Goal: Task Accomplishment & Management: Use online tool/utility

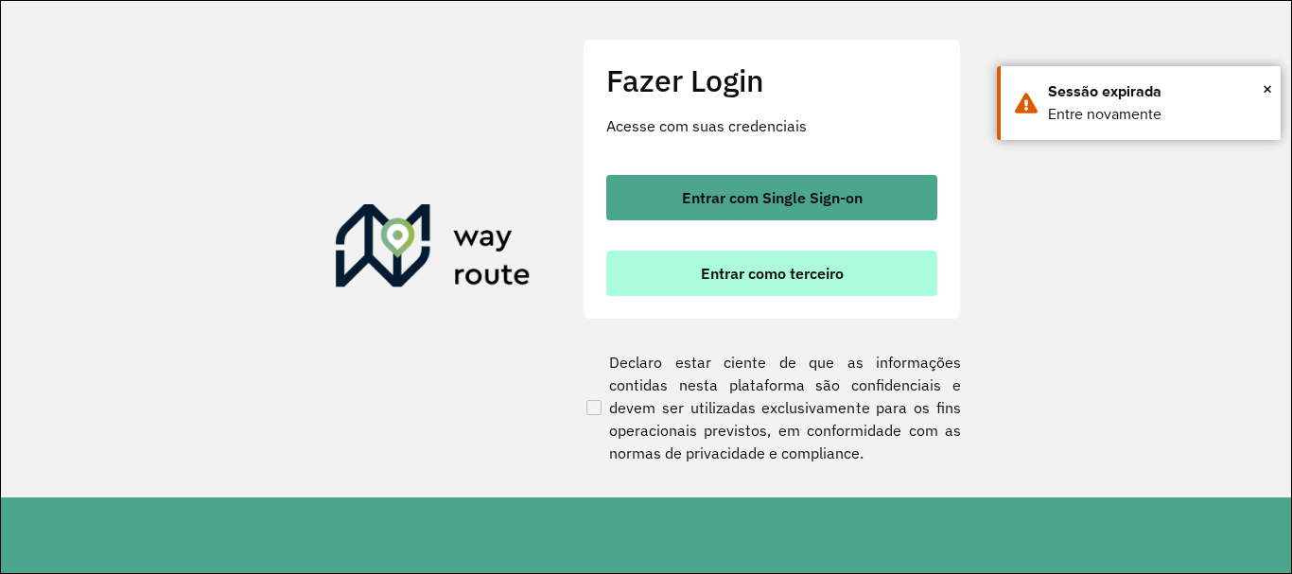
click at [718, 262] on button "Entrar como terceiro" at bounding box center [771, 273] width 331 height 45
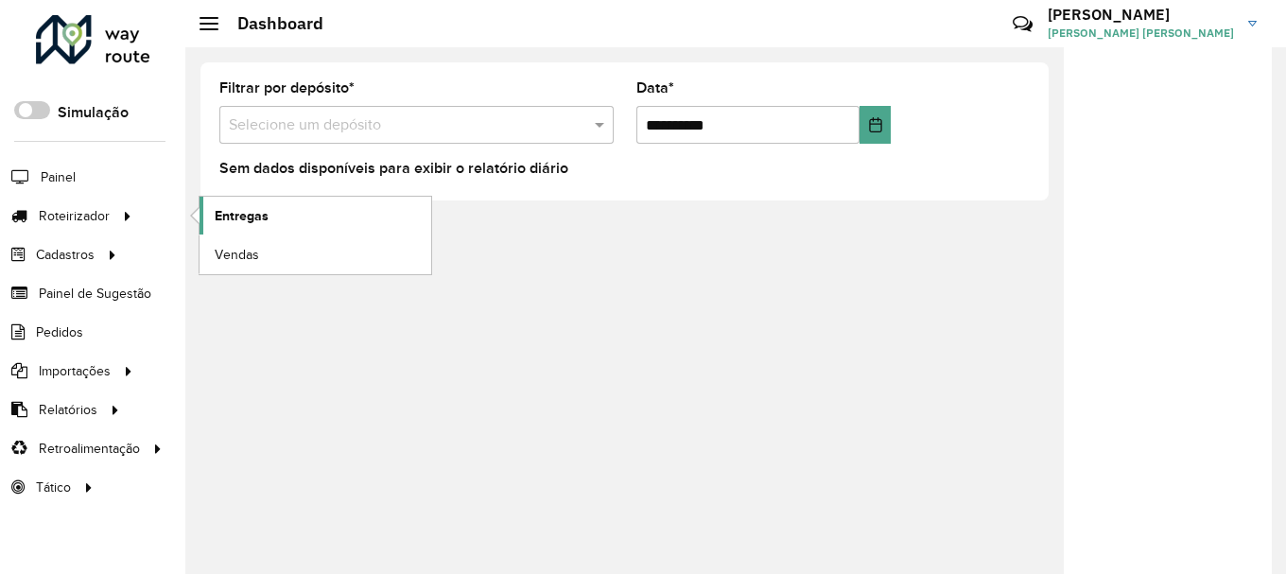
click at [245, 213] on span "Entregas" at bounding box center [242, 216] width 54 height 20
click at [245, 203] on link "Entregas" at bounding box center [316, 216] width 232 height 38
click at [257, 216] on span "Entregas" at bounding box center [242, 216] width 54 height 20
click at [262, 218] on span "Entregas" at bounding box center [242, 216] width 54 height 20
click at [258, 218] on span "Entregas" at bounding box center [242, 216] width 54 height 20
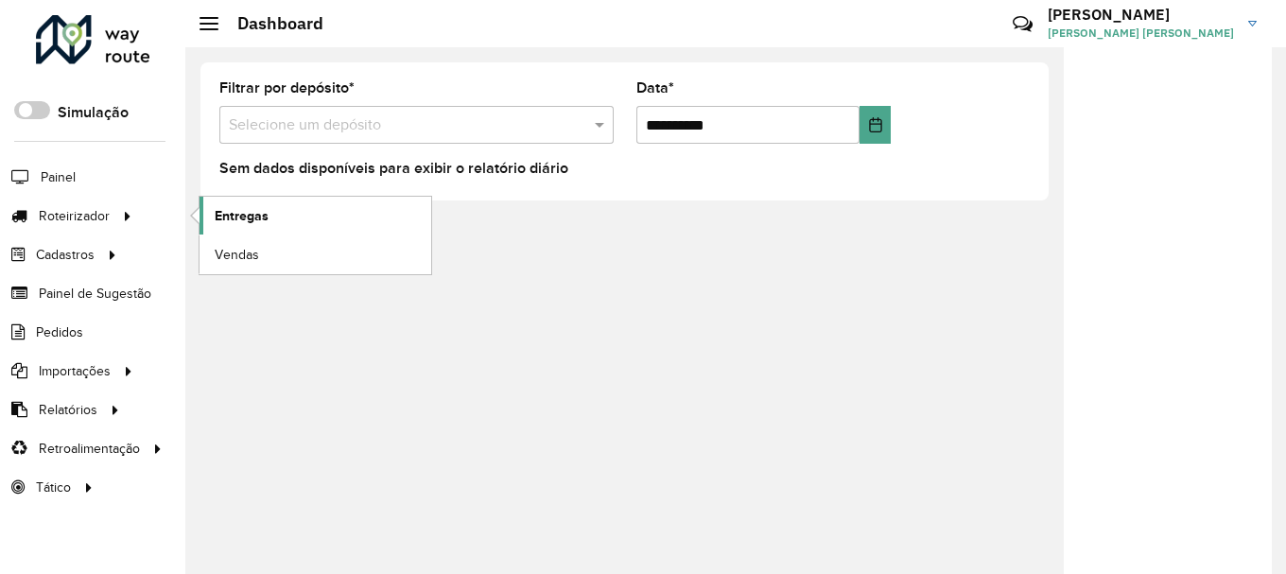
click at [315, 207] on link "Entregas" at bounding box center [316, 216] width 232 height 38
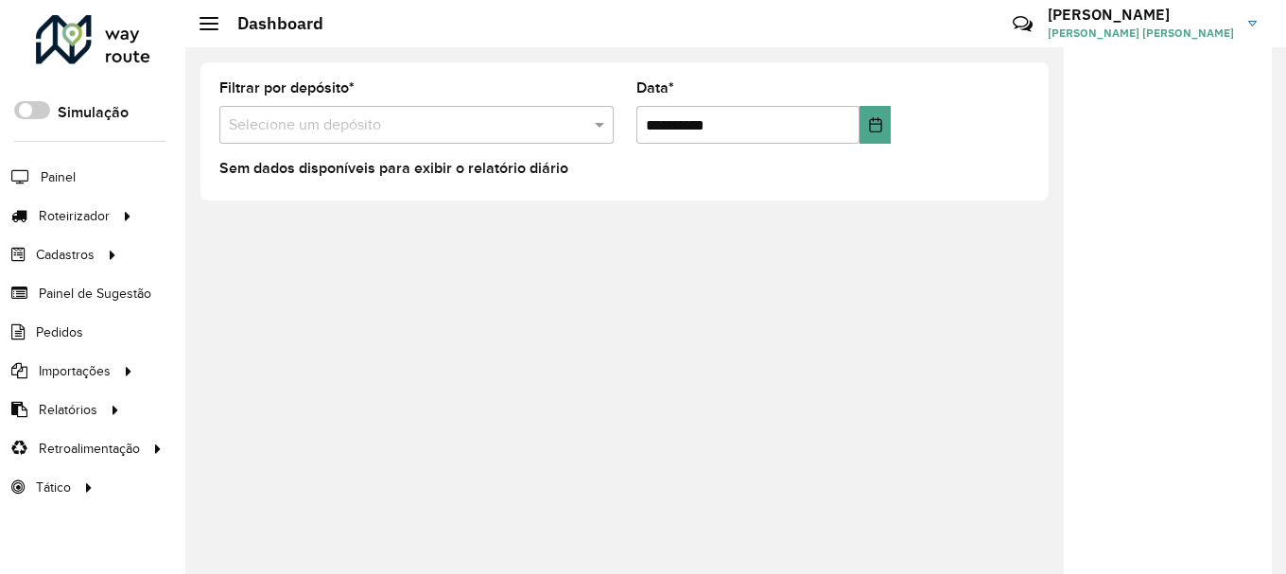
click at [641, 459] on div "**********" at bounding box center [735, 310] width 1101 height 527
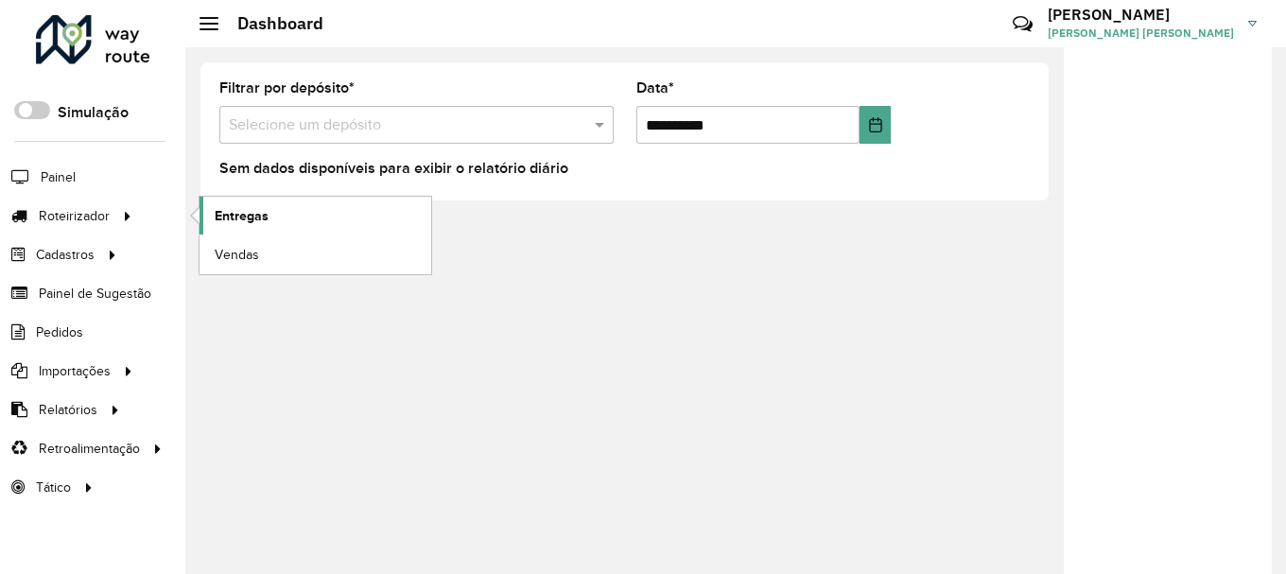
click at [306, 218] on link "Entregas" at bounding box center [316, 216] width 232 height 38
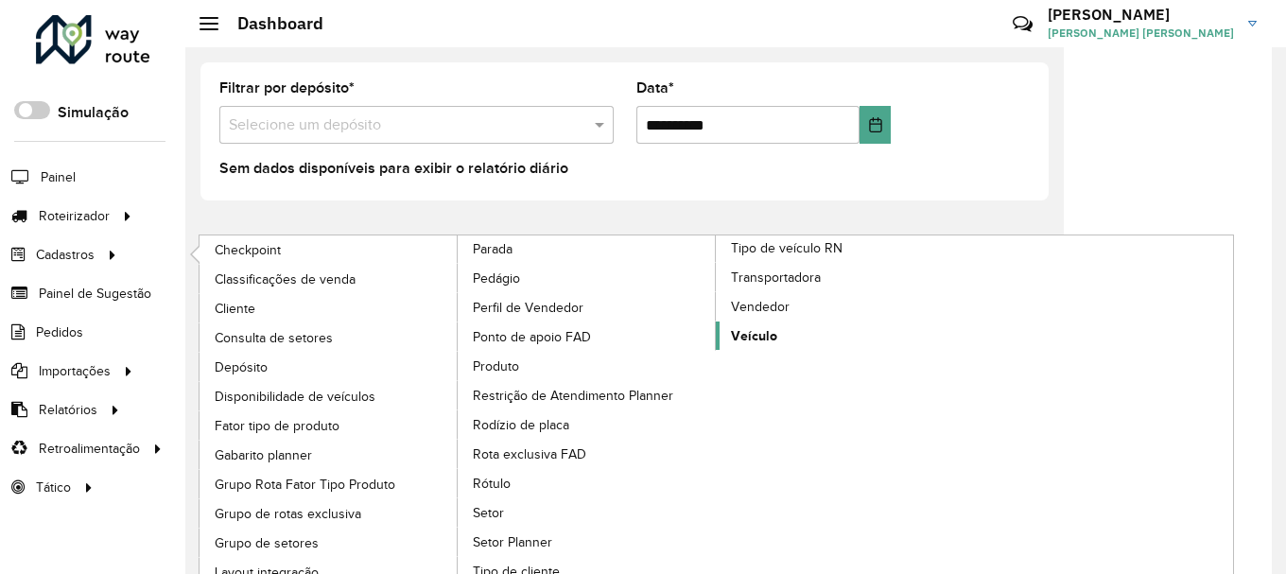
click at [821, 333] on link "Veículo" at bounding box center [845, 336] width 259 height 28
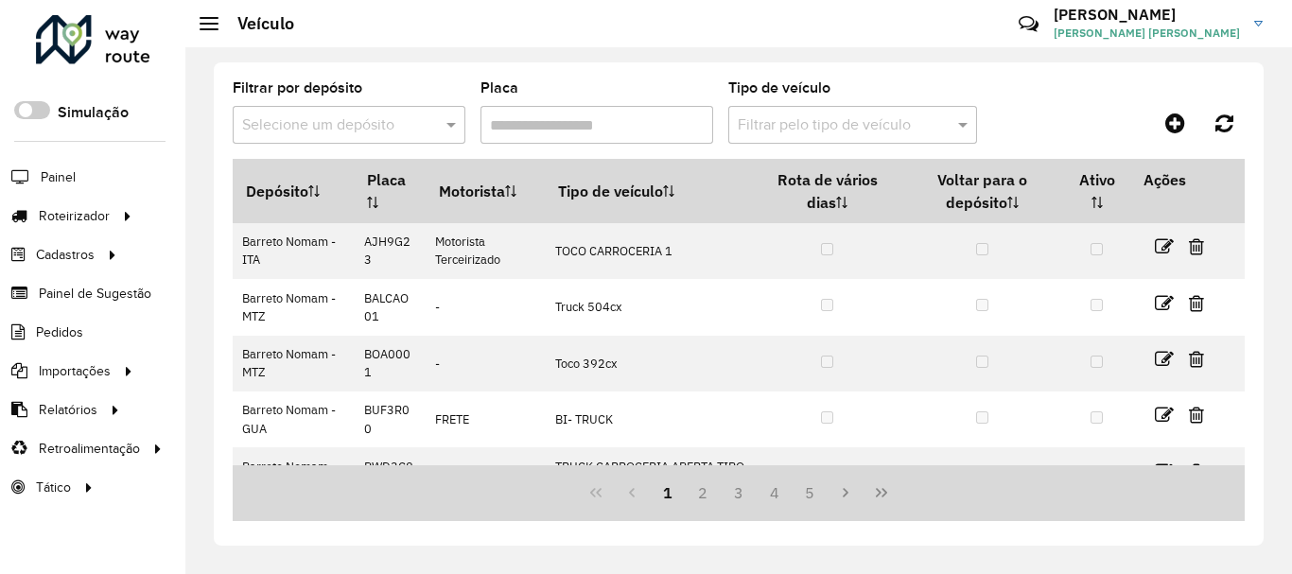
click at [625, 134] on input "Placa" at bounding box center [596, 125] width 233 height 38
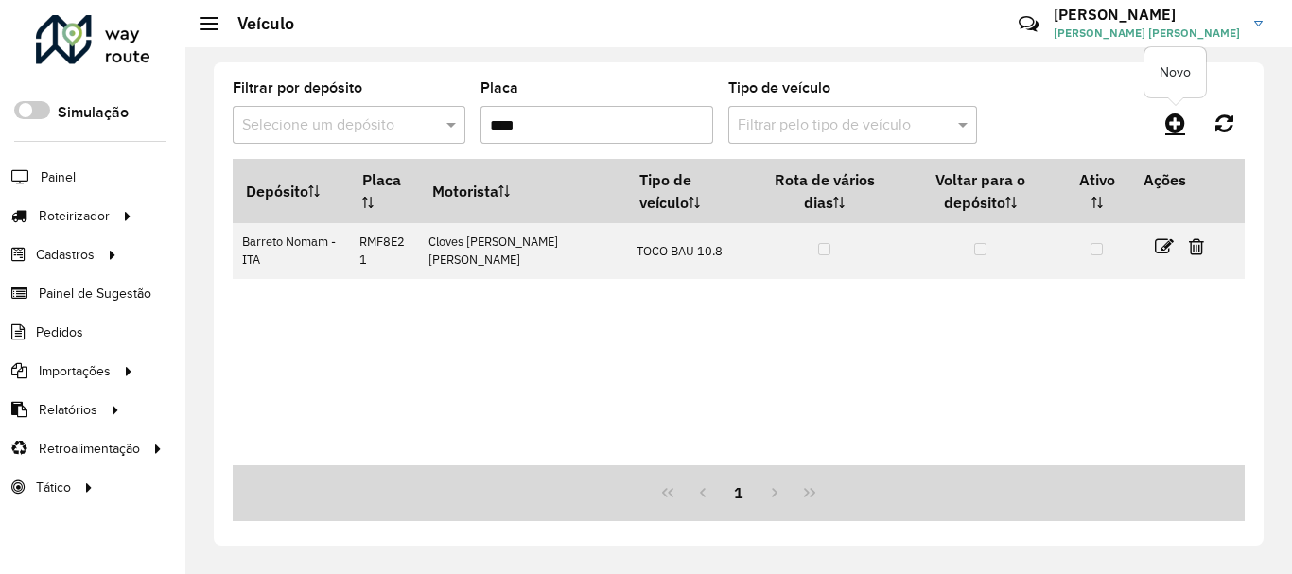
type input "****"
click at [1169, 119] on icon at bounding box center [1175, 123] width 20 height 23
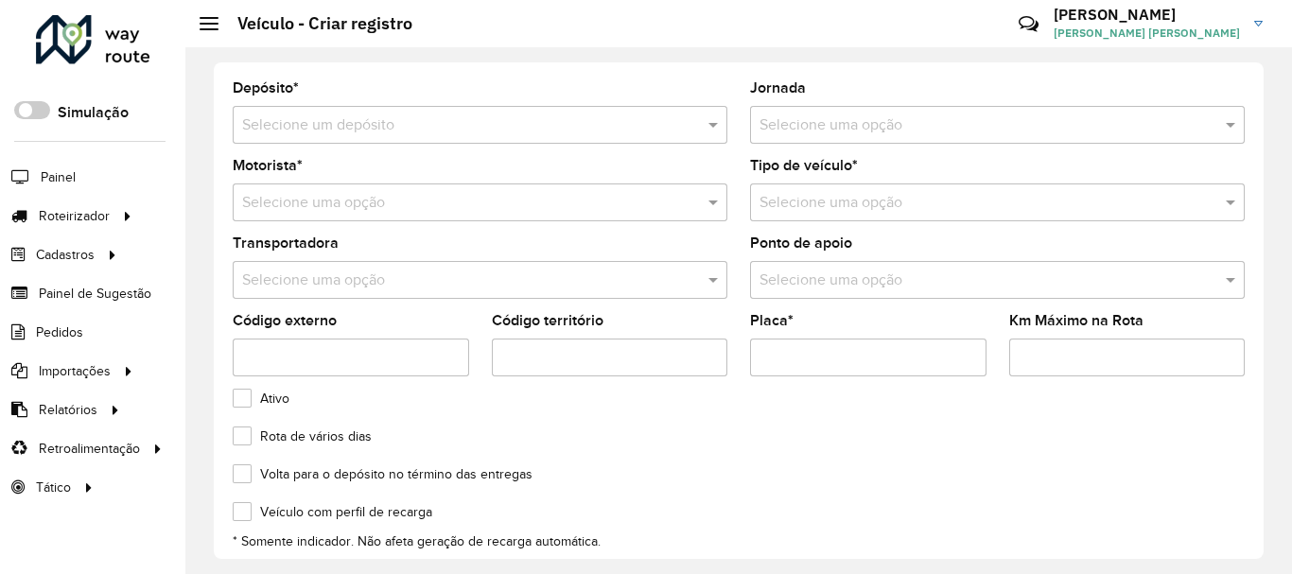
click at [393, 134] on input "text" at bounding box center [461, 125] width 438 height 23
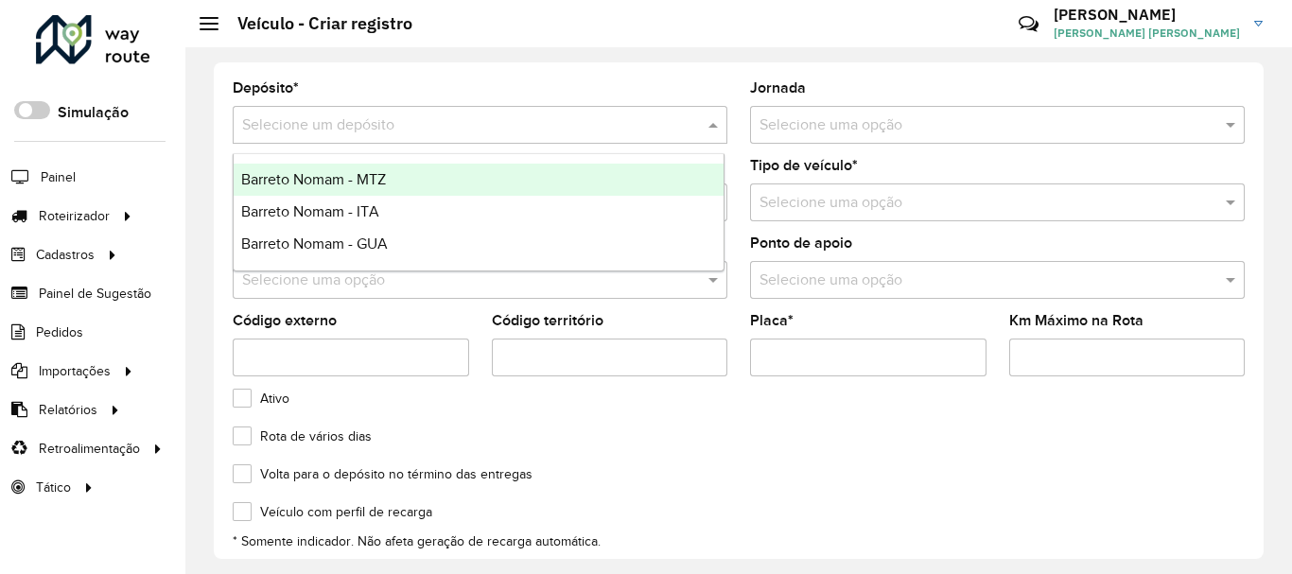
click at [370, 178] on span "Barreto Nomam - MTZ" at bounding box center [313, 179] width 145 height 16
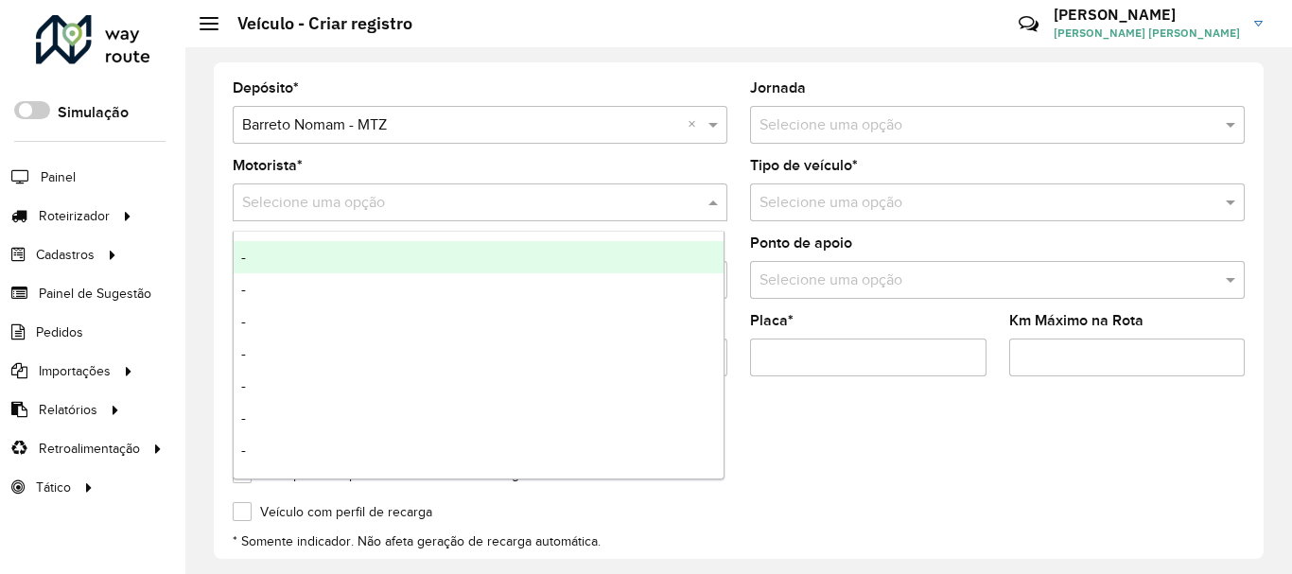
click at [348, 207] on input "text" at bounding box center [461, 203] width 438 height 23
click at [319, 247] on div "-" at bounding box center [479, 257] width 490 height 32
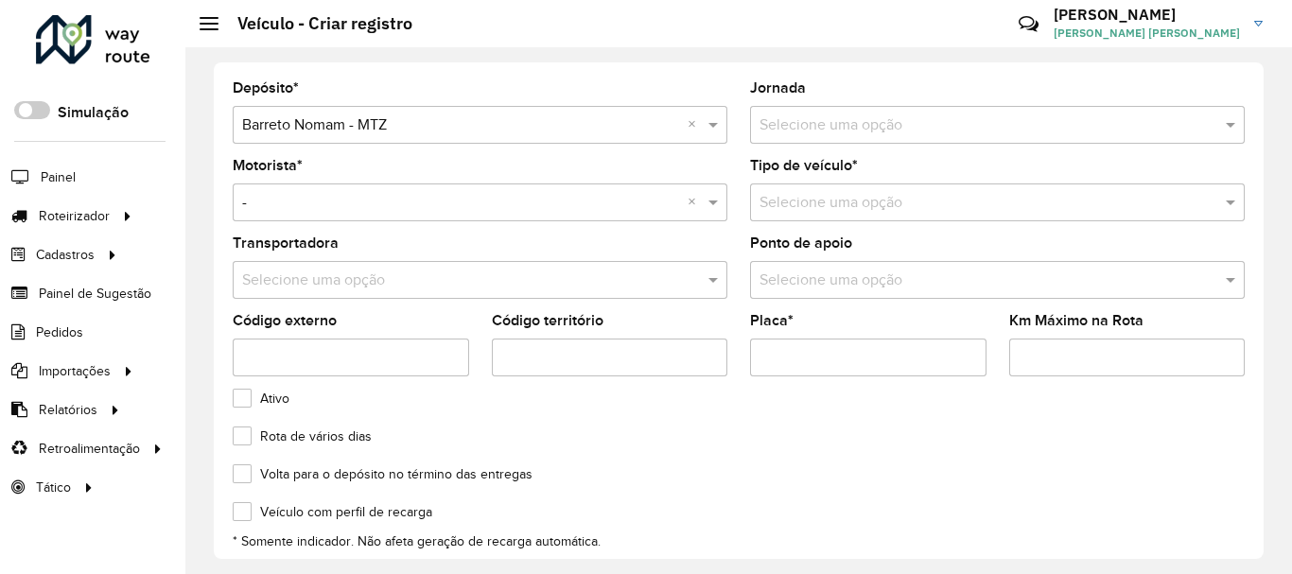
click at [325, 272] on input "text" at bounding box center [461, 281] width 438 height 23
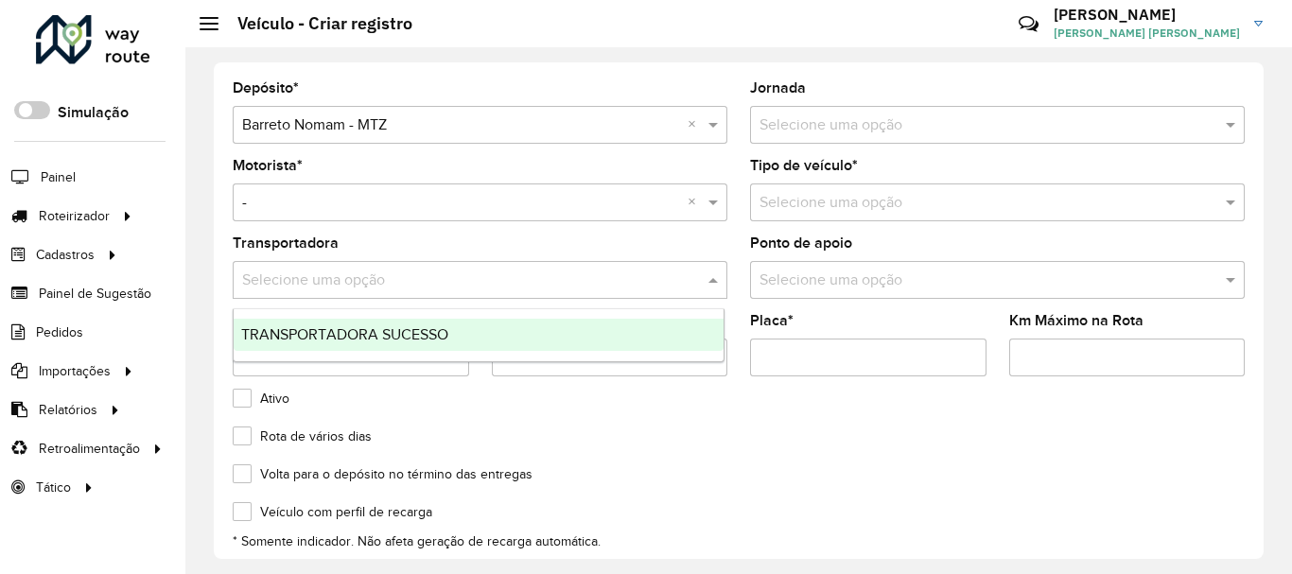
click at [326, 324] on div "TRANSPORTADORA SUCESSO" at bounding box center [479, 335] width 490 height 32
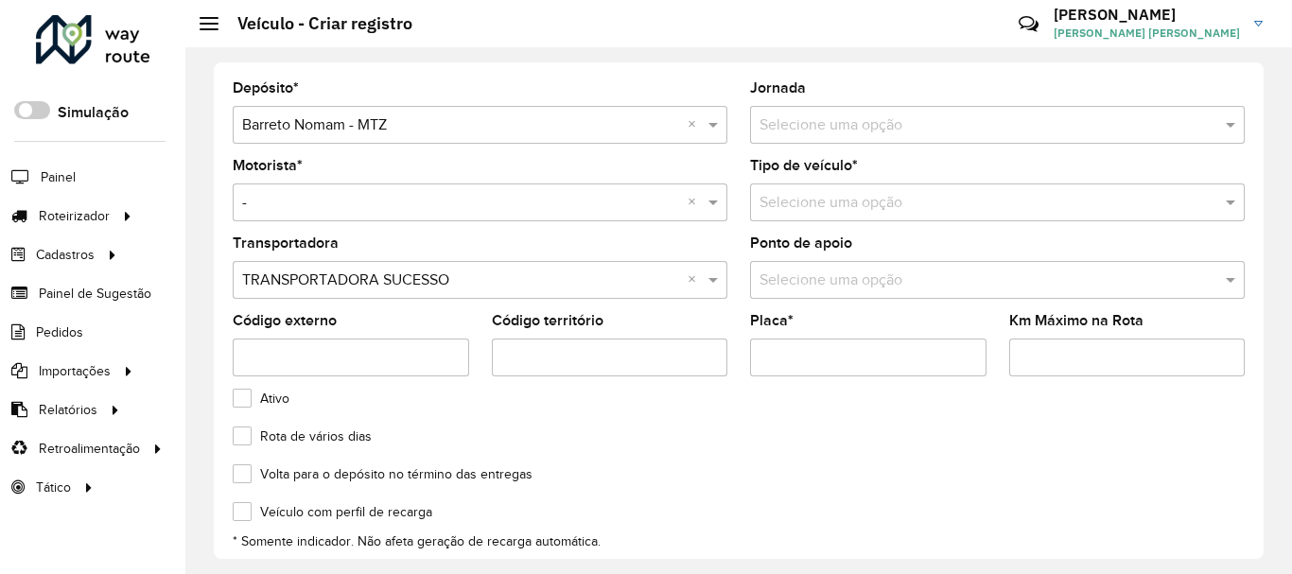
click at [321, 354] on input "Código externo" at bounding box center [351, 358] width 236 height 38
click at [835, 355] on input "Placa *" at bounding box center [868, 358] width 236 height 38
type input "*******"
click at [864, 118] on input "text" at bounding box center [978, 125] width 438 height 23
click at [935, 129] on input "text" at bounding box center [978, 125] width 438 height 23
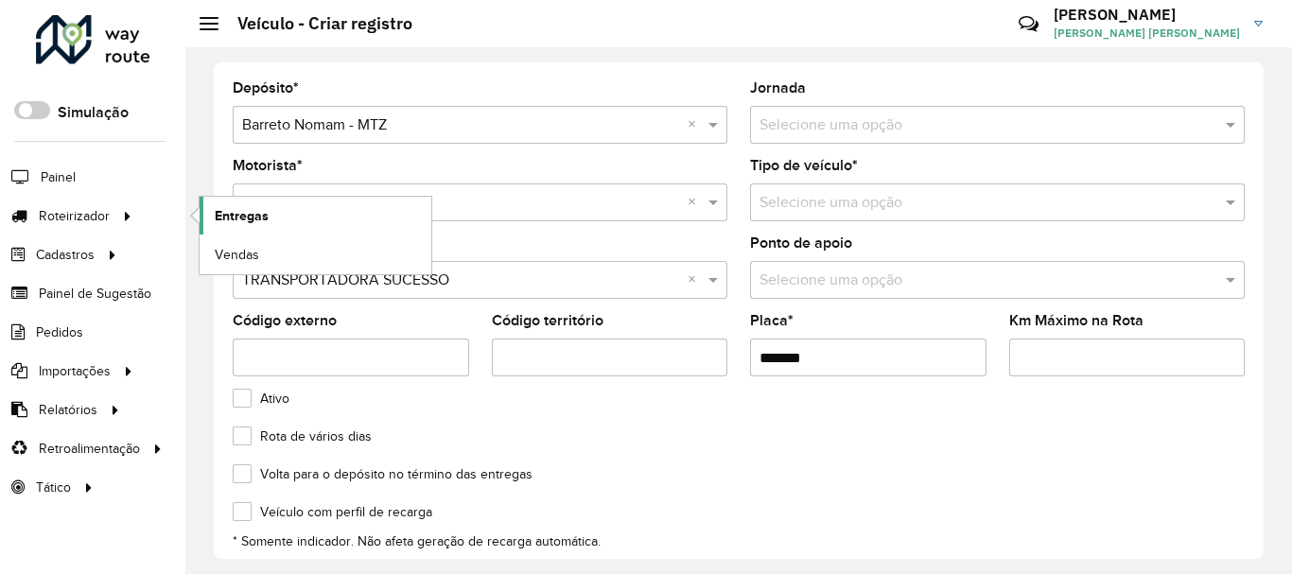
click at [258, 218] on span "Entregas" at bounding box center [242, 216] width 54 height 20
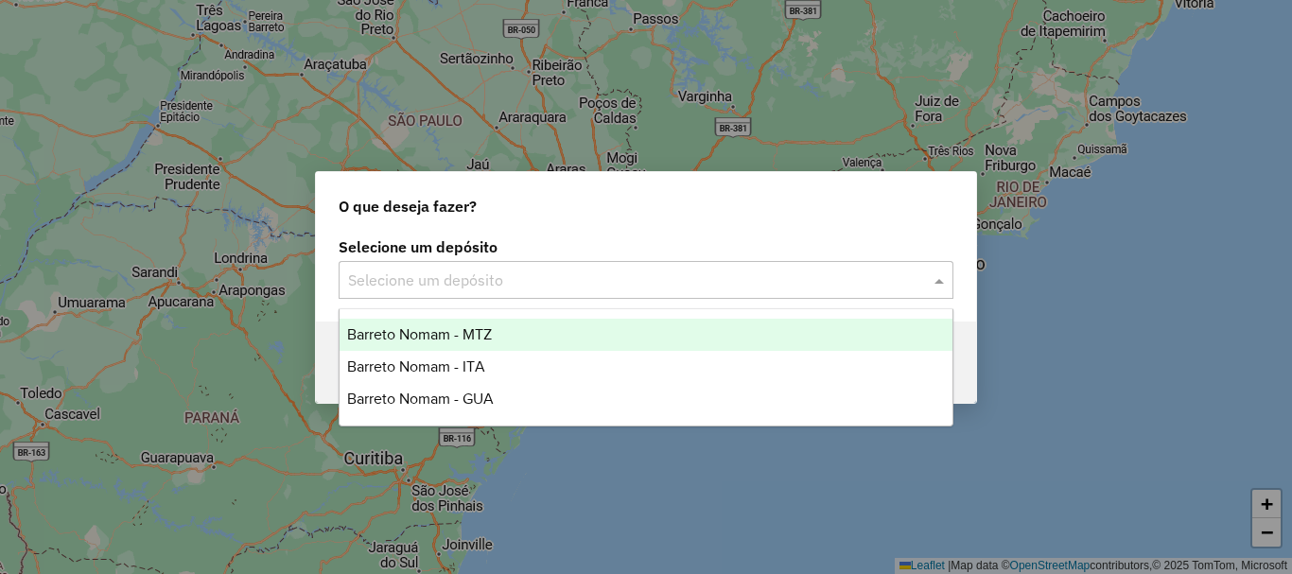
click at [535, 285] on input "text" at bounding box center [627, 281] width 558 height 23
click at [435, 326] on span "Barreto Nomam - MTZ" at bounding box center [419, 334] width 145 height 16
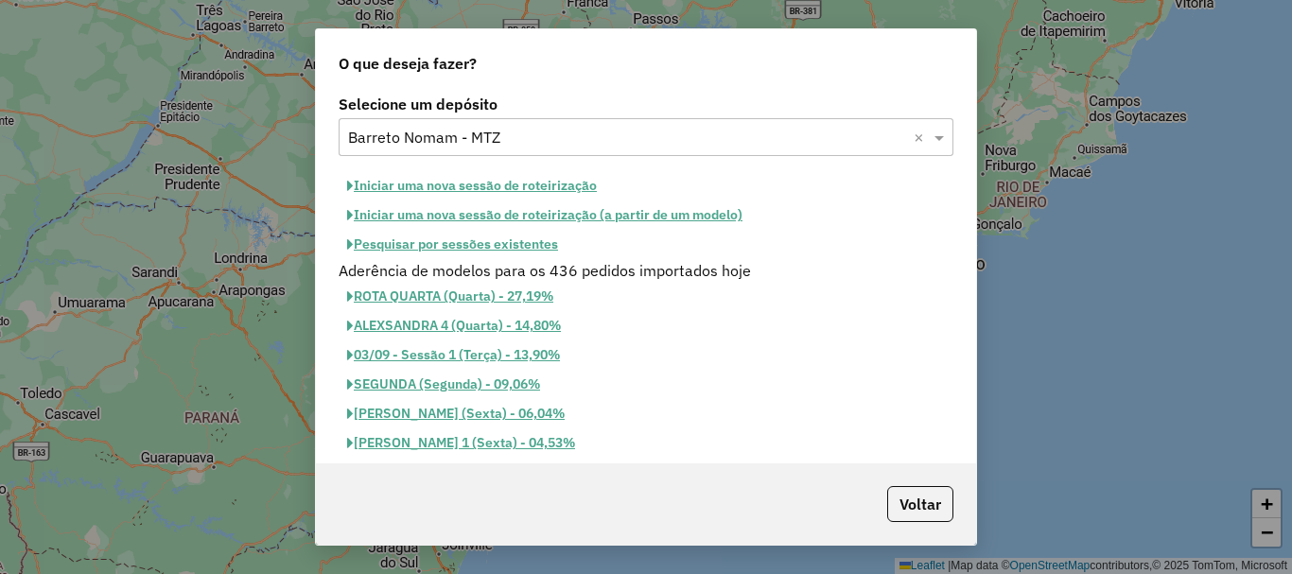
click at [492, 189] on button "Iniciar uma nova sessão de roteirização" at bounding box center [472, 185] width 267 height 29
select select "*"
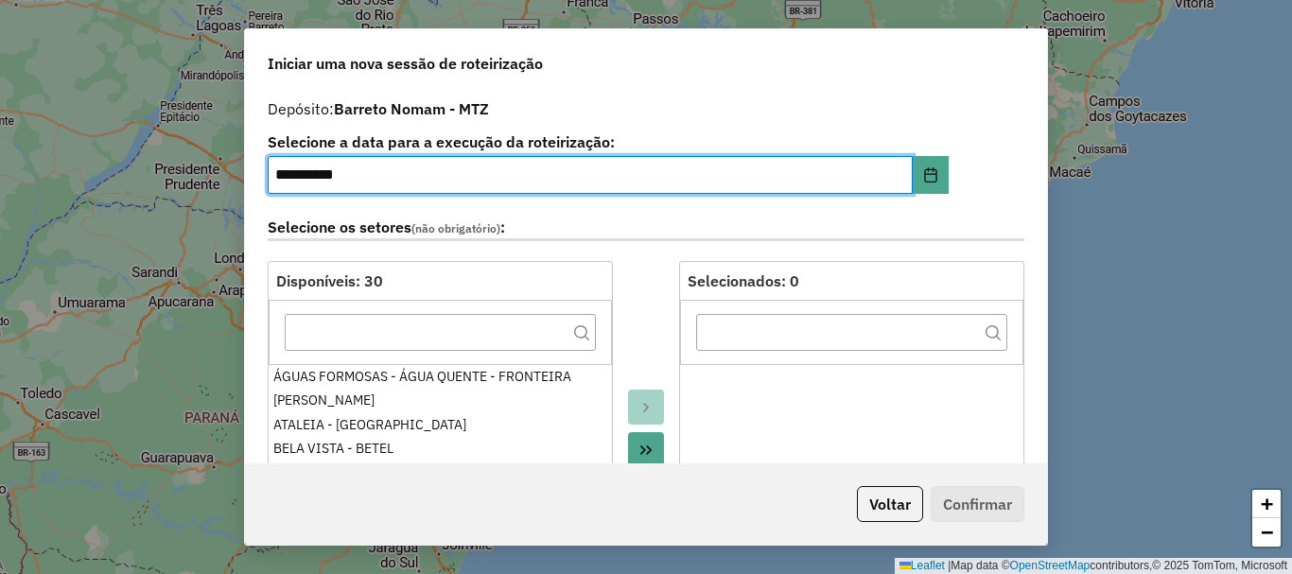
click at [643, 448] on icon "Move All to Target" at bounding box center [645, 450] width 15 height 15
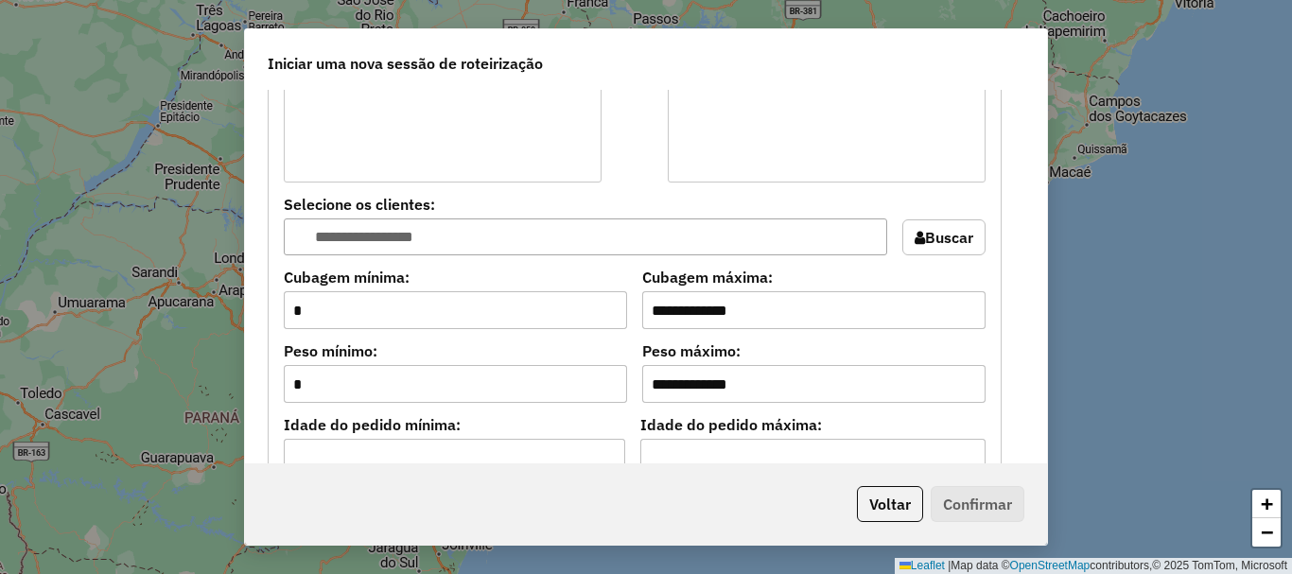
scroll to position [1702, 0]
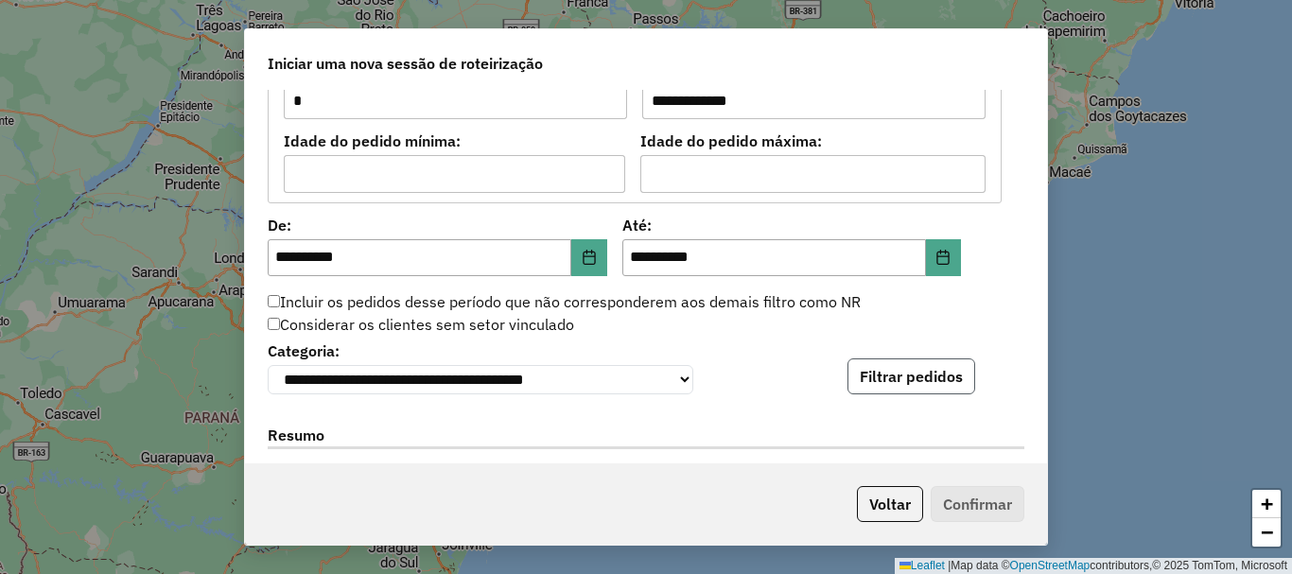
click at [907, 388] on button "Filtrar pedidos" at bounding box center [911, 376] width 128 height 36
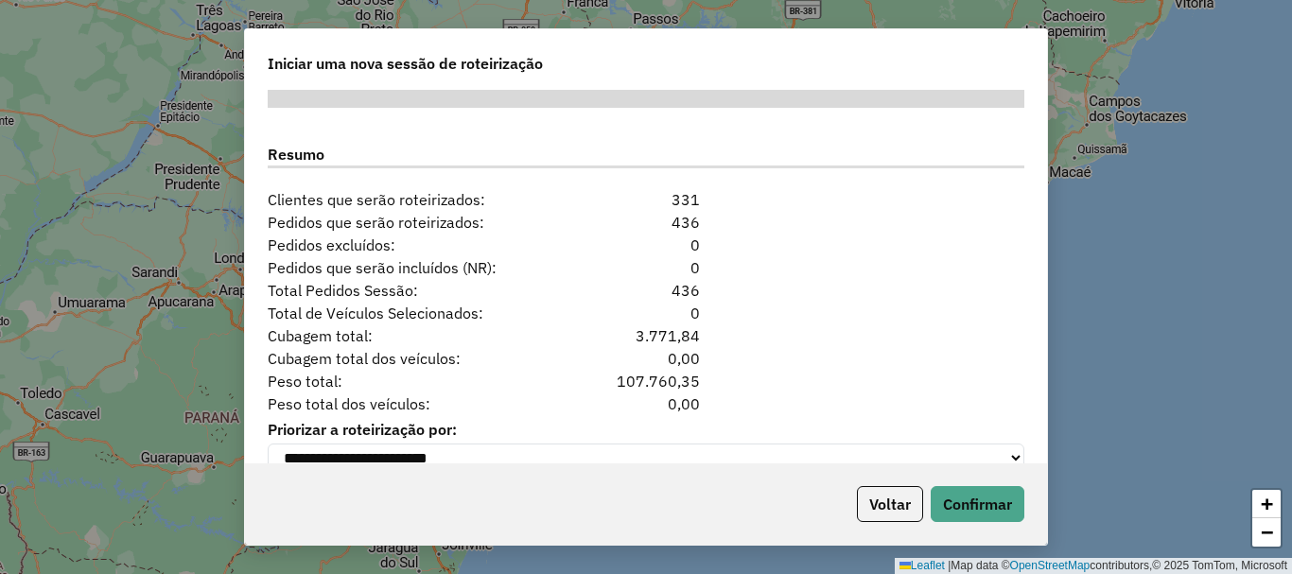
scroll to position [2415, 0]
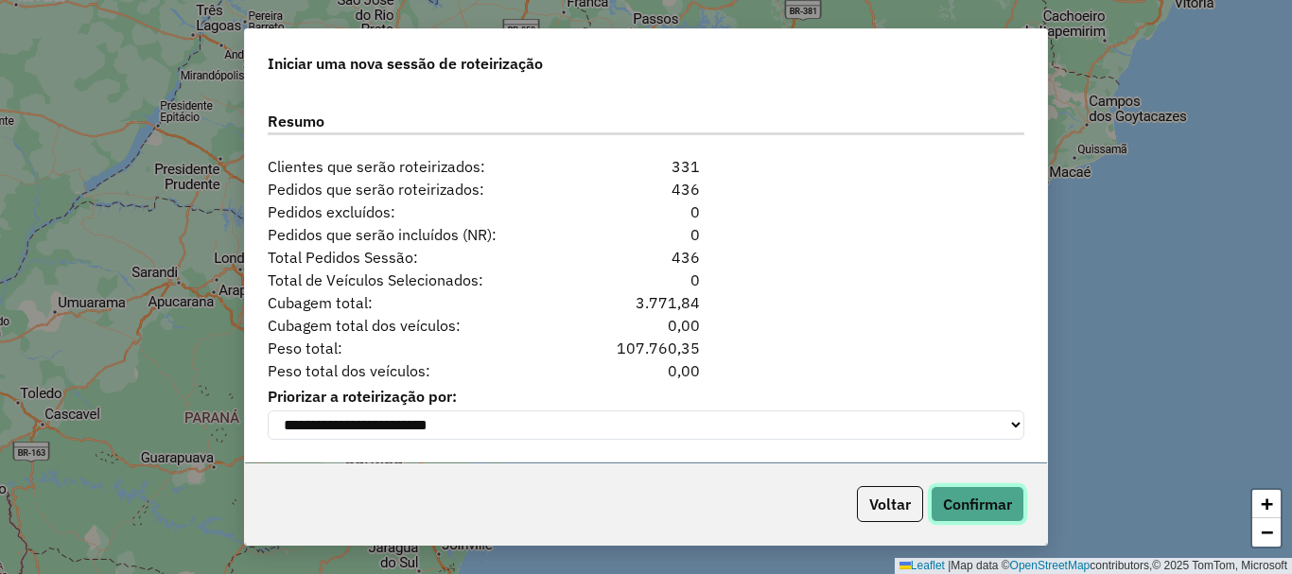
click at [979, 490] on button "Confirmar" at bounding box center [978, 504] width 94 height 36
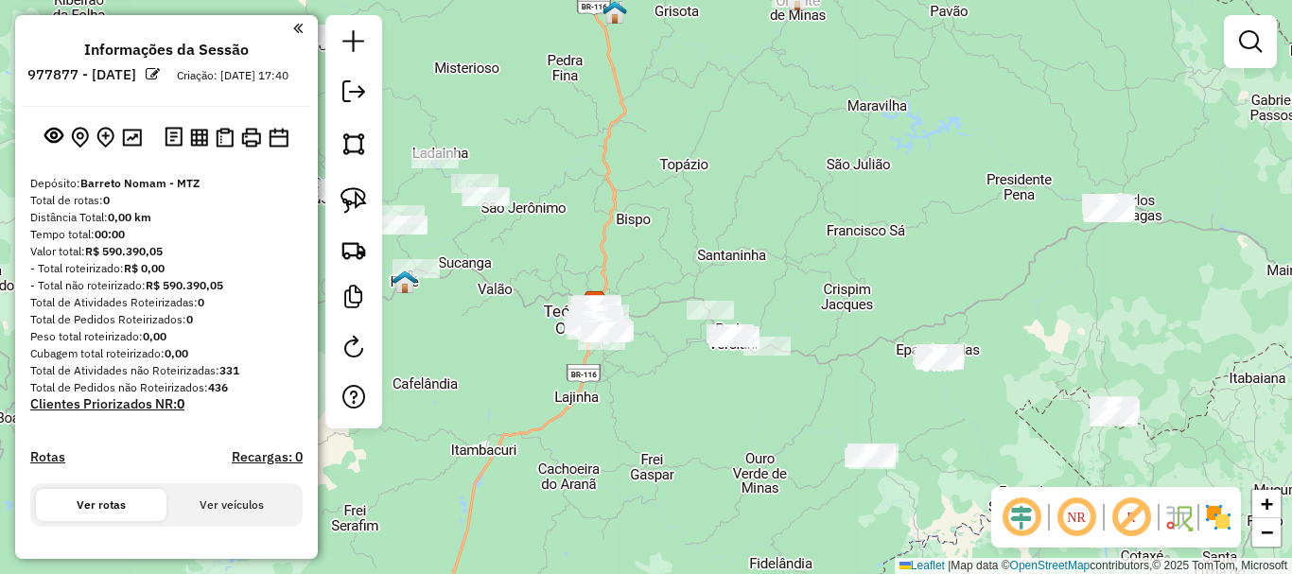
drag, startPoint x: 916, startPoint y: 395, endPoint x: 479, endPoint y: 462, distance: 443.0
click at [479, 462] on div "Janela de atendimento Grade de atendimento Capacidade Transportadoras Veículos …" at bounding box center [646, 287] width 1292 height 574
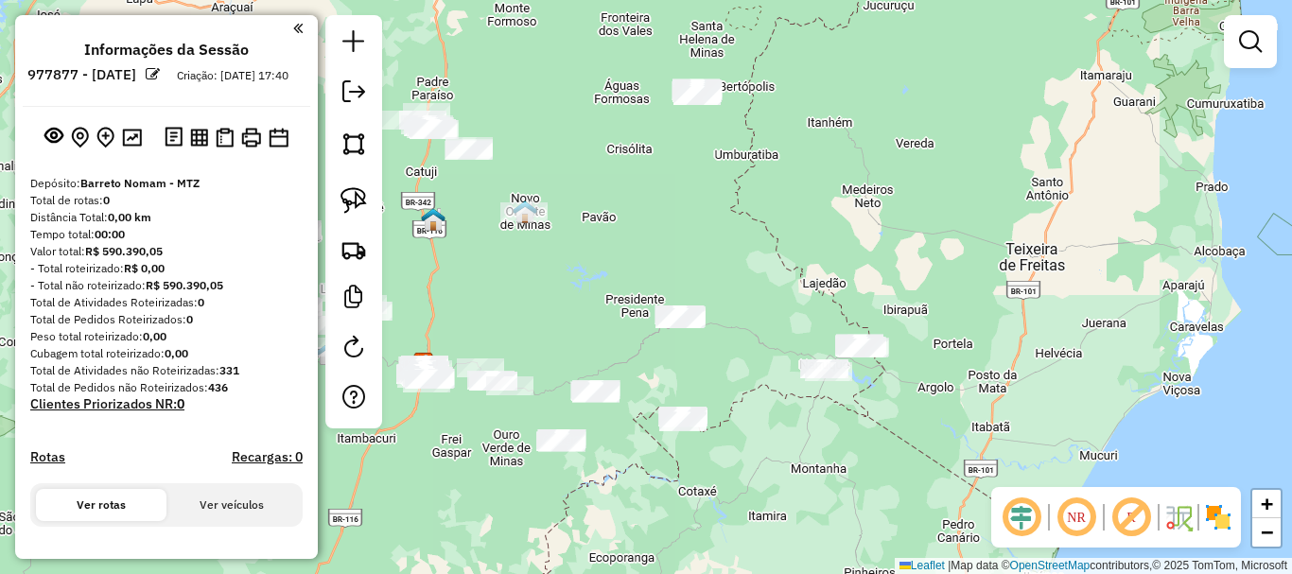
drag, startPoint x: 571, startPoint y: 245, endPoint x: 705, endPoint y: 393, distance: 199.6
click at [705, 393] on div "Janela de atendimento Grade de atendimento Capacidade Transportadoras Veículos …" at bounding box center [646, 287] width 1292 height 574
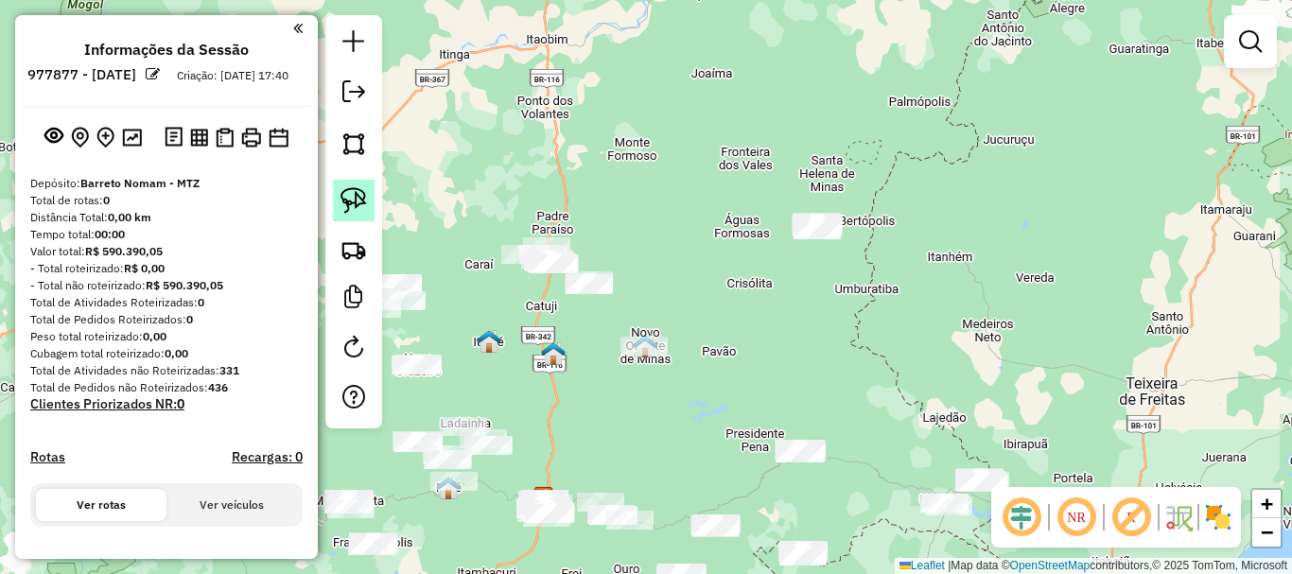
click at [365, 196] on img at bounding box center [353, 200] width 26 height 26
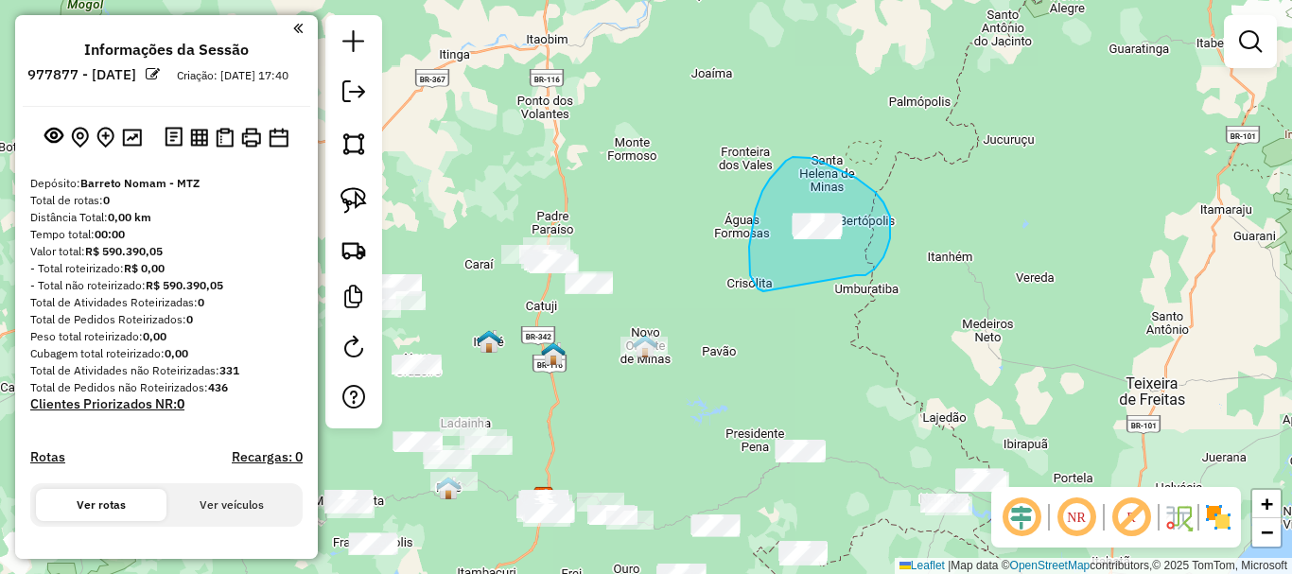
drag, startPoint x: 875, startPoint y: 269, endPoint x: 765, endPoint y: 291, distance: 112.0
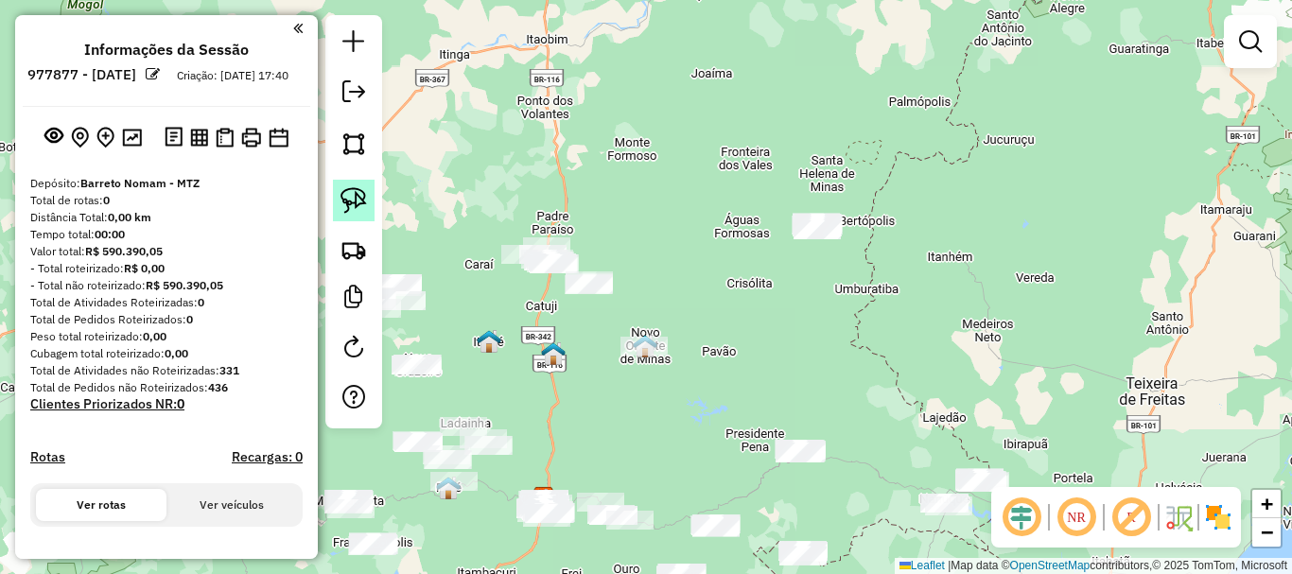
click at [360, 201] on img at bounding box center [353, 200] width 26 height 26
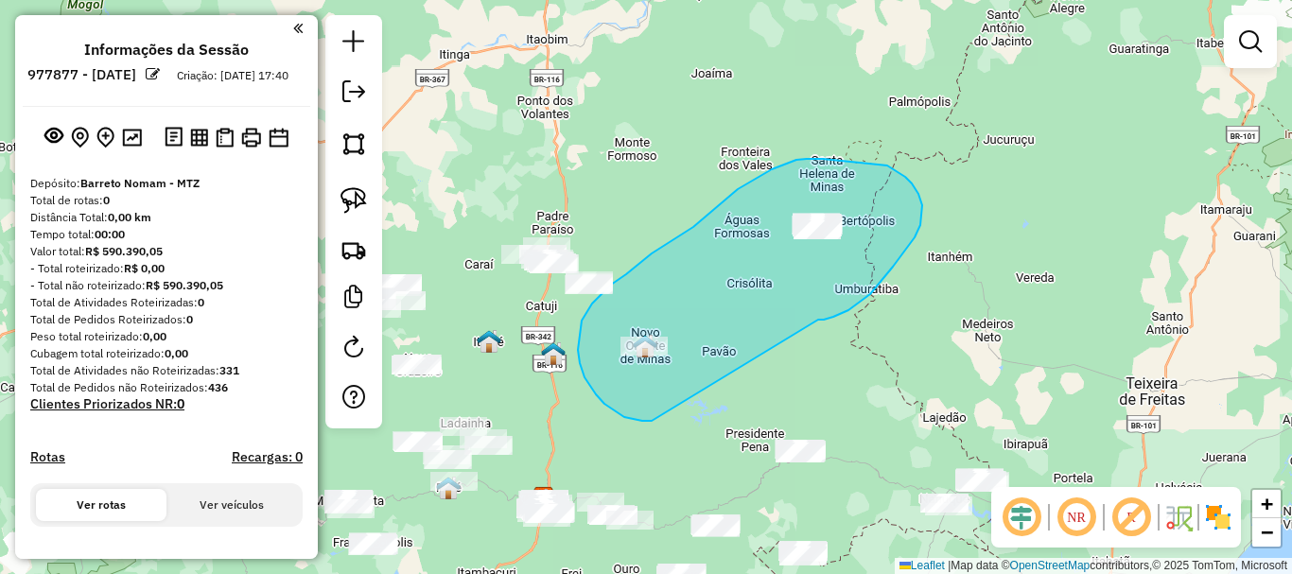
drag, startPoint x: 899, startPoint y: 258, endPoint x: 652, endPoint y: 421, distance: 296.4
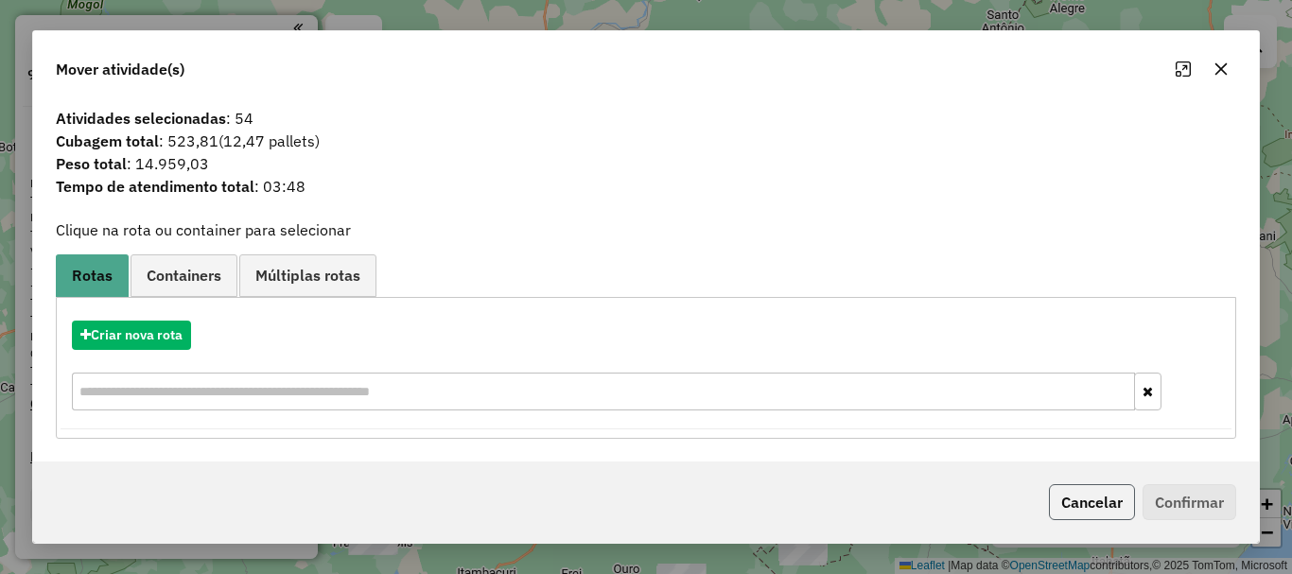
click at [1102, 496] on button "Cancelar" at bounding box center [1092, 502] width 86 height 36
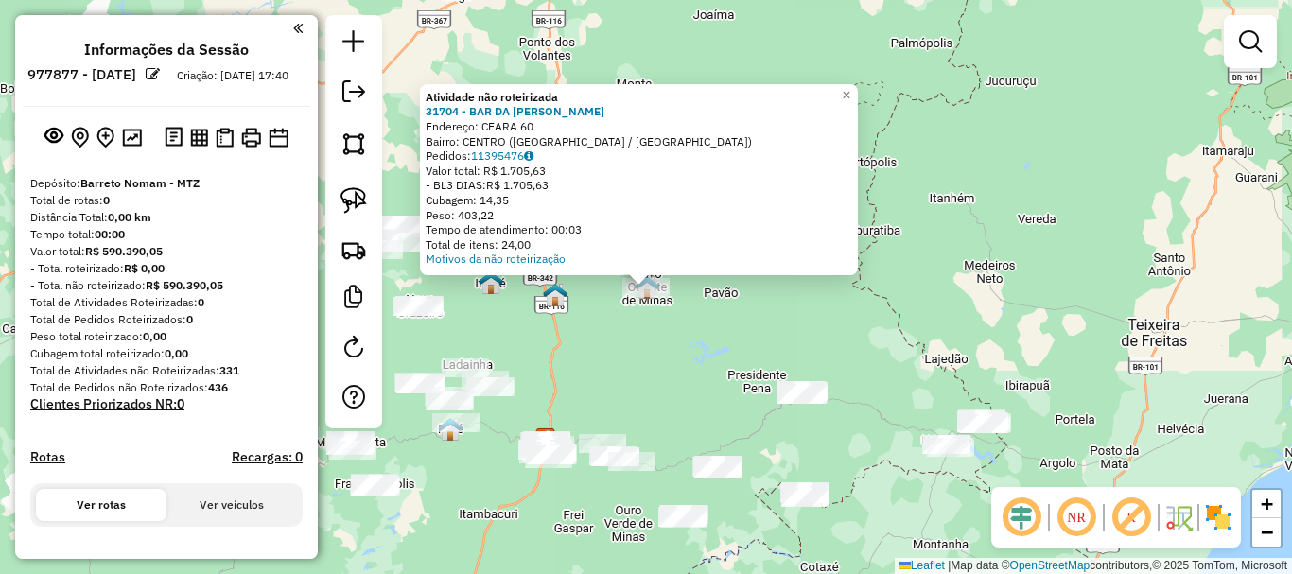
click at [705, 354] on div "Atividade não roteirizada 31704 - BAR DA NANA Endereço: CEARA 60 Bairro: CENTRO…" at bounding box center [646, 287] width 1292 height 574
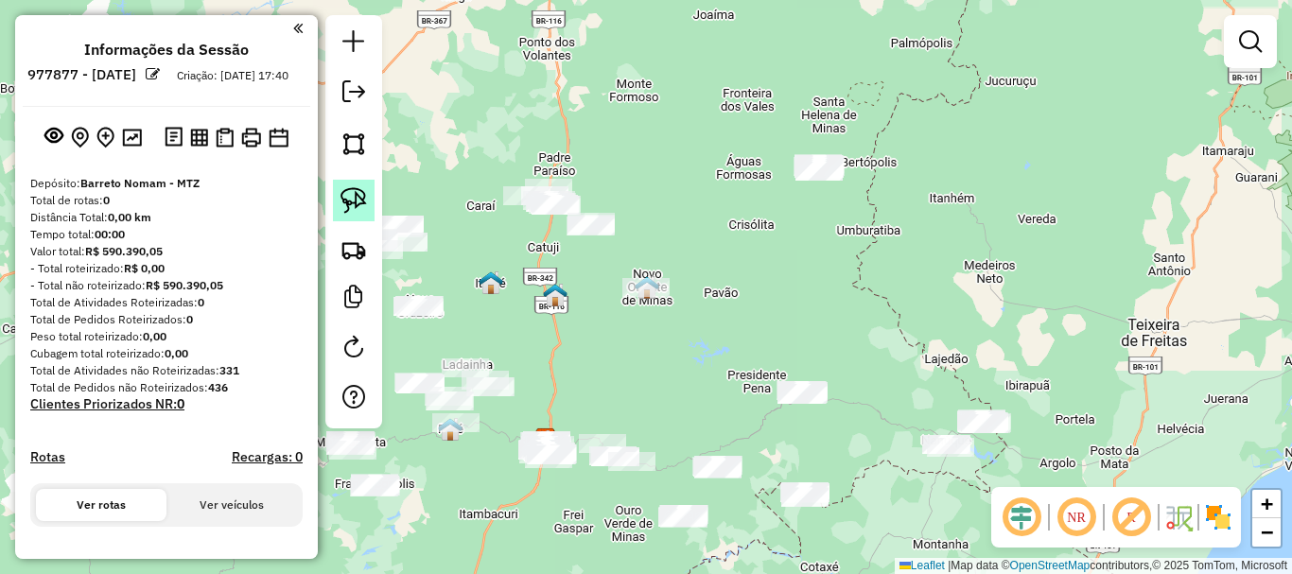
click at [355, 196] on img at bounding box center [353, 200] width 26 height 26
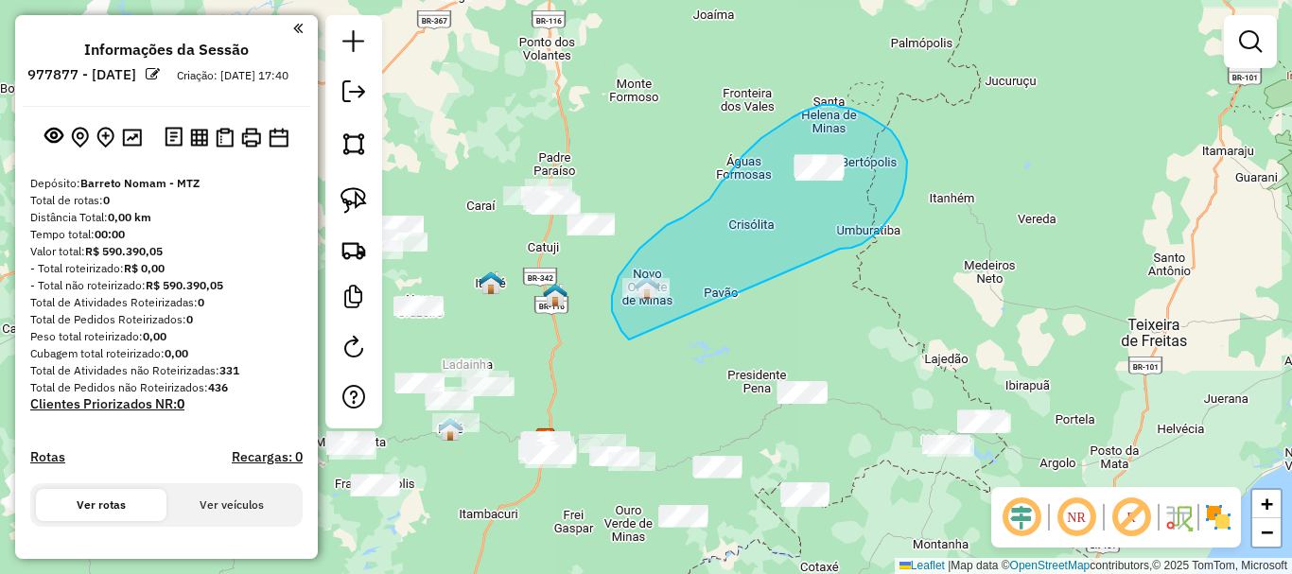
drag, startPoint x: 844, startPoint y: 249, endPoint x: 629, endPoint y: 339, distance: 233.9
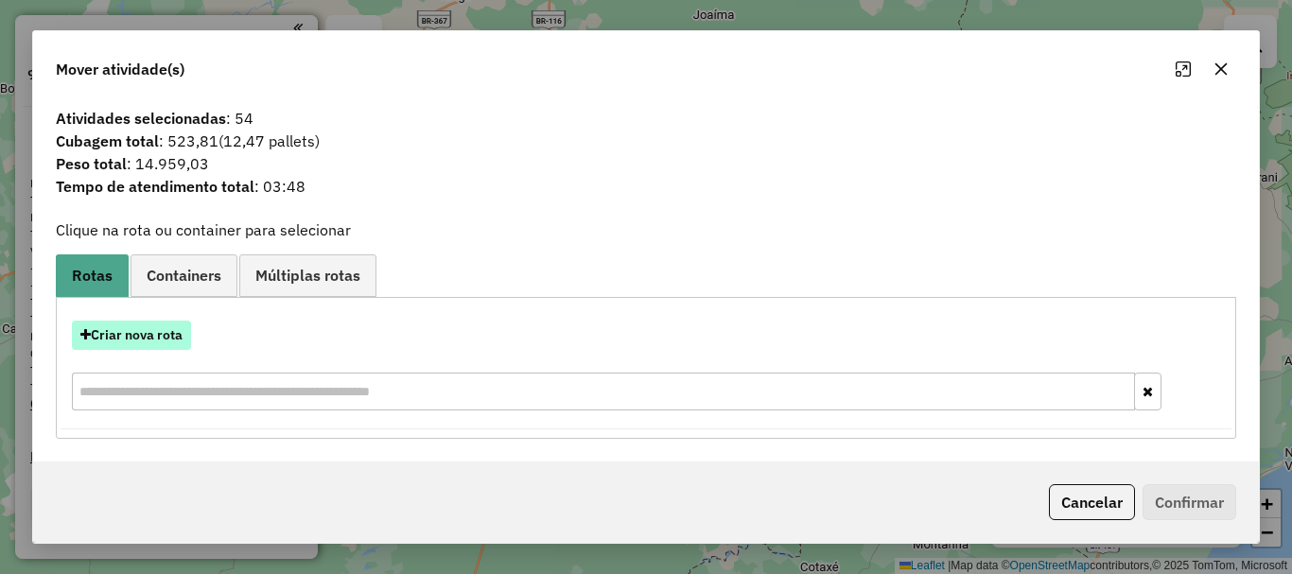
click at [179, 326] on button "Criar nova rota" at bounding box center [131, 335] width 119 height 29
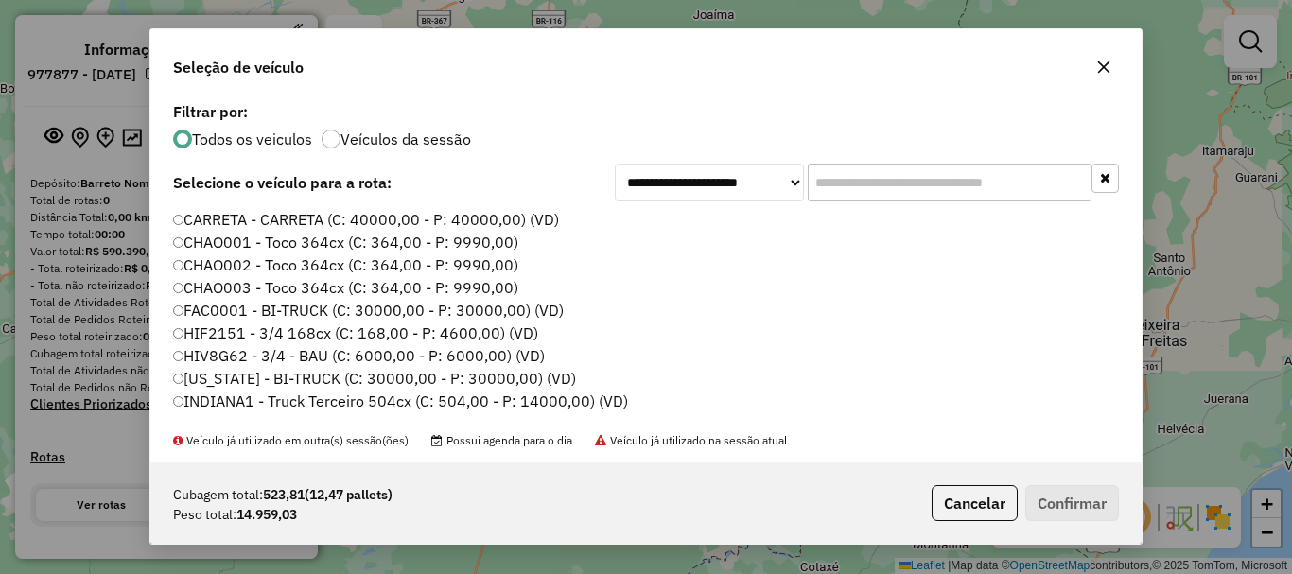
scroll to position [10, 6]
click at [886, 183] on input "text" at bounding box center [950, 183] width 284 height 38
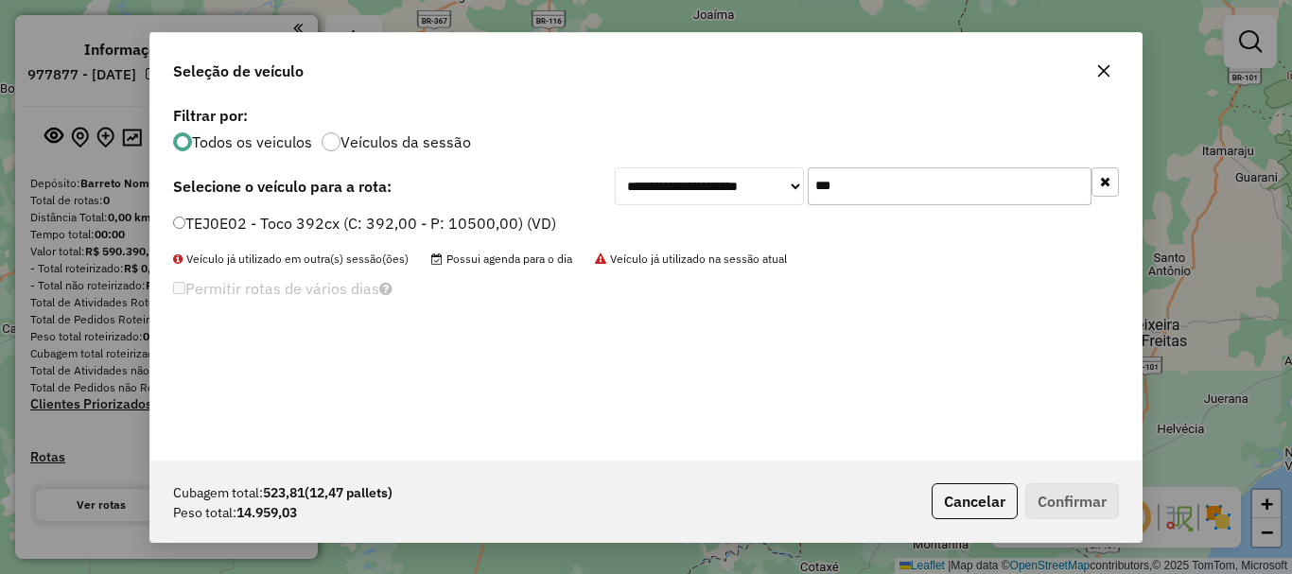
type input "***"
click at [403, 231] on label "TEJ0E02 - Toco 392cx (C: 392,00 - P: 10500,00) (VD)" at bounding box center [364, 223] width 383 height 23
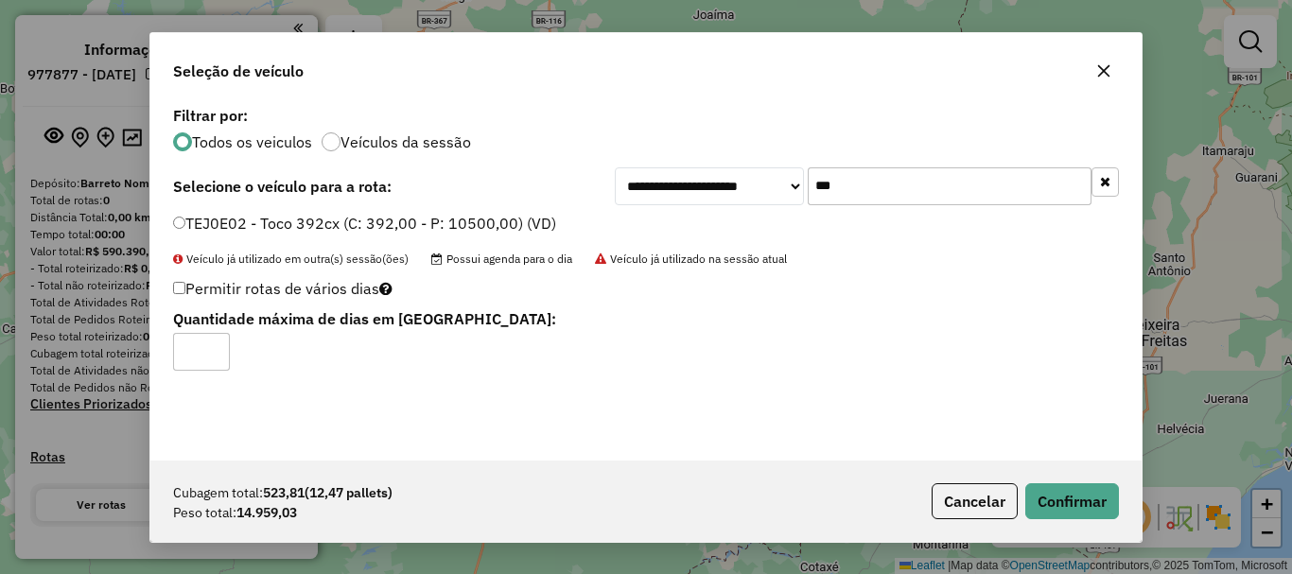
type input "*"
click at [211, 349] on input "*" at bounding box center [201, 352] width 57 height 38
click at [1097, 508] on button "Confirmar" at bounding box center [1072, 501] width 94 height 36
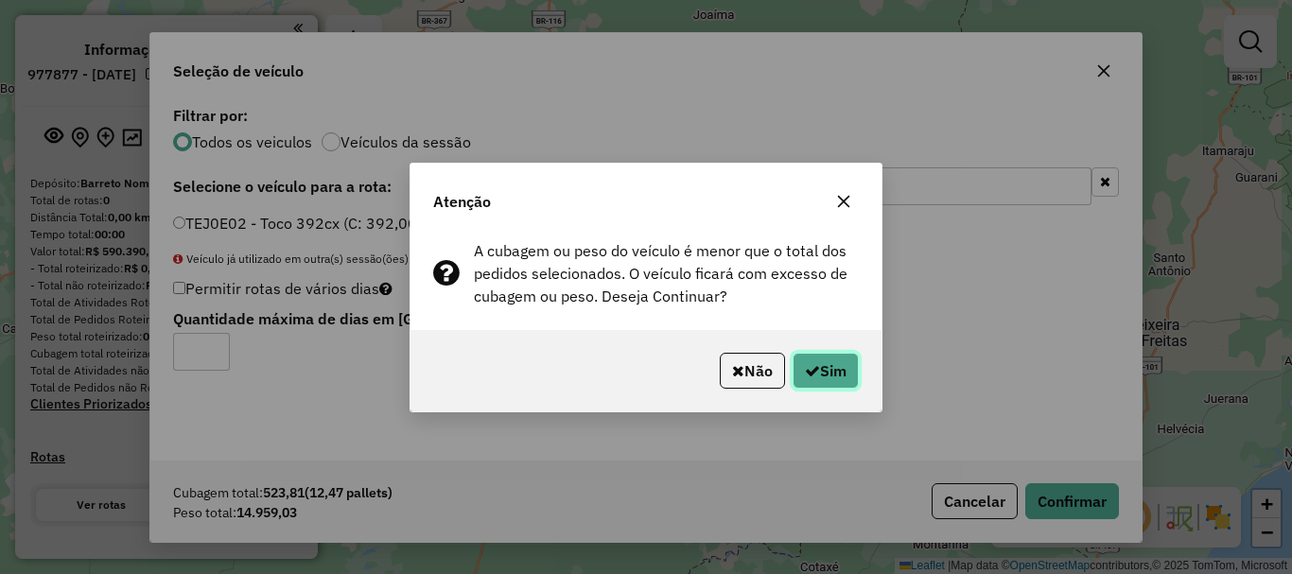
click at [798, 362] on button "Sim" at bounding box center [825, 371] width 66 height 36
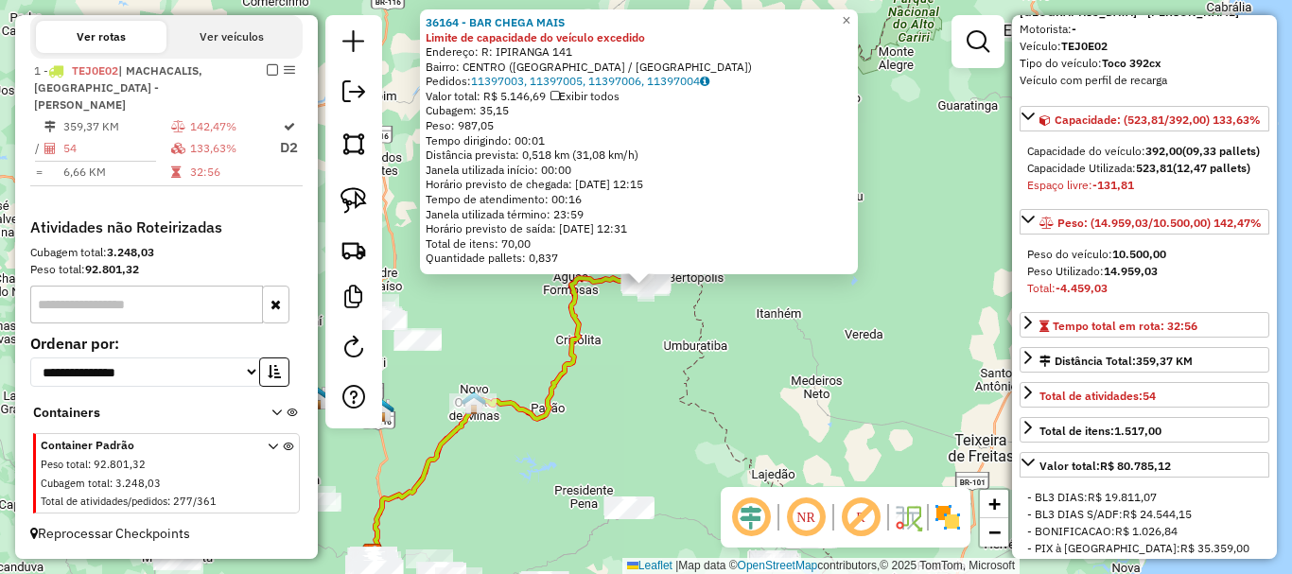
scroll to position [567, 0]
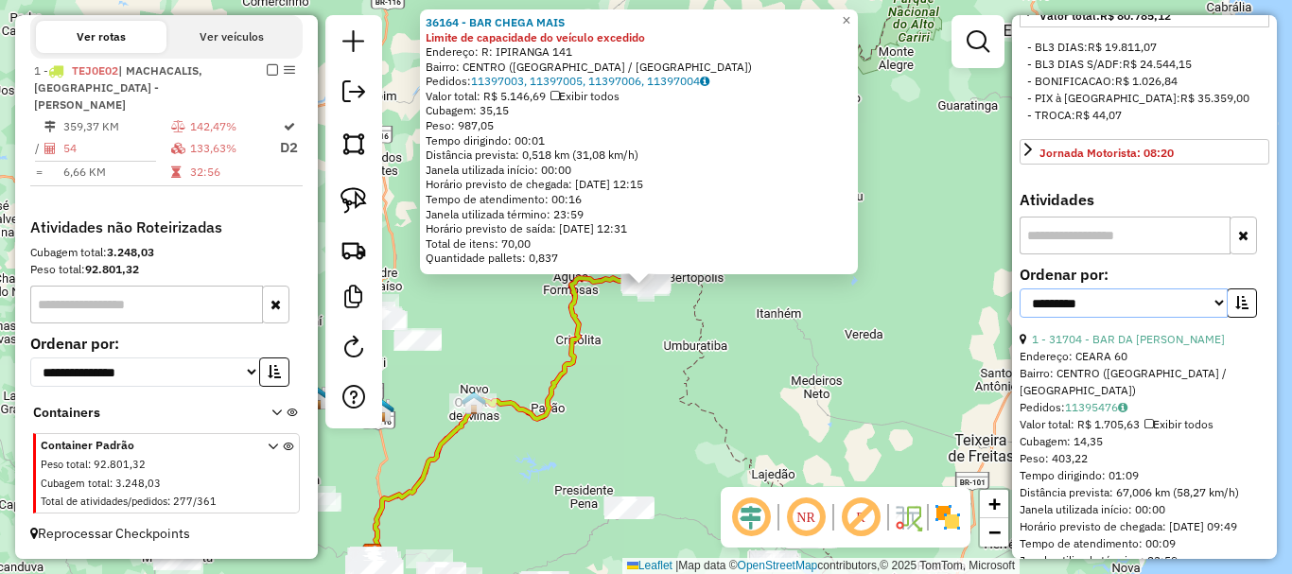
click at [1200, 318] on select "**********" at bounding box center [1123, 302] width 208 height 29
select select "*********"
click at [1019, 318] on select "**********" at bounding box center [1123, 302] width 208 height 29
click at [1245, 318] on button "button" at bounding box center [1242, 302] width 30 height 29
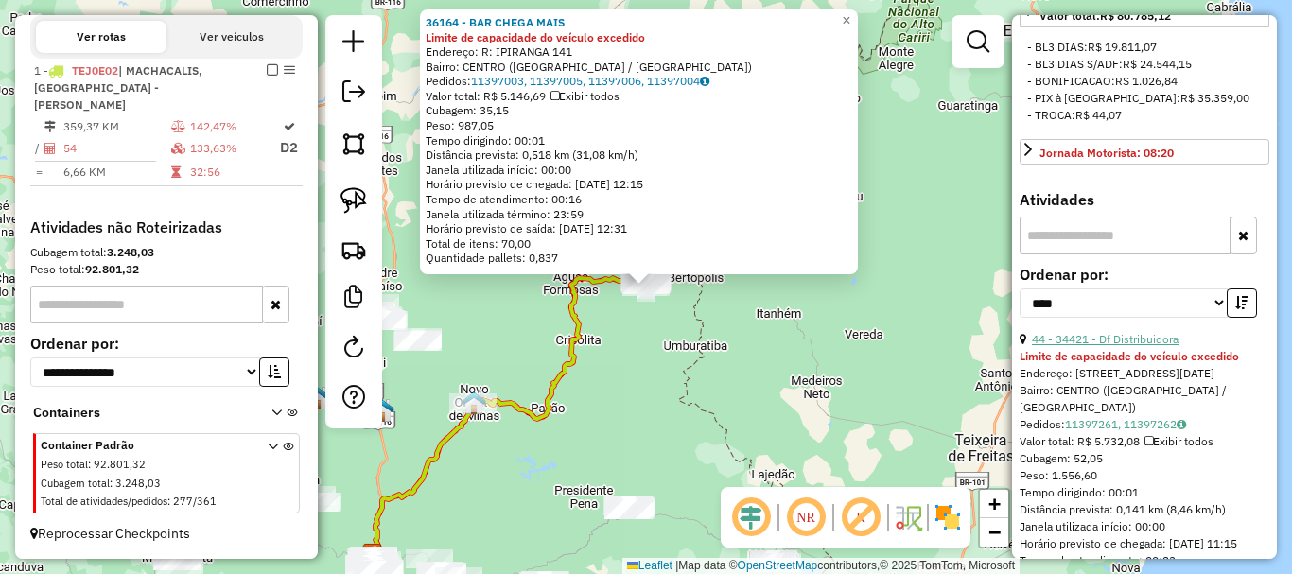
click at [1152, 346] on link "44 - 34421 - Df Distribuidora" at bounding box center [1105, 339] width 147 height 14
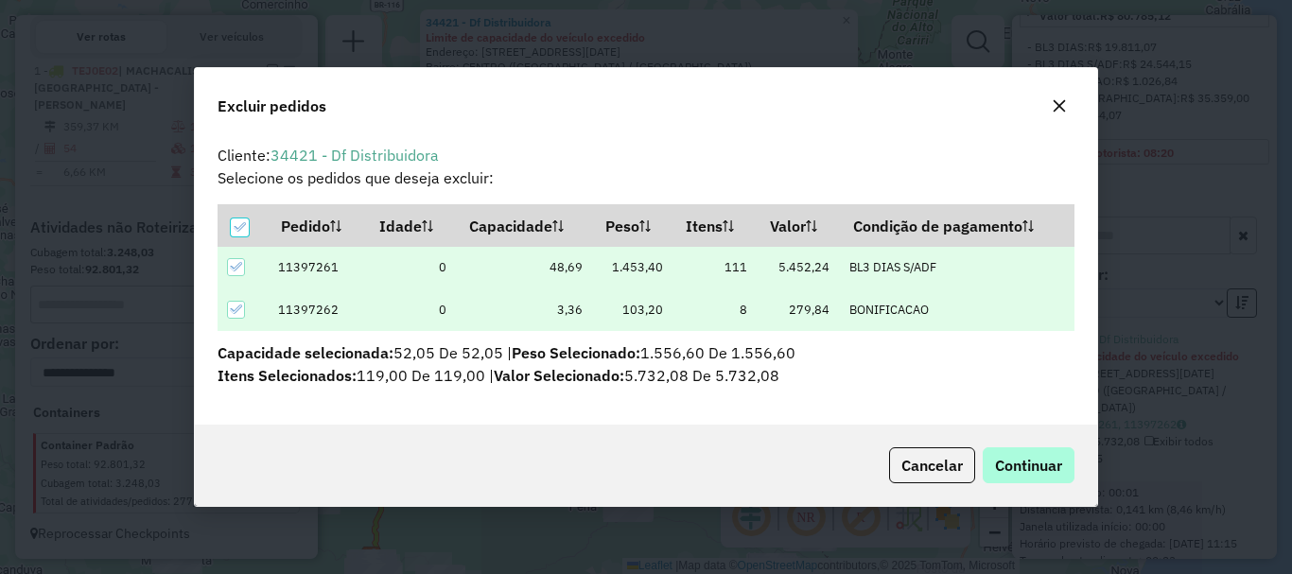
scroll to position [0, 0]
click at [1021, 431] on div "Cancelar Continuar" at bounding box center [646, 465] width 902 height 81
click at [1022, 447] on button "Continuar" at bounding box center [1029, 465] width 92 height 36
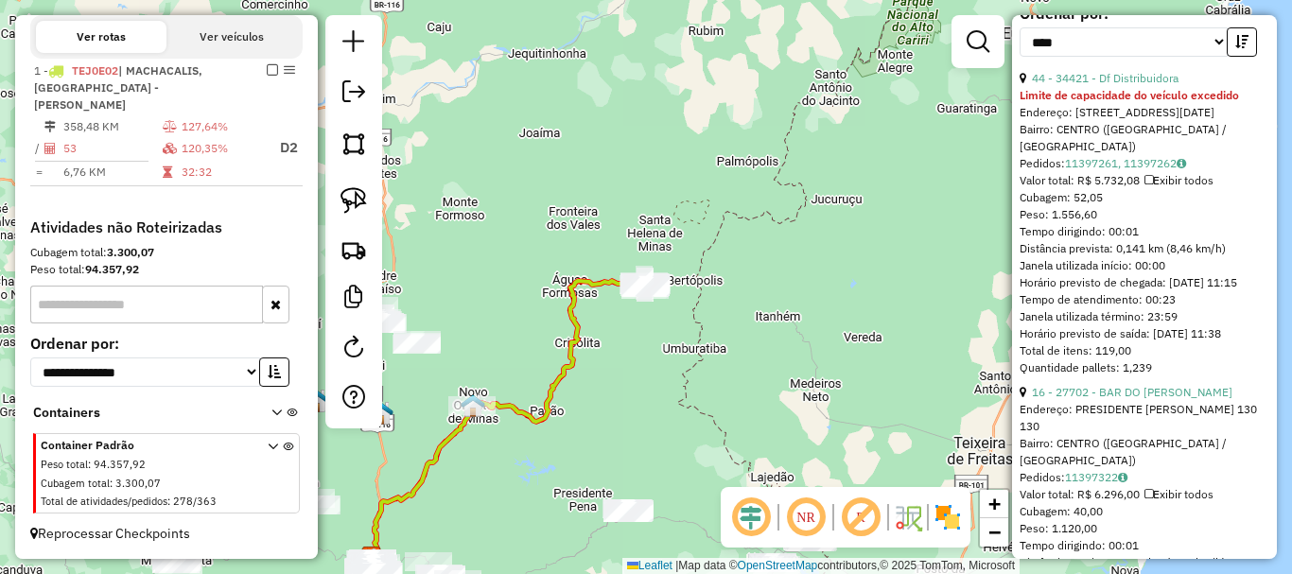
scroll to position [851, 0]
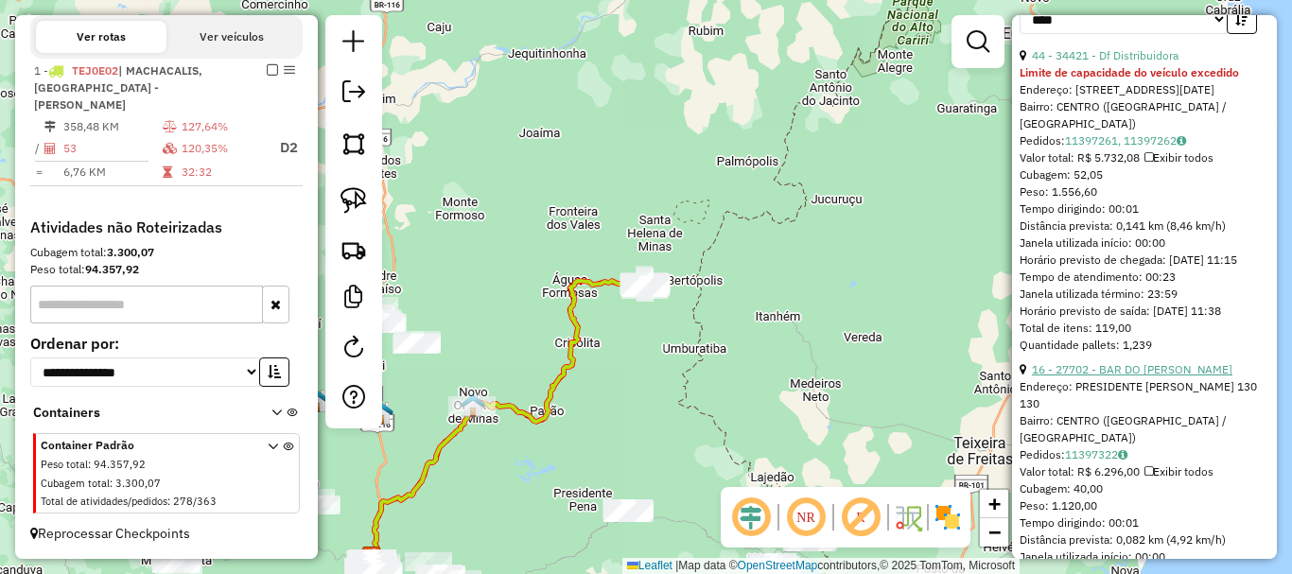
click at [1118, 376] on link "16 - 27702 - BAR DO WILSON" at bounding box center [1132, 369] width 200 height 14
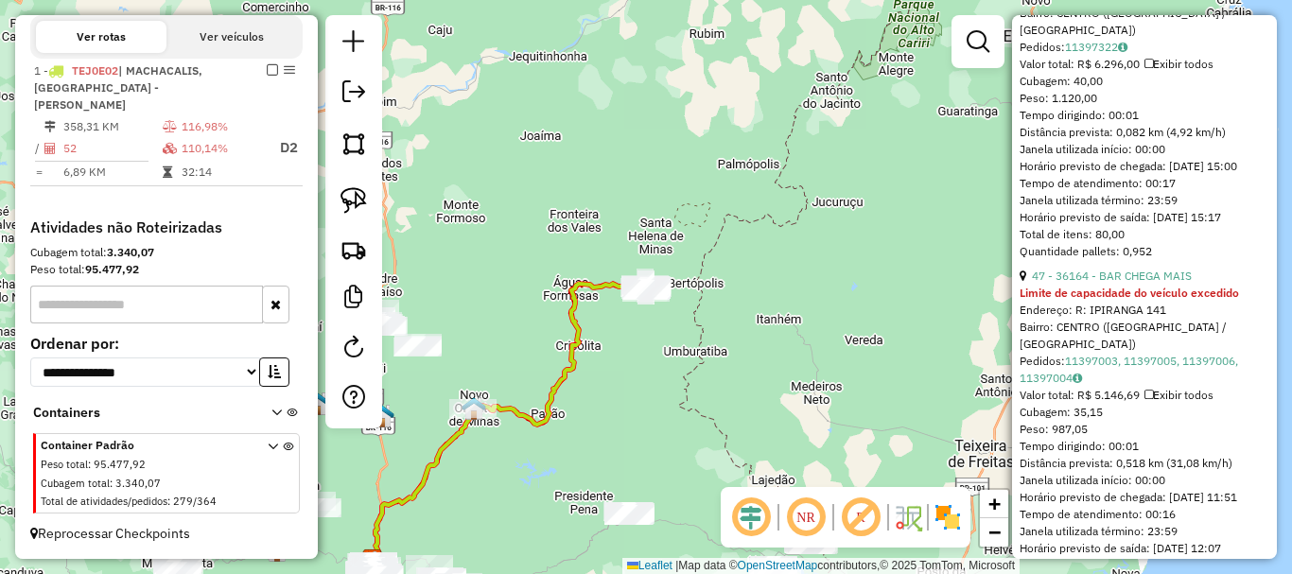
scroll to position [946, 0]
click at [1120, 282] on link "47 - 36164 - BAR CHEGA MAIS" at bounding box center [1112, 275] width 160 height 14
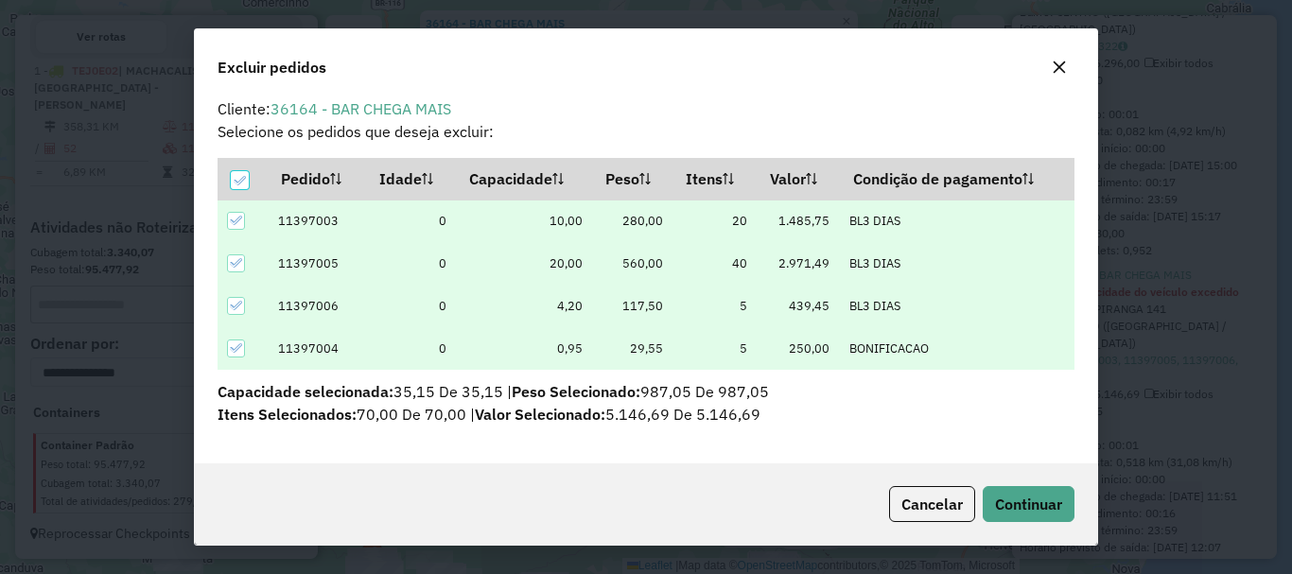
scroll to position [8, 0]
click at [1015, 500] on span "Continuar" at bounding box center [1028, 504] width 67 height 19
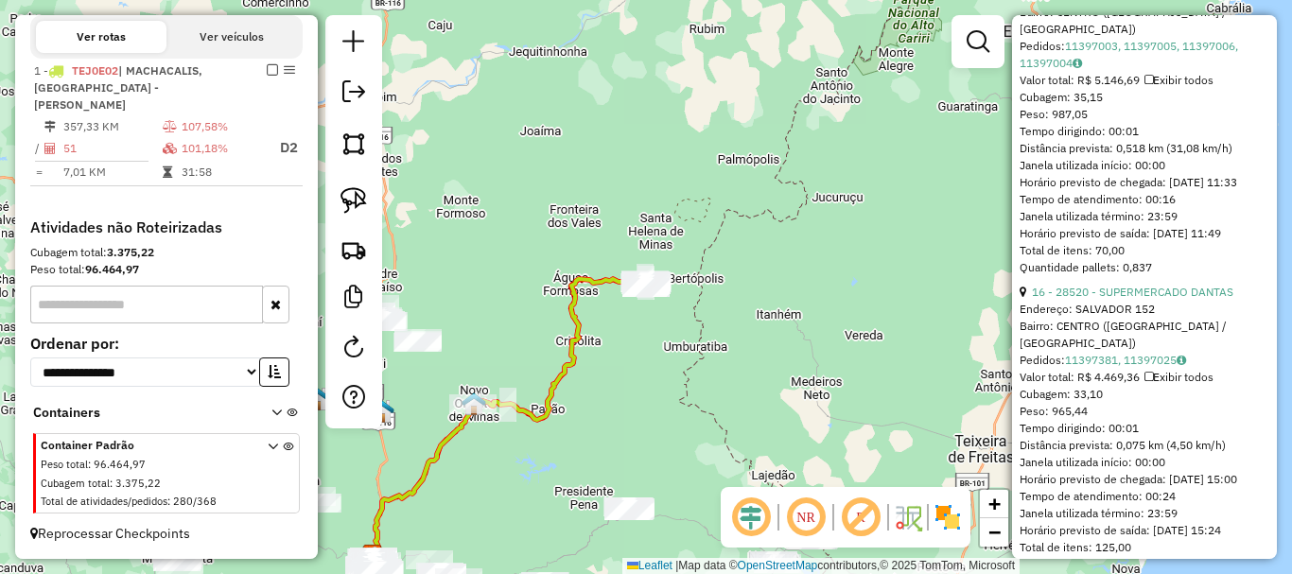
click at [647, 353] on div "Janela de atendimento Grade de atendimento Capacidade Transportadoras Veículos …" at bounding box center [646, 287] width 1292 height 574
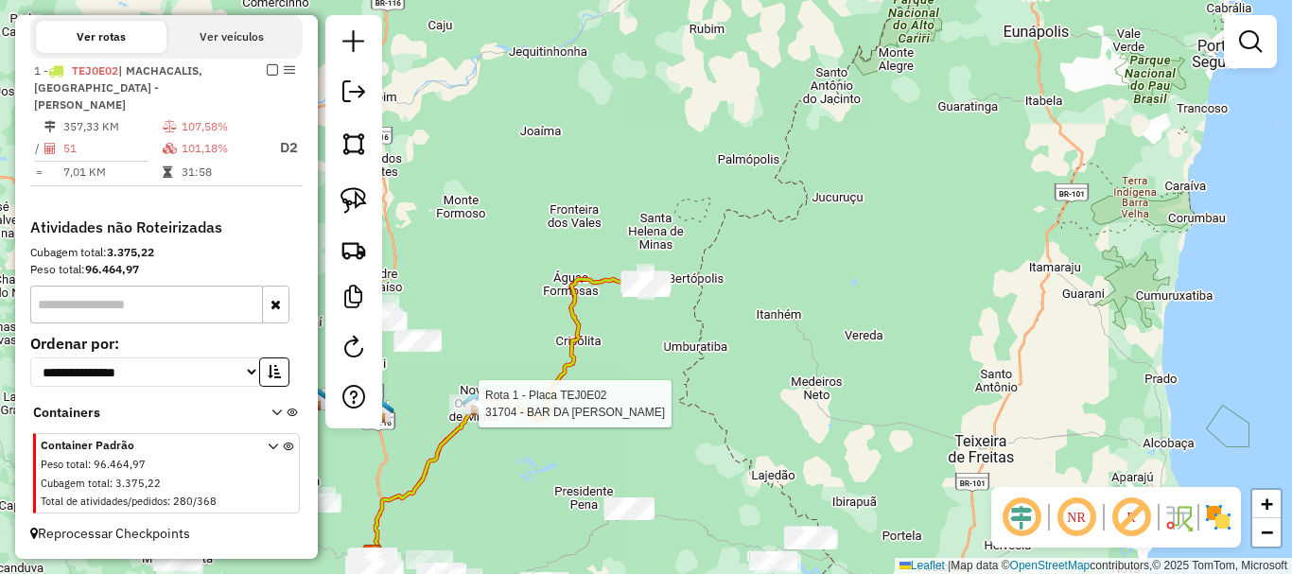
select select "*********"
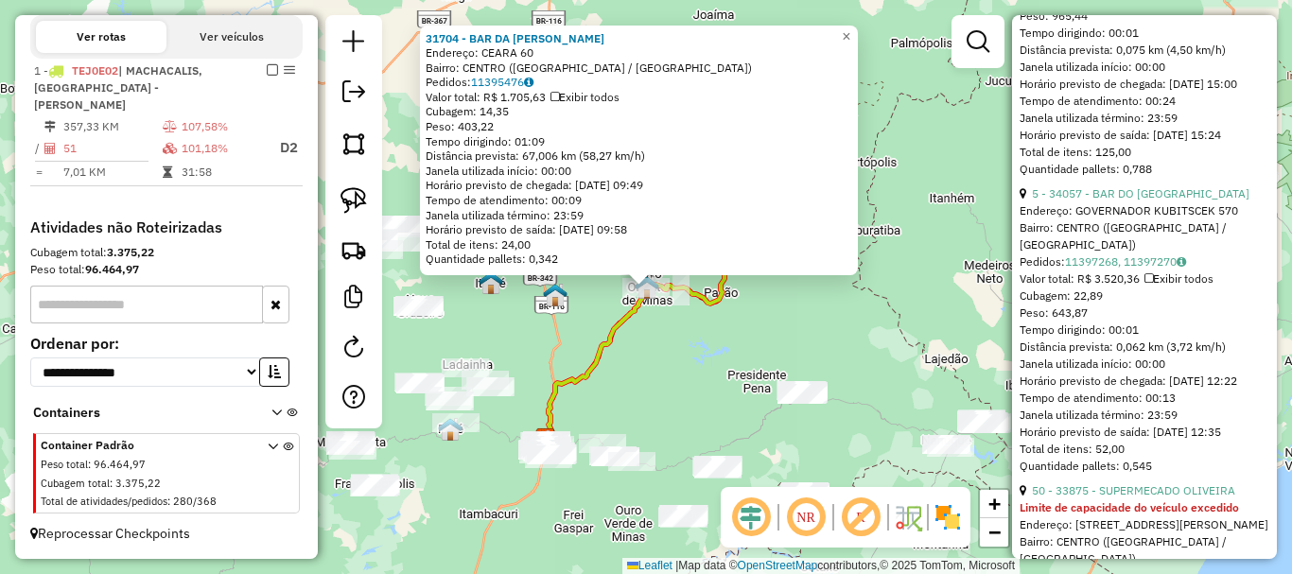
scroll to position [1040, 0]
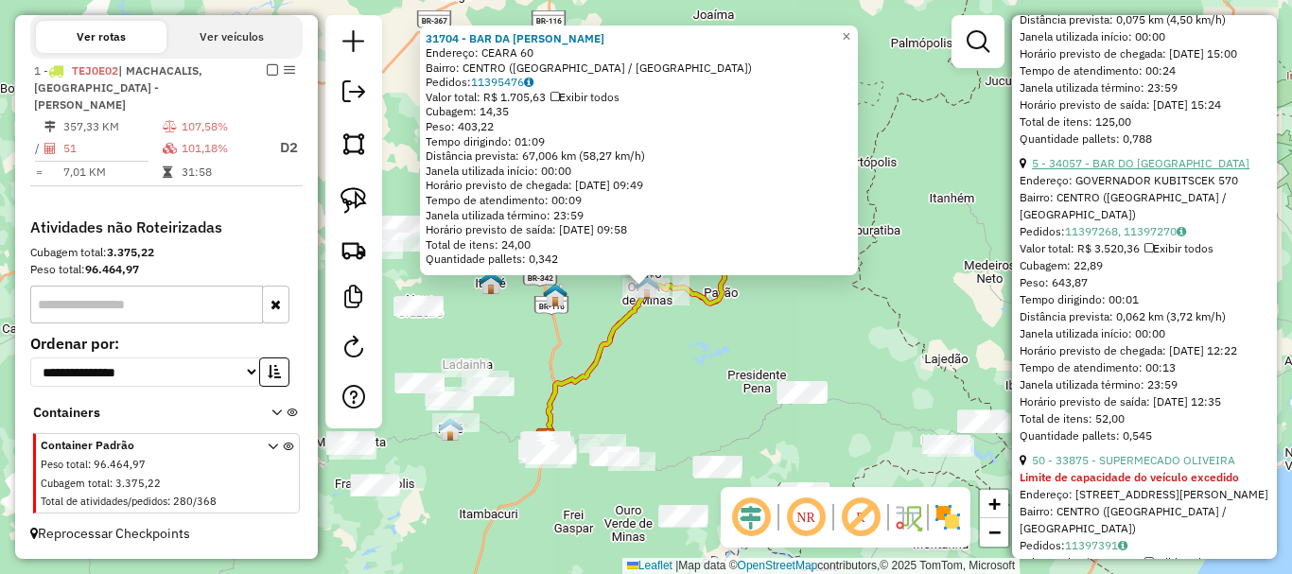
click at [1153, 170] on link "5 - 34057 - BAR DO POMBINHO" at bounding box center [1141, 163] width 218 height 14
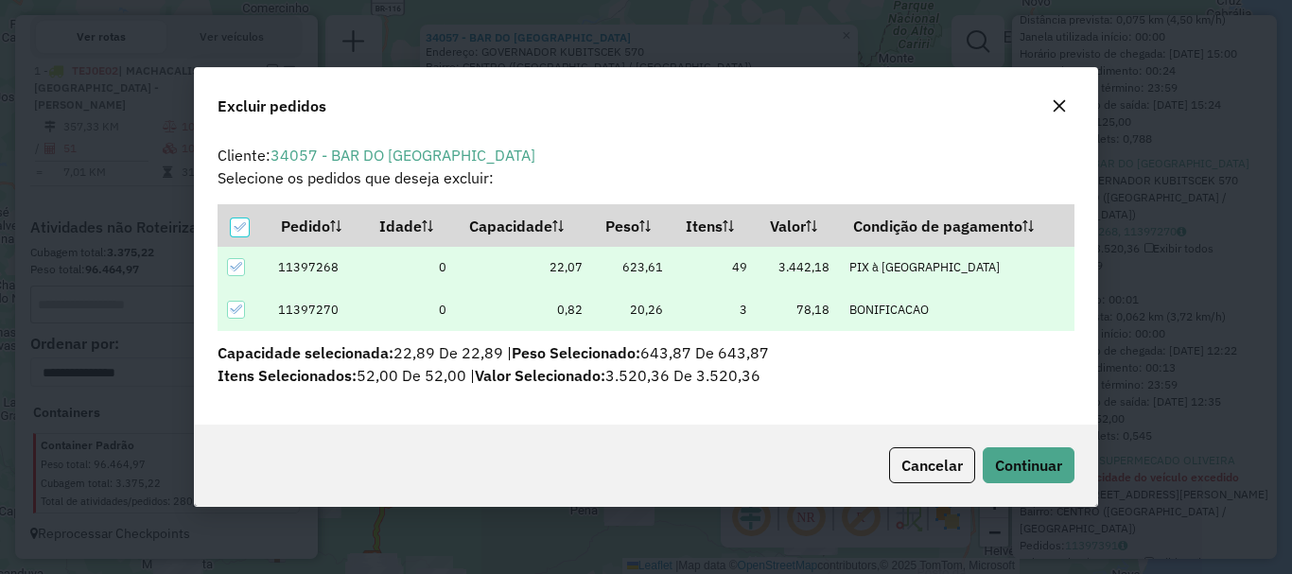
scroll to position [0, 0]
click at [1058, 466] on span "Continuar" at bounding box center [1028, 465] width 67 height 19
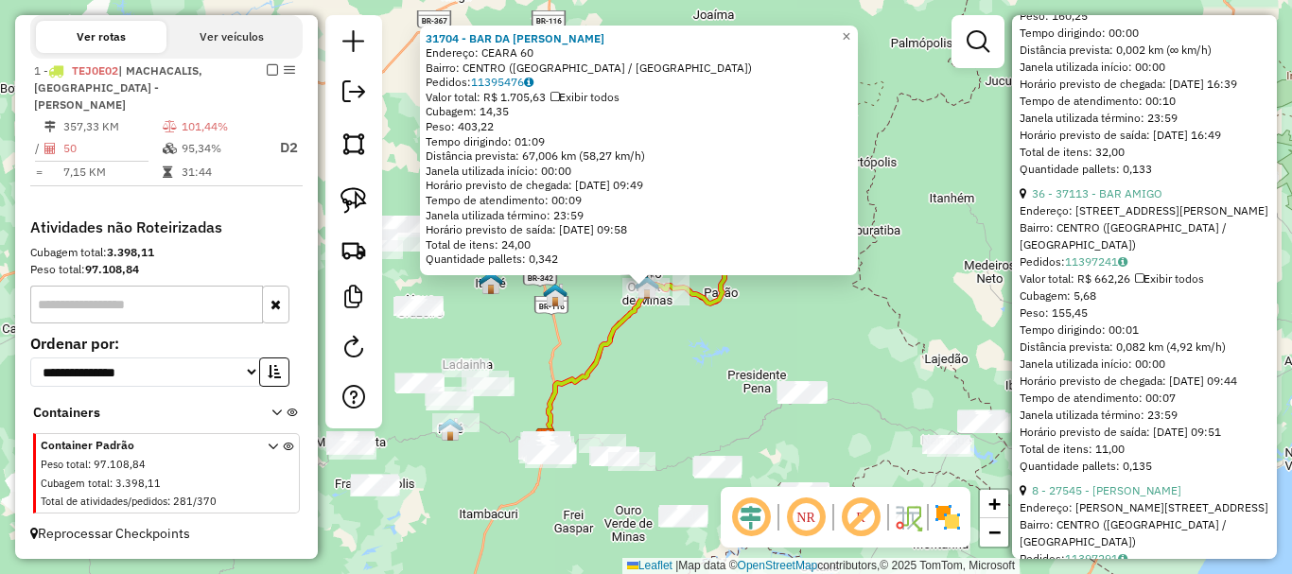
scroll to position [8481, 0]
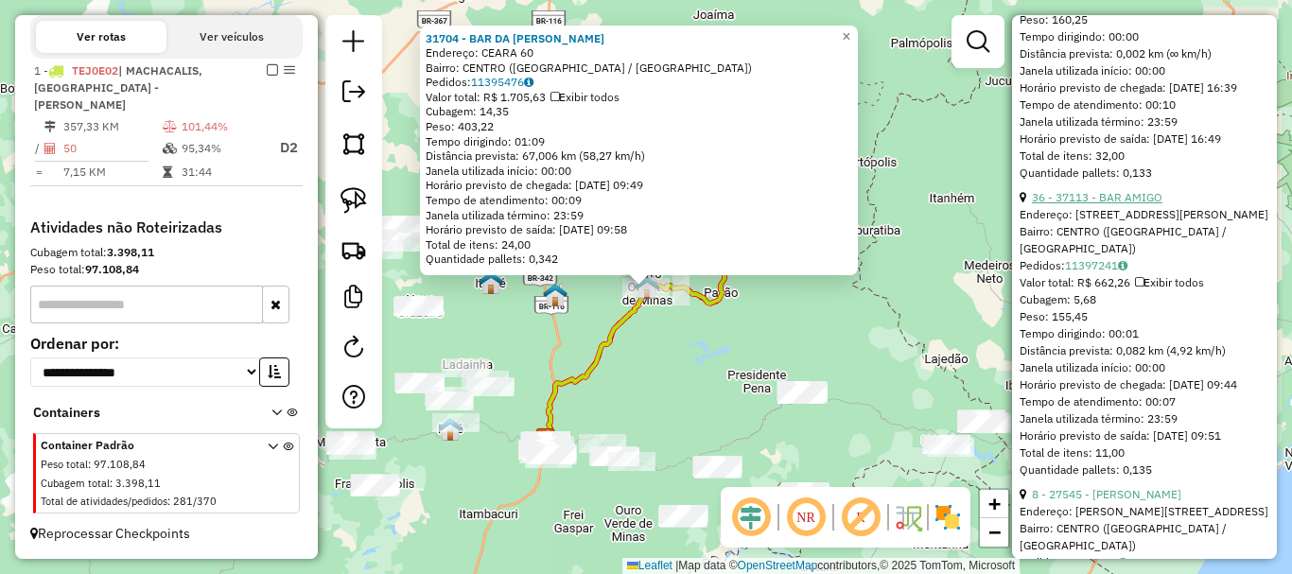
click at [1138, 204] on link "36 - 37113 - BAR AMIGO" at bounding box center [1097, 197] width 131 height 14
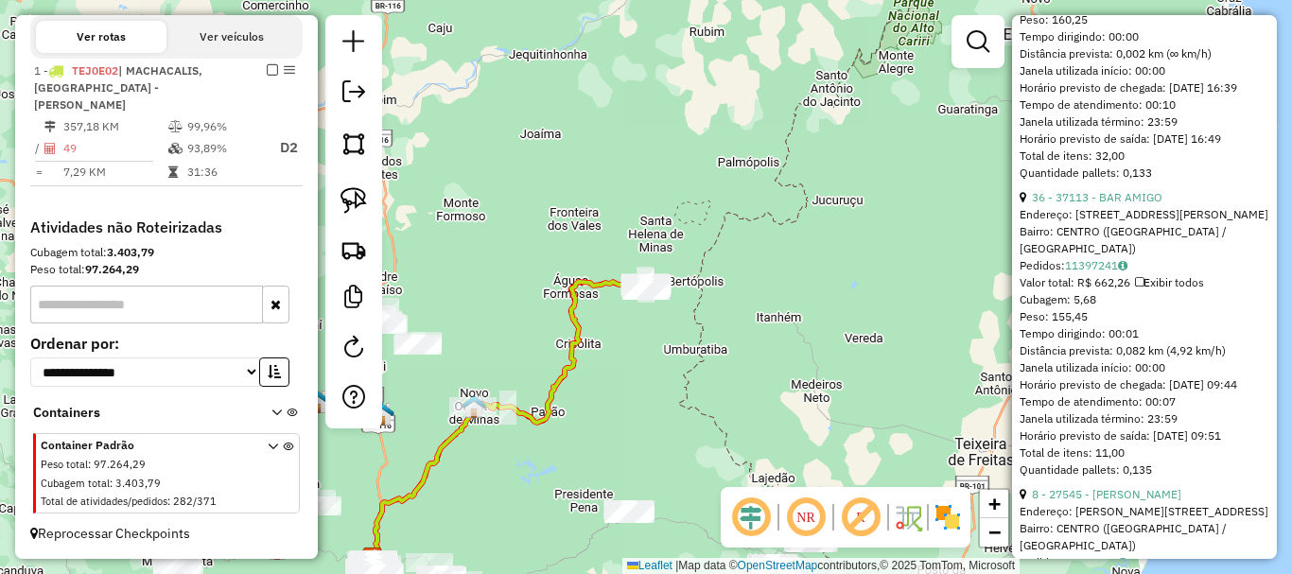
scroll to position [675, 0]
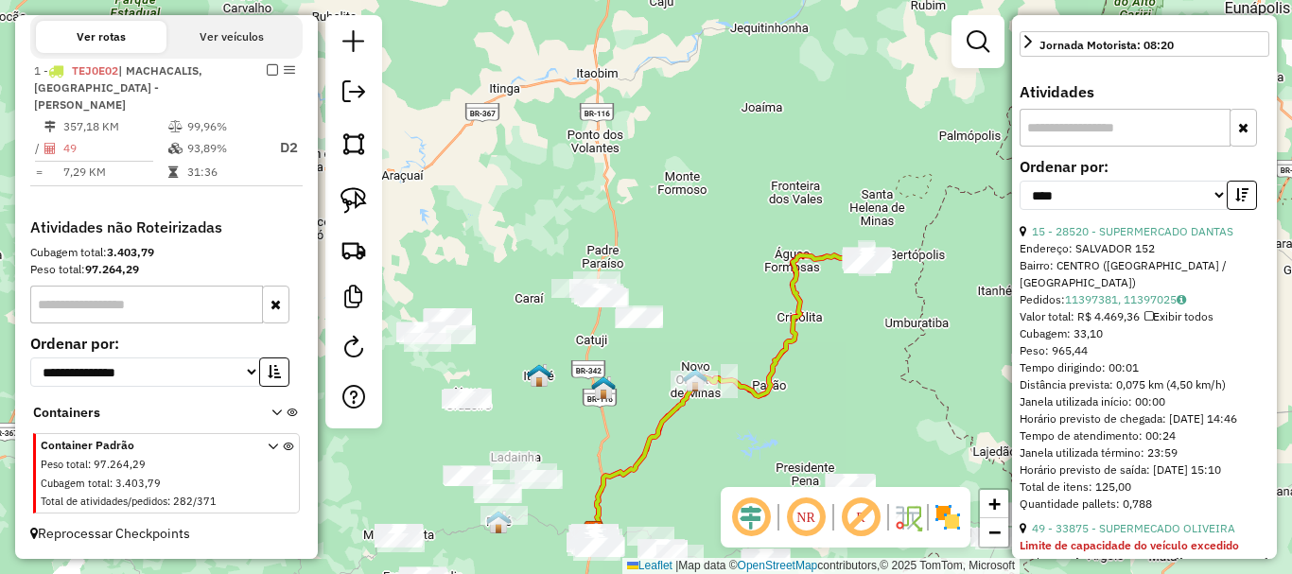
drag, startPoint x: 633, startPoint y: 360, endPoint x: 854, endPoint y: 334, distance: 222.9
click at [854, 334] on div "Janela de atendimento Grade de atendimento Capacidade Transportadoras Veículos …" at bounding box center [646, 287] width 1292 height 574
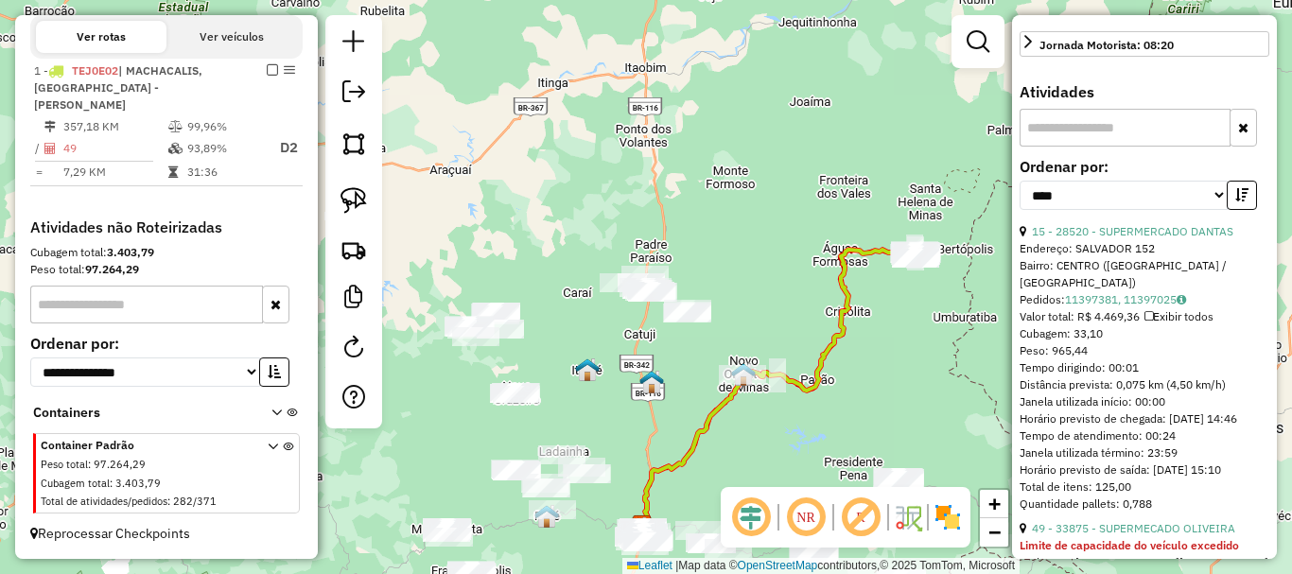
drag, startPoint x: 584, startPoint y: 376, endPoint x: 710, endPoint y: 357, distance: 127.2
click at [710, 357] on div "Janela de atendimento Grade de atendimento Capacidade Transportadoras Veículos …" at bounding box center [646, 287] width 1292 height 574
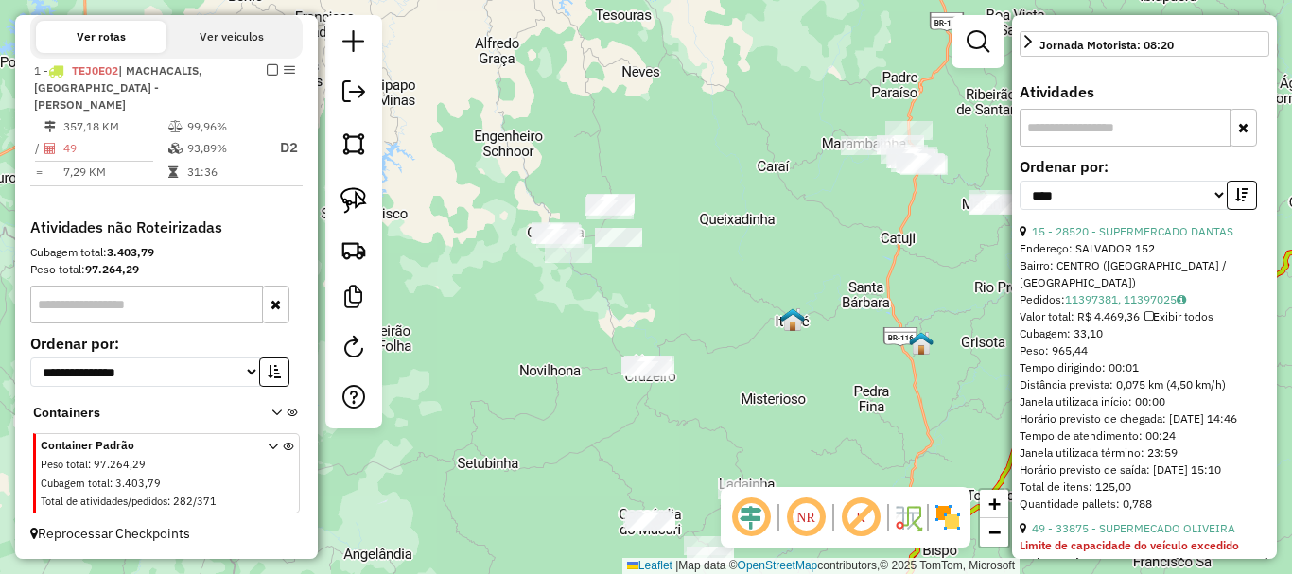
drag, startPoint x: 647, startPoint y: 373, endPoint x: 798, endPoint y: 333, distance: 156.4
click at [798, 333] on div "Janela de atendimento Grade de atendimento Capacidade Transportadoras Veículos …" at bounding box center [646, 287] width 1292 height 574
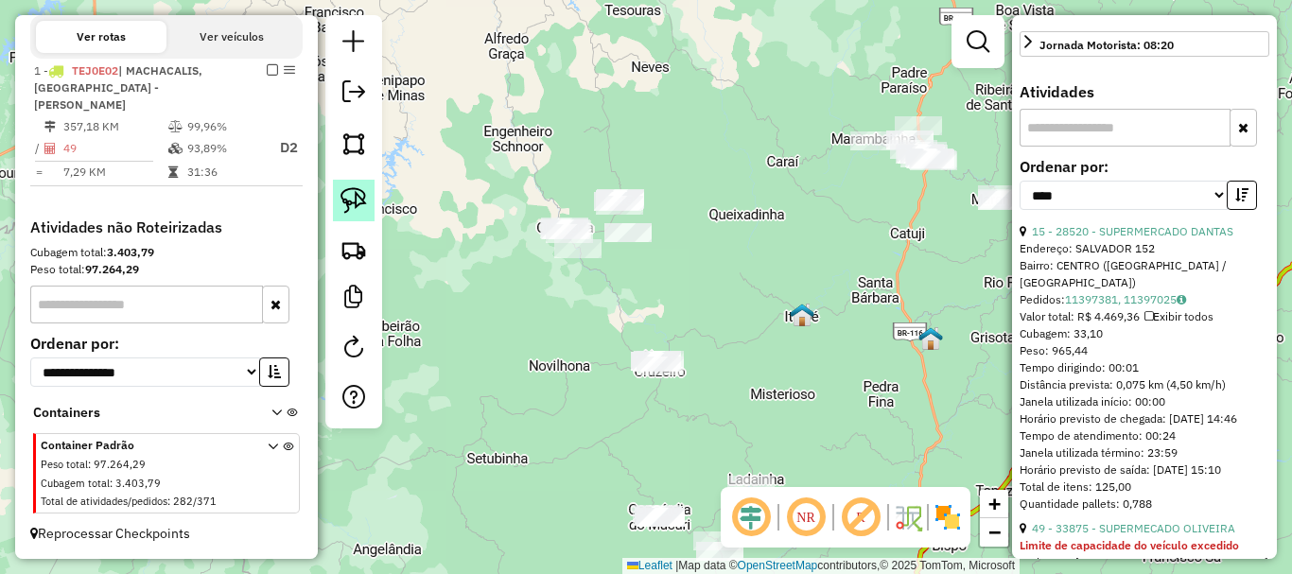
click at [369, 210] on link at bounding box center [354, 201] width 42 height 42
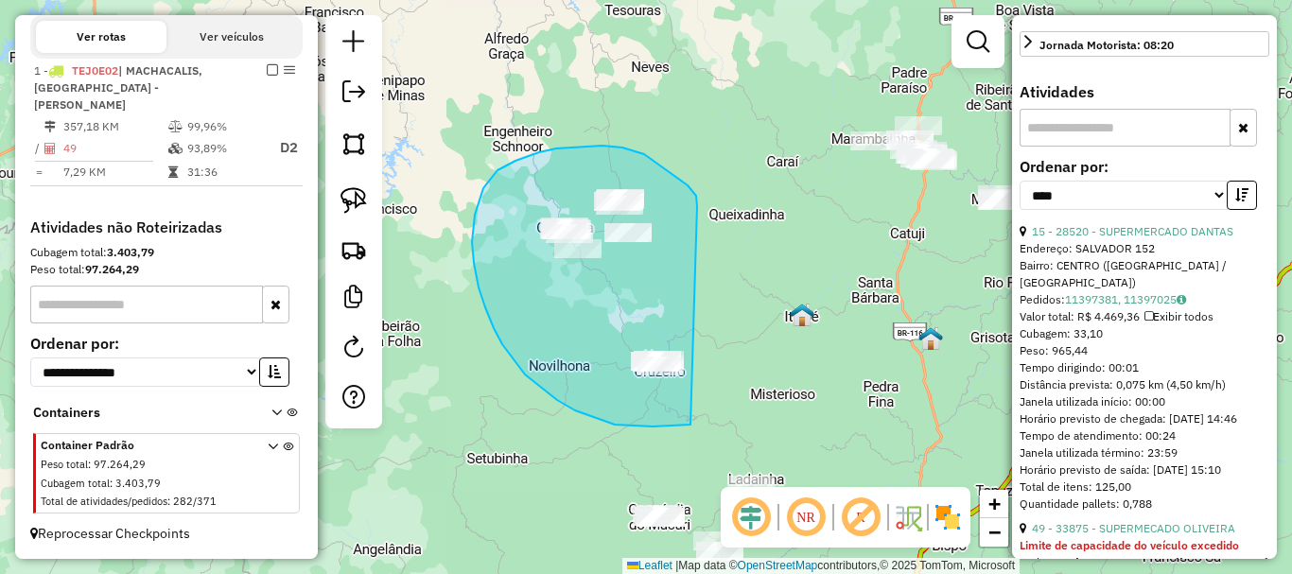
drag, startPoint x: 682, startPoint y: 181, endPoint x: 818, endPoint y: 387, distance: 247.1
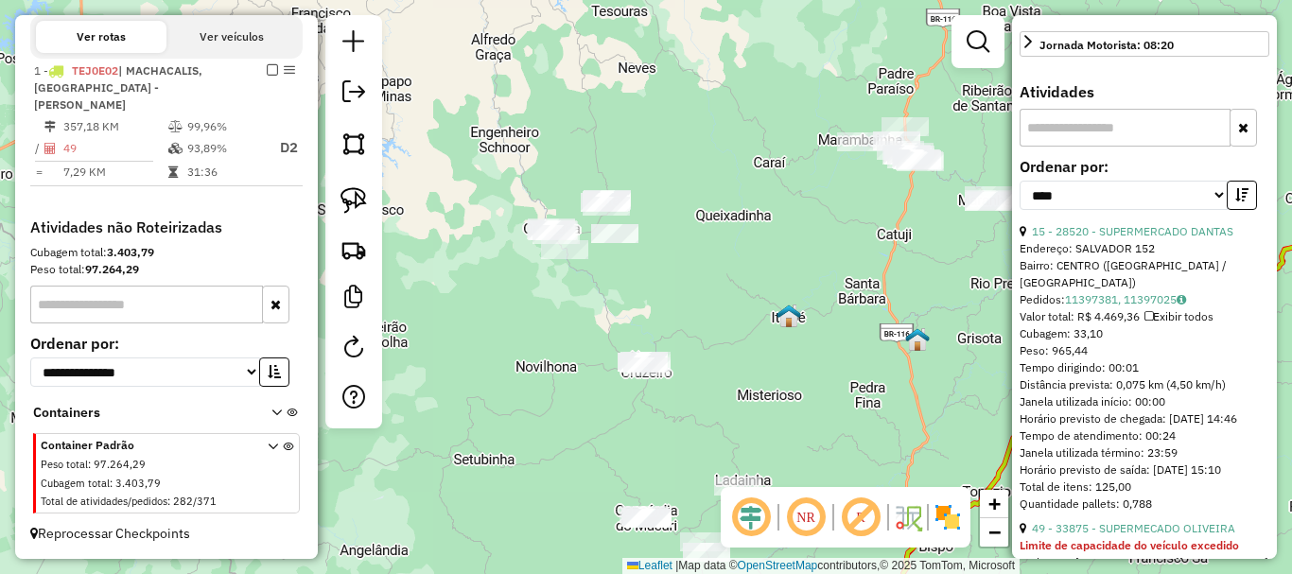
drag, startPoint x: 770, startPoint y: 293, endPoint x: 546, endPoint y: 306, distance: 224.5
click at [546, 306] on div "Janela de atendimento Grade de atendimento Capacidade Transportadoras Veículos …" at bounding box center [646, 287] width 1292 height 574
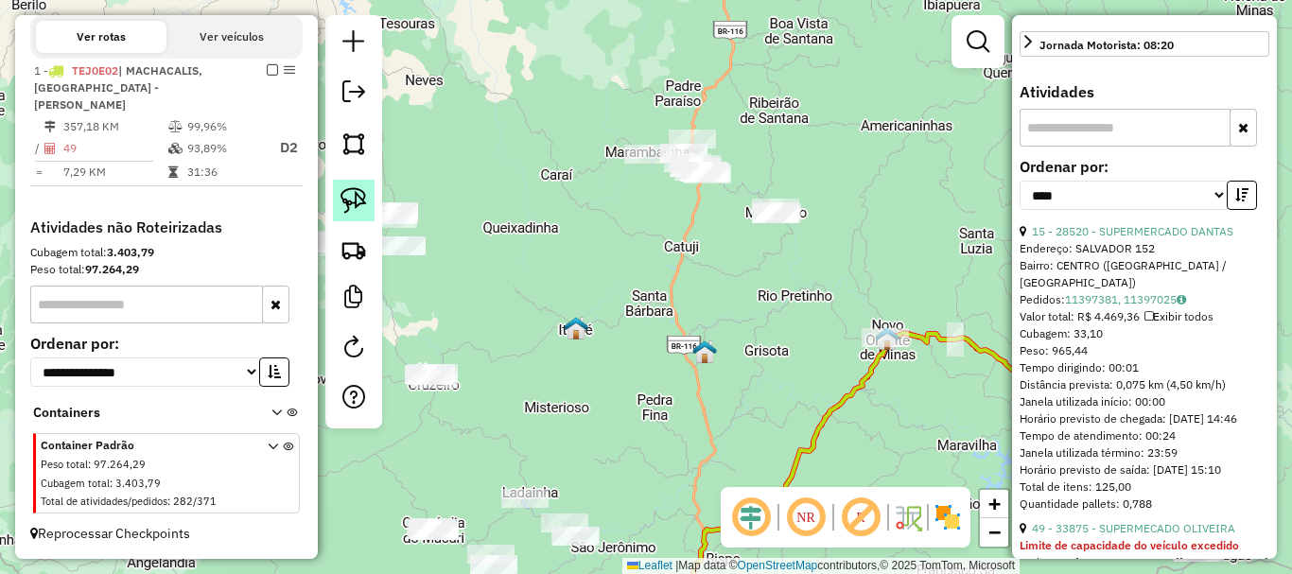
click at [352, 188] on img at bounding box center [353, 200] width 26 height 26
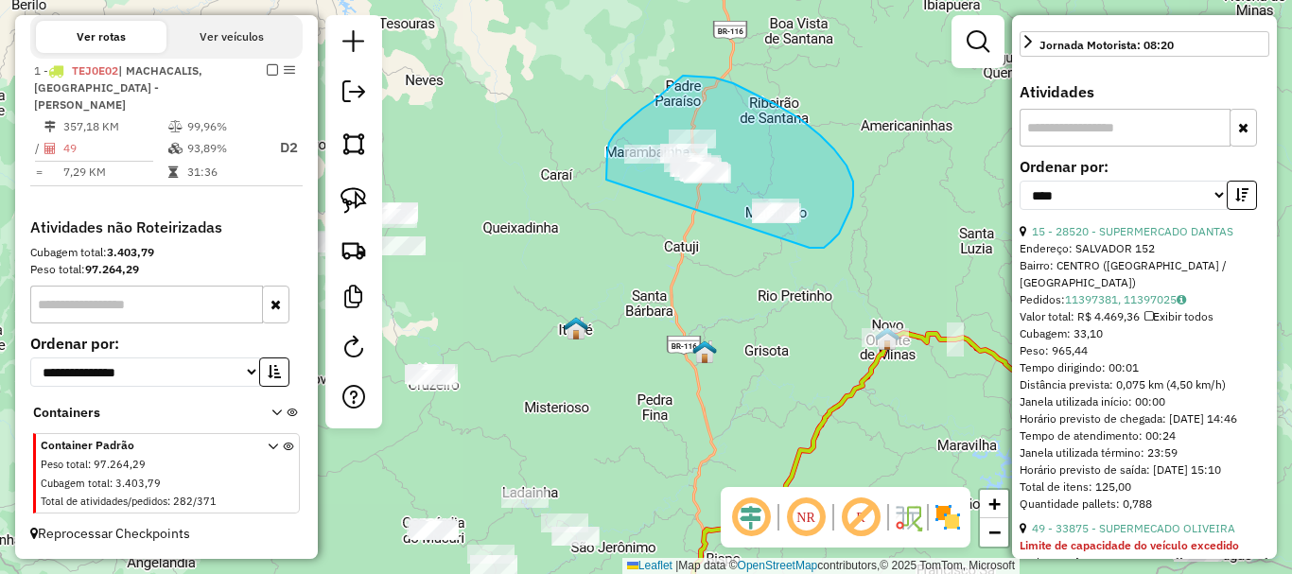
drag, startPoint x: 839, startPoint y: 234, endPoint x: 624, endPoint y: 251, distance: 215.3
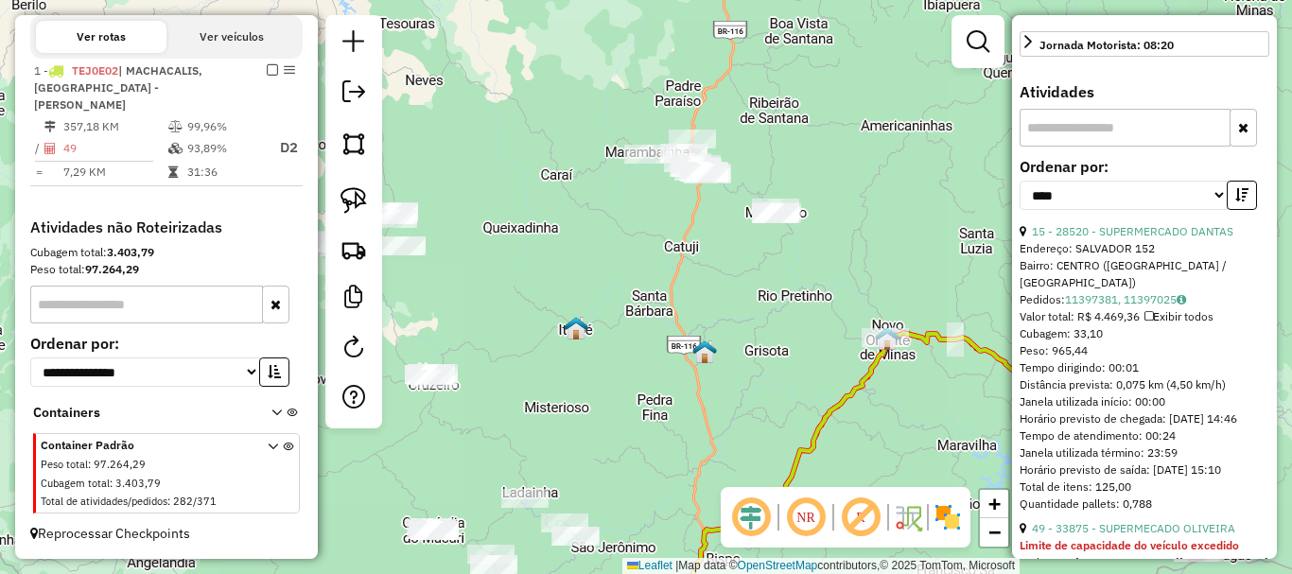
drag, startPoint x: 738, startPoint y: 385, endPoint x: 748, endPoint y: 78, distance: 306.6
click at [744, 82] on div "Janela de atendimento Grade de atendimento Capacidade Transportadoras Veículos …" at bounding box center [646, 287] width 1292 height 574
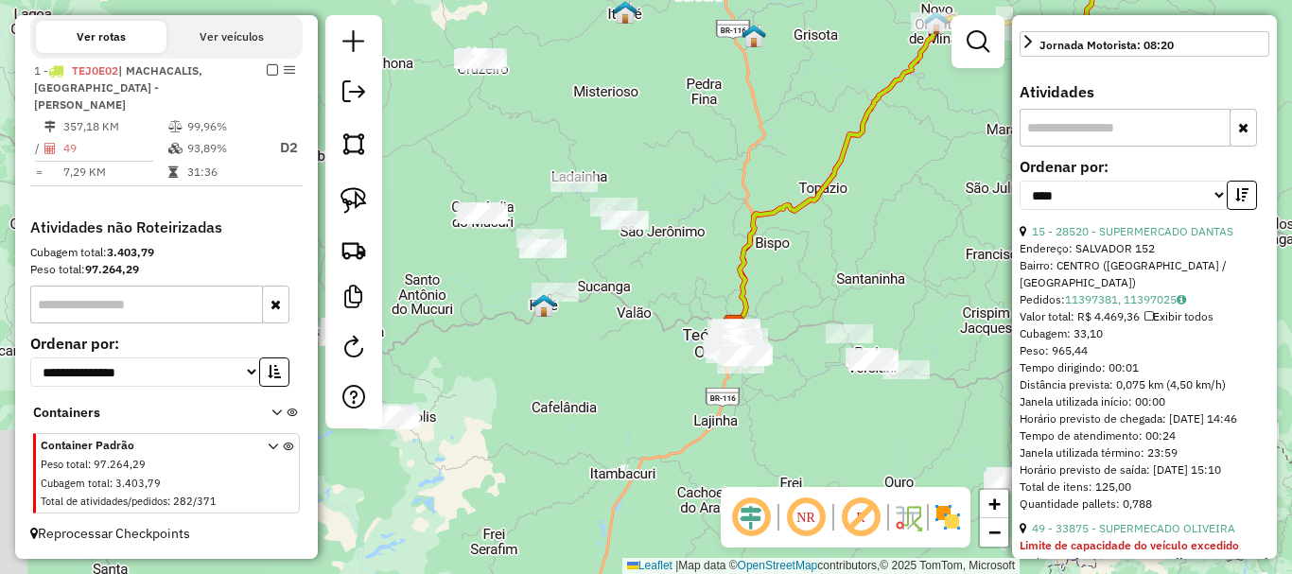
drag, startPoint x: 602, startPoint y: 309, endPoint x: 874, endPoint y: 47, distance: 377.2
click at [874, 47] on div "Janela de atendimento Grade de atendimento Capacidade Transportadoras Veículos …" at bounding box center [646, 287] width 1292 height 574
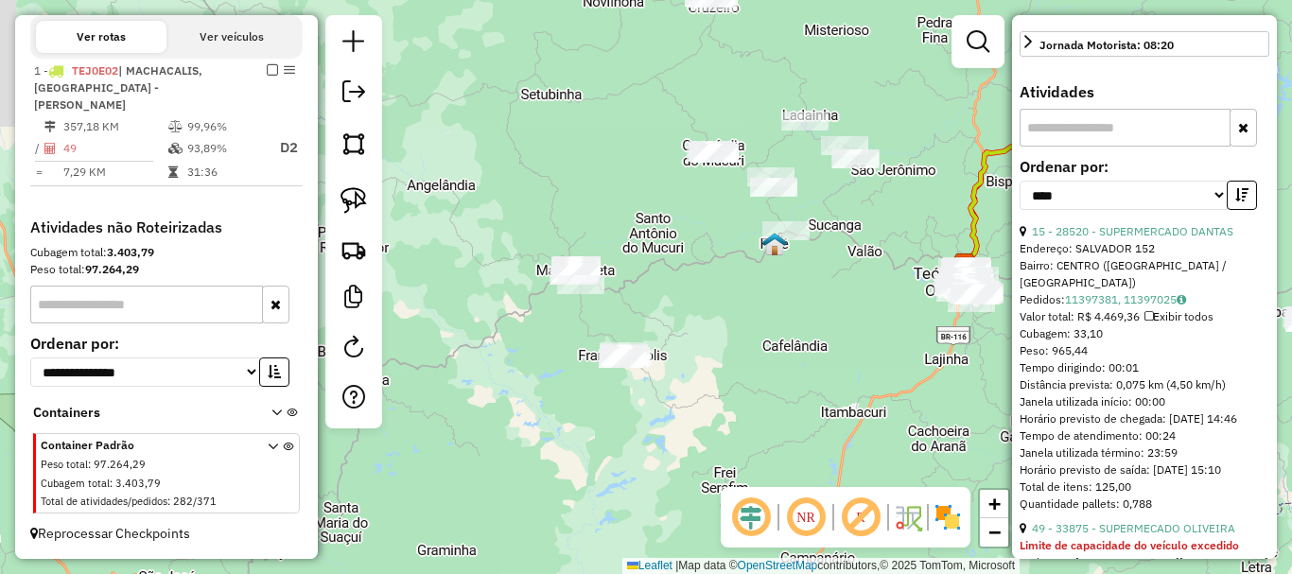
drag, startPoint x: 725, startPoint y: 215, endPoint x: 727, endPoint y: 404, distance: 189.1
click at [727, 404] on div "Janela de atendimento Grade de atendimento Capacidade Transportadoras Veículos …" at bounding box center [646, 287] width 1292 height 574
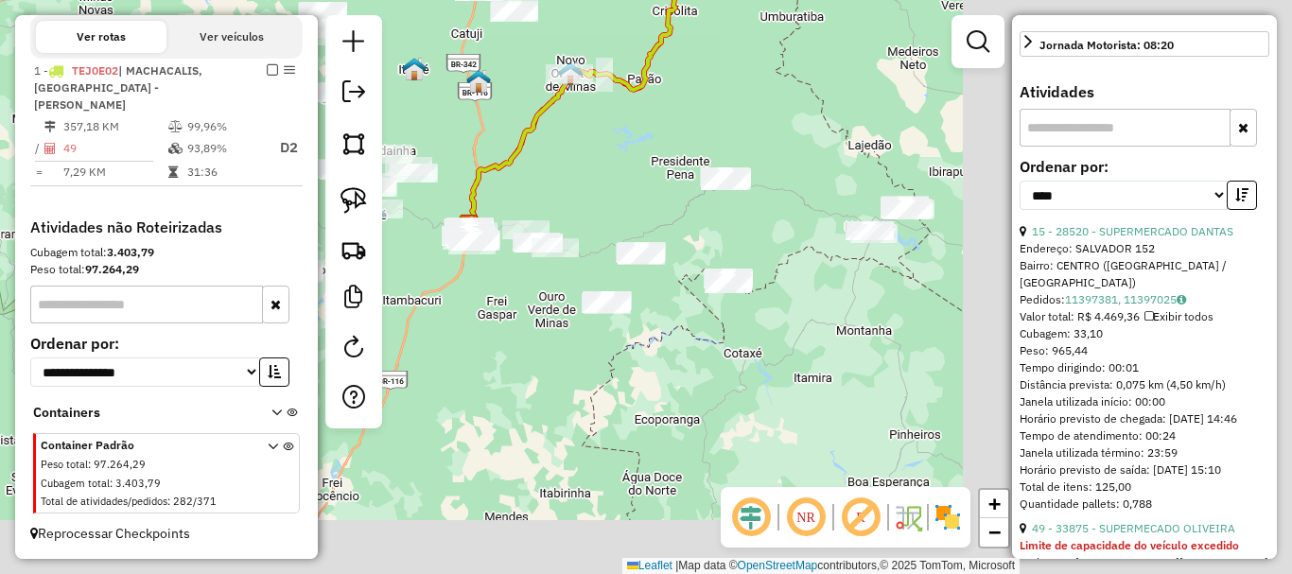
drag, startPoint x: 907, startPoint y: 382, endPoint x: 311, endPoint y: 245, distance: 611.4
click at [311, 245] on hb-router-mapa "**********" at bounding box center [646, 287] width 1292 height 574
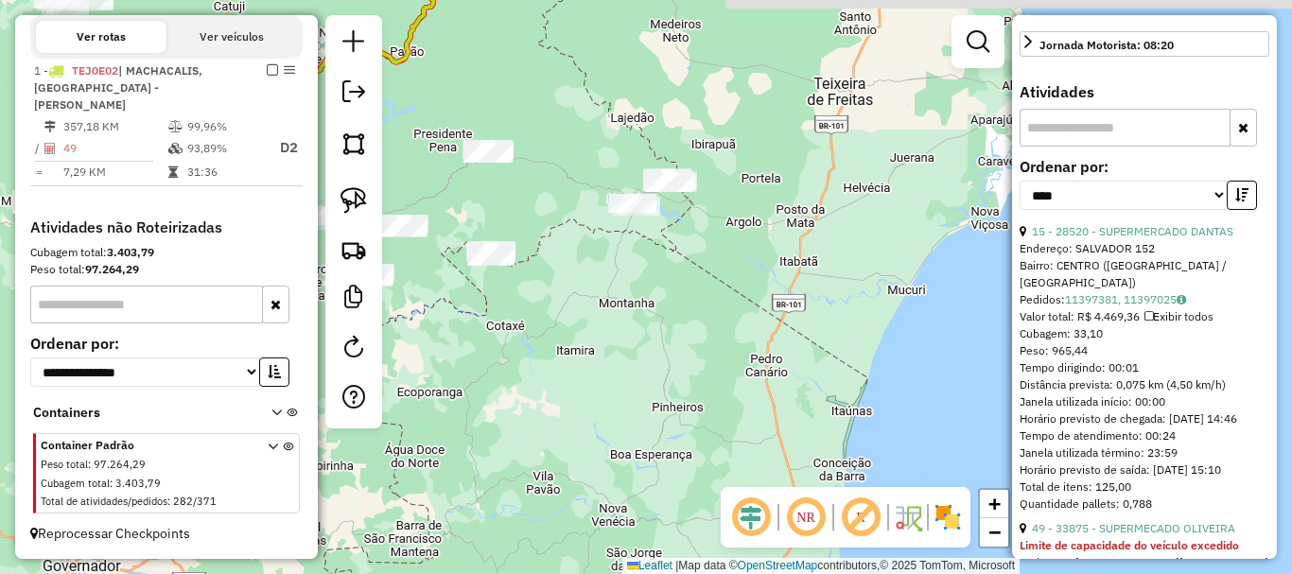
drag, startPoint x: 658, startPoint y: 268, endPoint x: 652, endPoint y: 354, distance: 86.3
click at [652, 354] on div "Janela de atendimento Grade de atendimento Capacidade Transportadoras Veículos …" at bounding box center [646, 287] width 1292 height 574
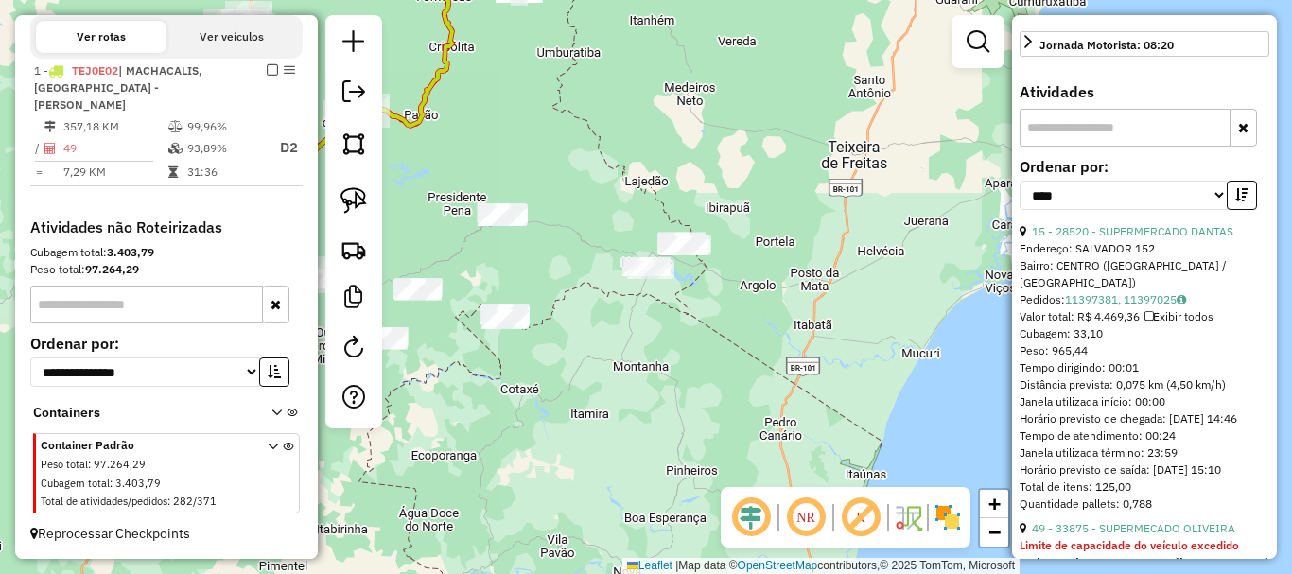
drag, startPoint x: 653, startPoint y: 344, endPoint x: 720, endPoint y: 383, distance: 76.7
click at [720, 383] on div "Janela de atendimento Grade de atendimento Capacidade Transportadoras Veículos …" at bounding box center [646, 287] width 1292 height 574
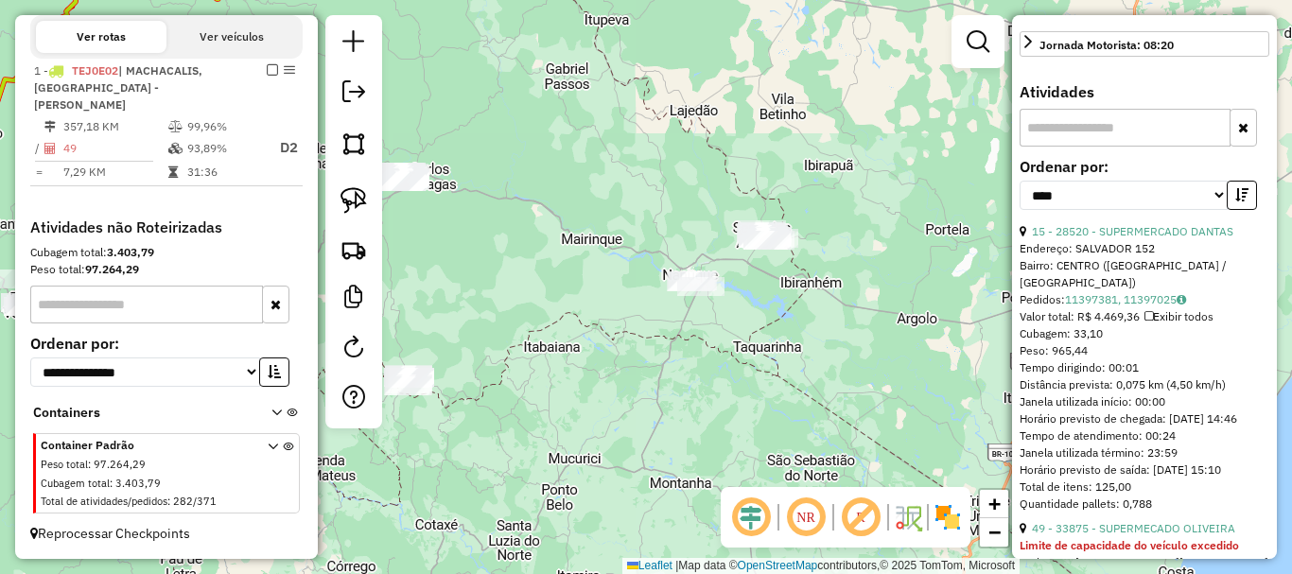
drag, startPoint x: 741, startPoint y: 329, endPoint x: 696, endPoint y: 387, distance: 73.4
click at [696, 387] on div "Janela de atendimento Grade de atendimento Capacidade Transportadoras Veículos …" at bounding box center [646, 287] width 1292 height 574
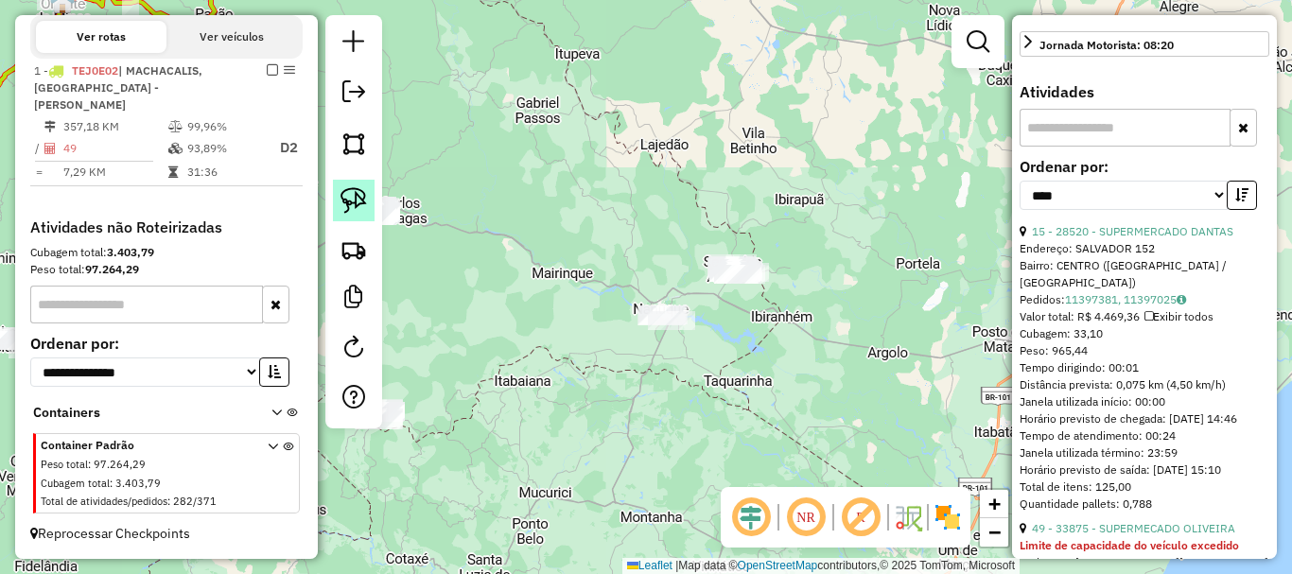
click at [341, 203] on img at bounding box center [353, 200] width 26 height 26
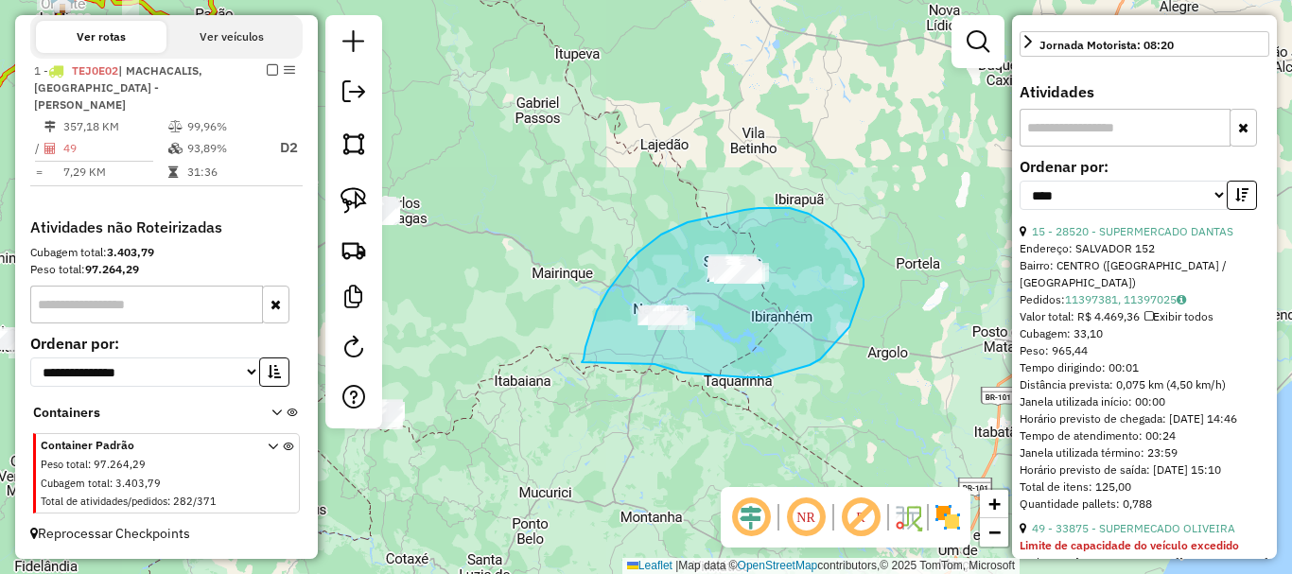
drag, startPoint x: 767, startPoint y: 377, endPoint x: 582, endPoint y: 372, distance: 185.4
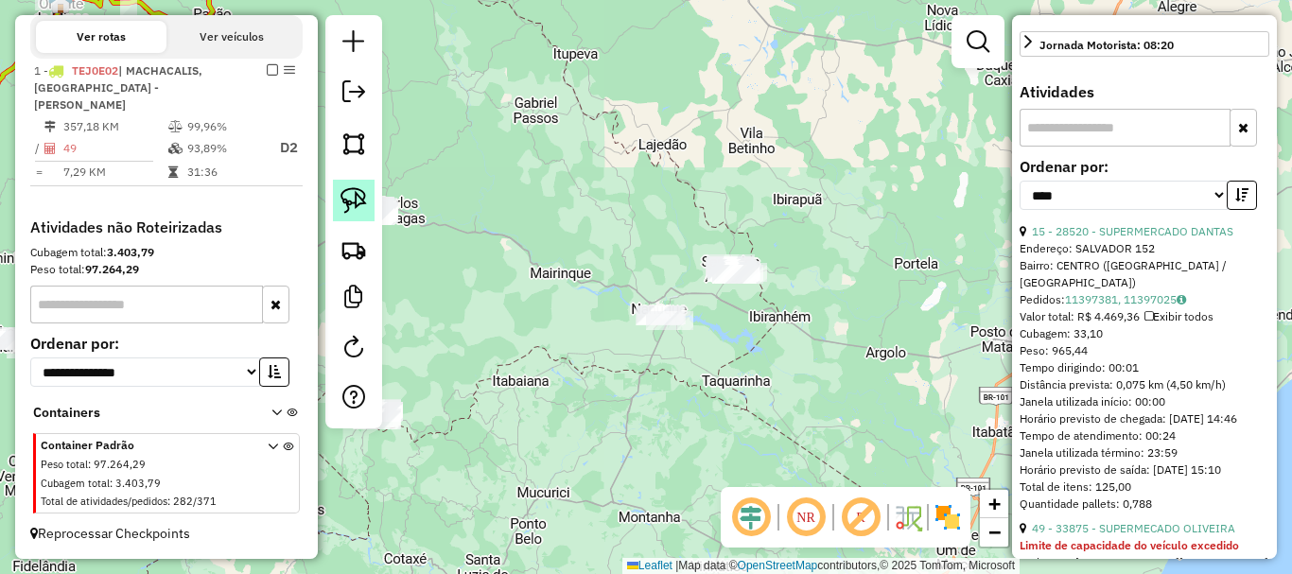
click at [360, 207] on img at bounding box center [353, 200] width 26 height 26
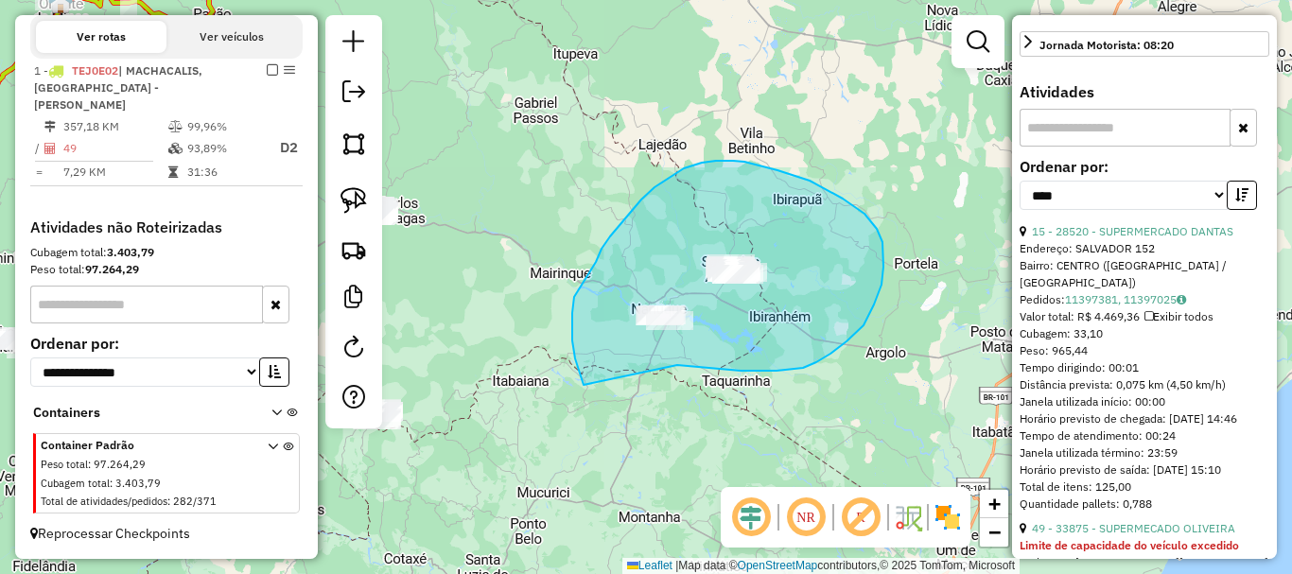
drag, startPoint x: 691, startPoint y: 367, endPoint x: 583, endPoint y: 385, distance: 109.3
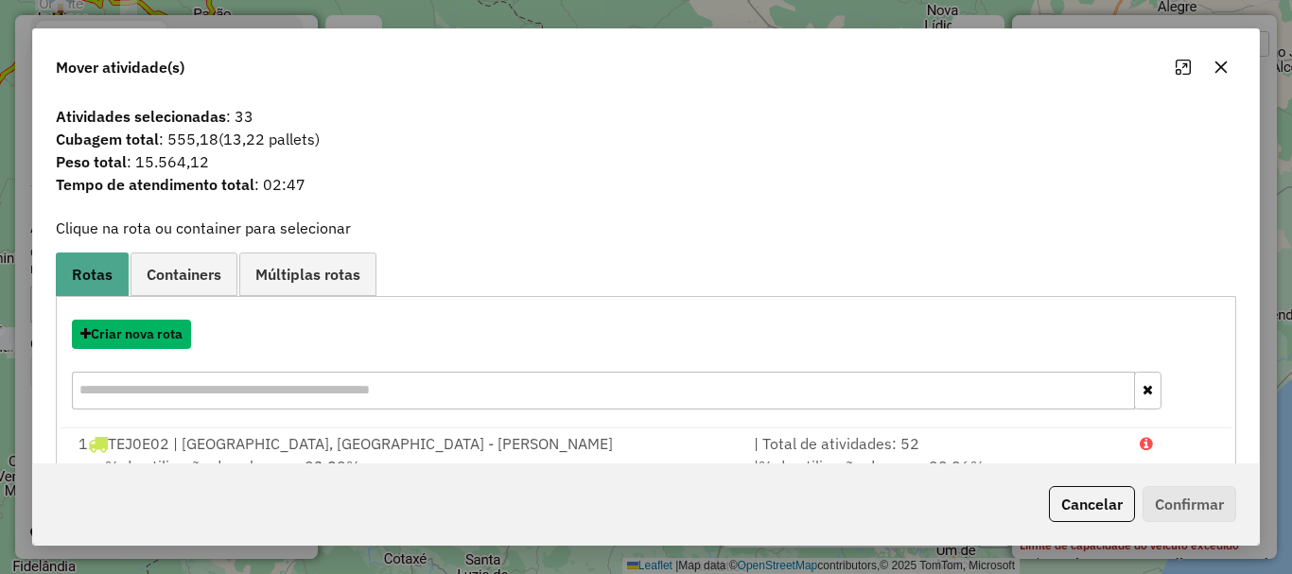
click at [135, 331] on button "Criar nova rota" at bounding box center [131, 334] width 119 height 29
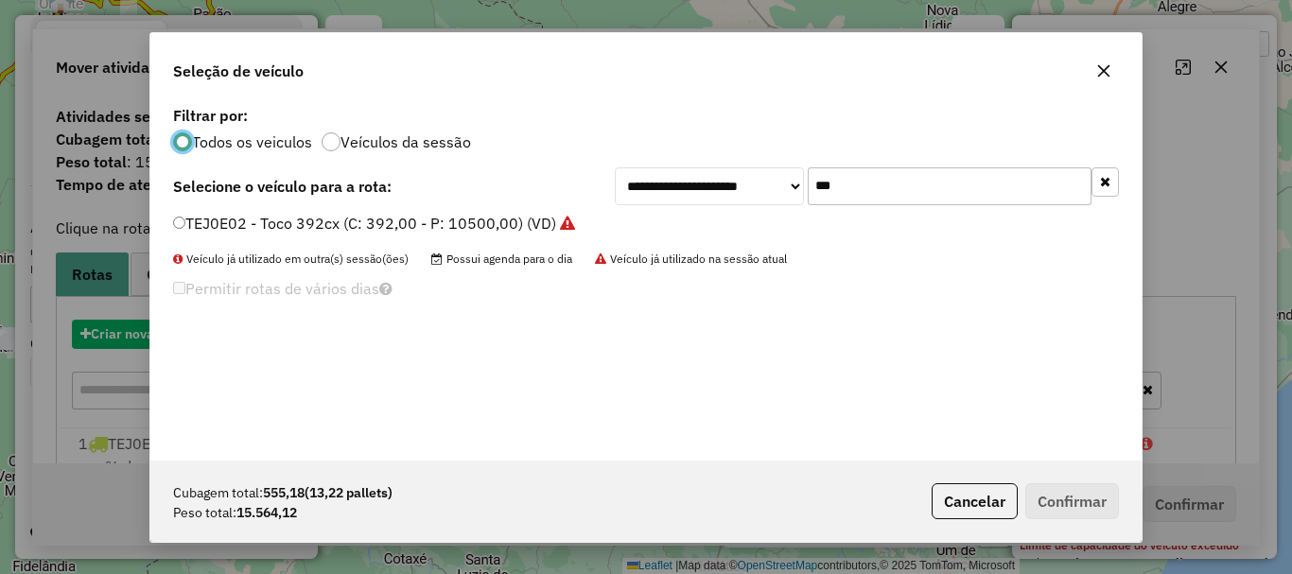
scroll to position [10, 6]
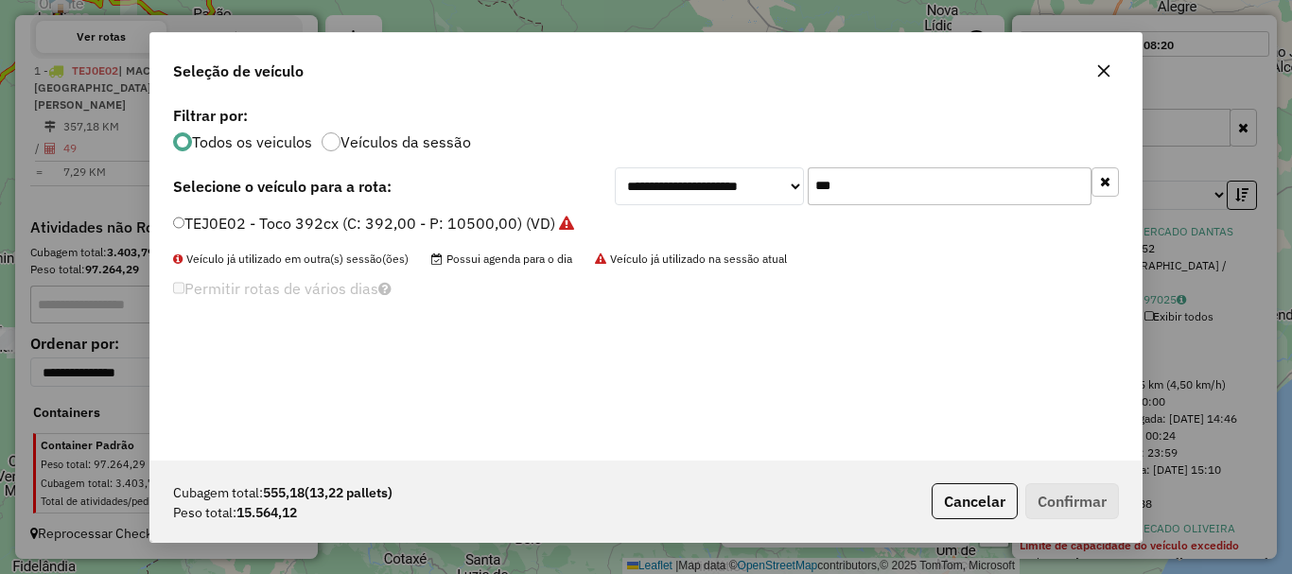
drag, startPoint x: 863, startPoint y: 192, endPoint x: 660, endPoint y: 202, distance: 203.6
click at [660, 202] on div "**********" at bounding box center [867, 186] width 504 height 38
type input "**"
click at [354, 221] on label "TDH6E49 - Truck 504cx (C: 504,00 - P: 15000,00) (VD)" at bounding box center [369, 223] width 392 height 23
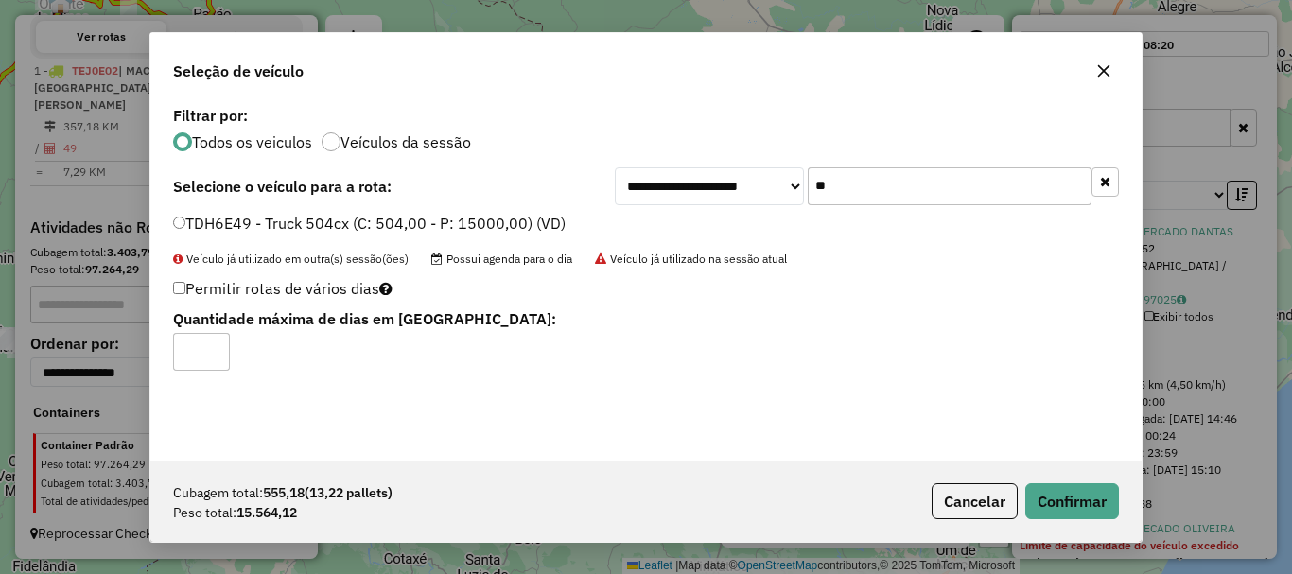
type input "*"
click at [214, 345] on input "*" at bounding box center [201, 352] width 57 height 38
click at [1058, 493] on button "Confirmar" at bounding box center [1072, 501] width 94 height 36
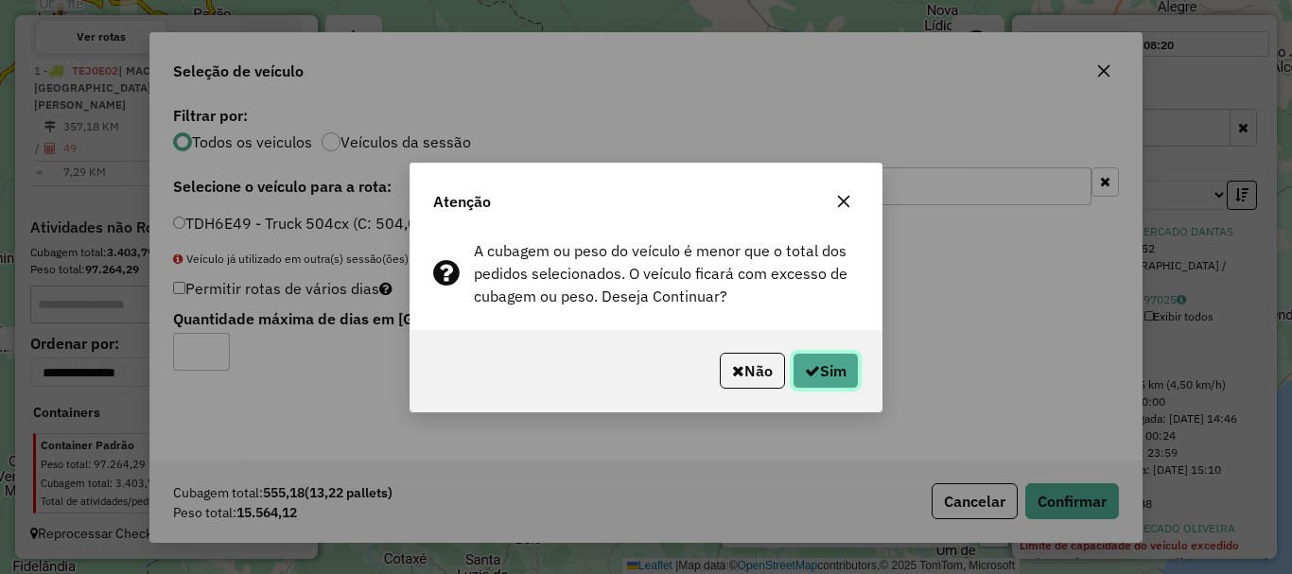
click at [842, 379] on button "Sim" at bounding box center [825, 371] width 66 height 36
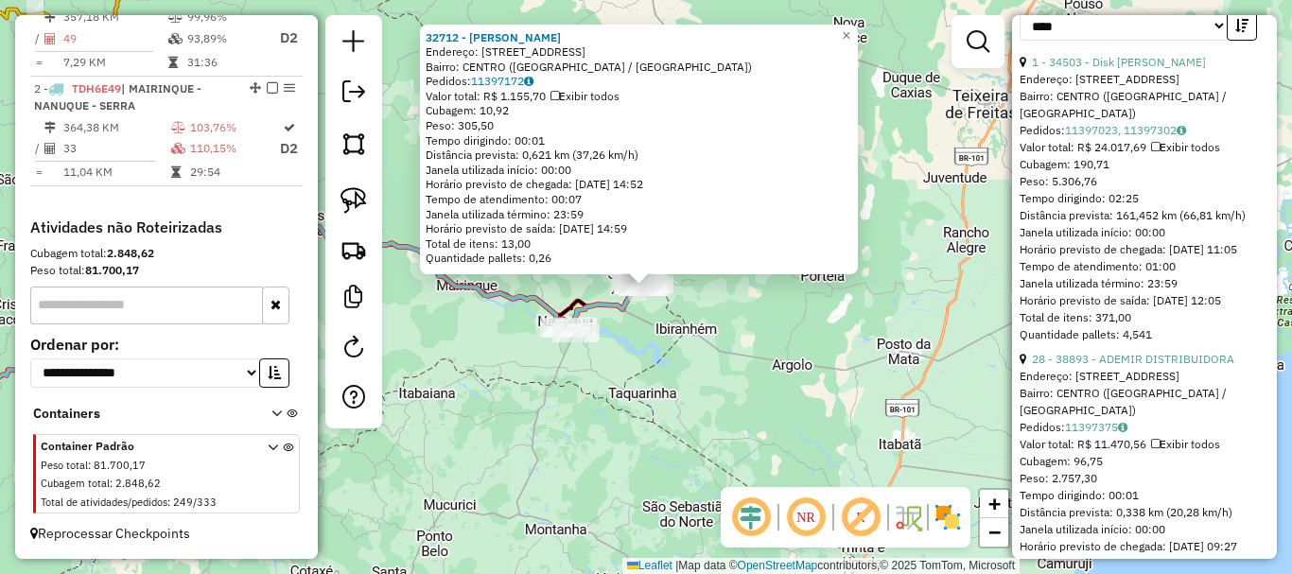
scroll to position [821, 0]
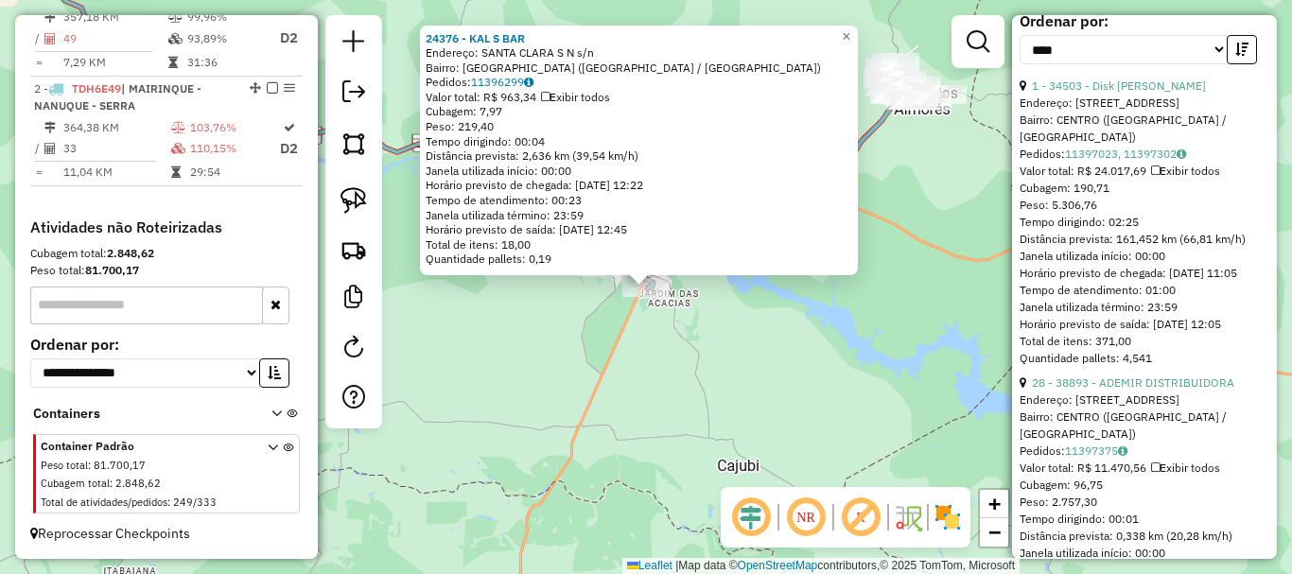
click at [570, 350] on div "24376 - KAL S BAR Endereço: SANTA CLARA S N s/n Bairro: VILA NOVA (NANUQUE / MG…" at bounding box center [646, 287] width 1292 height 574
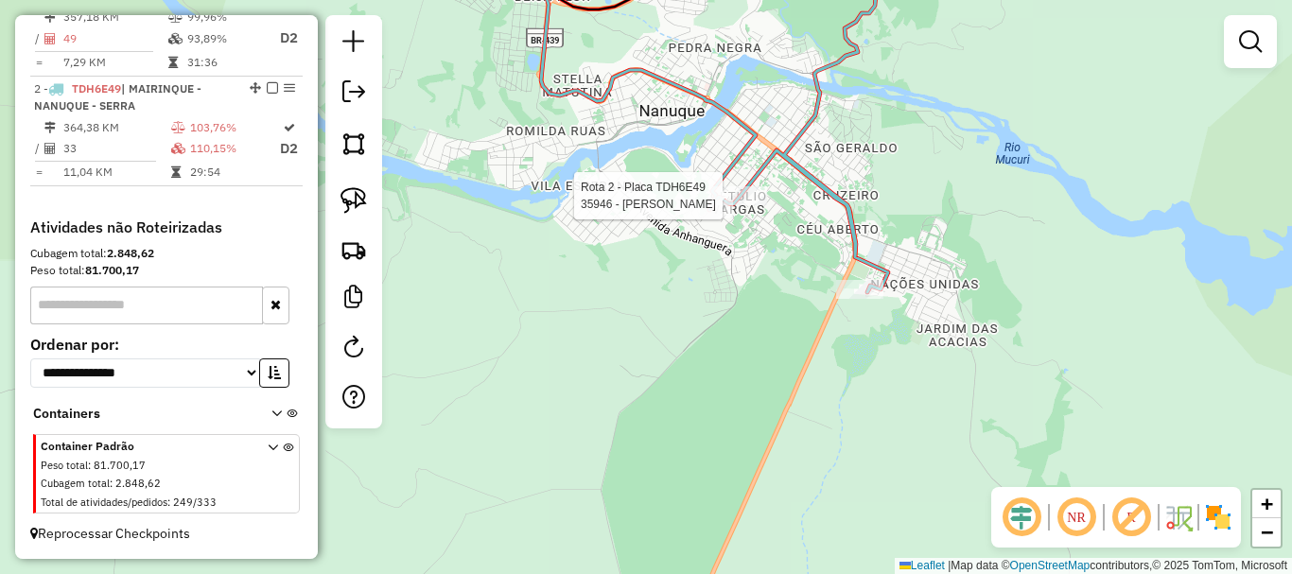
select select "*********"
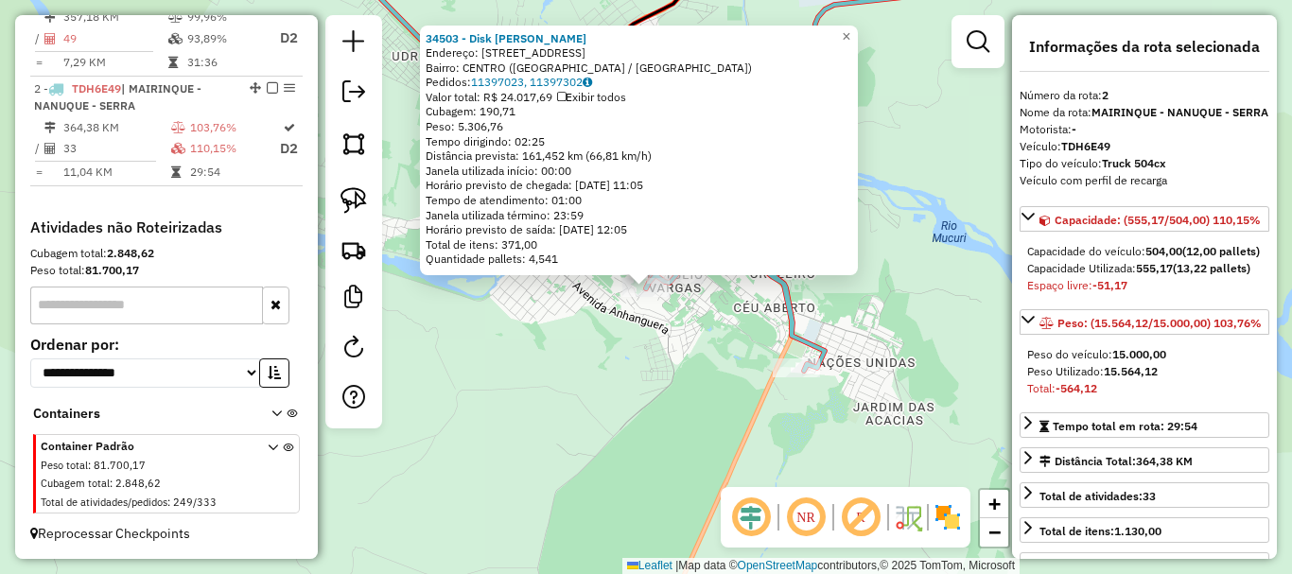
click at [662, 382] on div "34503 - Disk Adriano Beer Endereço: Rua Campanario 1450 Bairro: CENTRO (NANUQUE…" at bounding box center [646, 287] width 1292 height 574
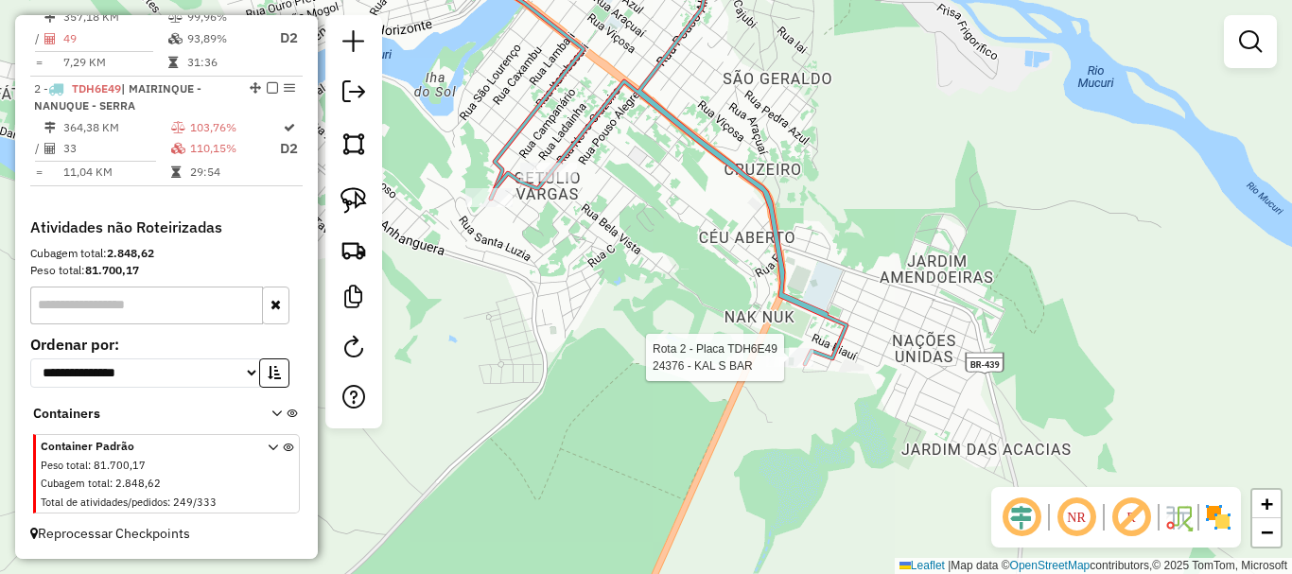
select select "*********"
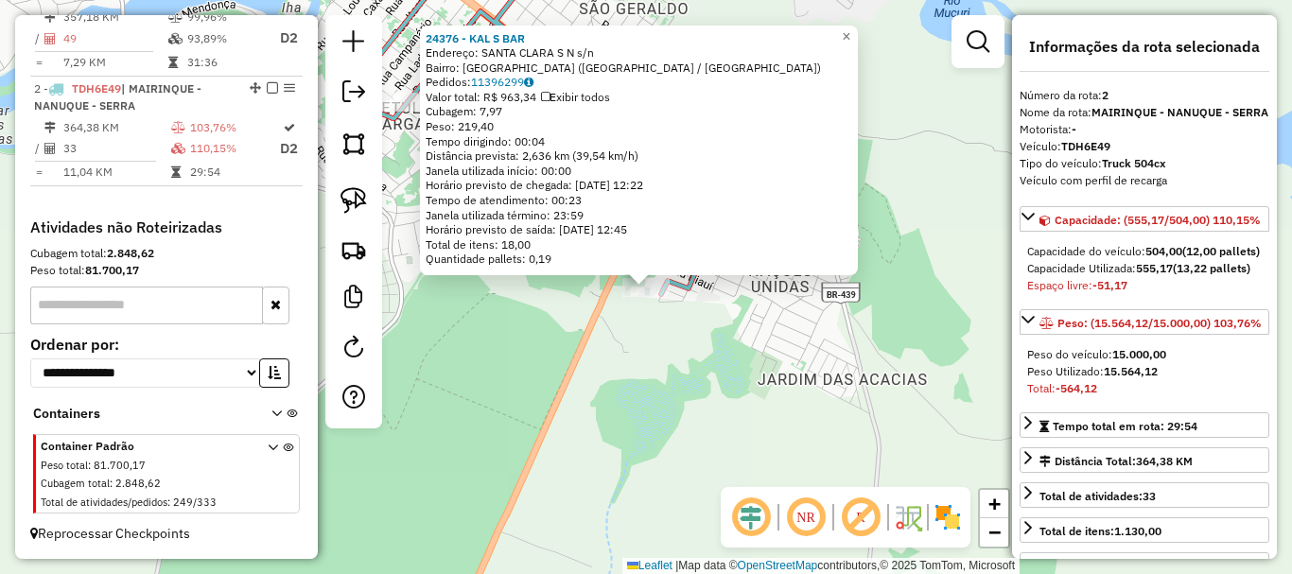
click at [511, 371] on div "24376 - KAL S BAR Endereço: SANTA CLARA S N s/n Bairro: VILA NOVA (NANUQUE / MG…" at bounding box center [646, 287] width 1292 height 574
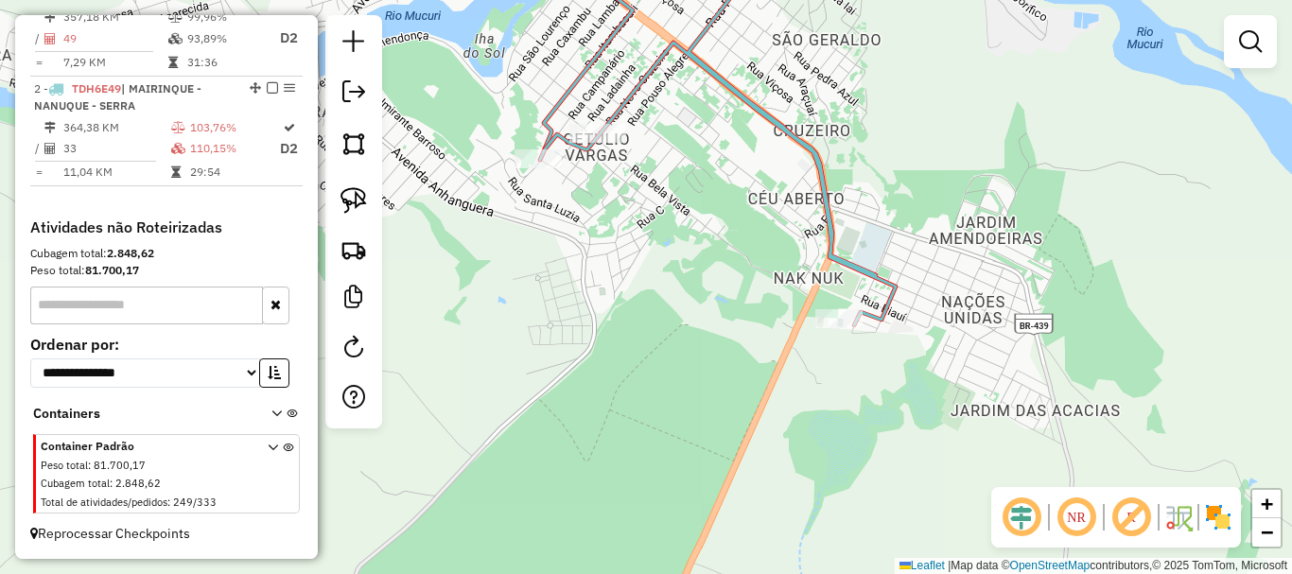
drag, startPoint x: 504, startPoint y: 368, endPoint x: 709, endPoint y: 391, distance: 206.5
click at [715, 401] on div "Janela de atendimento Grade de atendimento Capacidade Transportadoras Veículos …" at bounding box center [646, 287] width 1292 height 574
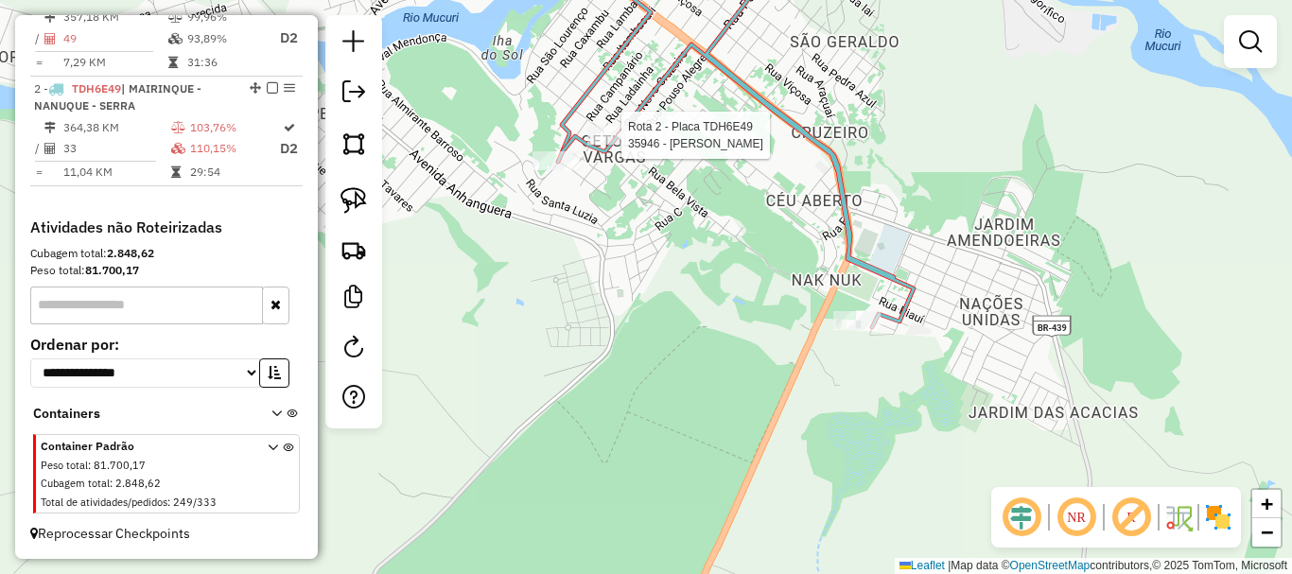
select select "*********"
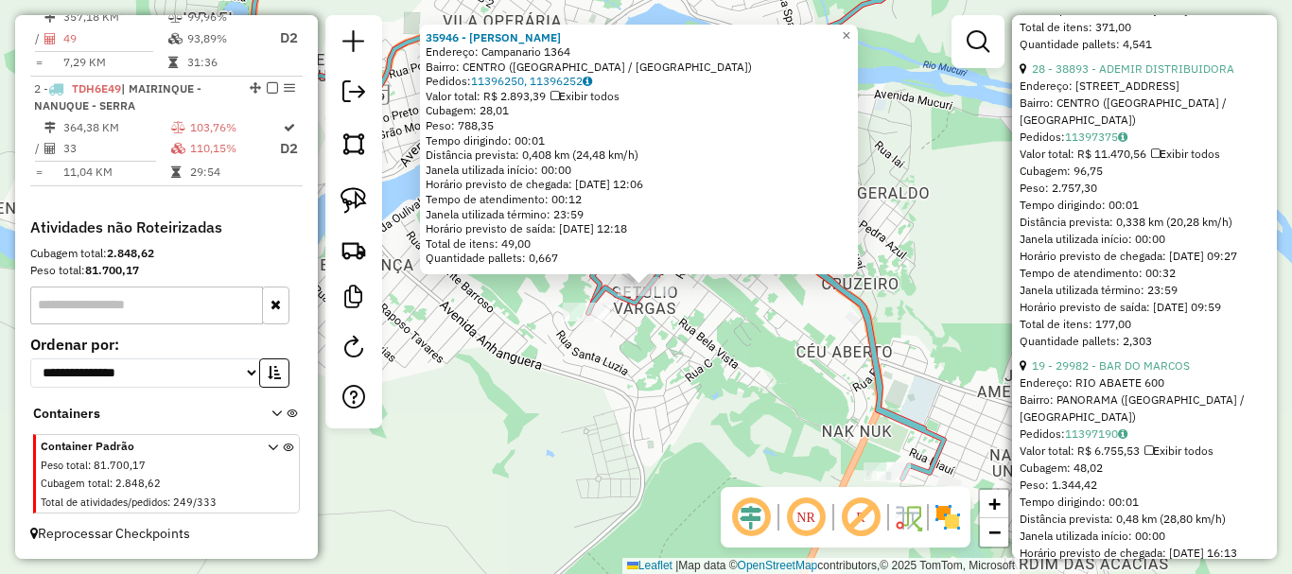
scroll to position [1229, 0]
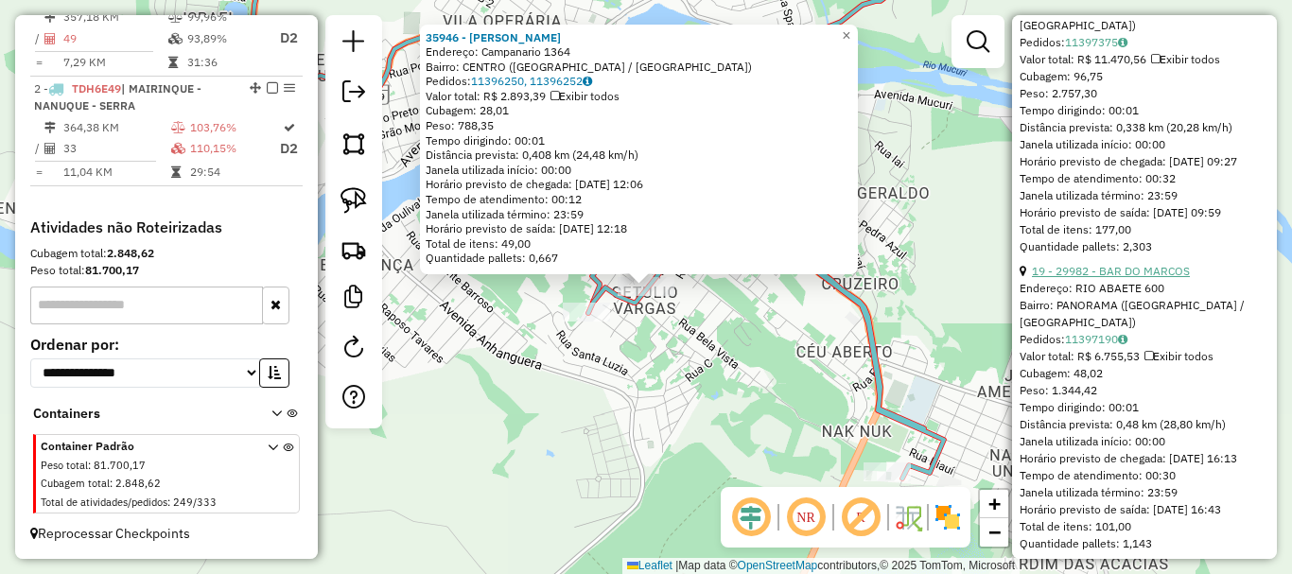
click at [1151, 278] on link "19 - 29982 - BAR DO MARCOS" at bounding box center [1111, 271] width 158 height 14
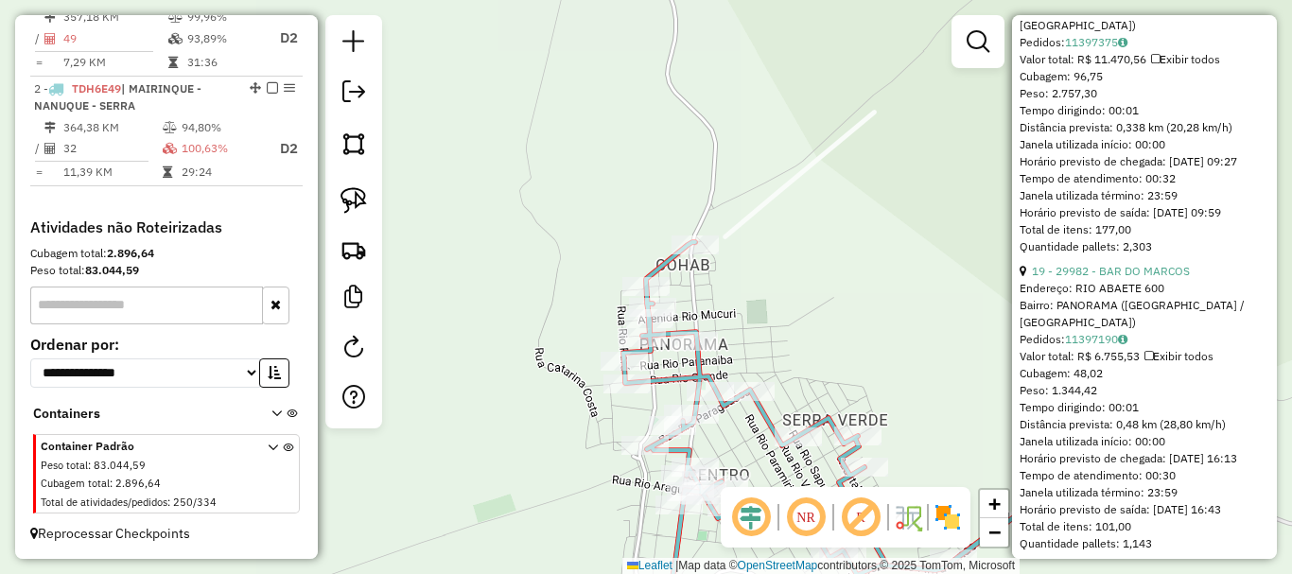
scroll to position [618, 0]
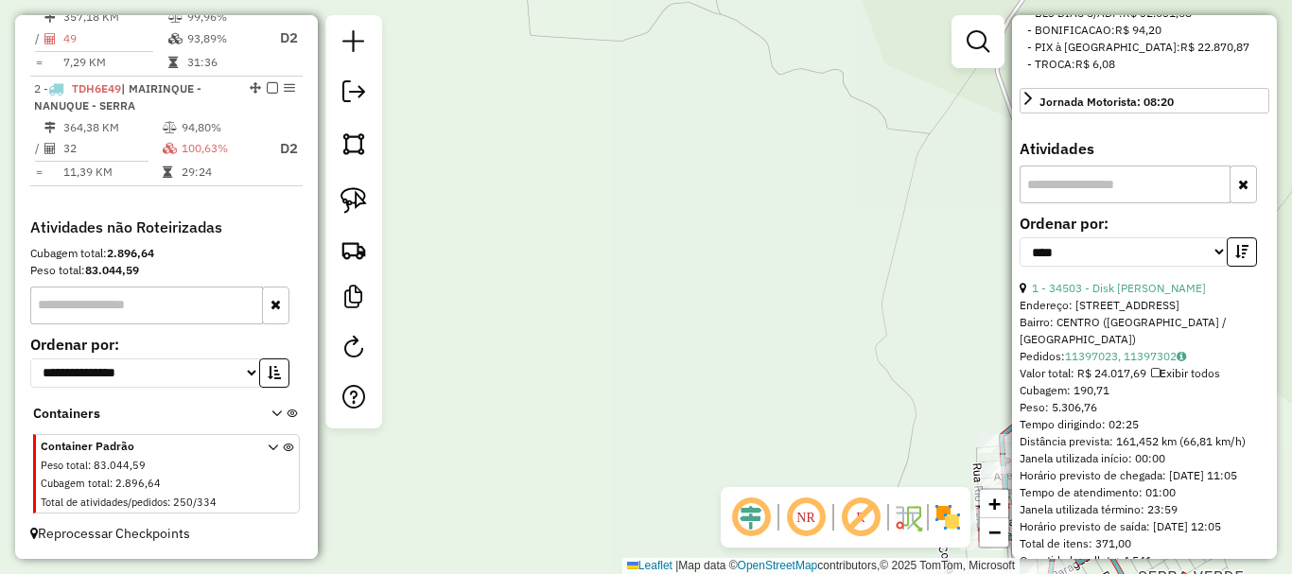
drag, startPoint x: 960, startPoint y: 397, endPoint x: 580, endPoint y: 276, distance: 399.0
click at [580, 276] on div "Janela de atendimento Grade de atendimento Capacidade Transportadoras Veículos …" at bounding box center [646, 287] width 1292 height 574
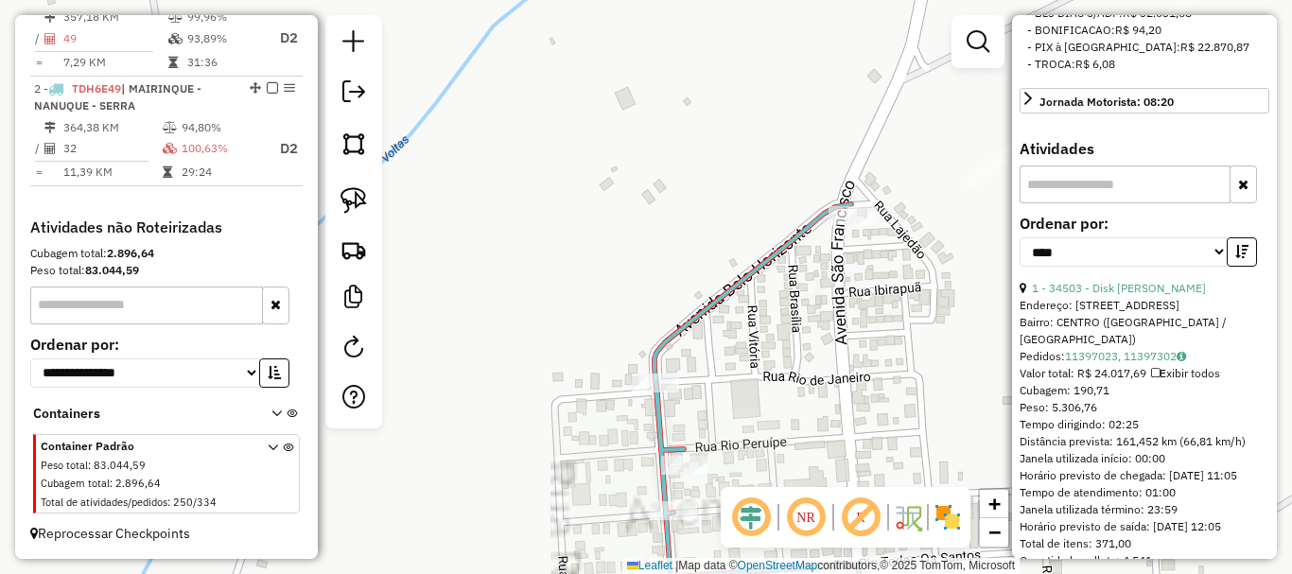
click at [834, 225] on div at bounding box center [851, 215] width 47 height 19
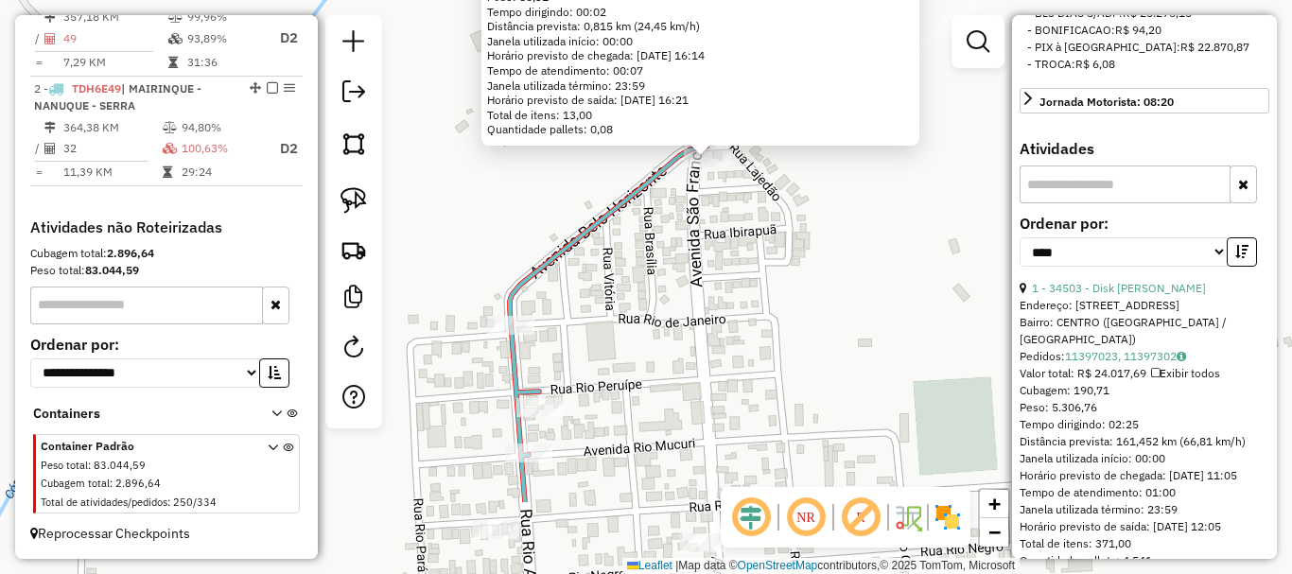
drag, startPoint x: 574, startPoint y: 431, endPoint x: 670, endPoint y: 229, distance: 224.2
click at [670, 229] on div "35243 - BAR PONTO FINAL Endereço: Prac,a Joao Paulo 200 Bairro: SANTA MONICA (S…" at bounding box center [646, 287] width 1292 height 574
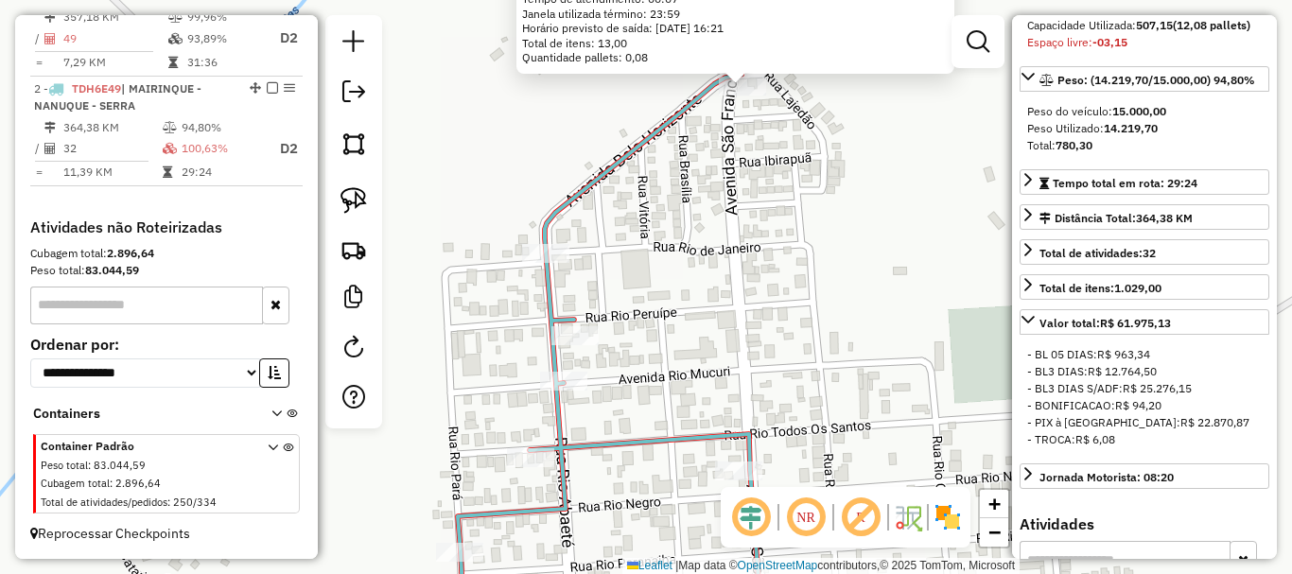
scroll to position [0, 0]
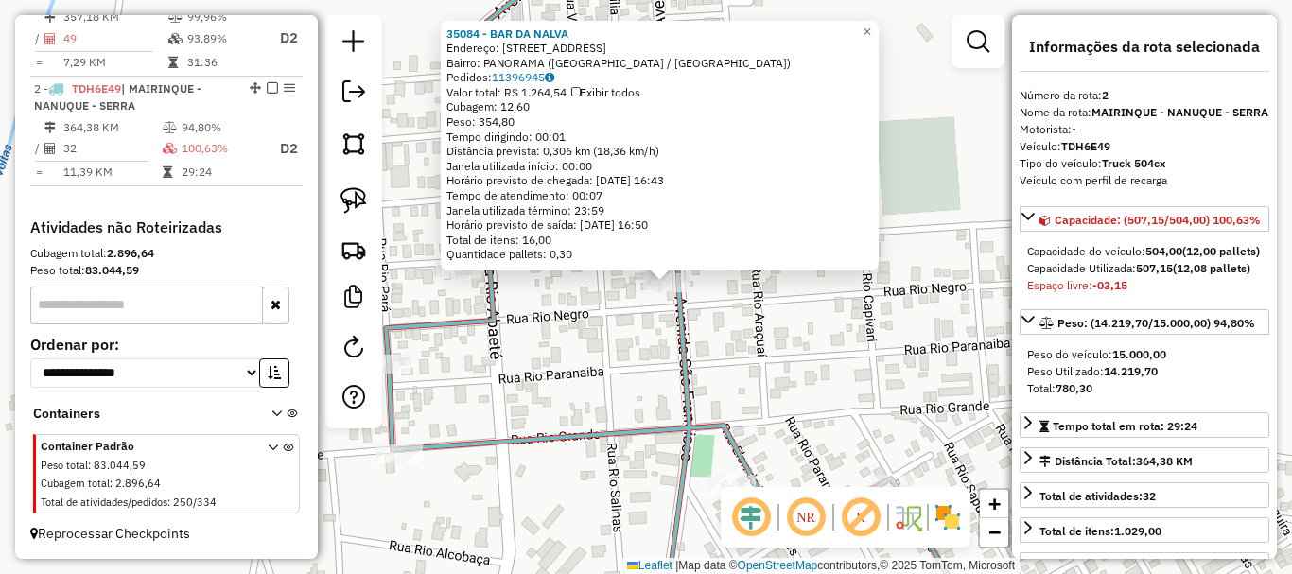
drag, startPoint x: 566, startPoint y: 414, endPoint x: 586, endPoint y: 409, distance: 21.3
click at [586, 409] on div "35084 - BAR DA NALVA Endereço: Av.sao Francisco 101 Bairro: PANORAMA (SERRA DOS…" at bounding box center [646, 287] width 1292 height 574
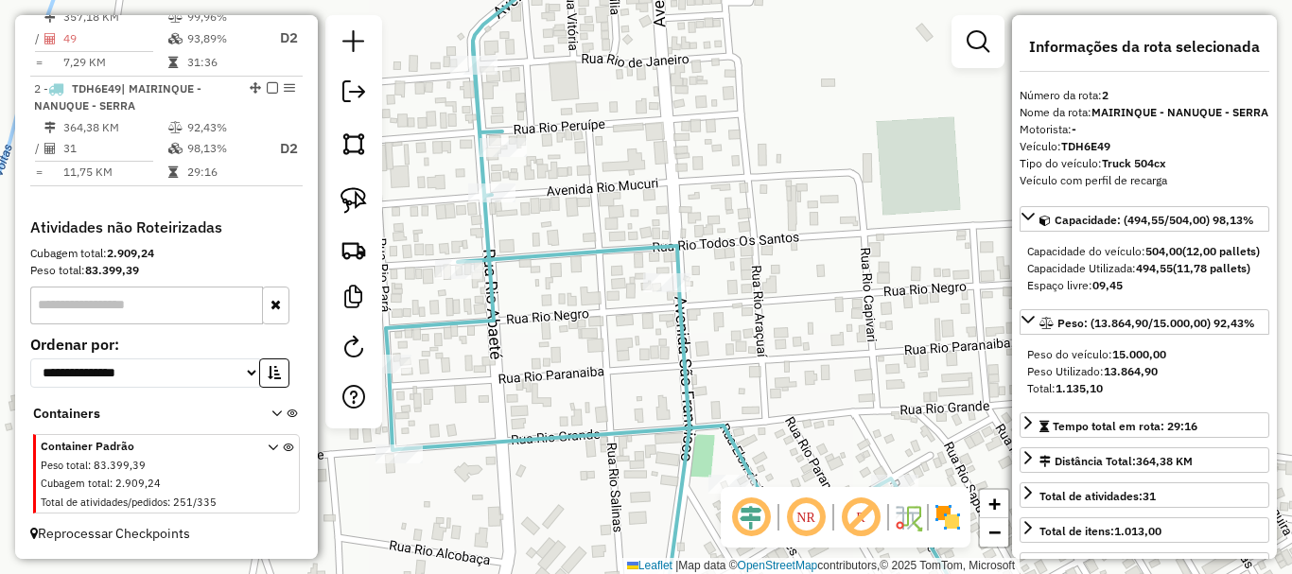
click at [566, 359] on div "Janela de atendimento Grade de atendimento Capacidade Transportadoras Veículos …" at bounding box center [646, 287] width 1292 height 574
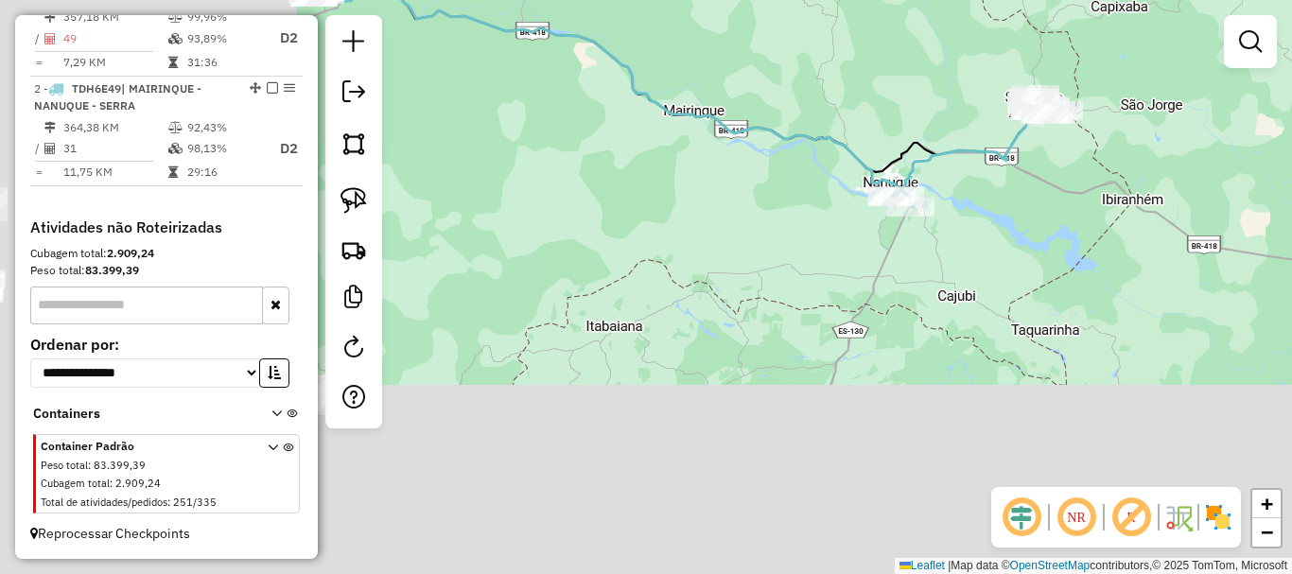
drag, startPoint x: 579, startPoint y: 464, endPoint x: 1080, endPoint y: 188, distance: 572.2
click at [1078, 190] on div "Janela de atendimento Grade de atendimento Capacidade Transportadoras Veículos …" at bounding box center [646, 287] width 1292 height 574
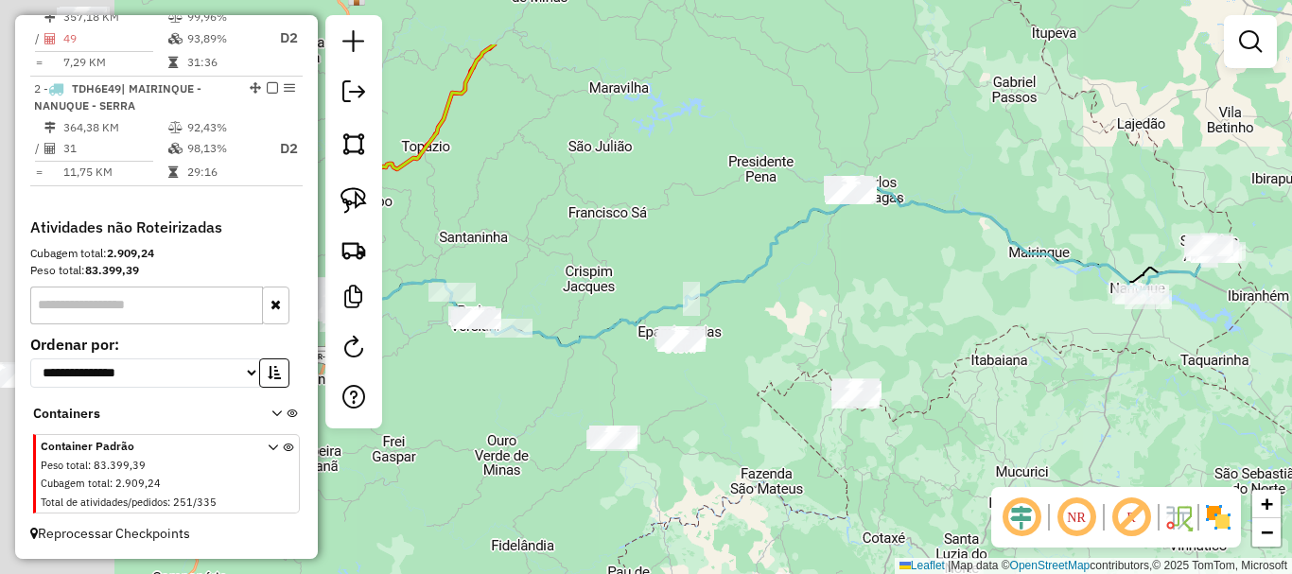
drag, startPoint x: 681, startPoint y: 263, endPoint x: 932, endPoint y: 365, distance: 271.5
click at [932, 365] on div "Janela de atendimento Grade de atendimento Capacidade Transportadoras Veículos …" at bounding box center [646, 287] width 1292 height 574
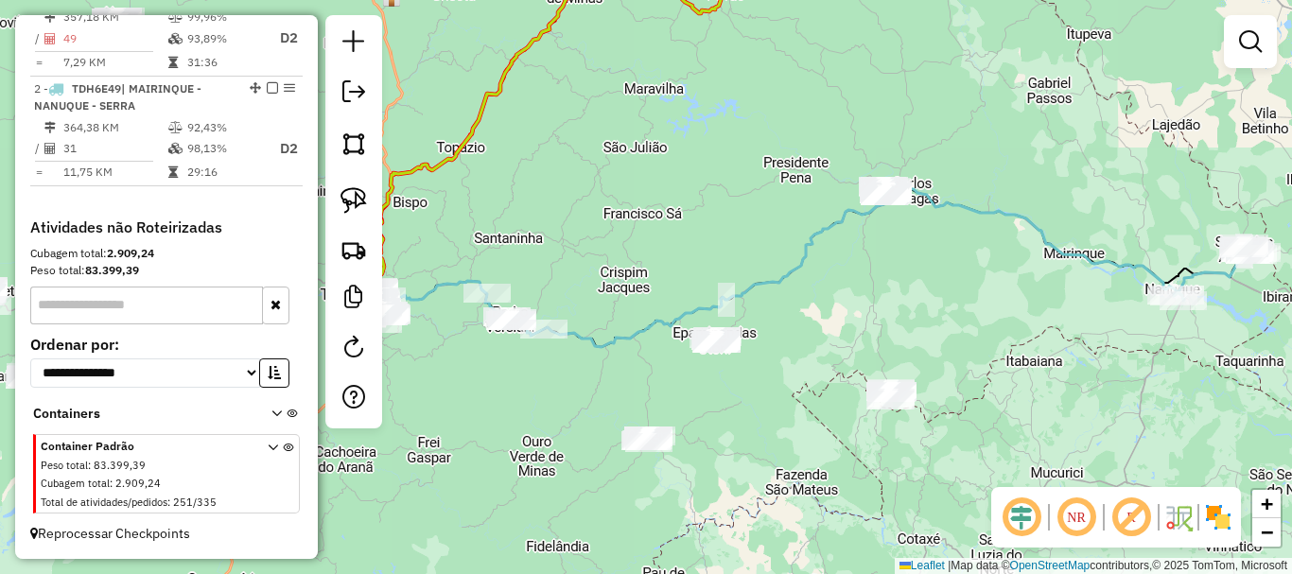
drag, startPoint x: 804, startPoint y: 339, endPoint x: 889, endPoint y: 347, distance: 85.5
click at [889, 347] on div "Janela de atendimento Grade de atendimento Capacidade Transportadoras Veículos …" at bounding box center [646, 287] width 1292 height 574
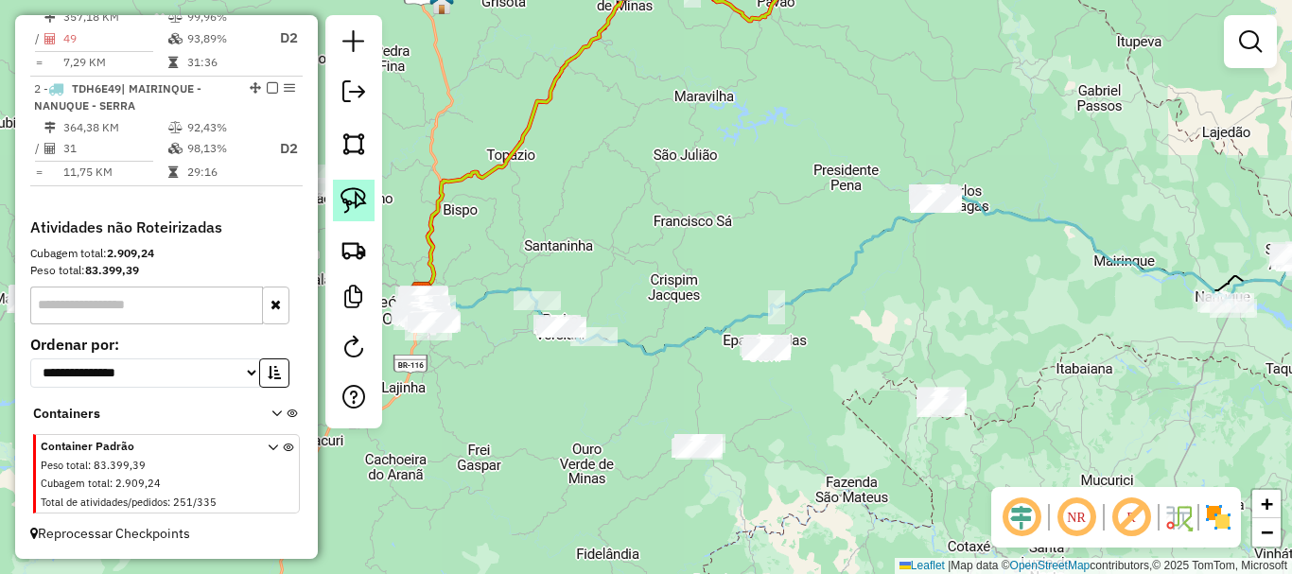
click at [367, 201] on link at bounding box center [354, 201] width 42 height 42
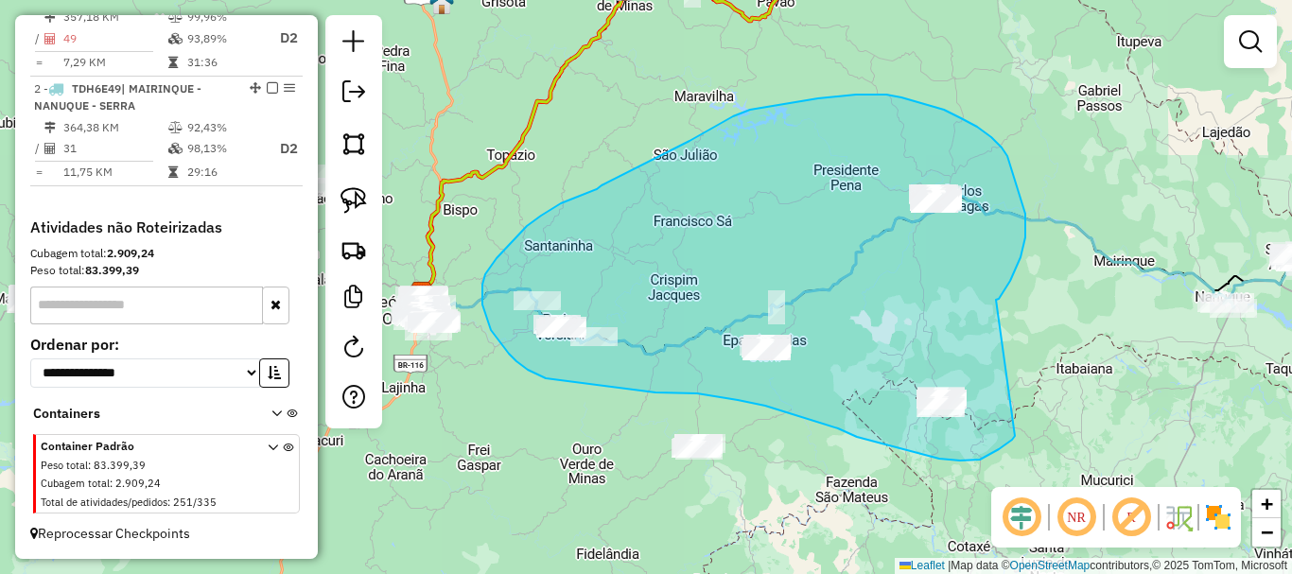
drag, startPoint x: 1013, startPoint y: 273, endPoint x: 1018, endPoint y: 433, distance: 159.9
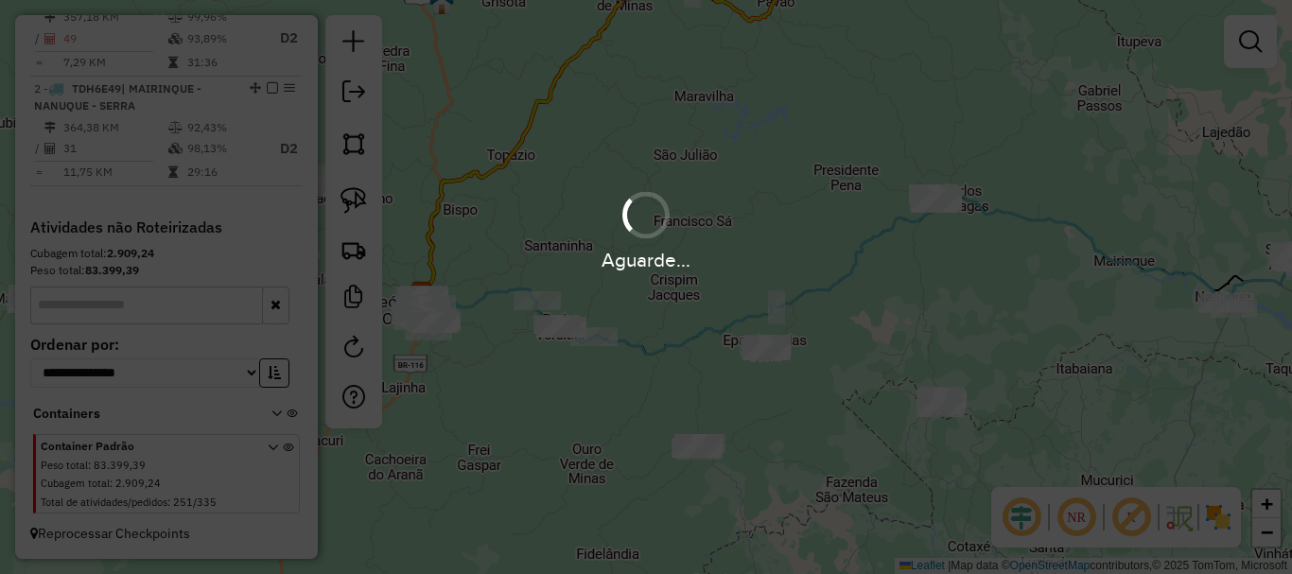
click at [814, 210] on div "Aguarde..." at bounding box center [646, 229] width 1292 height 90
click at [873, 319] on div "Aguarde..." at bounding box center [646, 287] width 1292 height 574
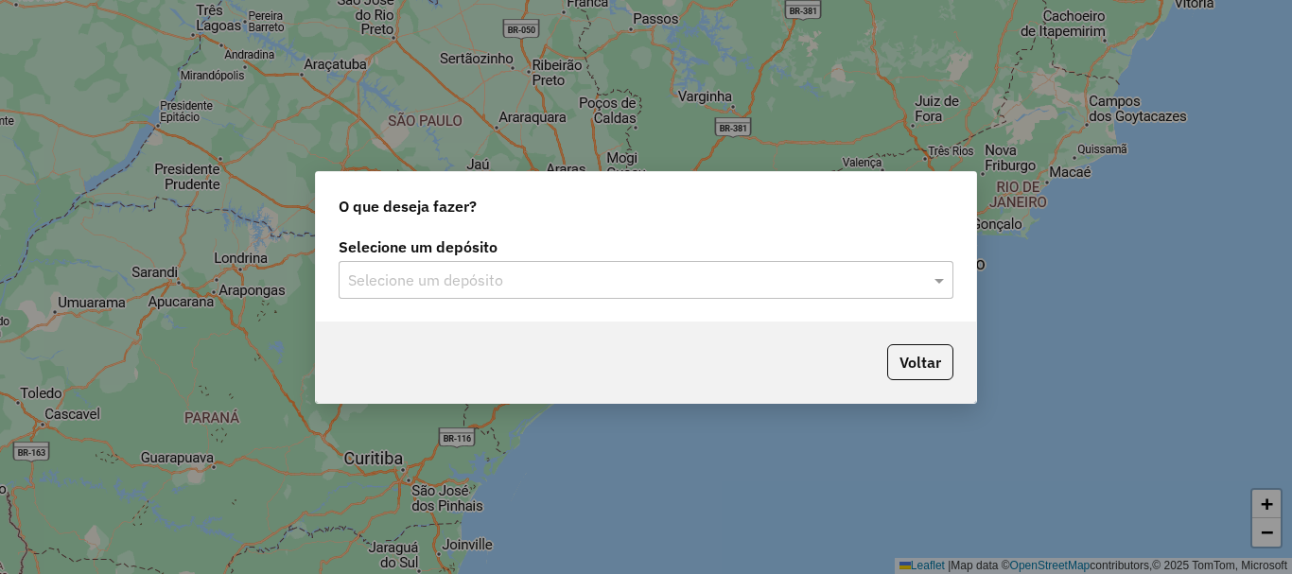
click at [620, 280] on input "text" at bounding box center [627, 281] width 558 height 23
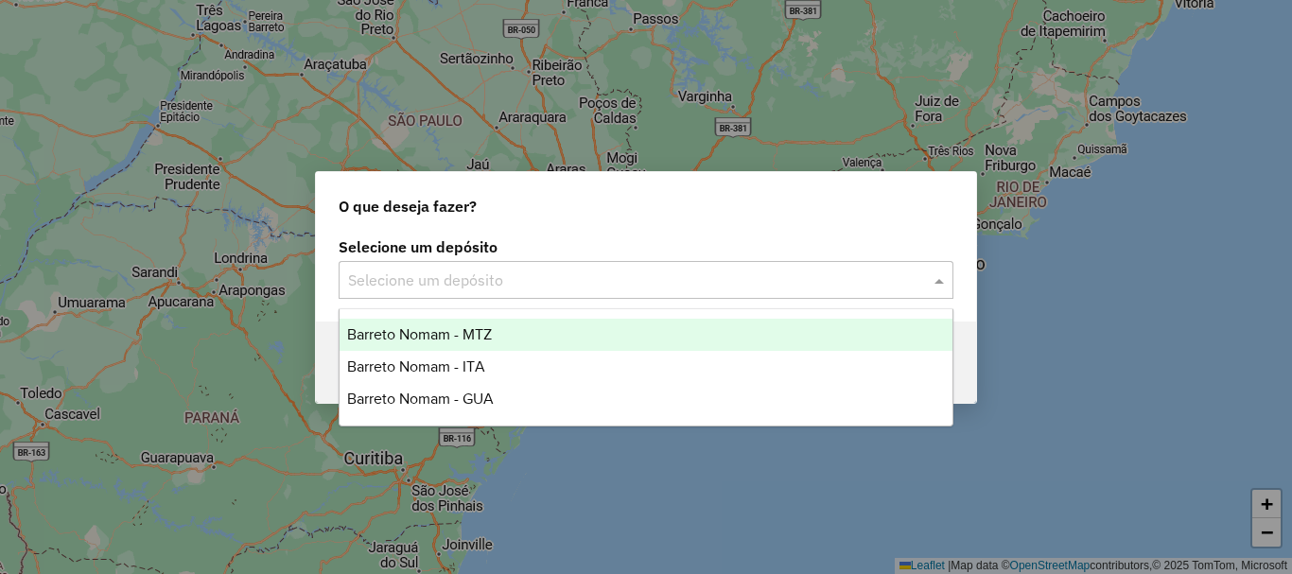
click at [596, 321] on div "Barreto Nomam - MTZ" at bounding box center [645, 335] width 613 height 32
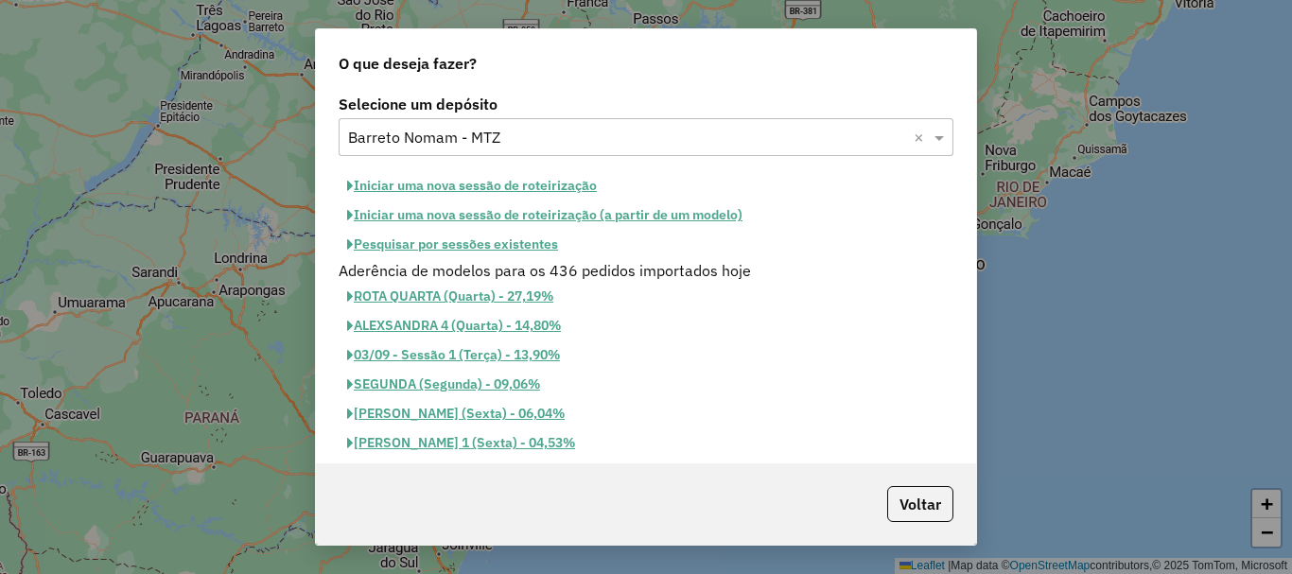
click at [454, 242] on button "Pesquisar por sessões existentes" at bounding box center [453, 244] width 228 height 29
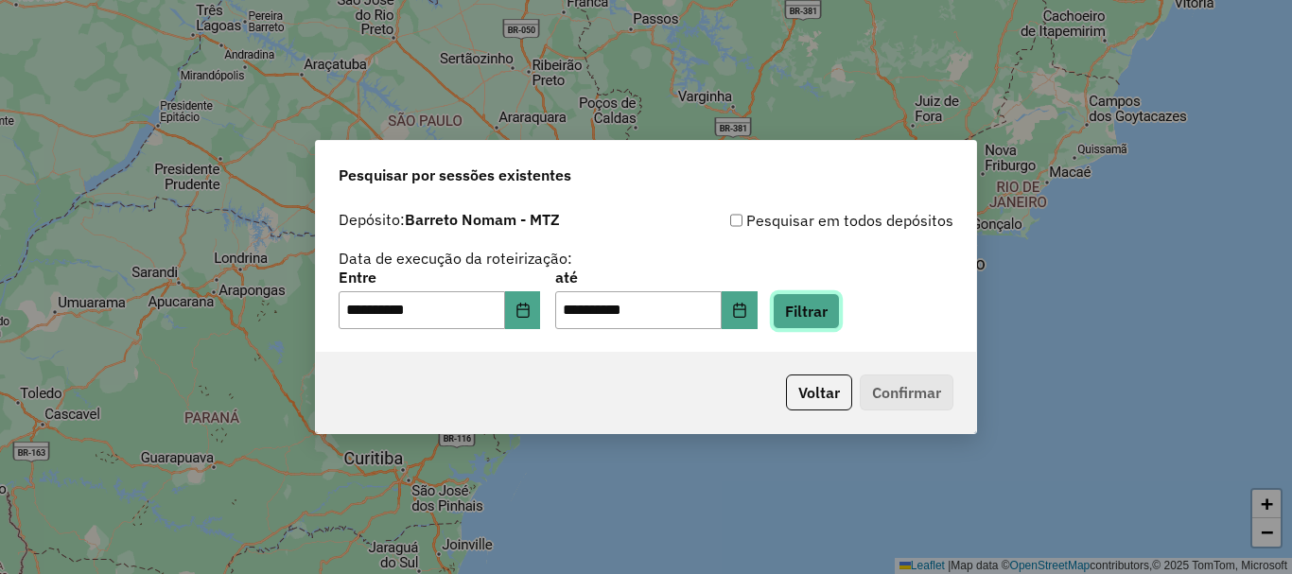
click at [825, 317] on button "Filtrar" at bounding box center [806, 311] width 67 height 36
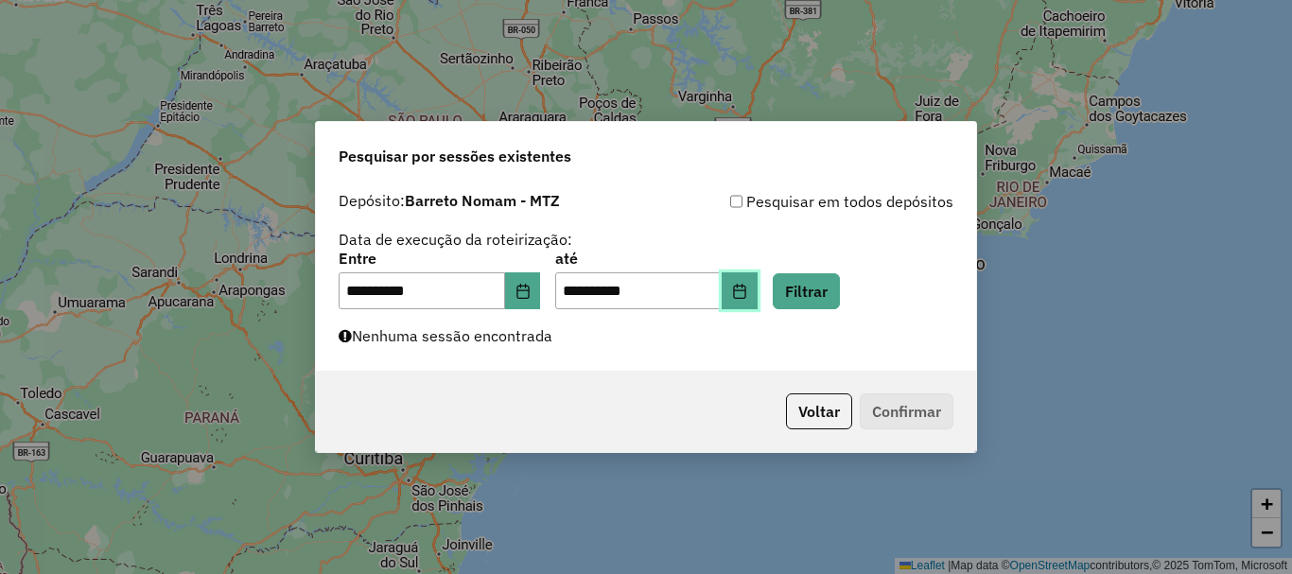
click at [747, 284] on icon "Choose Date" at bounding box center [739, 291] width 15 height 15
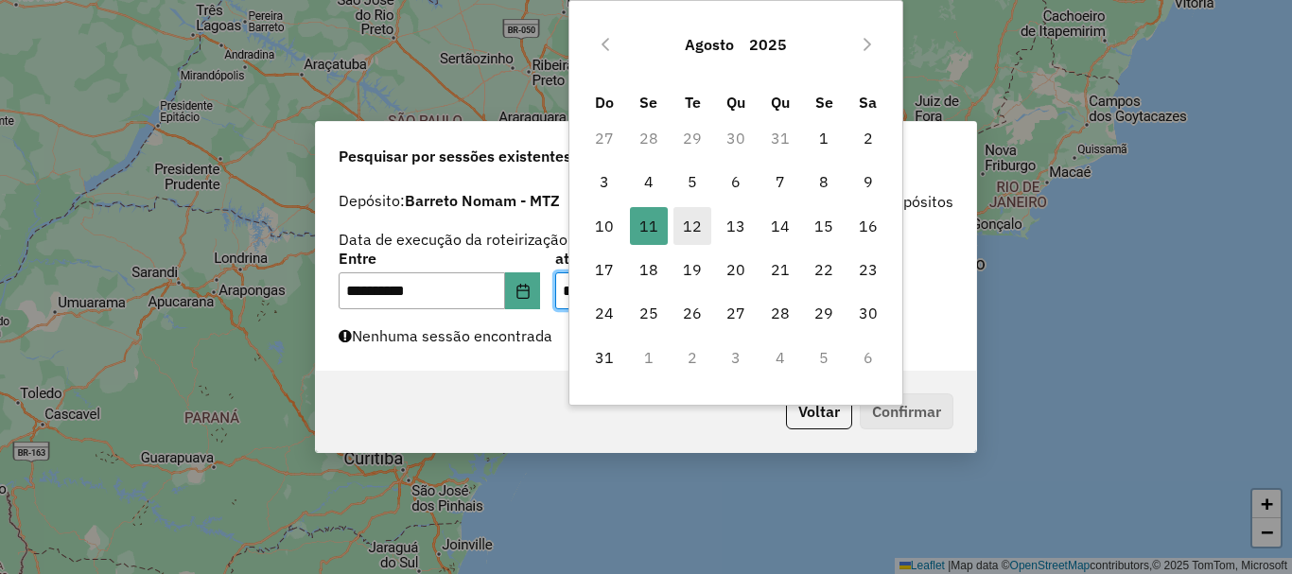
click at [680, 222] on span "12" at bounding box center [692, 226] width 38 height 38
type input "**********"
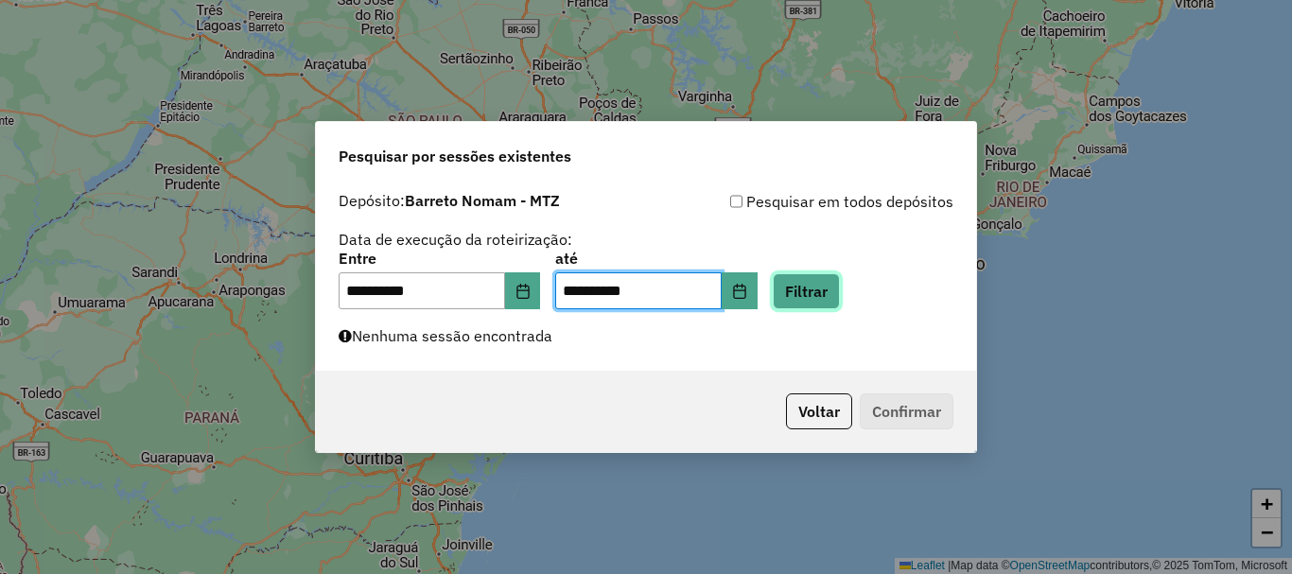
click at [818, 284] on button "Filtrar" at bounding box center [806, 291] width 67 height 36
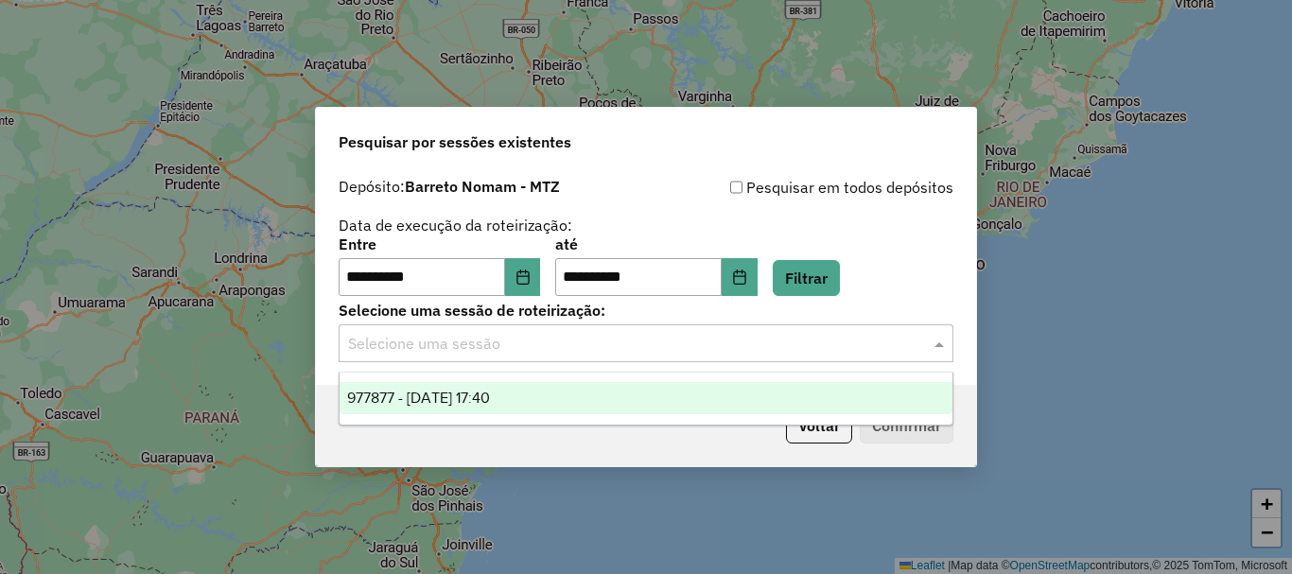
click at [575, 342] on input "text" at bounding box center [627, 344] width 558 height 23
click at [490, 394] on span "977877 - 12/08/2025 17:40" at bounding box center [418, 398] width 143 height 16
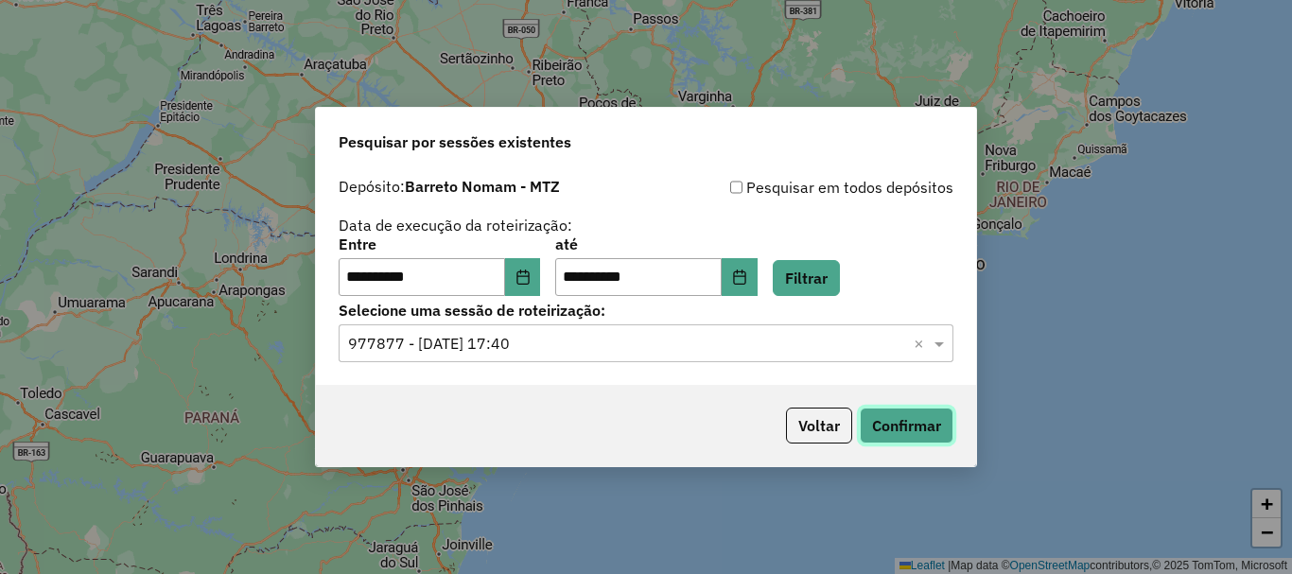
click at [917, 419] on button "Confirmar" at bounding box center [907, 426] width 94 height 36
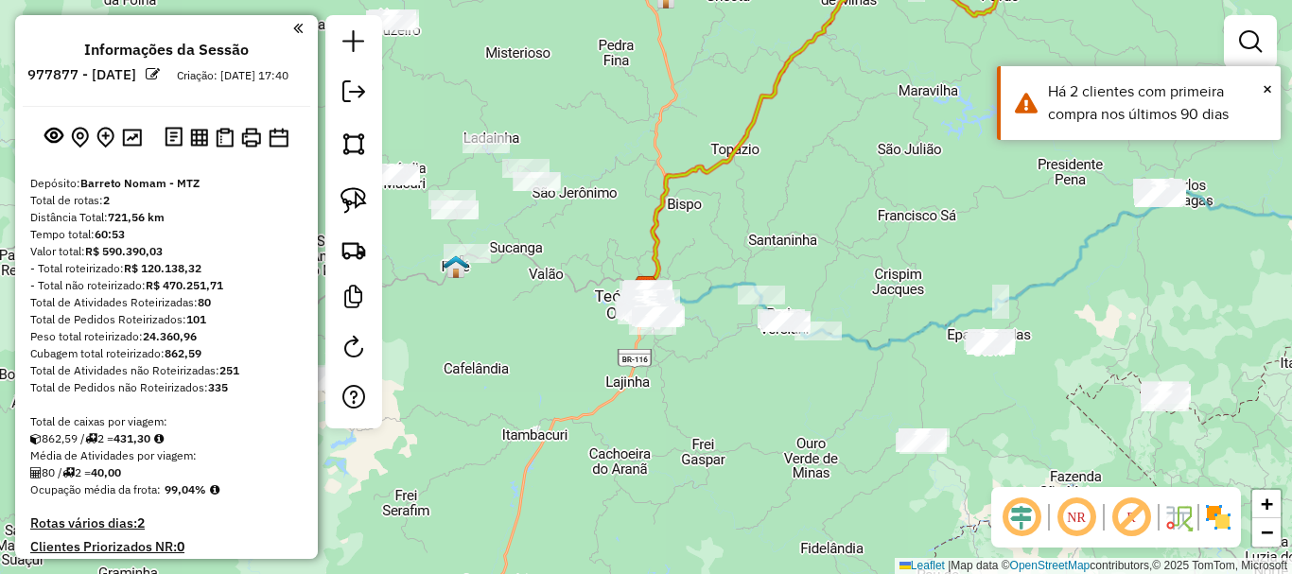
click at [863, 227] on div "Janela de atendimento Grade de atendimento Capacidade Transportadoras Veículos …" at bounding box center [646, 287] width 1292 height 574
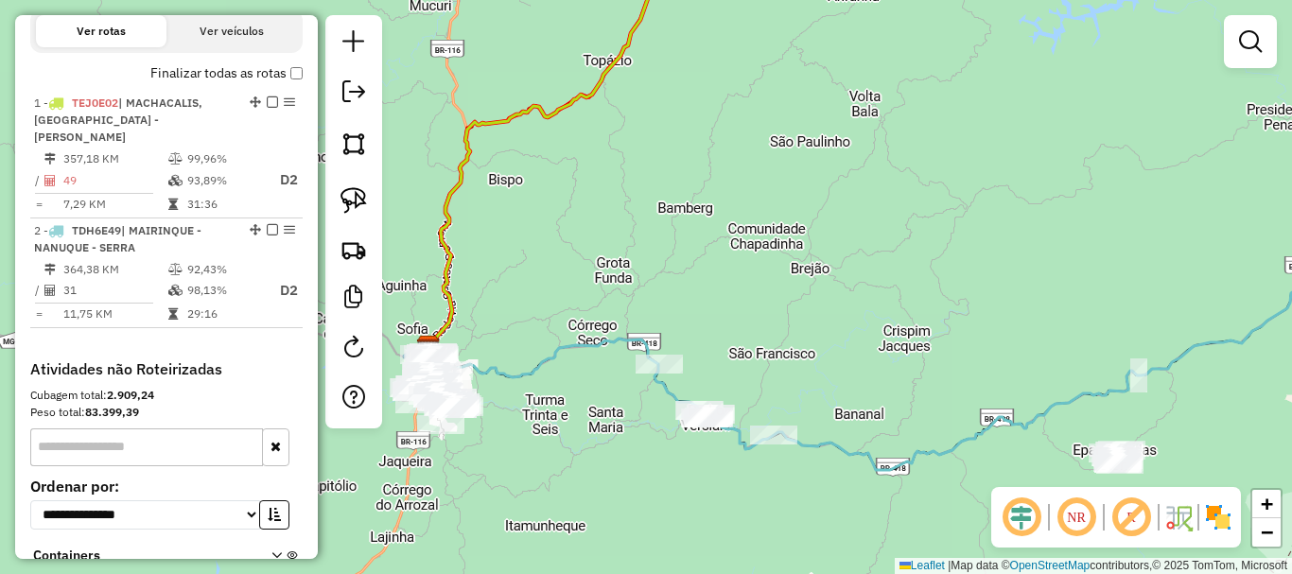
scroll to position [662, 0]
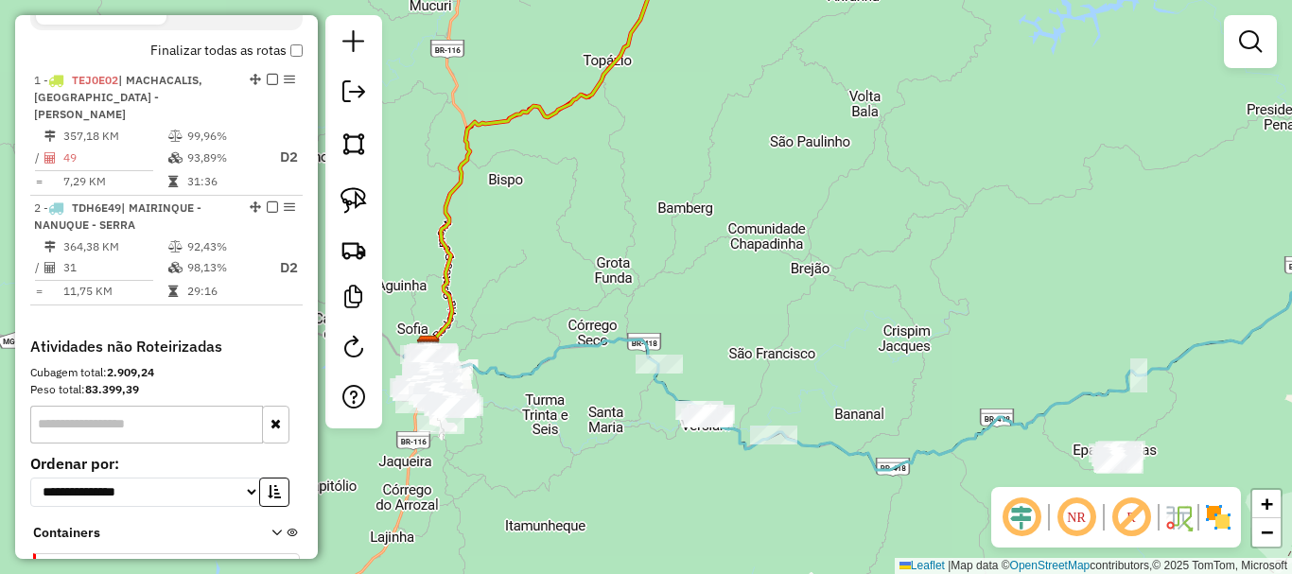
click at [908, 171] on div "Janela de atendimento Grade de atendimento Capacidade Transportadoras Veículos …" at bounding box center [646, 287] width 1292 height 574
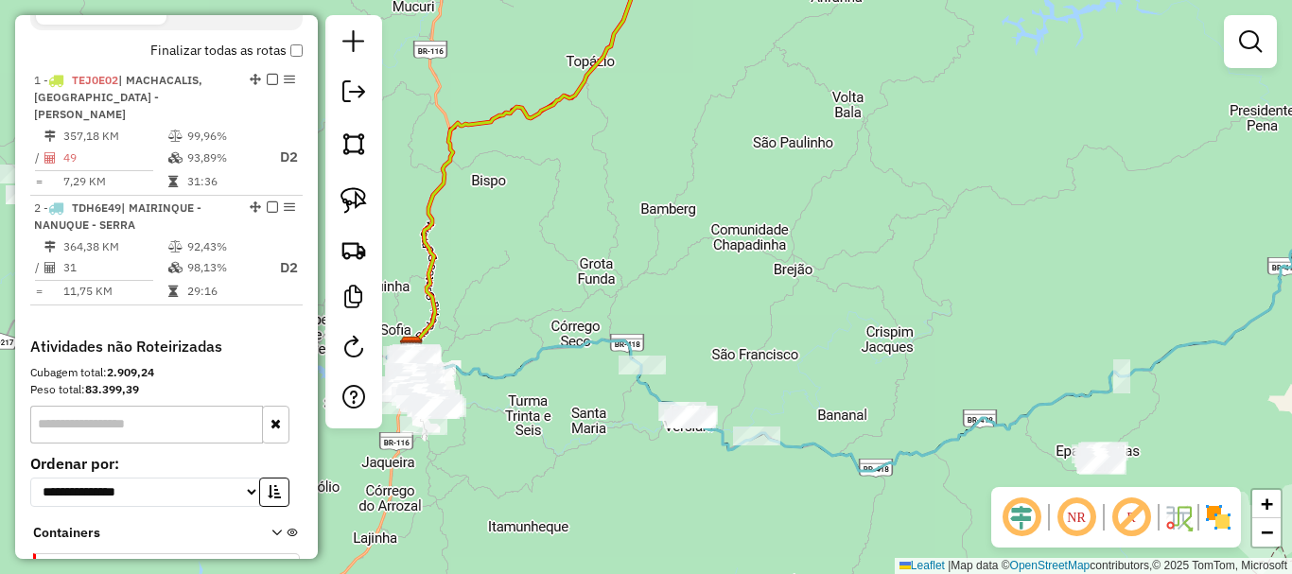
drag, startPoint x: 1022, startPoint y: 255, endPoint x: 794, endPoint y: 181, distance: 239.8
click at [795, 181] on div "Janela de atendimento Grade de atendimento Capacidade Transportadoras Veículos …" at bounding box center [646, 287] width 1292 height 574
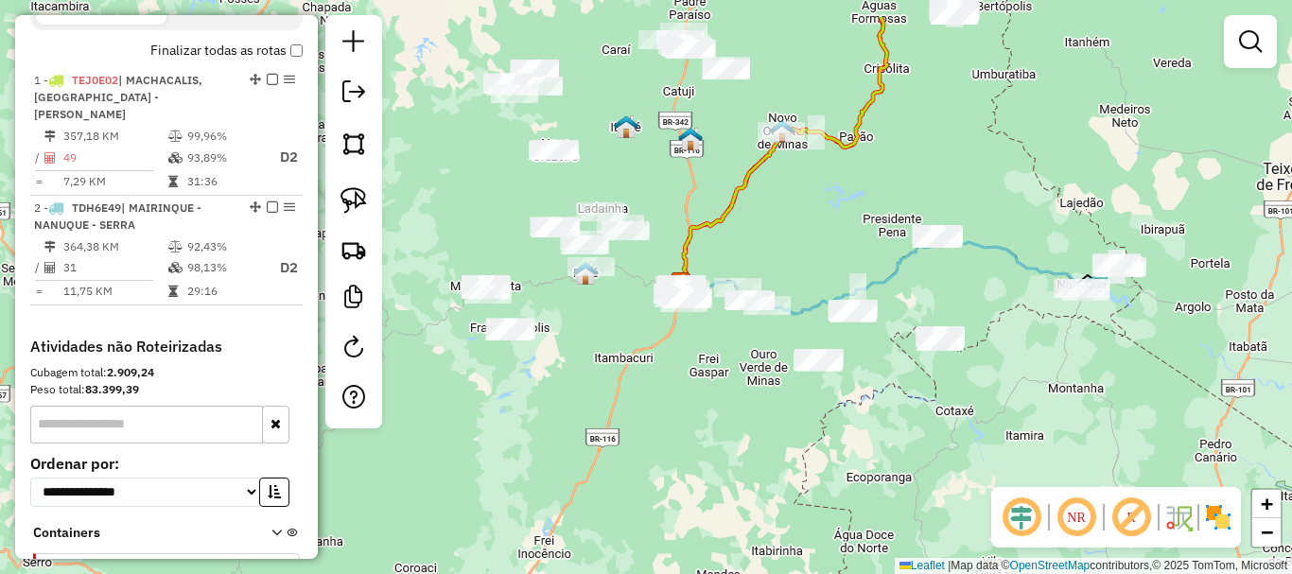
drag, startPoint x: 812, startPoint y: 175, endPoint x: 854, endPoint y: 258, distance: 93.0
click at [854, 258] on div "Janela de atendimento Grade de atendimento Capacidade Transportadoras Veículos …" at bounding box center [646, 287] width 1292 height 574
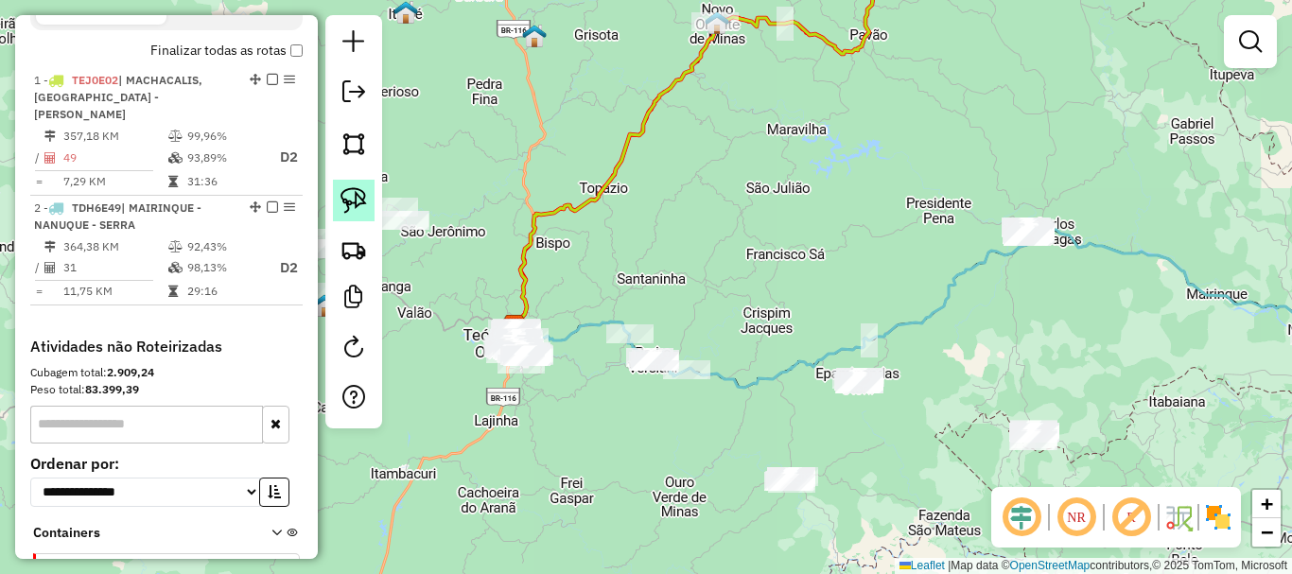
click at [360, 201] on img at bounding box center [353, 200] width 26 height 26
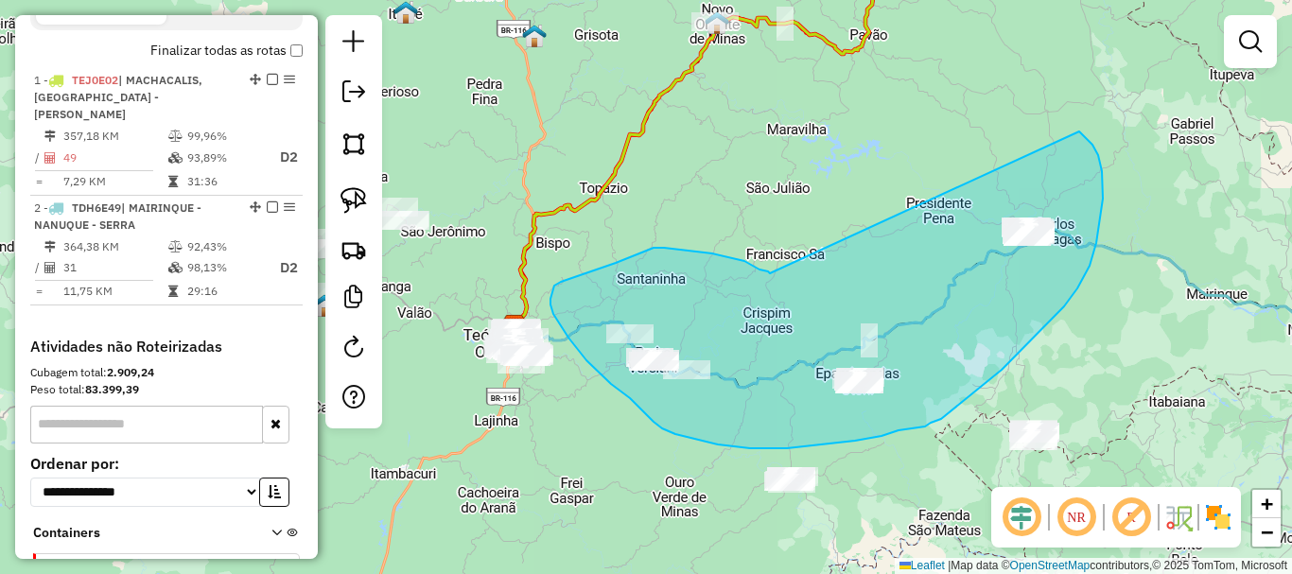
drag, startPoint x: 770, startPoint y: 273, endPoint x: 1079, endPoint y: 131, distance: 340.2
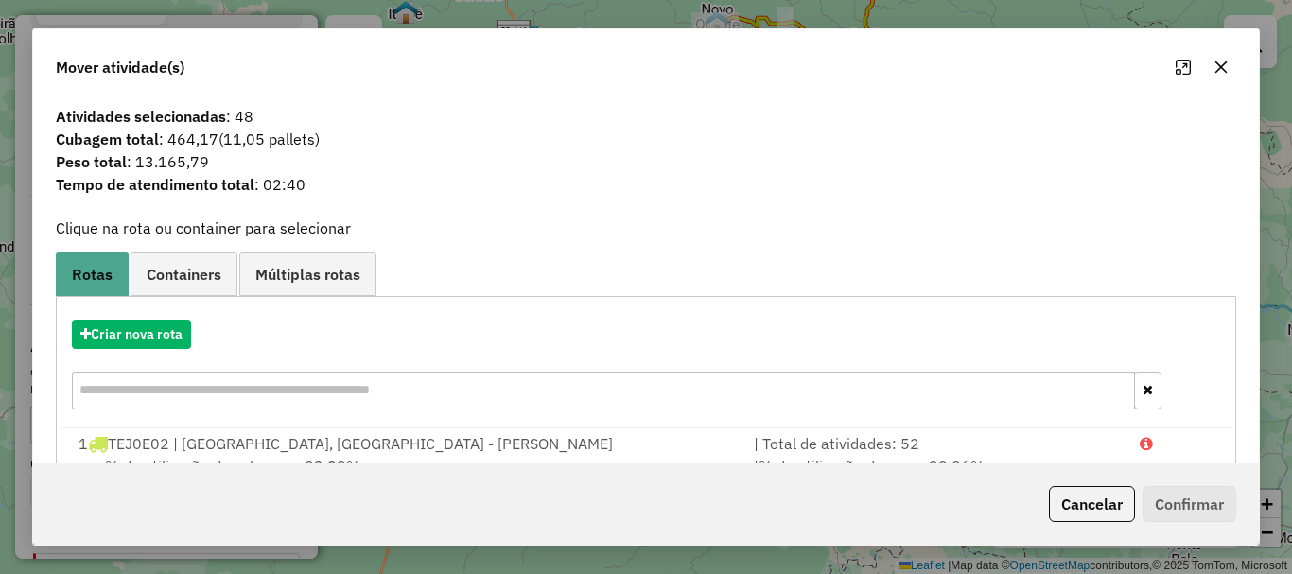
click at [311, 385] on input "text" at bounding box center [603, 391] width 1063 height 38
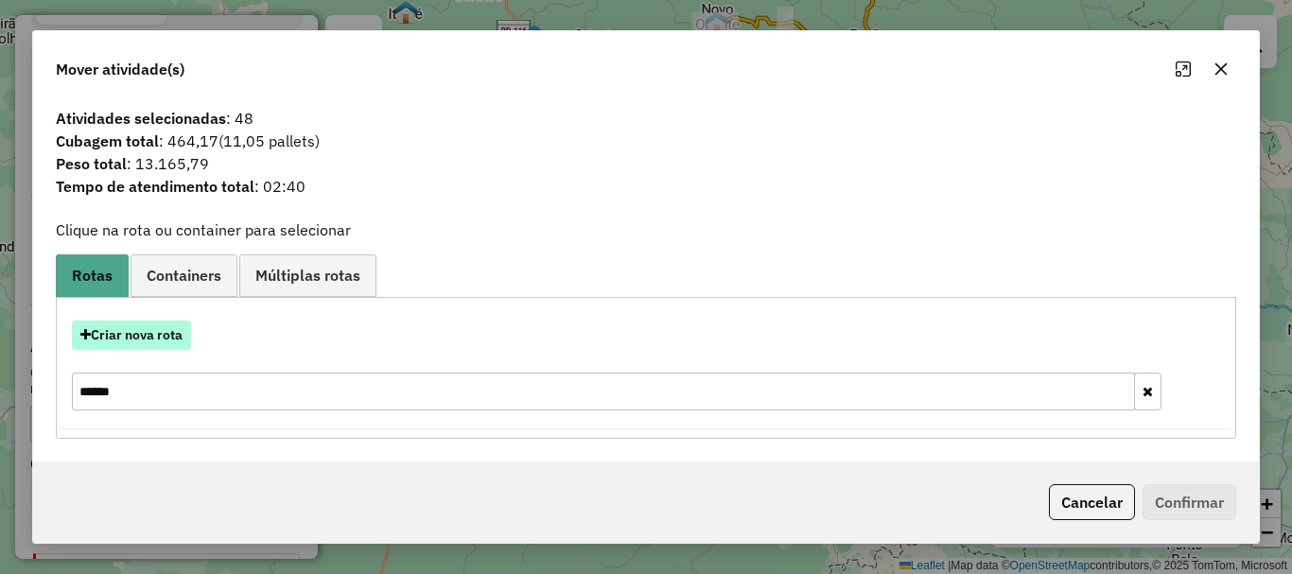
type input "******"
click at [156, 339] on button "Criar nova rota" at bounding box center [131, 335] width 119 height 29
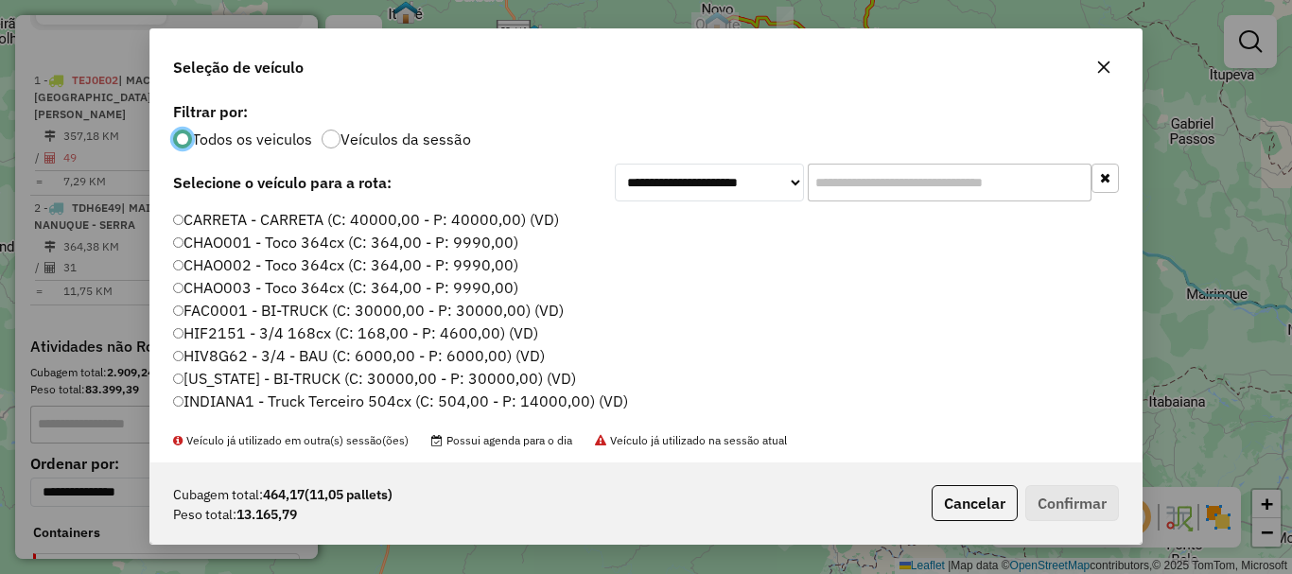
scroll to position [10, 6]
click at [869, 175] on input "text" at bounding box center [950, 183] width 284 height 38
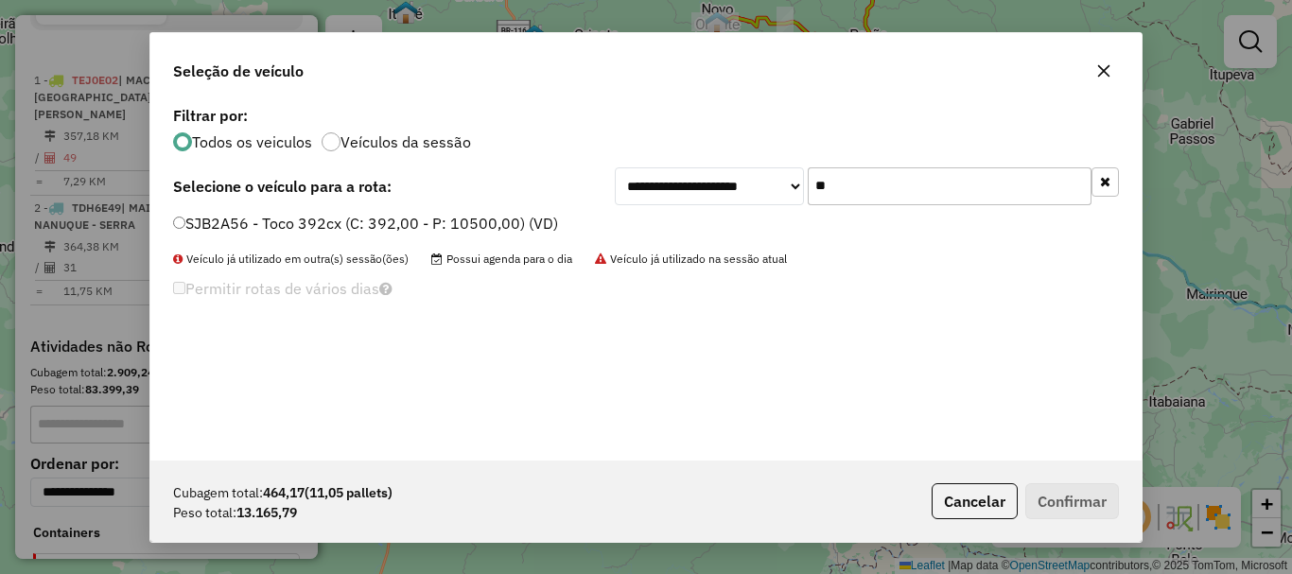
type input "**"
click at [378, 222] on label "SJB2A56 - Toco 392cx (C: 392,00 - P: 10500,00) (VD)" at bounding box center [365, 223] width 385 height 23
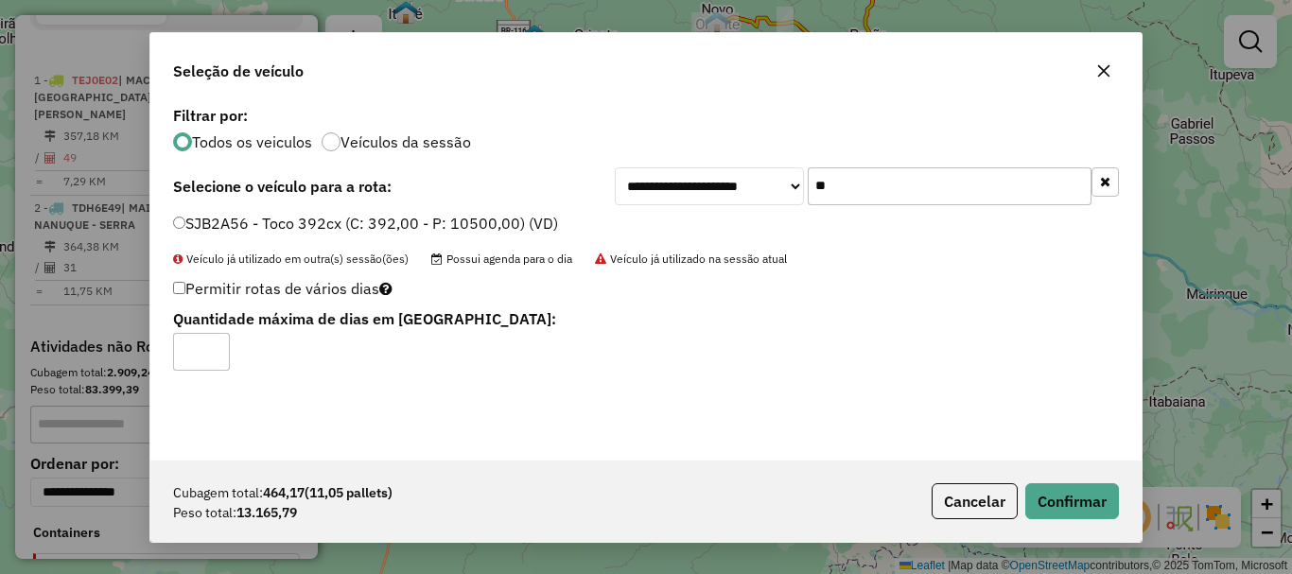
click at [183, 288] on label "Permitir rotas de vários dias" at bounding box center [282, 288] width 219 height 36
type input "*"
click at [218, 346] on input "*" at bounding box center [201, 352] width 57 height 38
click at [1084, 491] on button "Confirmar" at bounding box center [1072, 501] width 94 height 36
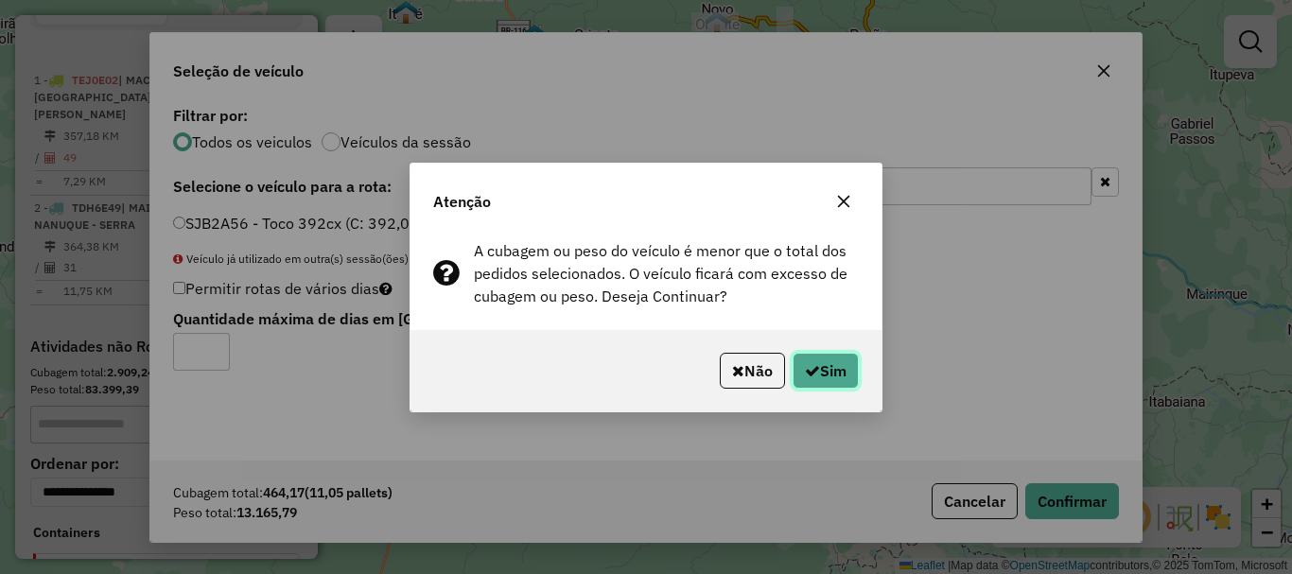
click at [832, 369] on button "Sim" at bounding box center [825, 371] width 66 height 36
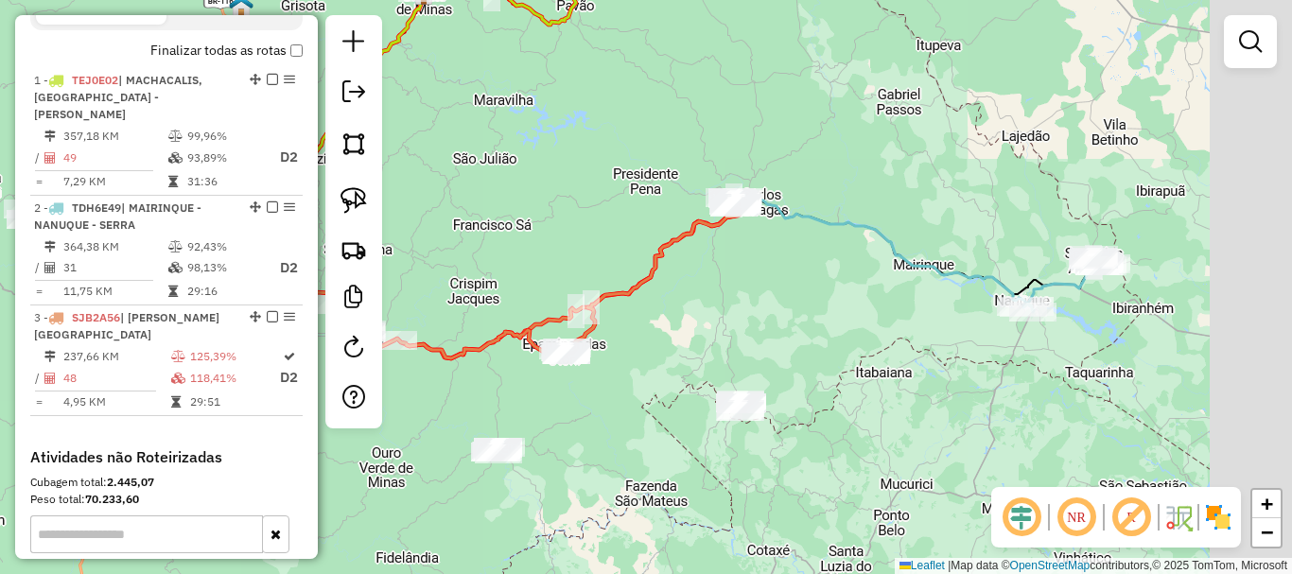
drag, startPoint x: 1071, startPoint y: 295, endPoint x: 706, endPoint y: 252, distance: 366.7
click at [706, 252] on div "Janela de atendimento Grade de atendimento Capacidade Transportadoras Veículos …" at bounding box center [646, 287] width 1292 height 574
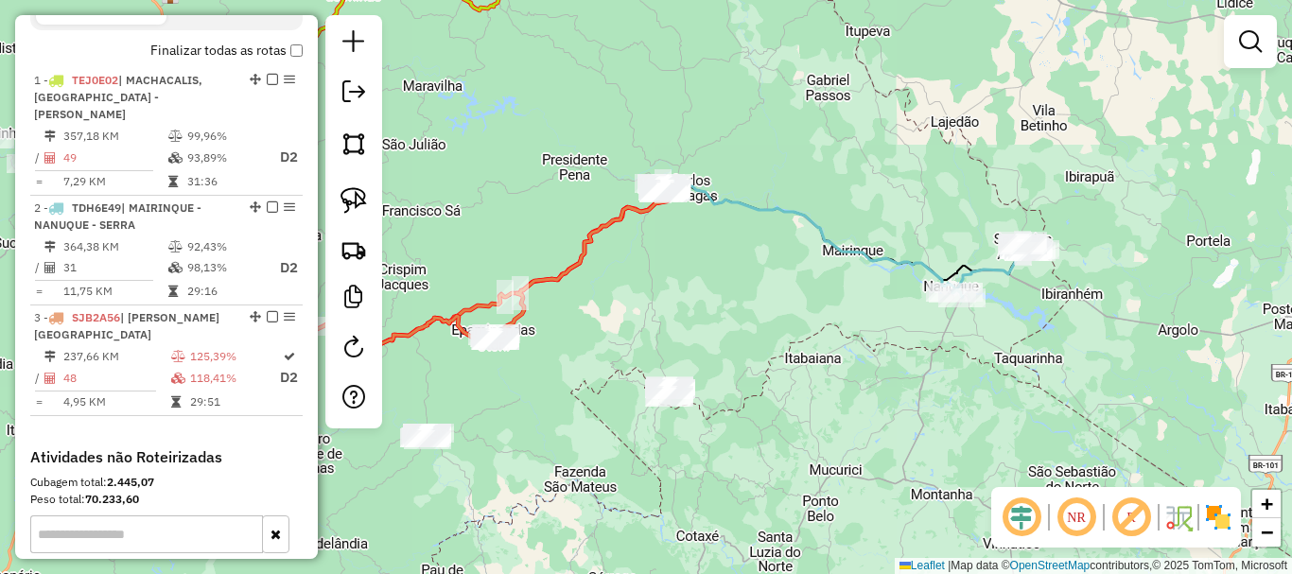
click at [905, 390] on div "Janela de atendimento Grade de atendimento Capacidade Transportadoras Veículos …" at bounding box center [646, 287] width 1292 height 574
click at [355, 131] on img at bounding box center [353, 144] width 26 height 26
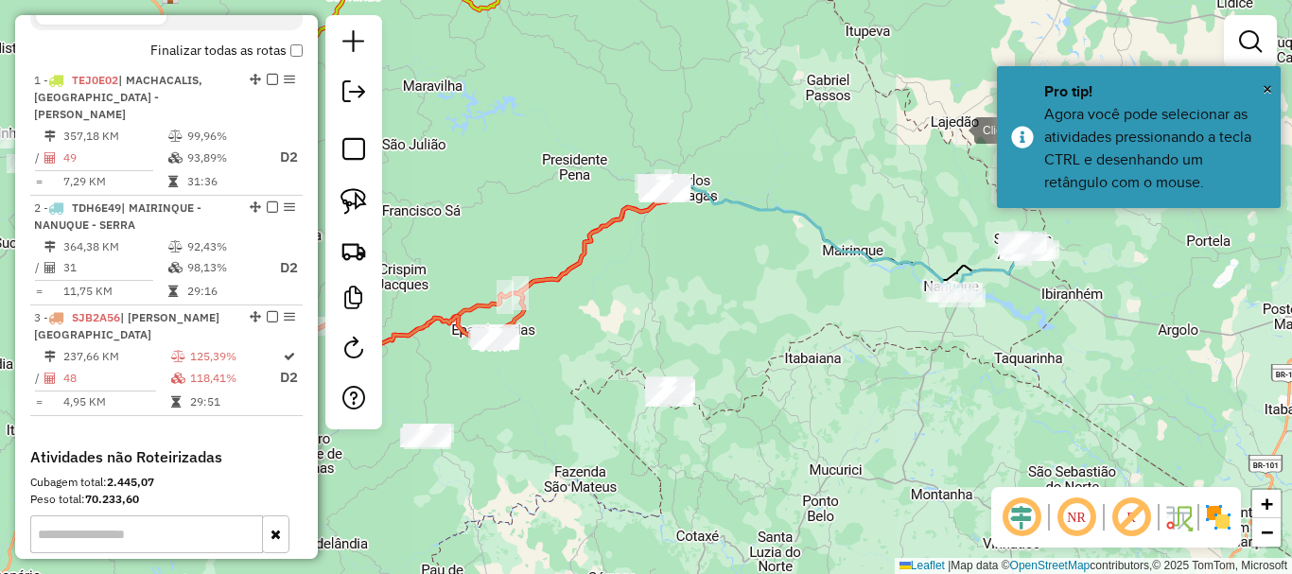
click at [955, 129] on div at bounding box center [955, 129] width 38 height 38
click at [879, 344] on div at bounding box center [898, 325] width 38 height 38
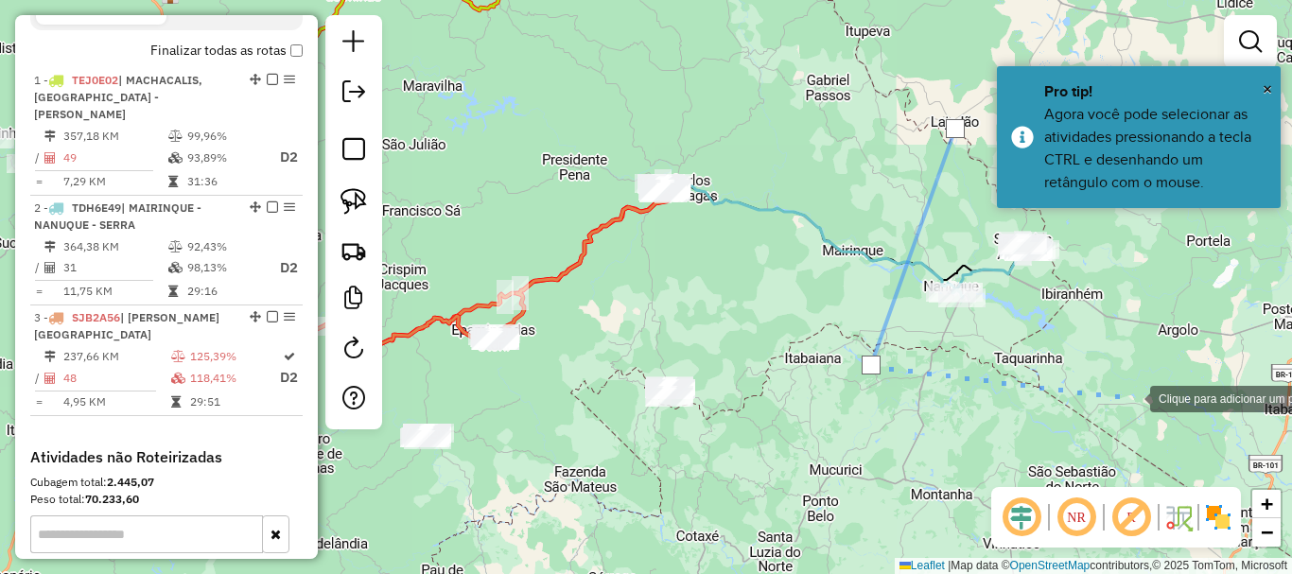
click at [1131, 397] on div at bounding box center [1131, 397] width 38 height 38
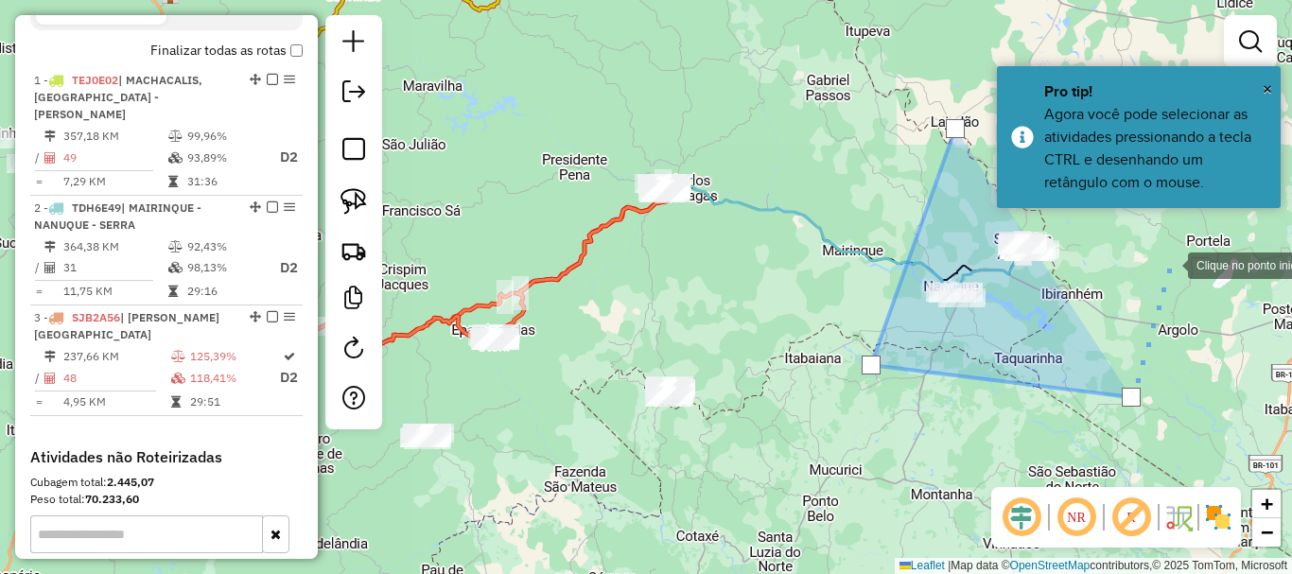
click at [1169, 264] on div at bounding box center [1169, 264] width 38 height 38
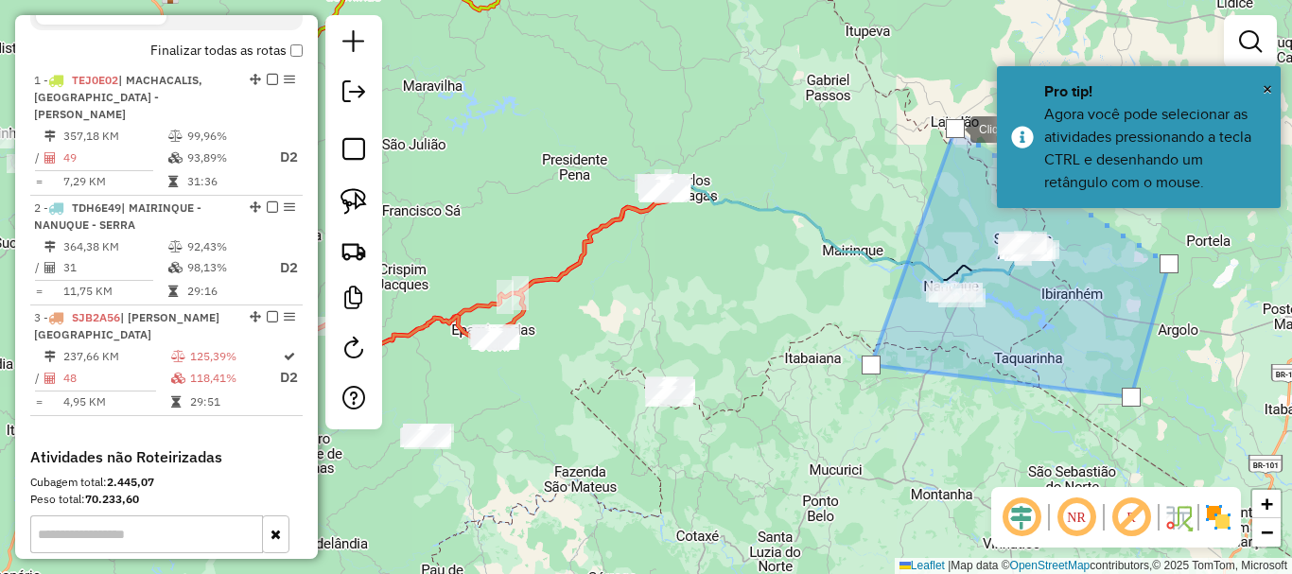
click at [955, 127] on div at bounding box center [955, 128] width 19 height 19
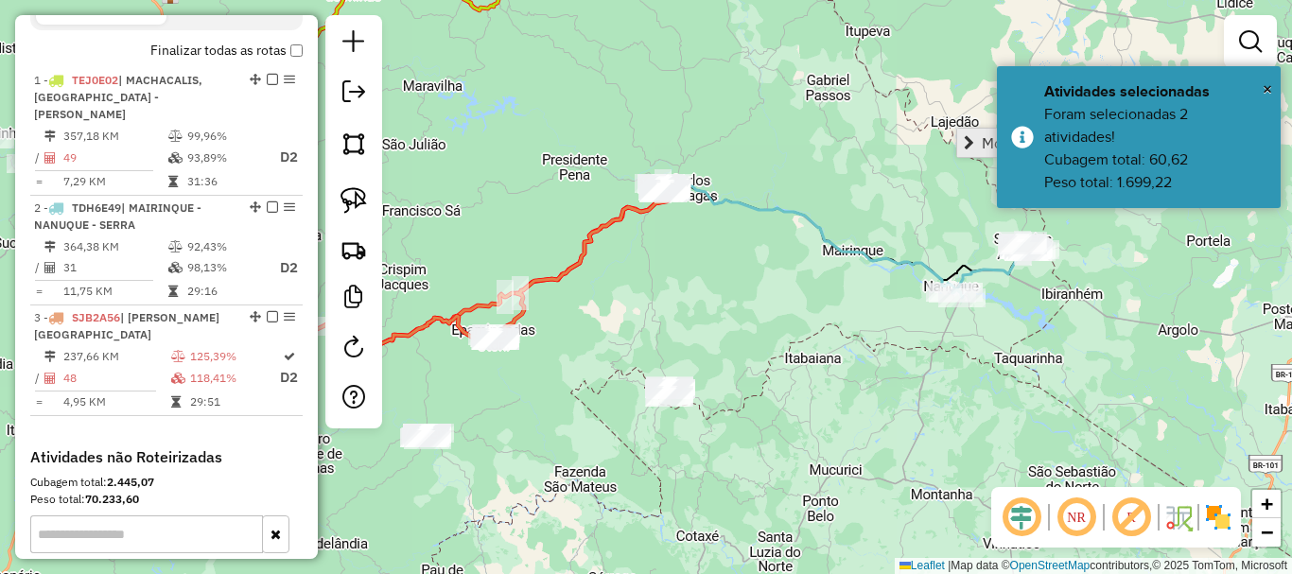
click at [968, 151] on link "Mover atividade(s)" at bounding box center [1036, 143] width 158 height 28
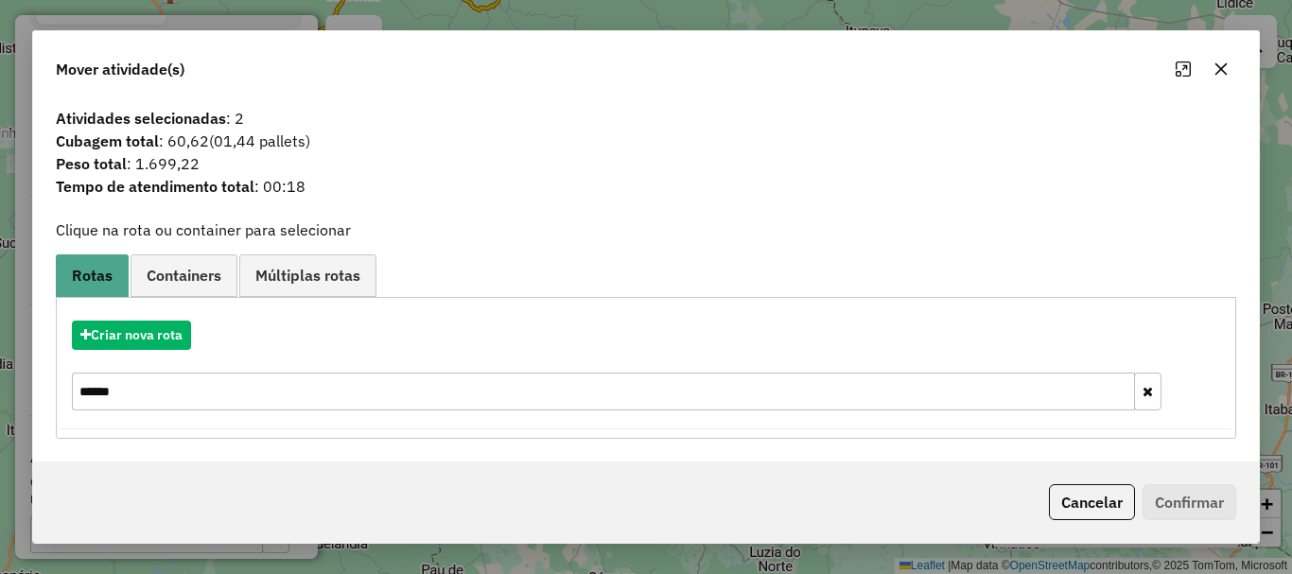
click at [1156, 392] on button "button" at bounding box center [1147, 392] width 27 height 38
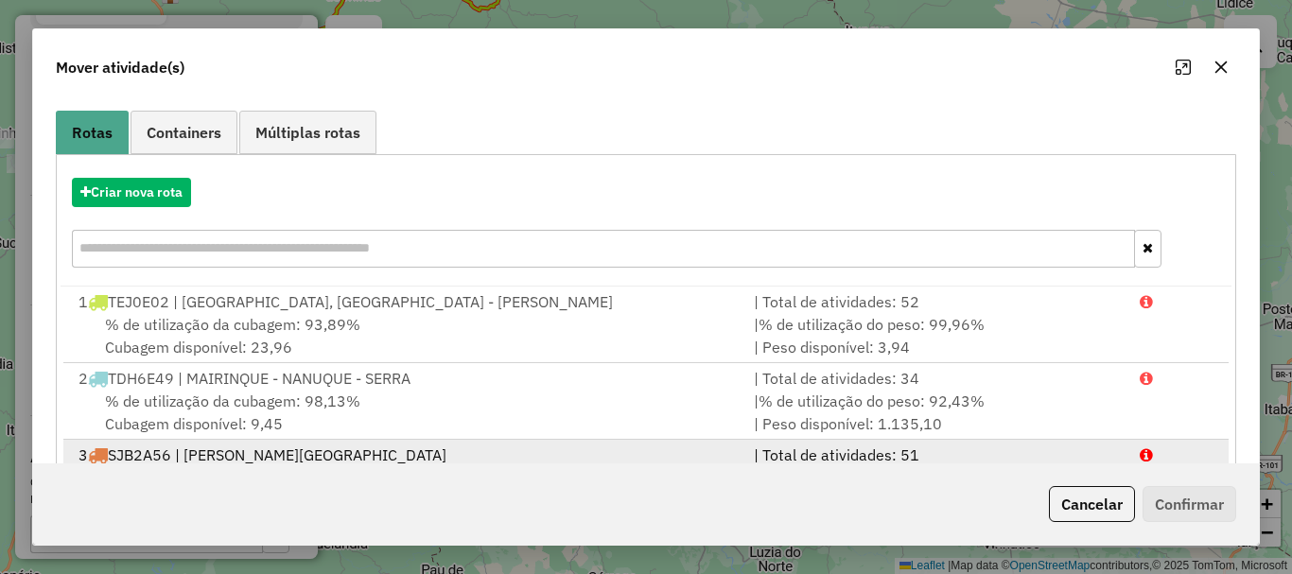
scroll to position [227, 0]
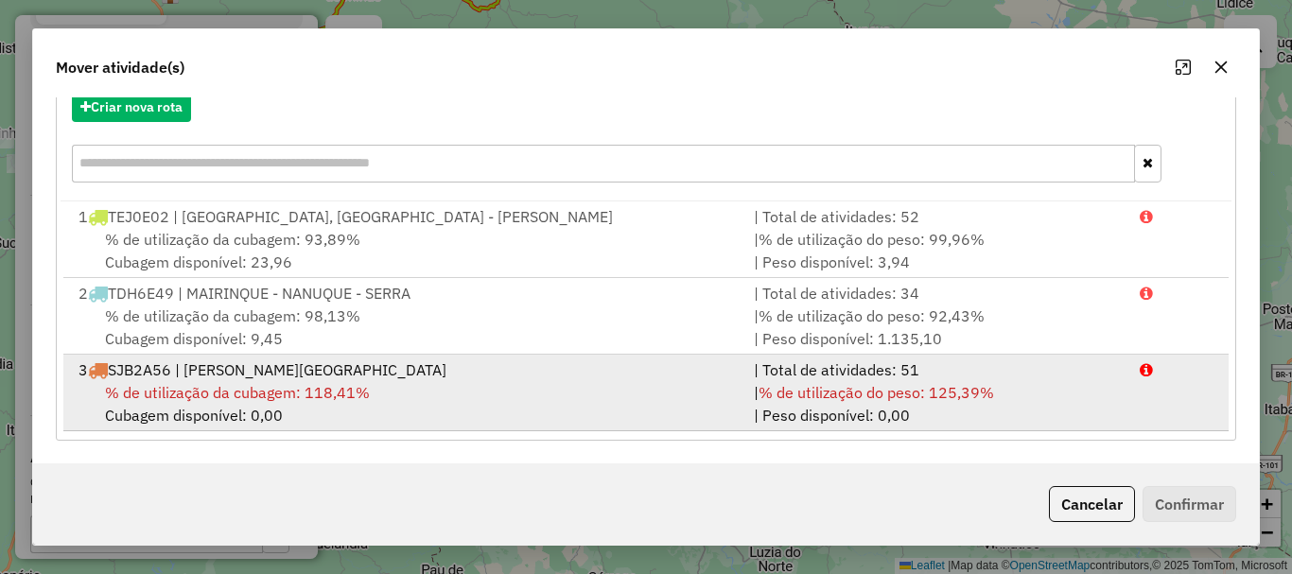
click at [212, 383] on span "% de utilização da cubagem: 118,41%" at bounding box center [237, 392] width 265 height 19
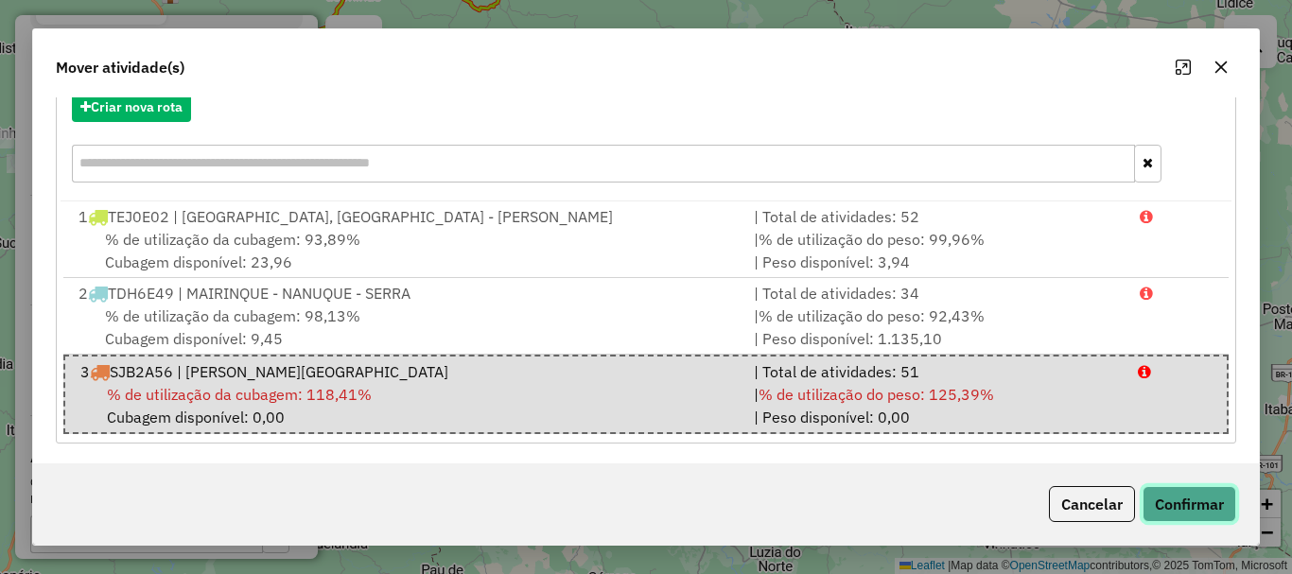
click at [1211, 507] on button "Confirmar" at bounding box center [1189, 504] width 94 height 36
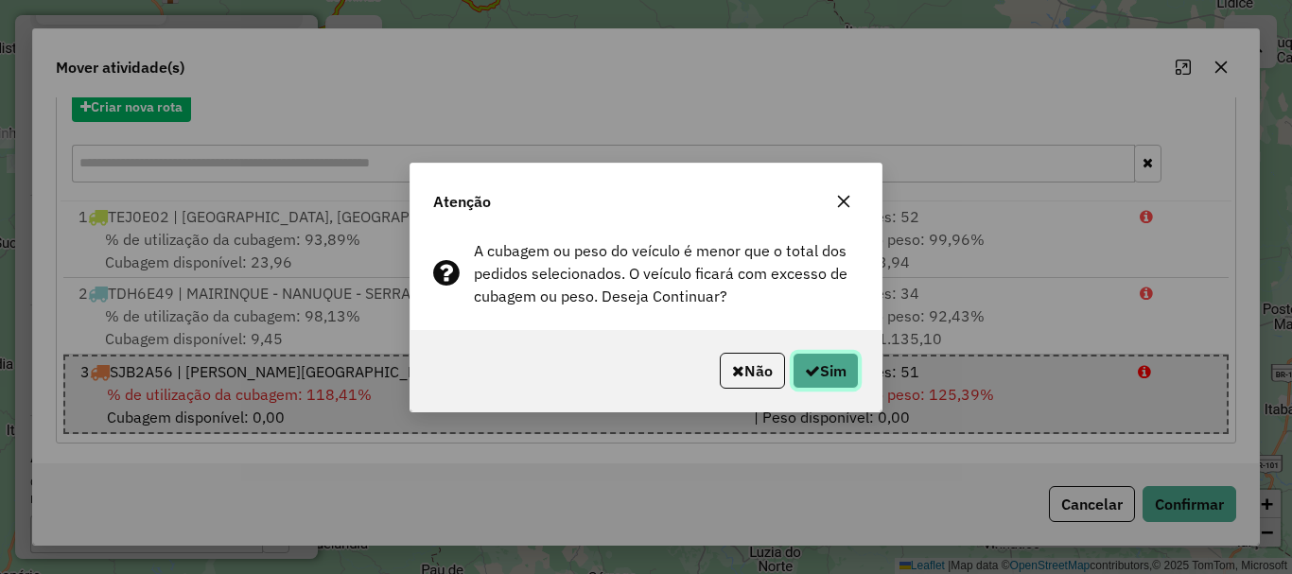
click at [845, 361] on button "Sim" at bounding box center [825, 371] width 66 height 36
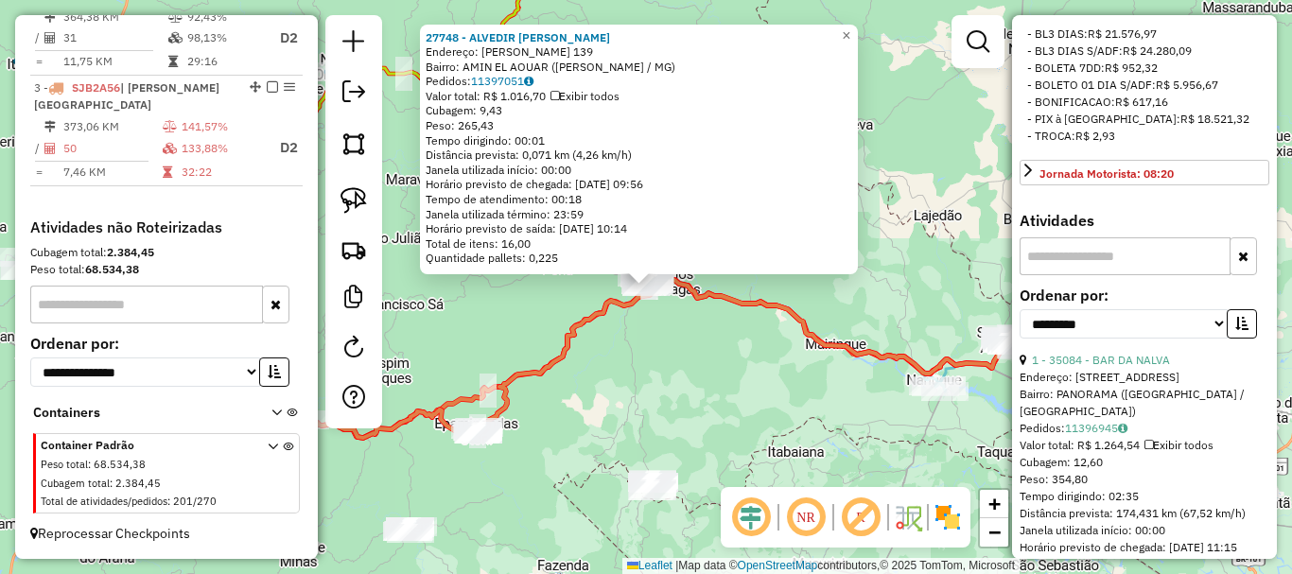
scroll to position [851, 0]
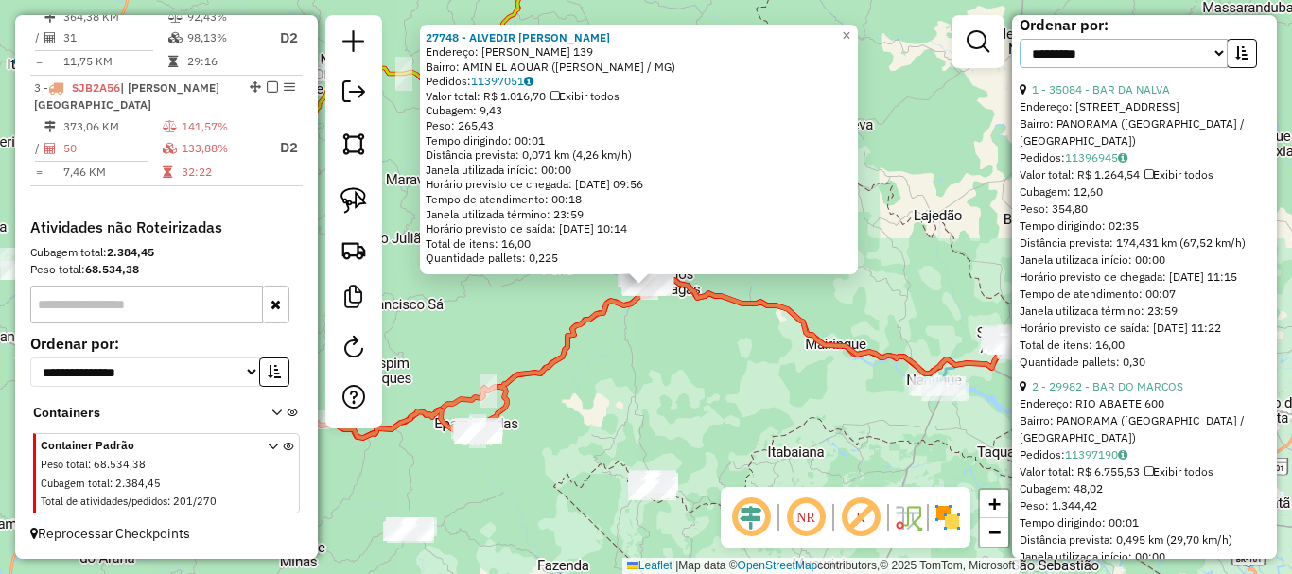
click at [1169, 68] on select "**********" at bounding box center [1123, 53] width 208 height 29
select select "*********"
click at [1019, 68] on select "**********" at bounding box center [1123, 53] width 208 height 29
click at [1237, 60] on icon "button" at bounding box center [1241, 52] width 13 height 13
click at [1159, 96] on link "7 - 39056 - BAR DO CUTUVELO" at bounding box center [1112, 89] width 161 height 14
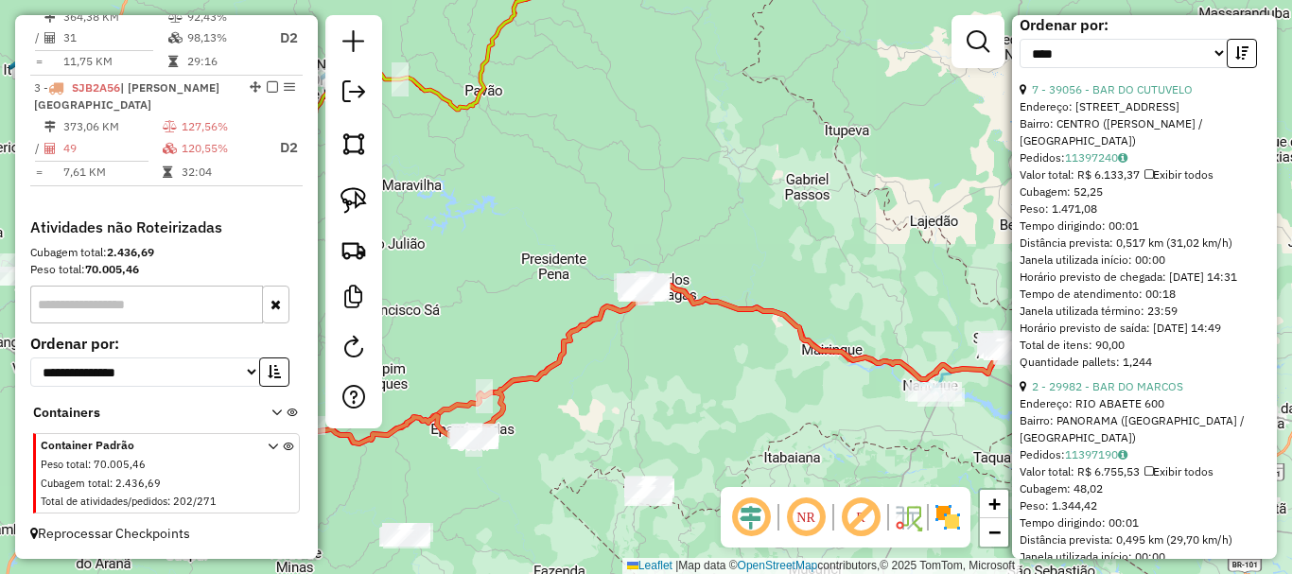
click at [1131, 393] on link "2 - 29982 - BAR DO MARCOS" at bounding box center [1107, 386] width 151 height 14
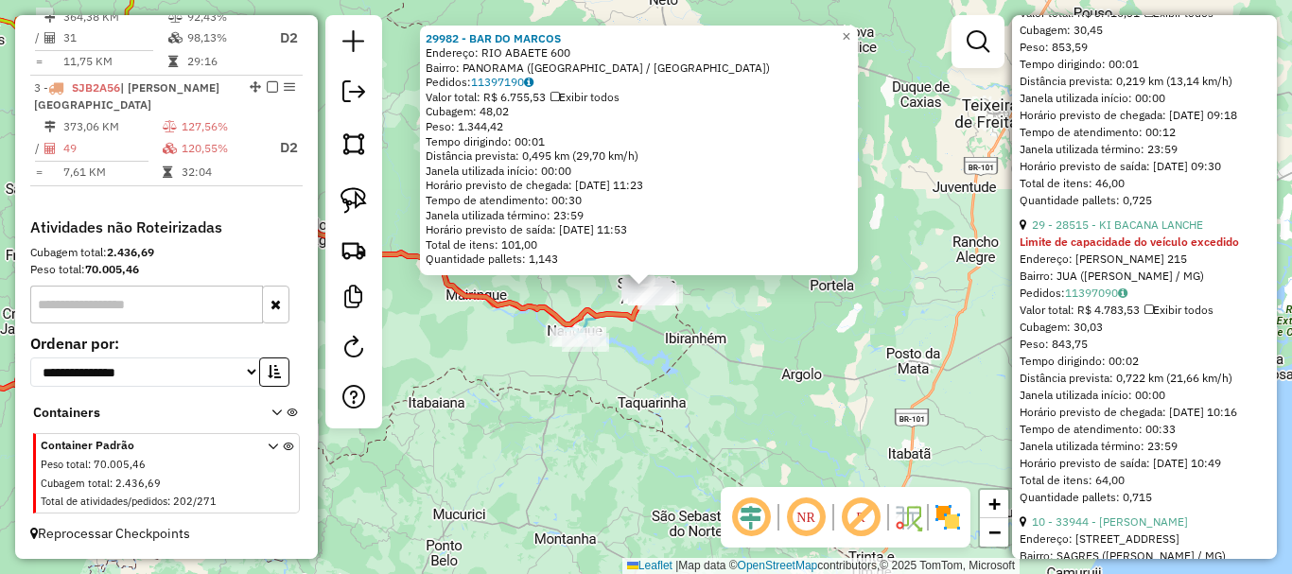
scroll to position [1608, 0]
click at [1136, 233] on div "29 - 28515 - KI BACANA LANCHE" at bounding box center [1144, 224] width 250 height 17
click at [1137, 231] on link "29 - 28515 - KI BACANA LANCHE" at bounding box center [1117, 224] width 171 height 14
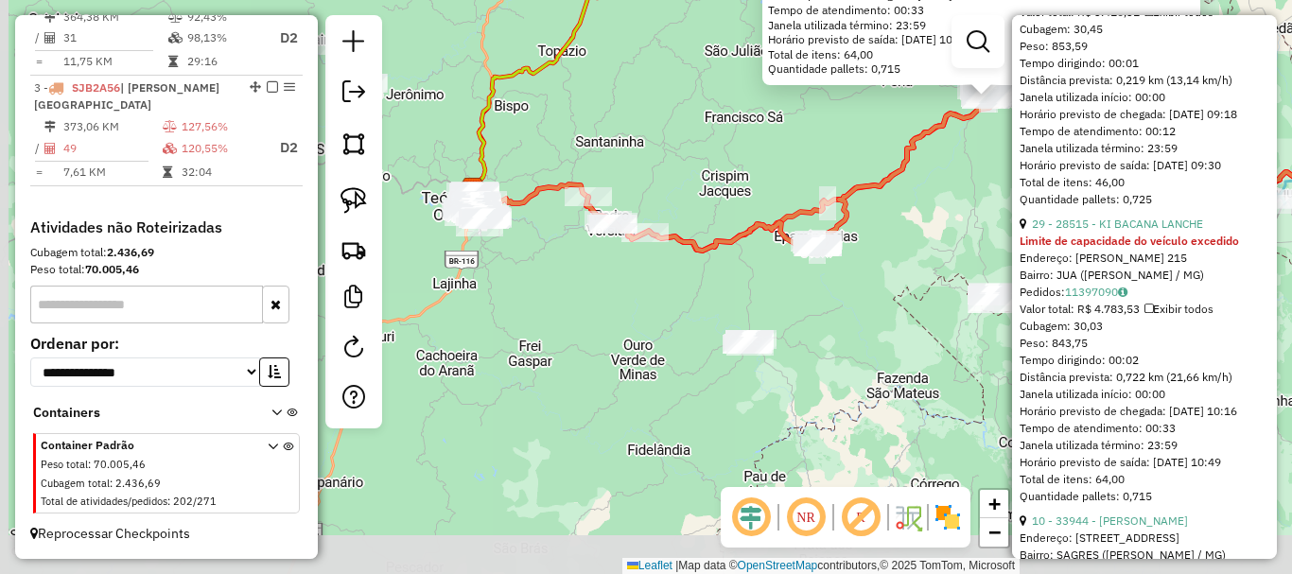
drag, startPoint x: 629, startPoint y: 377, endPoint x: 971, endPoint y: 188, distance: 391.1
click at [971, 188] on div "28515 - KI BACANA LANCHE Limite de capacidade do veículo excedido Endereço: JOA…" at bounding box center [646, 287] width 1292 height 574
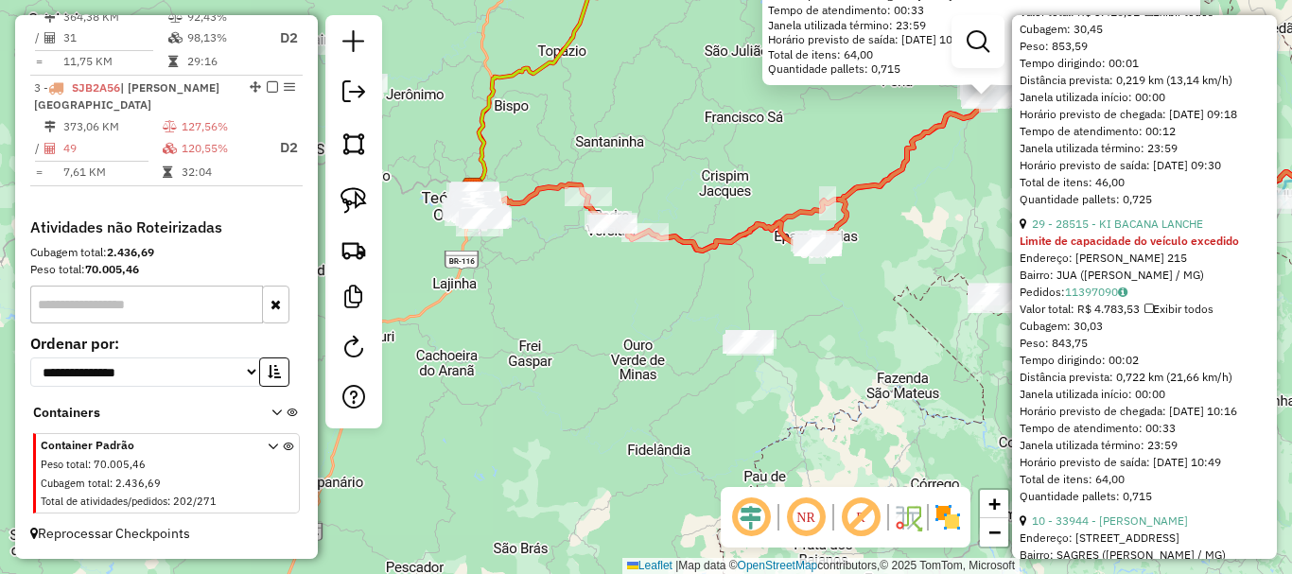
click at [653, 305] on div "28515 - KI BACANA LANCHE Limite de capacidade do veículo excedido Endereço: JOA…" at bounding box center [646, 287] width 1292 height 574
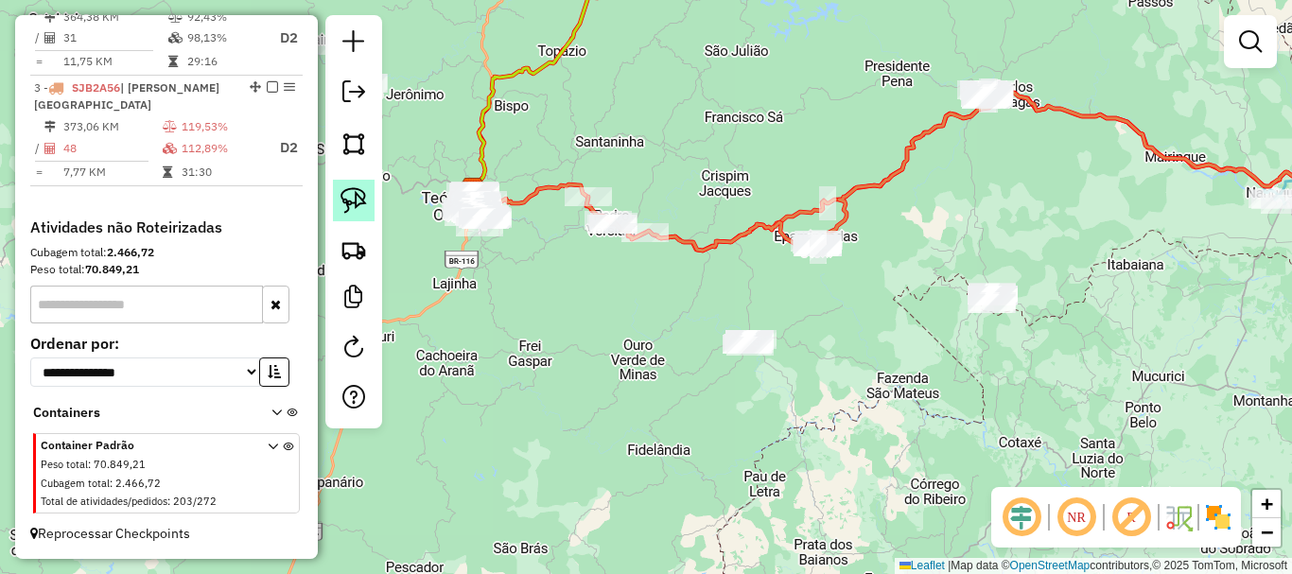
click at [364, 210] on img at bounding box center [353, 200] width 26 height 26
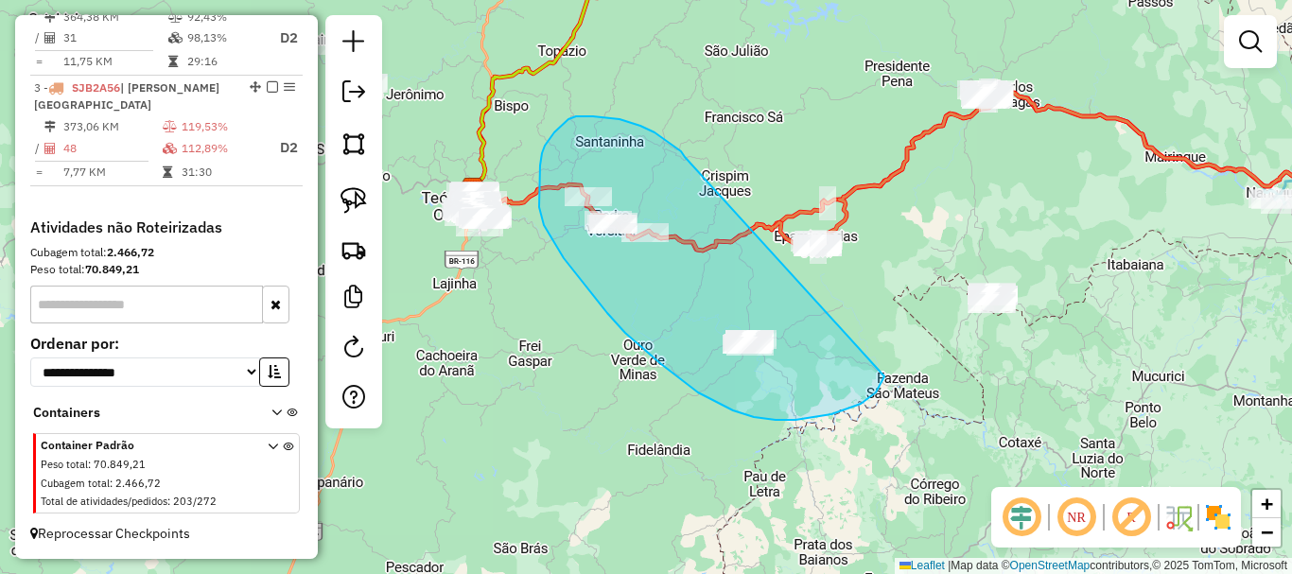
drag, startPoint x: 661, startPoint y: 138, endPoint x: 884, endPoint y: 376, distance: 326.5
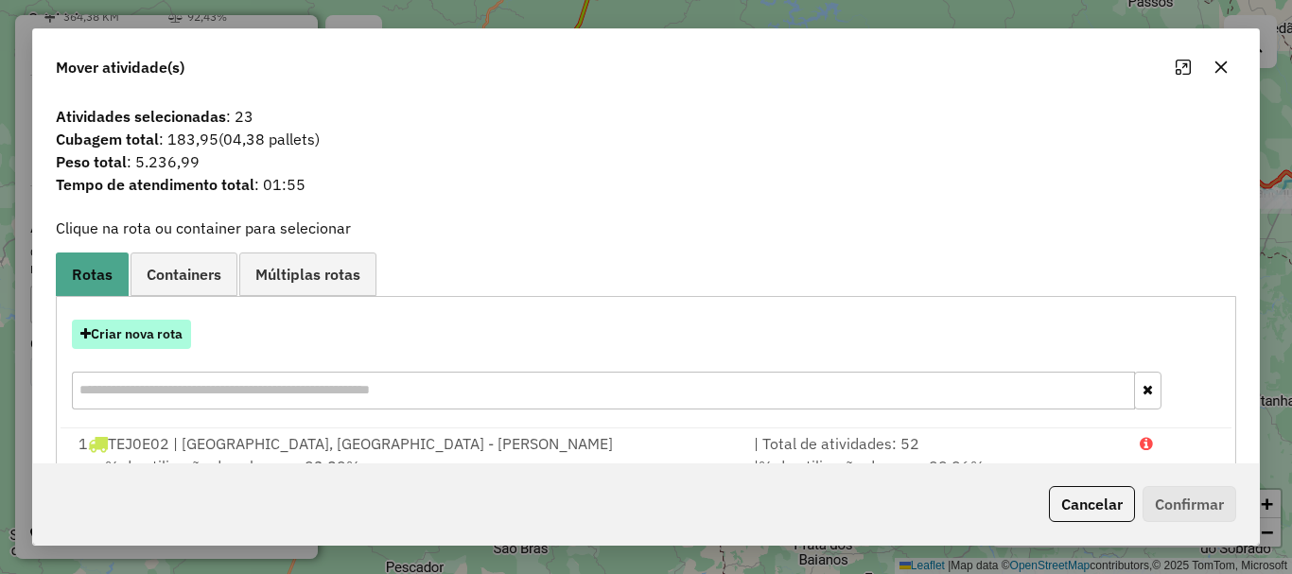
click at [168, 336] on button "Criar nova rota" at bounding box center [131, 334] width 119 height 29
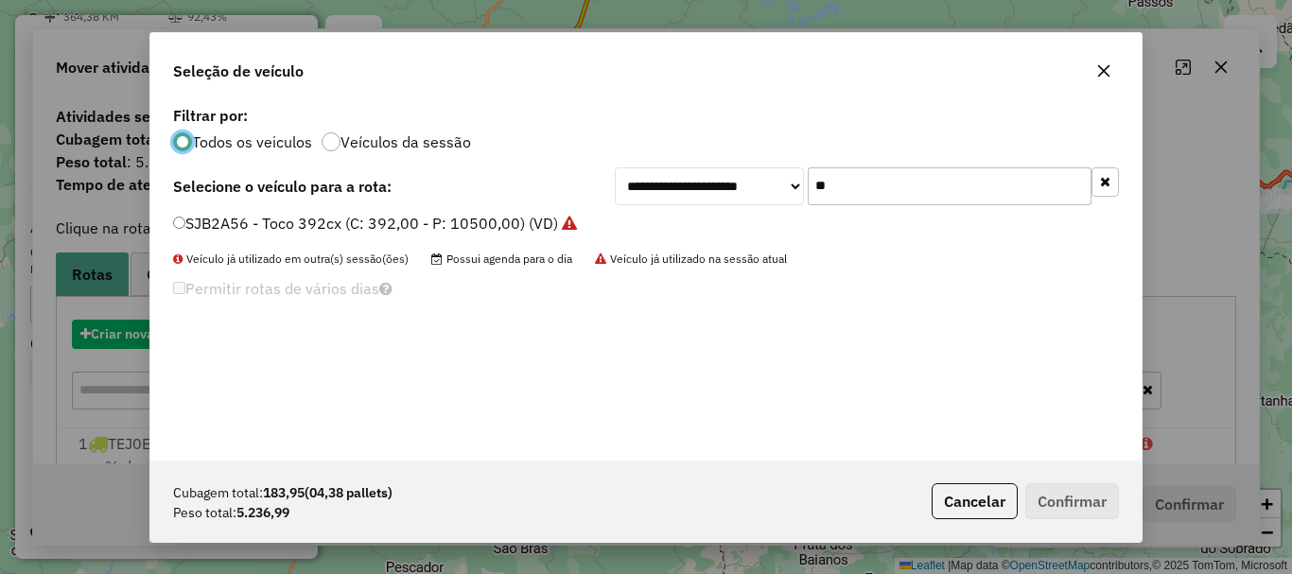
scroll to position [10, 6]
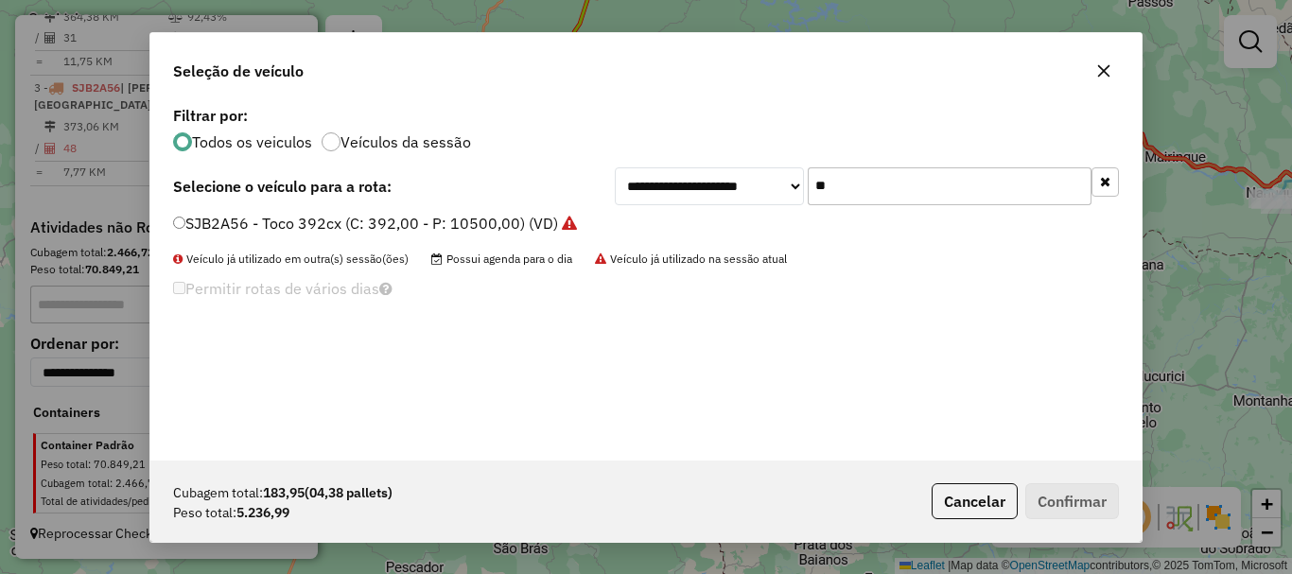
drag, startPoint x: 830, startPoint y: 183, endPoint x: 566, endPoint y: 159, distance: 265.8
click at [566, 159] on div "**********" at bounding box center [645, 280] width 991 height 359
click at [850, 199] on input "**" at bounding box center [950, 186] width 284 height 38
drag, startPoint x: 878, startPoint y: 193, endPoint x: 731, endPoint y: 193, distance: 146.6
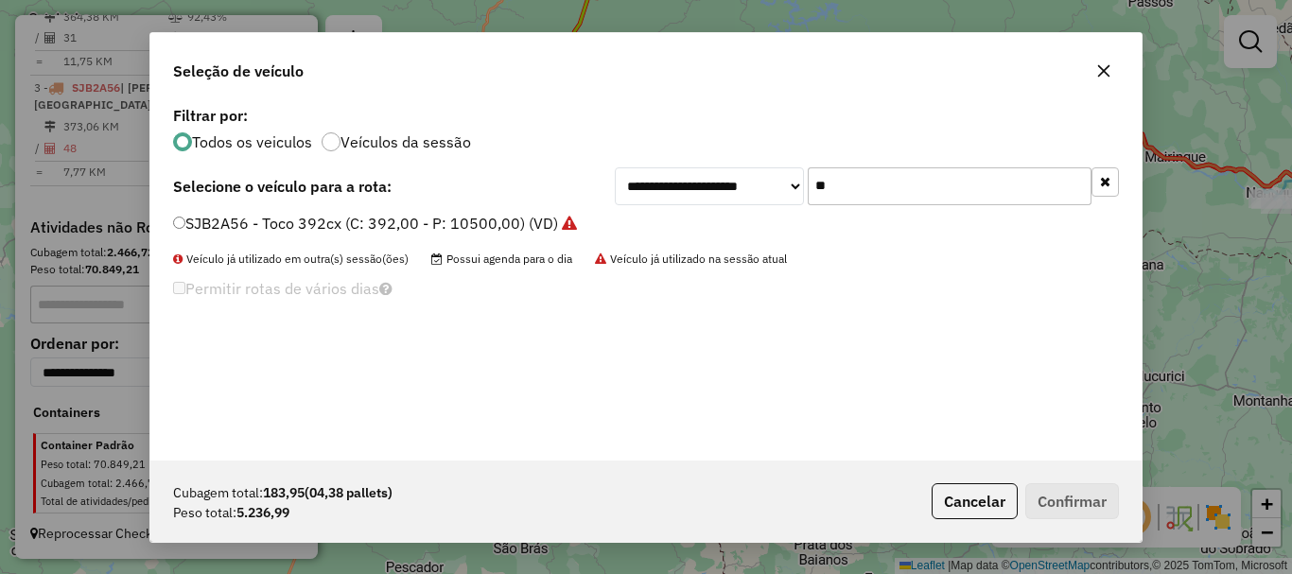
click at [731, 193] on div "**********" at bounding box center [867, 186] width 504 height 38
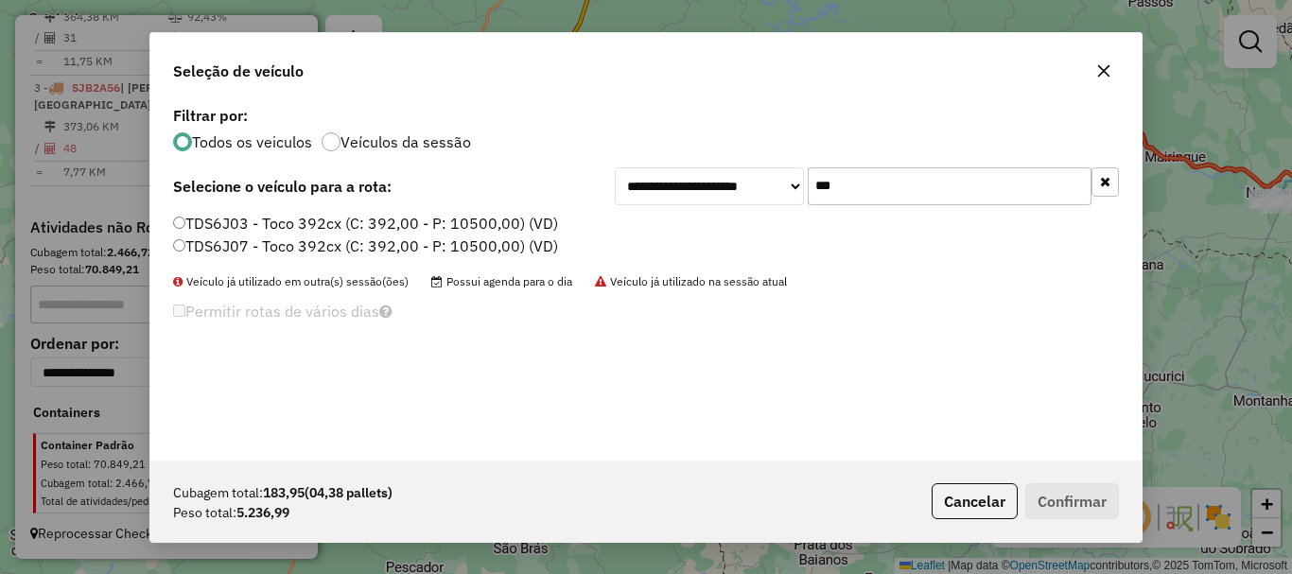
type input "***"
click at [246, 243] on label "TDS6J07 - Toco 392cx (C: 392,00 - P: 10500,00) (VD)" at bounding box center [365, 246] width 385 height 23
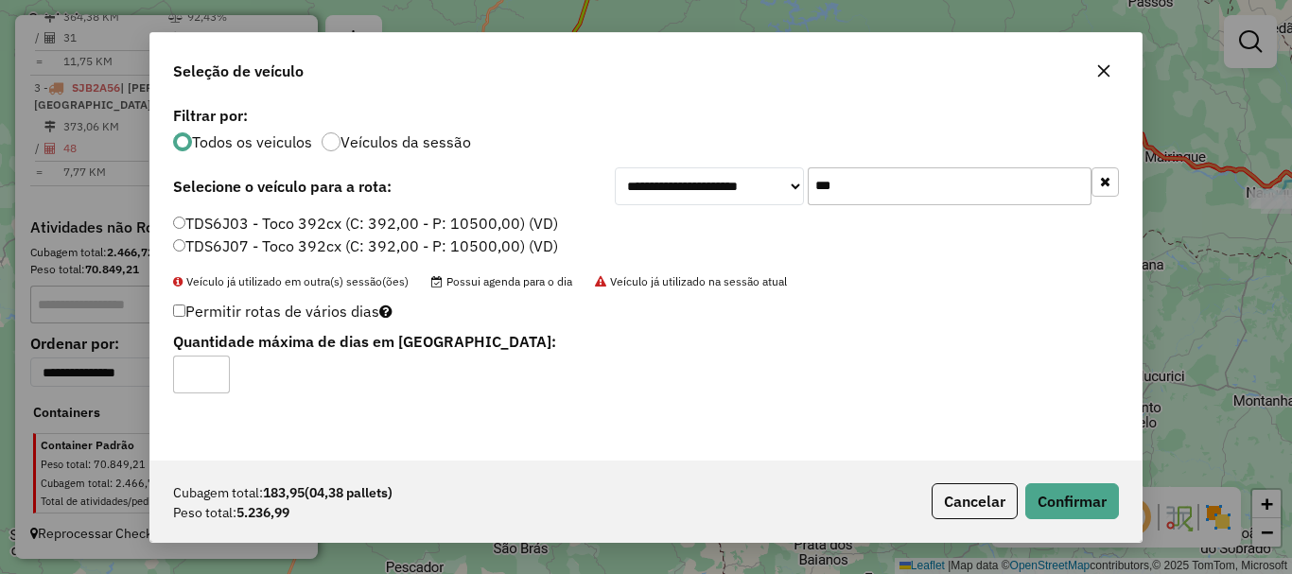
type input "*"
click at [217, 371] on input "*" at bounding box center [201, 375] width 57 height 38
click at [1088, 494] on button "Confirmar" at bounding box center [1072, 501] width 94 height 36
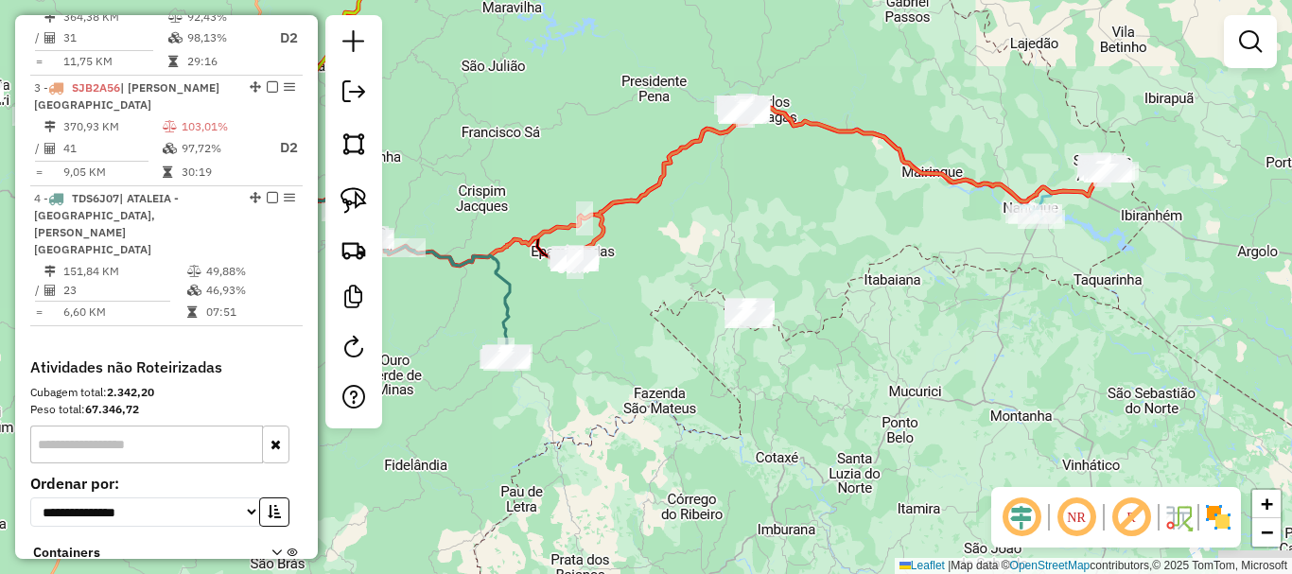
drag, startPoint x: 914, startPoint y: 343, endPoint x: 670, endPoint y: 358, distance: 243.5
click at [670, 358] on div "Janela de atendimento Grade de atendimento Capacidade Transportadoras Veículos …" at bounding box center [646, 287] width 1292 height 574
click at [357, 200] on img at bounding box center [353, 200] width 26 height 26
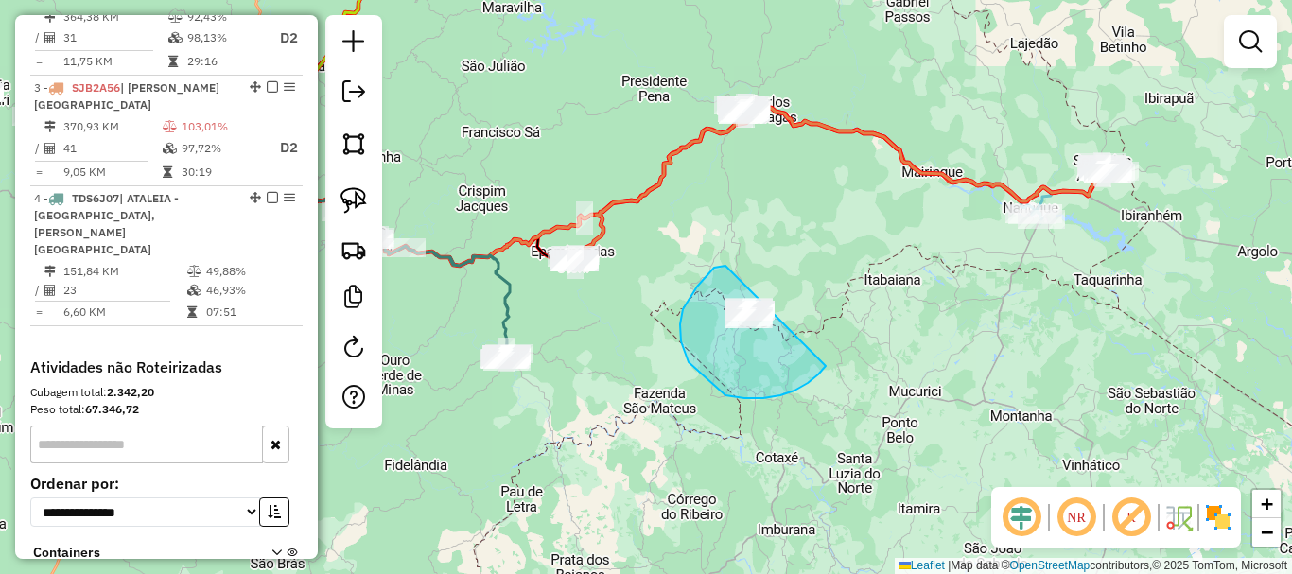
drag, startPoint x: 725, startPoint y: 266, endPoint x: 831, endPoint y: 360, distance: 142.0
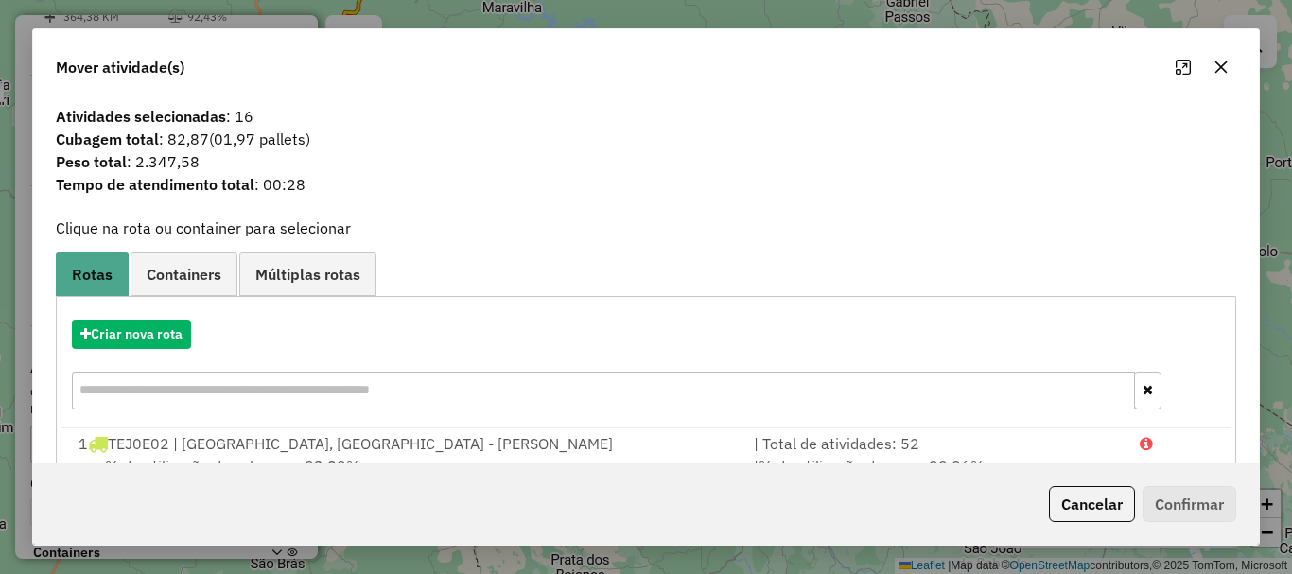
scroll to position [304, 0]
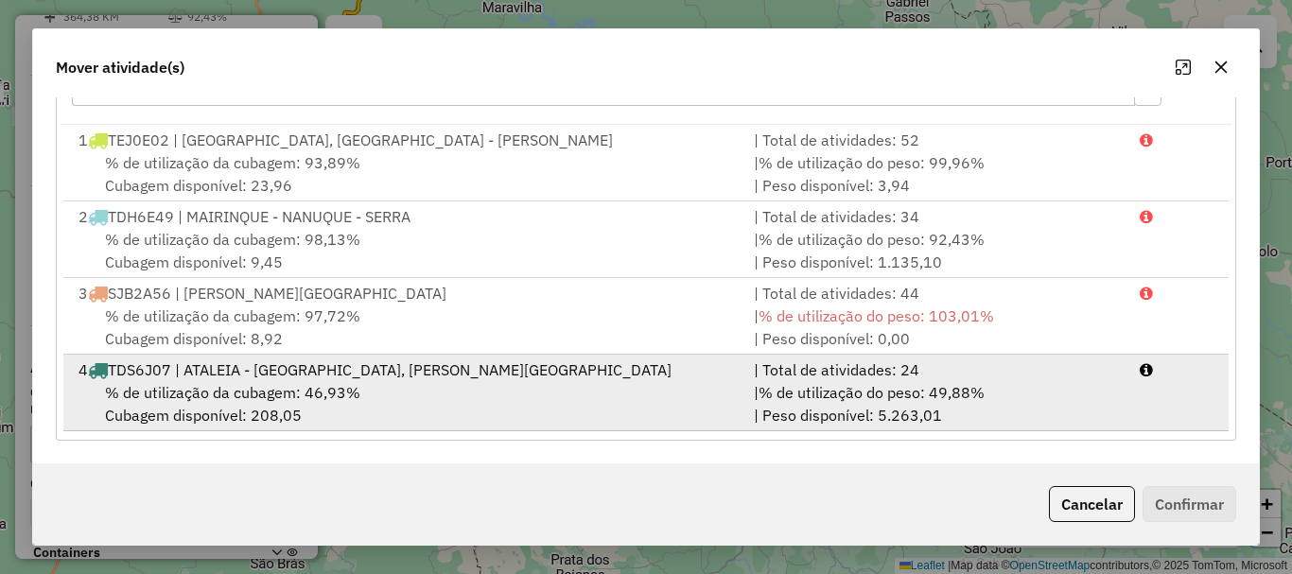
click at [447, 382] on div "% de utilização da cubagem: 46,93% Cubagem disponível: 208,05" at bounding box center [404, 403] width 675 height 45
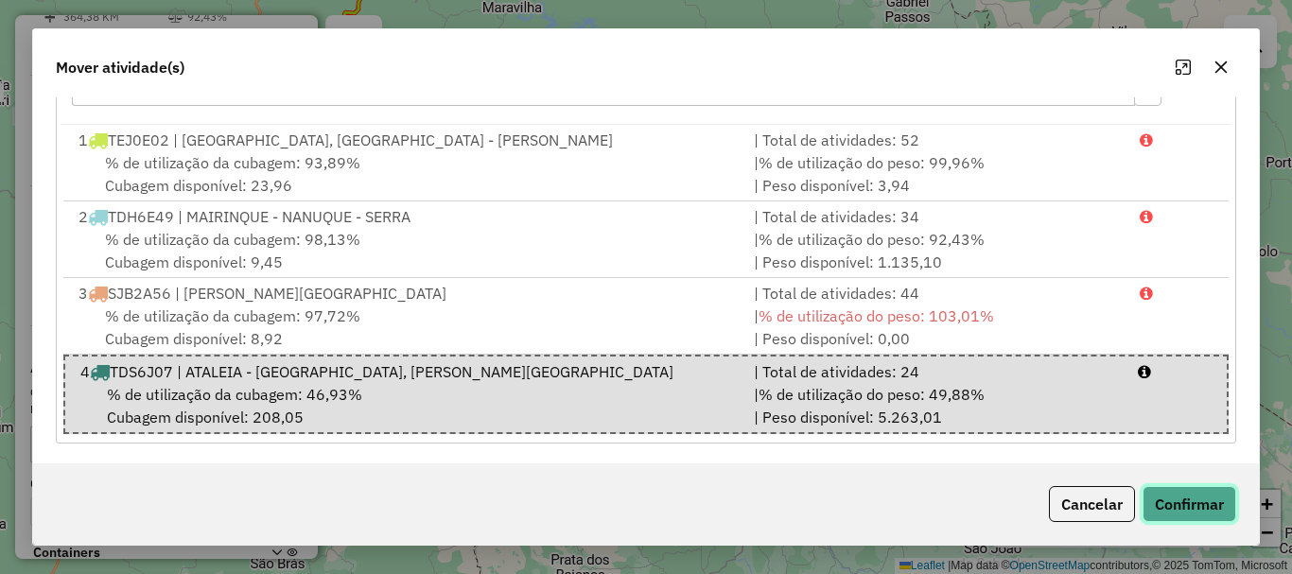
click at [1157, 503] on button "Confirmar" at bounding box center [1189, 504] width 94 height 36
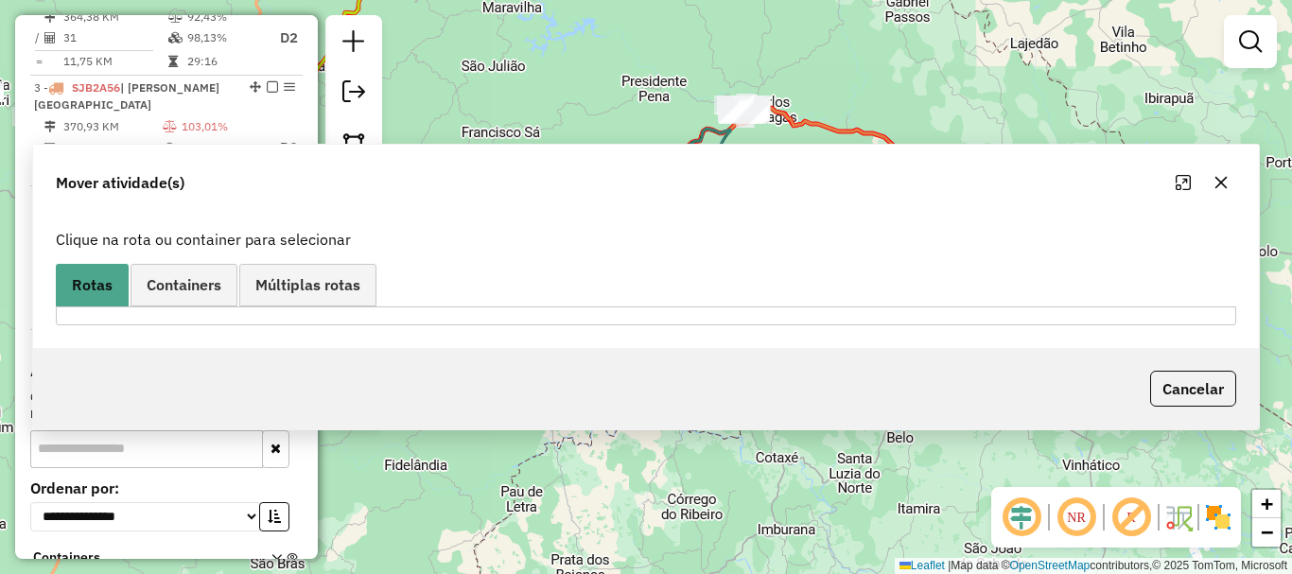
scroll to position [0, 0]
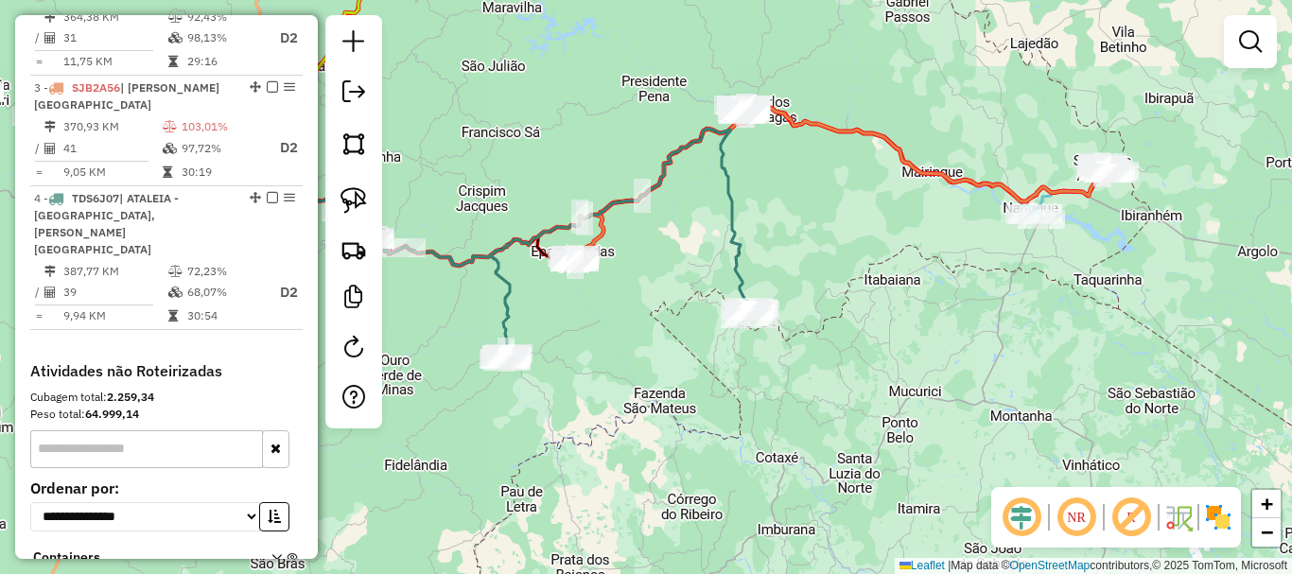
drag, startPoint x: 794, startPoint y: 177, endPoint x: 795, endPoint y: 264, distance: 87.0
click at [795, 264] on div "Janela de atendimento Grade de atendimento Capacidade Transportadoras Veículos …" at bounding box center [646, 287] width 1292 height 574
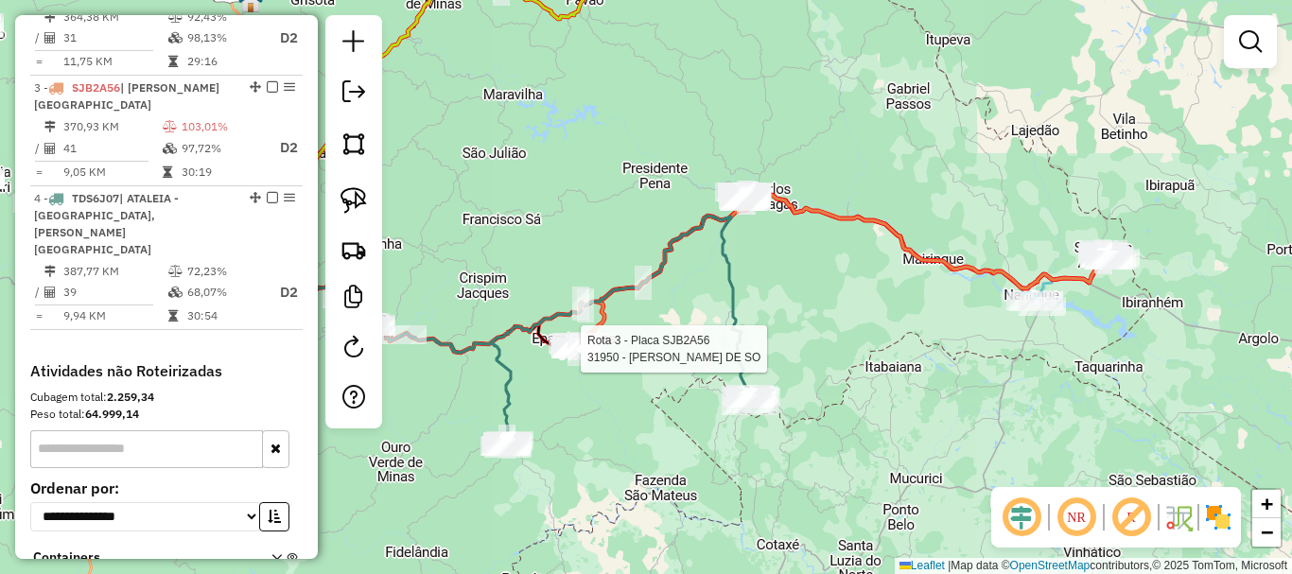
select select "*********"
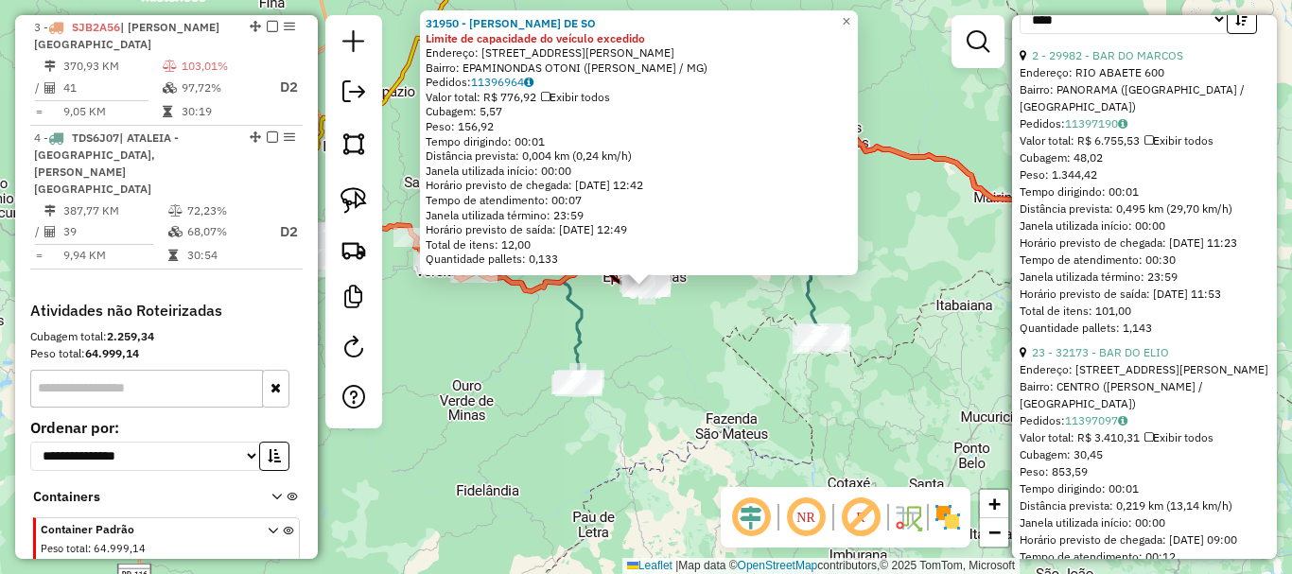
scroll to position [1135, 0]
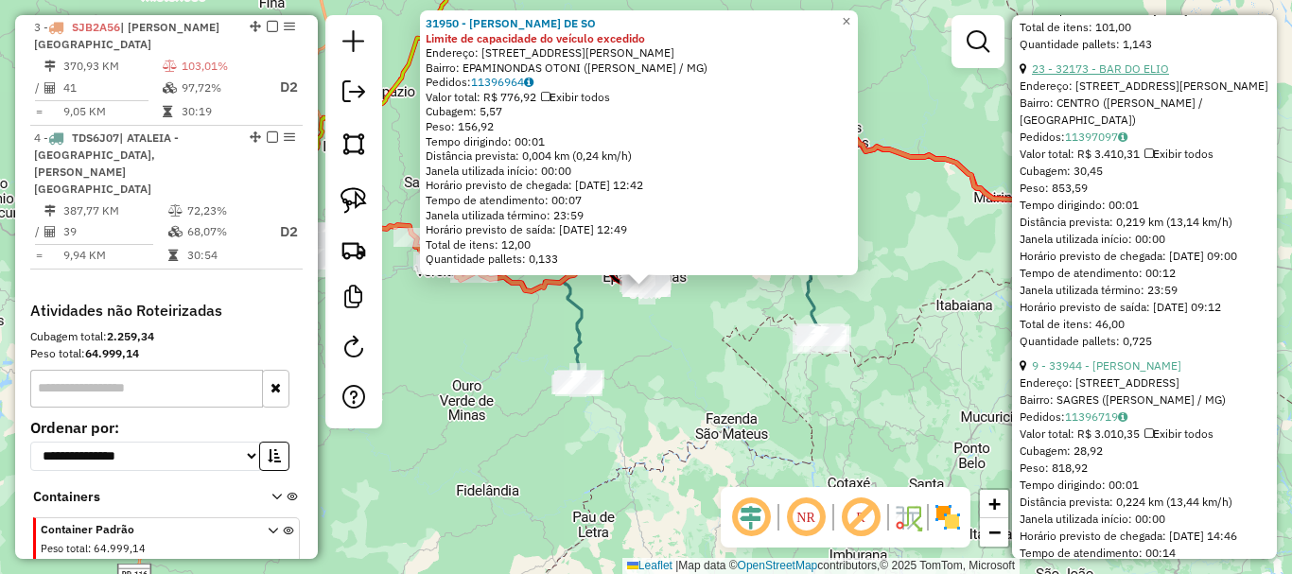
click at [1127, 76] on link "23 - 32173 - BAR DO ELIO" at bounding box center [1100, 68] width 137 height 14
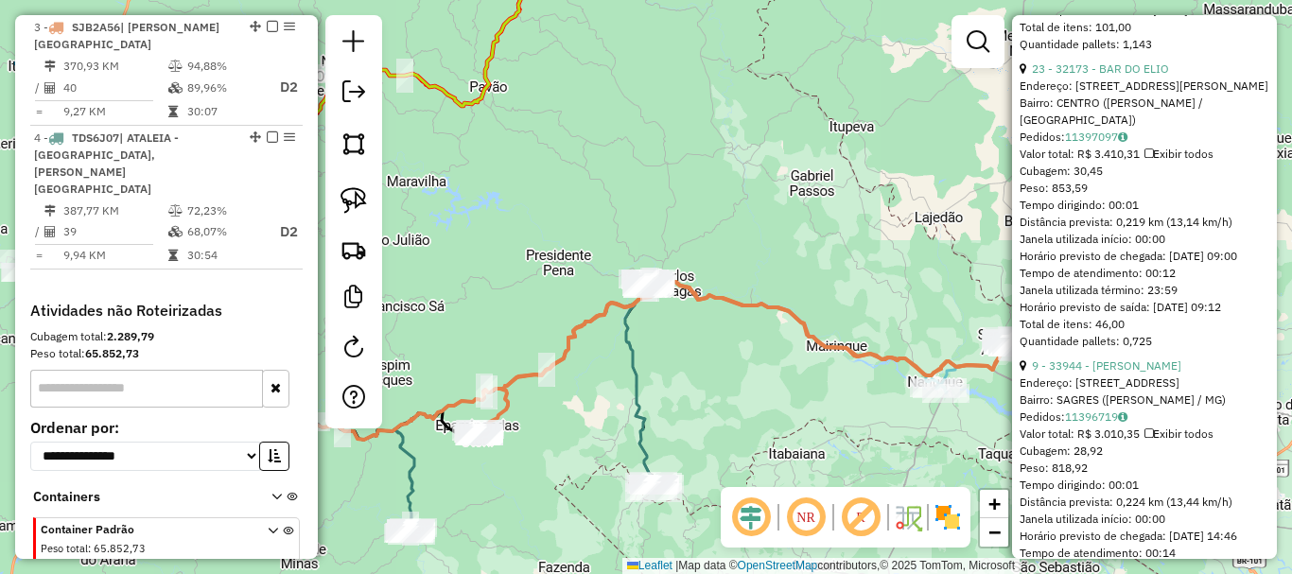
scroll to position [804, 0]
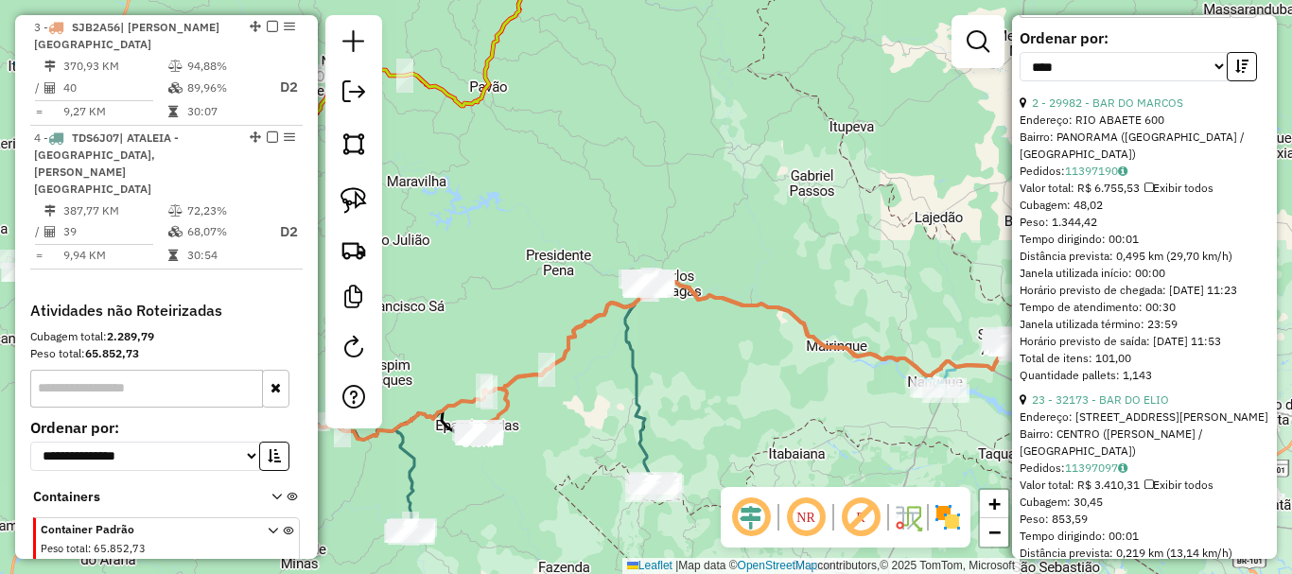
click at [680, 348] on div "Janela de atendimento Grade de atendimento Capacidade Transportadoras Veículos …" at bounding box center [646, 287] width 1292 height 574
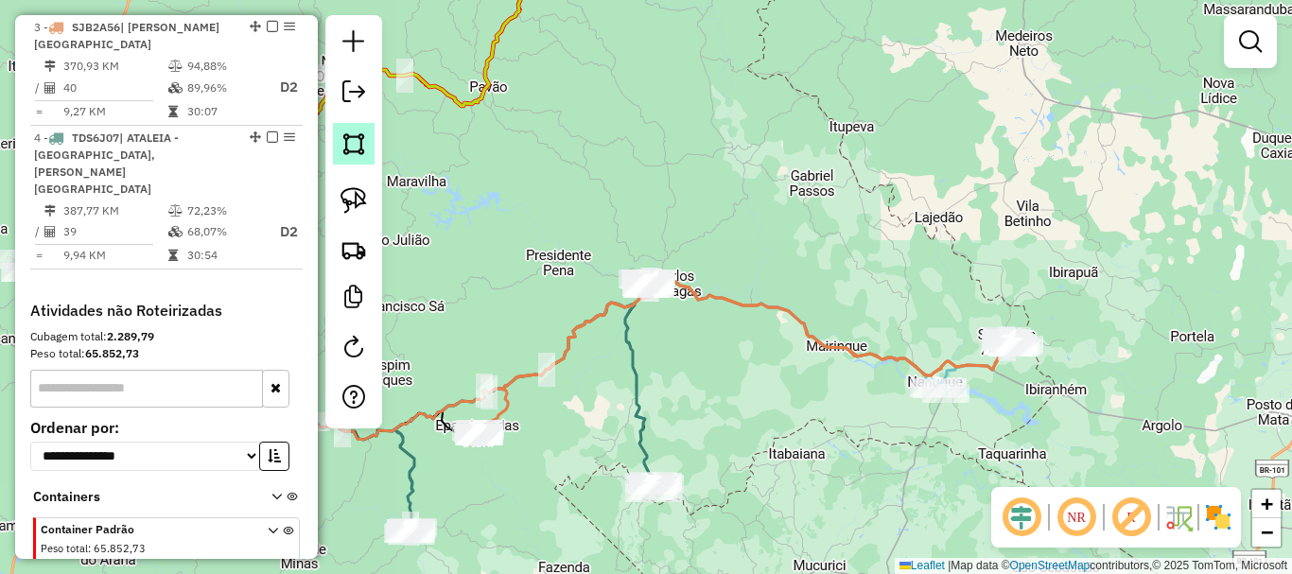
click at [354, 152] on img at bounding box center [353, 144] width 26 height 26
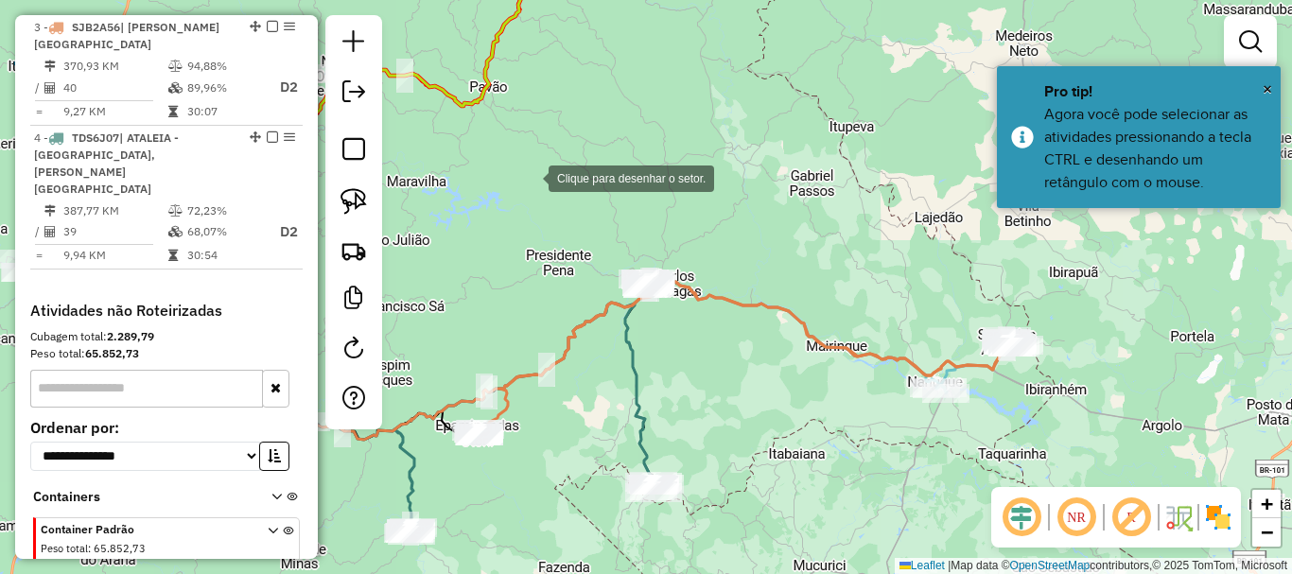
click at [530, 177] on div at bounding box center [530, 177] width 38 height 38
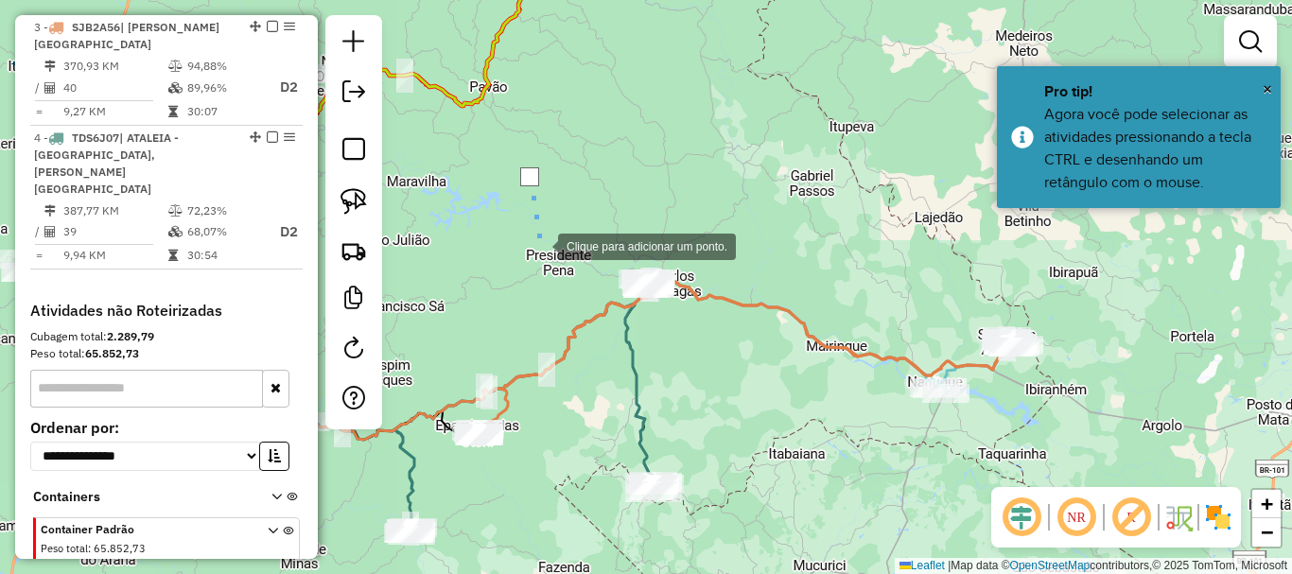
click at [539, 264] on div at bounding box center [539, 245] width 38 height 38
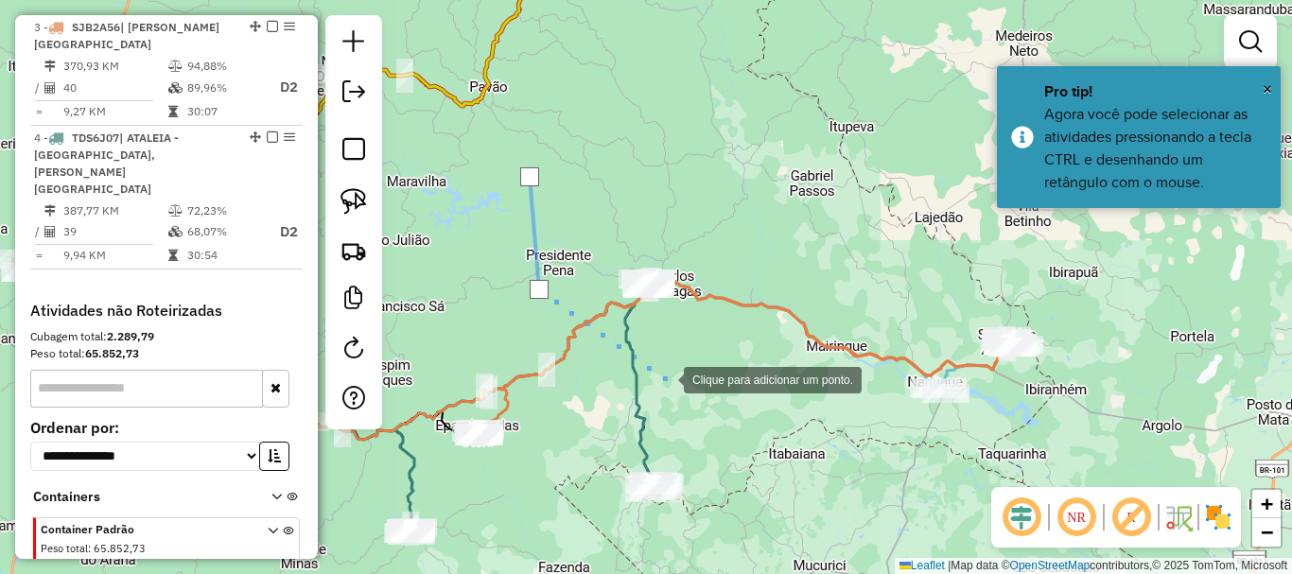
click at [665, 378] on div at bounding box center [665, 378] width 38 height 38
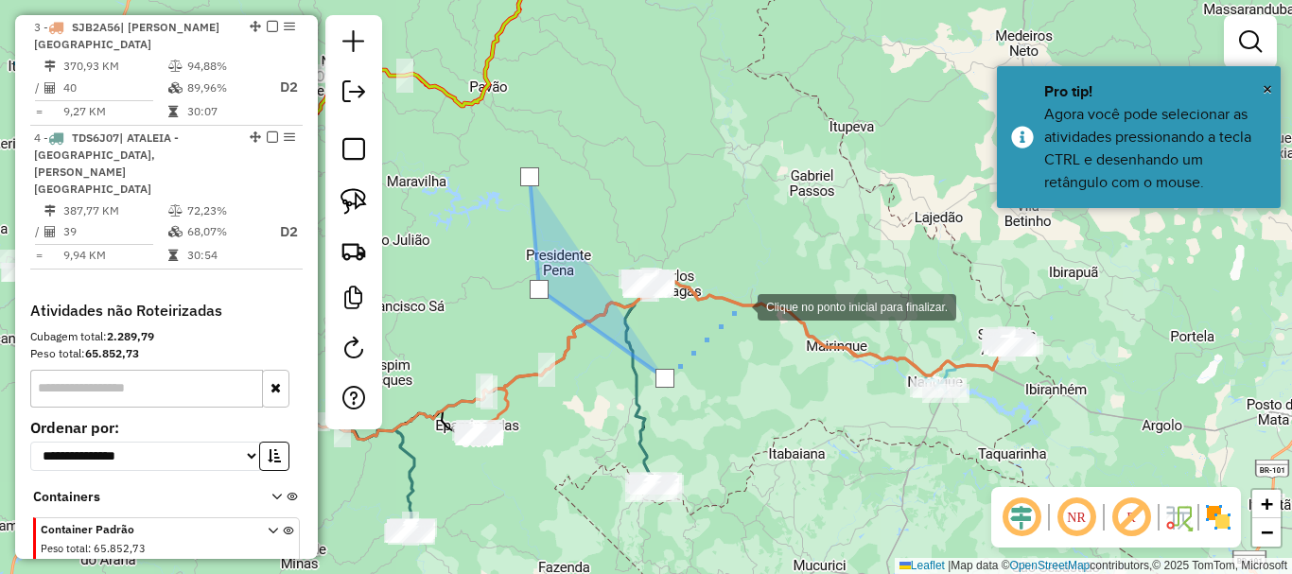
click at [739, 305] on div at bounding box center [739, 306] width 38 height 38
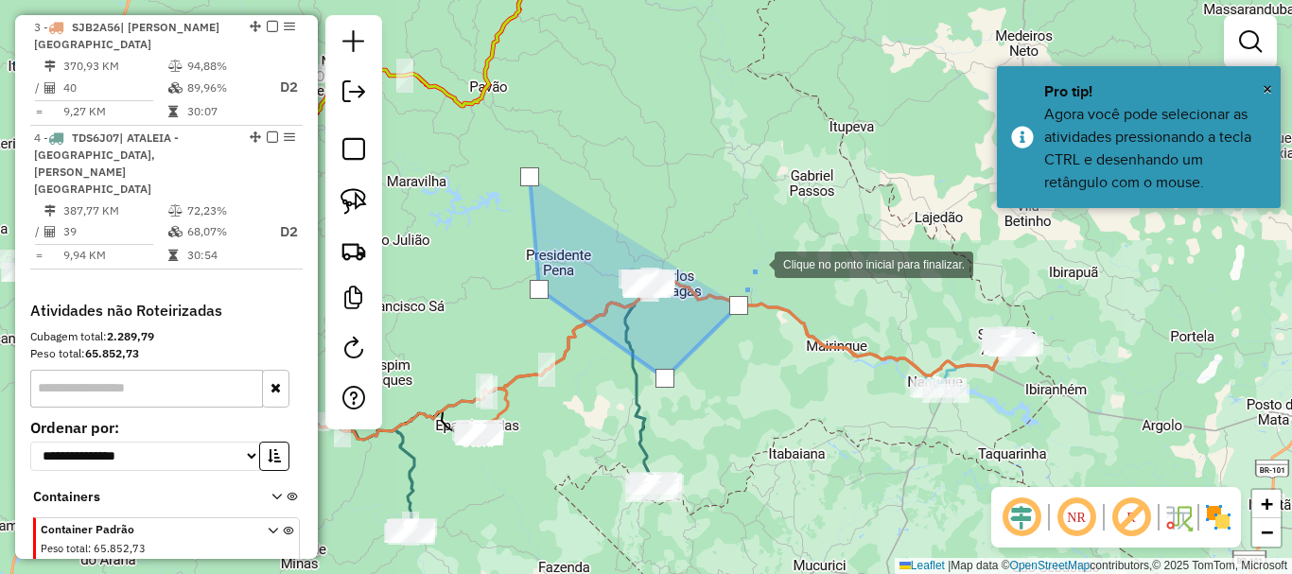
click at [756, 263] on div at bounding box center [756, 263] width 38 height 38
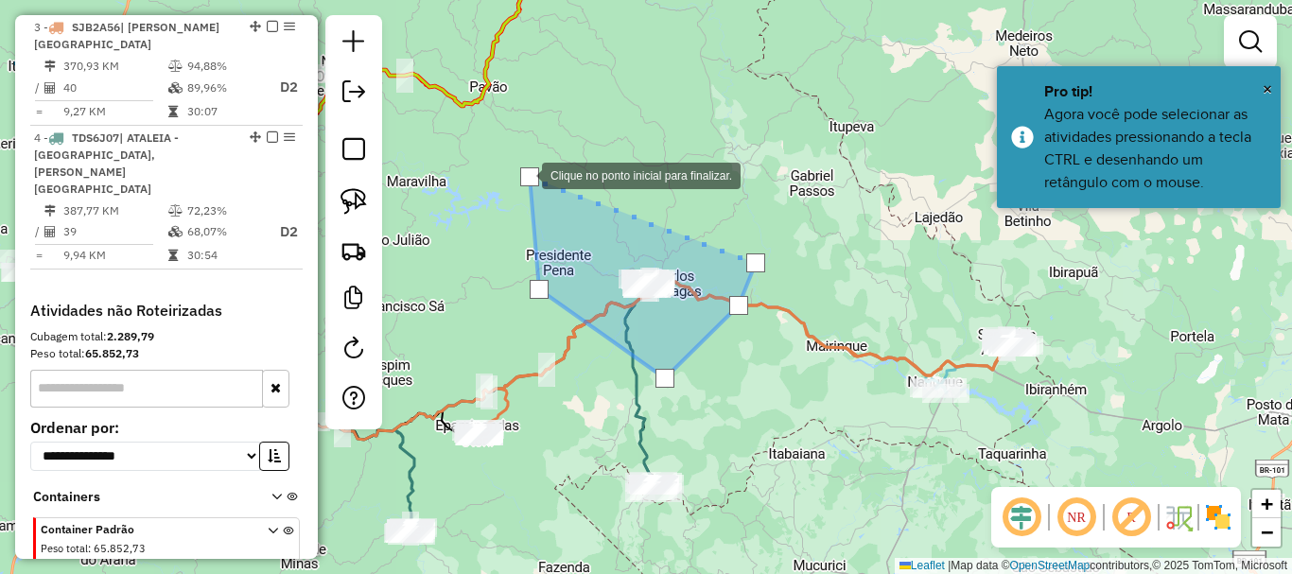
click at [523, 174] on div at bounding box center [529, 176] width 19 height 19
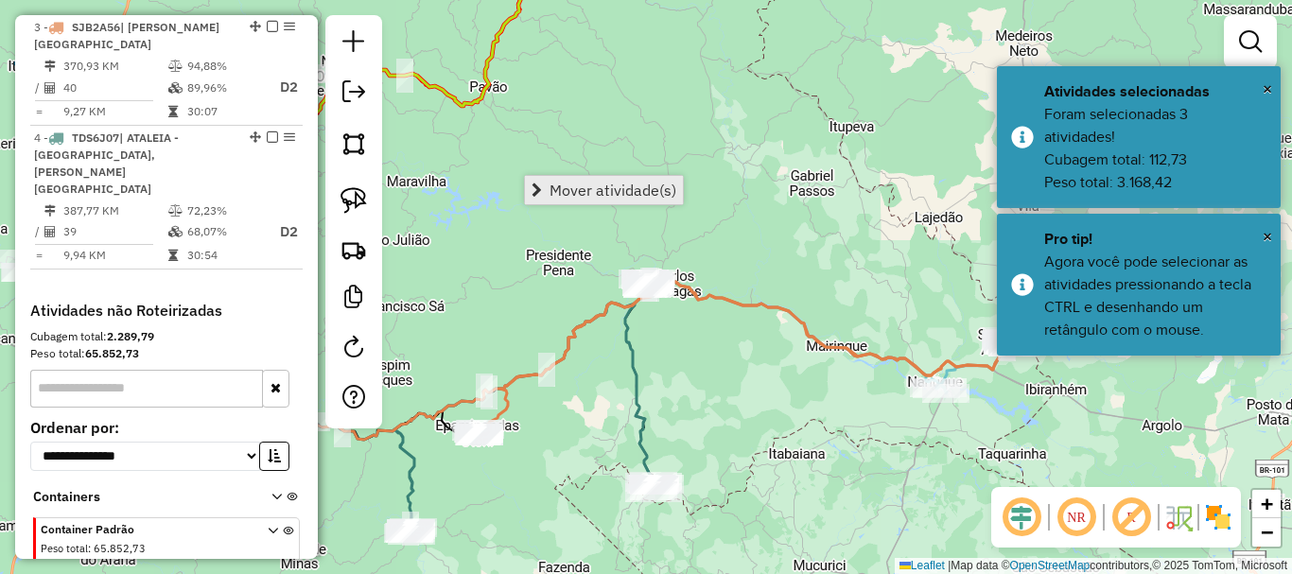
click at [599, 183] on span "Mover atividade(s)" at bounding box center [612, 190] width 127 height 15
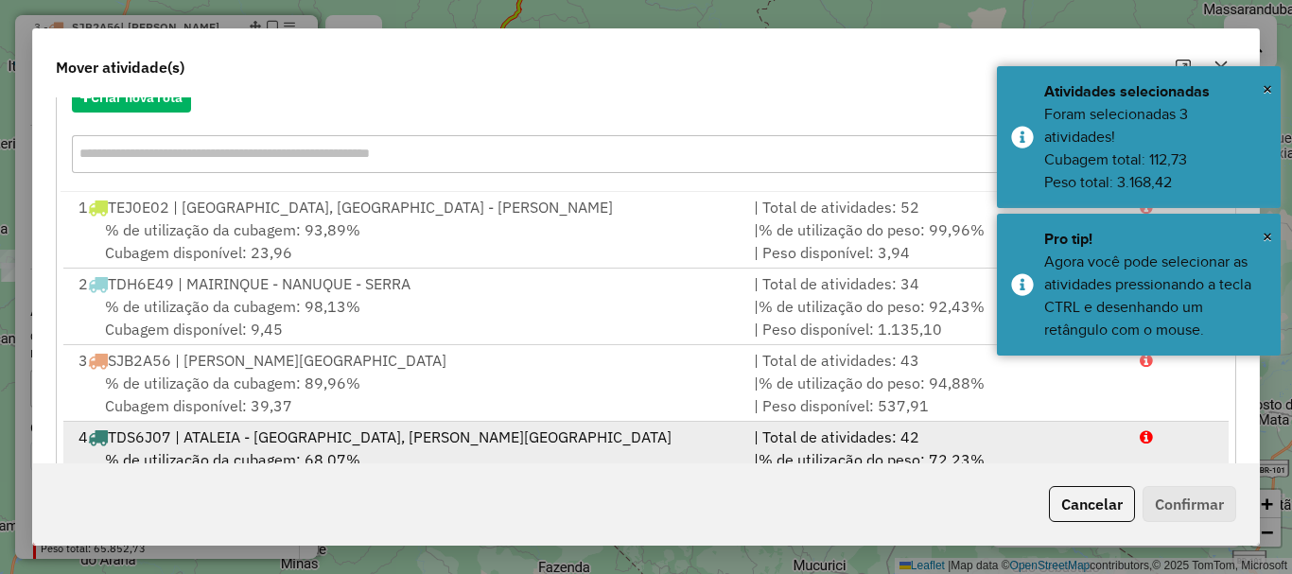
scroll to position [304, 0]
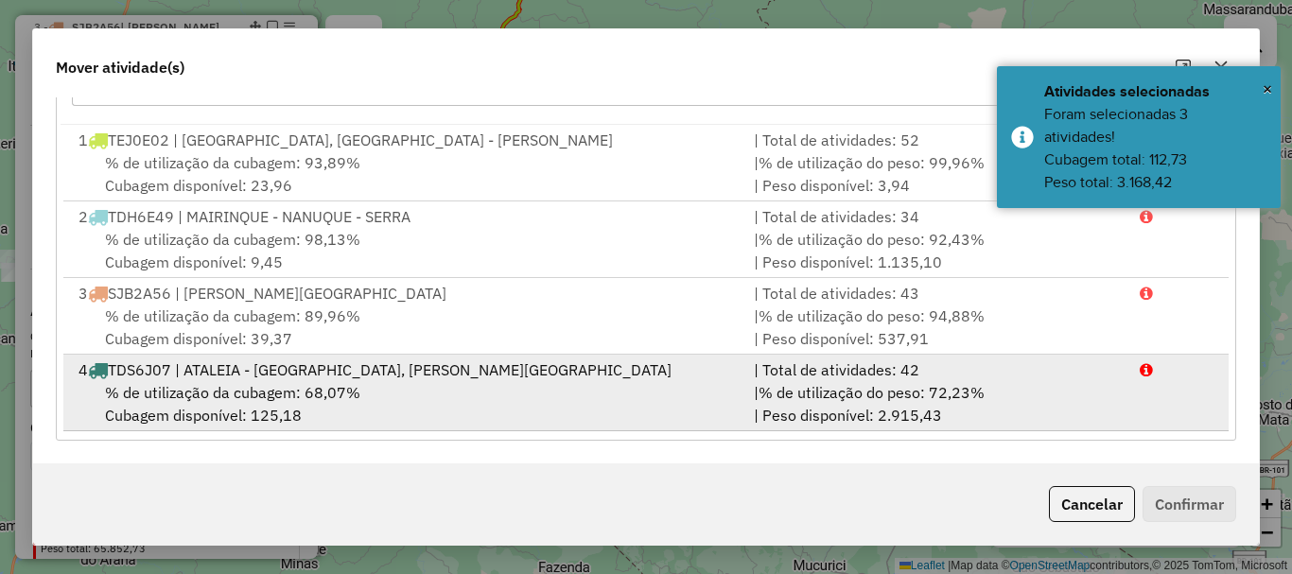
click at [374, 387] on div "% de utilização da cubagem: 68,07% Cubagem disponível: 125,18" at bounding box center [404, 403] width 675 height 45
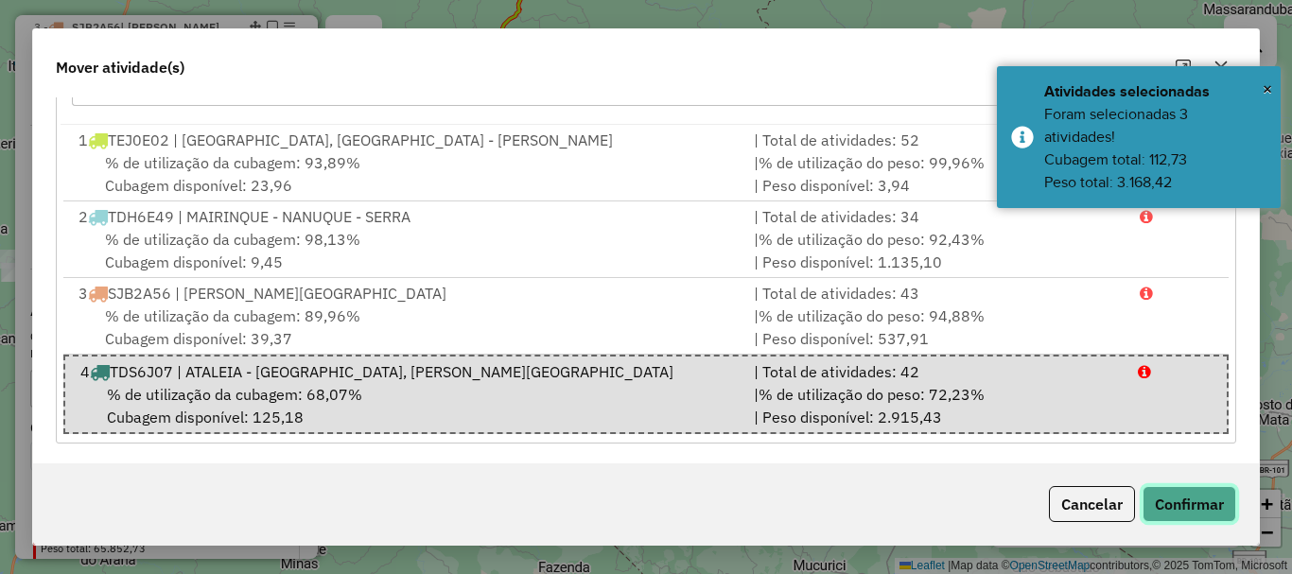
click at [1166, 495] on button "Confirmar" at bounding box center [1189, 504] width 94 height 36
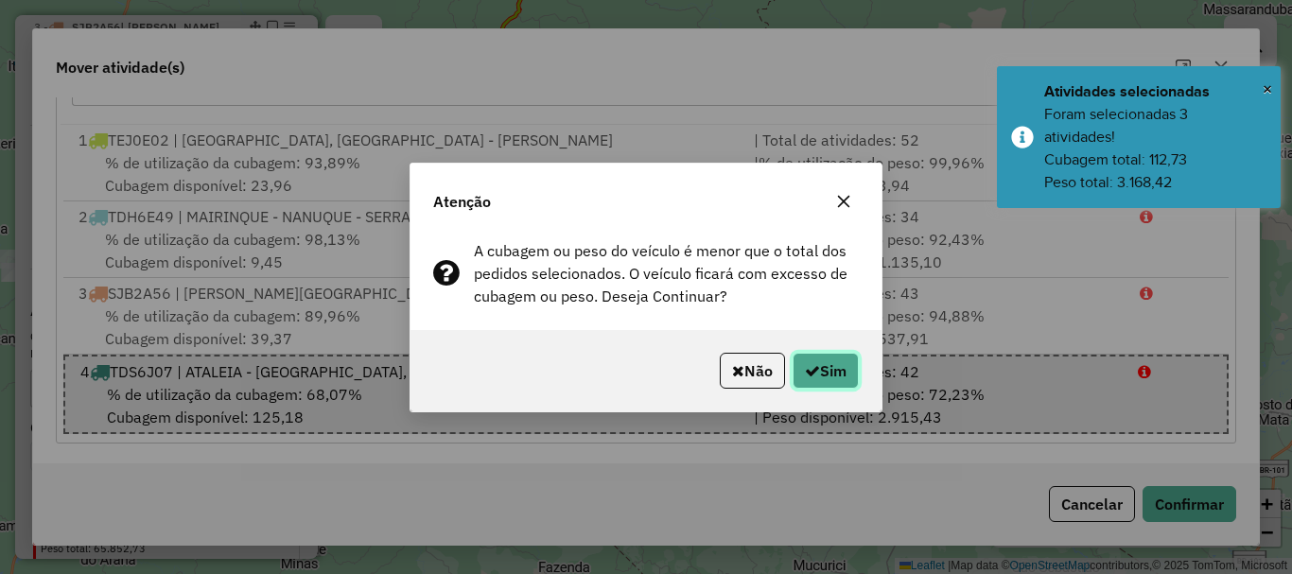
click at [827, 372] on button "Sim" at bounding box center [825, 371] width 66 height 36
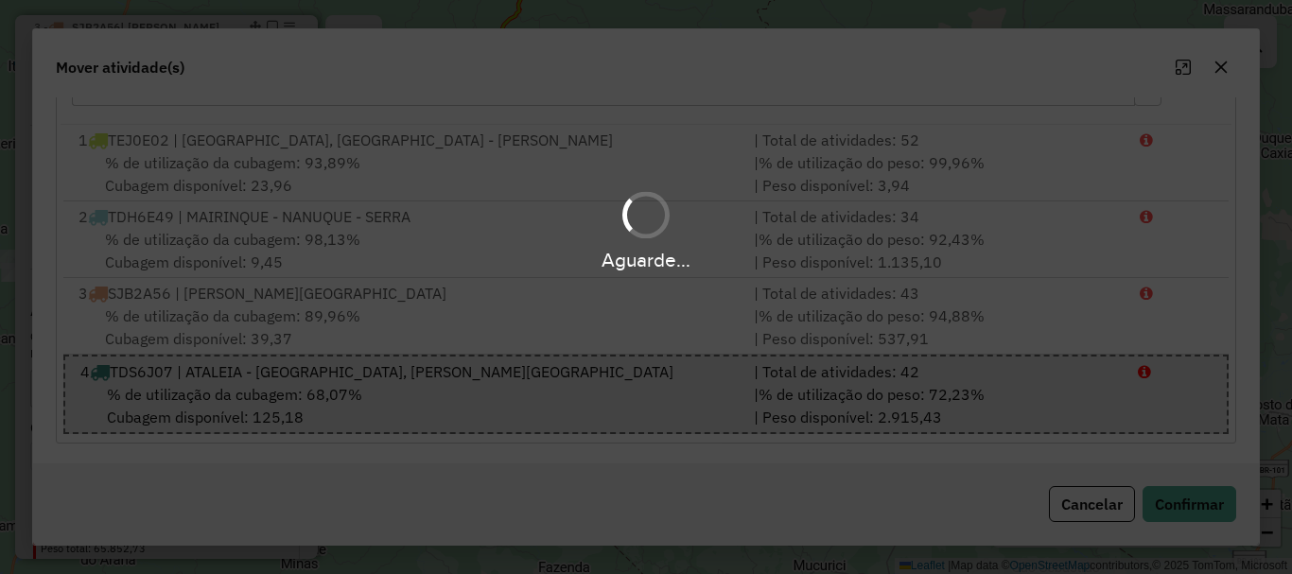
scroll to position [0, 0]
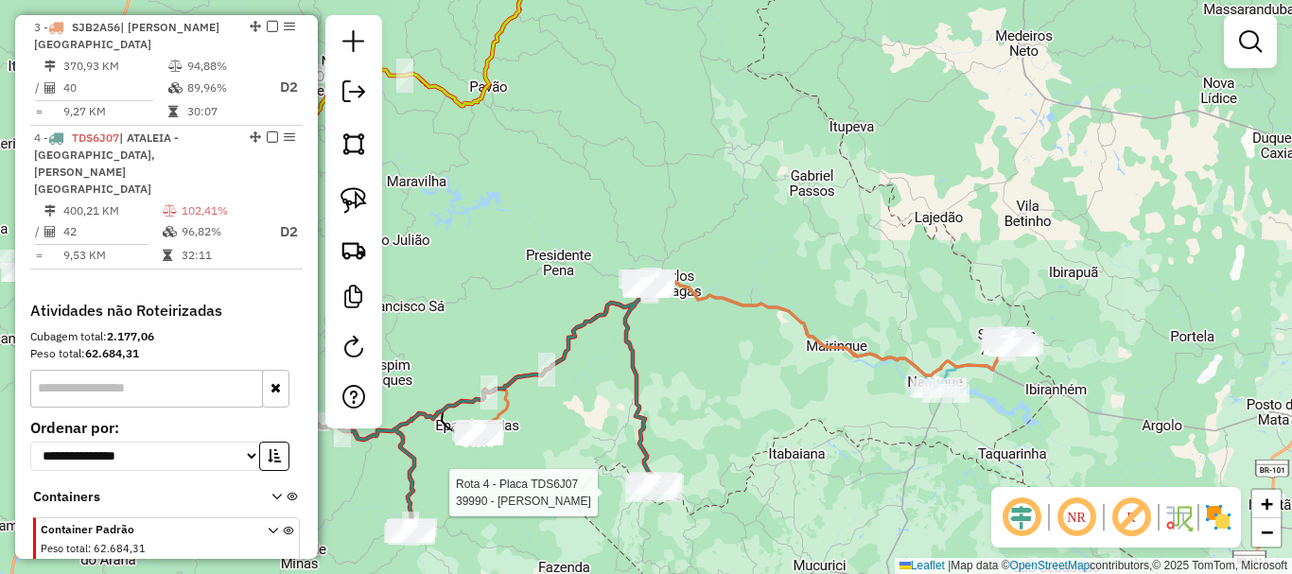
select select "*********"
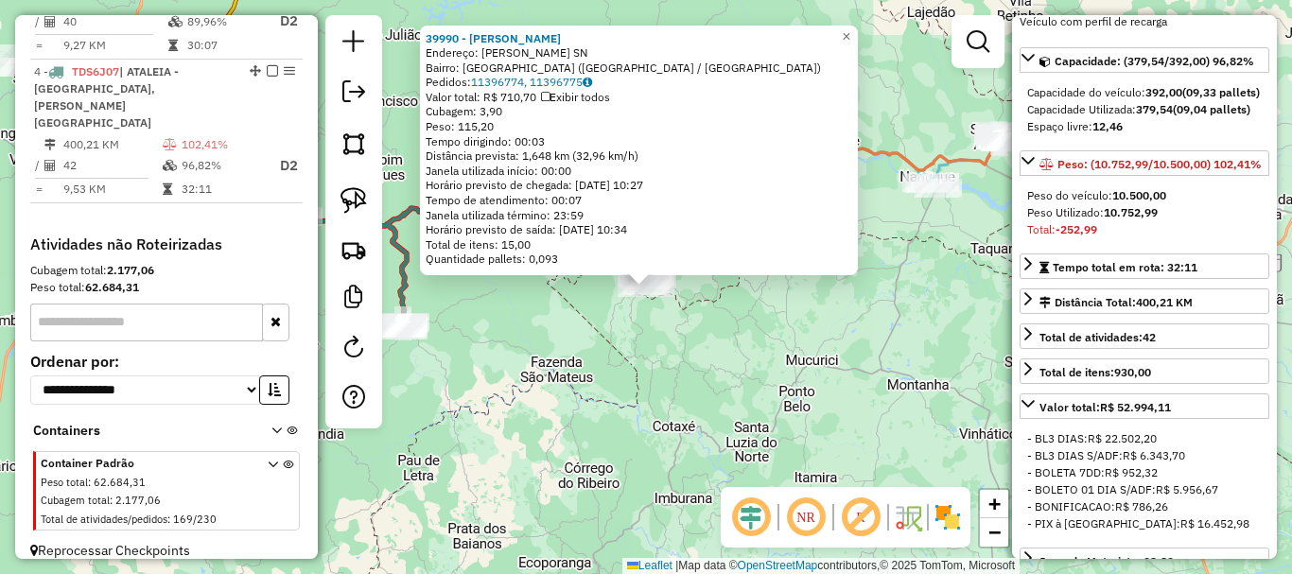
scroll to position [189, 0]
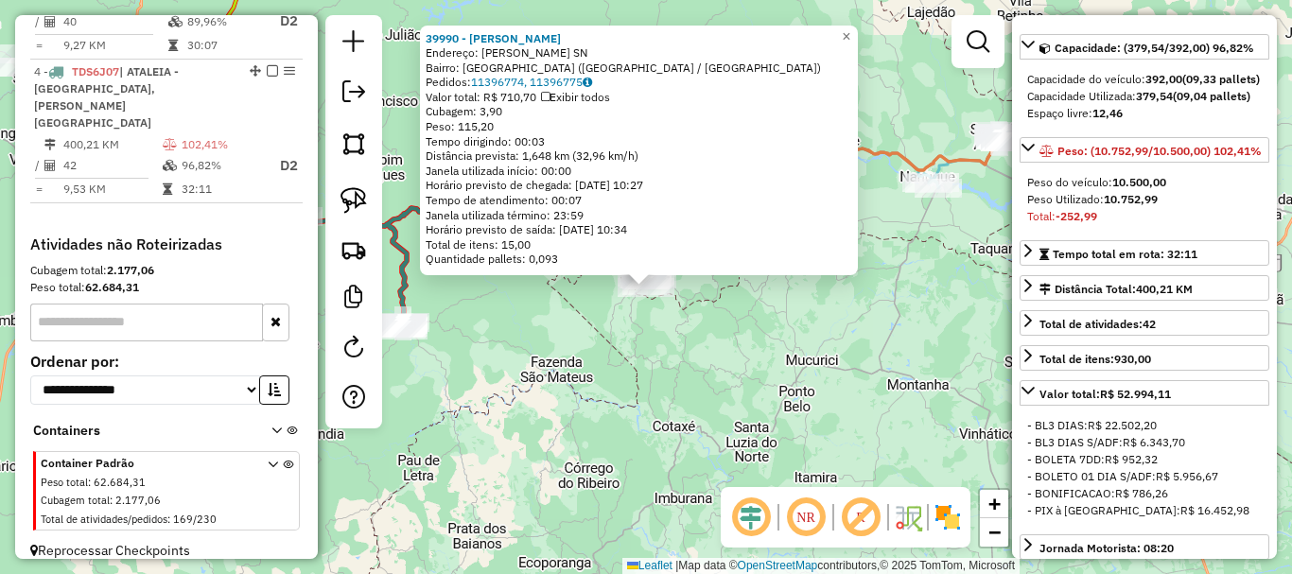
click at [852, 407] on div "39990 - FERNANDO PEREIRA DOS Endereço: OTACILIO GUIMARAES SN Bairro: VILA PEREI…" at bounding box center [646, 287] width 1292 height 574
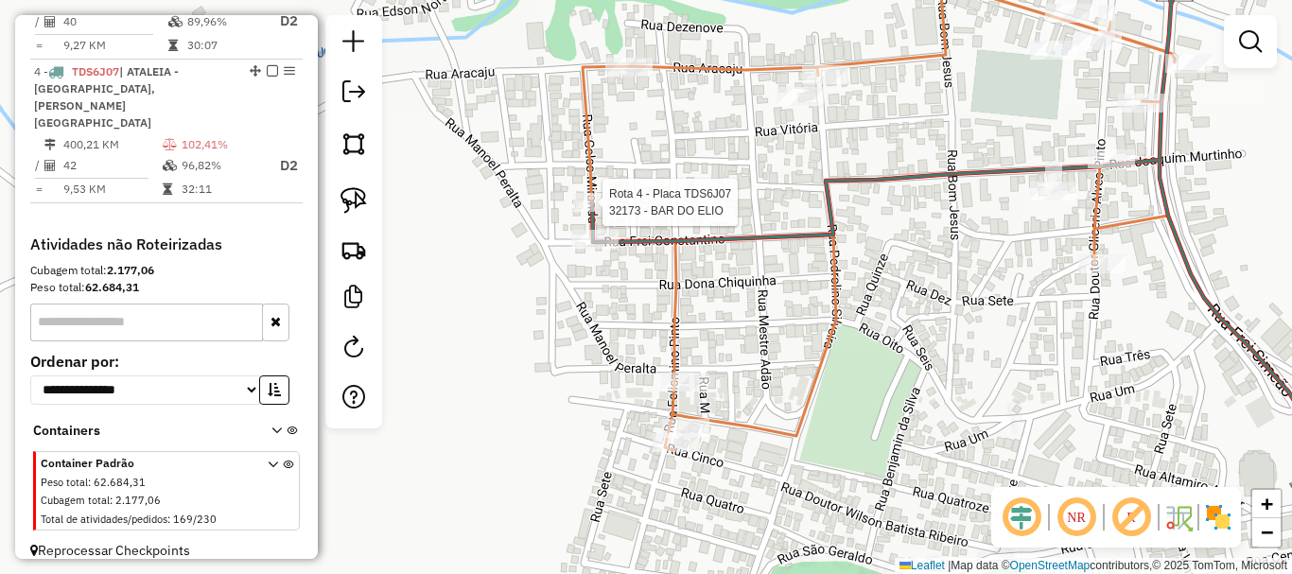
select select "*********"
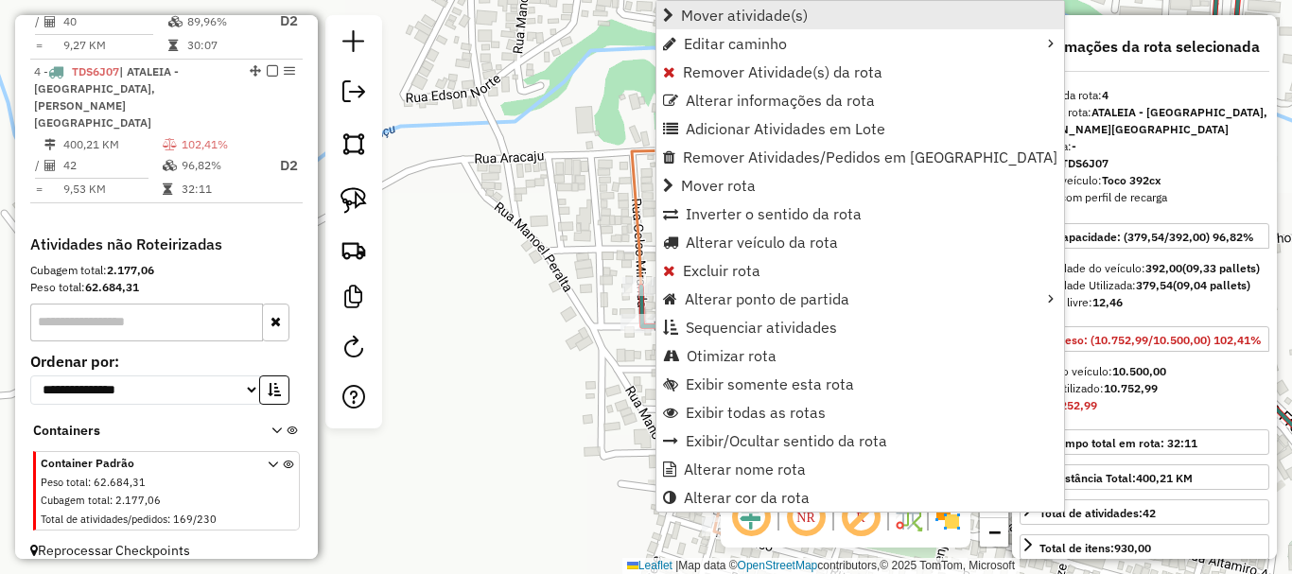
click at [725, 12] on span "Mover atividade(s)" at bounding box center [744, 15] width 127 height 15
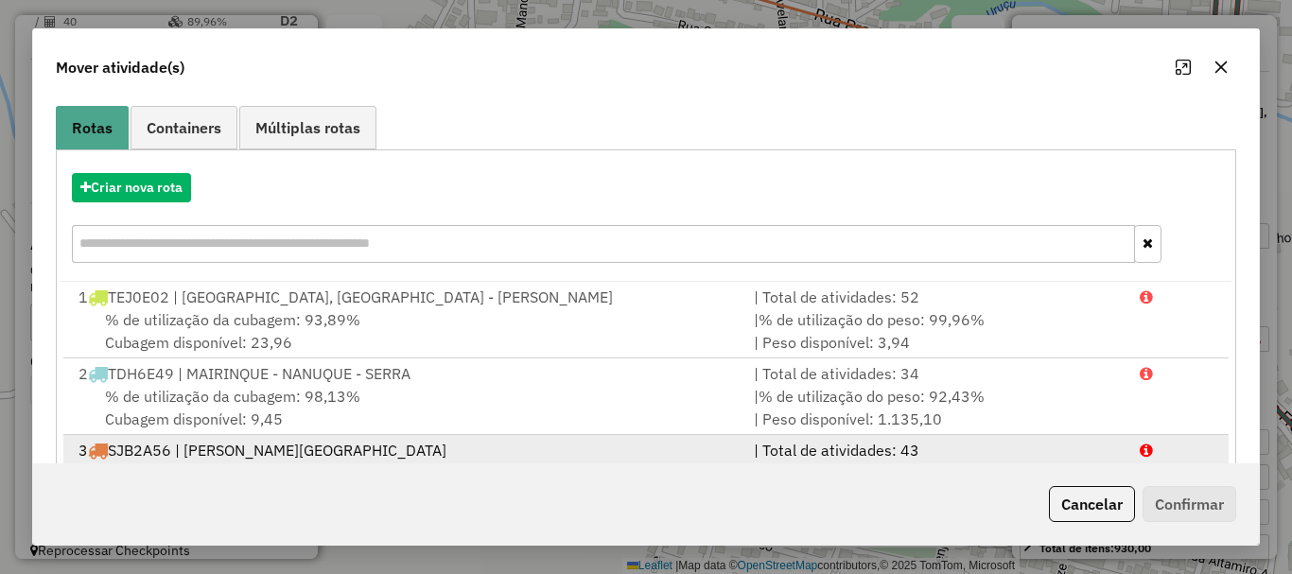
scroll to position [227, 0]
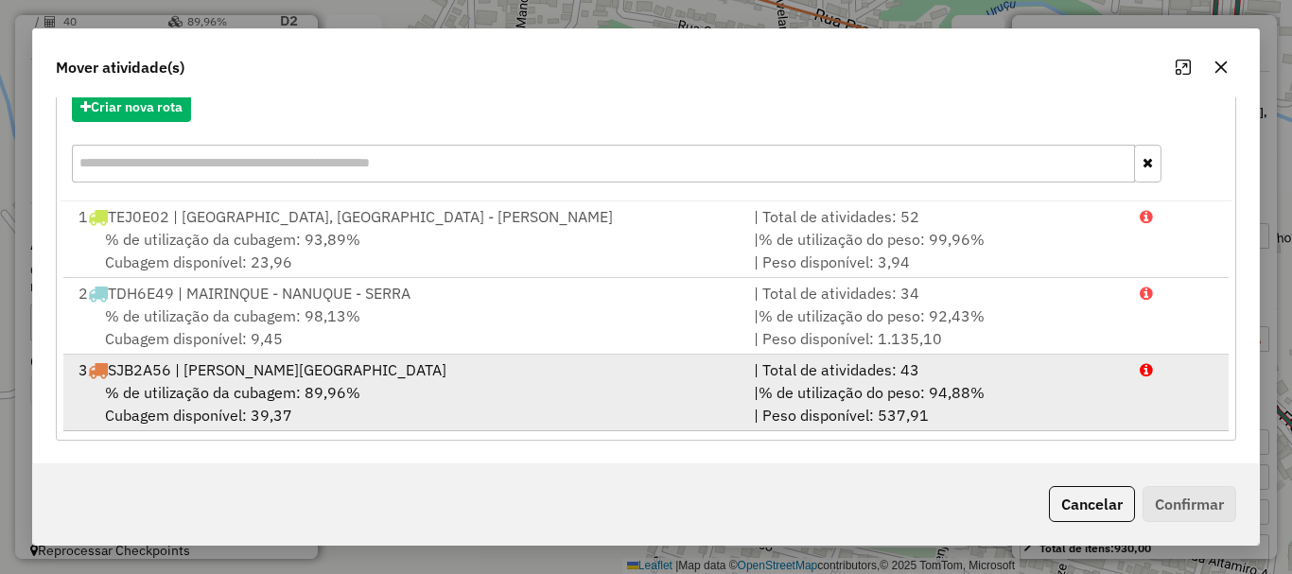
click at [395, 379] on div "3 SJB2A56 | CARLOS CHAGAS - VILA PEREIRA - EPAMINONDAS" at bounding box center [404, 369] width 675 height 23
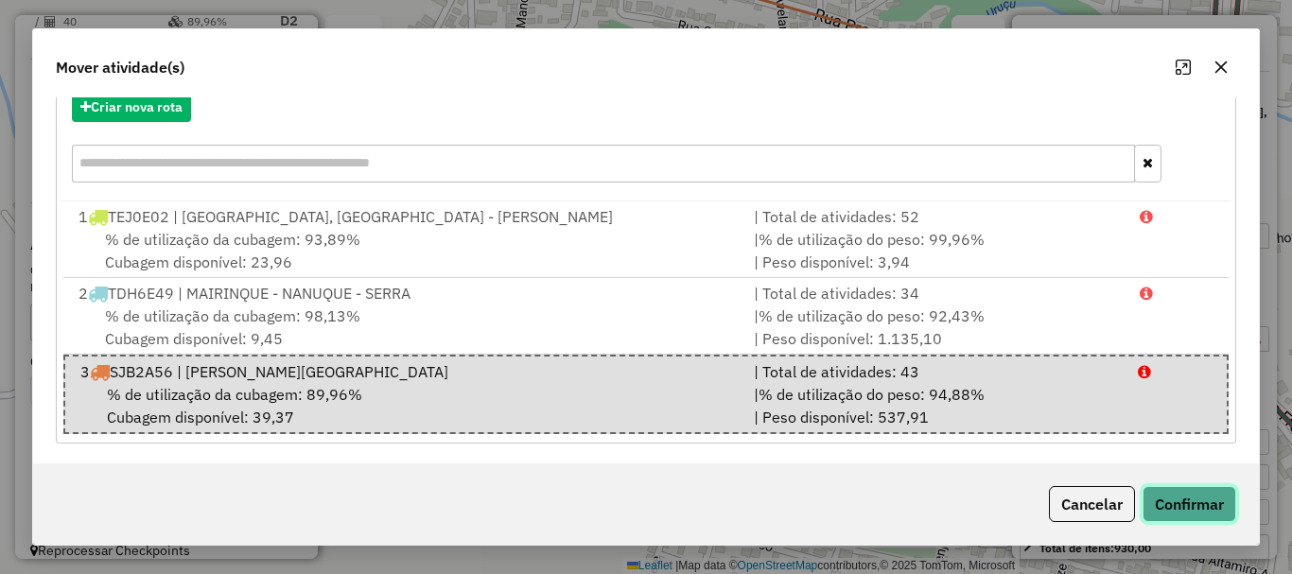
click at [1184, 499] on button "Confirmar" at bounding box center [1189, 504] width 94 height 36
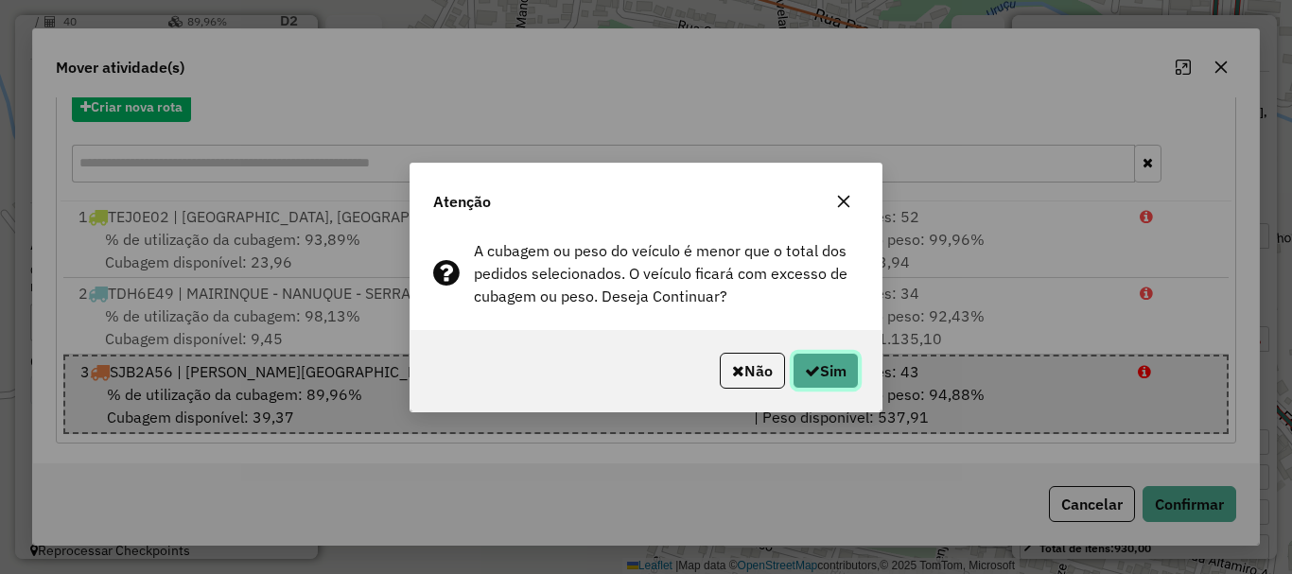
click at [792, 366] on button "Sim" at bounding box center [825, 371] width 66 height 36
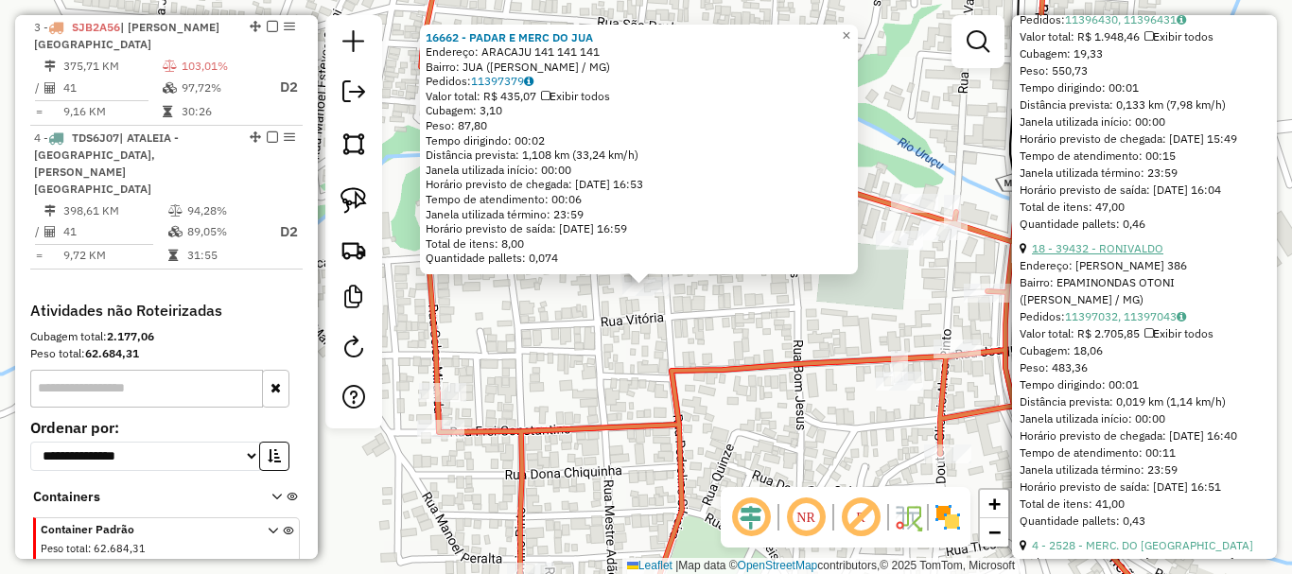
scroll to position [2364, 0]
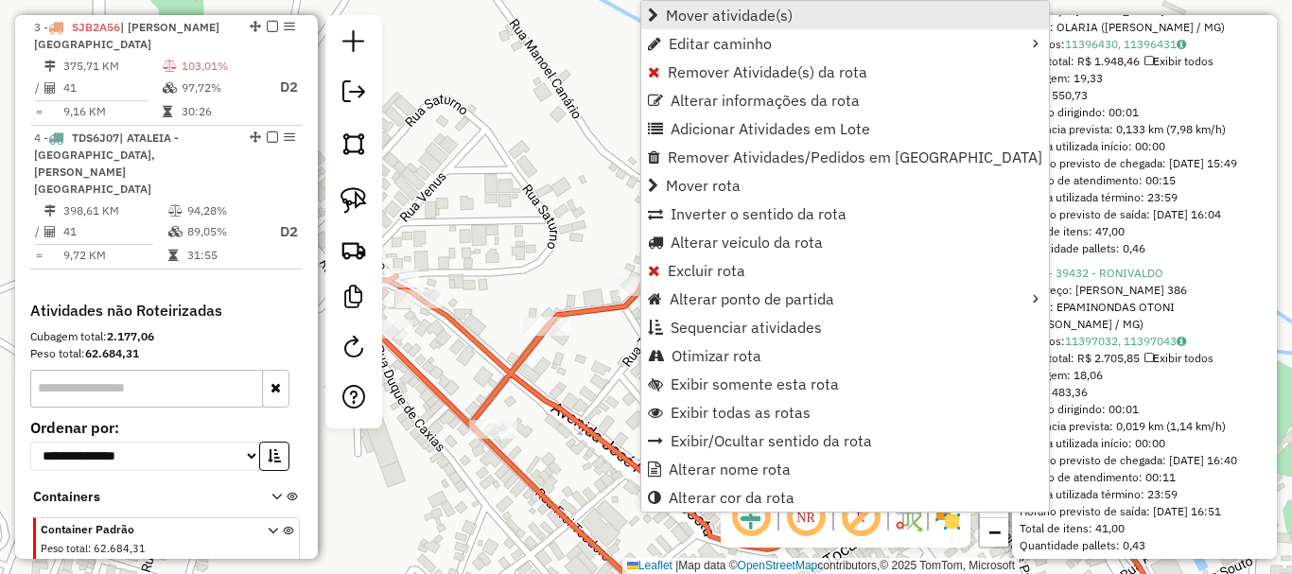
click at [694, 14] on span "Mover atividade(s)" at bounding box center [729, 15] width 127 height 15
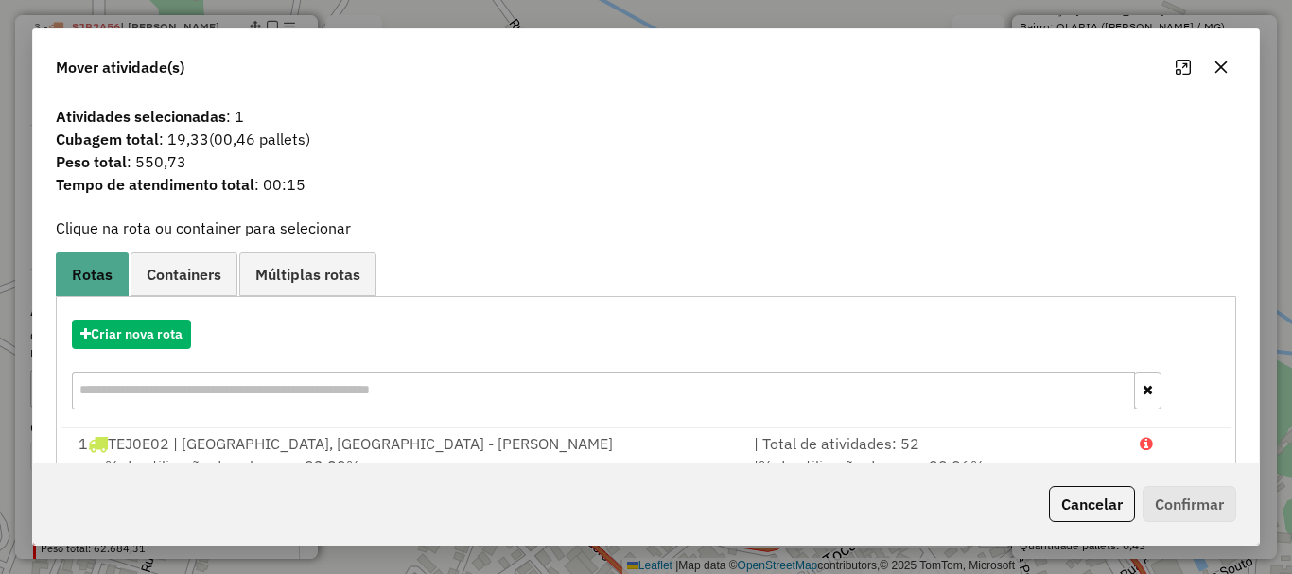
scroll to position [227, 0]
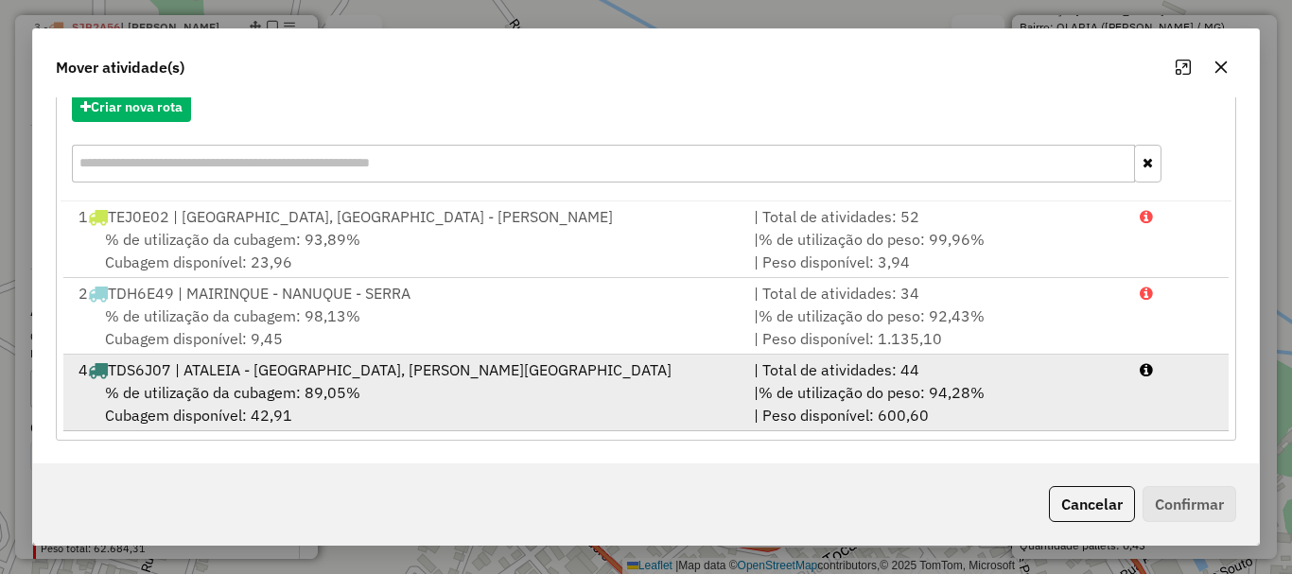
click at [454, 375] on div "4 TDS6J07 | ATALEIA - FINDELÂNDIA, CARLOS CHAGAS - VILA PEREIRA - EPAMINONDAS" at bounding box center [404, 369] width 675 height 23
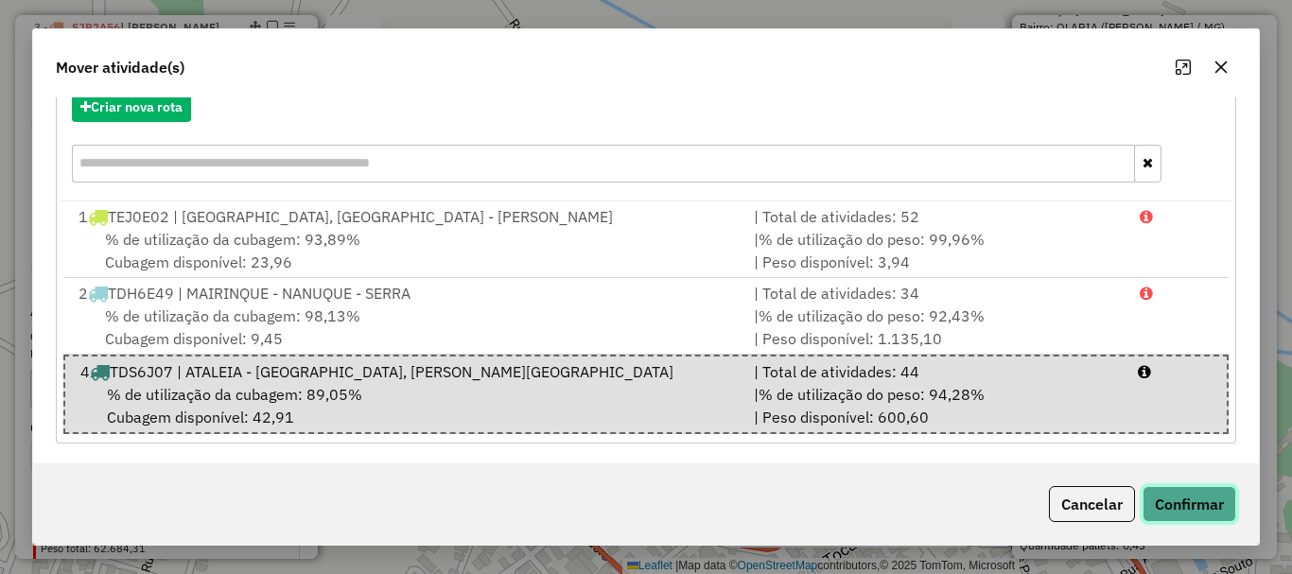
click at [1184, 502] on button "Confirmar" at bounding box center [1189, 504] width 94 height 36
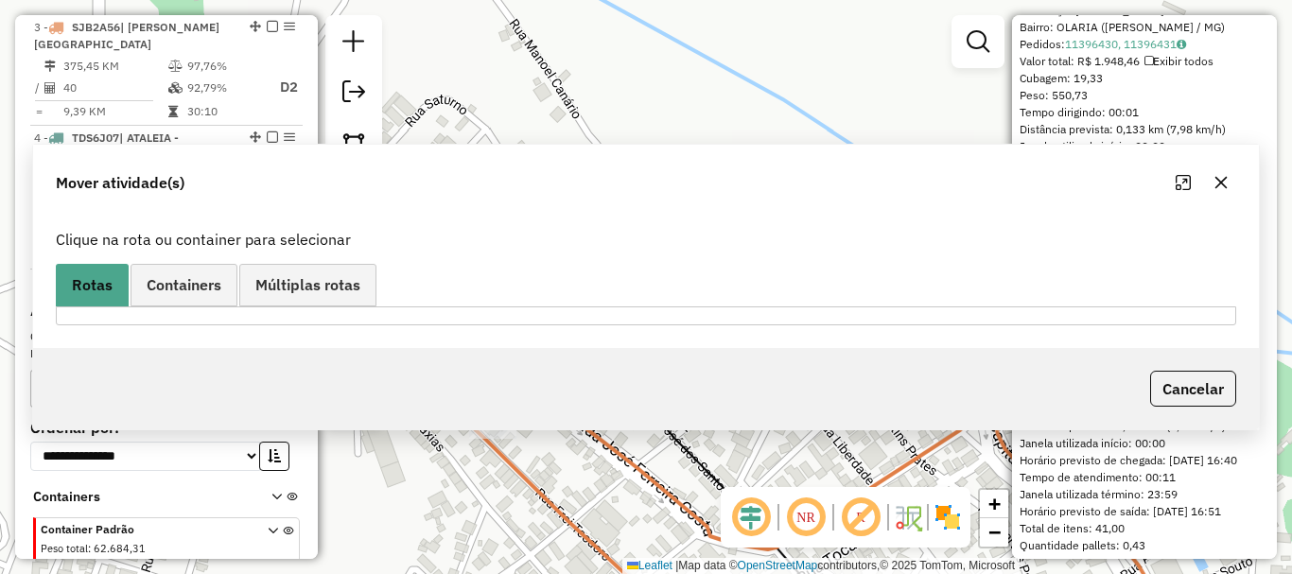
scroll to position [0, 0]
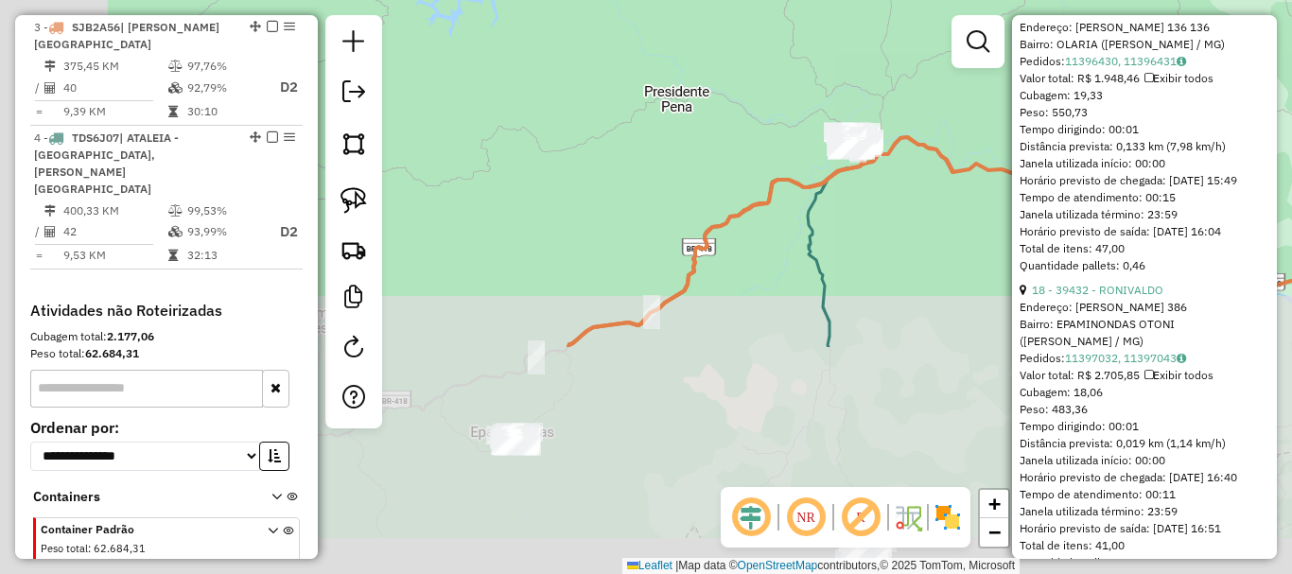
drag, startPoint x: 732, startPoint y: 225, endPoint x: 808, endPoint y: 163, distance: 98.1
click at [808, 163] on icon at bounding box center [1070, 239] width 1004 height 216
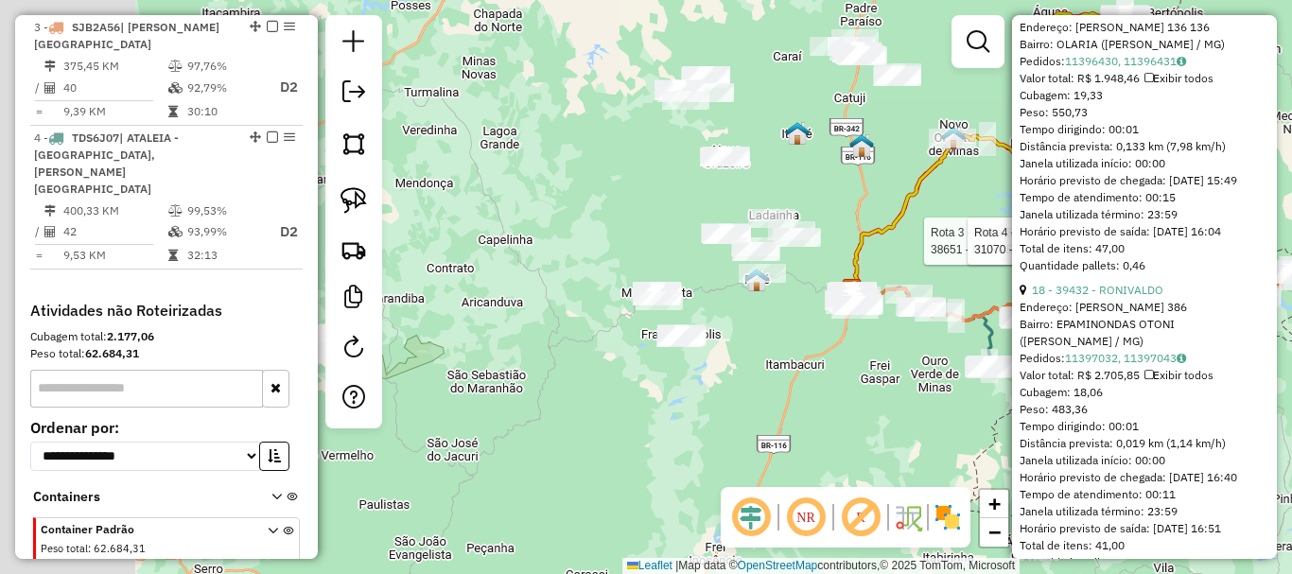
drag, startPoint x: 504, startPoint y: 359, endPoint x: 861, endPoint y: 393, distance: 358.1
click at [861, 393] on div "Rota 3 - Placa SJB2A56 38651 - MERCEARIA MAANAIM Rota 4 - Placa TDS6J07 31070 -…" at bounding box center [646, 287] width 1292 height 574
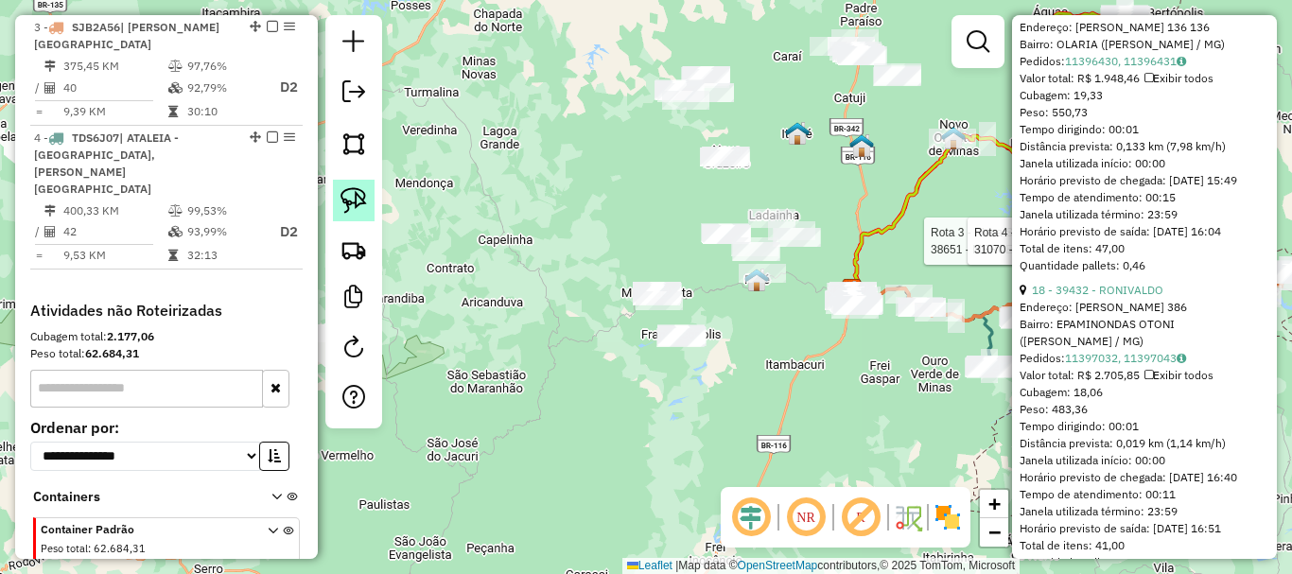
click at [351, 205] on img at bounding box center [353, 200] width 26 height 26
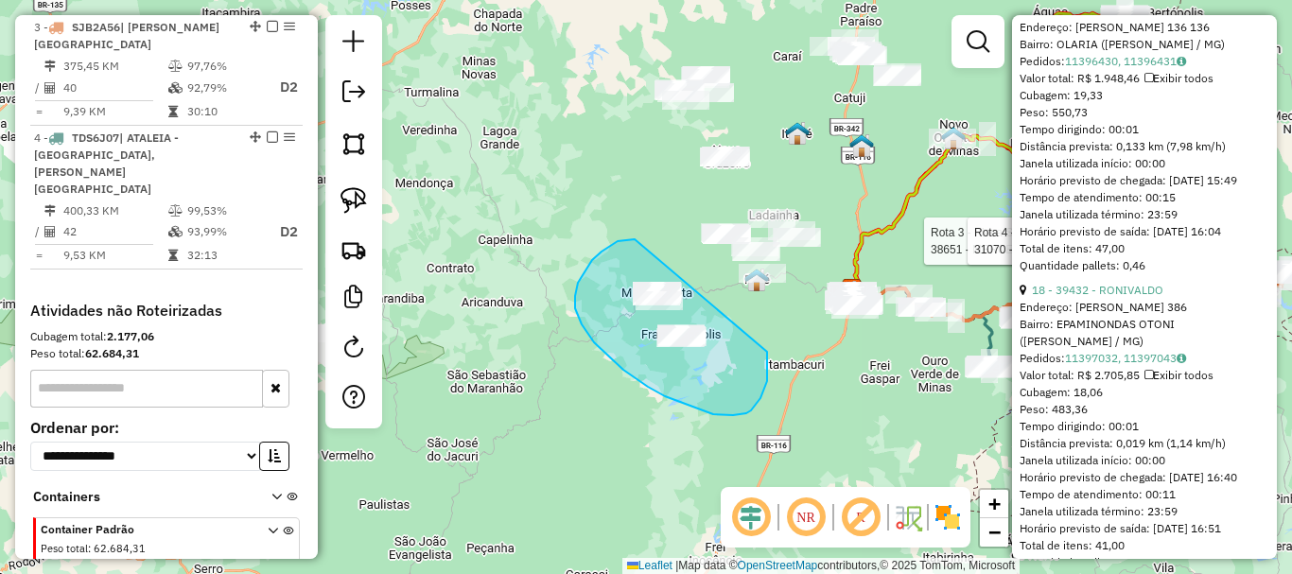
drag, startPoint x: 635, startPoint y: 239, endPoint x: 767, endPoint y: 352, distance: 173.8
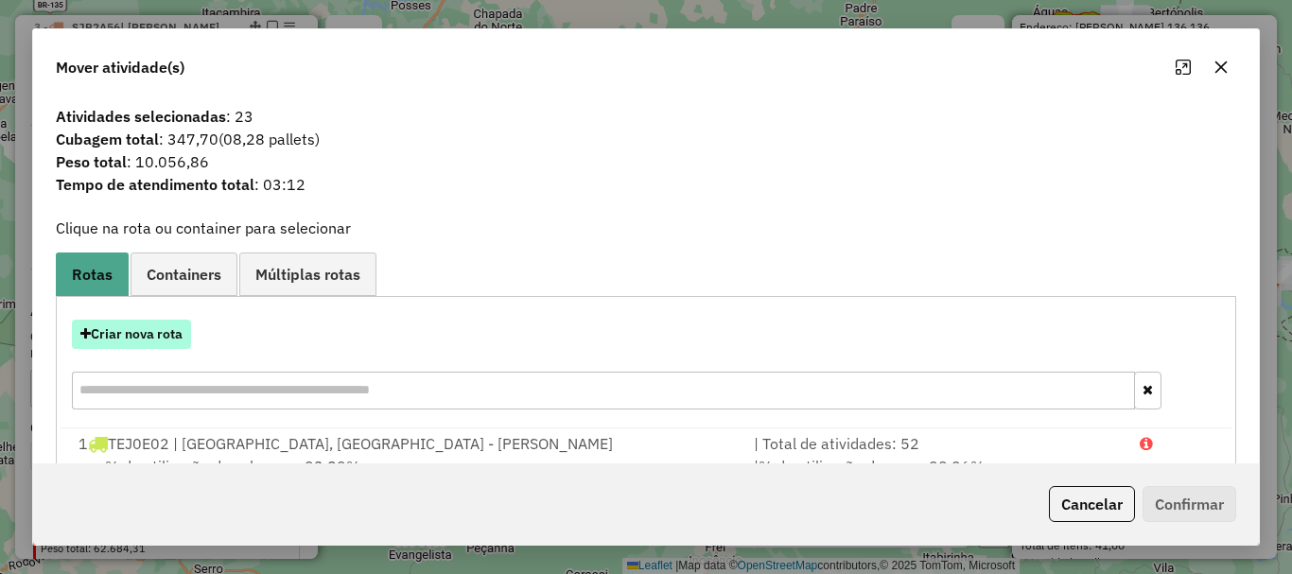
click at [148, 331] on button "Criar nova rota" at bounding box center [131, 334] width 119 height 29
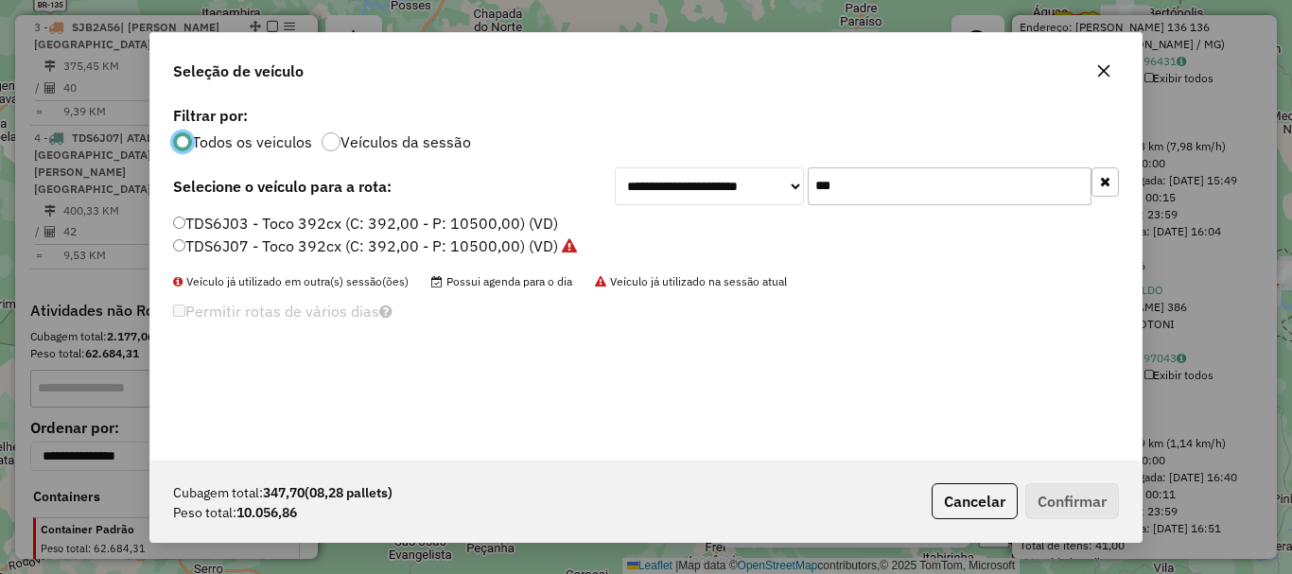
scroll to position [10, 6]
drag, startPoint x: 686, startPoint y: 175, endPoint x: 656, endPoint y: 175, distance: 29.3
click at [656, 175] on div "**********" at bounding box center [867, 186] width 504 height 38
type input "**"
click at [225, 250] on label "SYL2B71 - Toco 392cx (C: 392,00 - P: 10500,00) (VD)" at bounding box center [365, 246] width 384 height 23
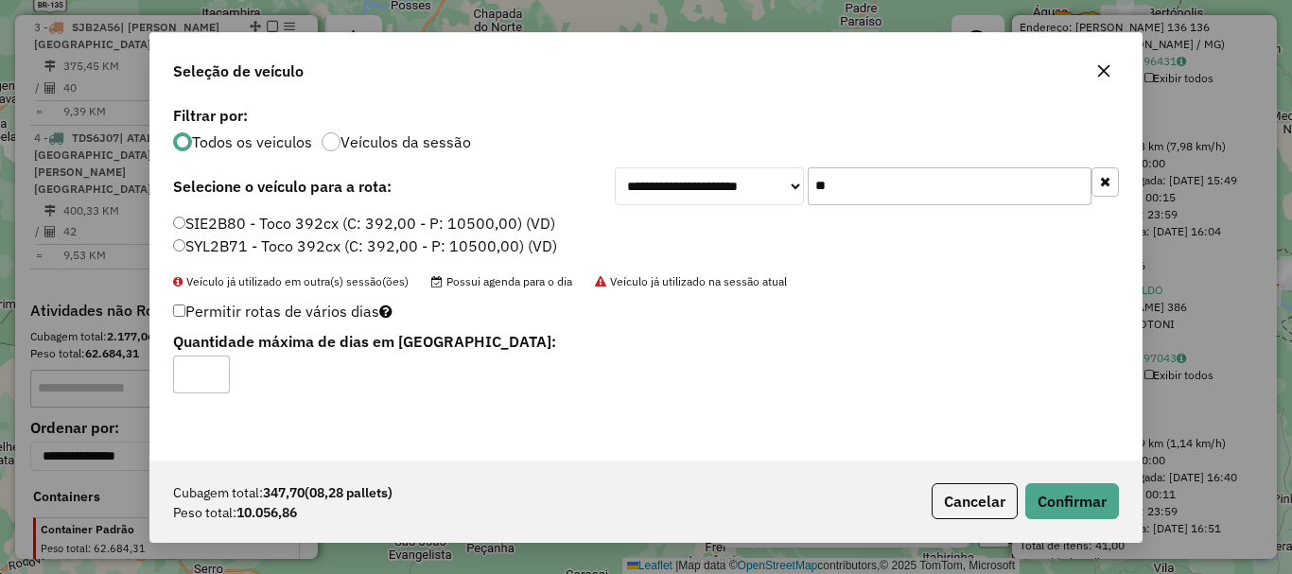
click at [177, 320] on label "Permitir rotas de vários dias" at bounding box center [282, 311] width 219 height 36
type input "*"
click at [212, 371] on input "*" at bounding box center [201, 375] width 57 height 38
click at [1057, 503] on button "Confirmar" at bounding box center [1072, 501] width 94 height 36
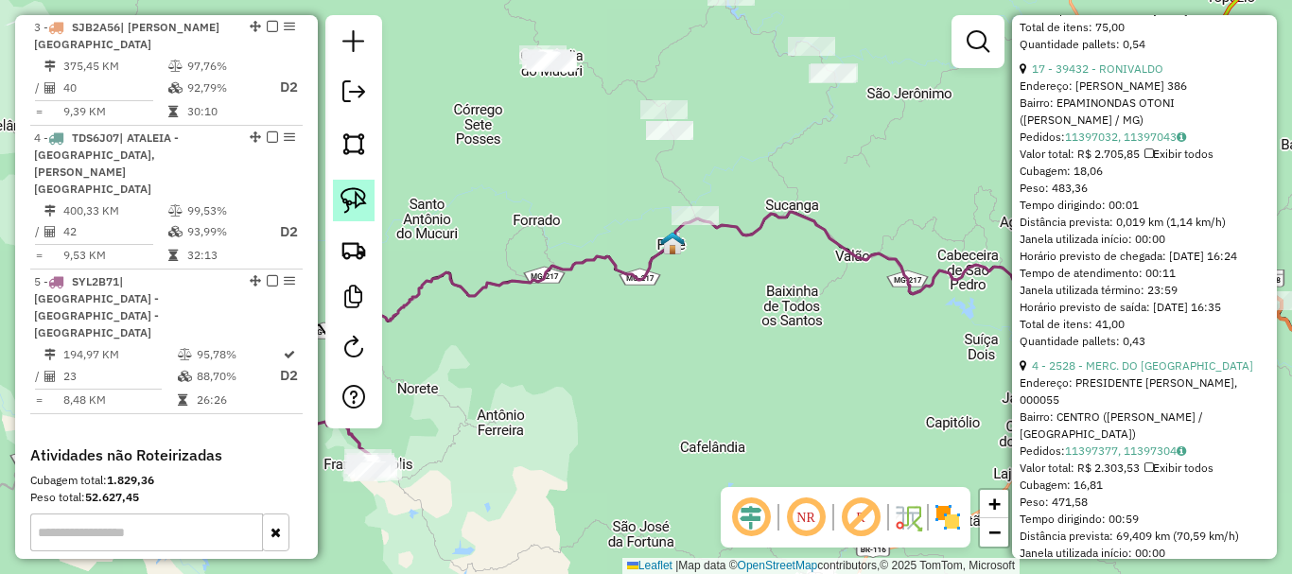
click at [367, 201] on link at bounding box center [354, 201] width 42 height 42
drag, startPoint x: 678, startPoint y: 188, endPoint x: 774, endPoint y: 245, distance: 111.1
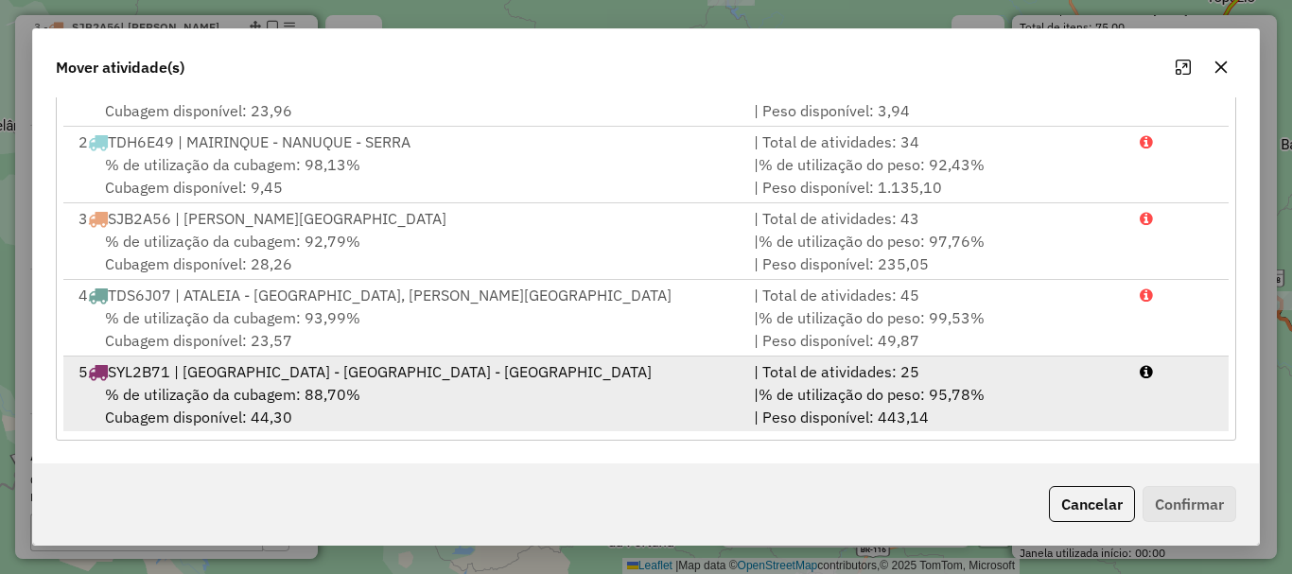
scroll to position [5, 0]
click at [341, 401] on span "% de utilização da cubagem: 88,70%" at bounding box center [232, 392] width 255 height 19
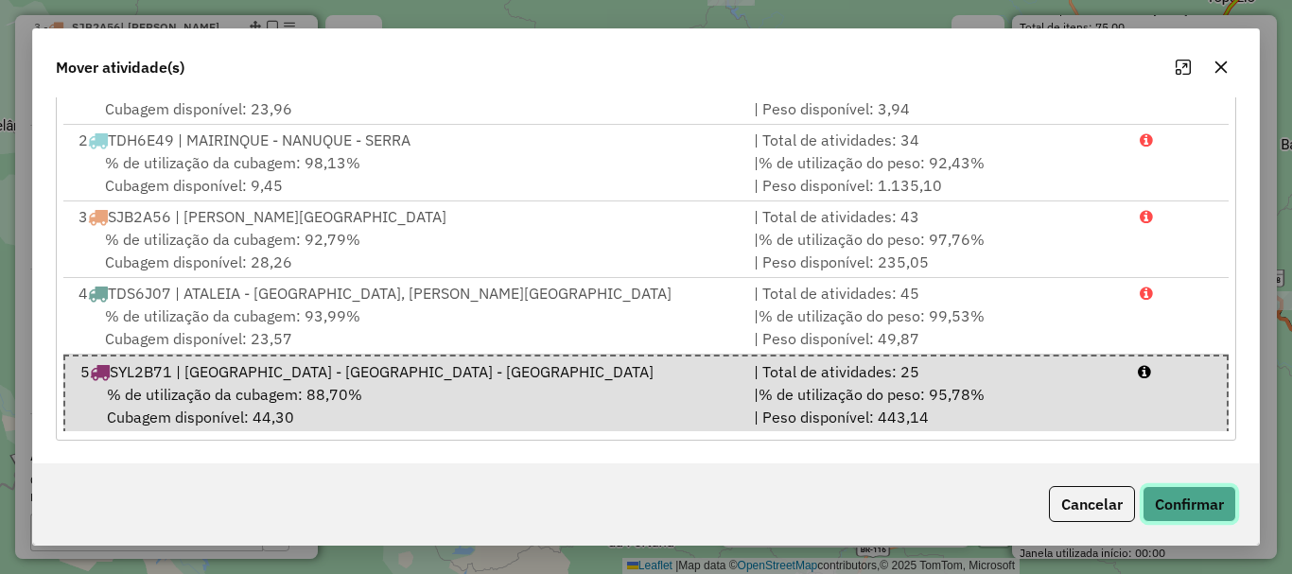
click at [1153, 499] on button "Confirmar" at bounding box center [1189, 504] width 94 height 36
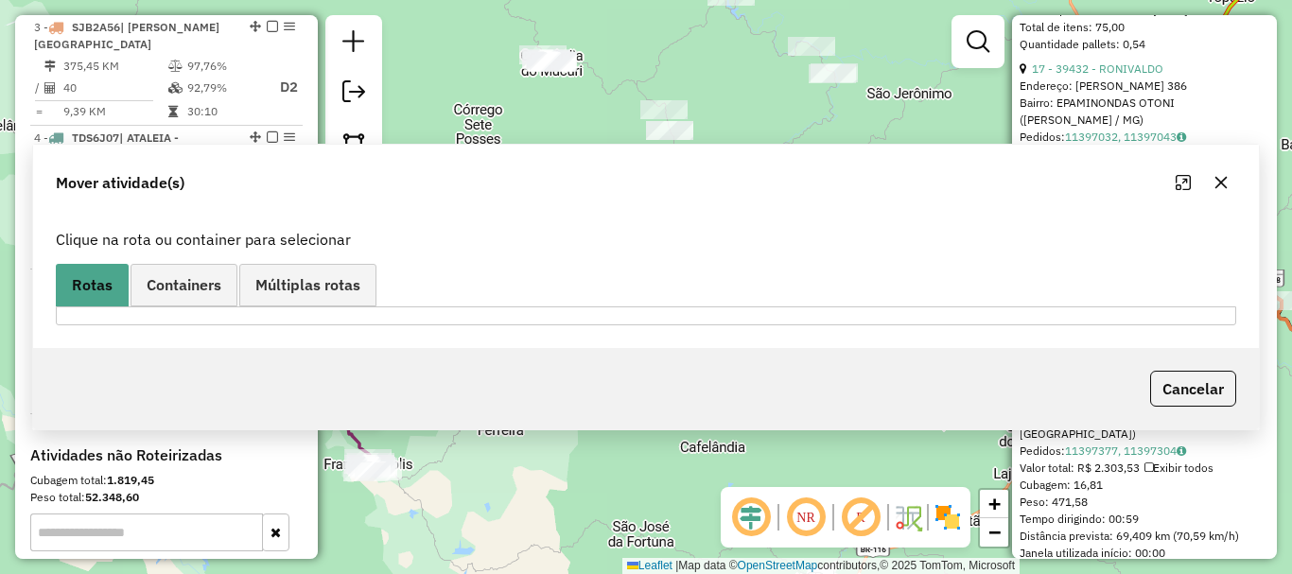
scroll to position [0, 0]
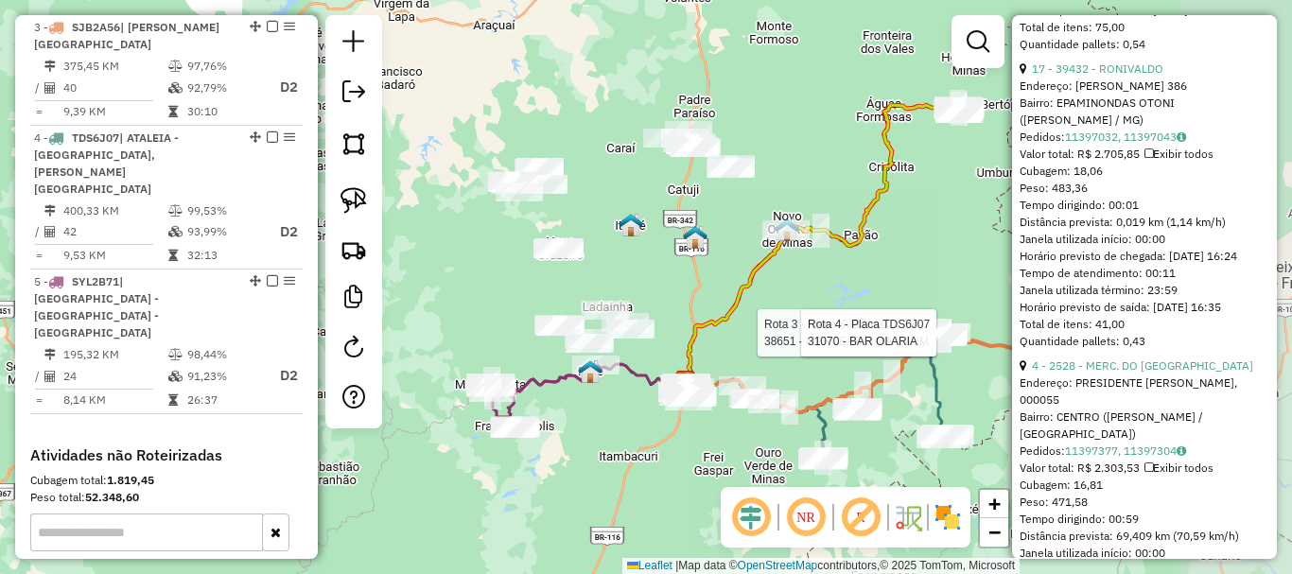
drag, startPoint x: 722, startPoint y: 357, endPoint x: 637, endPoint y: 426, distance: 108.9
click at [637, 426] on div "Rota 3 - Placa SJB2A56 38651 - MERCEARIA MAANAIM Rota 4 - Placa TDS6J07 31070 -…" at bounding box center [646, 287] width 1292 height 574
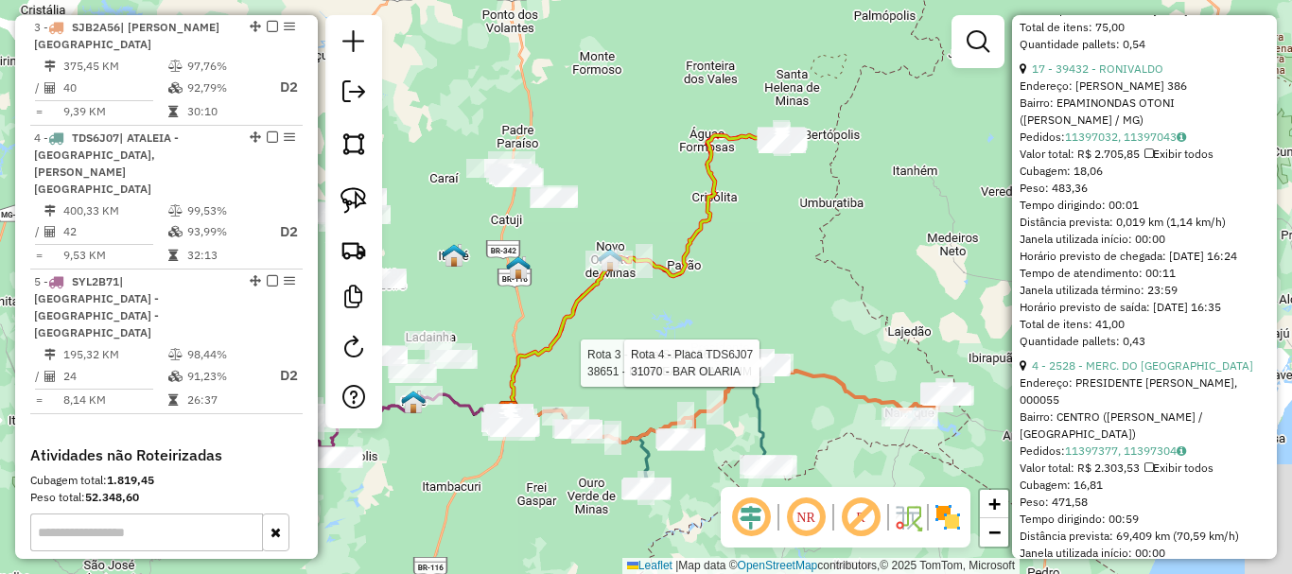
drag, startPoint x: 966, startPoint y: 235, endPoint x: 884, endPoint y: 115, distance: 144.3
click at [884, 115] on div "Rota 3 - Placa SJB2A56 38651 - MERCEARIA MAANAIM Rota 4 - Placa TDS6J07 31070 -…" at bounding box center [646, 287] width 1292 height 574
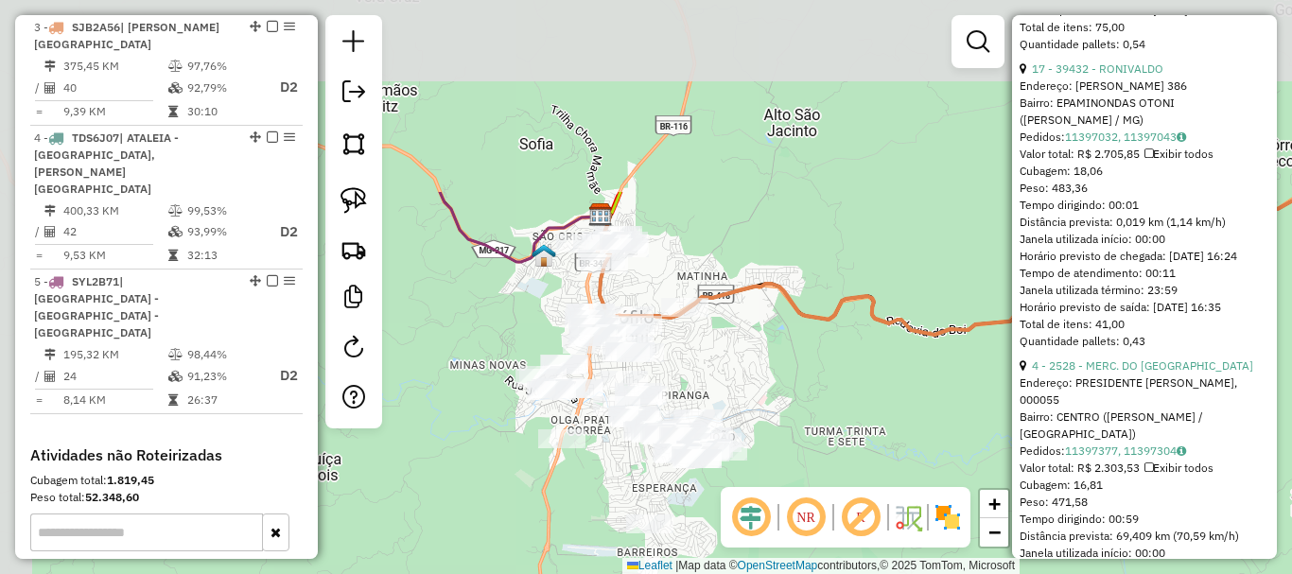
drag, startPoint x: 543, startPoint y: 254, endPoint x: 719, endPoint y: 508, distance: 308.5
click at [719, 508] on div "Rota 3 - Placa SJB2A56 38651 - MERCEARIA MAANAIM Rota 4 - Placa TDS6J07 31070 -…" at bounding box center [646, 287] width 1292 height 574
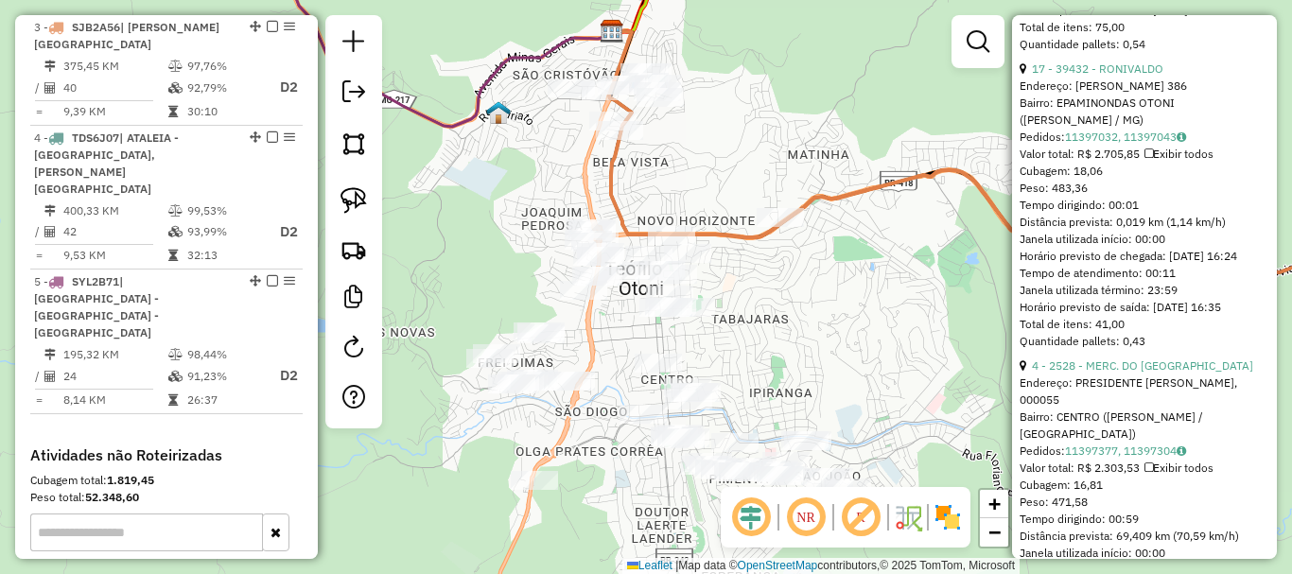
drag, startPoint x: 740, startPoint y: 380, endPoint x: 573, endPoint y: 79, distance: 344.2
click at [578, 85] on div "Rota 3 - Placa SJB2A56 38651 - MERCEARIA MAANAIM Rota 4 - Placa TDS6J07 31070 -…" at bounding box center [646, 287] width 1292 height 574
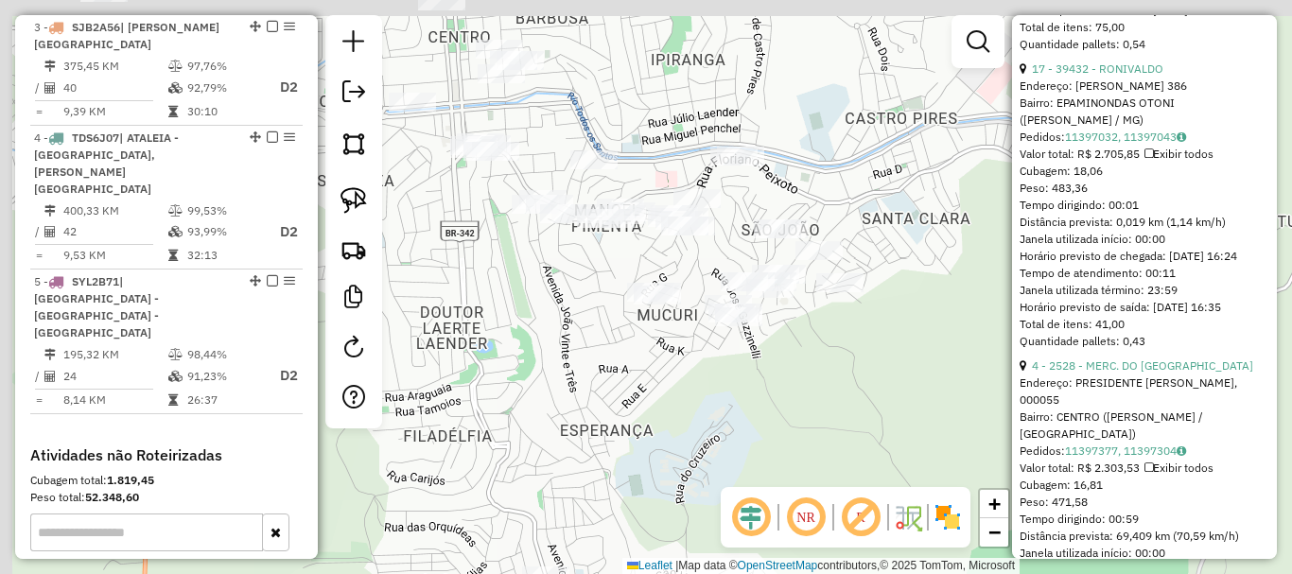
drag, startPoint x: 570, startPoint y: 258, endPoint x: 592, endPoint y: 363, distance: 107.2
click at [592, 363] on div "Rota 3 - Placa SJB2A56 38651 - MERCEARIA MAANAIM Rota 4 - Placa TDS6J07 31070 -…" at bounding box center [646, 287] width 1292 height 574
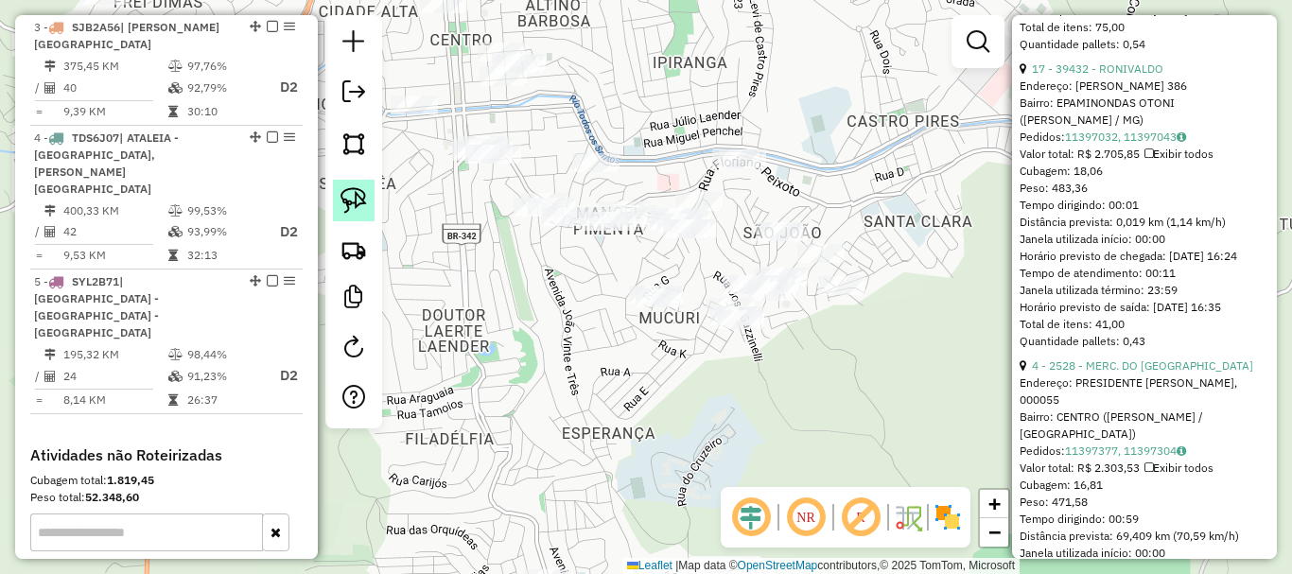
click at [360, 193] on img at bounding box center [353, 200] width 26 height 26
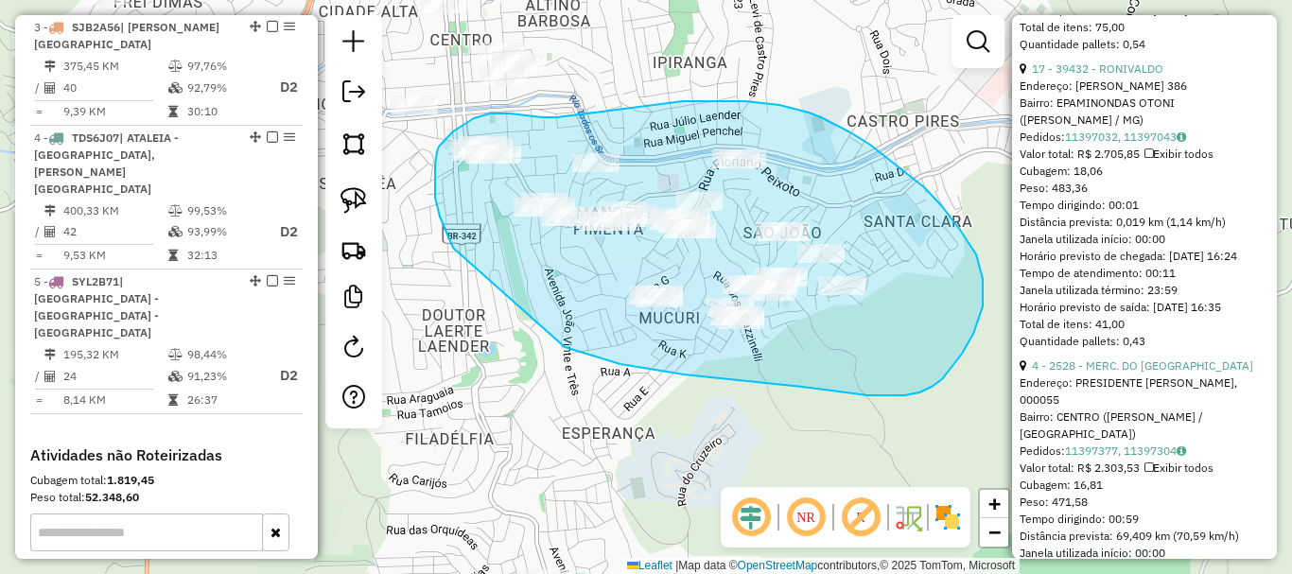
drag, startPoint x: 684, startPoint y: 374, endPoint x: 453, endPoint y: 248, distance: 263.3
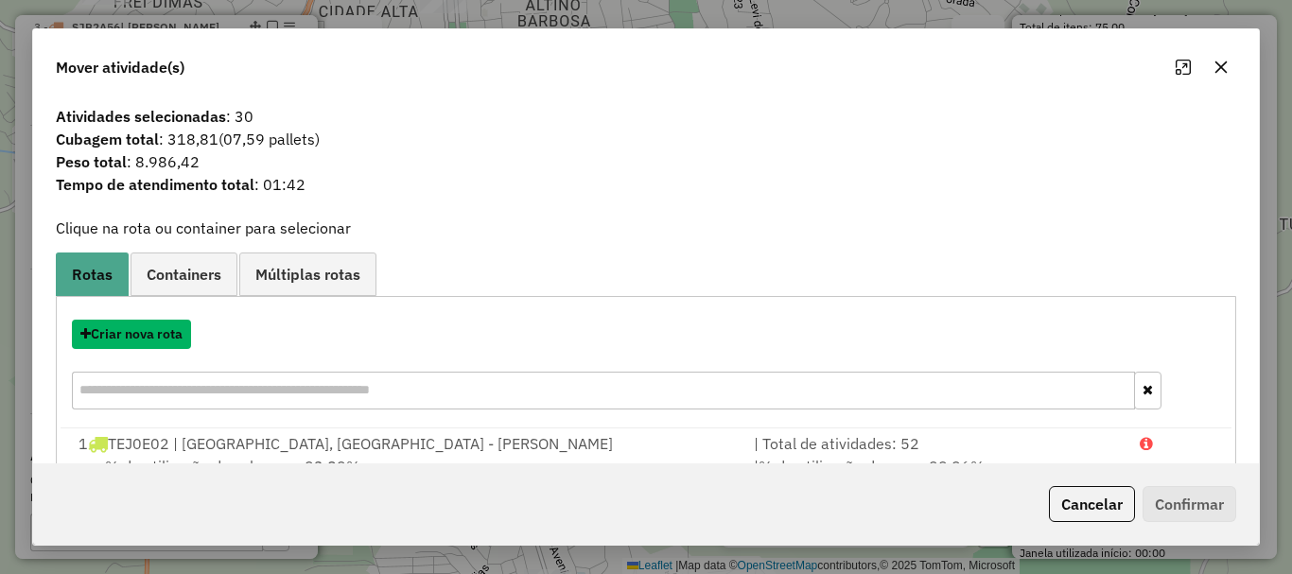
click at [143, 338] on button "Criar nova rota" at bounding box center [131, 334] width 119 height 29
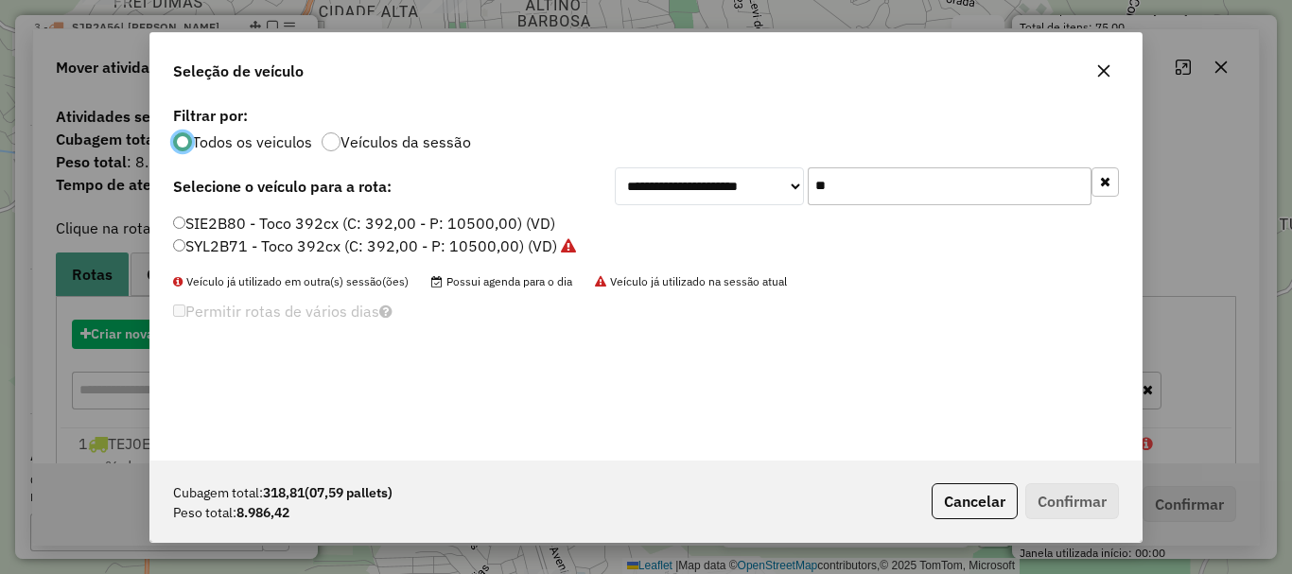
scroll to position [10, 6]
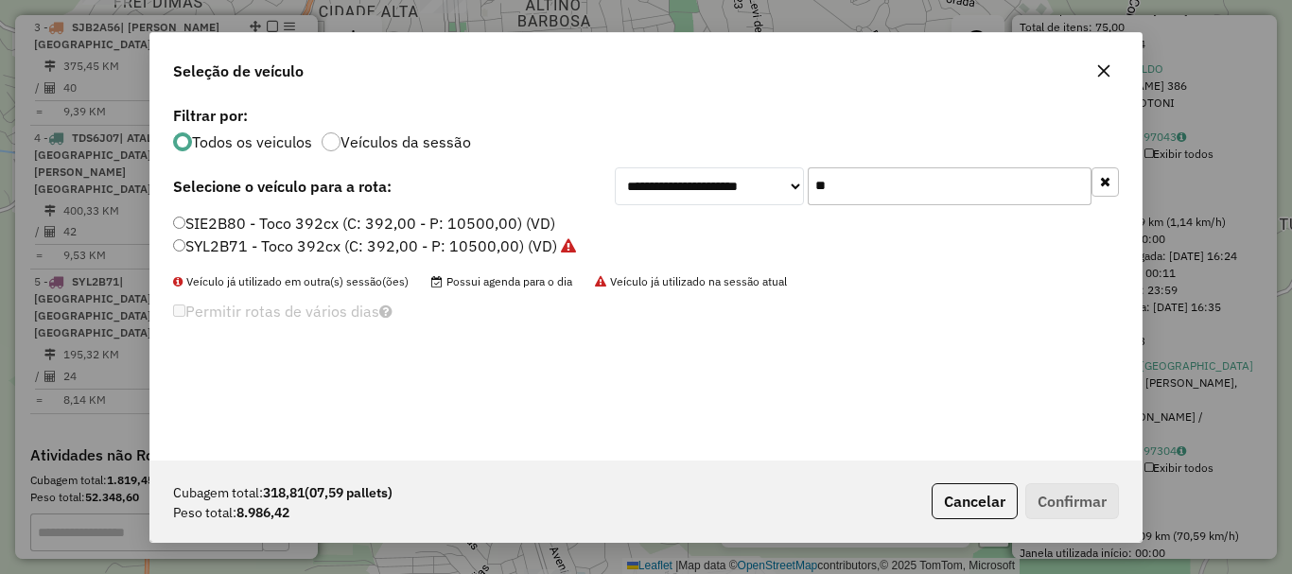
drag, startPoint x: 728, startPoint y: 183, endPoint x: 684, endPoint y: 183, distance: 44.4
click at [684, 183] on div "**********" at bounding box center [867, 186] width 504 height 38
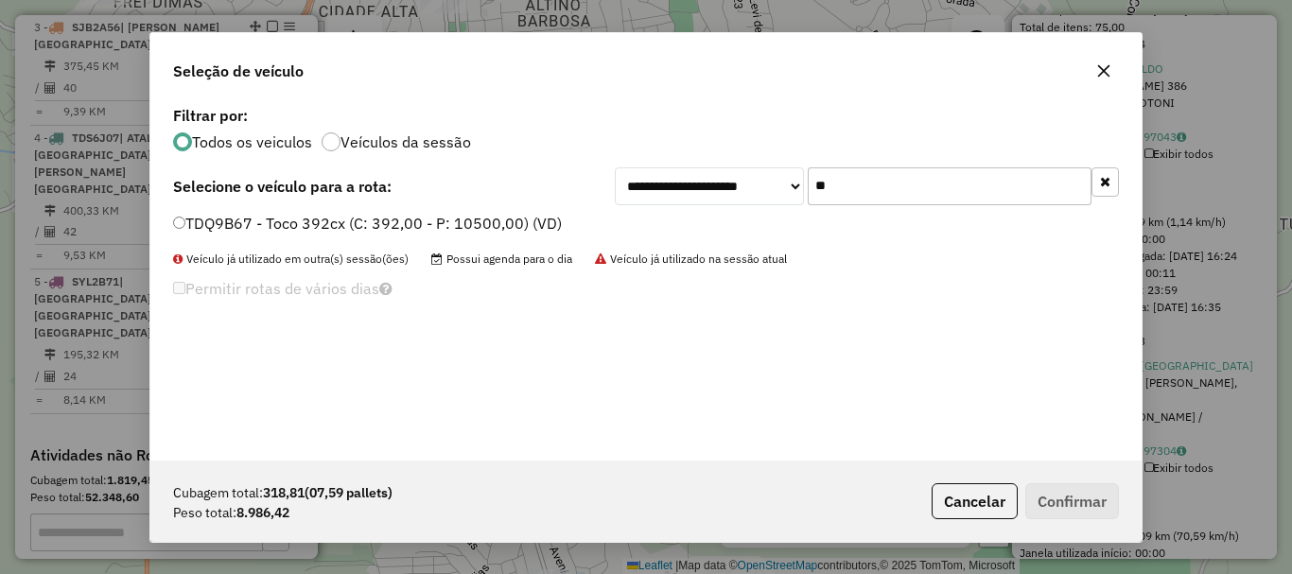
type input "**"
click at [318, 216] on label "TDQ9B67 - Toco 392cx (C: 392,00 - P: 10500,00) (VD)" at bounding box center [367, 223] width 389 height 23
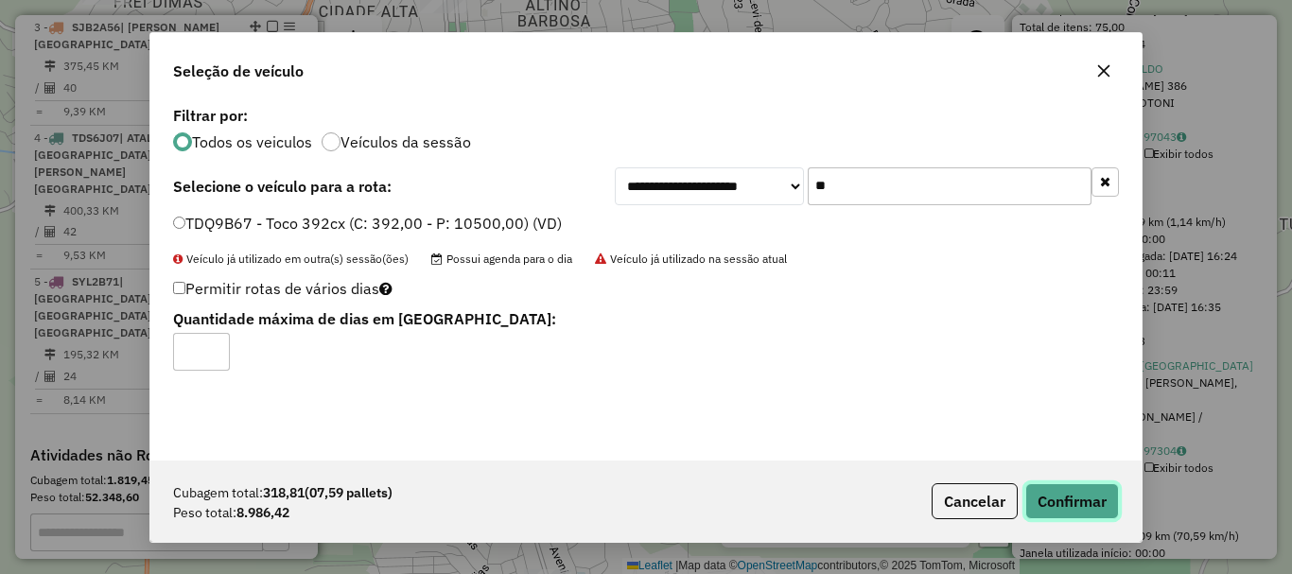
click at [1097, 497] on button "Confirmar" at bounding box center [1072, 501] width 94 height 36
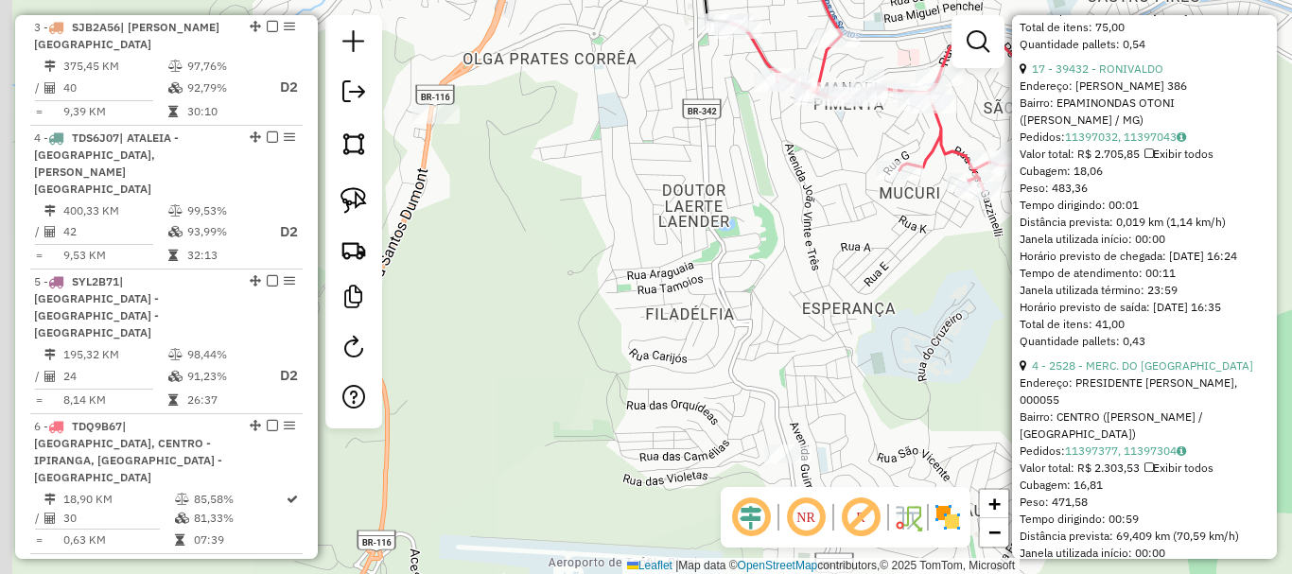
drag, startPoint x: 600, startPoint y: 377, endPoint x: 762, endPoint y: 176, distance: 258.9
click at [762, 176] on div "Rota 3 - Placa SJB2A56 38651 - MERCEARIA MAANAIM Rota 4 - Placa TDS6J07 31070 -…" at bounding box center [646, 287] width 1292 height 574
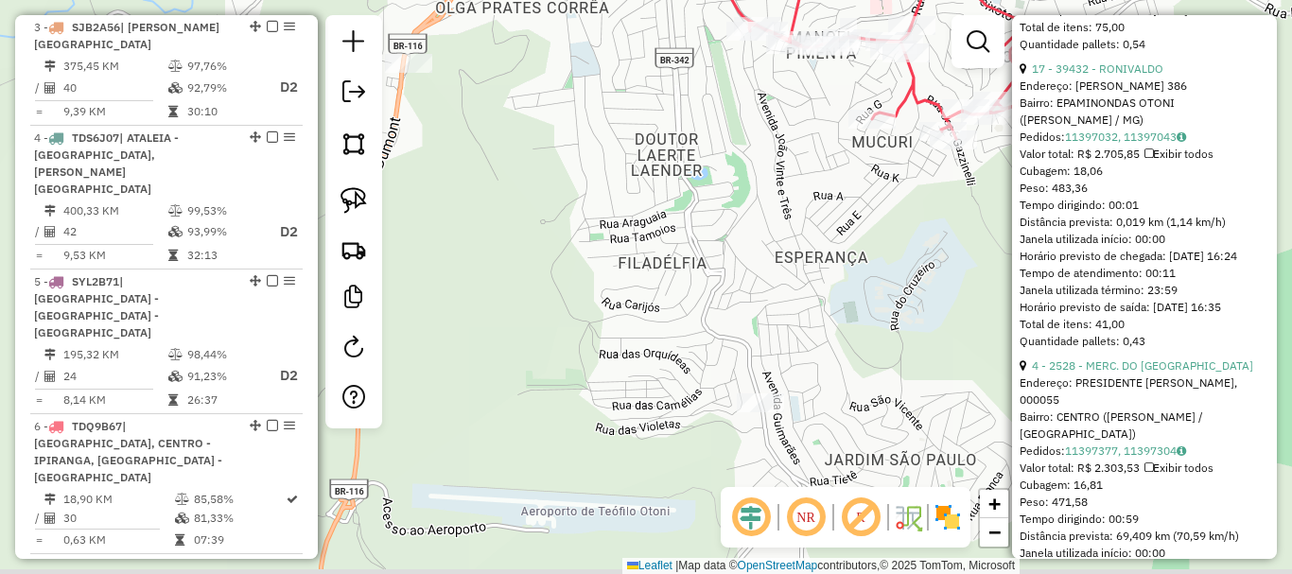
drag, startPoint x: 779, startPoint y: 305, endPoint x: 743, endPoint y: 176, distance: 133.5
click at [743, 176] on div "Rota 3 - Placa SJB2A56 38651 - MERCEARIA MAANAIM Rota 4 - Placa TDS6J07 31070 -…" at bounding box center [646, 287] width 1292 height 574
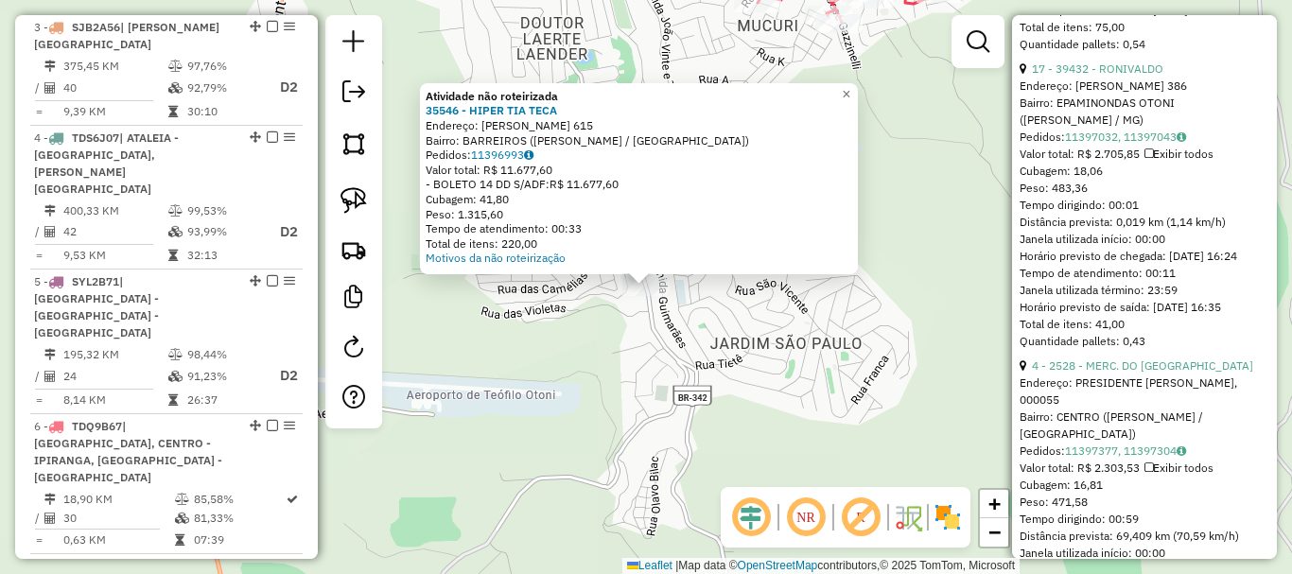
click at [585, 363] on div "Atividade não roteirizada 35546 - HIPER TIA TECA Endereço: ALTAMIRO NUNES LEITE…" at bounding box center [646, 287] width 1292 height 574
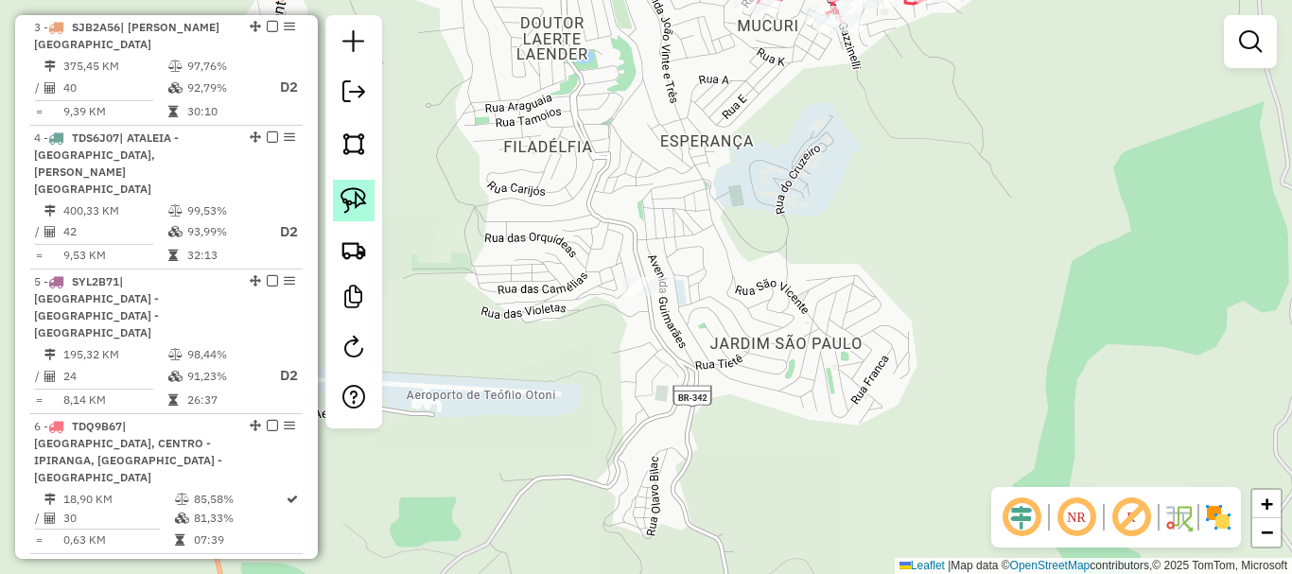
click at [344, 195] on img at bounding box center [353, 200] width 26 height 26
drag, startPoint x: 676, startPoint y: 220, endPoint x: 723, endPoint y: 377, distance: 163.9
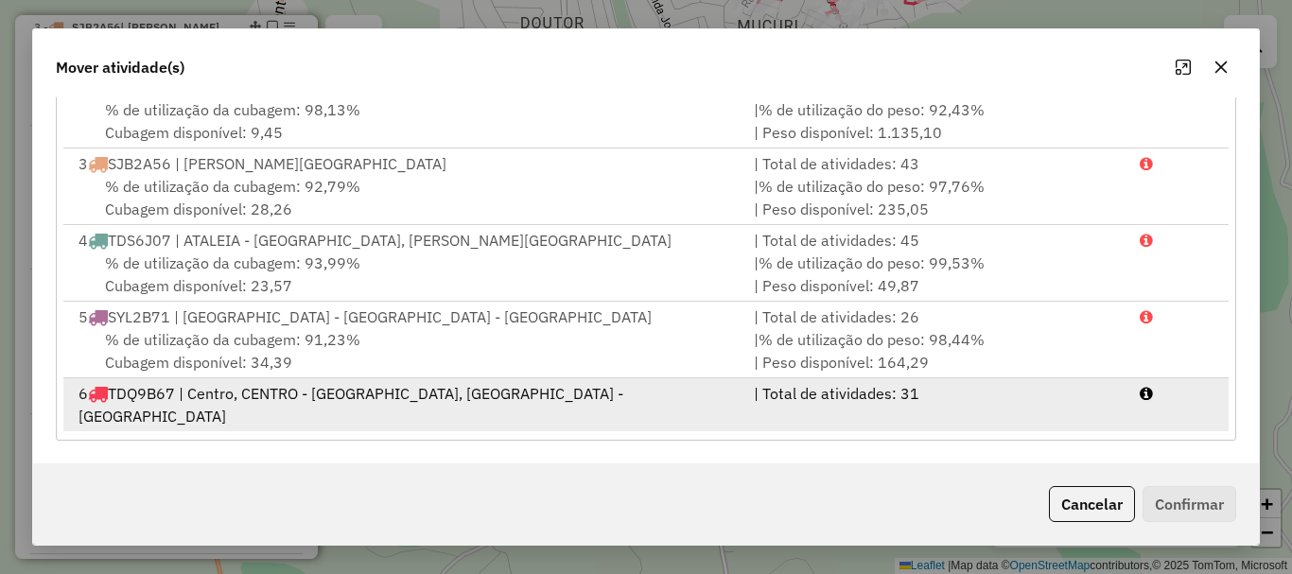
scroll to position [81, 0]
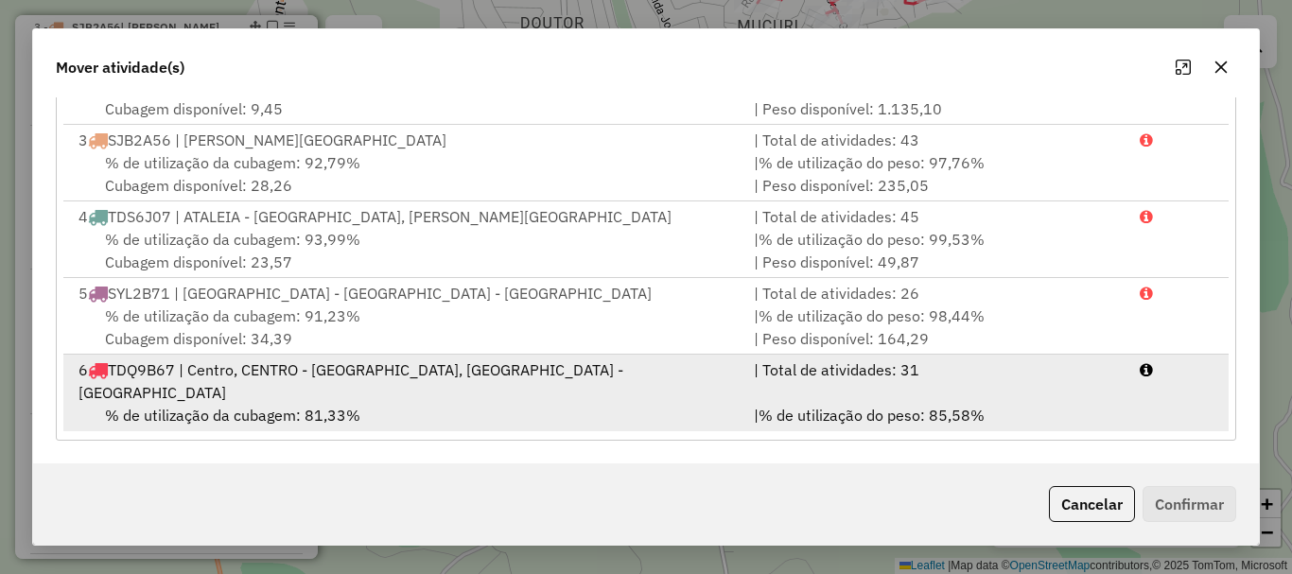
click at [360, 404] on div "% de utilização da cubagem: 81,33% Cubagem disponível: 73,19" at bounding box center [404, 426] width 675 height 45
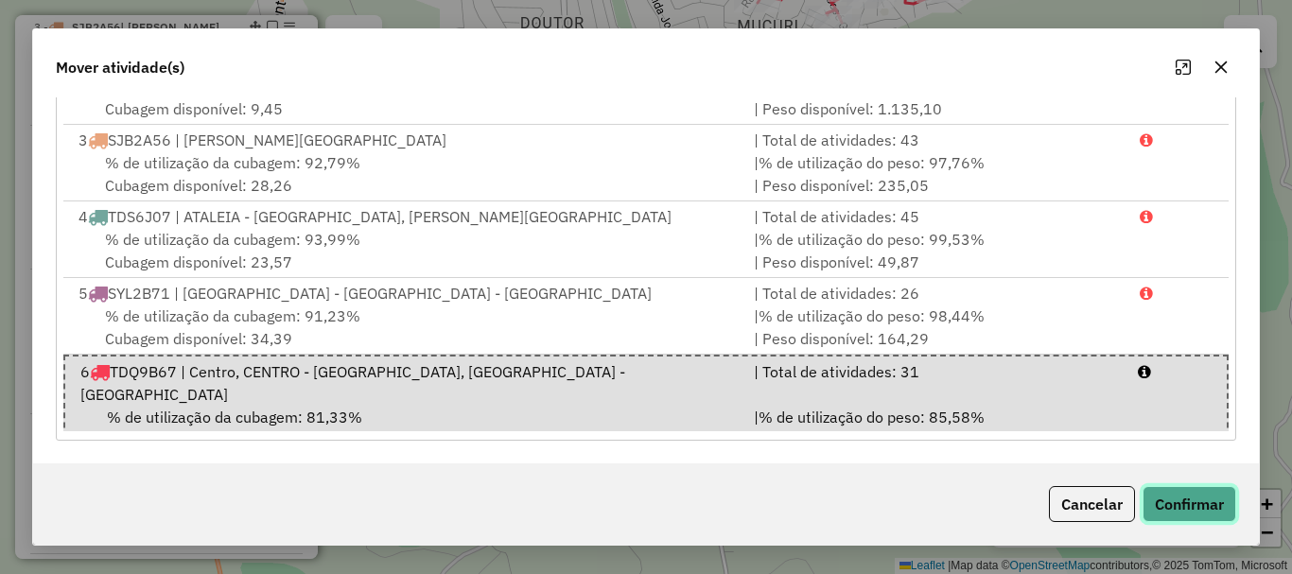
click at [1179, 489] on button "Confirmar" at bounding box center [1189, 504] width 94 height 36
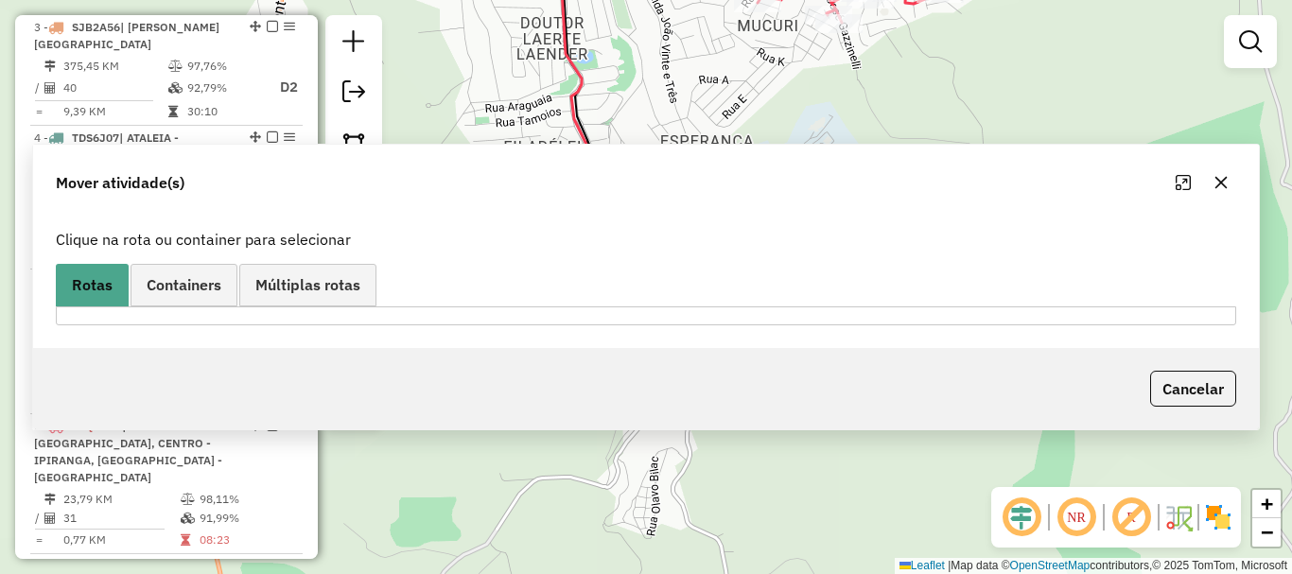
scroll to position [0, 0]
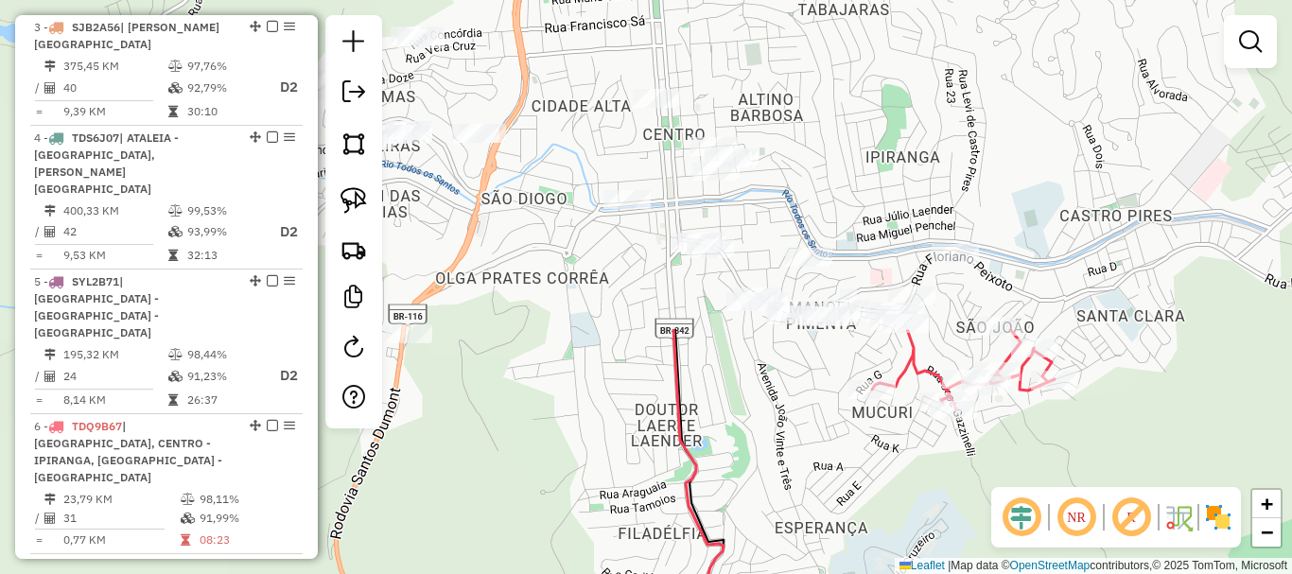
drag, startPoint x: 670, startPoint y: 136, endPoint x: 785, endPoint y: 524, distance: 404.3
click at [785, 524] on div "Janela de atendimento Grade de atendimento Capacidade Transportadoras Veículos …" at bounding box center [646, 287] width 1292 height 574
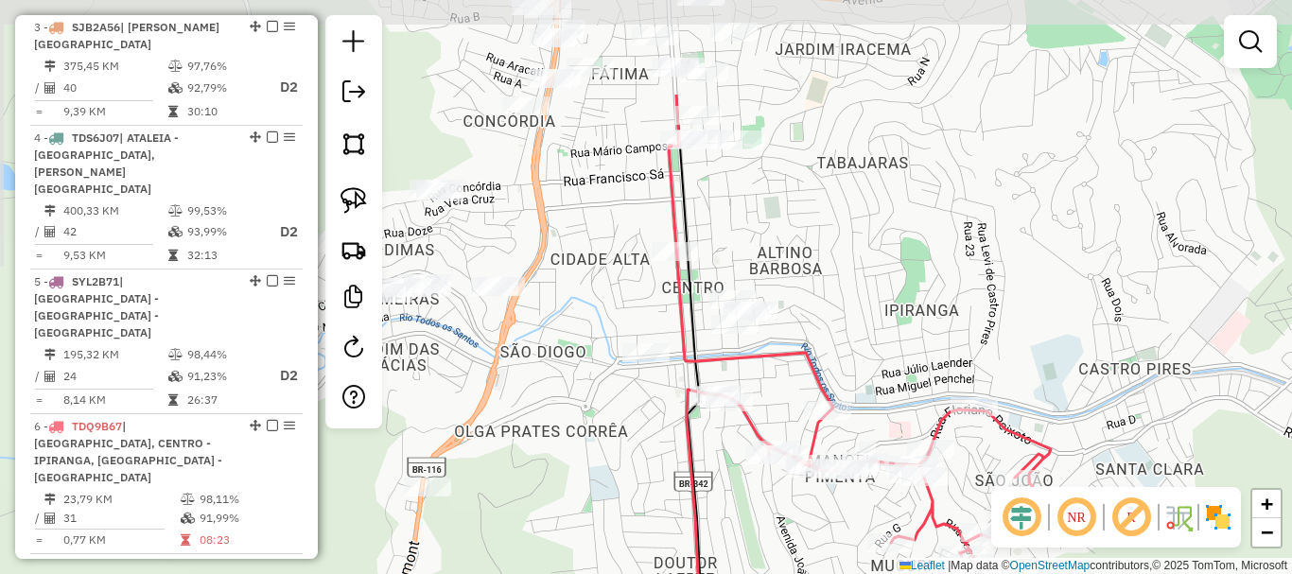
drag, startPoint x: 570, startPoint y: 312, endPoint x: 591, endPoint y: 436, distance: 125.6
click at [591, 436] on div "Janela de atendimento Grade de atendimento Capacidade Transportadoras Veículos …" at bounding box center [646, 287] width 1292 height 574
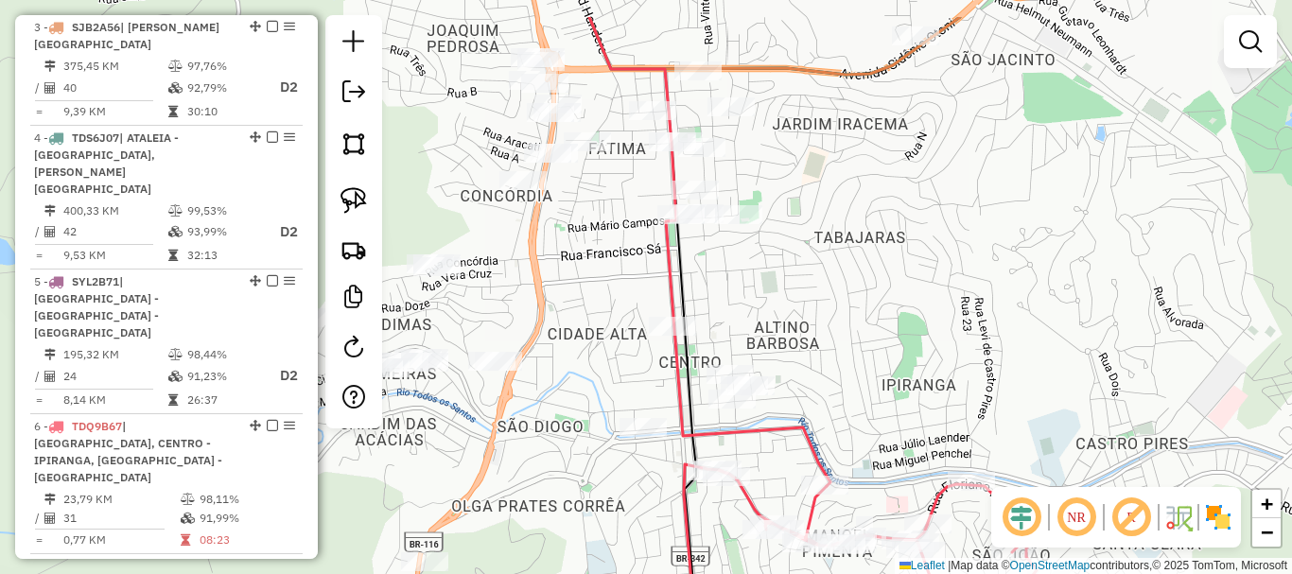
drag, startPoint x: 748, startPoint y: 241, endPoint x: 745, endPoint y: 321, distance: 79.5
click at [745, 321] on div "Janela de atendimento Grade de atendimento Capacidade Transportadoras Veículos …" at bounding box center [646, 287] width 1292 height 574
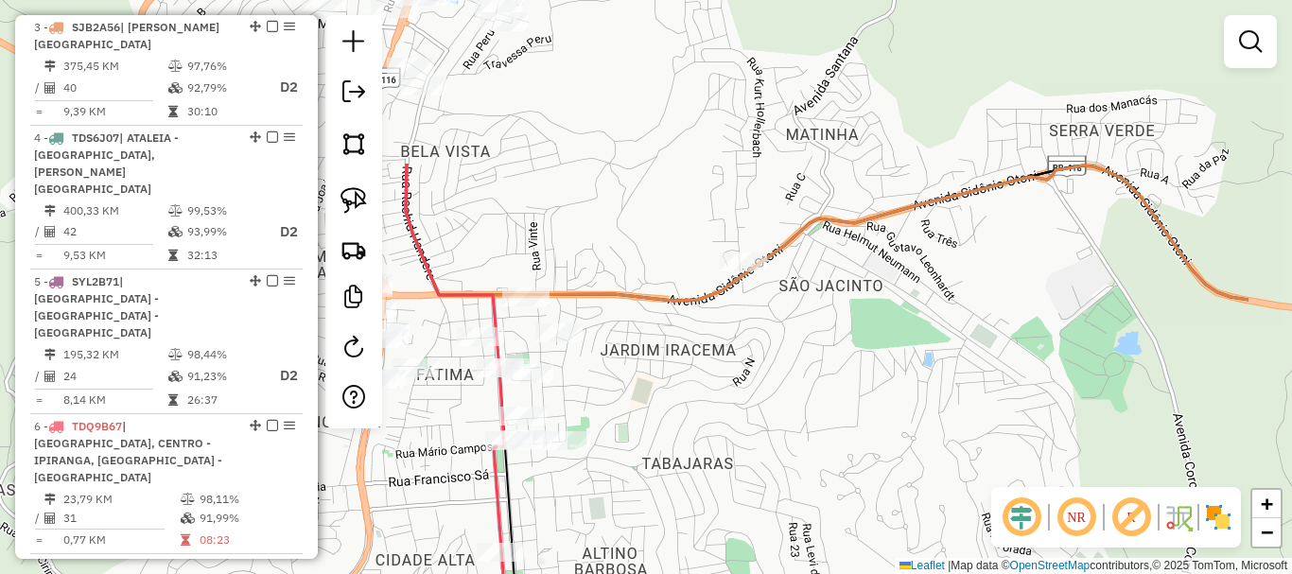
drag, startPoint x: 858, startPoint y: 239, endPoint x: 703, endPoint y: 424, distance: 241.0
click at [703, 424] on div "Janela de atendimento Grade de atendimento Capacidade Transportadoras Veículos …" at bounding box center [646, 287] width 1292 height 574
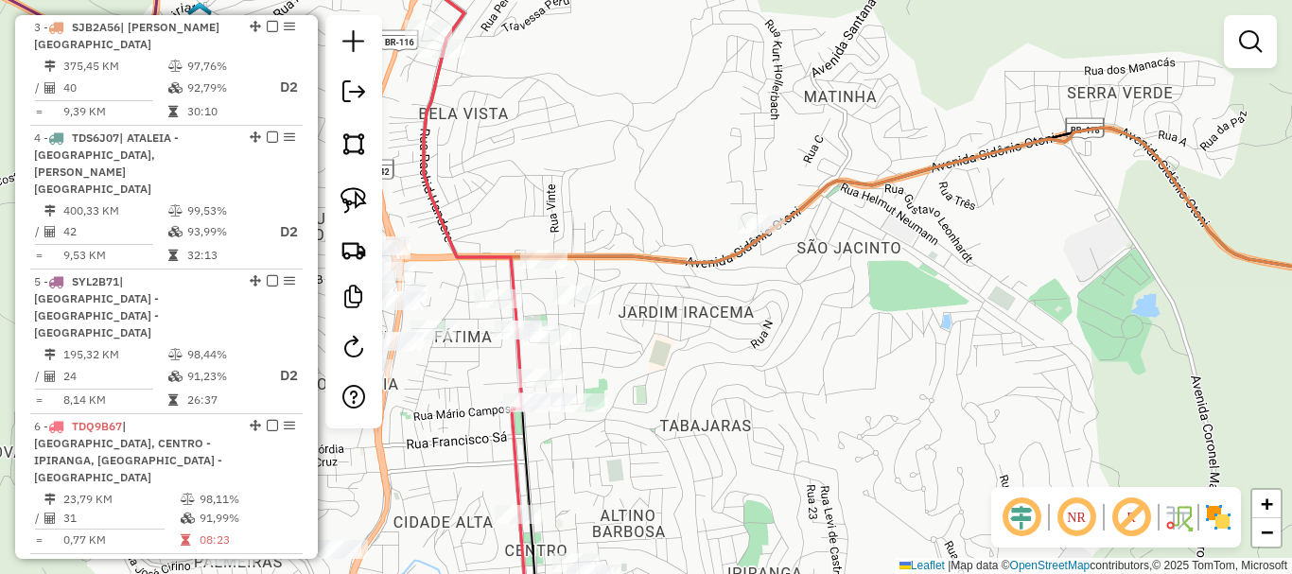
click at [756, 209] on div "Janela de atendimento Grade de atendimento Capacidade Transportadoras Veículos …" at bounding box center [646, 287] width 1292 height 574
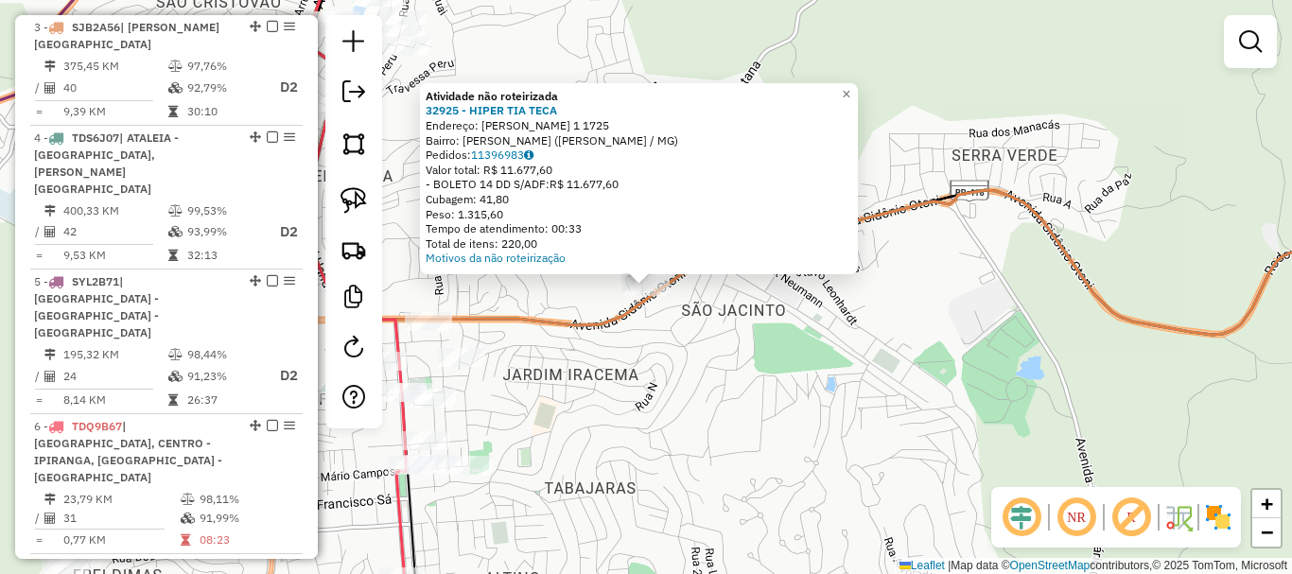
click at [601, 422] on div "Atividade não roteirizada 32925 - HIPER TIA TECA Endereço: SIDONIO OTONI 1 1725…" at bounding box center [646, 287] width 1292 height 574
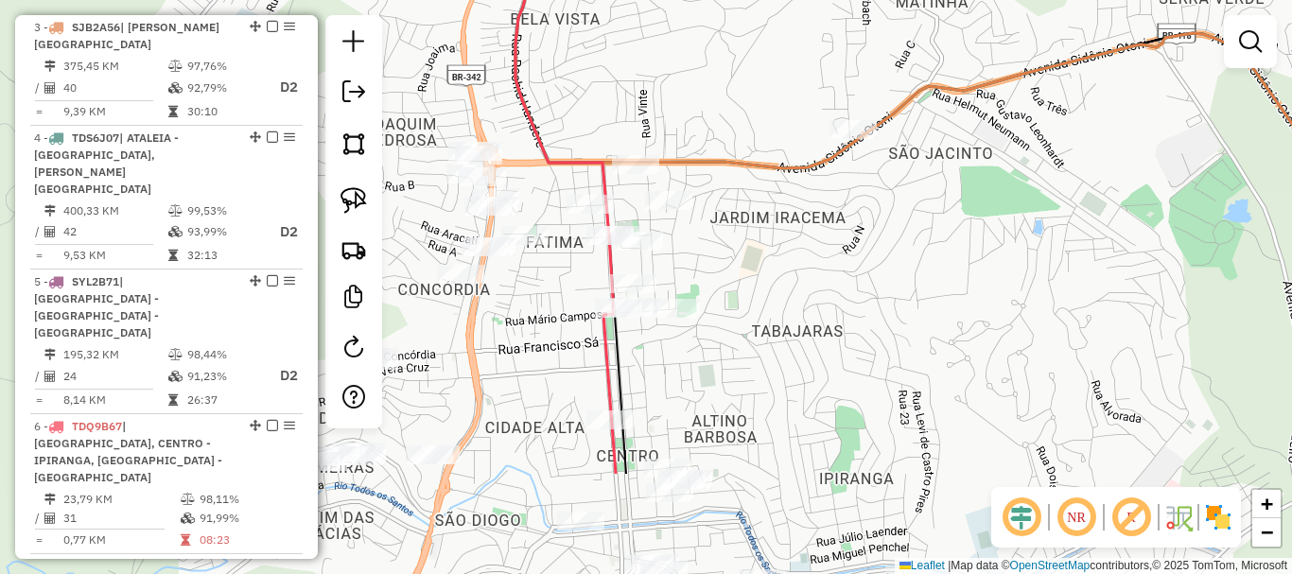
drag, startPoint x: 566, startPoint y: 433, endPoint x: 775, endPoint y: 272, distance: 263.7
click at [775, 274] on div "Janela de atendimento Grade de atendimento Capacidade Transportadoras Veículos …" at bounding box center [646, 287] width 1292 height 574
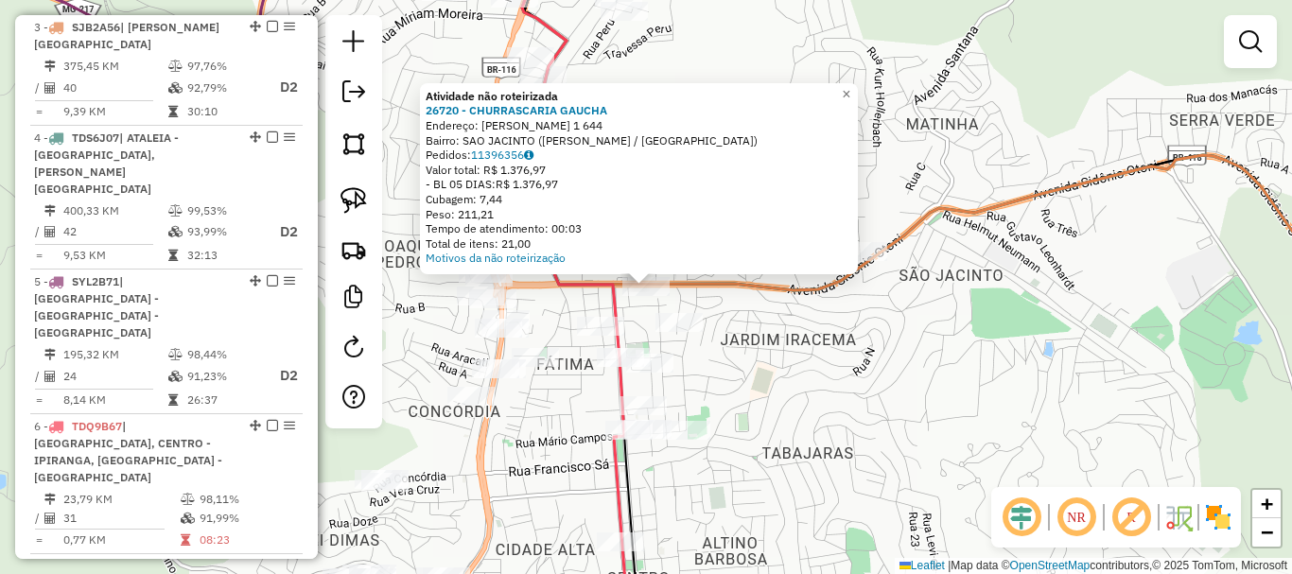
click at [750, 415] on div "Atividade não roteirizada 26720 - CHURRASCARIA GAUCHA Endereço: SIDONIO OTONI 1…" at bounding box center [646, 287] width 1292 height 574
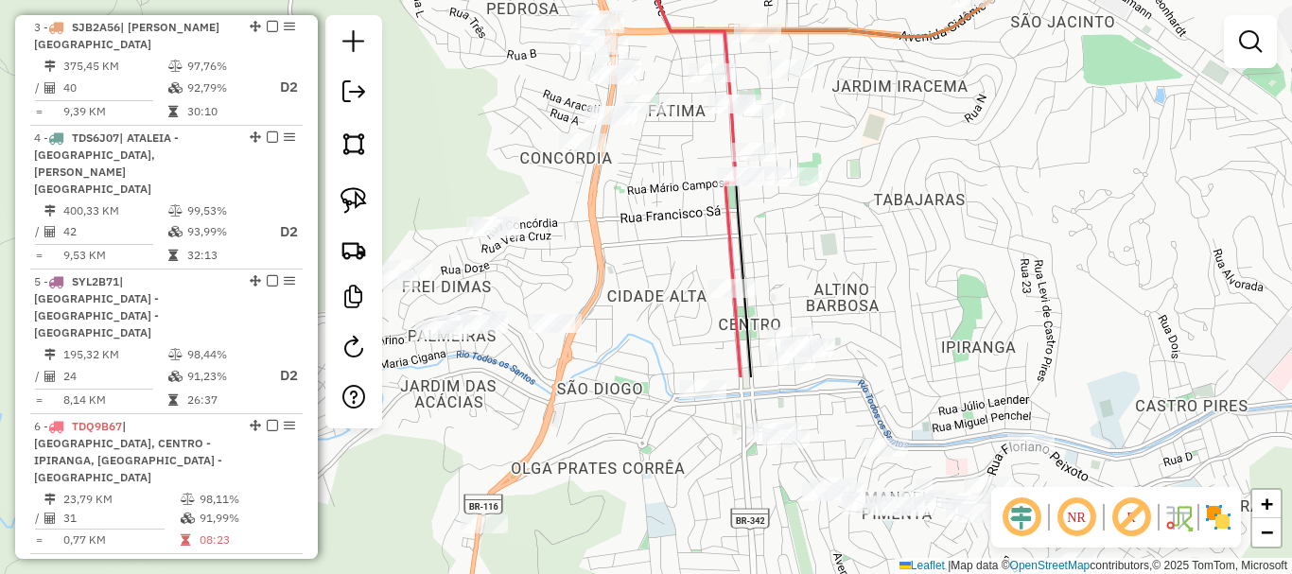
drag, startPoint x: 747, startPoint y: 438, endPoint x: 859, endPoint y: 184, distance: 276.9
click at [859, 184] on div "Janela de atendimento Grade de atendimento Capacidade Transportadoras Veículos …" at bounding box center [646, 287] width 1292 height 574
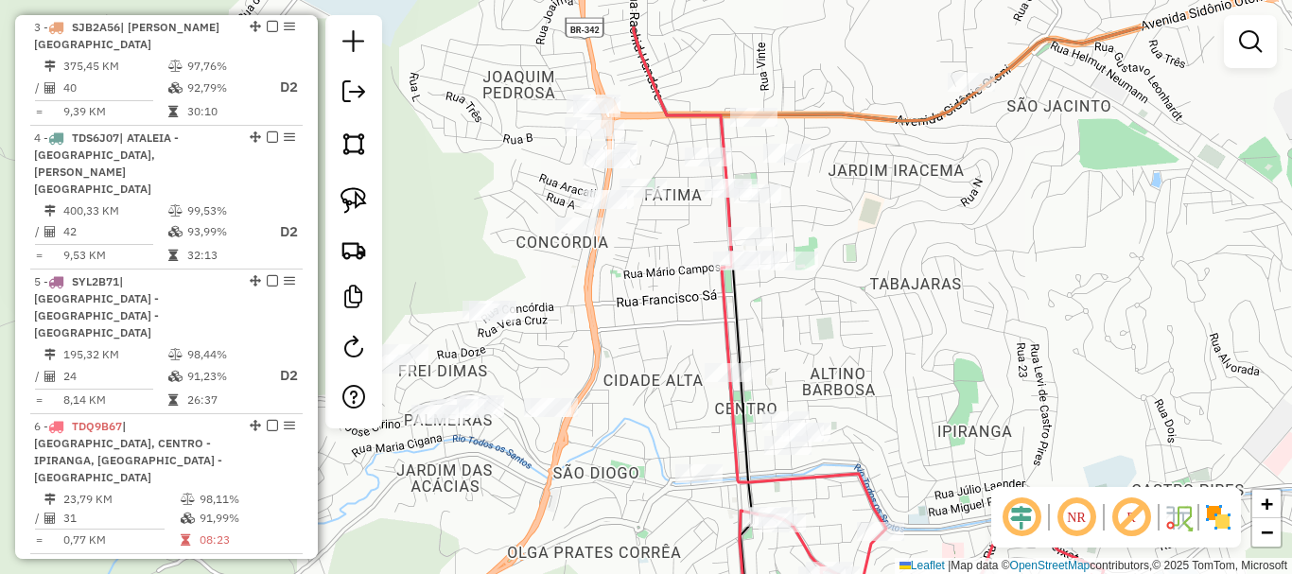
drag, startPoint x: 846, startPoint y: 201, endPoint x: 843, endPoint y: 286, distance: 84.2
click at [843, 286] on div "Janela de atendimento Grade de atendimento Capacidade Transportadoras Veículos …" at bounding box center [646, 287] width 1292 height 574
click at [357, 203] on img at bounding box center [353, 200] width 26 height 26
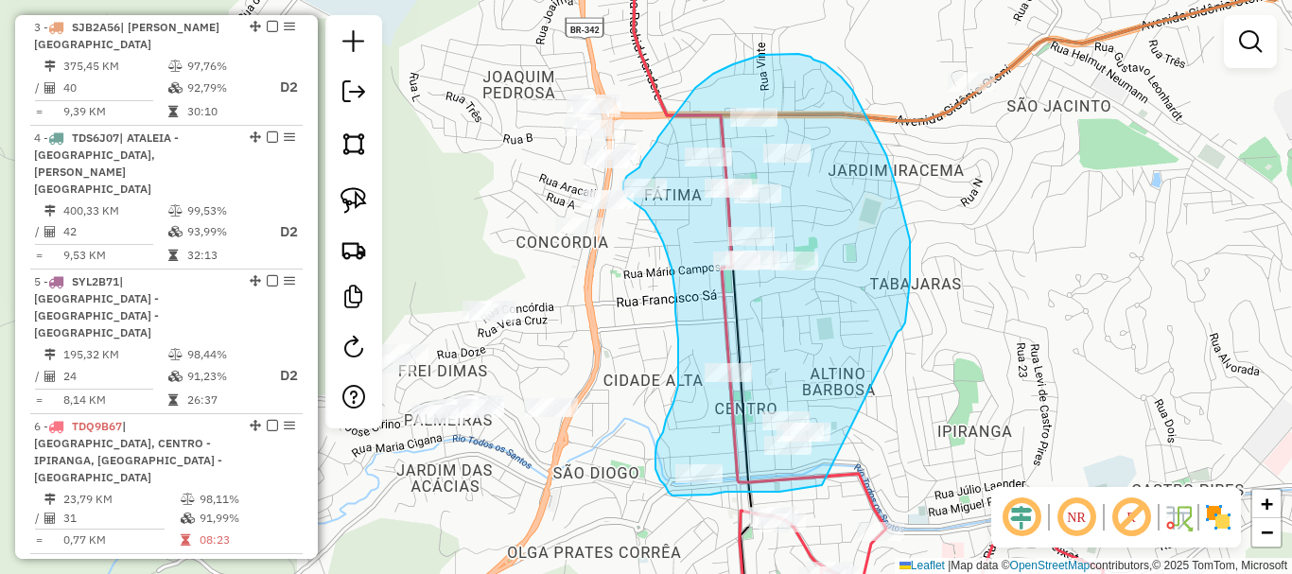
drag, startPoint x: 905, startPoint y: 322, endPoint x: 887, endPoint y: 464, distance: 143.0
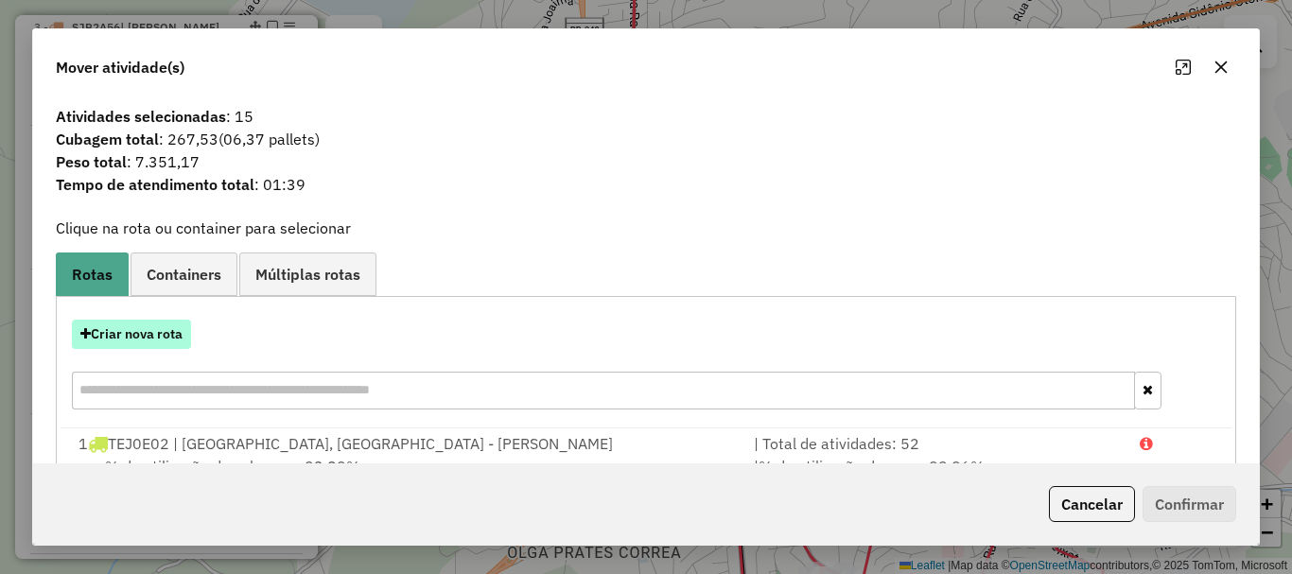
click at [156, 339] on button "Criar nova rota" at bounding box center [131, 334] width 119 height 29
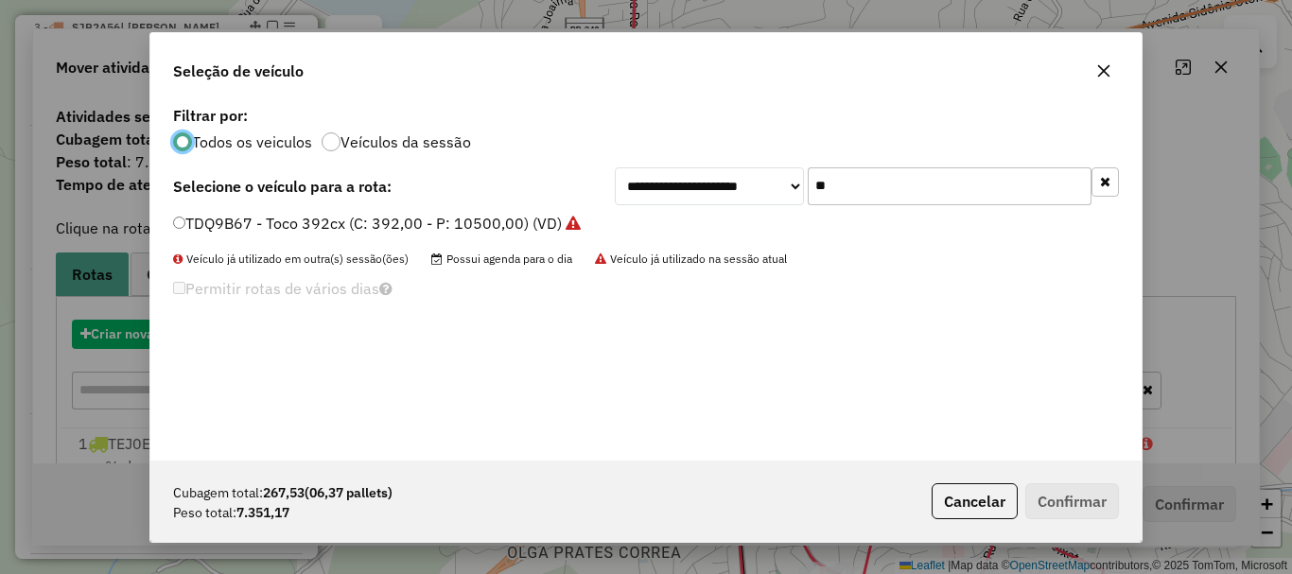
scroll to position [10, 6]
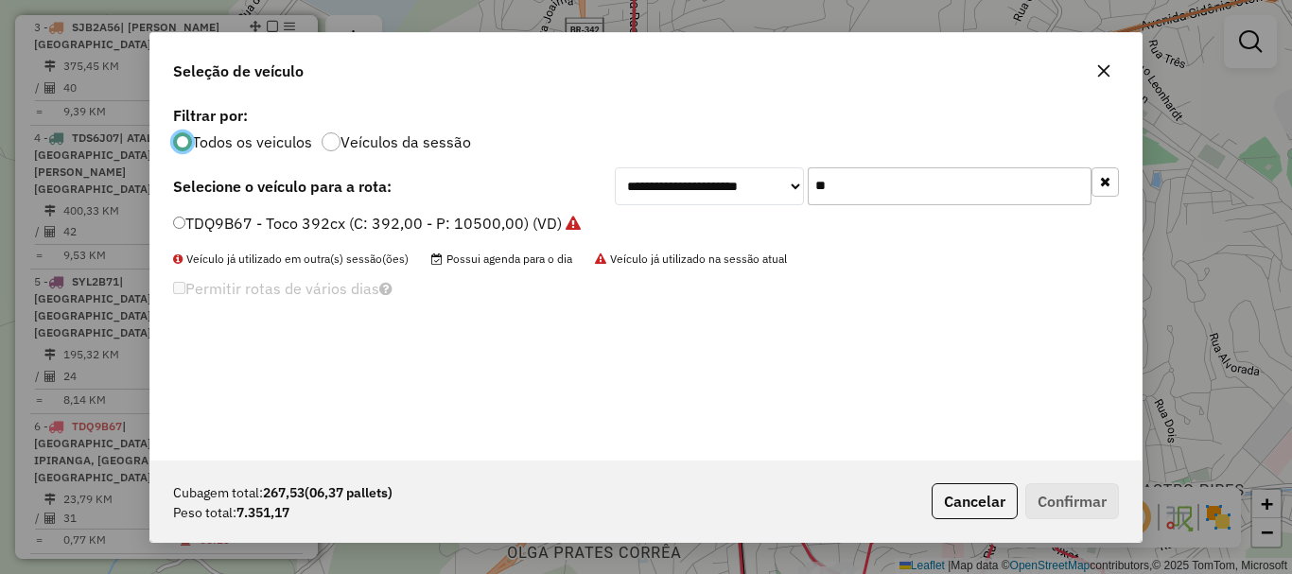
click at [711, 185] on div "**********" at bounding box center [867, 186] width 504 height 38
type input "**"
click at [384, 218] on label "PXI0994 - VUC (C: 252,00 - P: 7000,00) (VD)" at bounding box center [335, 223] width 324 height 23
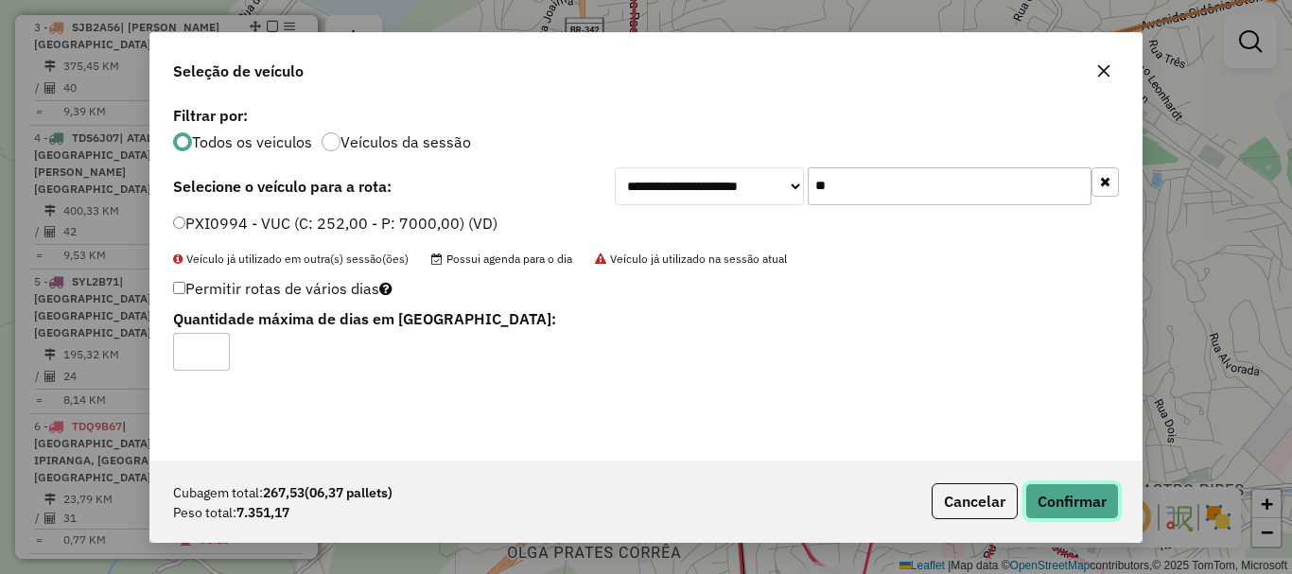
click at [1051, 493] on button "Confirmar" at bounding box center [1072, 501] width 94 height 36
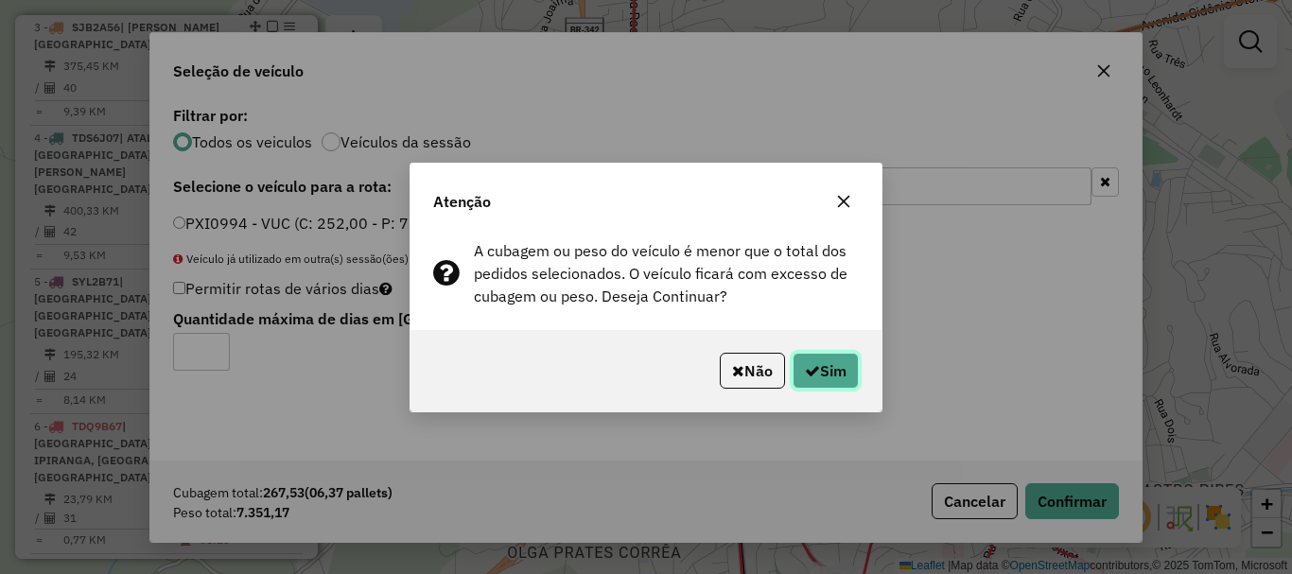
click at [849, 365] on button "Sim" at bounding box center [825, 371] width 66 height 36
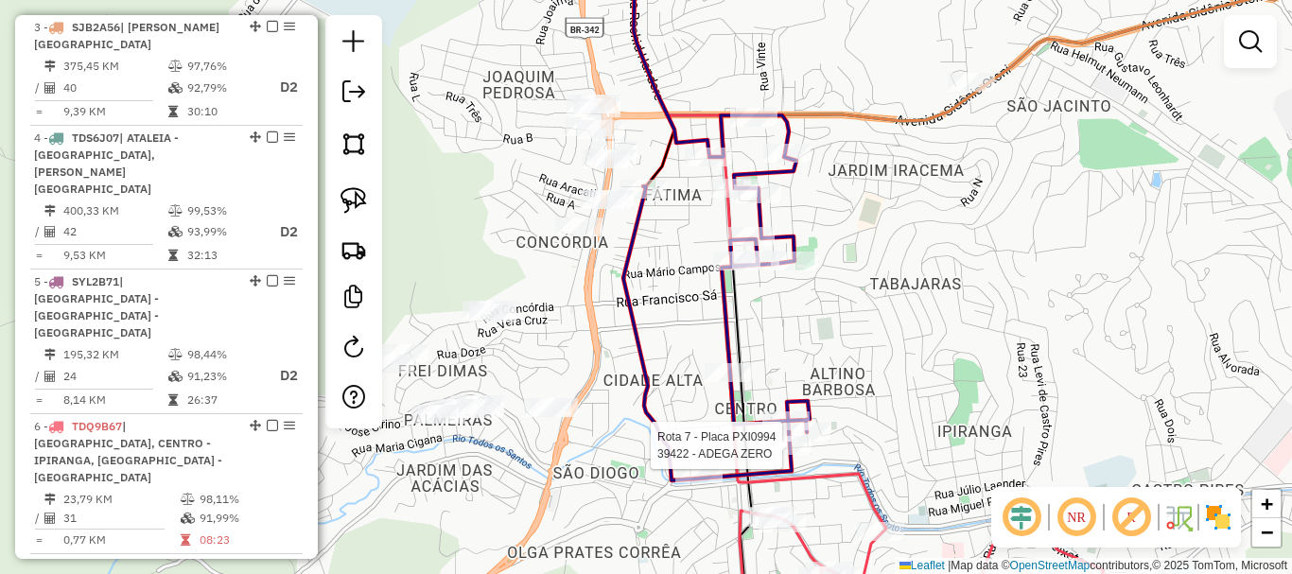
select select "*********"
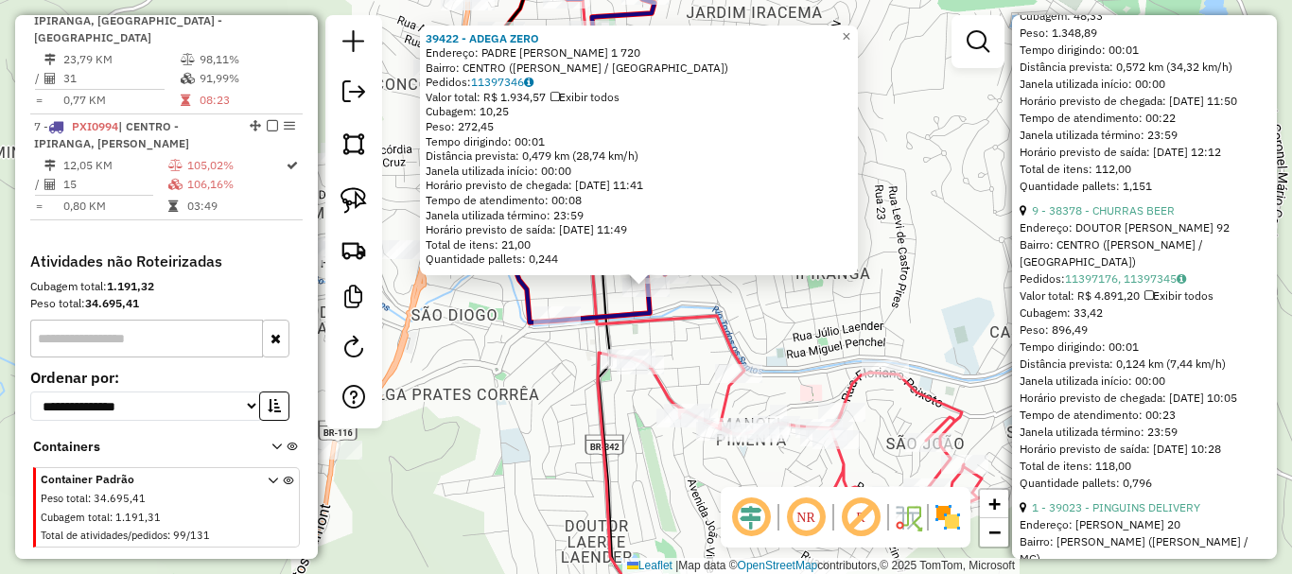
scroll to position [1324, 0]
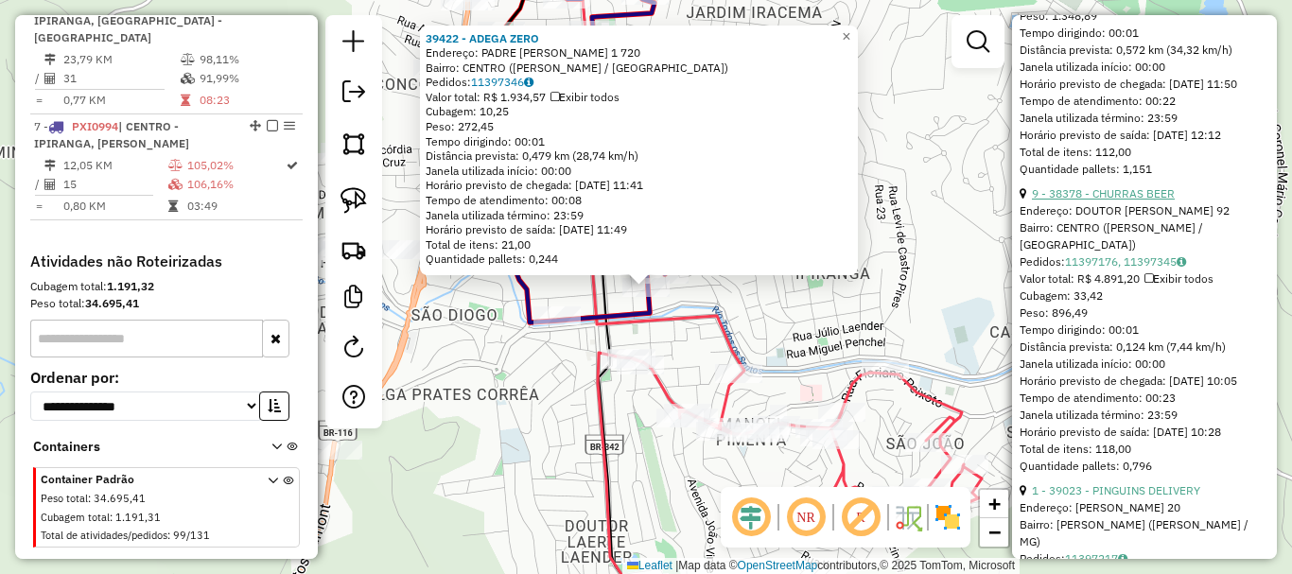
click at [1128, 200] on link "9 - 38378 - CHURRAS BEER" at bounding box center [1103, 193] width 143 height 14
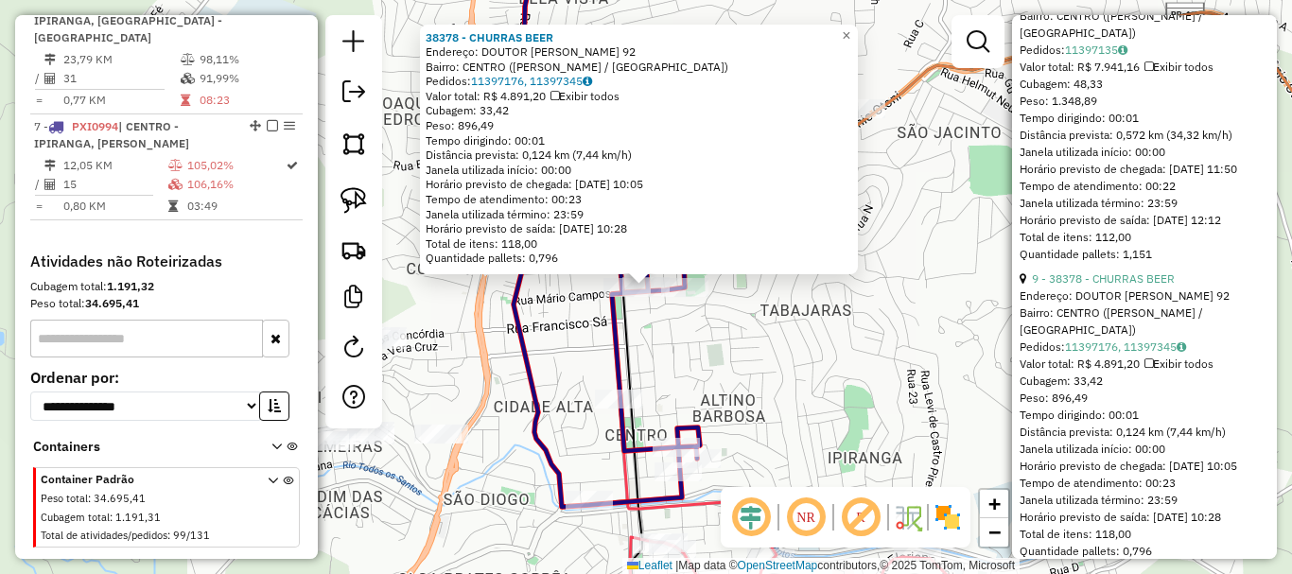
scroll to position [1419, 0]
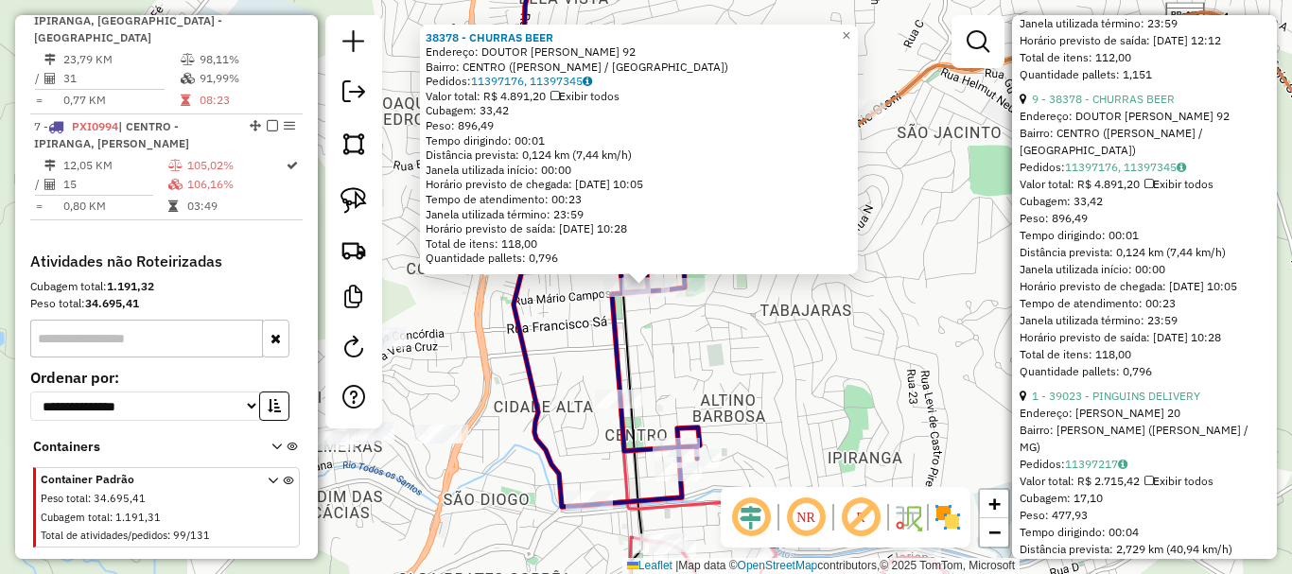
click at [808, 404] on div "38378 - CHURRAS BEER Endereço: DOUTOR ONOFRE 92 Bairro: CENTRO (TEOFILO OTONI /…" at bounding box center [646, 287] width 1292 height 574
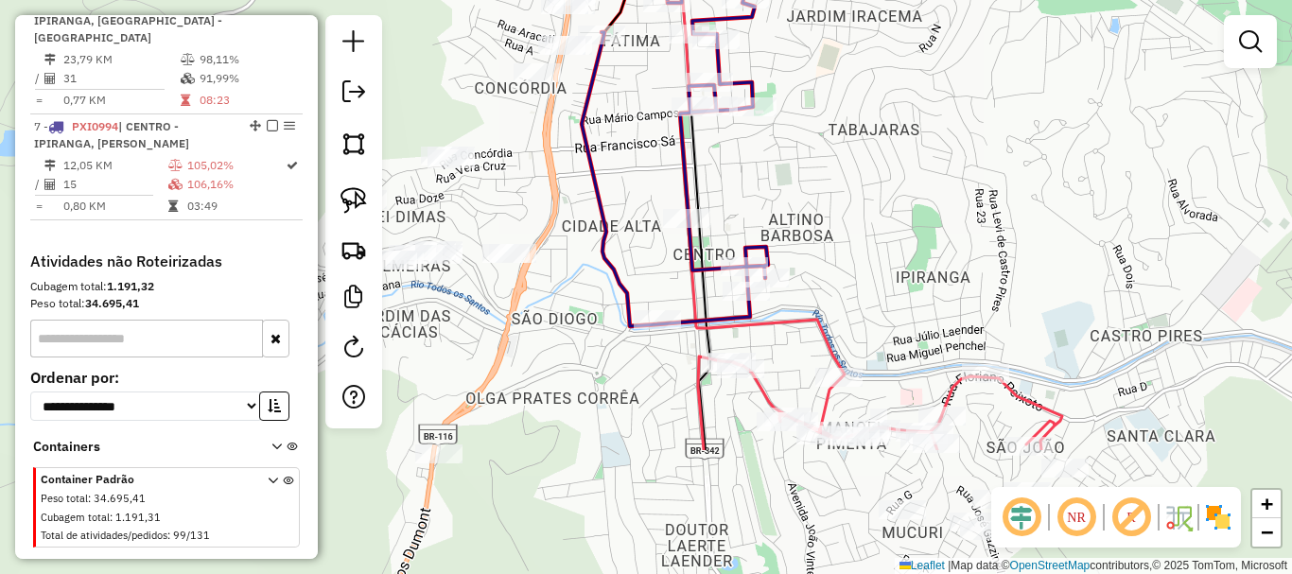
drag, startPoint x: 777, startPoint y: 426, endPoint x: 845, endPoint y: 245, distance: 193.0
click at [845, 245] on div "Janela de atendimento Grade de atendimento Capacidade Transportadoras Veículos …" at bounding box center [646, 287] width 1292 height 574
select select "*********"
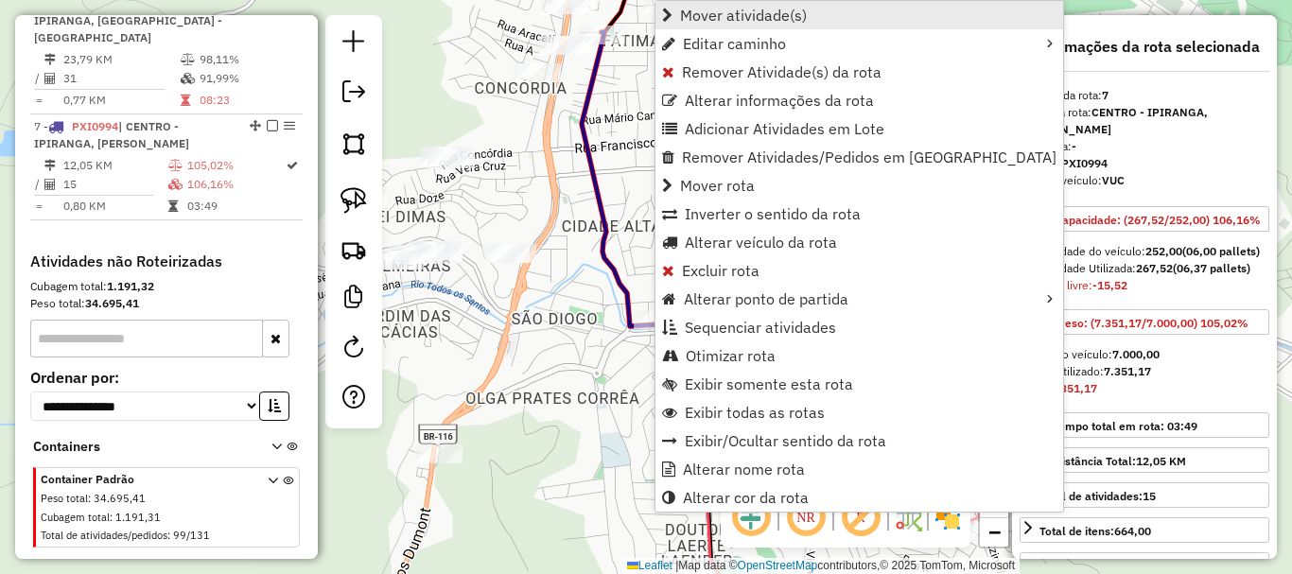
click at [730, 9] on span "Mover atividade(s)" at bounding box center [743, 15] width 127 height 15
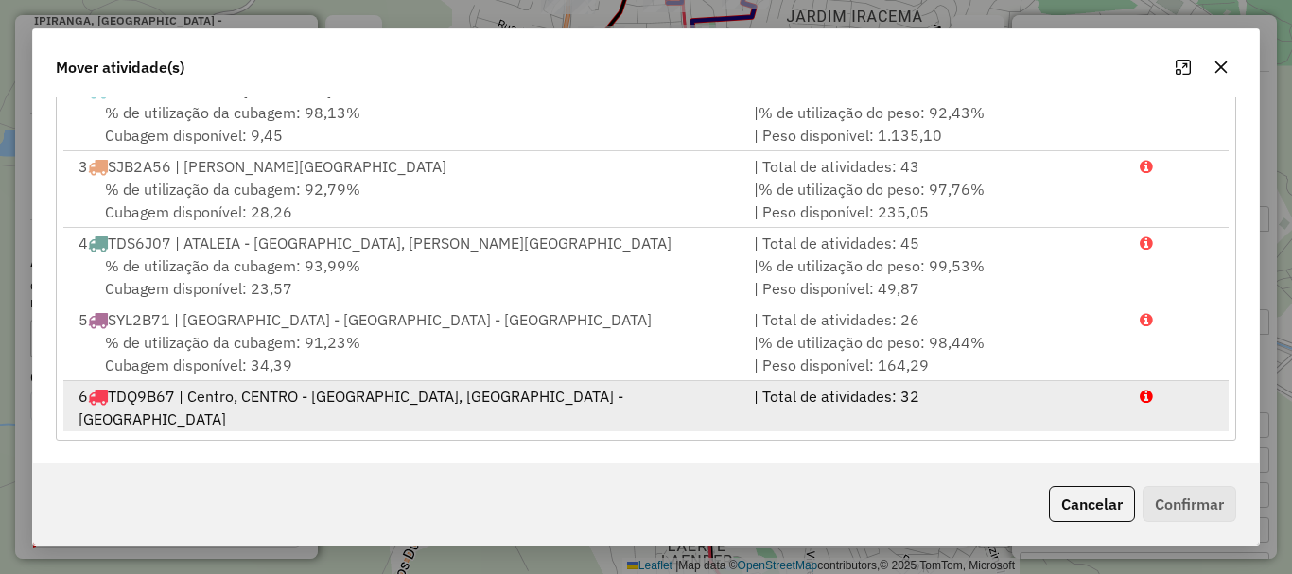
scroll to position [81, 0]
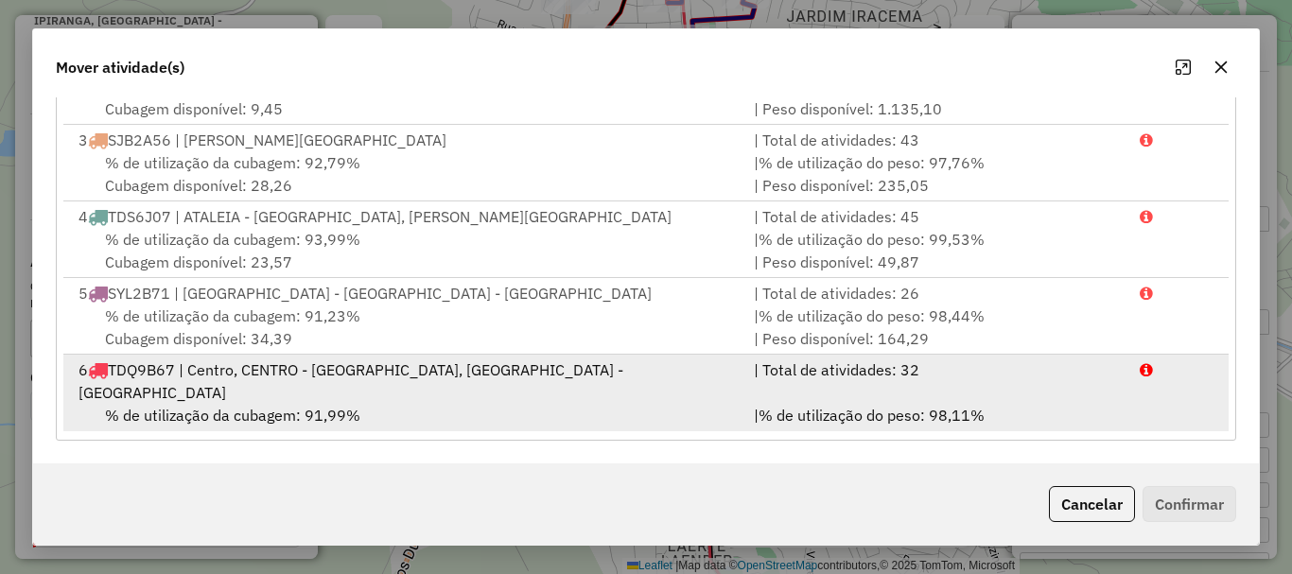
click at [443, 404] on div "% de utilização da cubagem: 91,99% Cubagem disponível: 31,39" at bounding box center [404, 426] width 675 height 45
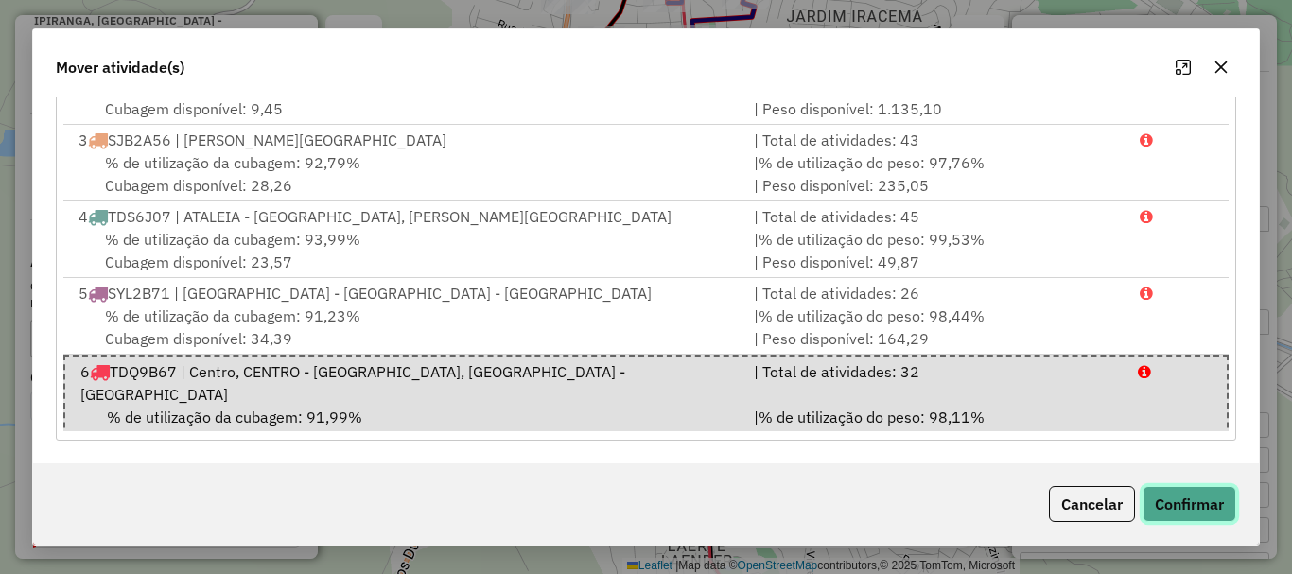
click at [1232, 511] on button "Confirmar" at bounding box center [1189, 504] width 94 height 36
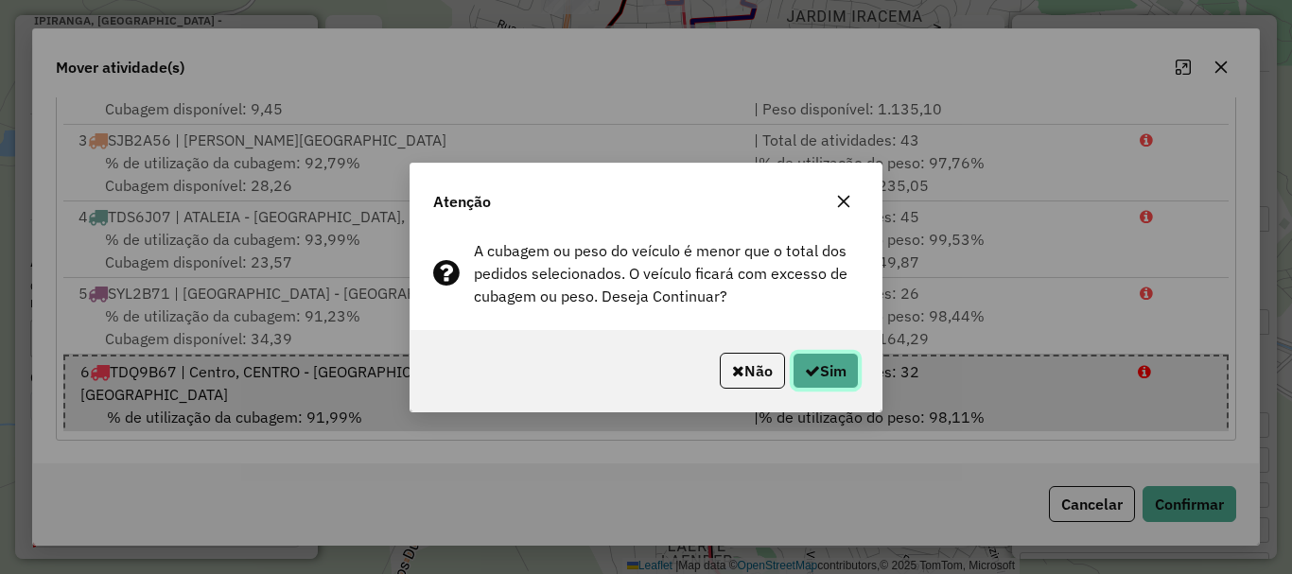
click at [816, 374] on button "Sim" at bounding box center [825, 371] width 66 height 36
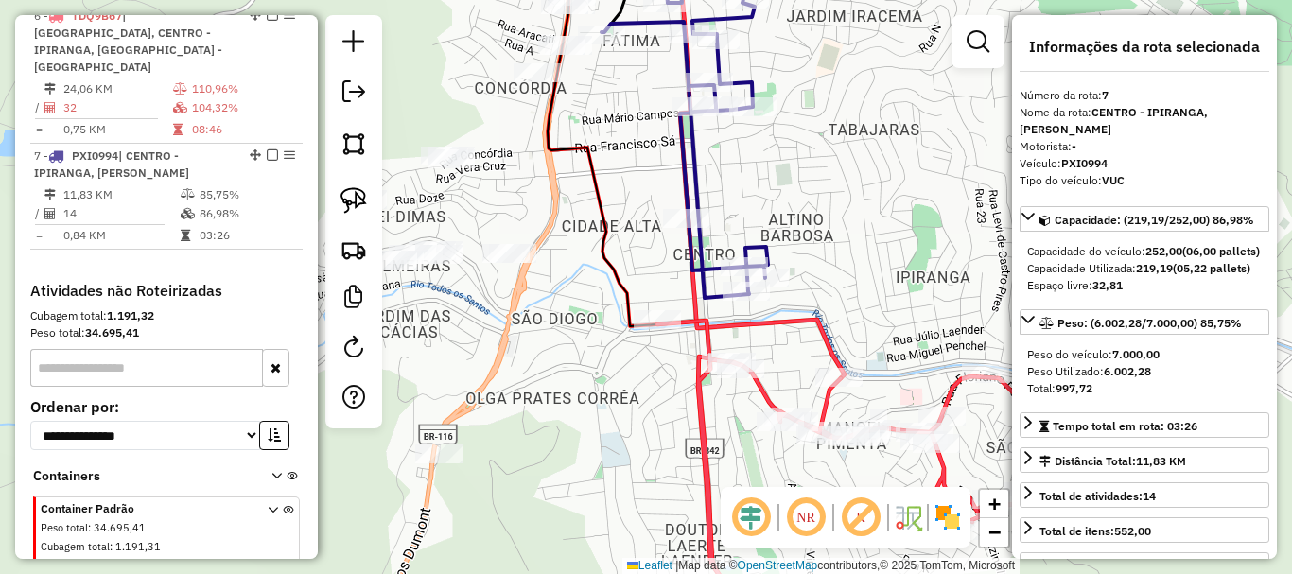
scroll to position [1392, 0]
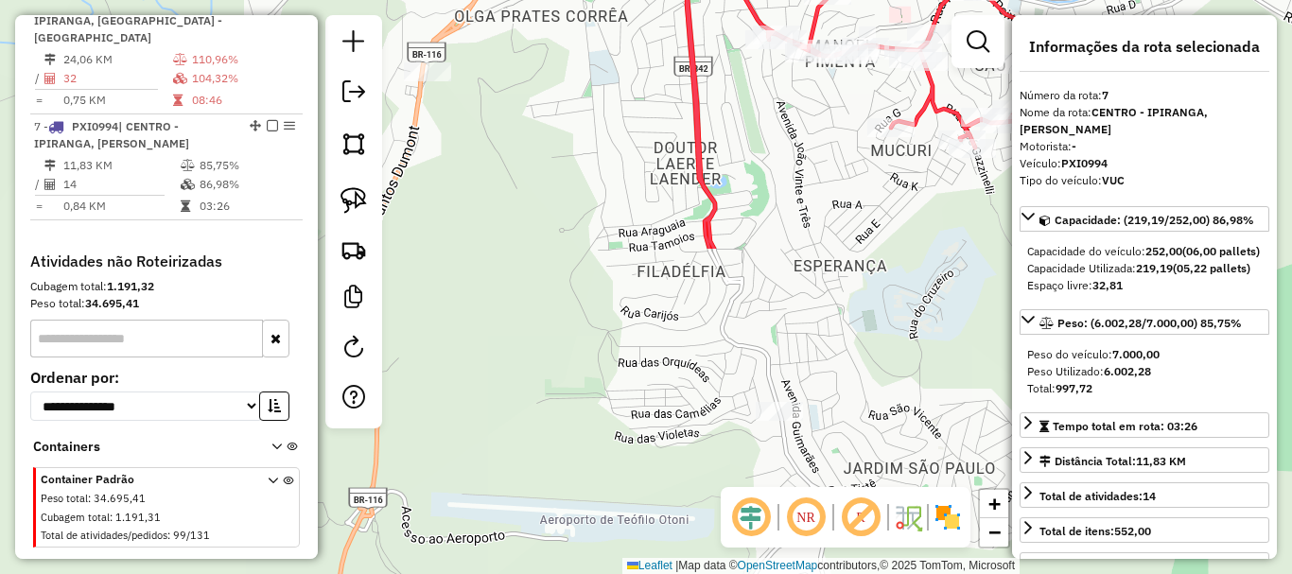
drag, startPoint x: 641, startPoint y: 451, endPoint x: 632, endPoint y: 69, distance: 382.2
click at [632, 69] on div "Janela de atendimento Grade de atendimento Capacidade Transportadoras Veículos …" at bounding box center [646, 287] width 1292 height 574
click at [762, 401] on div "Janela de atendimento Grade de atendimento Capacidade Transportadoras Veículos …" at bounding box center [646, 287] width 1292 height 574
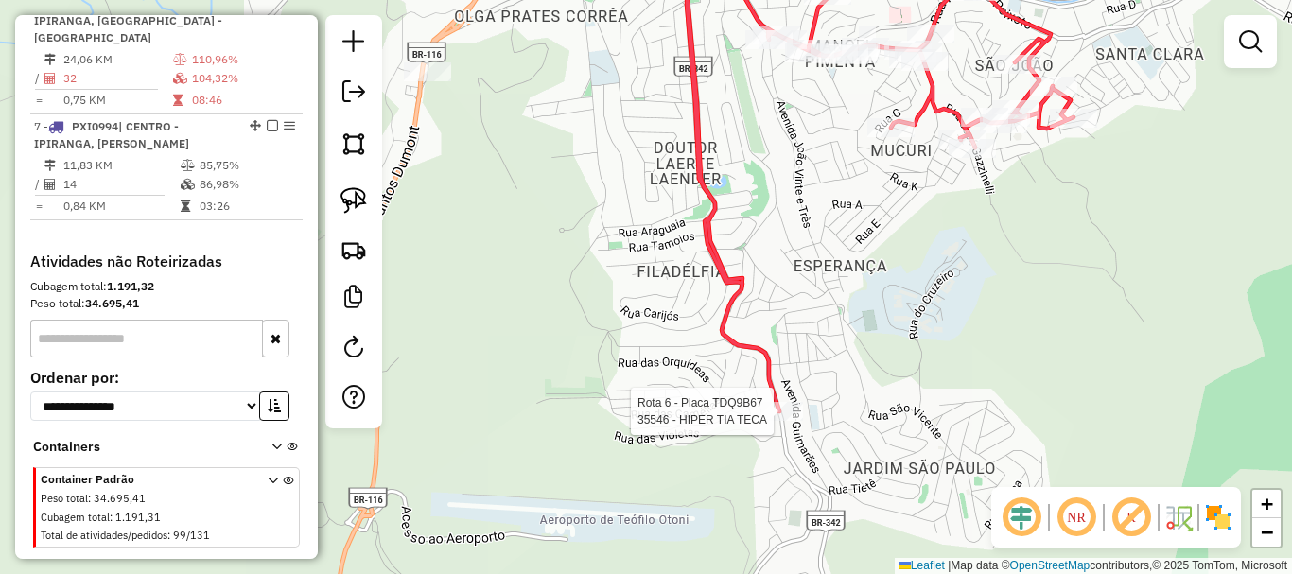
select select "*********"
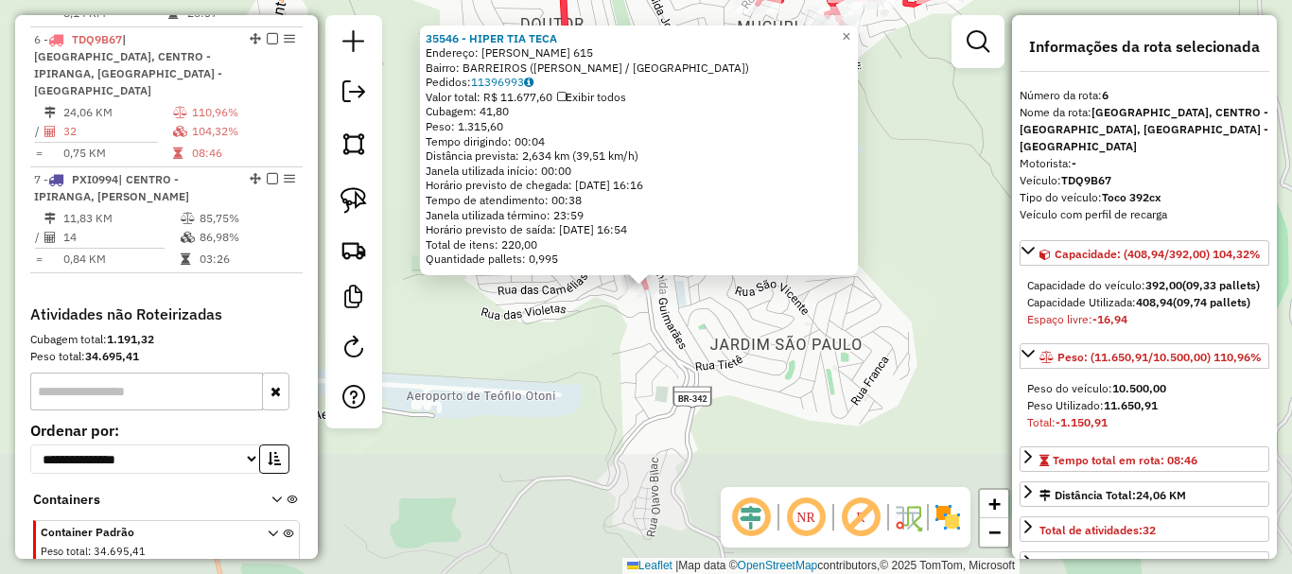
scroll to position [1317, 0]
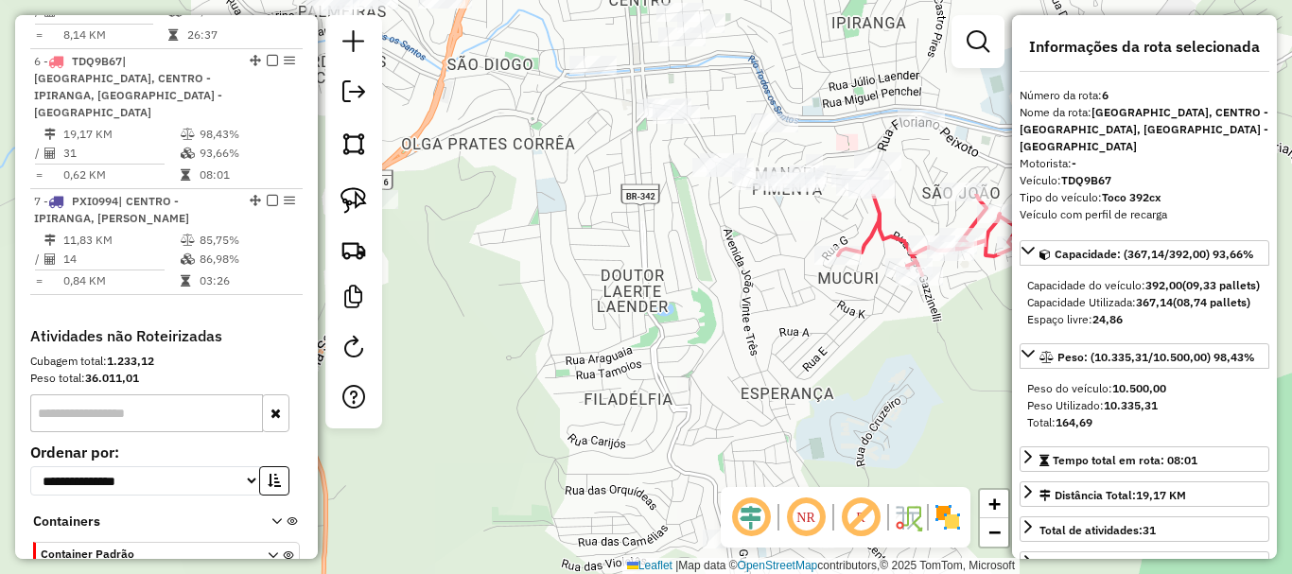
drag, startPoint x: 690, startPoint y: 130, endPoint x: 796, endPoint y: 466, distance: 352.9
click at [796, 466] on div "Janela de atendimento Grade de atendimento Capacidade Transportadoras Veículos …" at bounding box center [646, 287] width 1292 height 574
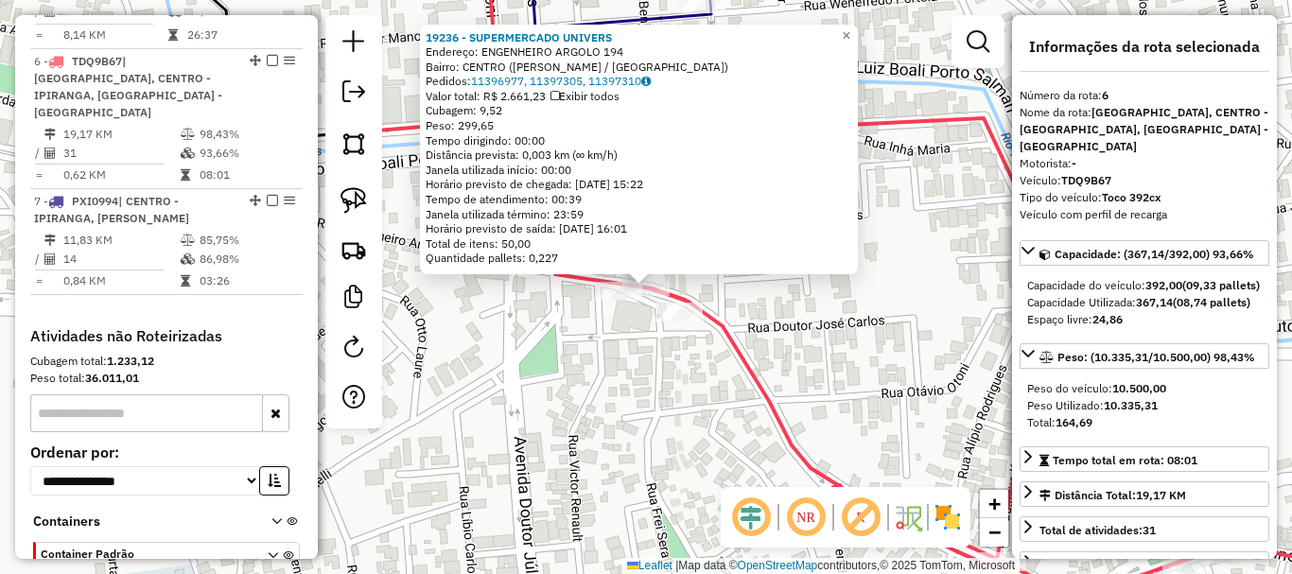
click at [601, 370] on div "19236 - SUPERMERCADO UNIVERS Endereço: ENGENHEIRO ARGOLO 194 Bairro: CENTRO (TE…" at bounding box center [646, 287] width 1292 height 574
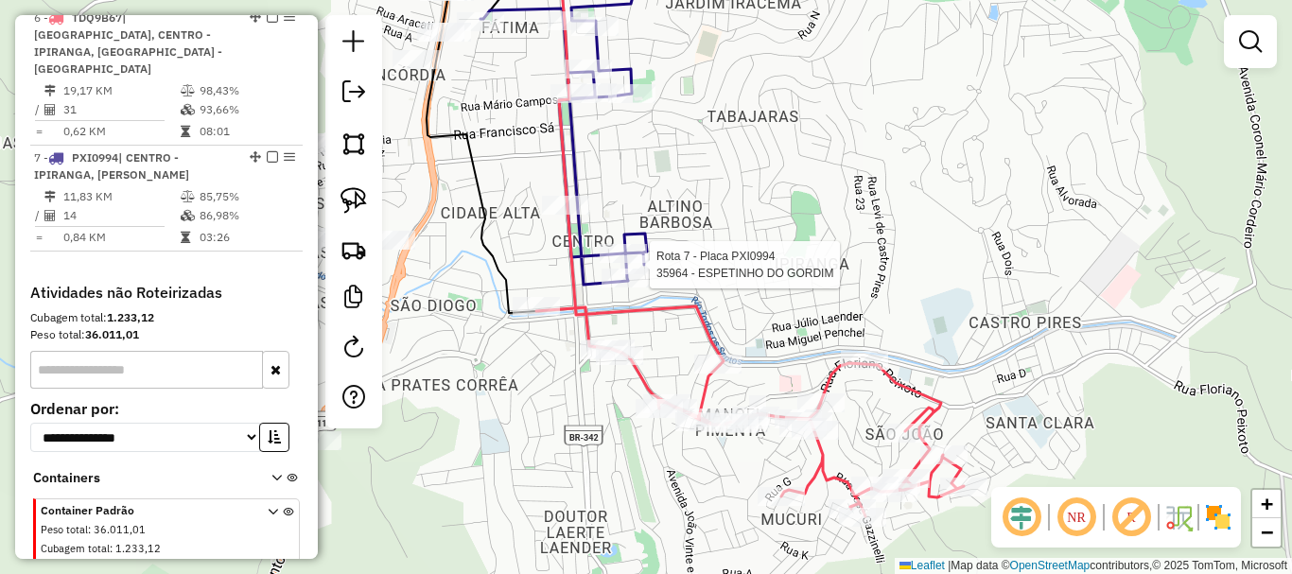
select select "*********"
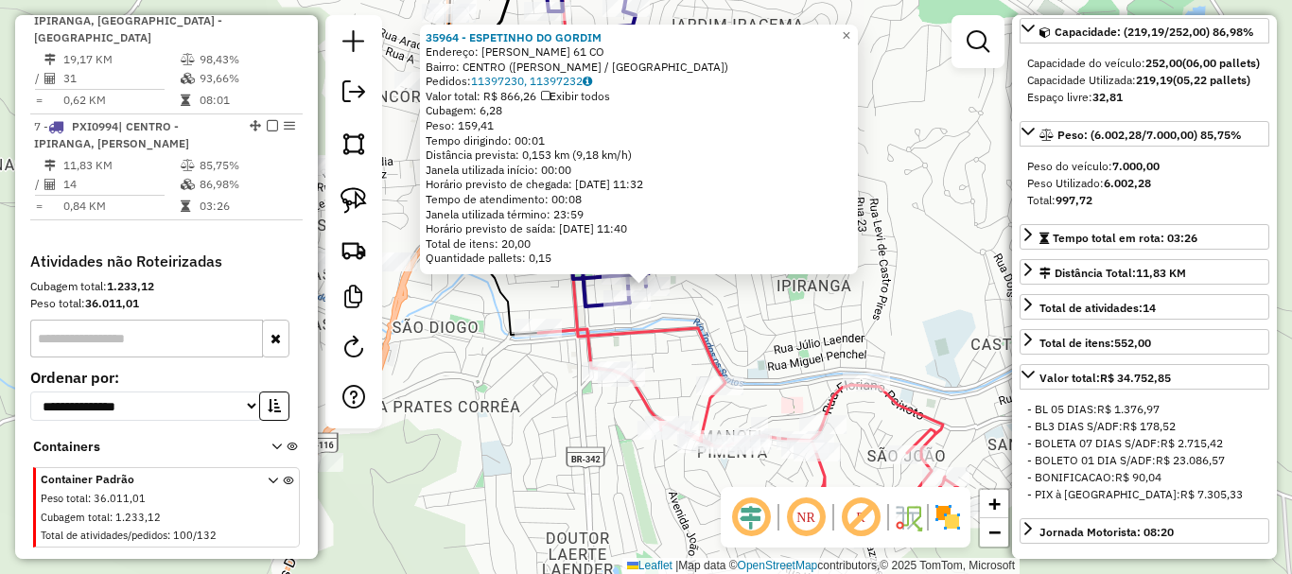
scroll to position [189, 0]
click at [812, 320] on div "35964 - ESPETINHO DO GORDIM Endereço: JORGE MATTAR 61 CO Bairro: CENTRO (TEOFIL…" at bounding box center [646, 287] width 1292 height 574
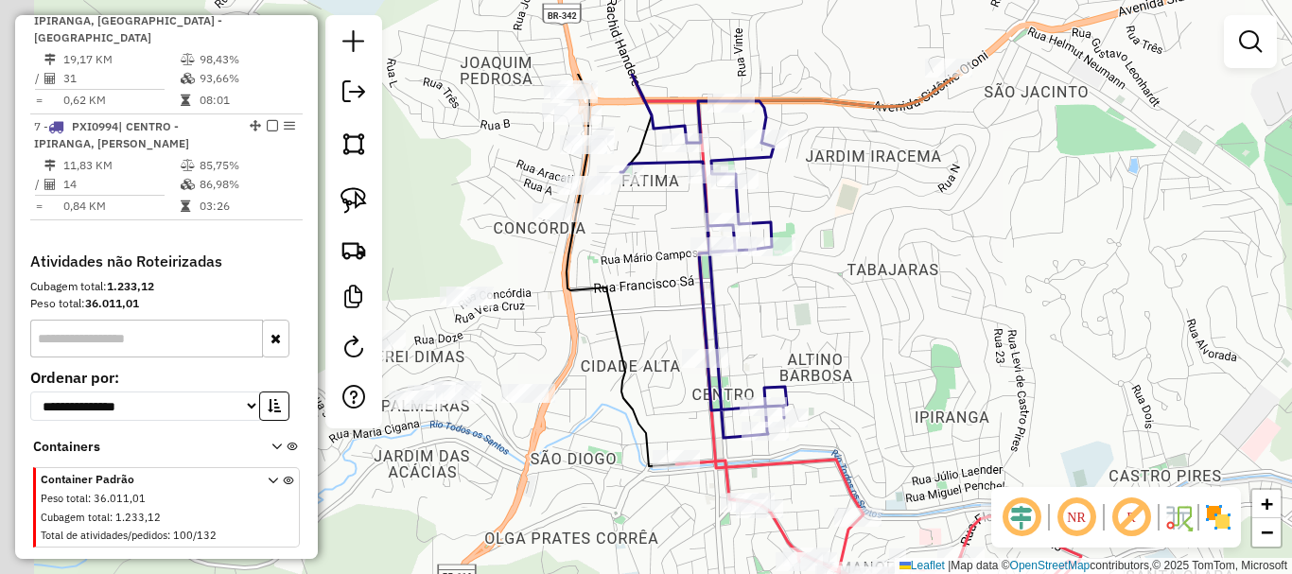
drag, startPoint x: 712, startPoint y: 205, endPoint x: 857, endPoint y: 344, distance: 200.6
click at [857, 344] on div "Janela de atendimento Grade de atendimento Capacidade Transportadoras Veículos …" at bounding box center [646, 287] width 1292 height 574
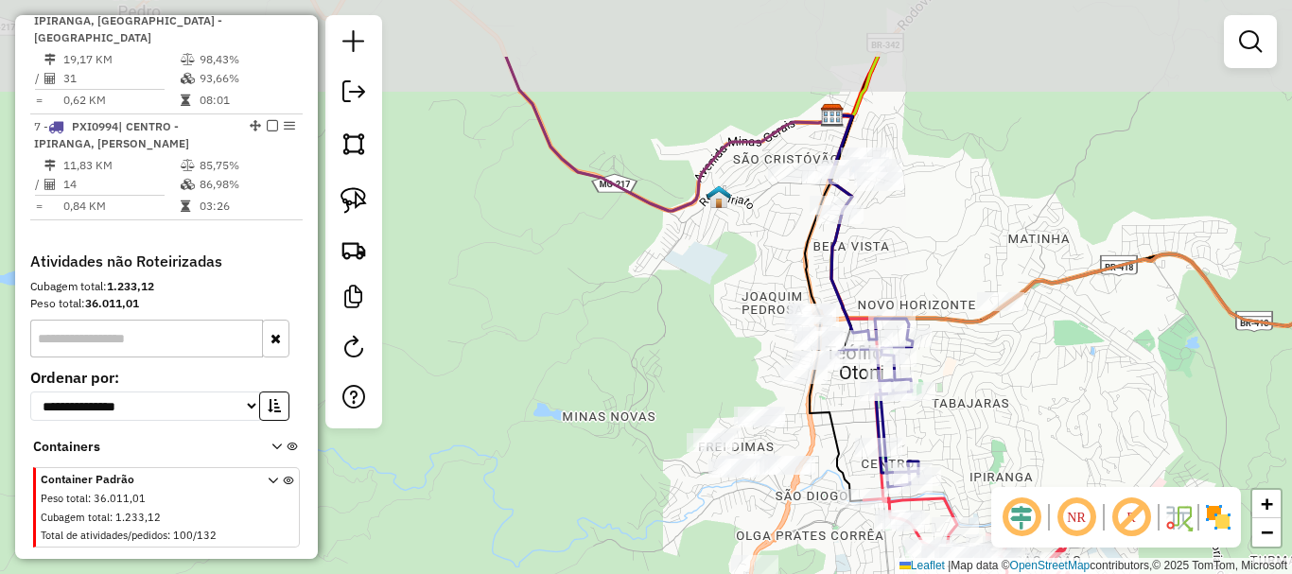
drag, startPoint x: 719, startPoint y: 318, endPoint x: 828, endPoint y: 432, distance: 158.5
click at [828, 432] on icon at bounding box center [834, 308] width 59 height 386
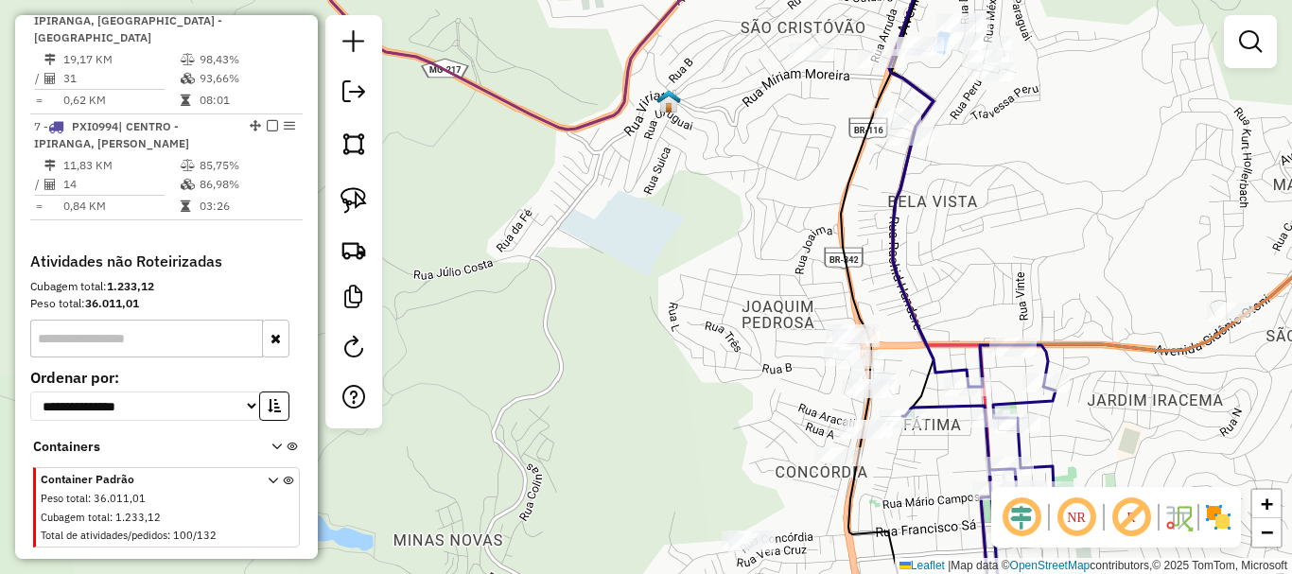
click at [678, 306] on div "Rota 7 - Placa PXI0994 35744 - MACAXEIRA DO GILVAN Janela de atendimento Grade …" at bounding box center [646, 287] width 1292 height 574
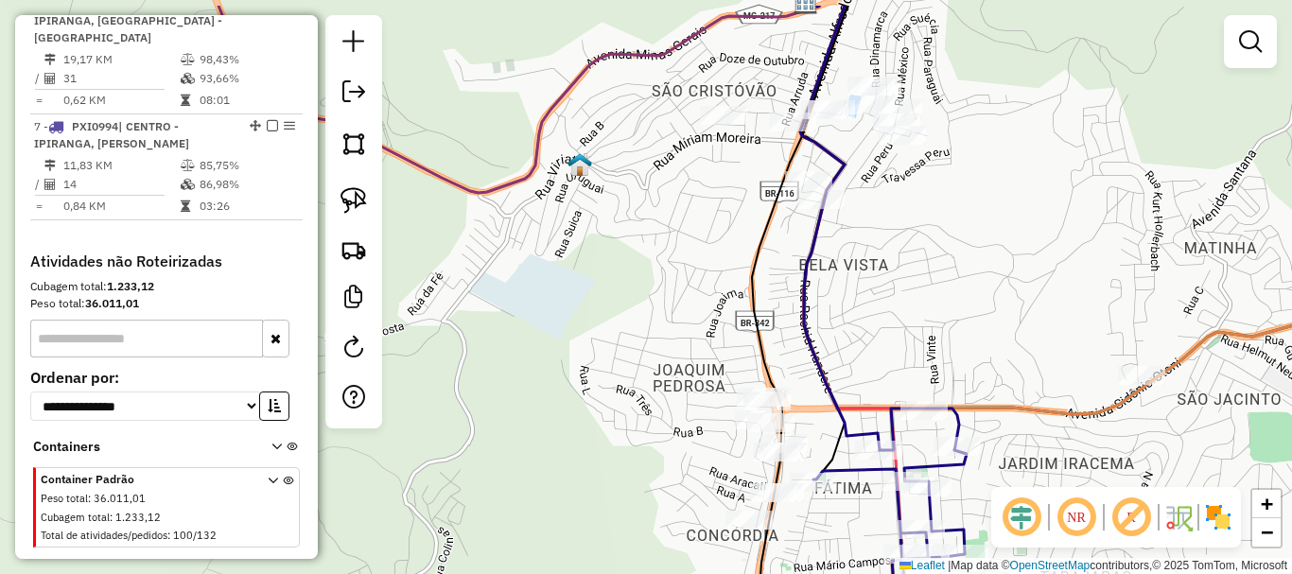
drag, startPoint x: 626, startPoint y: 306, endPoint x: 546, endPoint y: 393, distance: 118.5
click at [546, 393] on div "Janela de atendimento Grade de atendimento Capacidade Transportadoras Veículos …" at bounding box center [646, 287] width 1292 height 574
click at [347, 194] on img at bounding box center [353, 200] width 26 height 26
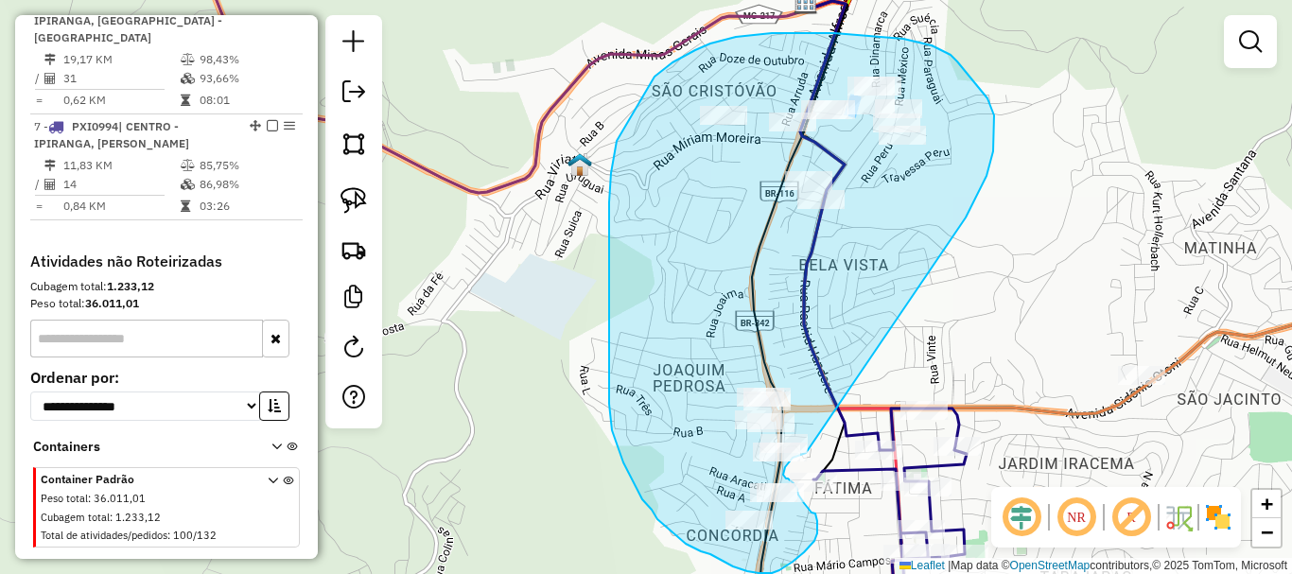
click at [806, 453] on div "Janela de atendimento Grade de atendimento Capacidade Transportadoras Veículos …" at bounding box center [646, 287] width 1292 height 574
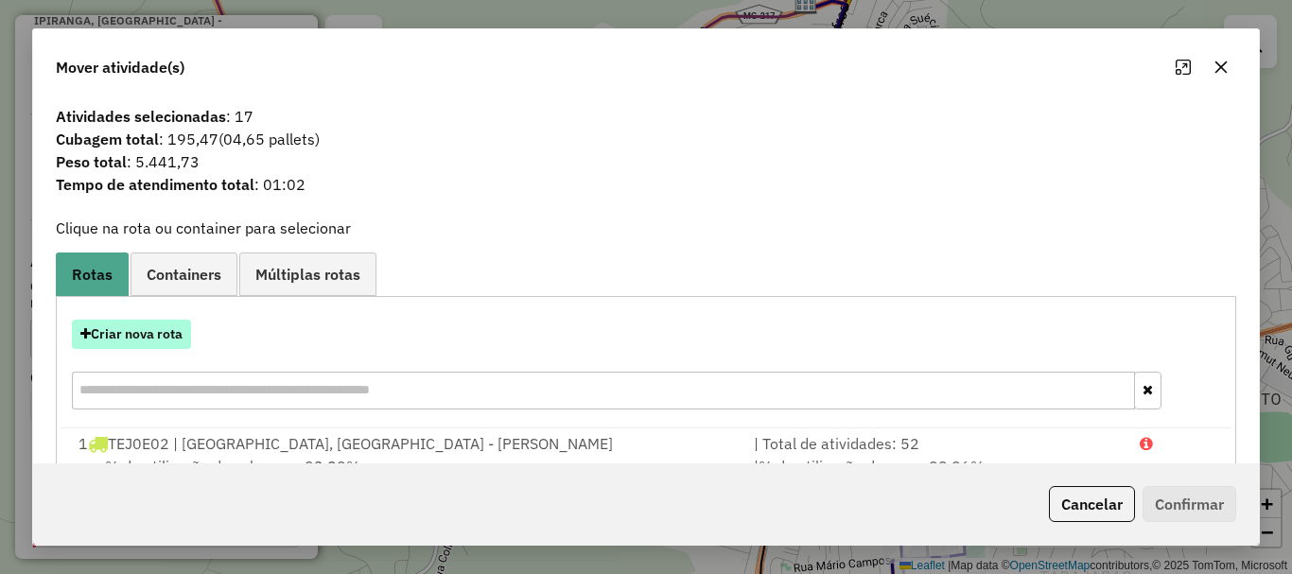
click at [157, 339] on button "Criar nova rota" at bounding box center [131, 334] width 119 height 29
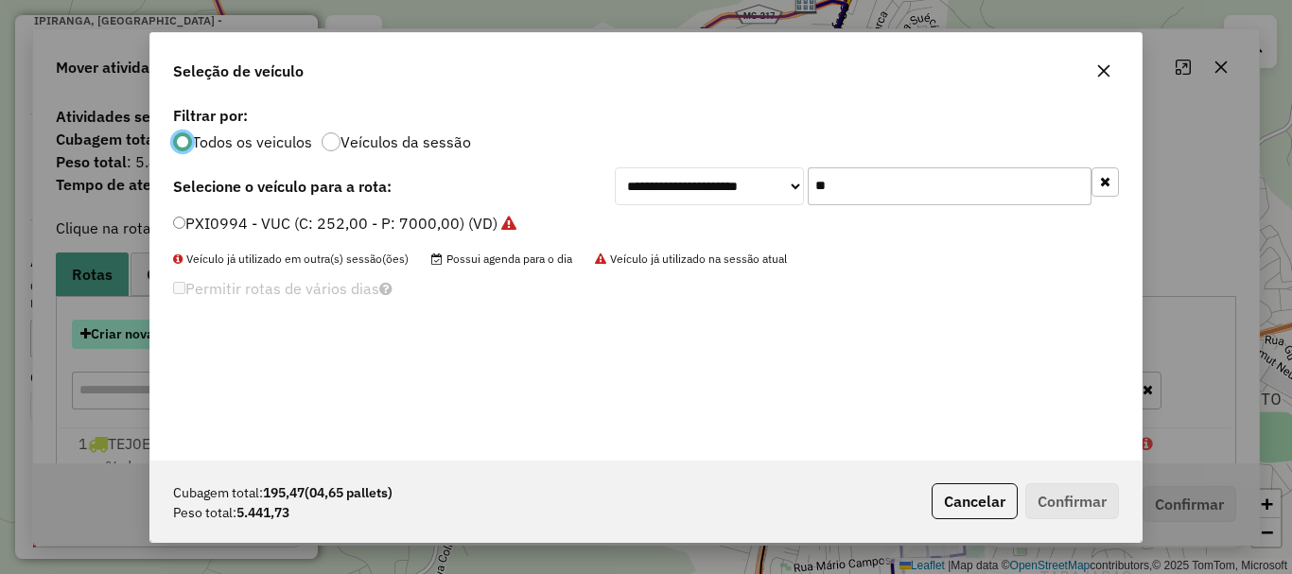
scroll to position [10, 6]
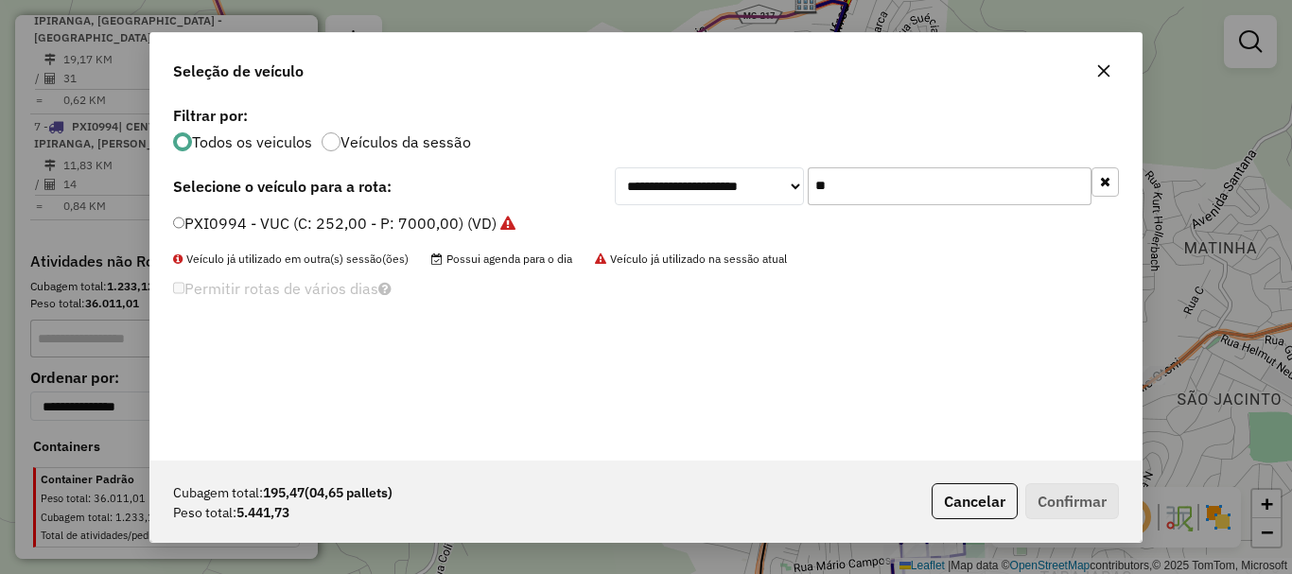
drag, startPoint x: 863, startPoint y: 185, endPoint x: 676, endPoint y: 175, distance: 187.5
click at [676, 175] on div "**********" at bounding box center [867, 186] width 504 height 38
type input "****"
click at [404, 230] on label "TEC2D62 - Toco 392cx (C: 392,00 - P: 10500,00) (VD)" at bounding box center [366, 223] width 387 height 23
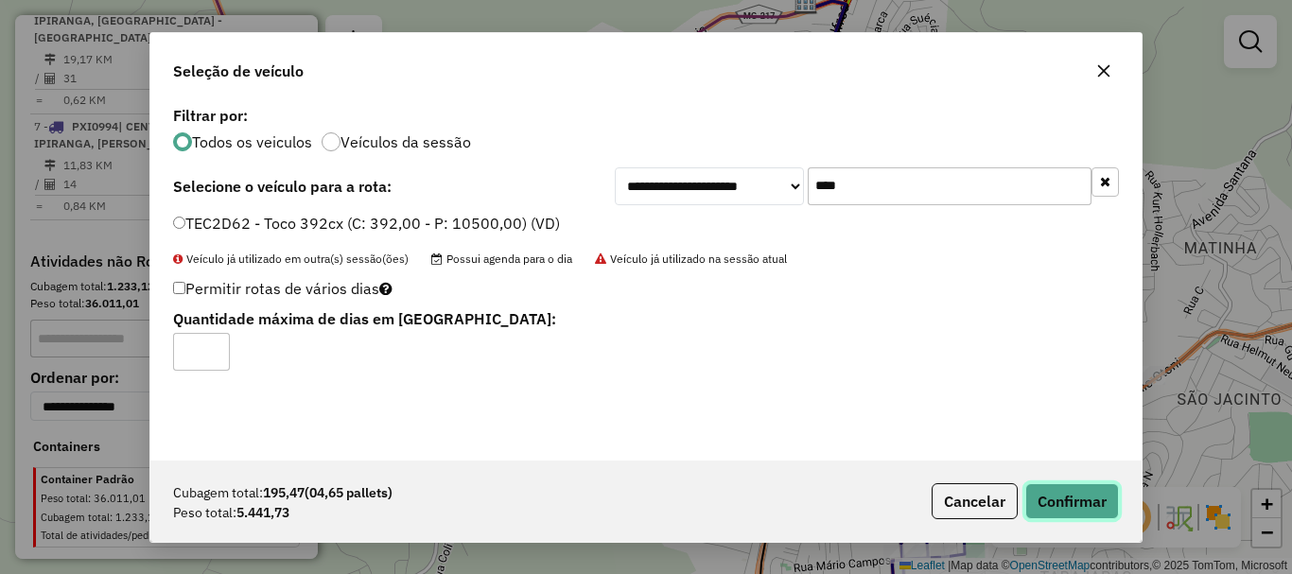
click at [1097, 517] on button "Confirmar" at bounding box center [1072, 501] width 94 height 36
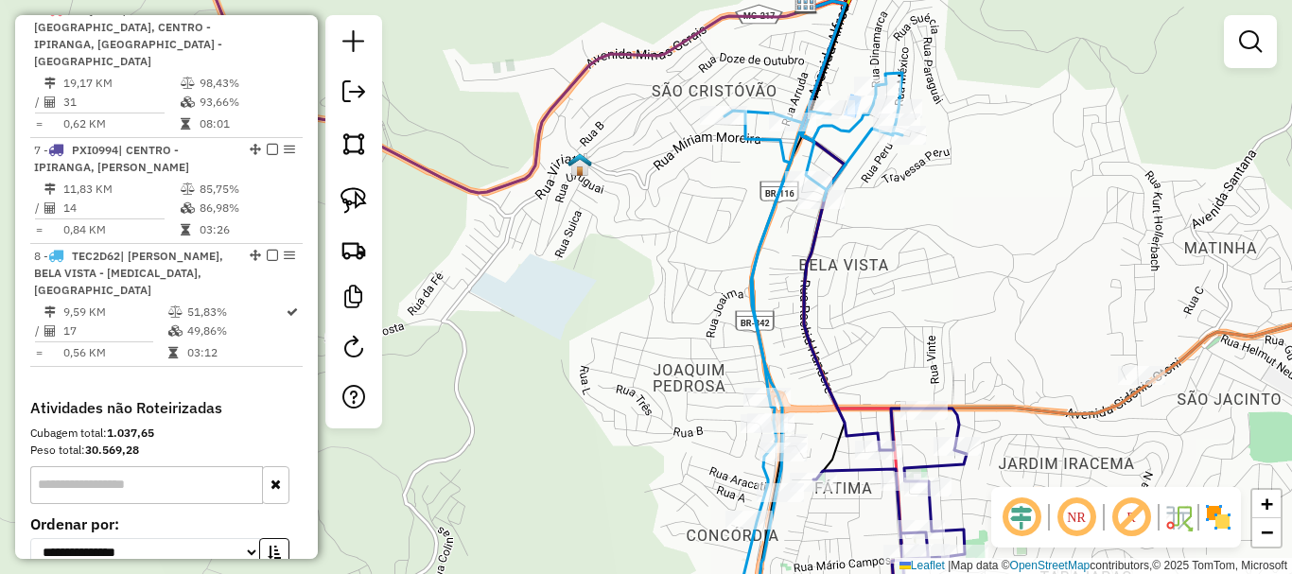
scroll to position [1416, 0]
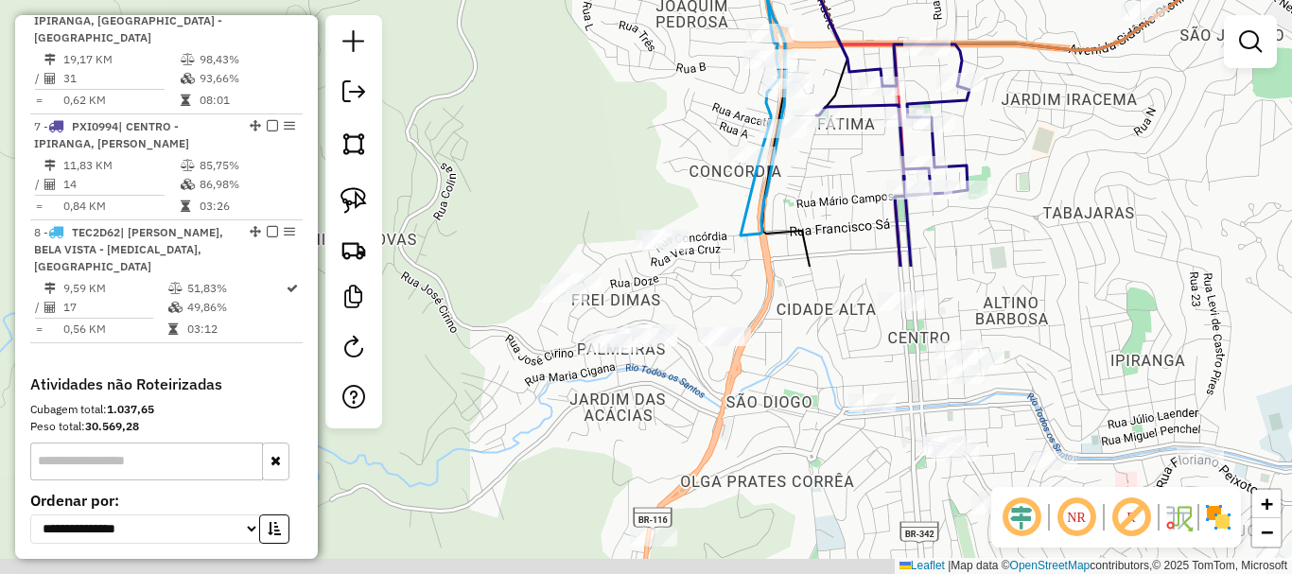
drag, startPoint x: 631, startPoint y: 385, endPoint x: 638, endPoint y: -19, distance: 403.9
click at [638, 0] on html "Aguarde... Pop-up bloqueado! Seu navegador bloqueou automáticamente a abertura …" at bounding box center [646, 287] width 1292 height 574
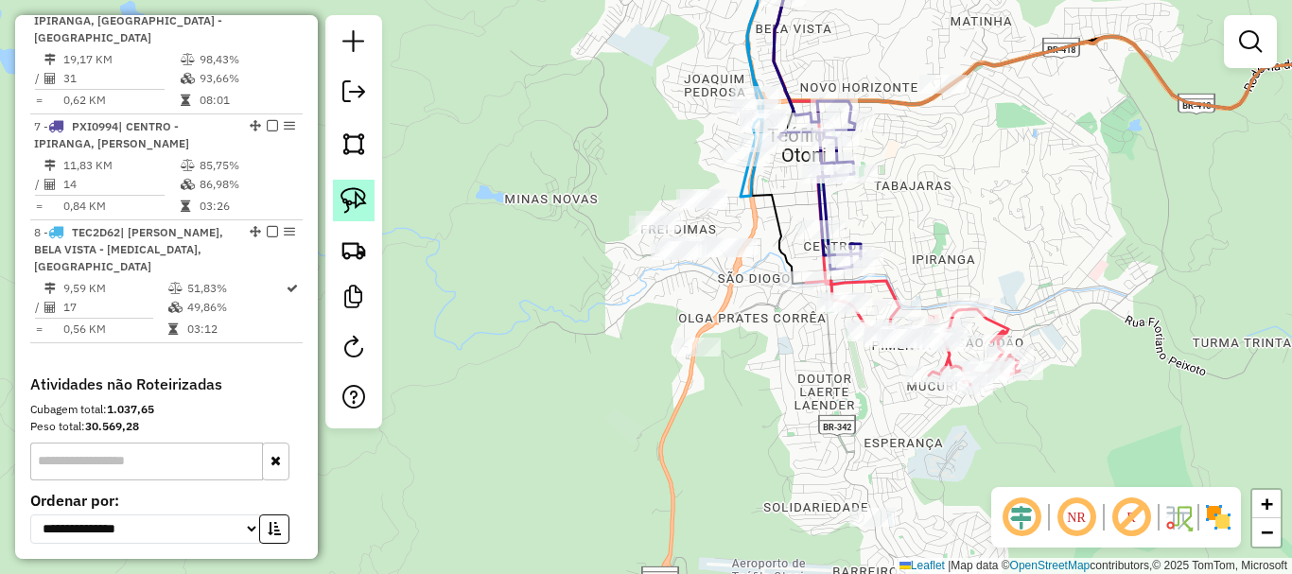
click at [344, 202] on img at bounding box center [353, 200] width 26 height 26
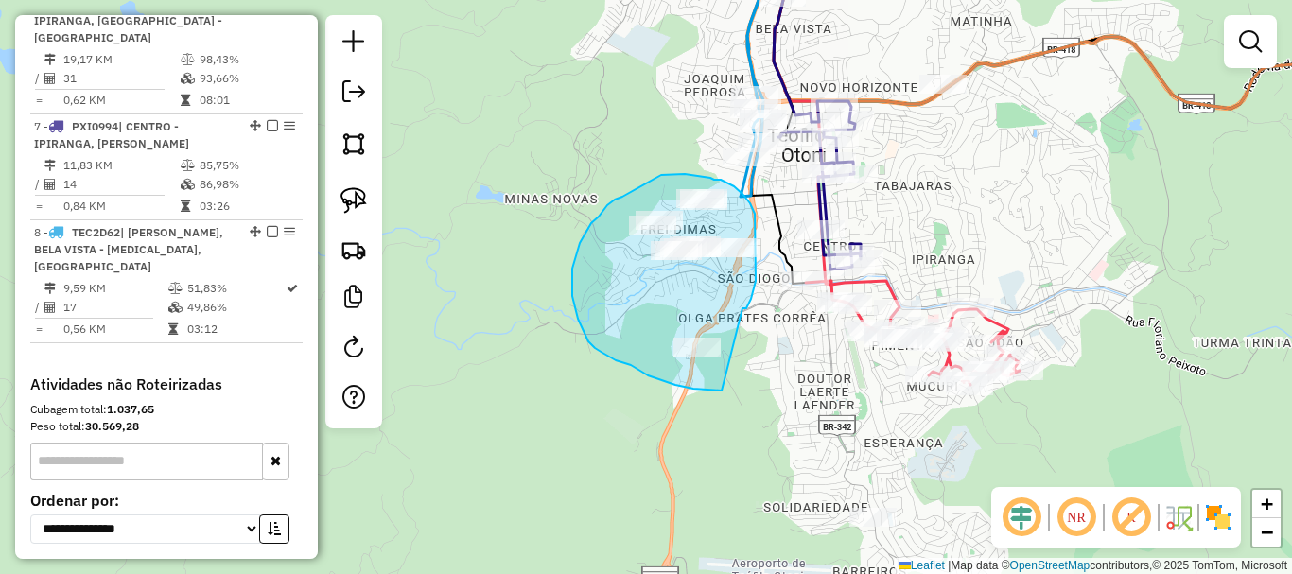
drag, startPoint x: 742, startPoint y: 308, endPoint x: 722, endPoint y: 391, distance: 84.9
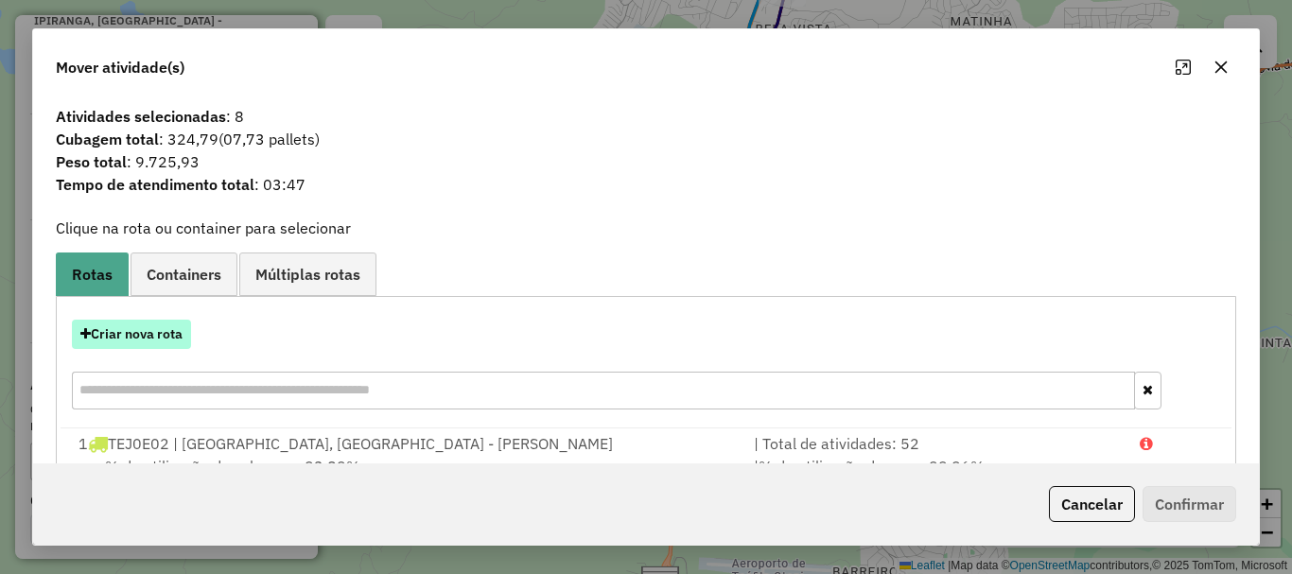
click at [140, 338] on button "Criar nova rota" at bounding box center [131, 334] width 119 height 29
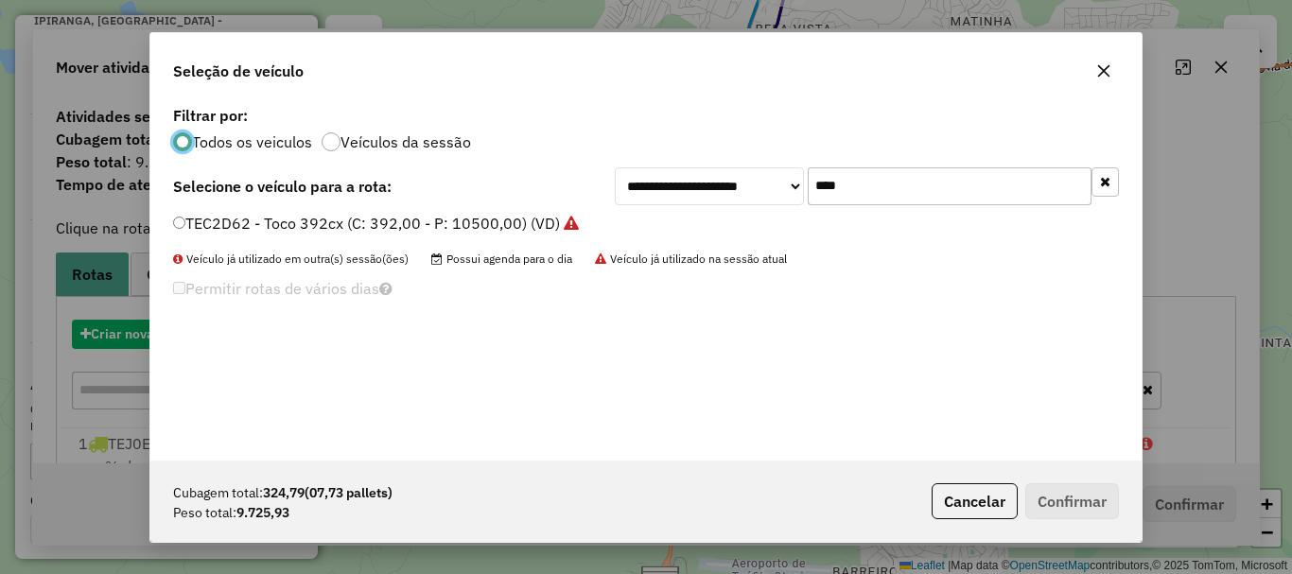
scroll to position [10, 6]
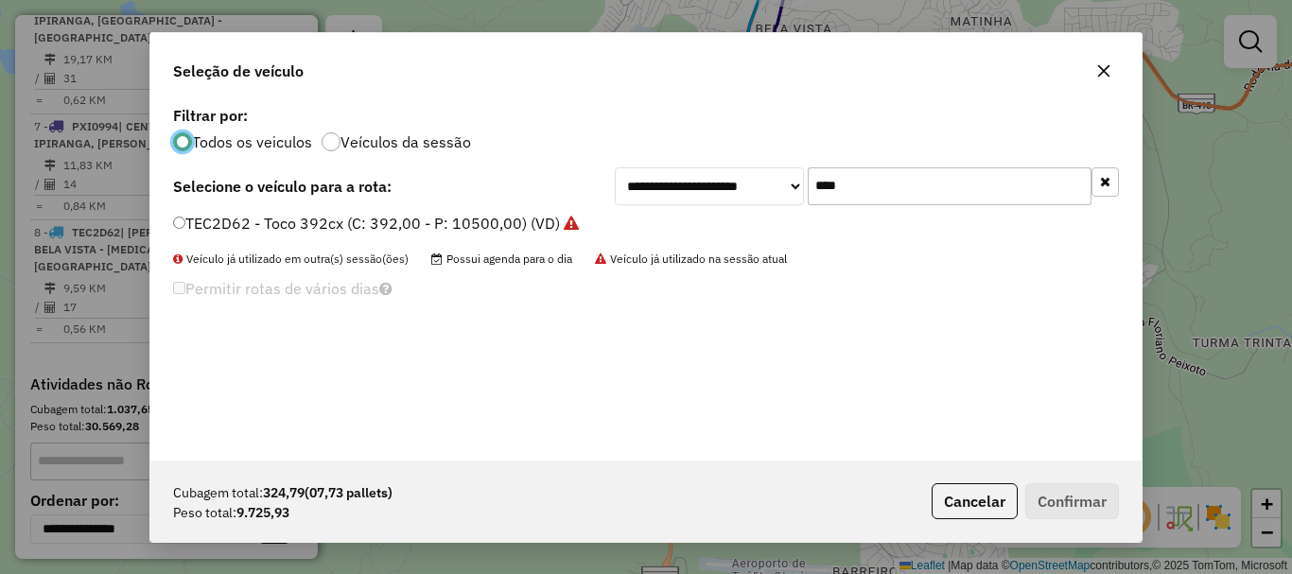
click at [292, 225] on label "TEC2D62 - Toco 392cx (C: 392,00 - P: 10500,00) (VD)" at bounding box center [376, 223] width 406 height 23
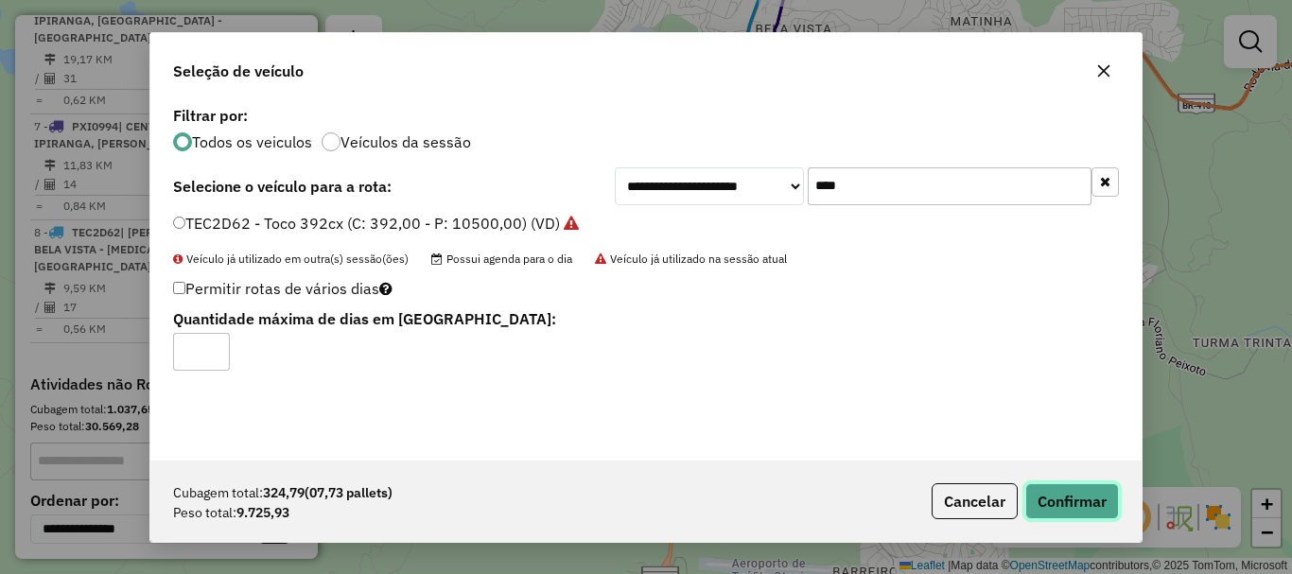
click at [1044, 489] on button "Confirmar" at bounding box center [1072, 501] width 94 height 36
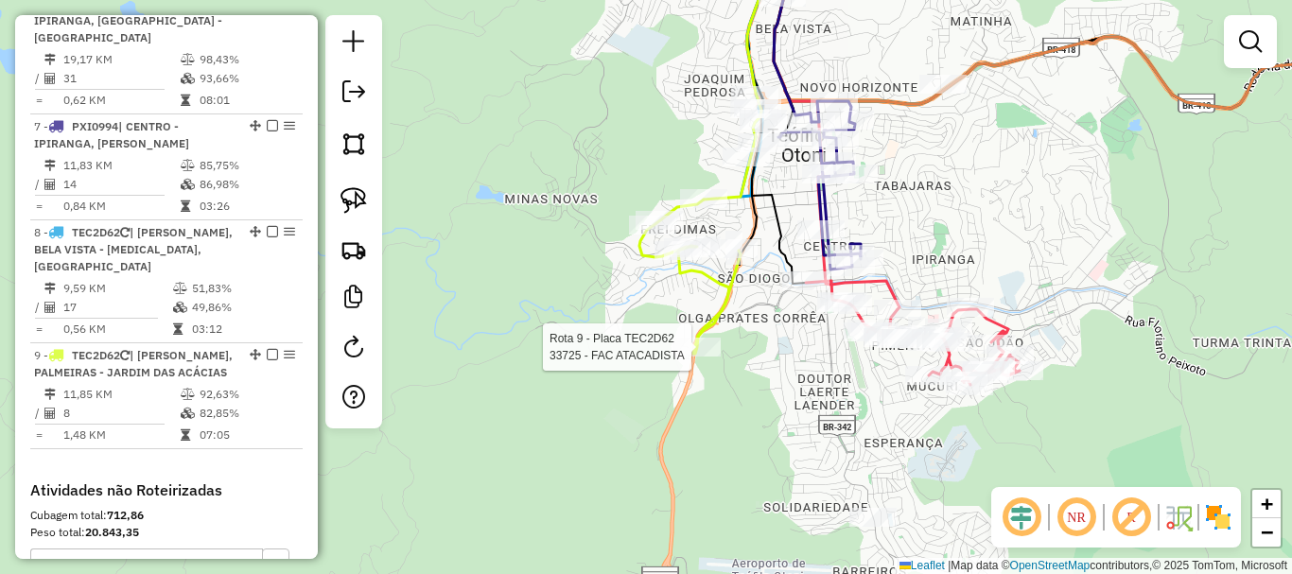
select select "*********"
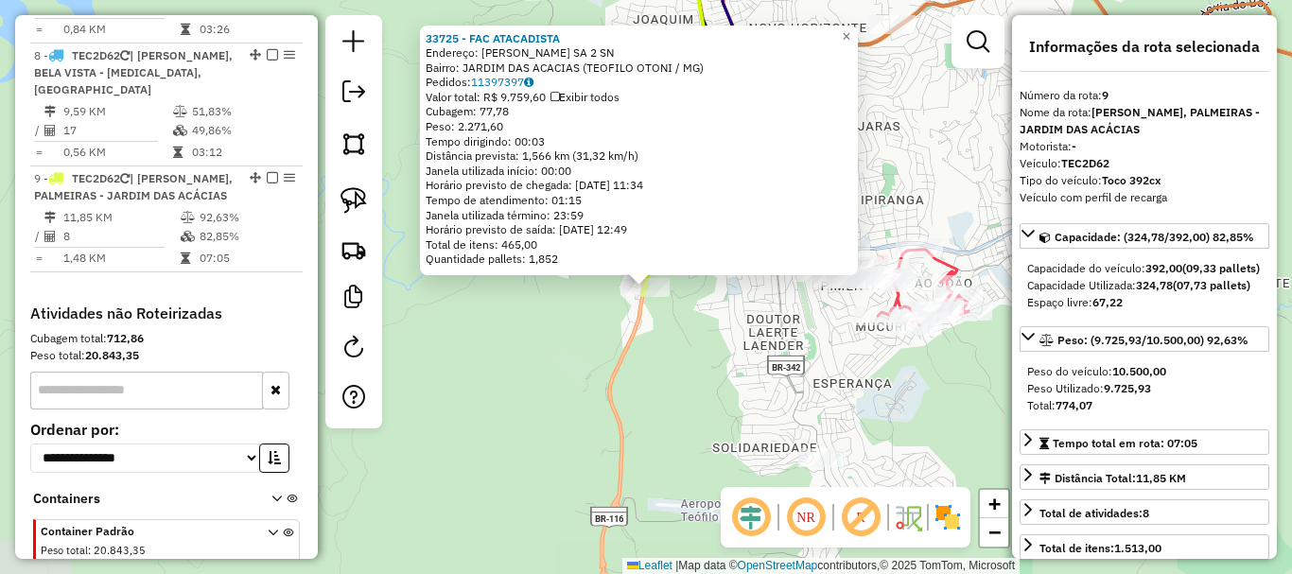
scroll to position [1644, 0]
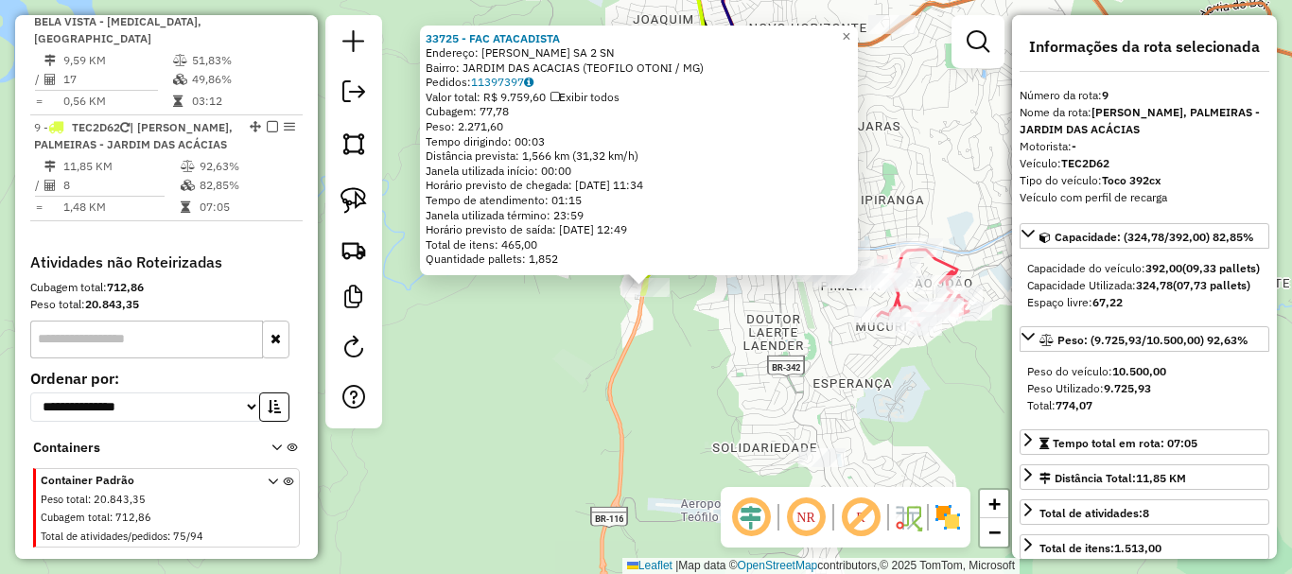
click at [670, 335] on div "33725 - FAC ATACADISTA Endereço: ALFREDO SA 2 SN Bairro: JARDIM DAS ACACIAS (TE…" at bounding box center [646, 287] width 1292 height 574
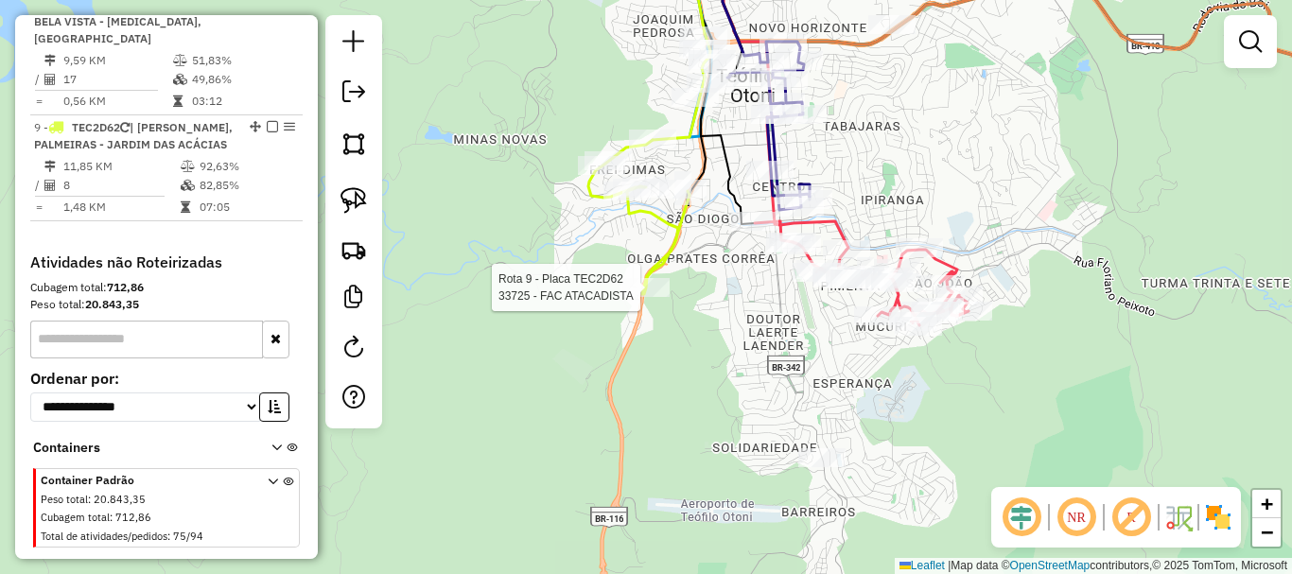
select select "*********"
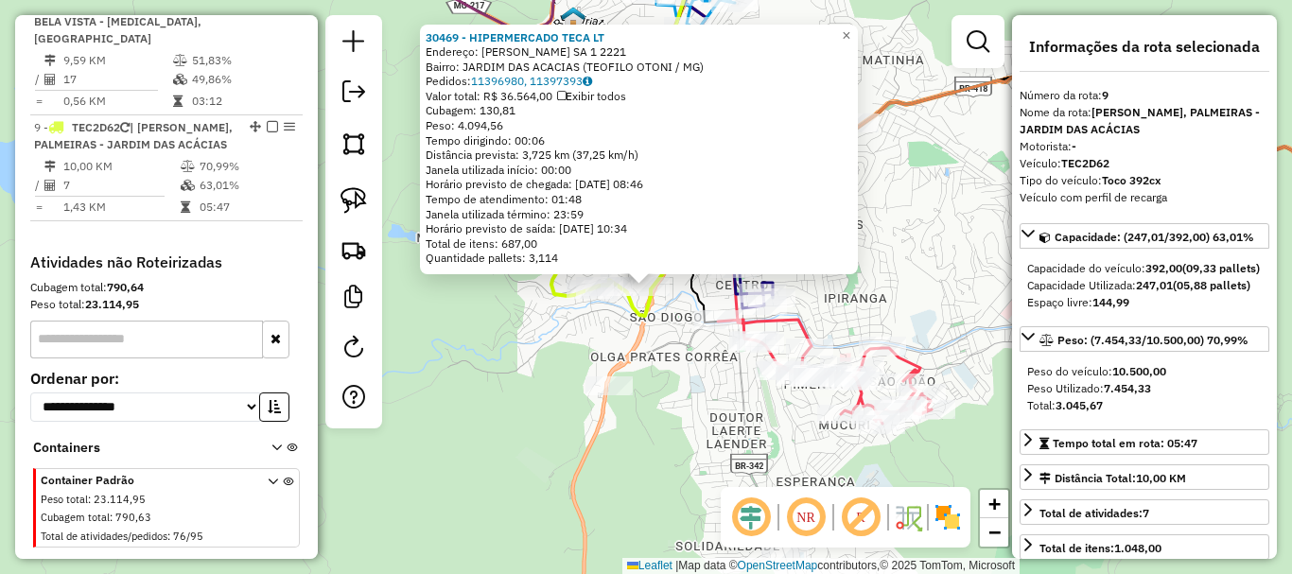
click at [566, 357] on div "30469 - HIPERMERCADO TECA LT Endereço: ALFREDO SA 1 2221 Bairro: JARDIM DAS ACA…" at bounding box center [646, 287] width 1292 height 574
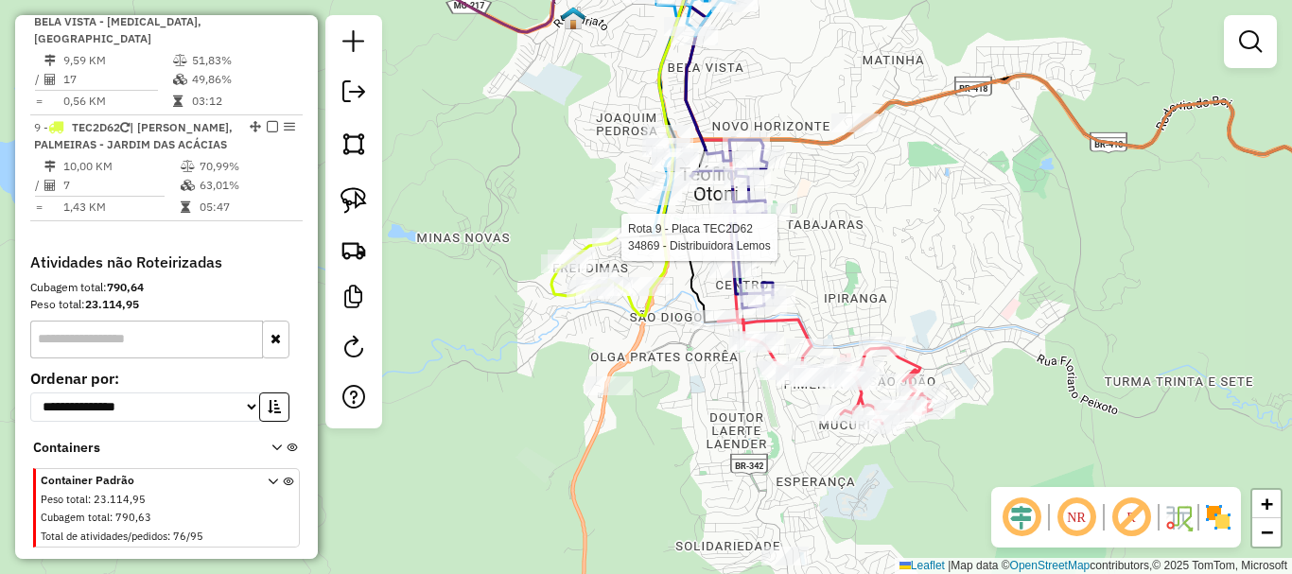
select select "*********"
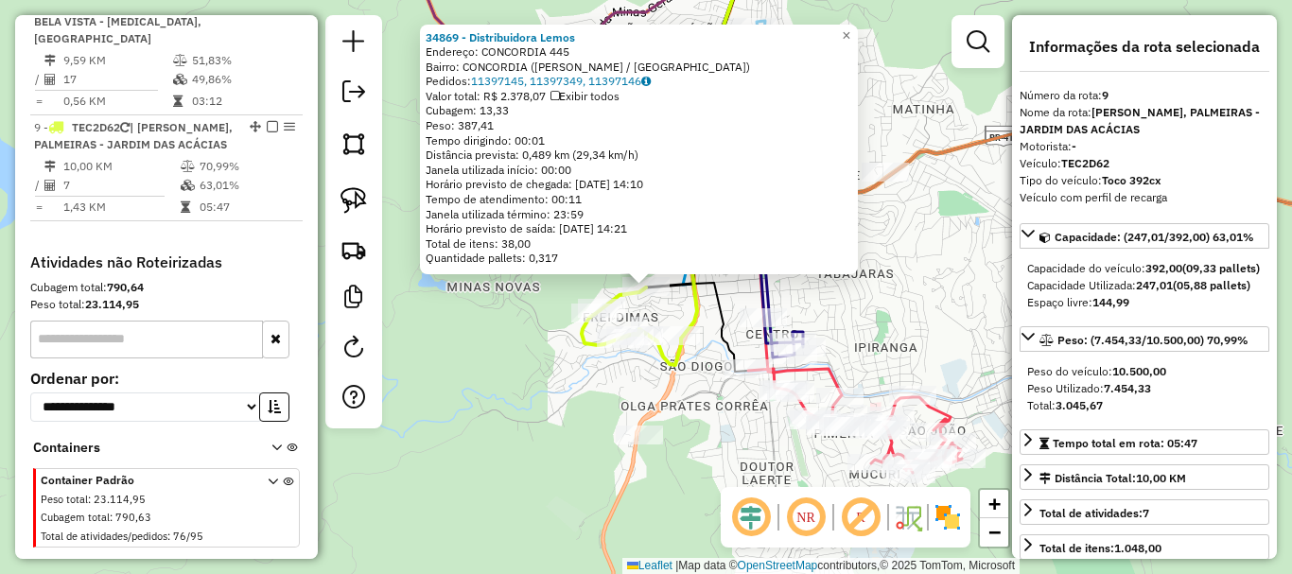
click at [877, 337] on div "34869 - Distribuidora Lemos Endereço: CONCORDIA 445 Bairro: CONCORDIA (TEOFILO …" at bounding box center [646, 287] width 1292 height 574
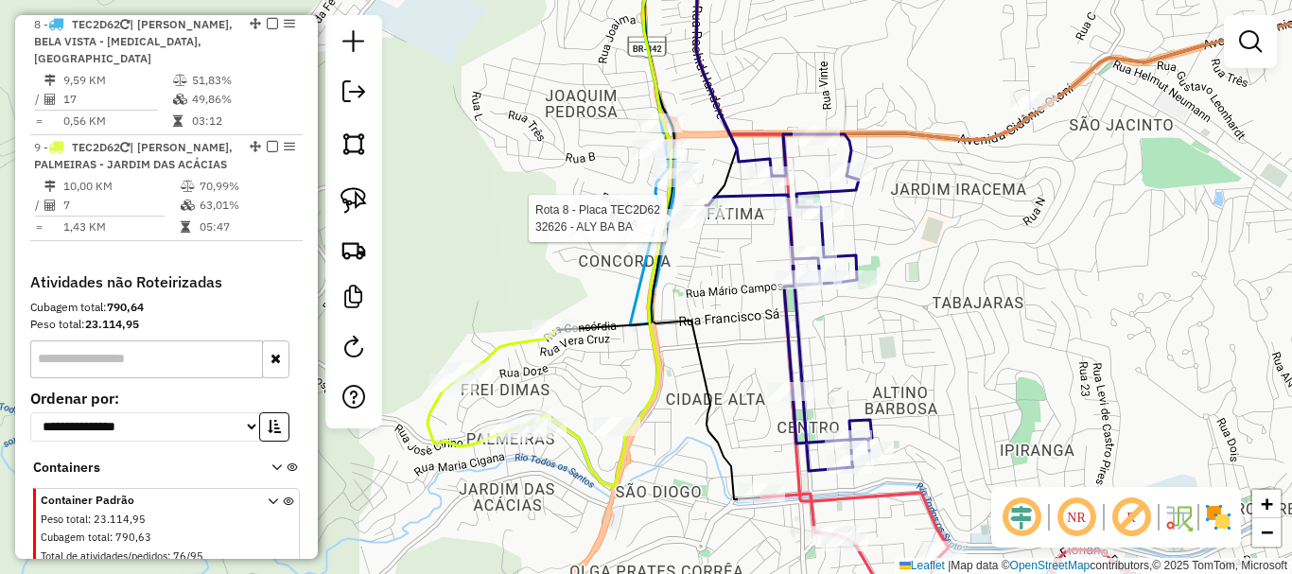
select select "*********"
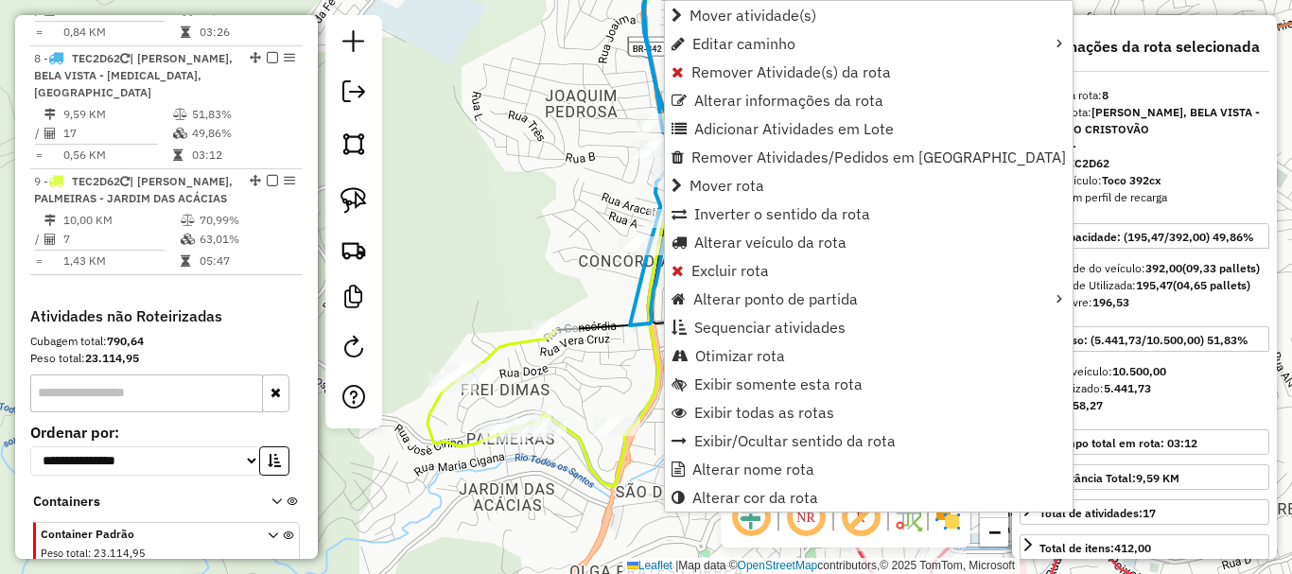
scroll to position [1587, 0]
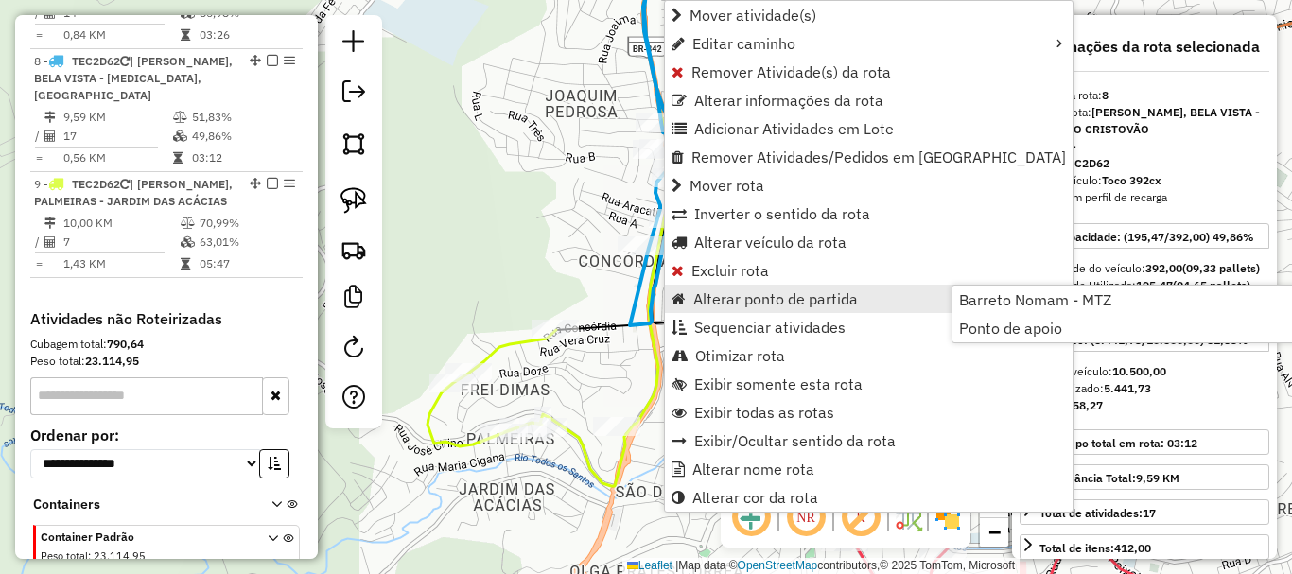
click at [600, 384] on div "Janela de atendimento Grade de atendimento Capacidade Transportadoras Veículos …" at bounding box center [646, 287] width 1292 height 574
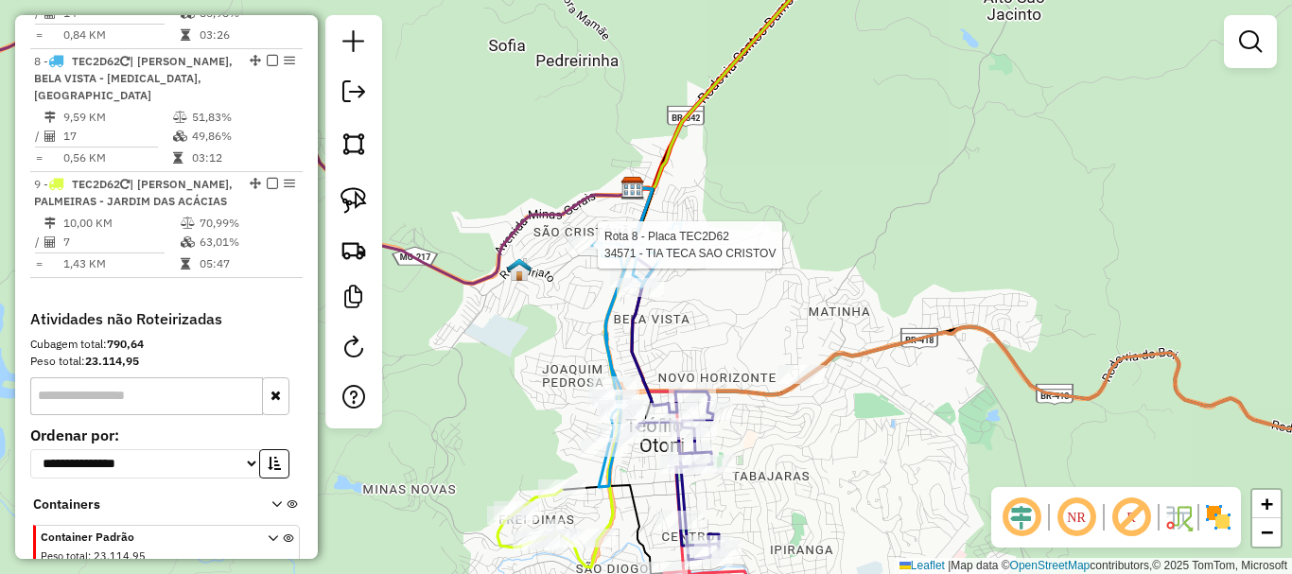
select select "*********"
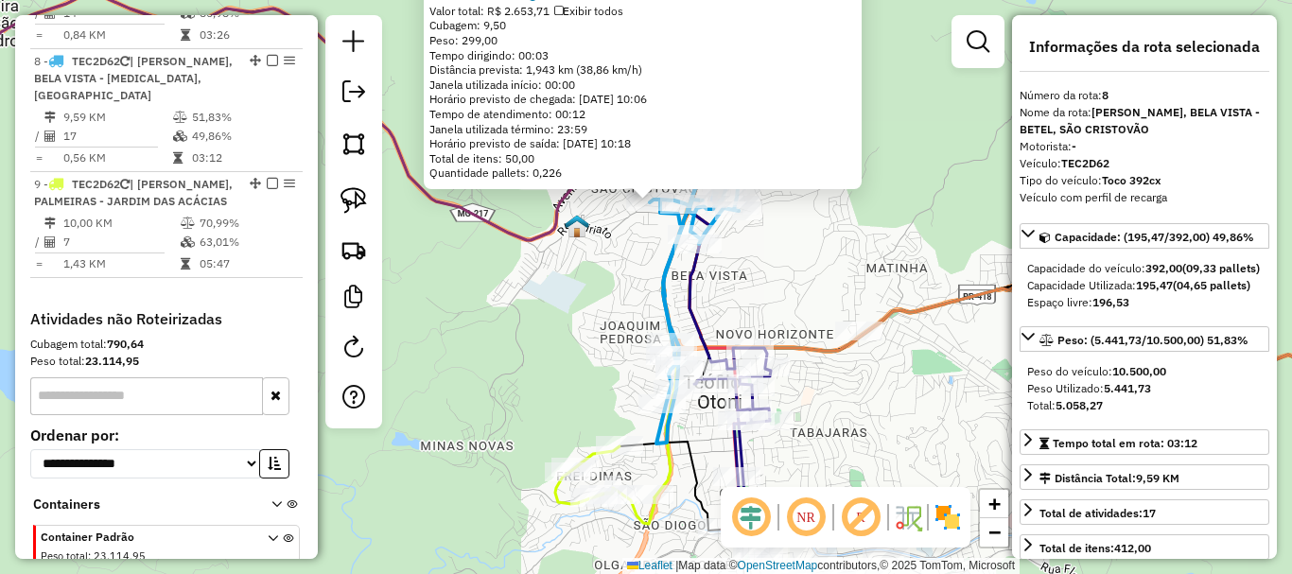
drag, startPoint x: 788, startPoint y: 375, endPoint x: 792, endPoint y: 192, distance: 183.5
click at [792, 192] on div "34571 - TIA TECA SAO CRISTOV Endereço: MOACIR RAMALHO 293 Bairro: SAO CRISTOVAO…" at bounding box center [646, 287] width 1292 height 574
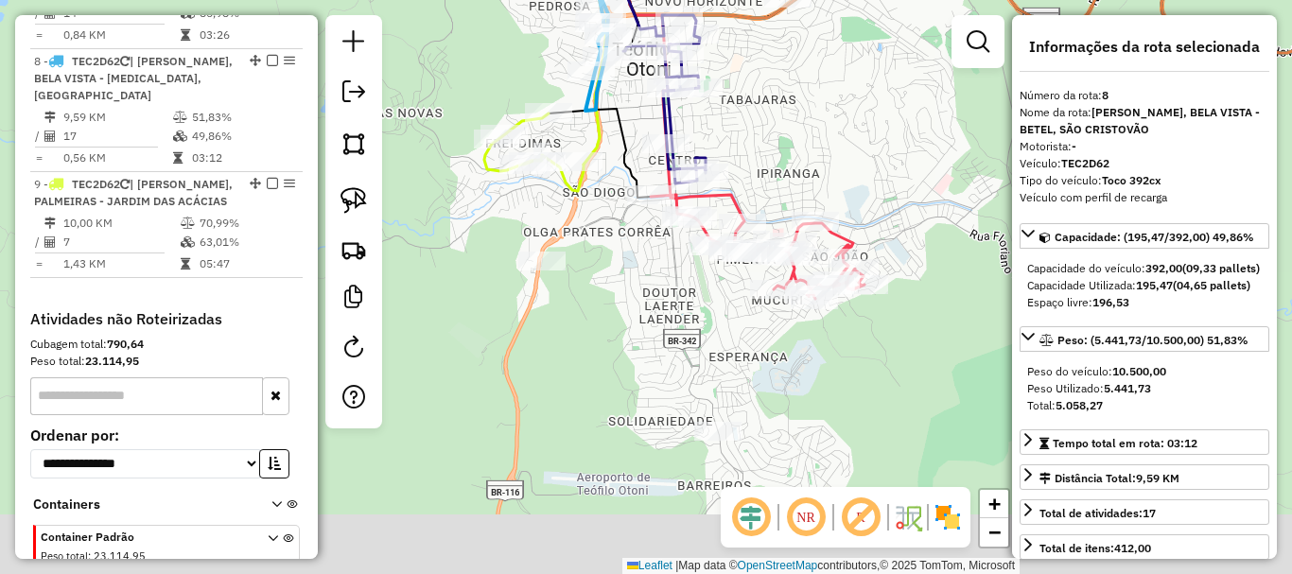
drag, startPoint x: 664, startPoint y: 471, endPoint x: 593, endPoint y: 230, distance: 251.4
click at [593, 232] on div "34571 - TIA TECA SAO CRISTOV Endereço: MOACIR RAMALHO 293 Bairro: SAO CRISTOVAO…" at bounding box center [646, 287] width 1292 height 574
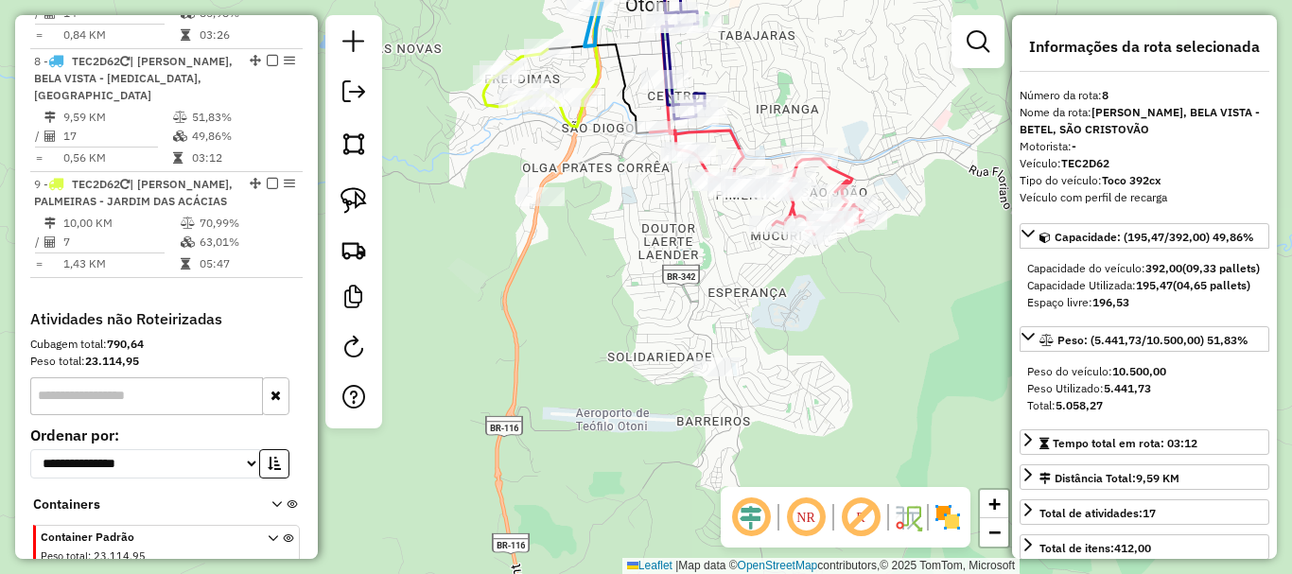
click at [604, 278] on div "34571 - TIA TECA SAO CRISTOV Endereço: MOACIR RAMALHO 293 Bairro: SAO CRISTOVAO…" at bounding box center [646, 287] width 1292 height 574
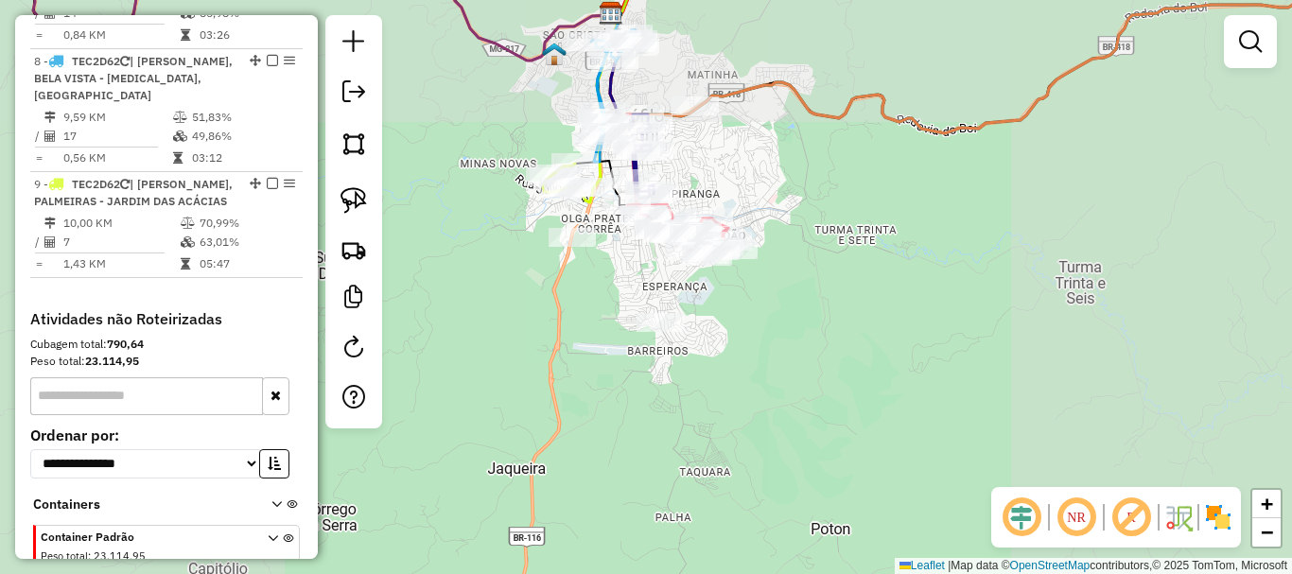
click at [771, 301] on div "Janela de atendimento Grade de atendimento Capacidade Transportadoras Veículos …" at bounding box center [646, 287] width 1292 height 574
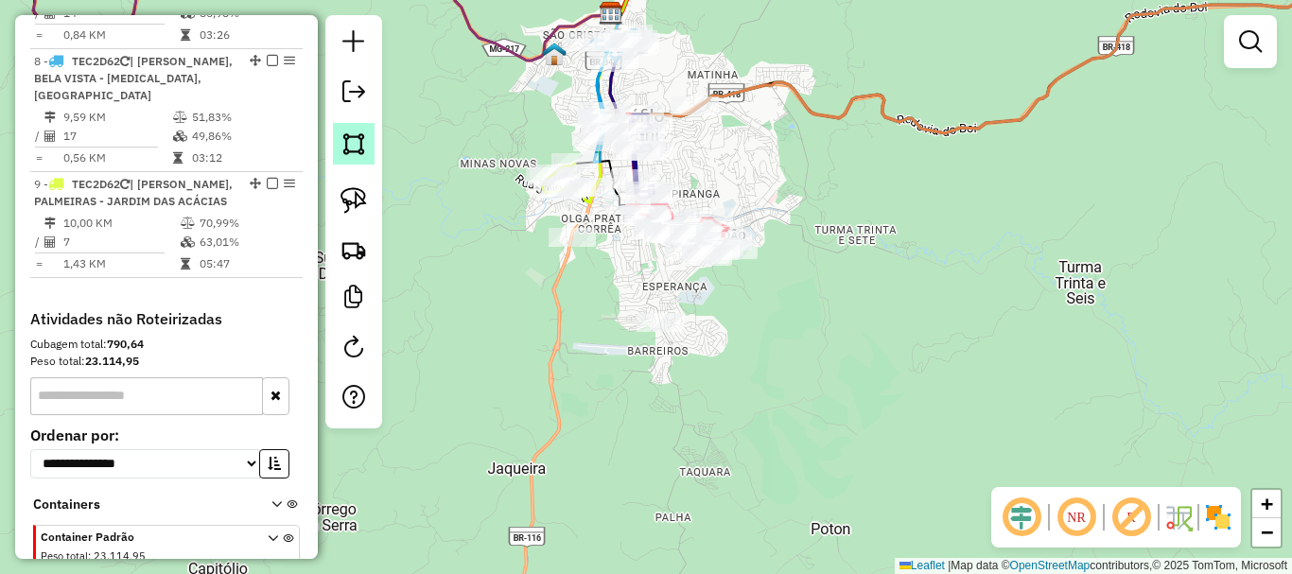
click at [346, 140] on img at bounding box center [353, 144] width 26 height 26
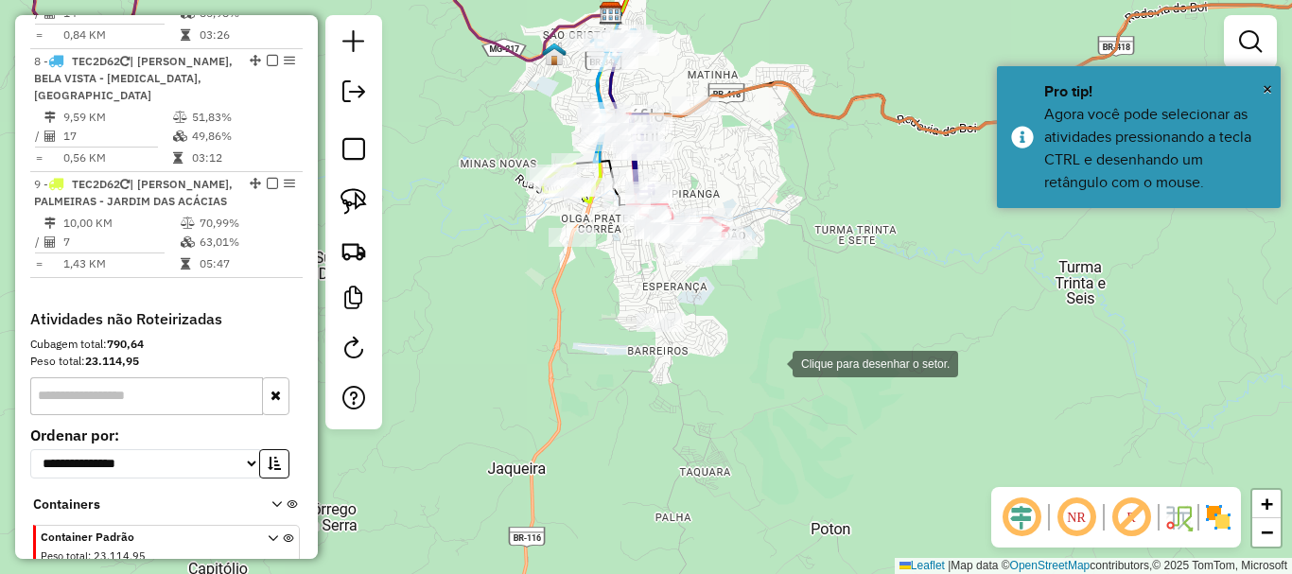
drag, startPoint x: 774, startPoint y: 362, endPoint x: 809, endPoint y: 259, distance: 109.2
click at [780, 357] on div at bounding box center [774, 362] width 38 height 38
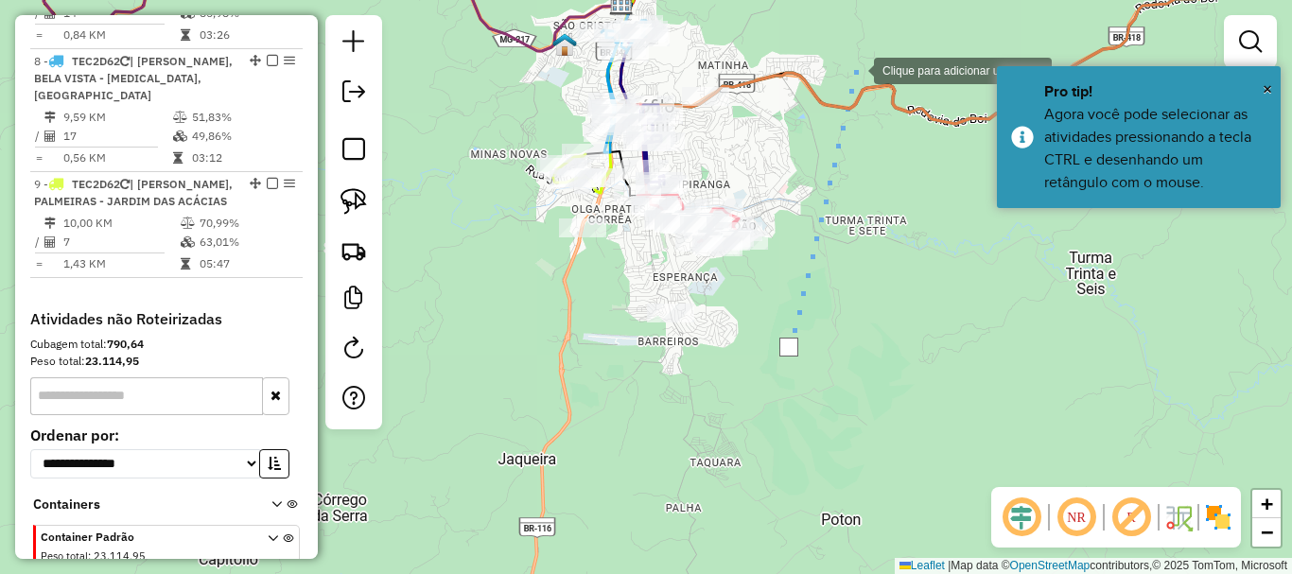
click at [855, 69] on div at bounding box center [855, 69] width 38 height 38
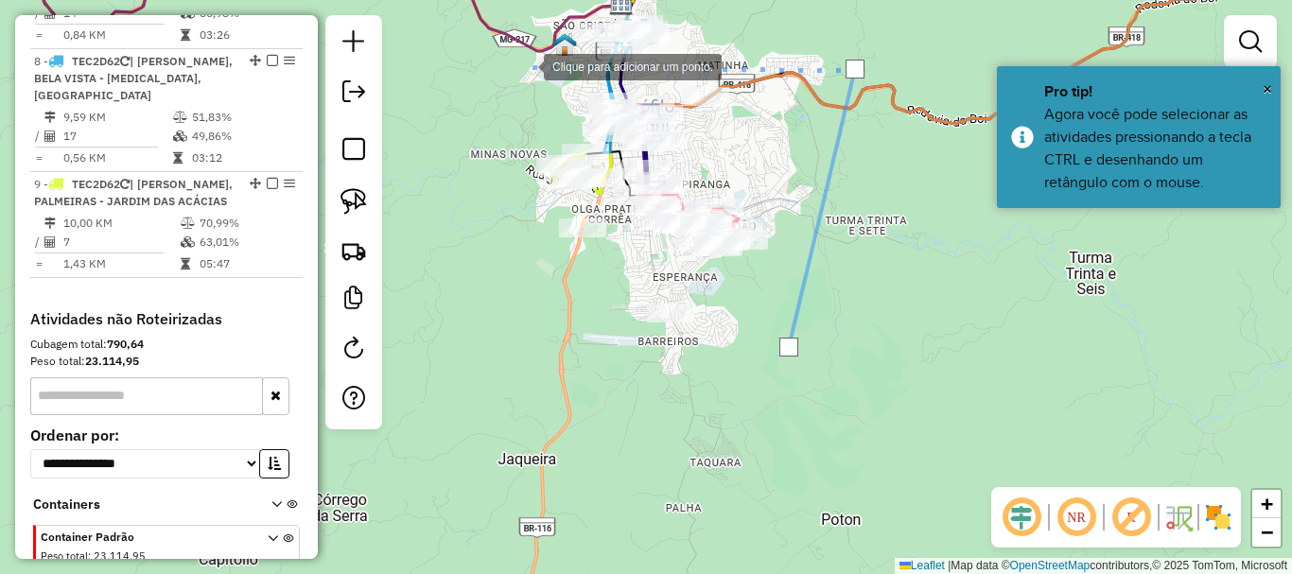
click at [525, 65] on div at bounding box center [525, 65] width 38 height 38
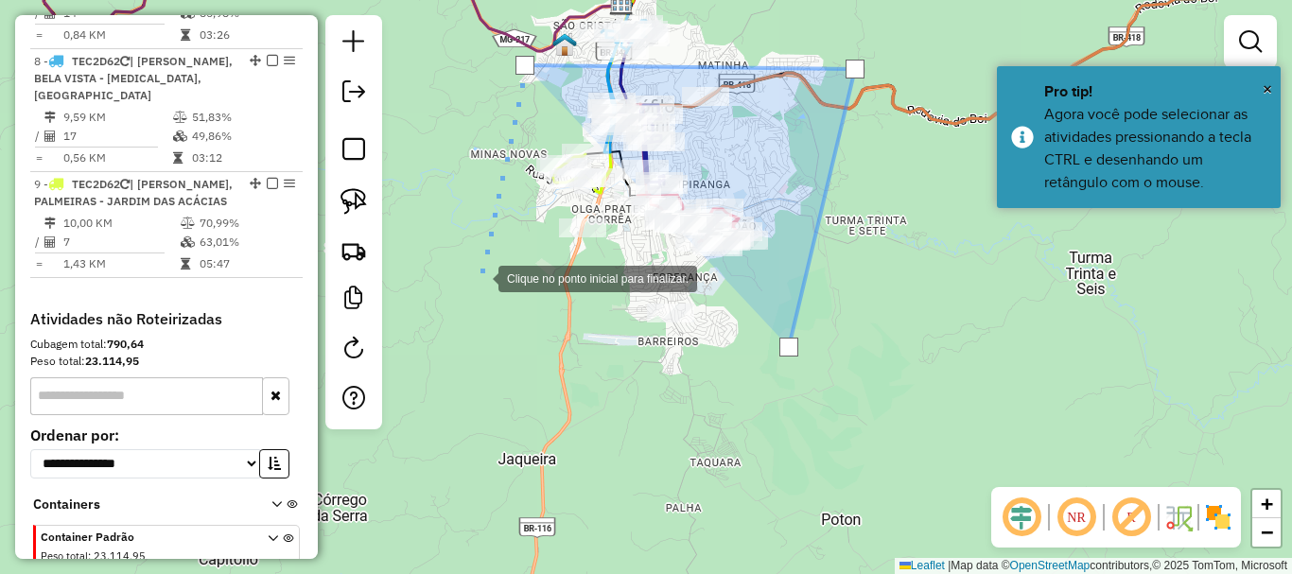
click at [479, 277] on div at bounding box center [480, 277] width 38 height 38
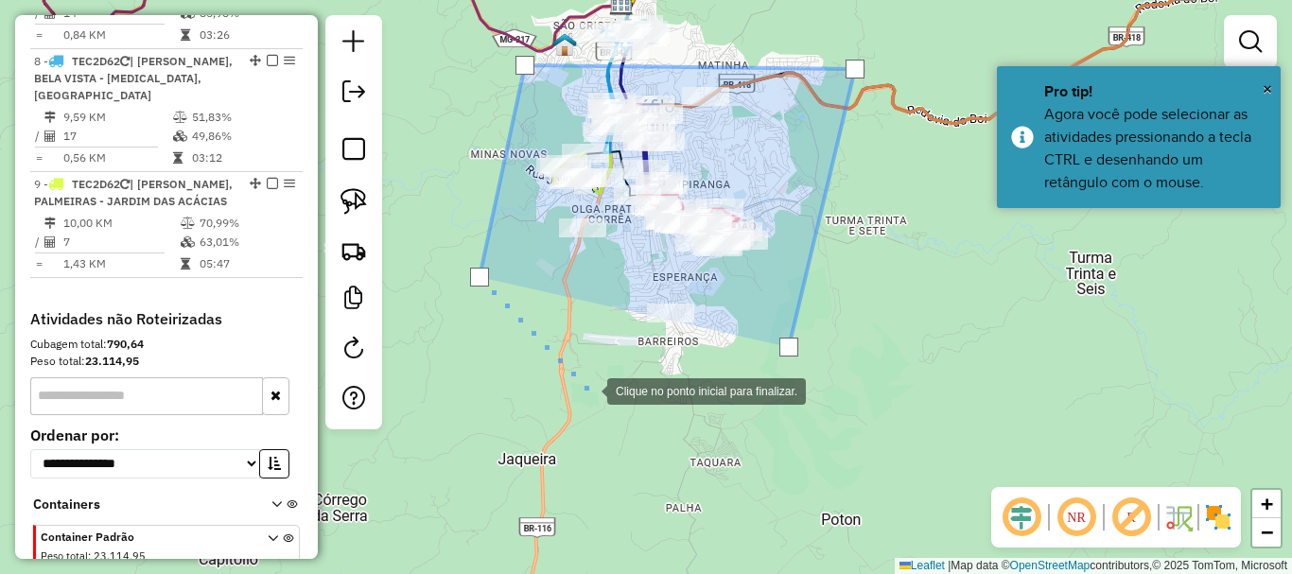
click at [588, 390] on div at bounding box center [588, 390] width 38 height 38
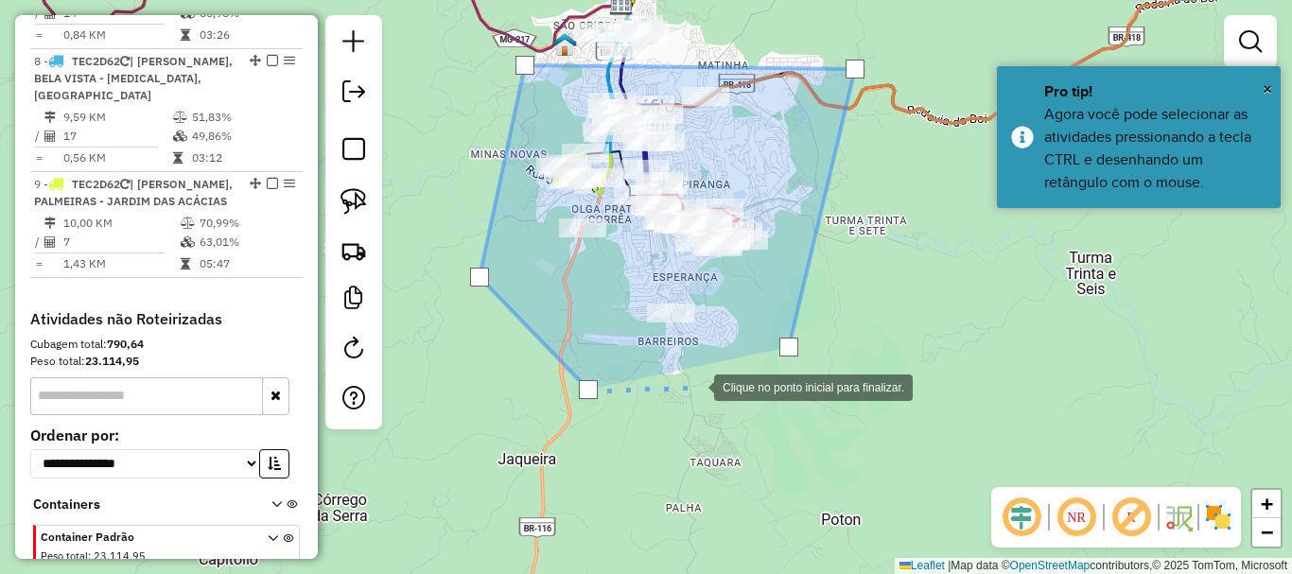
click at [714, 386] on div at bounding box center [695, 386] width 38 height 38
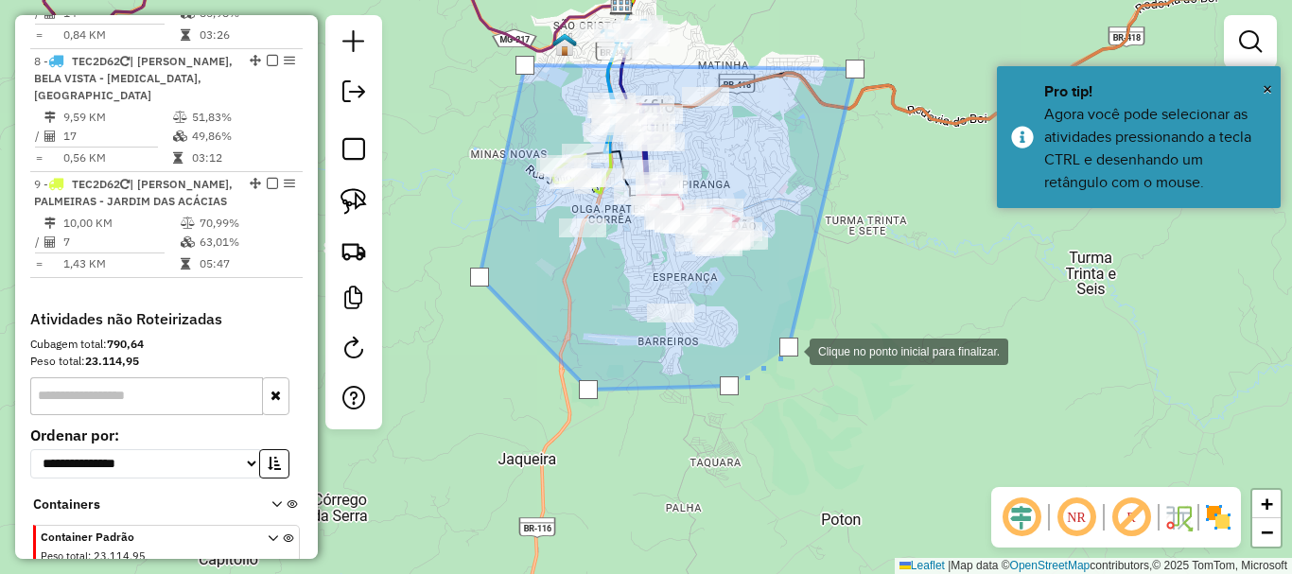
click at [791, 350] on div at bounding box center [788, 347] width 19 height 19
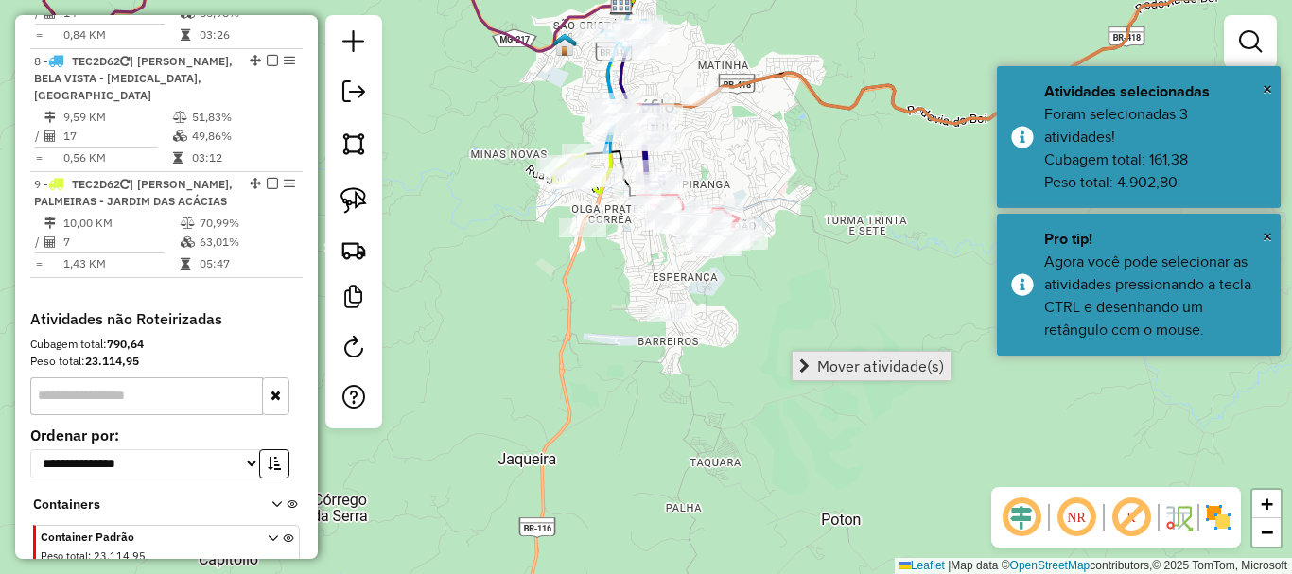
click at [856, 358] on span "Mover atividade(s)" at bounding box center [880, 365] width 127 height 15
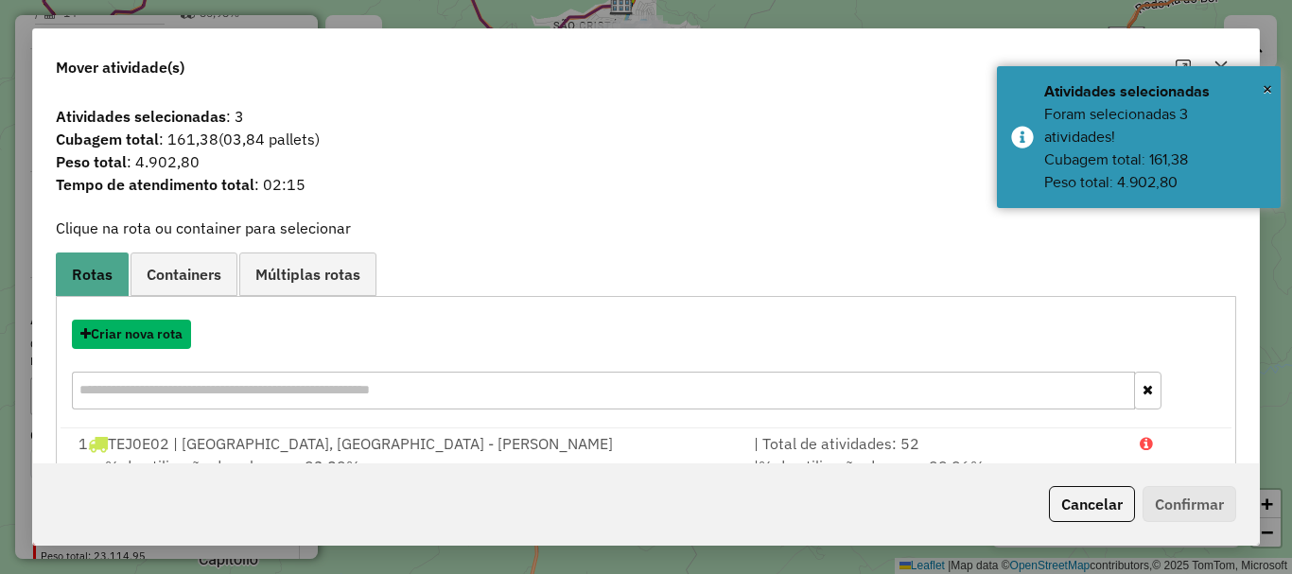
click at [156, 339] on button "Criar nova rota" at bounding box center [131, 334] width 119 height 29
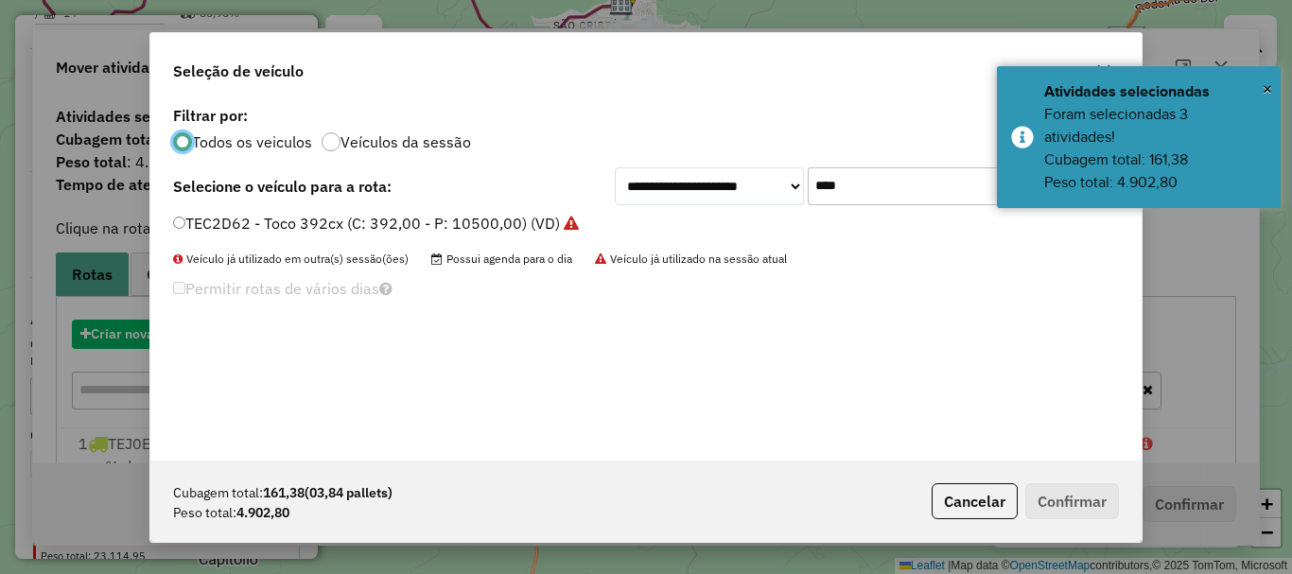
scroll to position [10, 6]
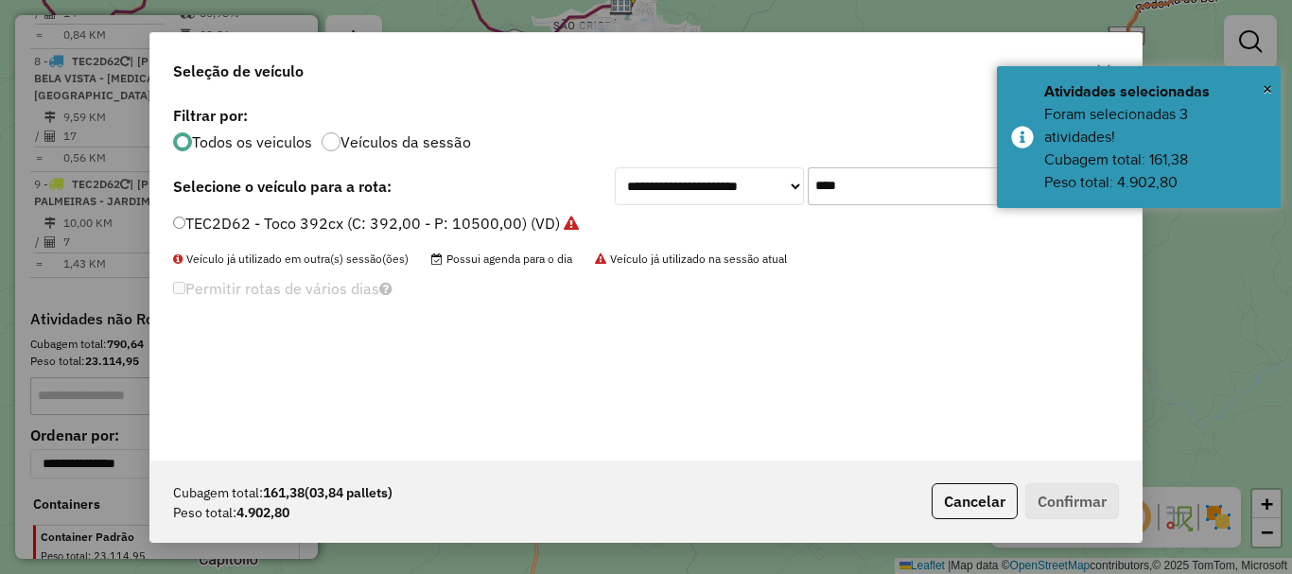
drag, startPoint x: 862, startPoint y: 183, endPoint x: 684, endPoint y: 183, distance: 177.8
click at [684, 183] on div "**********" at bounding box center [867, 186] width 504 height 38
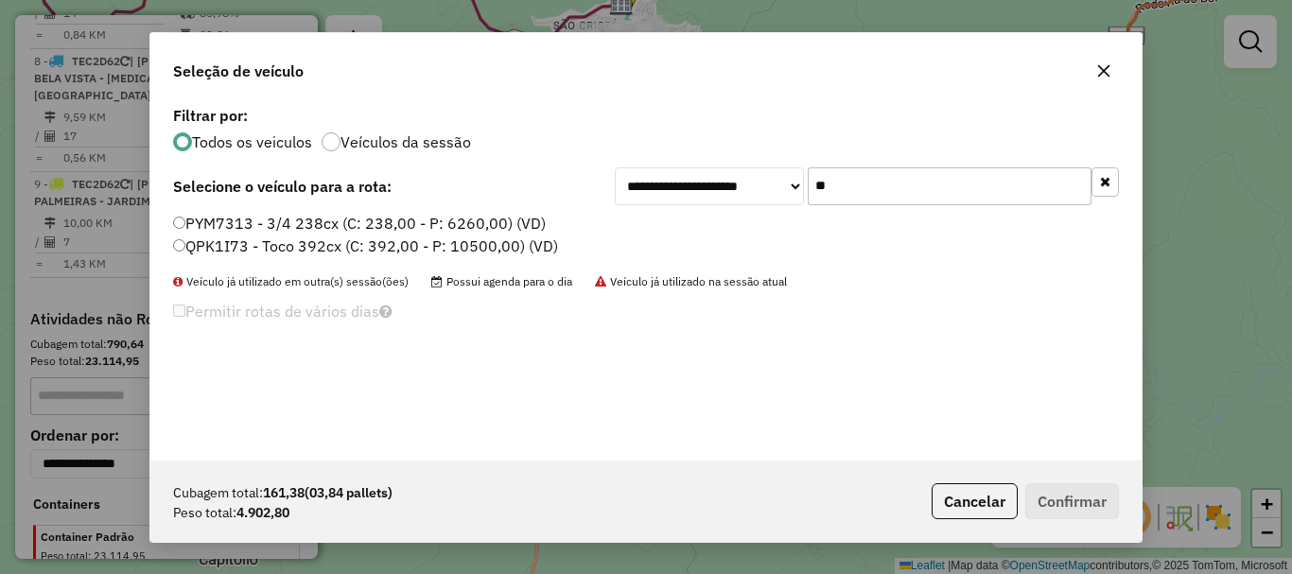
type input "**"
click at [375, 213] on label "PYM7313 - 3/4 238cx (C: 238,00 - P: 6260,00) (VD)" at bounding box center [359, 223] width 373 height 23
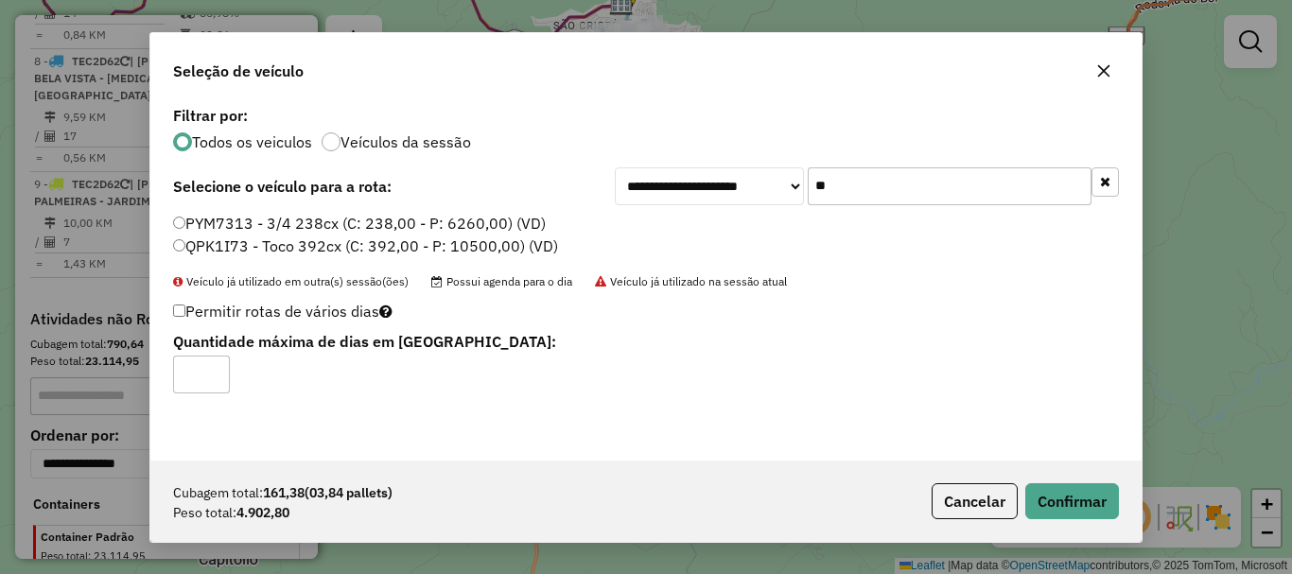
click at [296, 258] on div "PYM7313 - 3/4 238cx (C: 238,00 - P: 6260,00) (VD) QPK1I73 - Toco 392cx (C: 392,…" at bounding box center [646, 243] width 968 height 61
click at [356, 252] on label "QPK1I73 - Toco 392cx (C: 392,00 - P: 10500,00) (VD)" at bounding box center [365, 246] width 385 height 23
click at [1039, 494] on button "Confirmar" at bounding box center [1072, 501] width 94 height 36
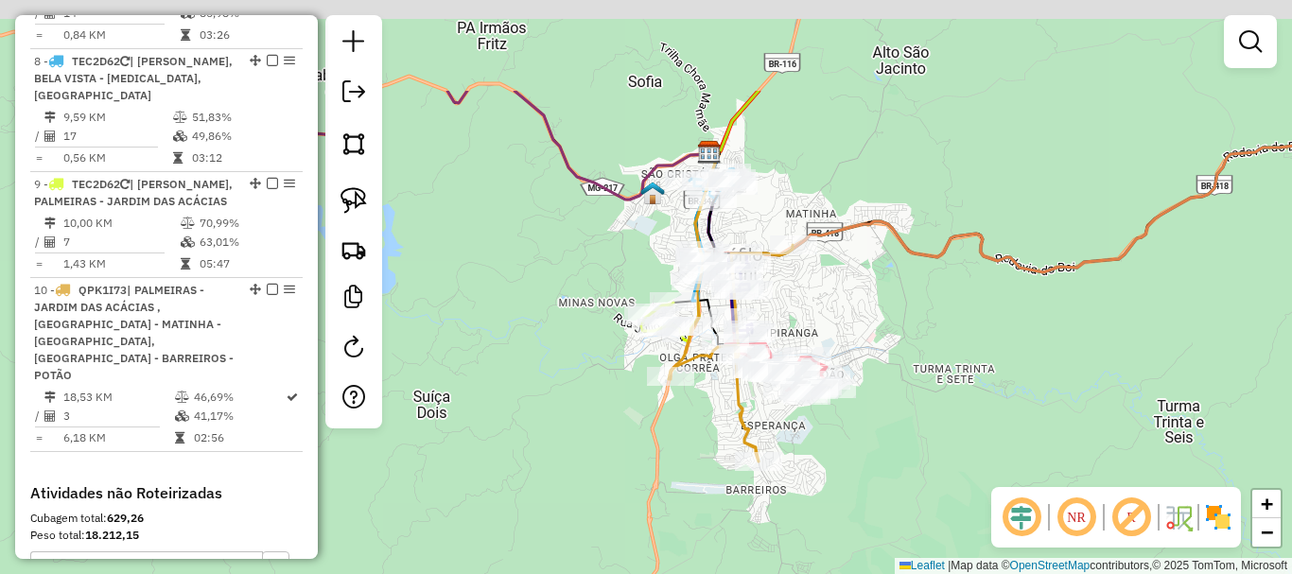
drag, startPoint x: 834, startPoint y: 161, endPoint x: 922, endPoint y: 309, distance: 172.6
click at [922, 309] on div "Janela de atendimento Grade de atendimento Capacidade Transportadoras Veículos …" at bounding box center [646, 287] width 1292 height 574
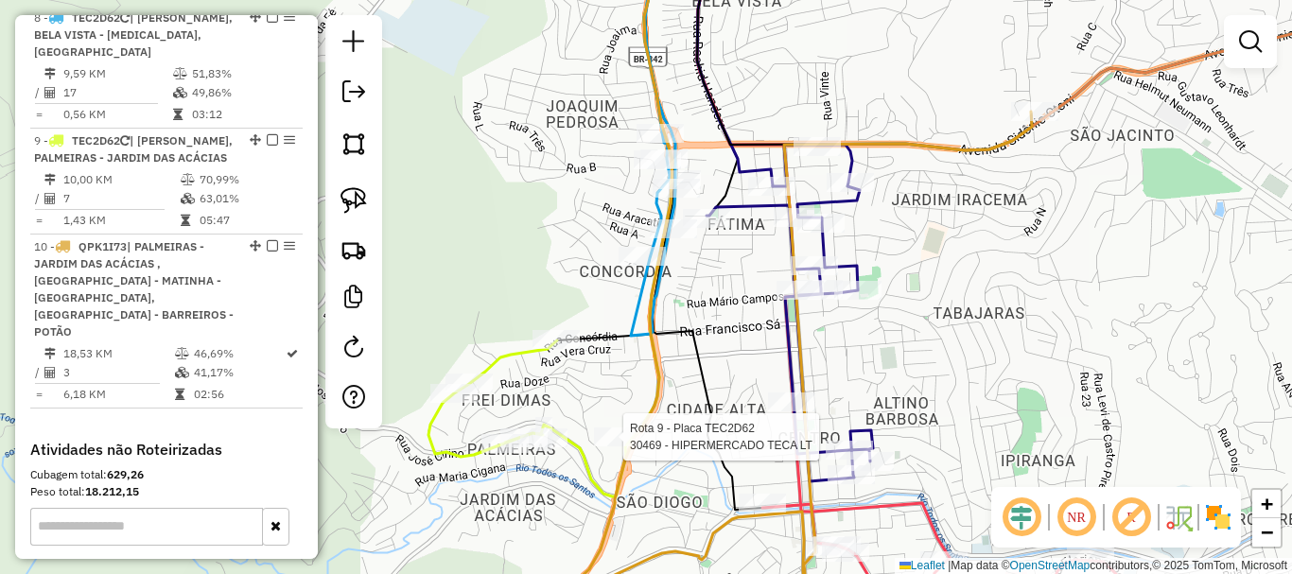
select select "*********"
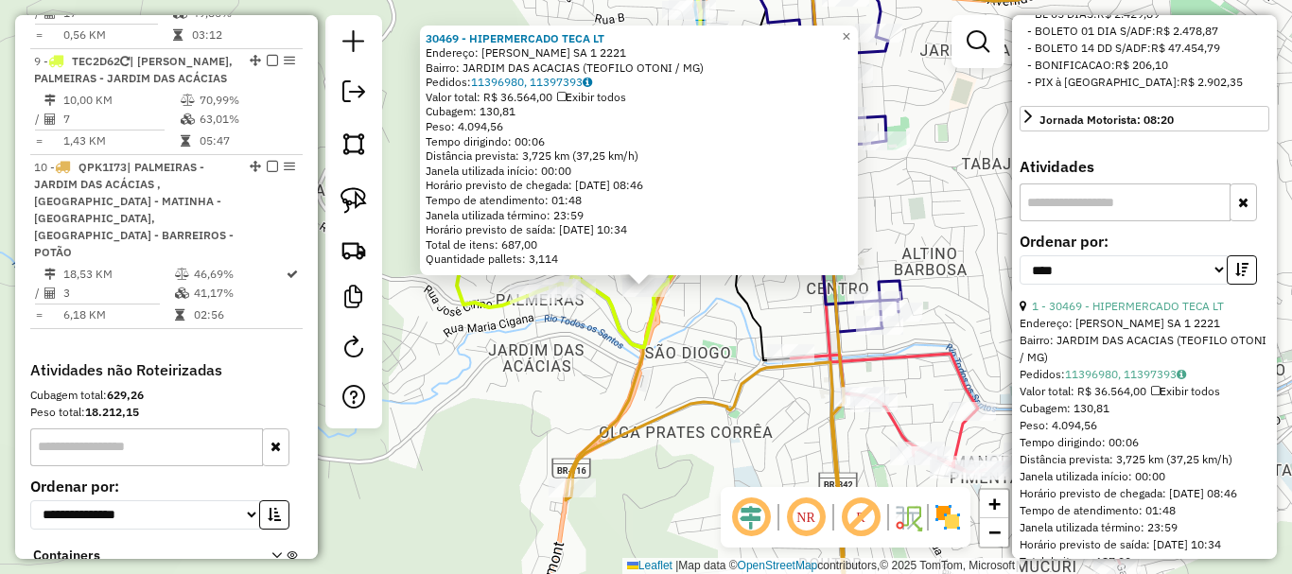
scroll to position [567, 0]
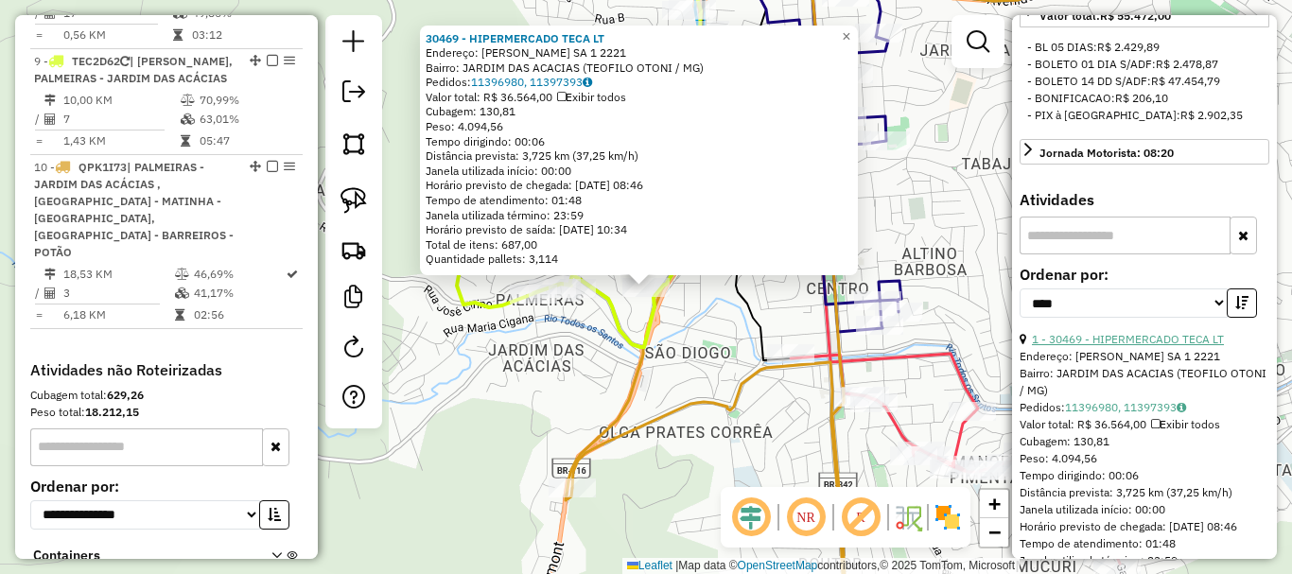
click at [1131, 346] on link "1 - 30469 - HIPERMERCADO TECA LT" at bounding box center [1128, 339] width 192 height 14
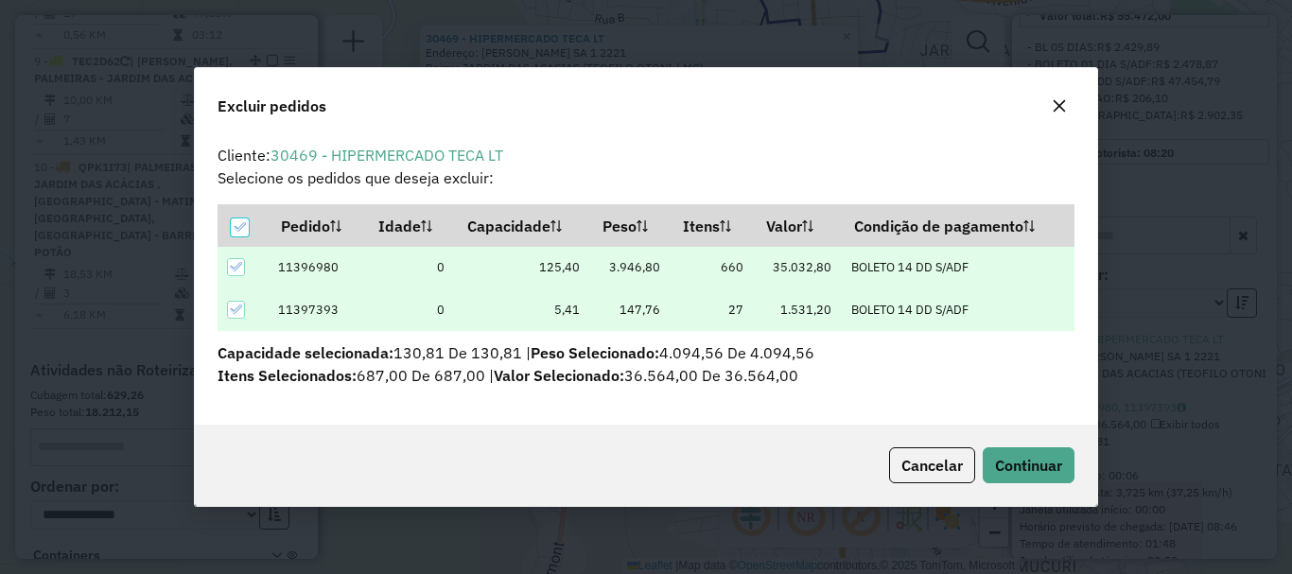
scroll to position [0, 0]
click at [1062, 463] on span "Continuar" at bounding box center [1028, 465] width 67 height 19
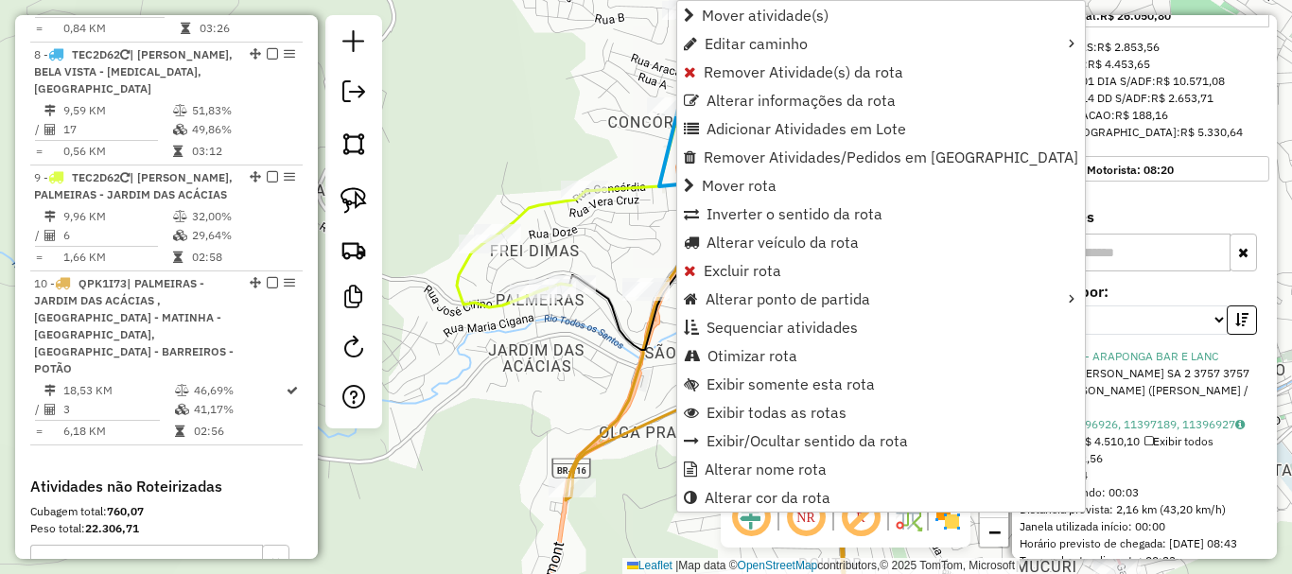
scroll to position [1587, 0]
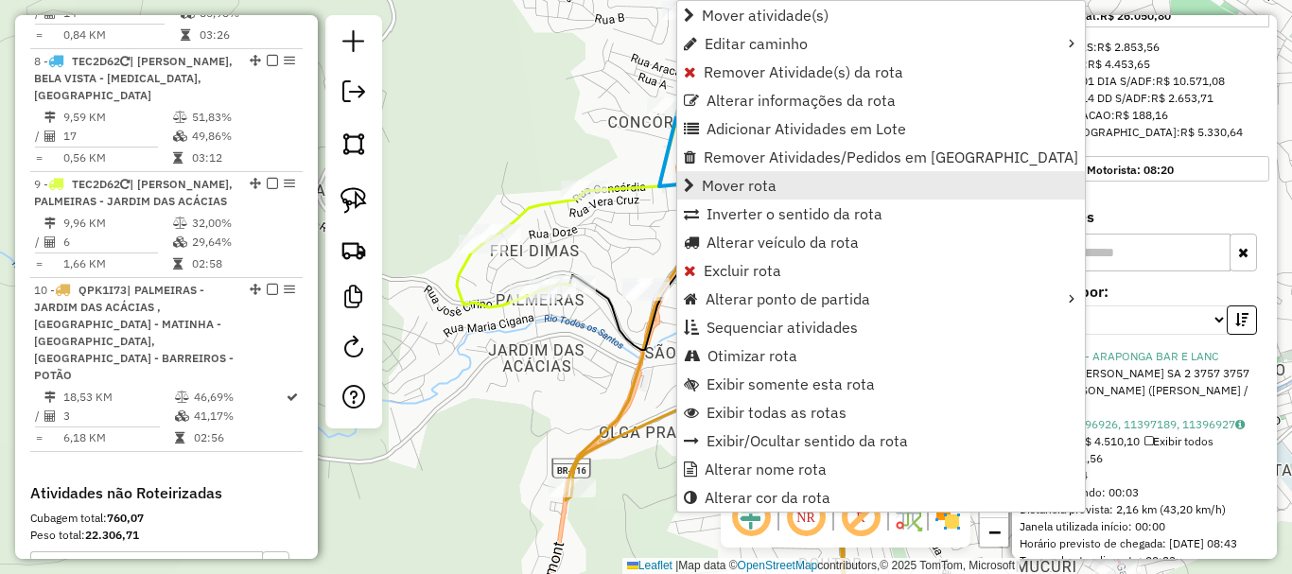
click at [779, 189] on link "Mover rota" at bounding box center [881, 185] width 408 height 28
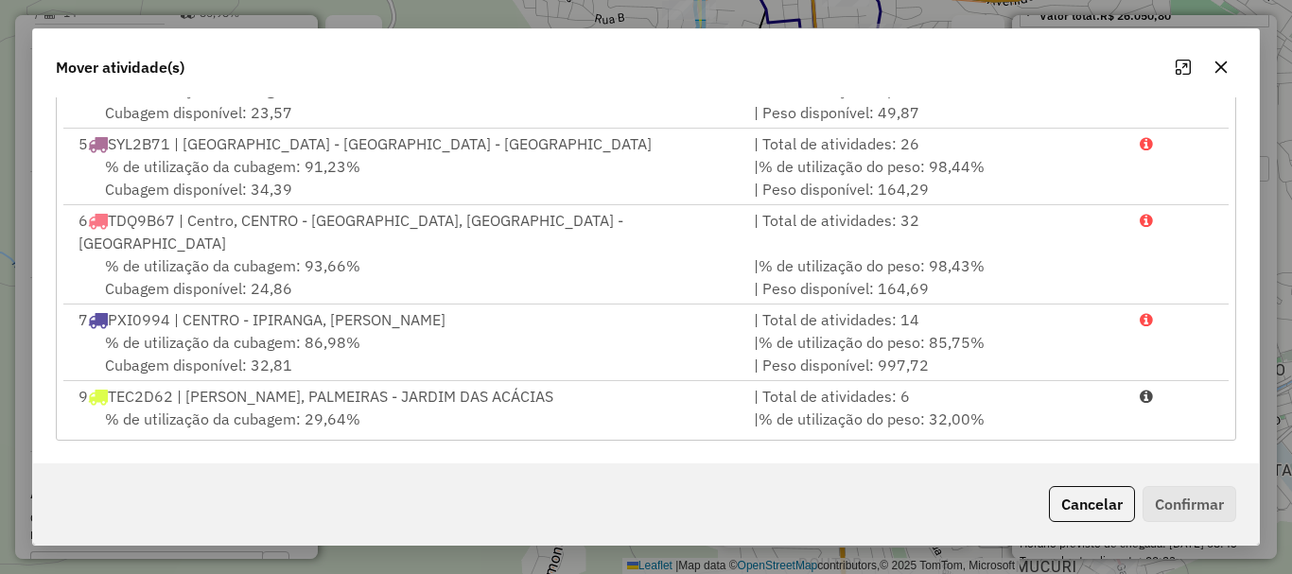
scroll to position [334, 0]
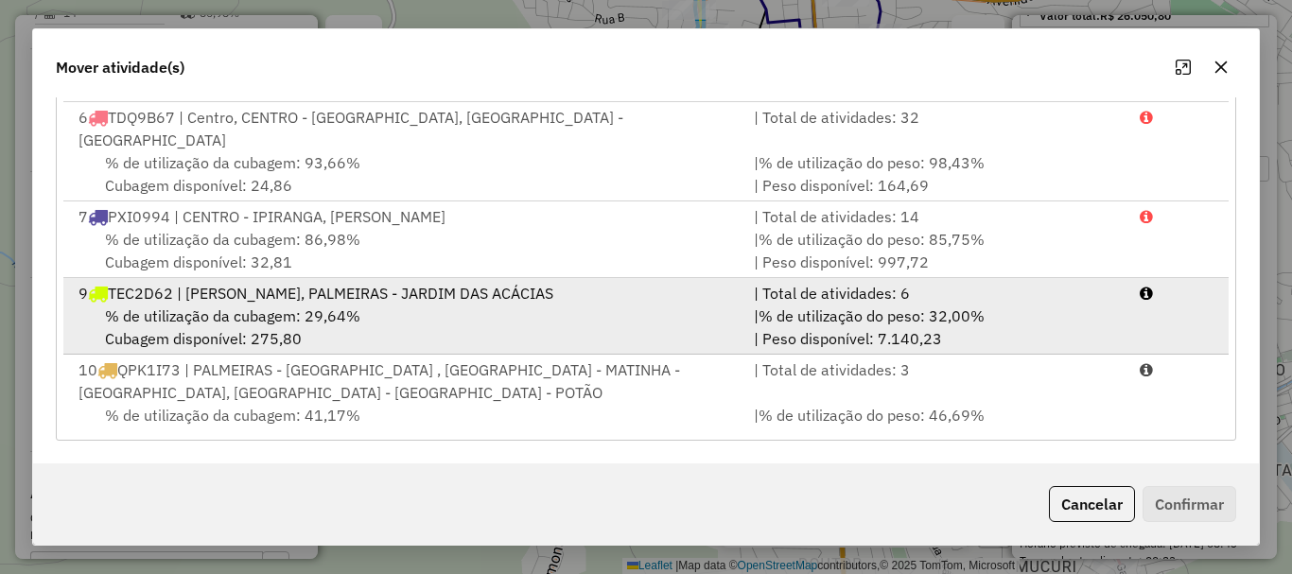
click at [262, 306] on span "% de utilização da cubagem: 29,64%" at bounding box center [232, 315] width 255 height 19
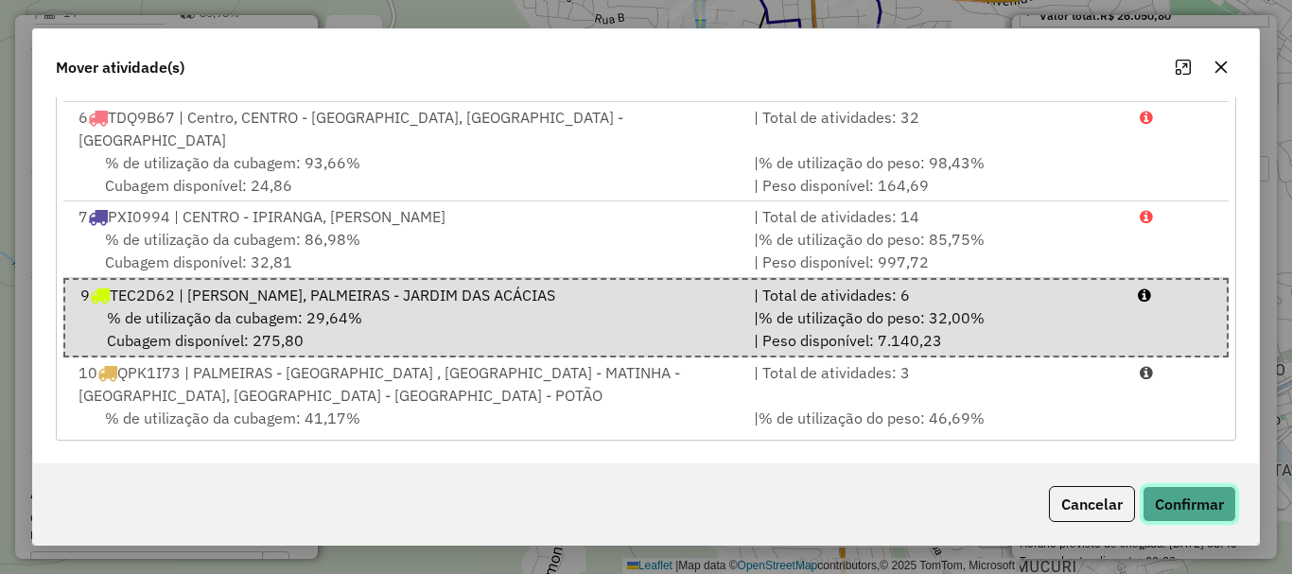
click at [1180, 491] on button "Confirmar" at bounding box center [1189, 504] width 94 height 36
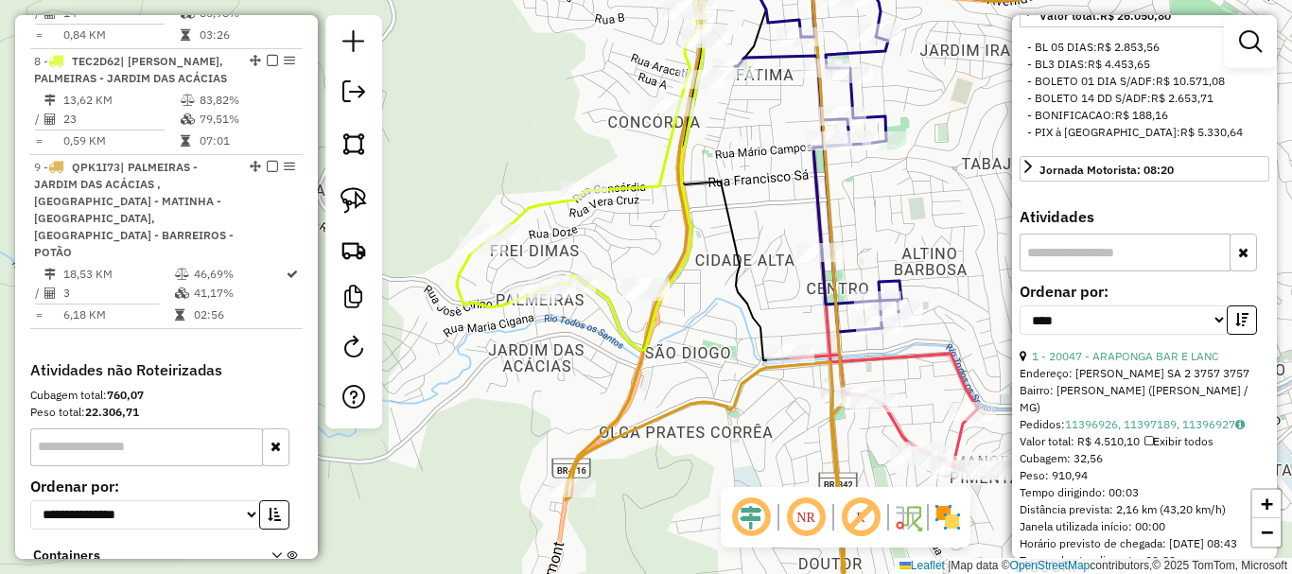
scroll to position [1464, 0]
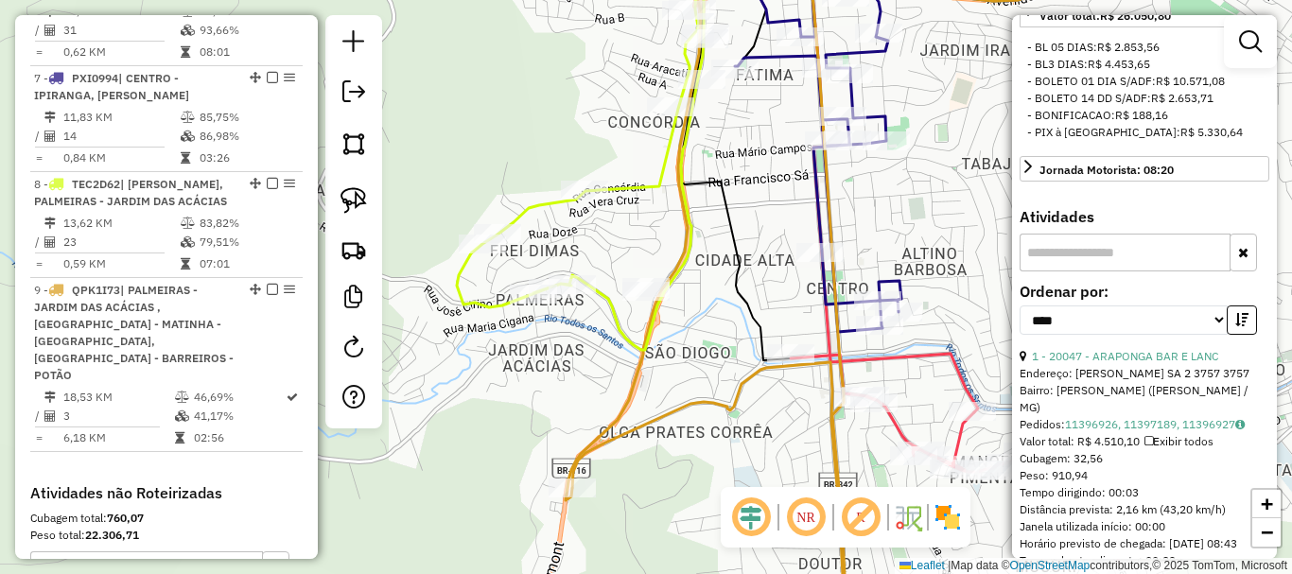
click at [546, 274] on div "Rota 8 - Placa TEC2D62 28650 - KENTS LANCHES Rota 8 - Placa TEC2D62 29599 - COM…" at bounding box center [646, 287] width 1292 height 574
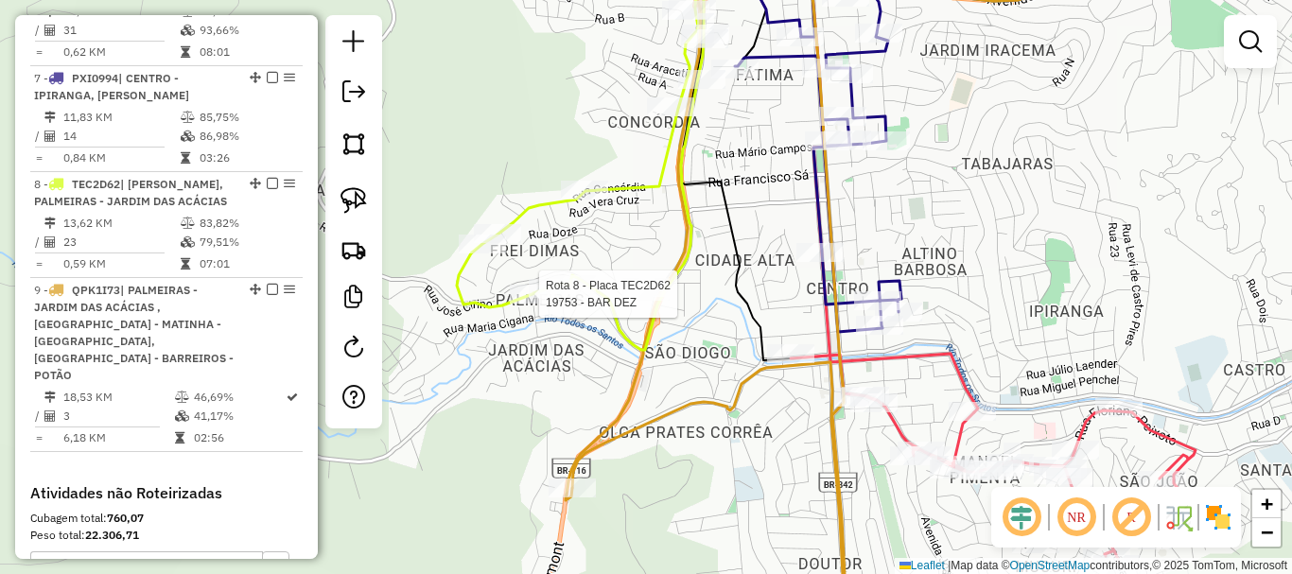
select select "*********"
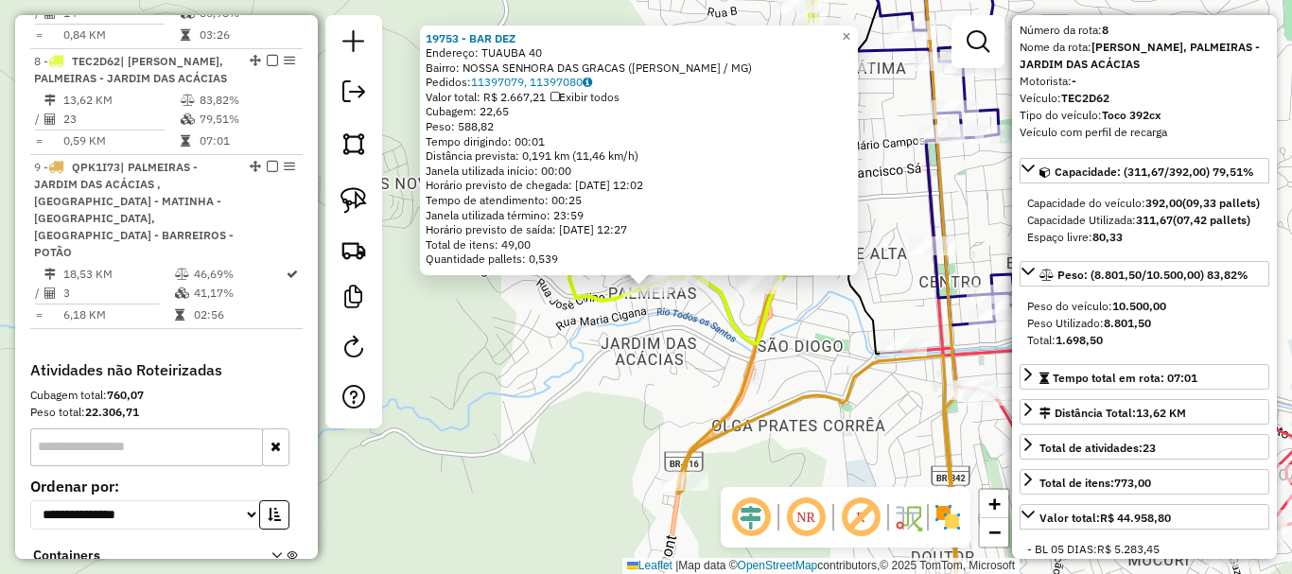
scroll to position [95, 0]
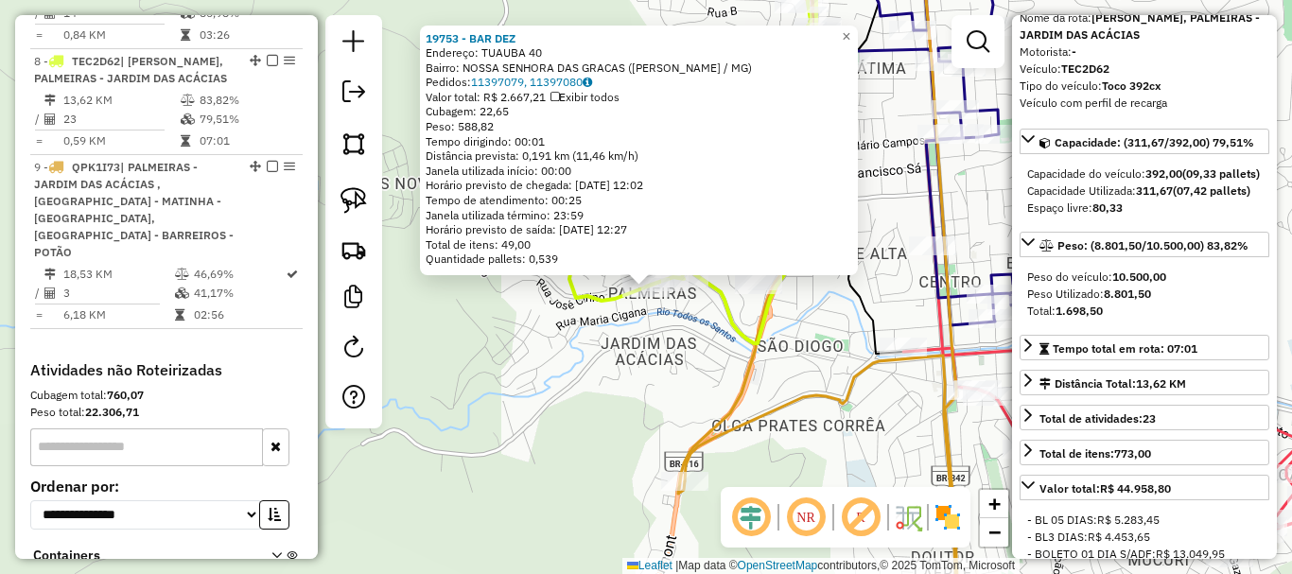
click at [779, 433] on div "19753 - BAR DEZ Endereço: TUAUBA 40 Bairro: NOSSA SENHORA DAS GRACAS (TEOFILO O…" at bounding box center [646, 287] width 1292 height 574
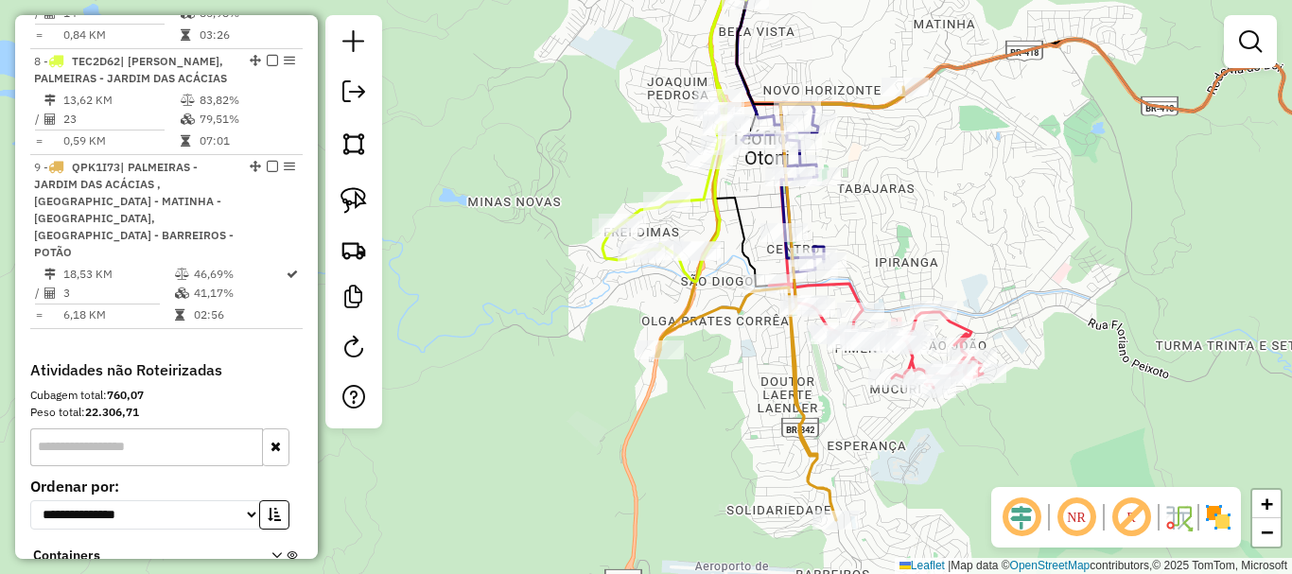
drag, startPoint x: 814, startPoint y: 494, endPoint x: 740, endPoint y: 369, distance: 145.5
click at [740, 372] on div "Janela de atendimento Grade de atendimento Capacidade Transportadoras Veículos …" at bounding box center [646, 287] width 1292 height 574
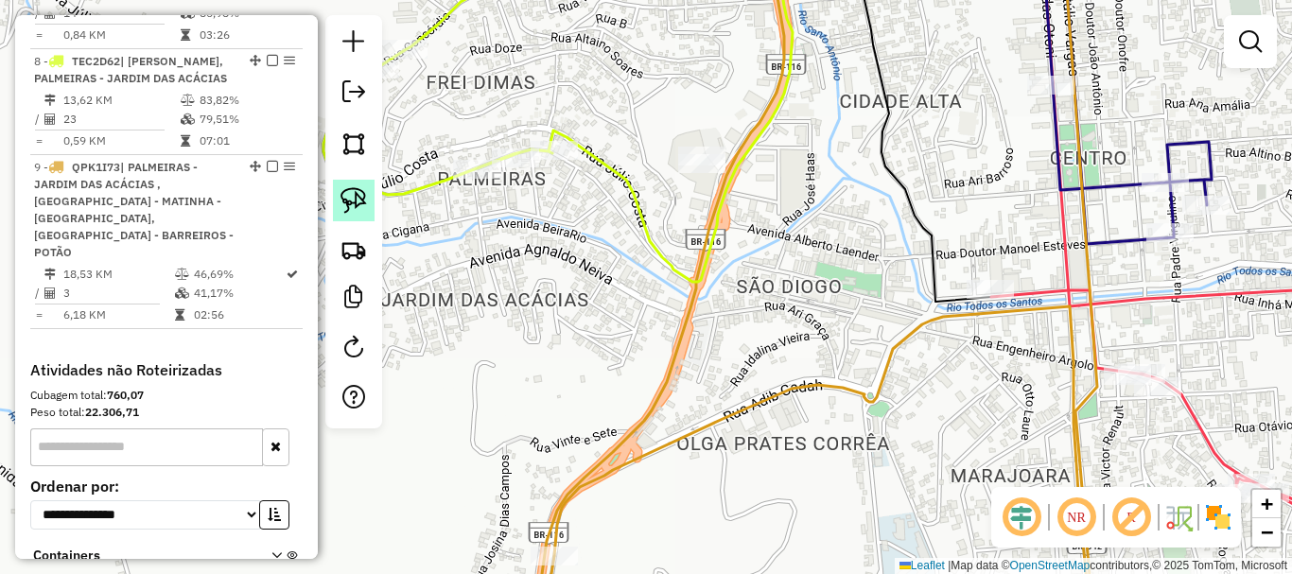
click at [361, 200] on img at bounding box center [353, 200] width 26 height 26
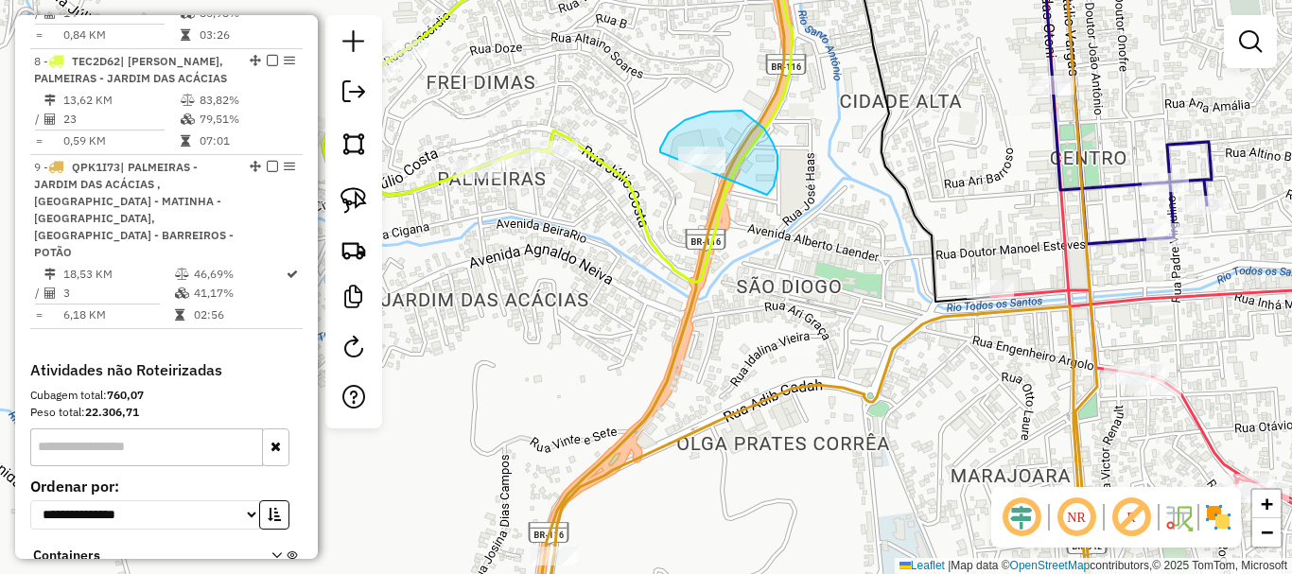
drag, startPoint x: 770, startPoint y: 191, endPoint x: 684, endPoint y: 233, distance: 95.6
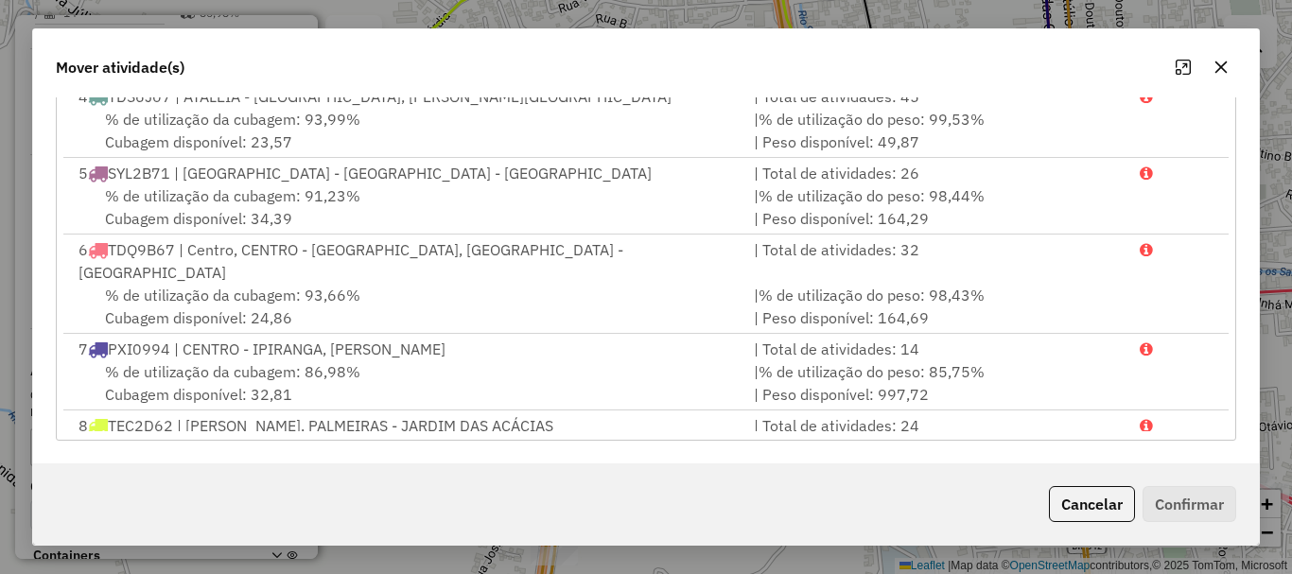
scroll to position [334, 0]
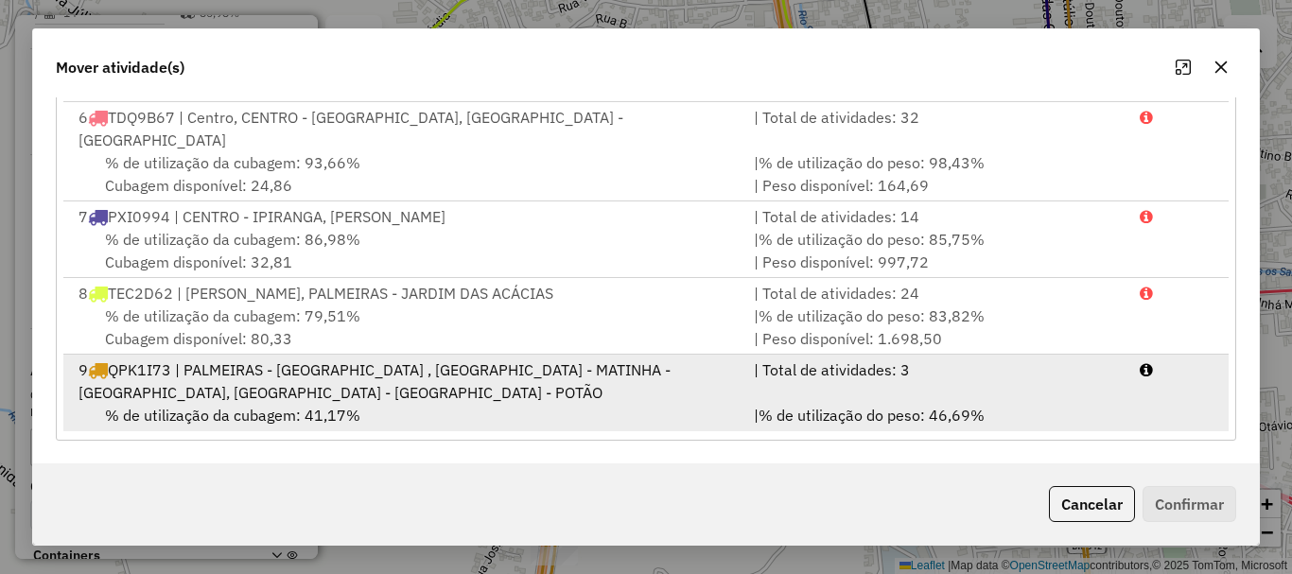
click at [331, 406] on span "% de utilização da cubagem: 41,17%" at bounding box center [232, 415] width 255 height 19
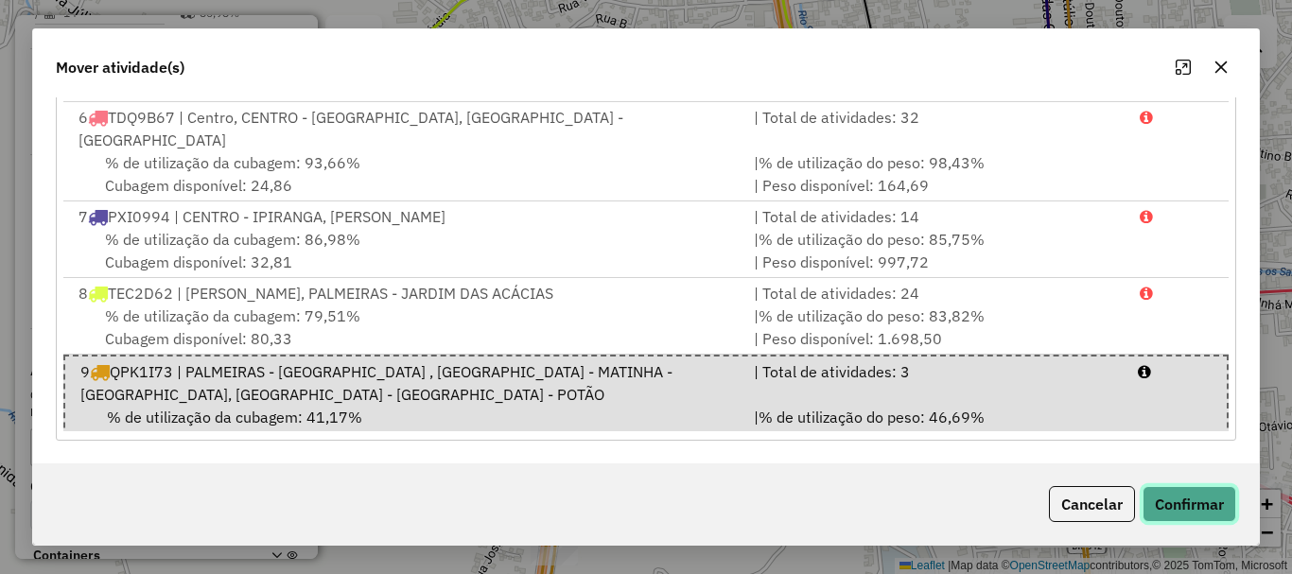
click at [1206, 507] on button "Confirmar" at bounding box center [1189, 504] width 94 height 36
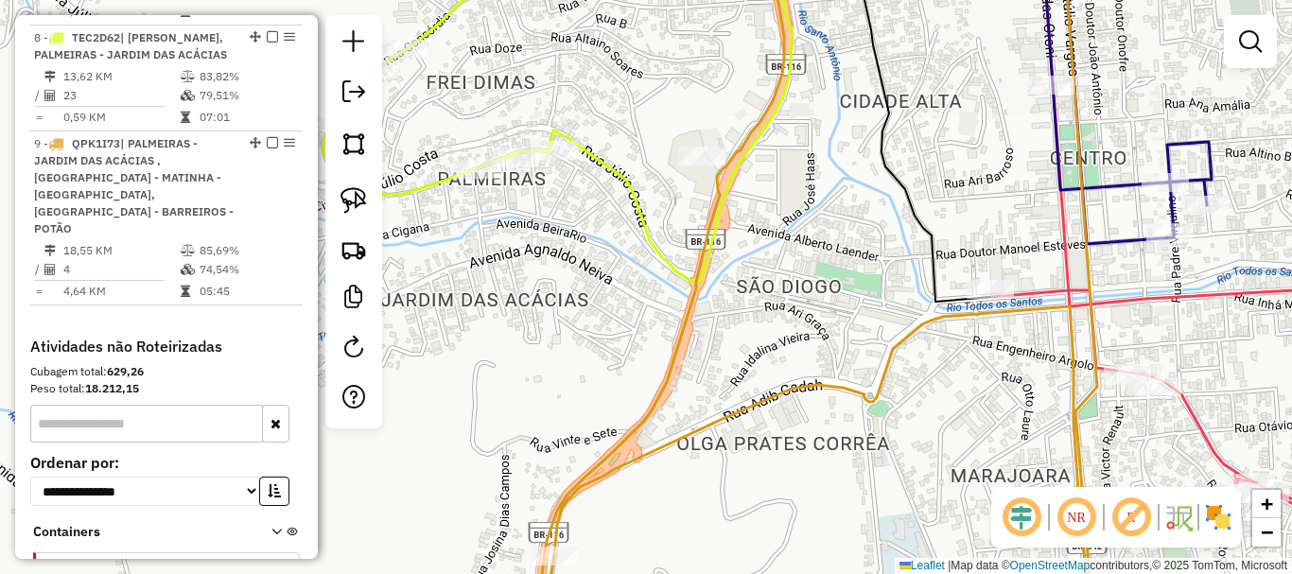
scroll to position [1563, 0]
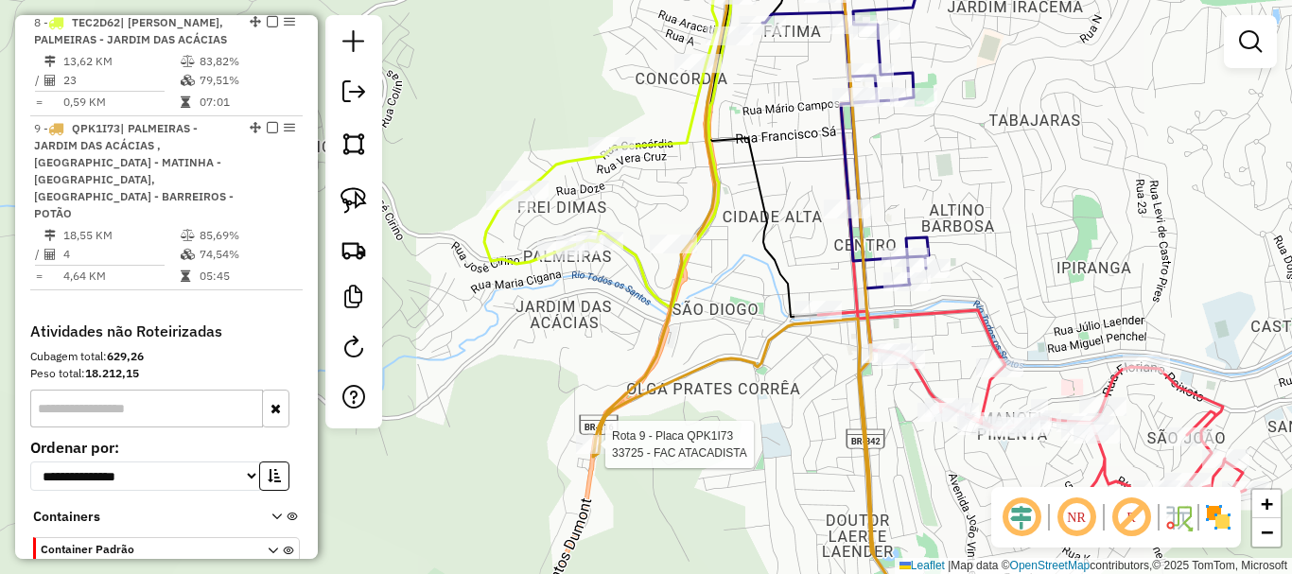
select select "*********"
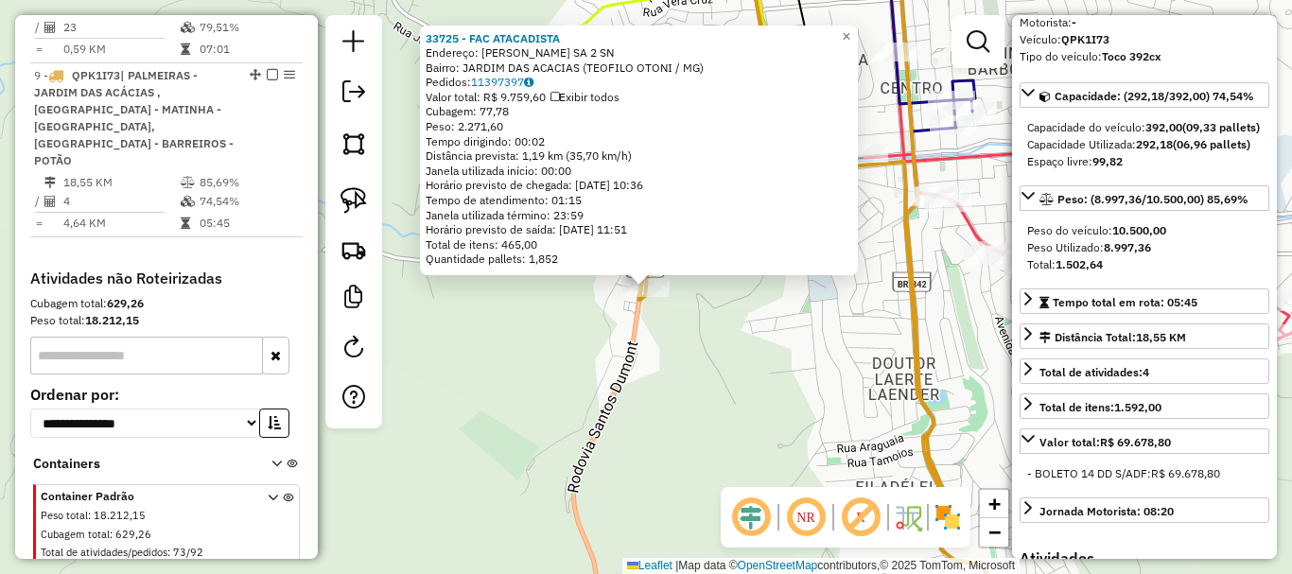
scroll to position [189, 0]
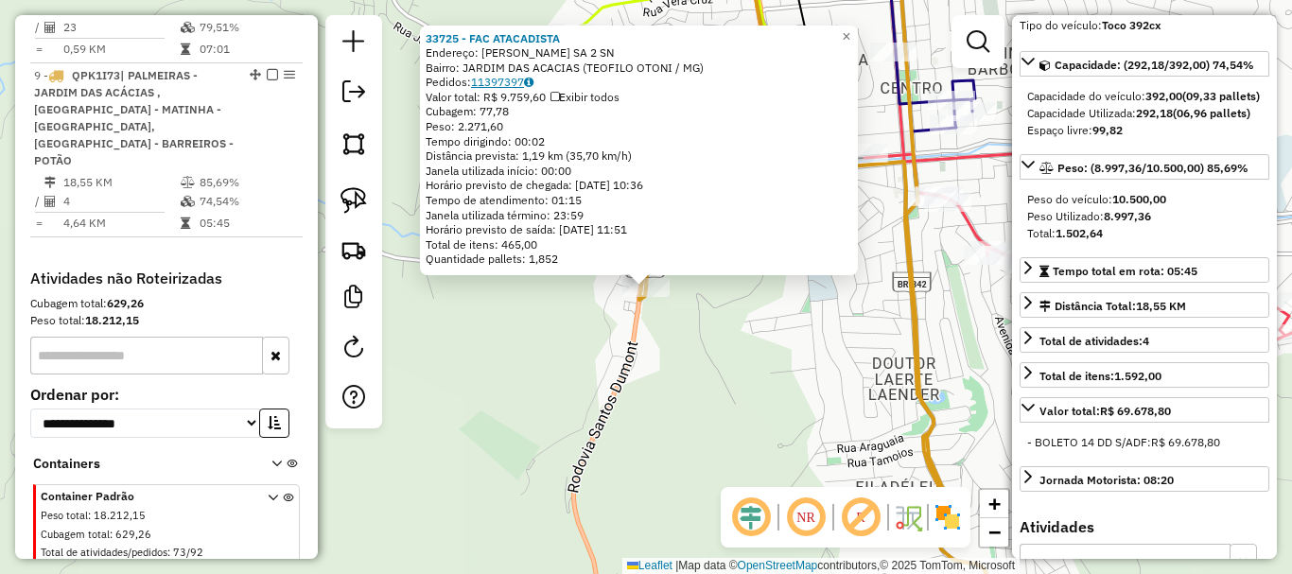
click at [496, 79] on link "11397397" at bounding box center [502, 82] width 62 height 14
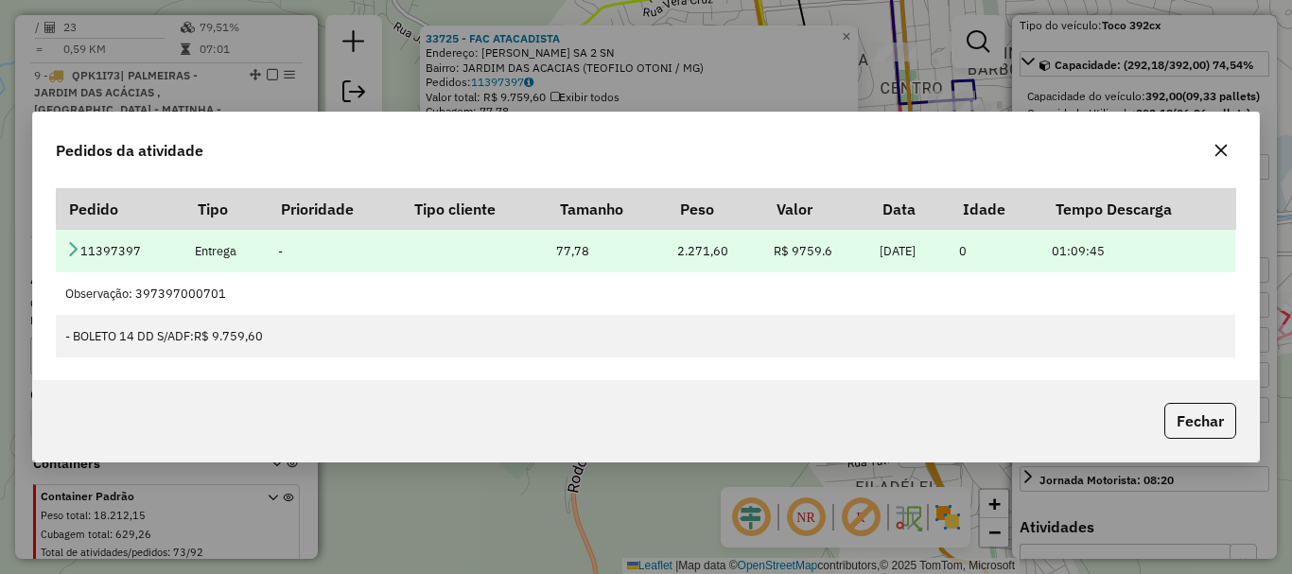
click at [71, 241] on icon at bounding box center [72, 248] width 15 height 15
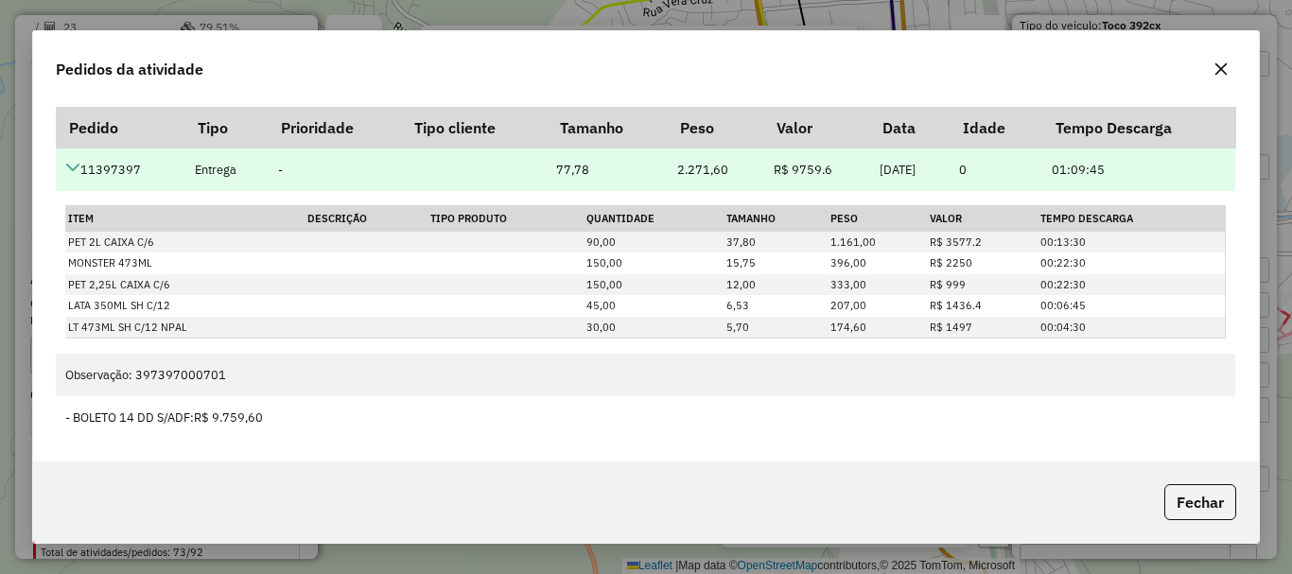
click at [73, 165] on icon at bounding box center [72, 167] width 15 height 15
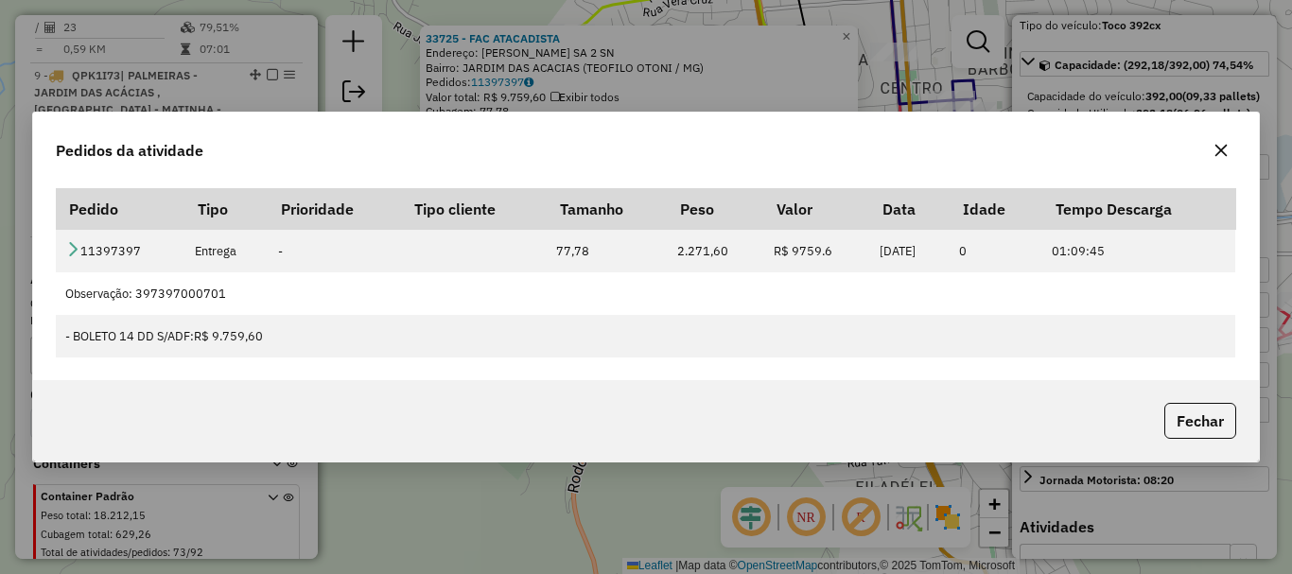
click at [1241, 416] on div "Fechar" at bounding box center [646, 420] width 1226 height 81
click at [1235, 417] on button "Fechar" at bounding box center [1200, 421] width 72 height 36
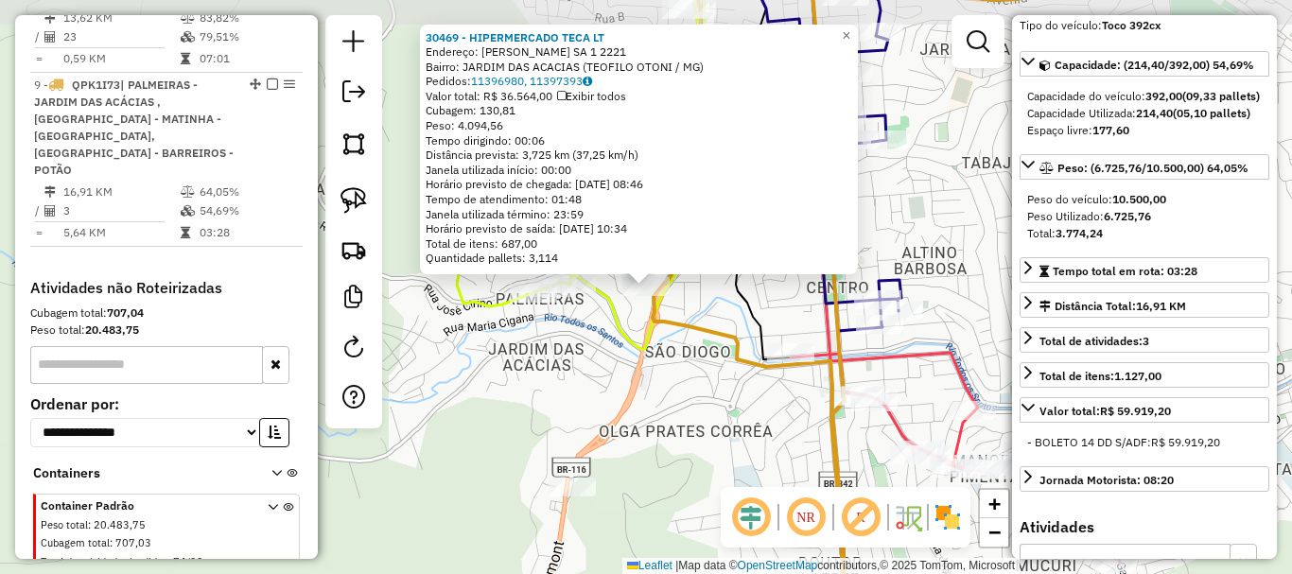
scroll to position [1678, 0]
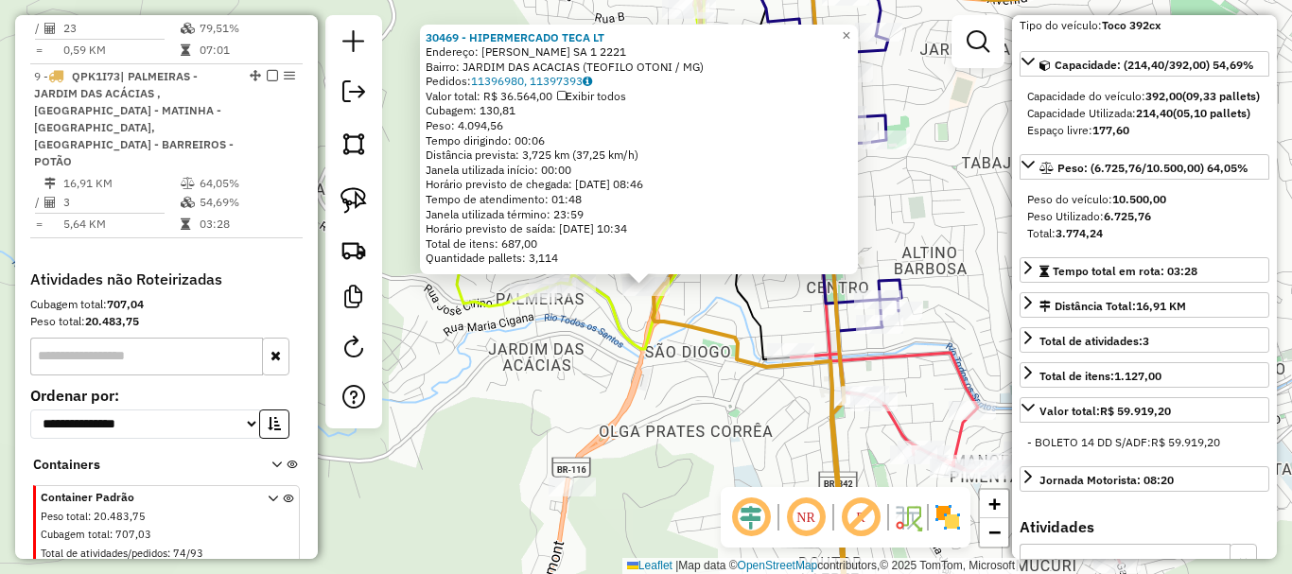
click at [702, 450] on div "30469 - HIPERMERCADO TECA LT Endereço: ALFREDO SA 1 2221 Bairro: JARDIM DAS ACA…" at bounding box center [646, 287] width 1292 height 574
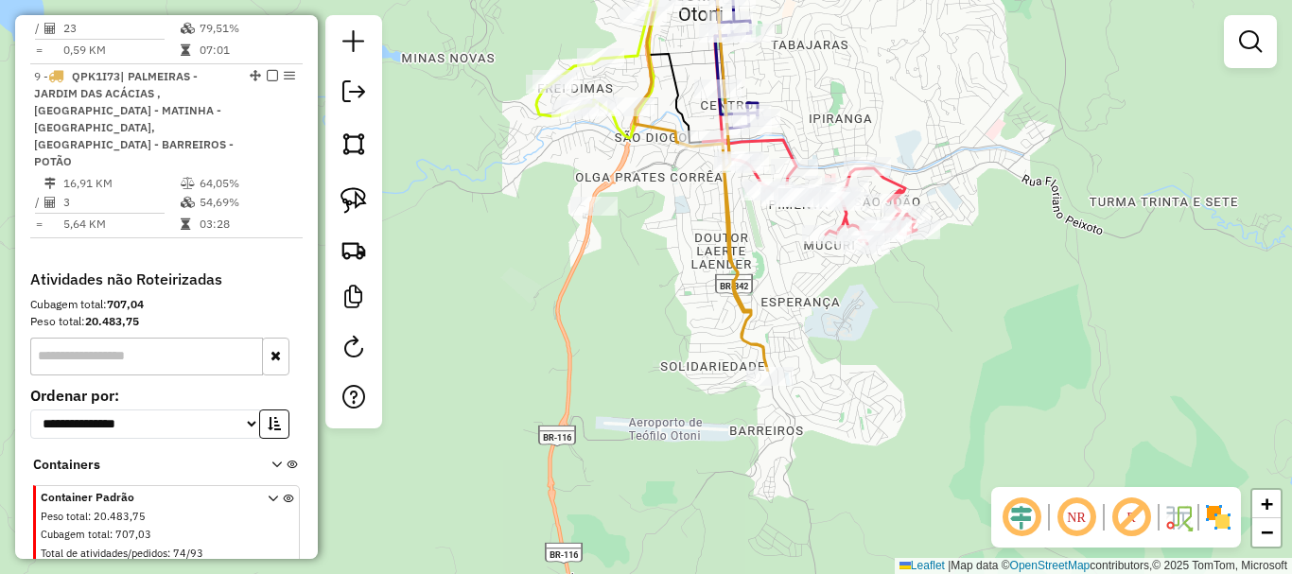
drag, startPoint x: 945, startPoint y: 333, endPoint x: 896, endPoint y: 74, distance: 263.6
click at [896, 74] on div "Janela de atendimento Grade de atendimento Capacidade Transportadoras Veículos …" at bounding box center [646, 287] width 1292 height 574
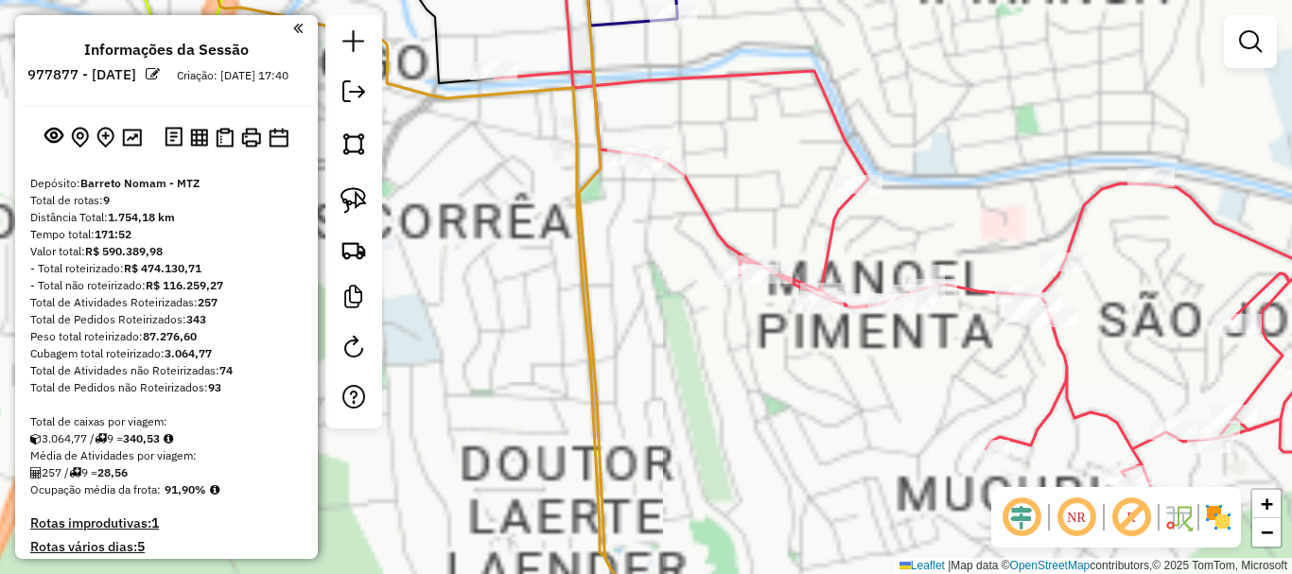
scroll to position [1678, 0]
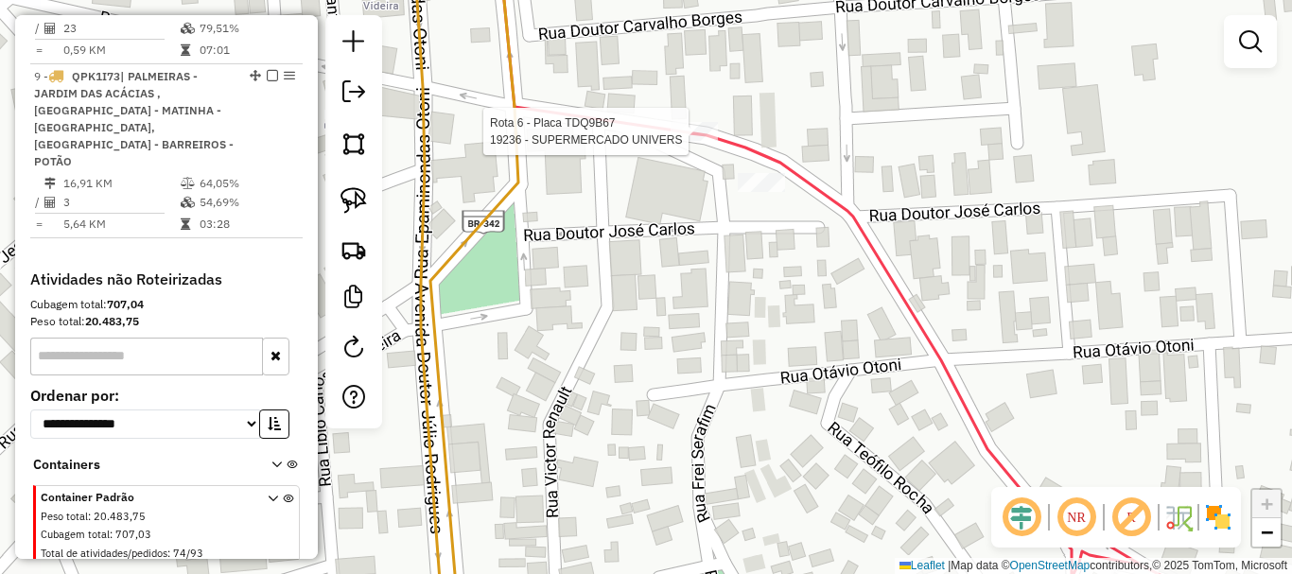
select select "*********"
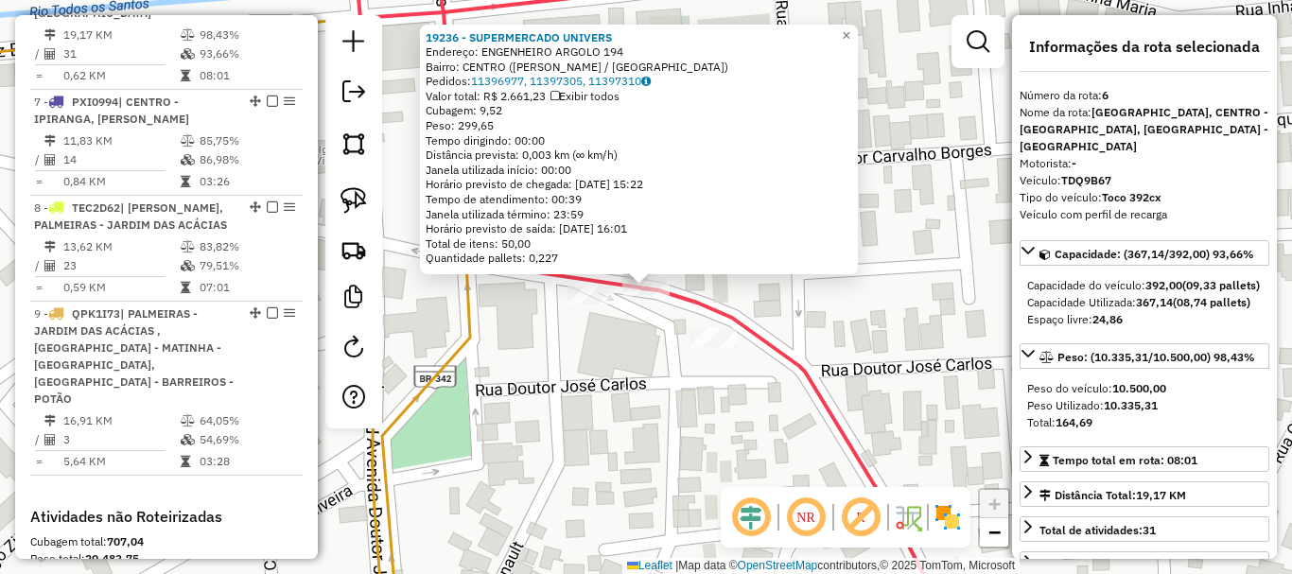
scroll to position [1341, 0]
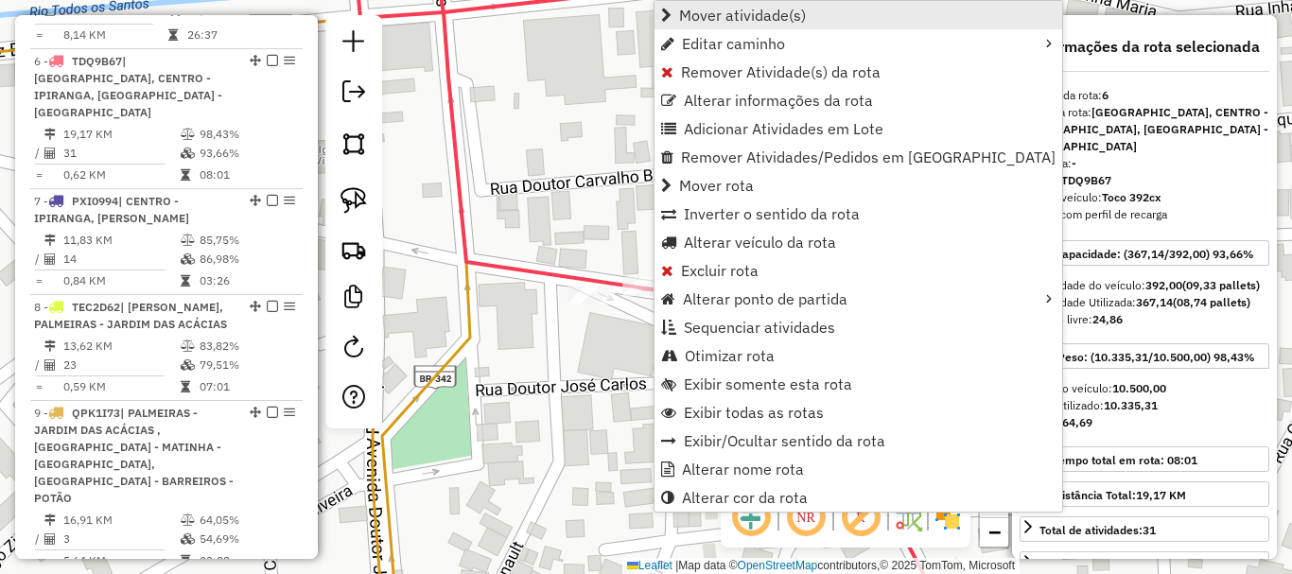
click at [689, 21] on span "Mover atividade(s)" at bounding box center [742, 15] width 127 height 15
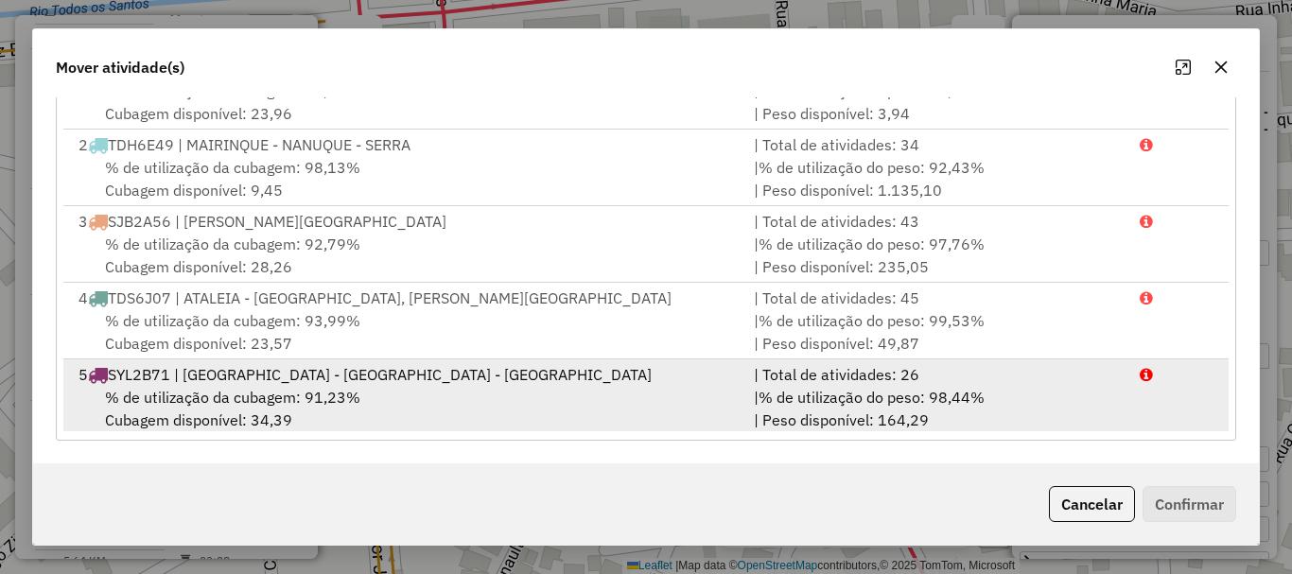
scroll to position [257, 0]
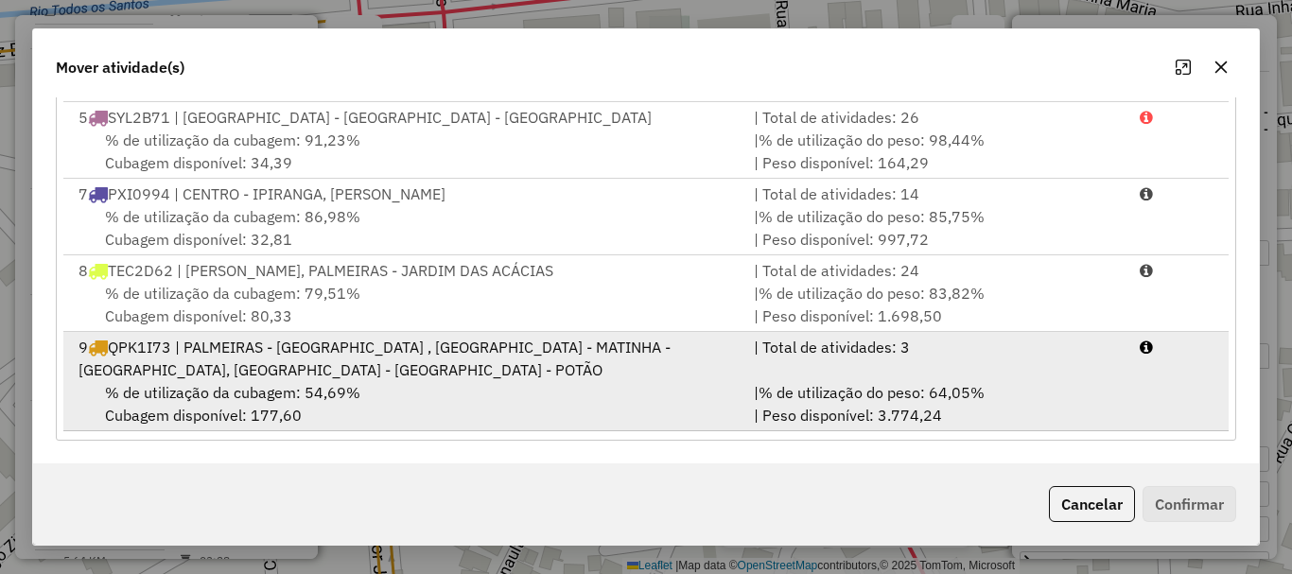
click at [197, 417] on div "% de utilização da cubagem: 54,69% Cubagem disponível: 177,60" at bounding box center [404, 403] width 675 height 45
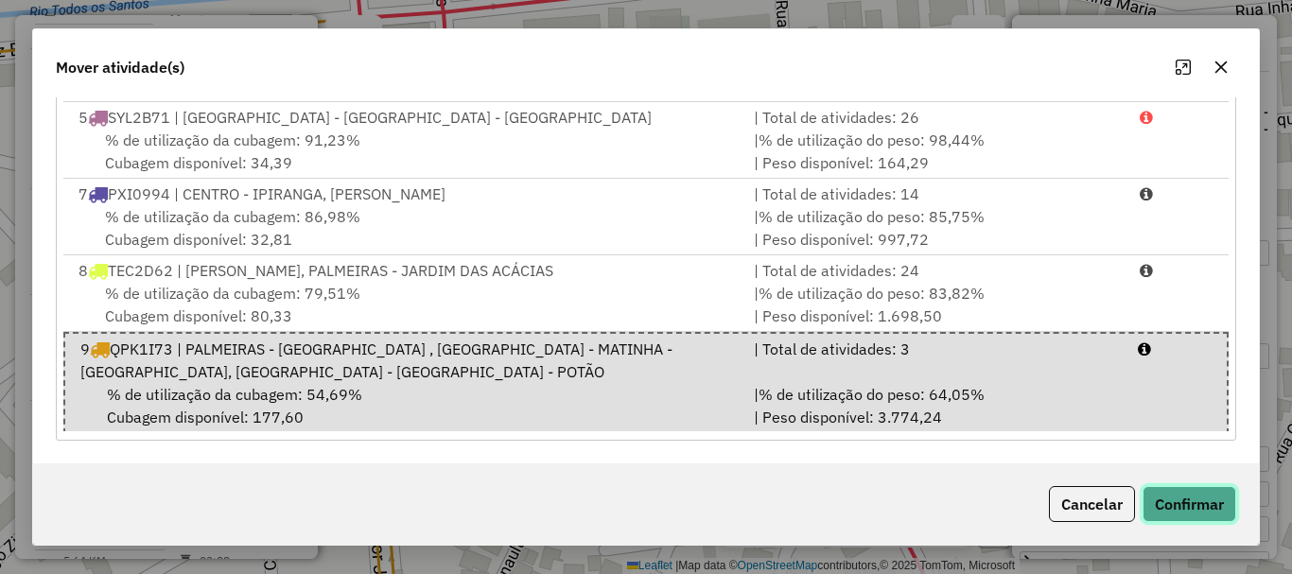
click at [1159, 490] on button "Confirmar" at bounding box center [1189, 504] width 94 height 36
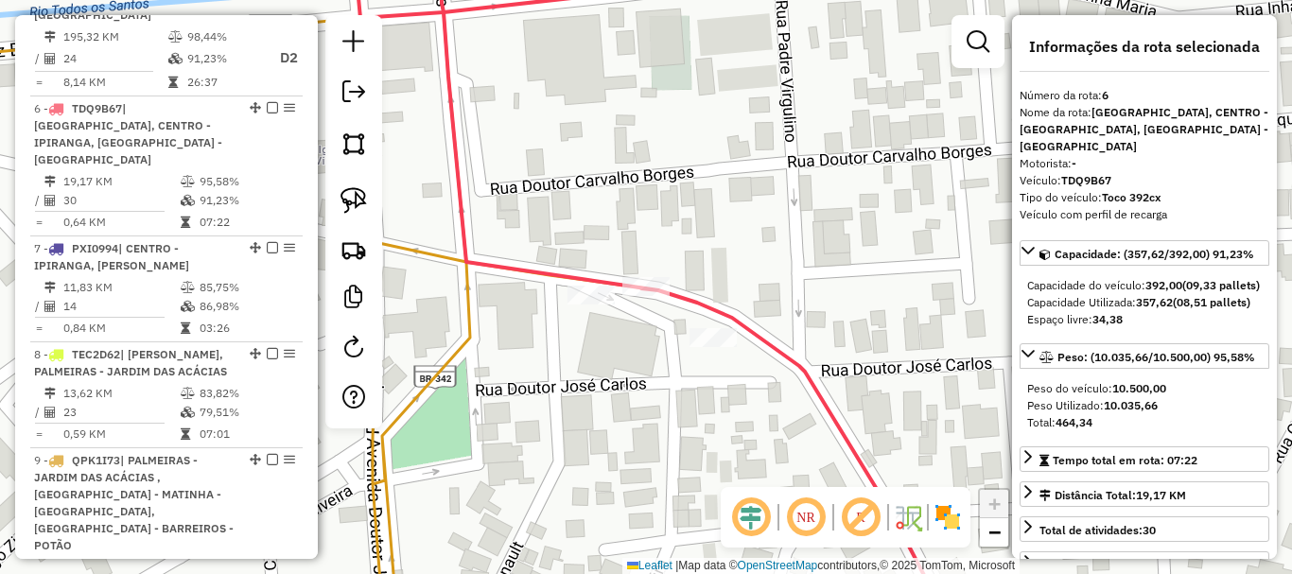
scroll to position [1341, 0]
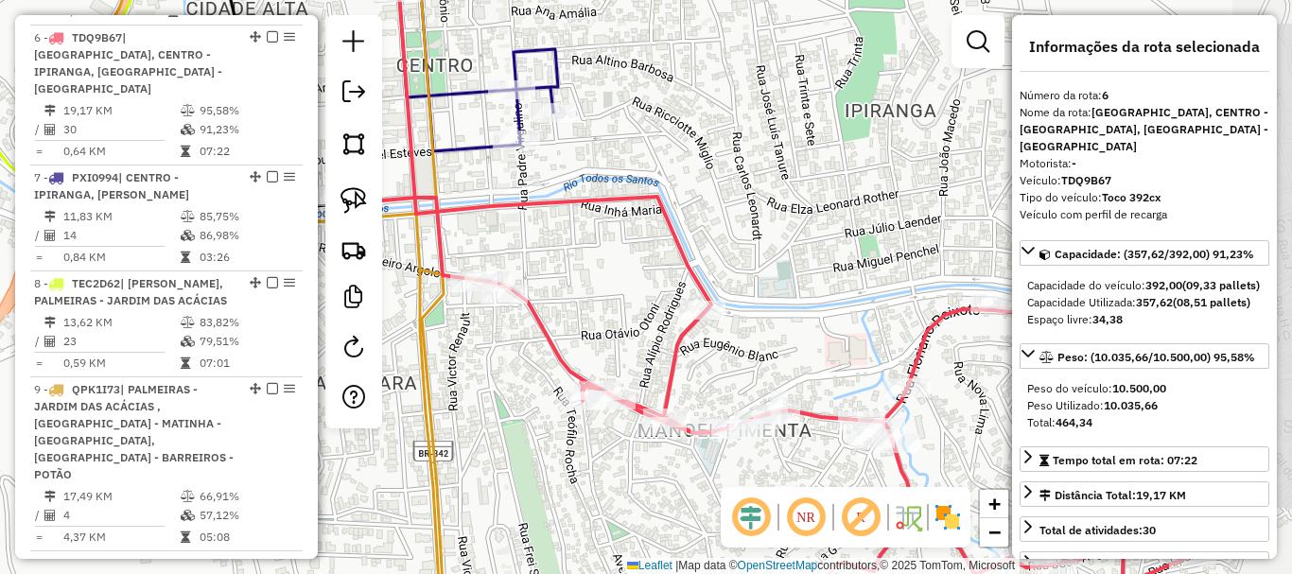
drag, startPoint x: 537, startPoint y: 219, endPoint x: 836, endPoint y: 473, distance: 391.8
click at [836, 473] on div "Janela de atendimento Grade de atendimento Capacidade Transportadoras Veículos …" at bounding box center [646, 287] width 1292 height 574
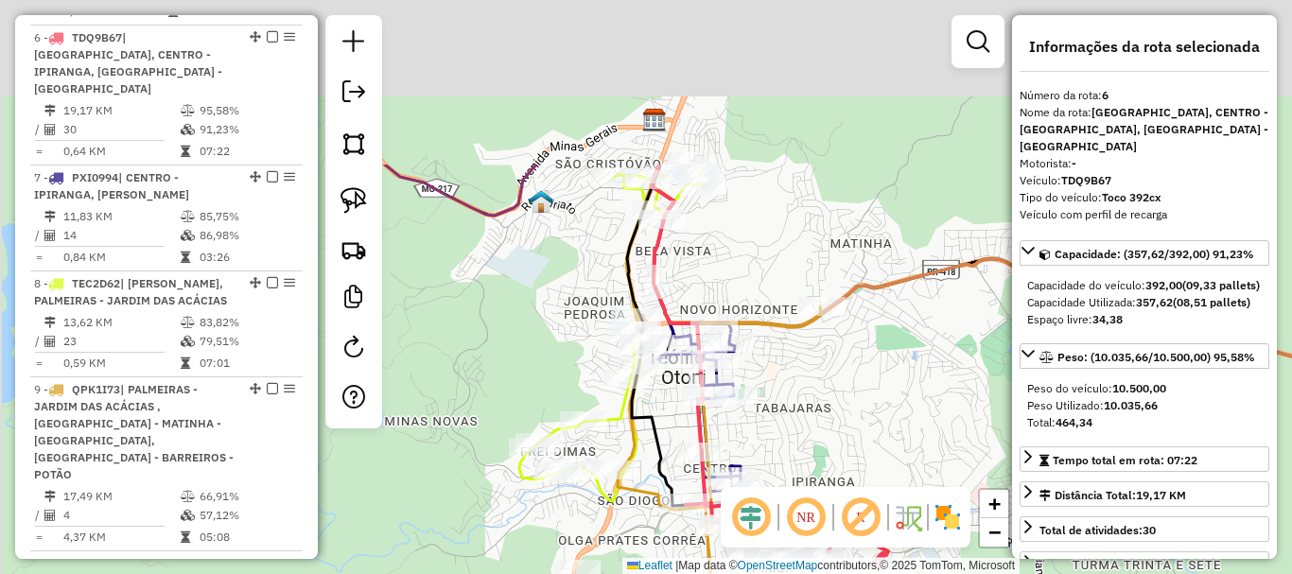
drag, startPoint x: 562, startPoint y: 172, endPoint x: 692, endPoint y: 445, distance: 302.9
click at [690, 450] on div "Janela de atendimento Grade de atendimento Capacidade Transportadoras Veículos …" at bounding box center [646, 287] width 1292 height 574
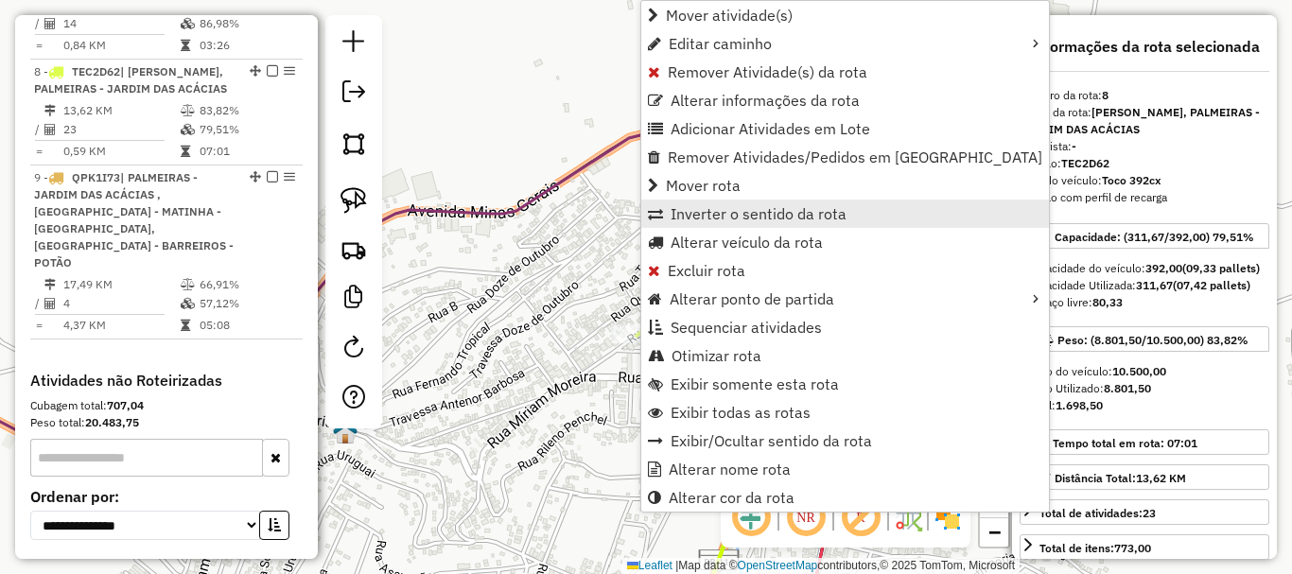
scroll to position [1563, 0]
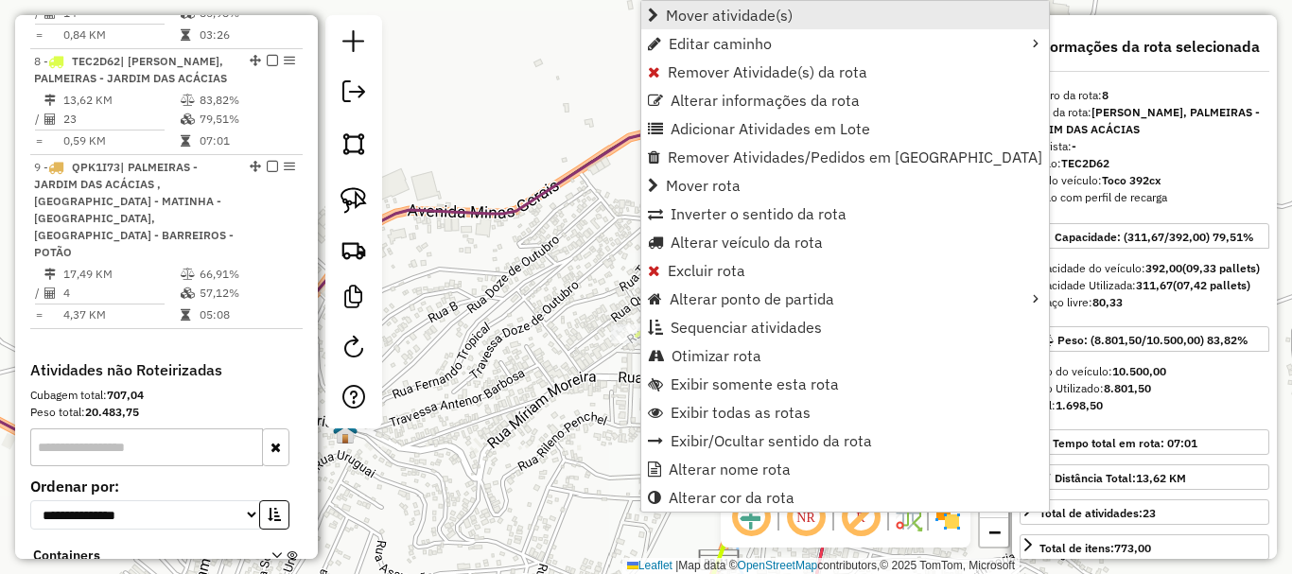
click at [726, 15] on span "Mover atividade(s)" at bounding box center [729, 15] width 127 height 15
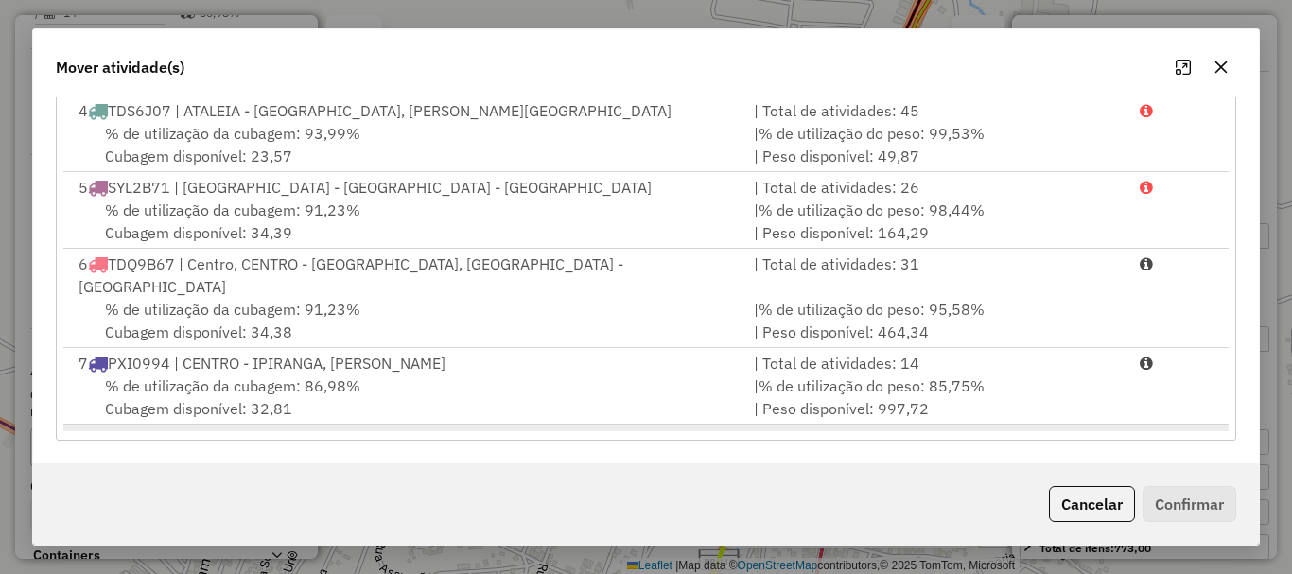
scroll to position [257, 0]
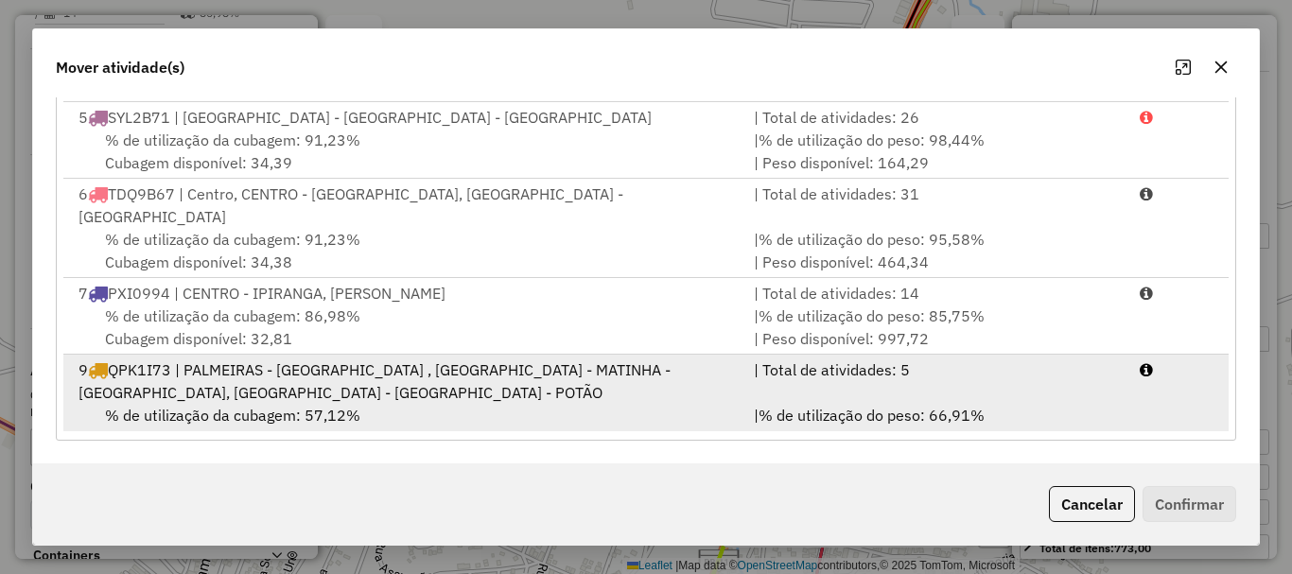
click at [378, 407] on div "% de utilização da cubagem: 57,12% Cubagem disponível: 168,08" at bounding box center [404, 426] width 675 height 45
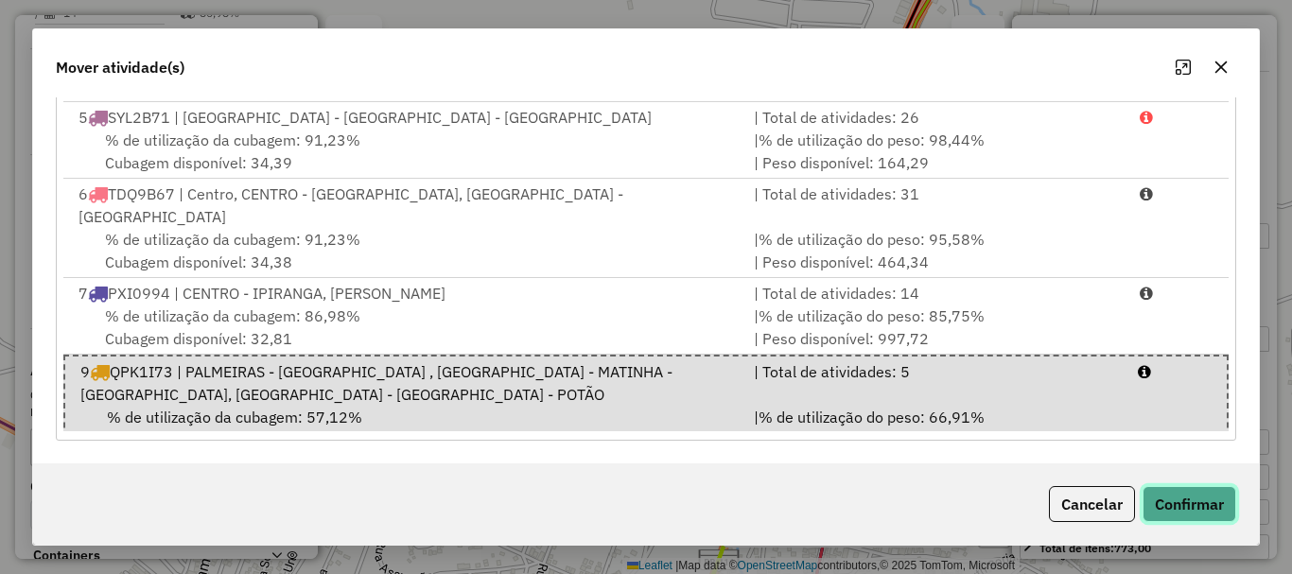
click at [1185, 506] on button "Confirmar" at bounding box center [1189, 504] width 94 height 36
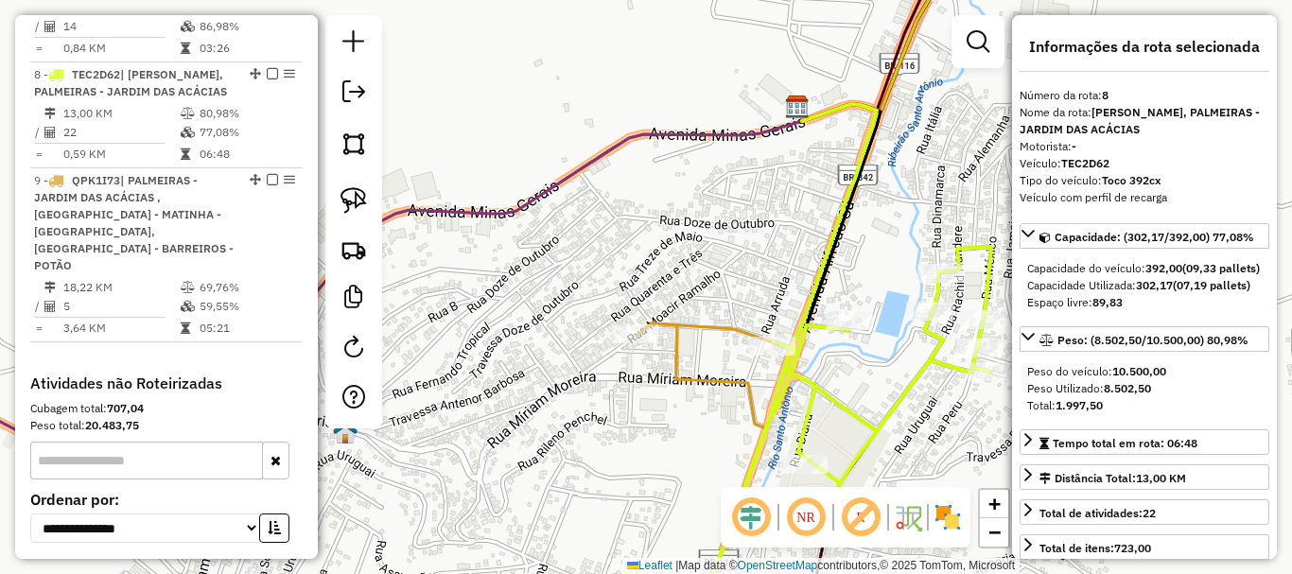
scroll to position [1563, 0]
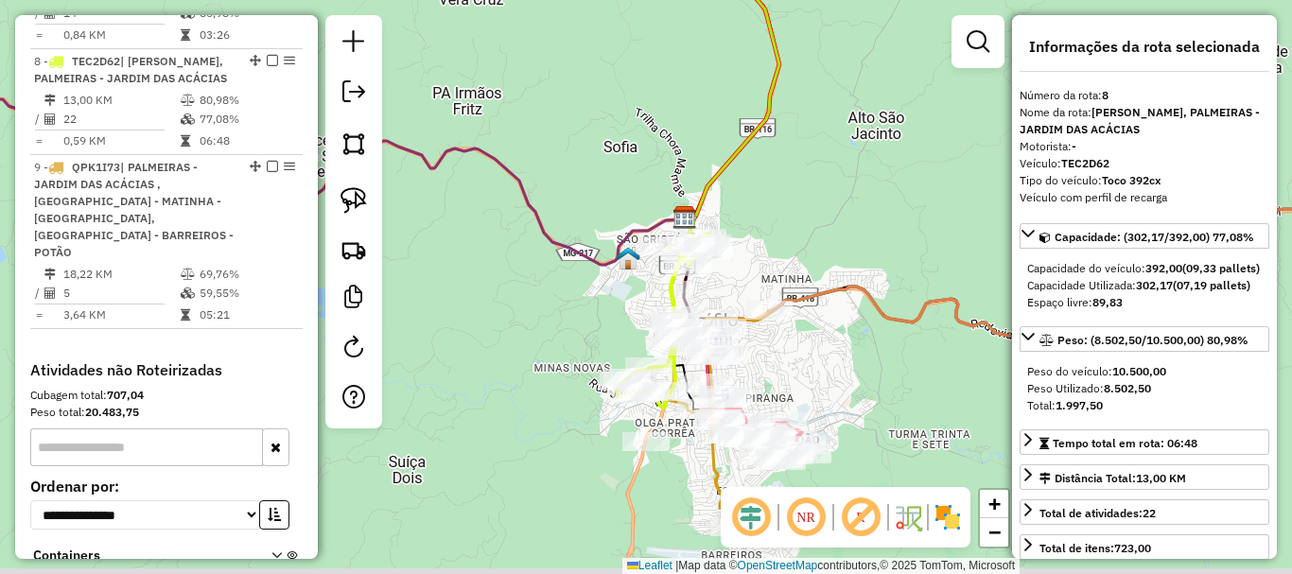
drag, startPoint x: 832, startPoint y: 373, endPoint x: 866, endPoint y: 262, distance: 115.8
click at [866, 262] on div "Janela de atendimento Grade de atendimento Capacidade Transportadoras Veículos …" at bounding box center [646, 287] width 1292 height 574
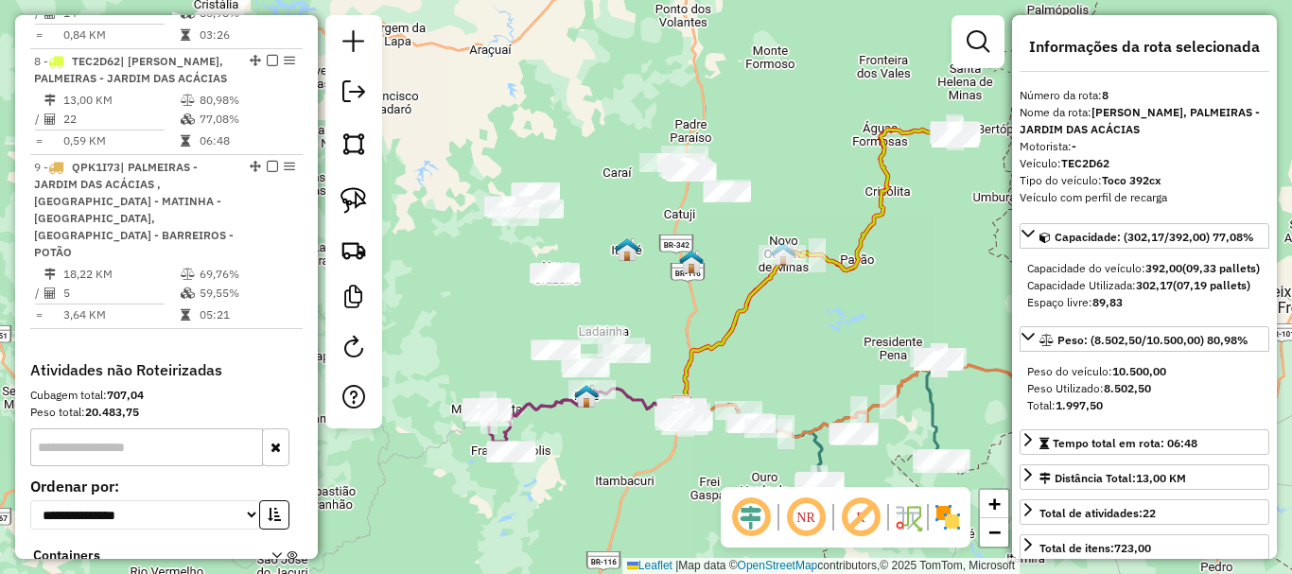
drag, startPoint x: 767, startPoint y: 220, endPoint x: 848, endPoint y: 336, distance: 141.2
click at [848, 336] on div "Janela de atendimento Grade de atendimento Capacidade Transportadoras Veículos …" at bounding box center [646, 287] width 1292 height 574
click at [356, 102] on em at bounding box center [353, 91] width 23 height 23
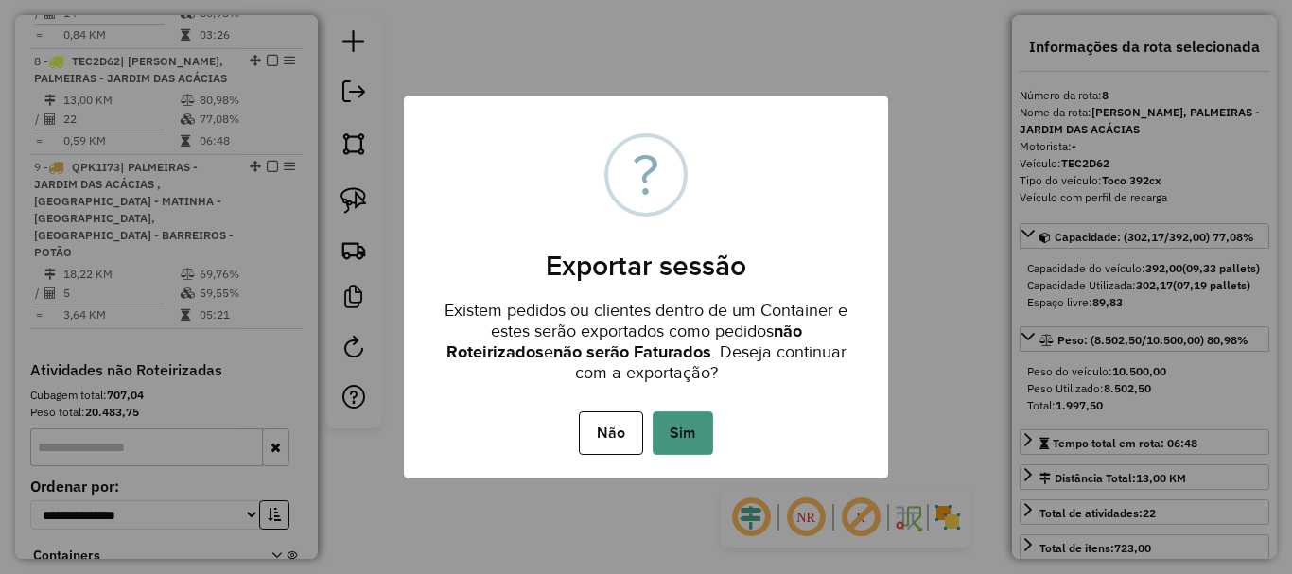
click at [696, 441] on button "Sim" at bounding box center [683, 433] width 61 height 44
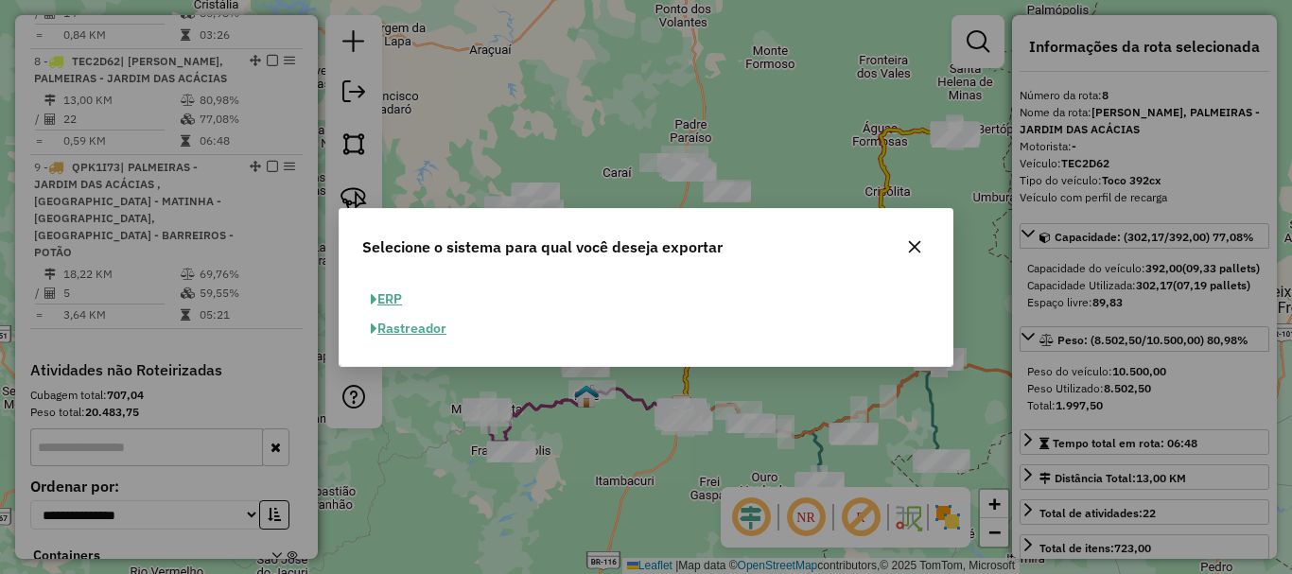
click at [403, 292] on button "ERP" at bounding box center [386, 299] width 48 height 29
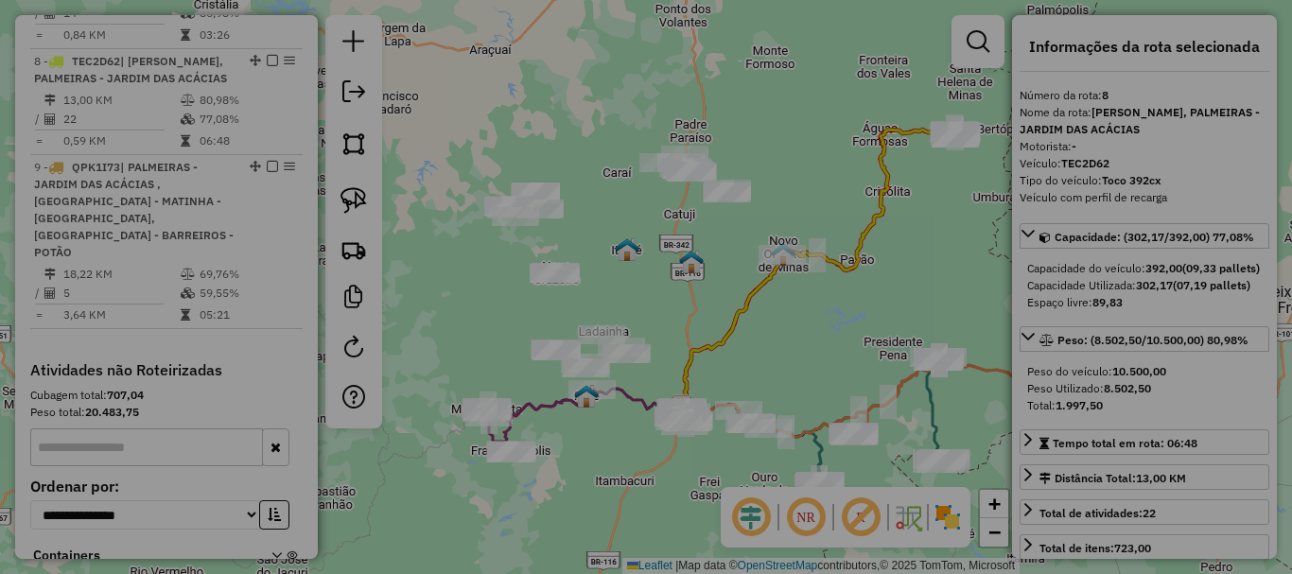
select select "**"
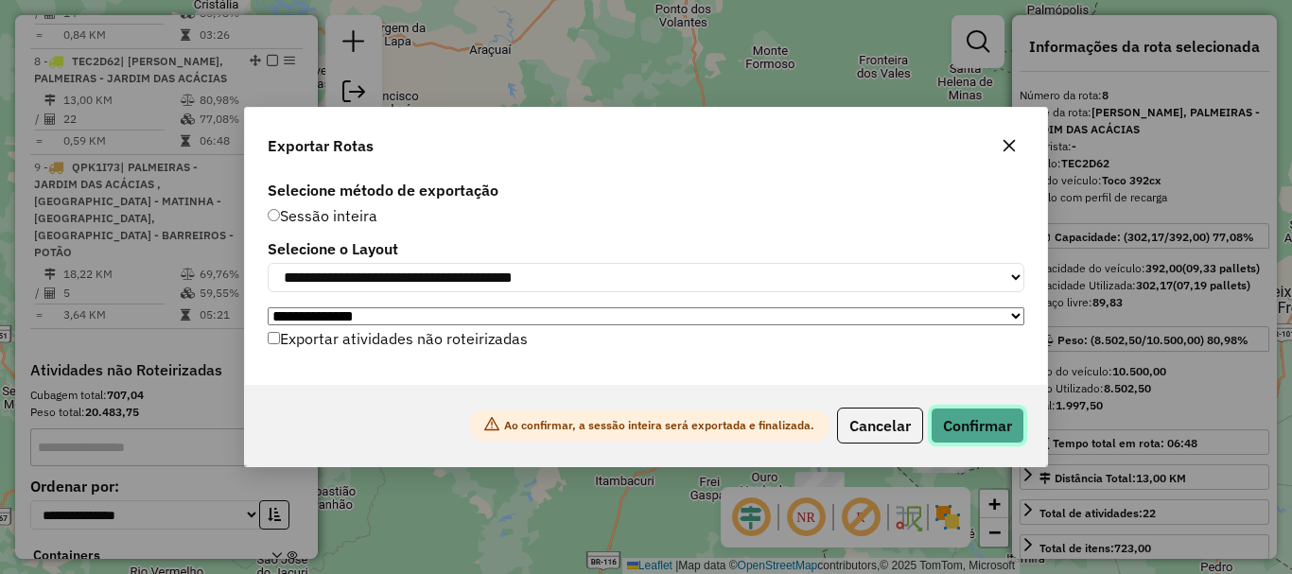
click at [981, 432] on button "Confirmar" at bounding box center [978, 426] width 94 height 36
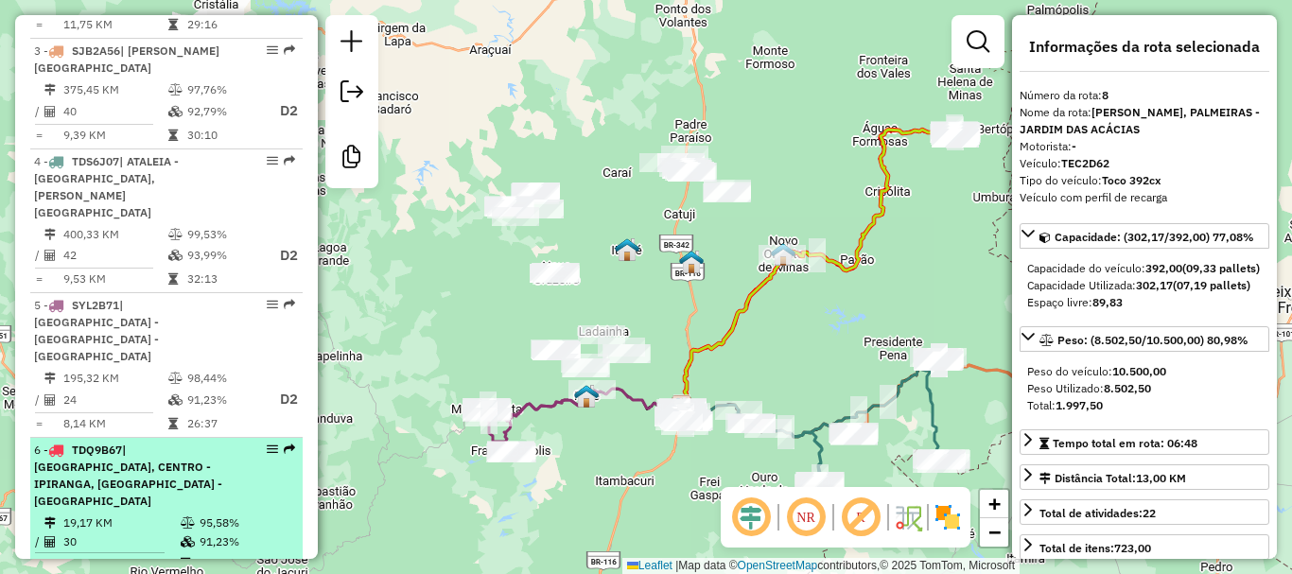
scroll to position [1009, 0]
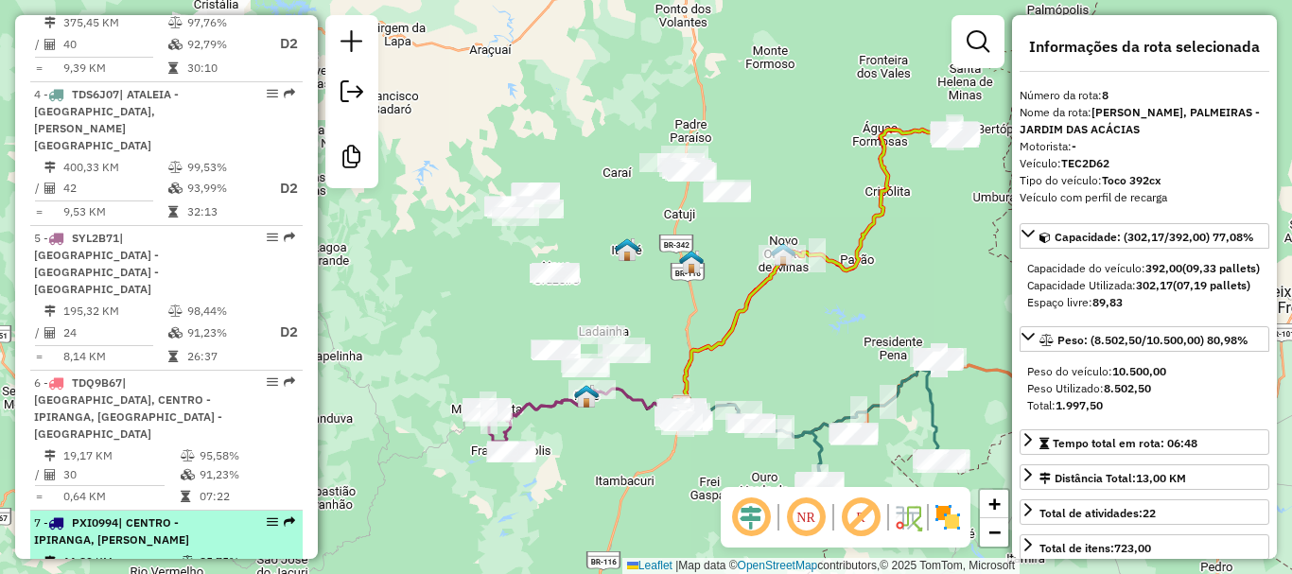
click at [110, 514] on div "7 - PXI0994 | CENTRO - IPIRANGA, FÁTIMA - [PERSON_NAME]" at bounding box center [134, 531] width 200 height 34
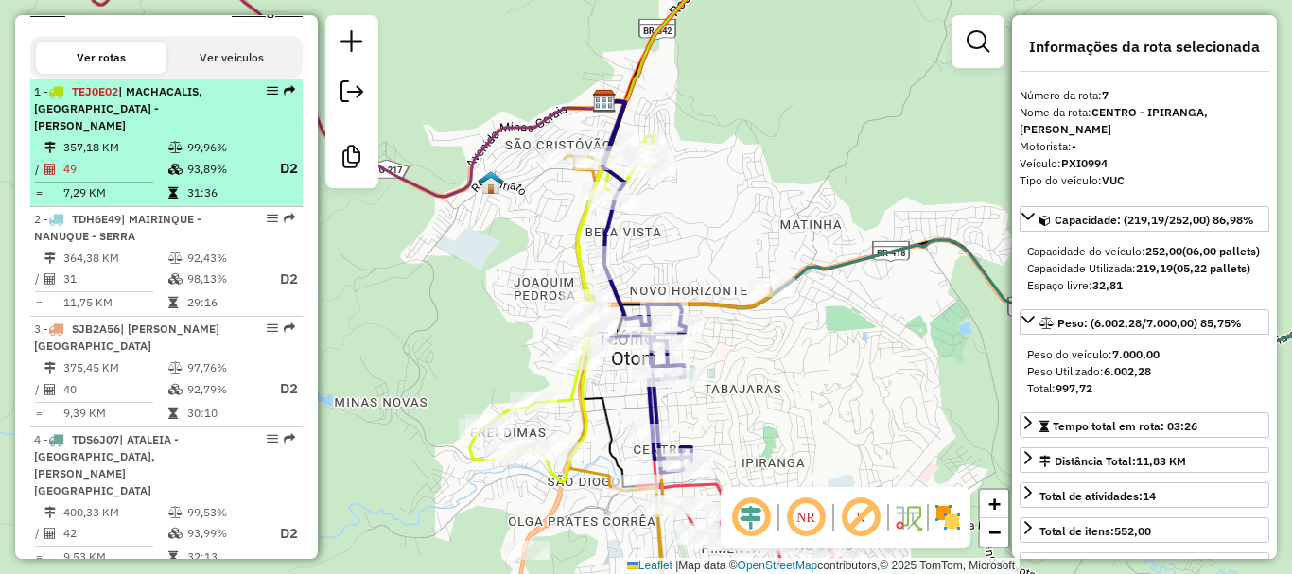
scroll to position [631, 0]
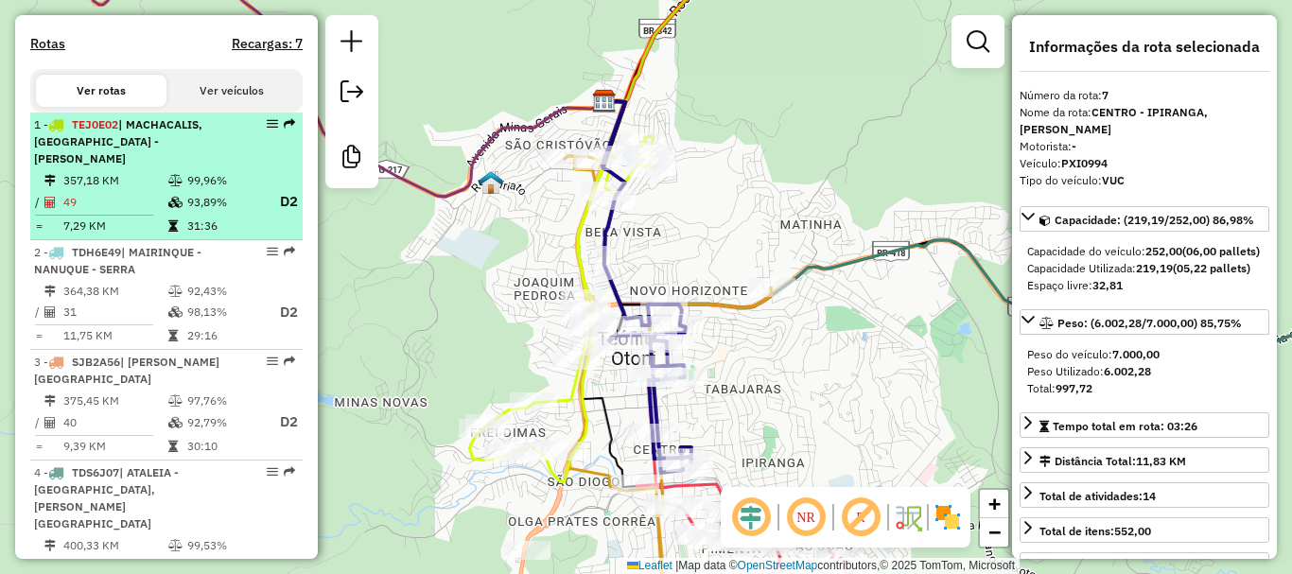
click at [126, 211] on td "49" at bounding box center [114, 202] width 105 height 24
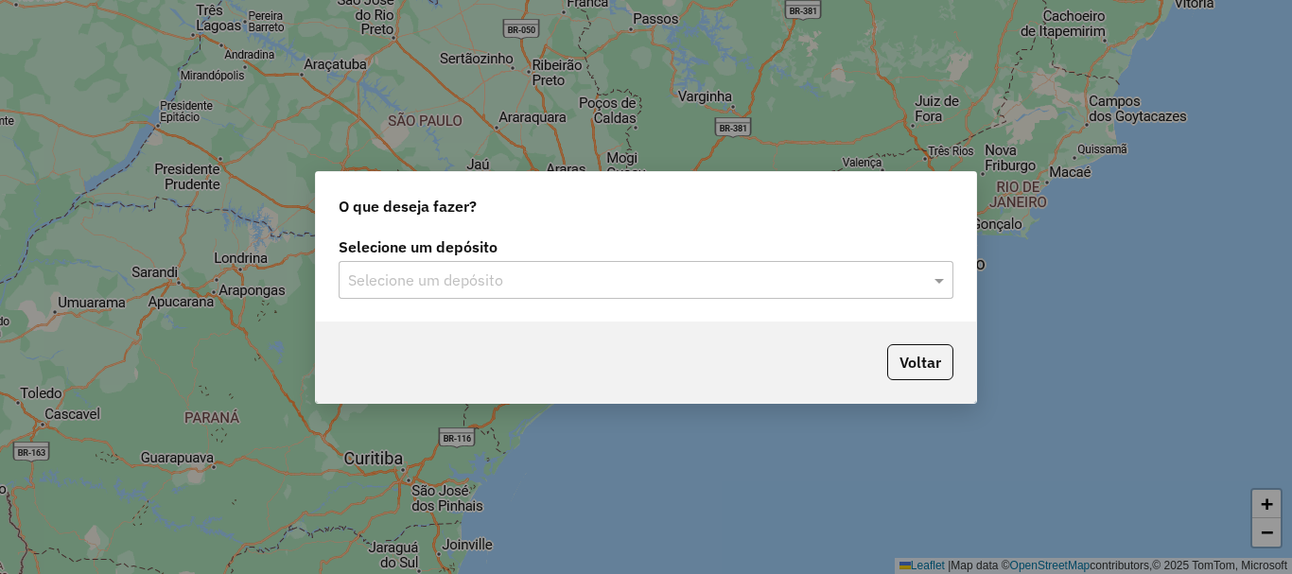
click at [596, 284] on input "text" at bounding box center [627, 281] width 558 height 23
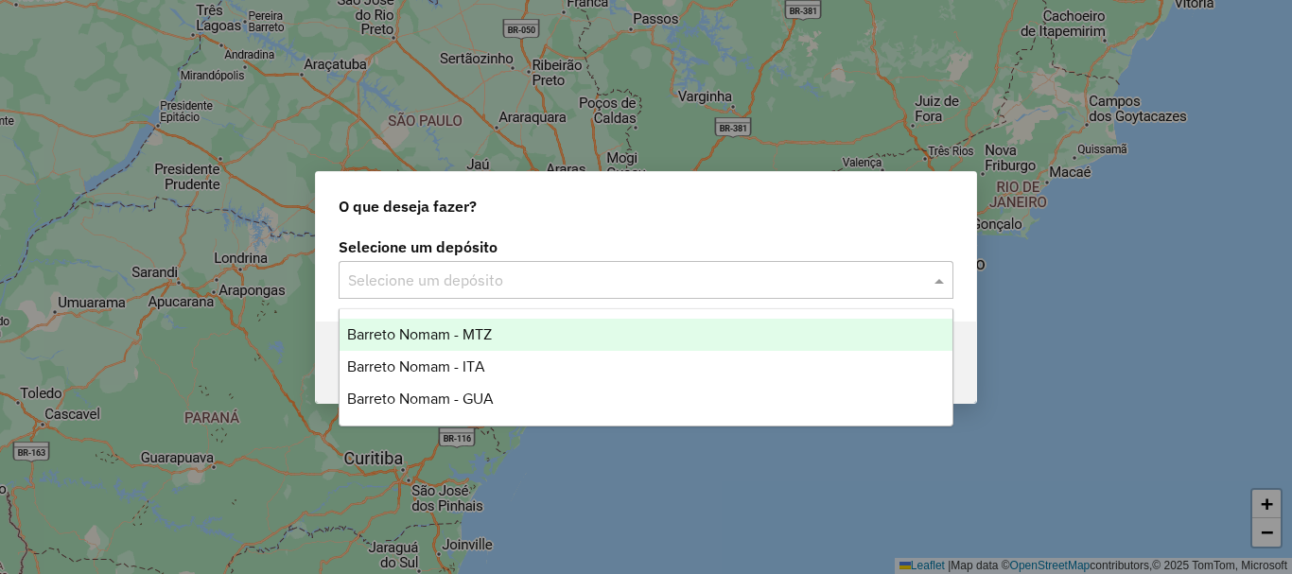
click at [538, 331] on div "Barreto Nomam - MTZ" at bounding box center [645, 335] width 613 height 32
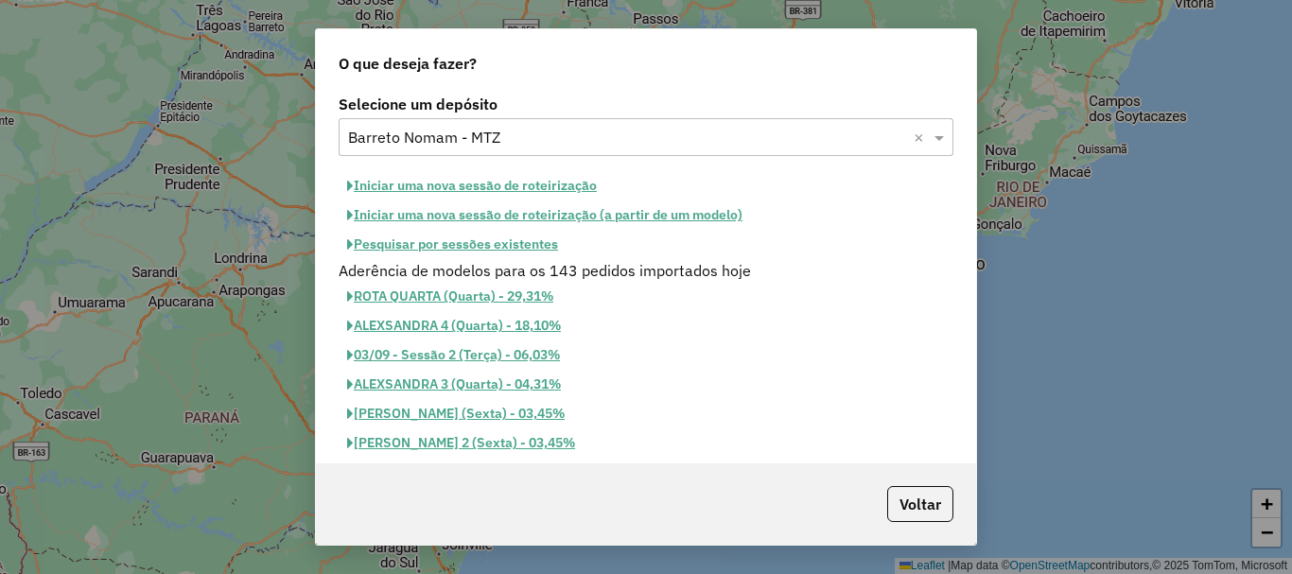
click at [513, 186] on button "Iniciar uma nova sessão de roteirização" at bounding box center [472, 185] width 267 height 29
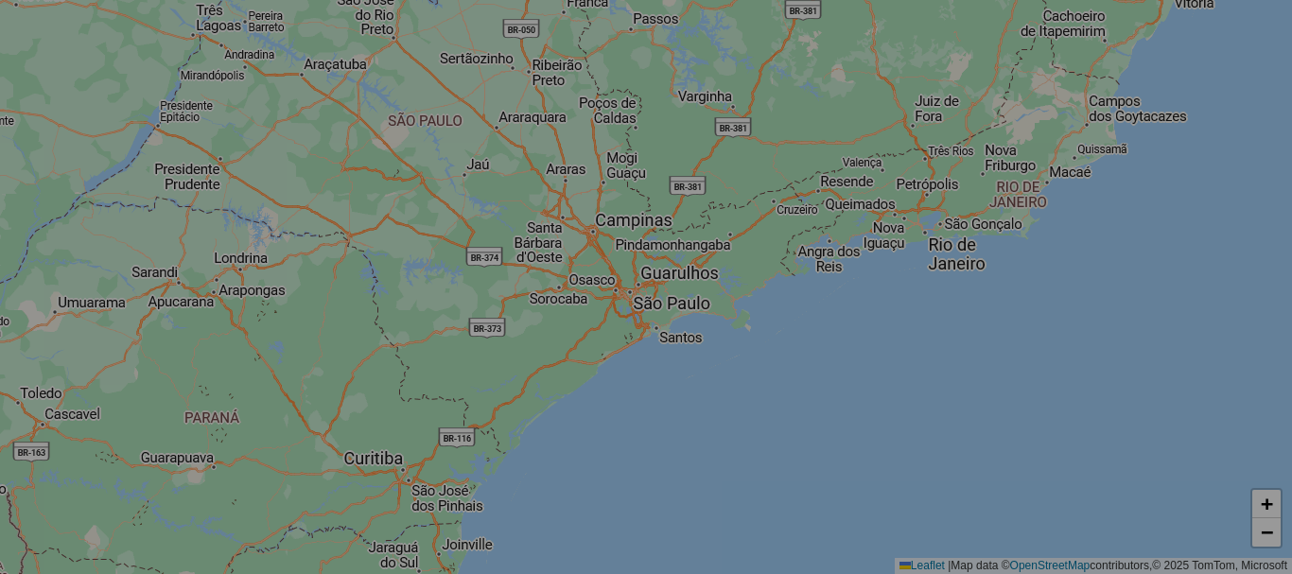
select select "*"
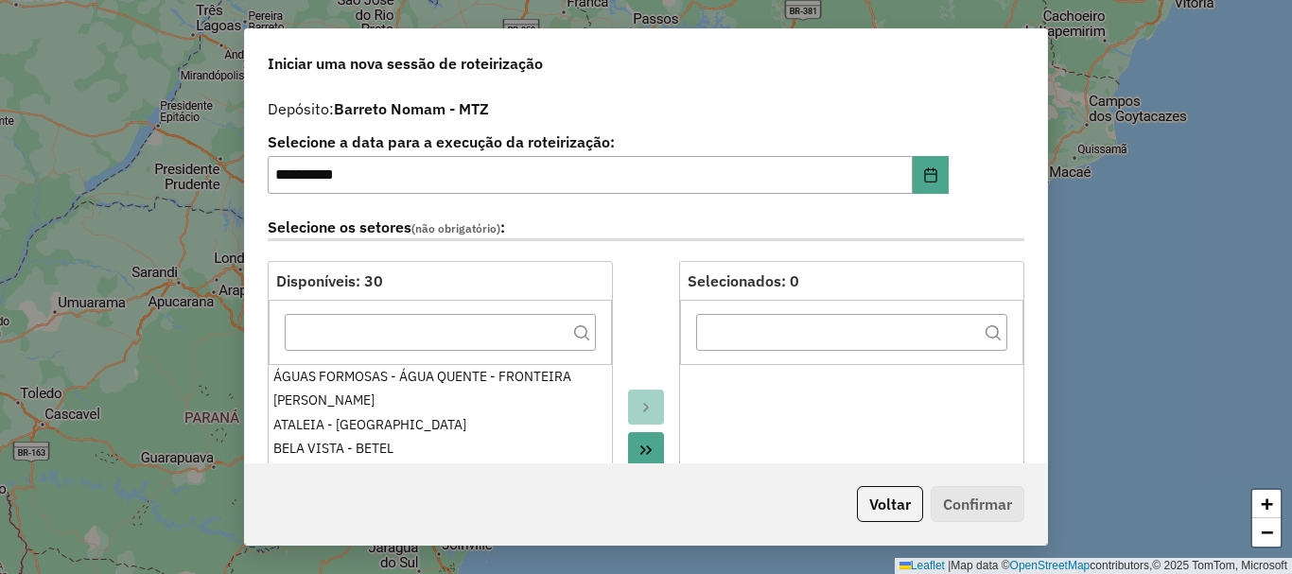
click at [647, 441] on button "Move All to Target" at bounding box center [646, 450] width 36 height 36
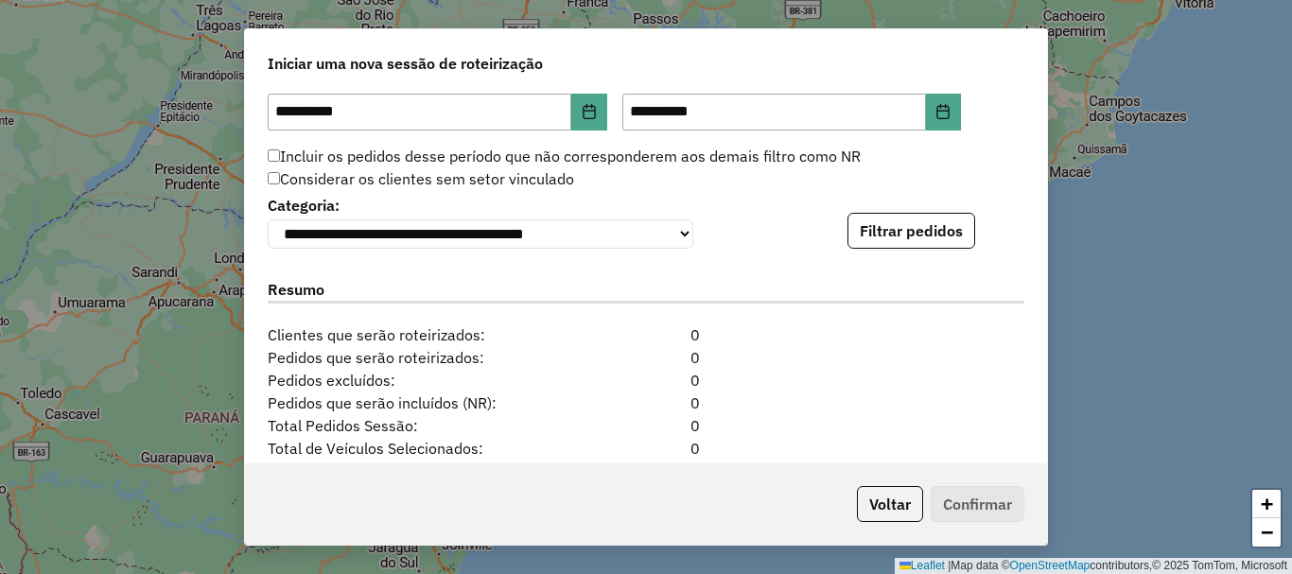
scroll to position [1836, 0]
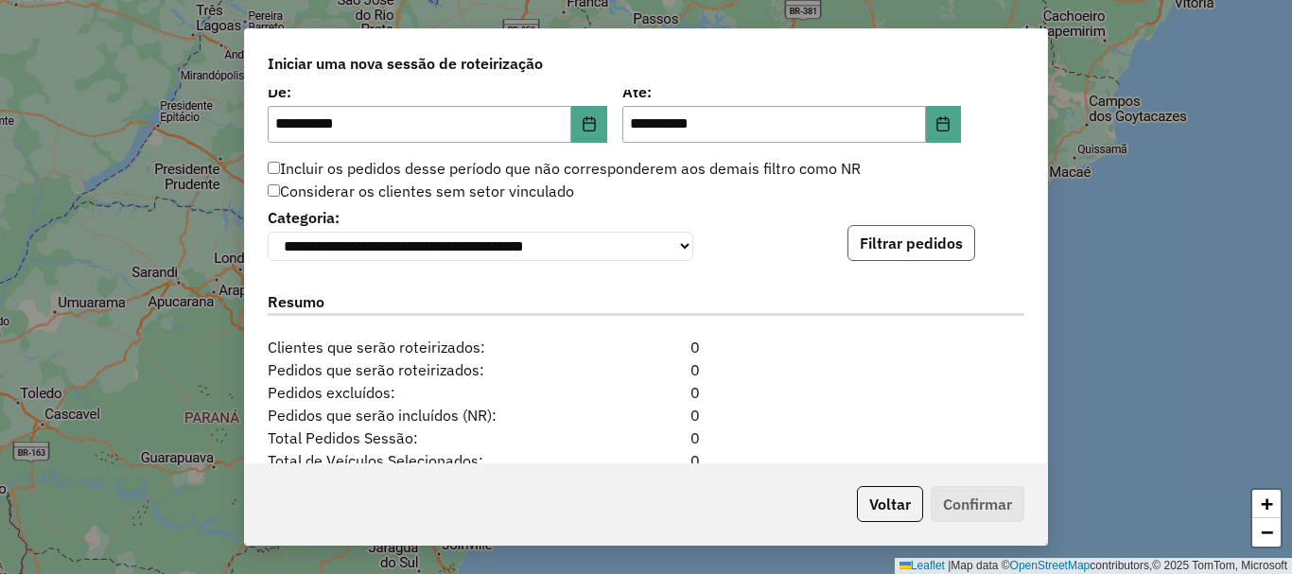
click at [901, 248] on button "Filtrar pedidos" at bounding box center [911, 243] width 128 height 36
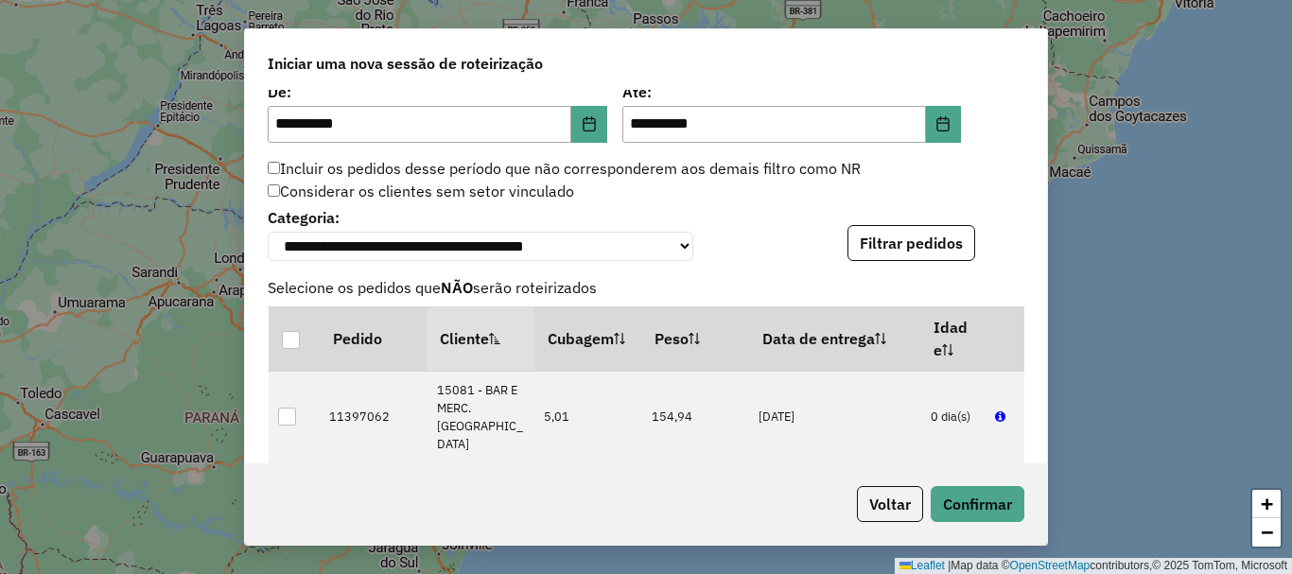
scroll to position [2415, 0]
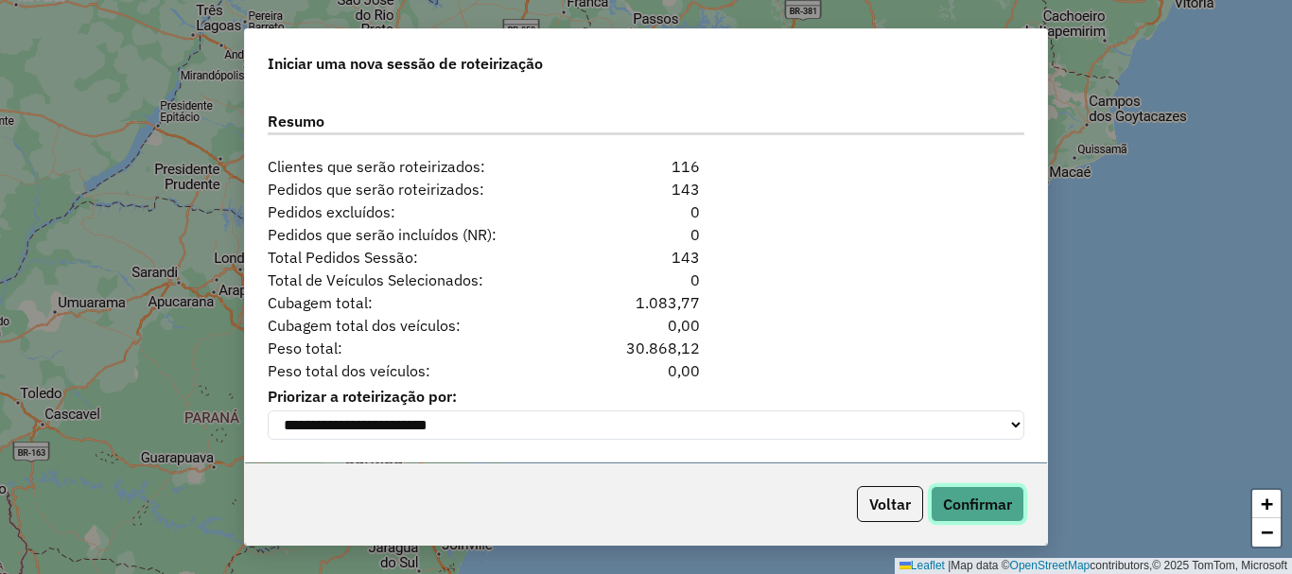
click at [961, 500] on button "Confirmar" at bounding box center [978, 504] width 94 height 36
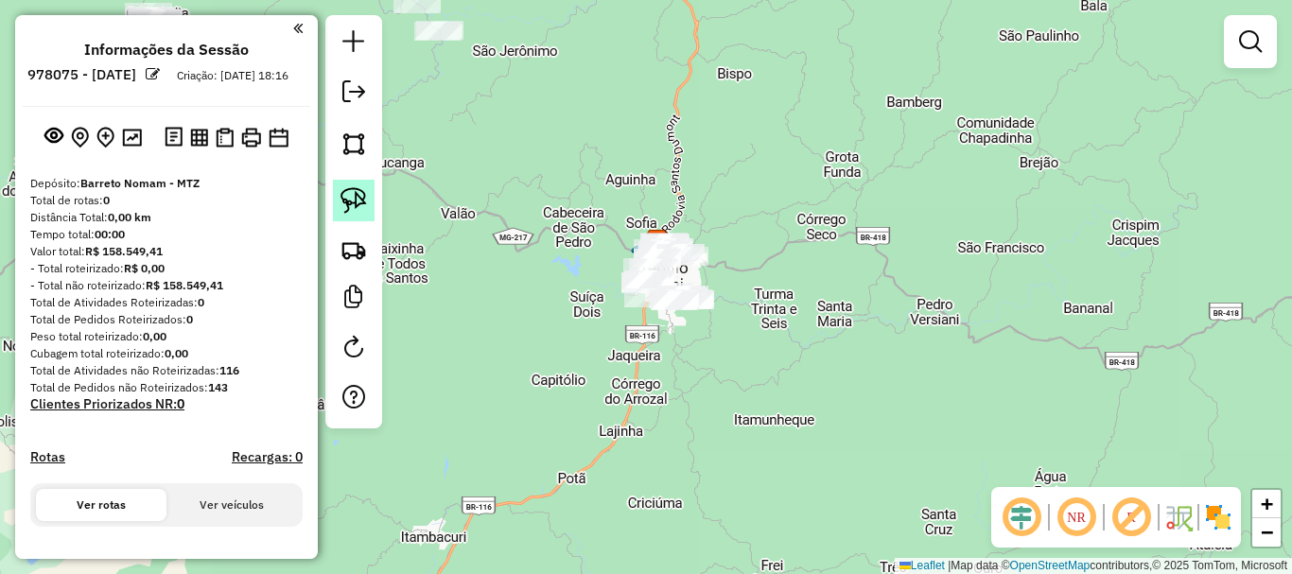
click at [349, 212] on img at bounding box center [353, 200] width 26 height 26
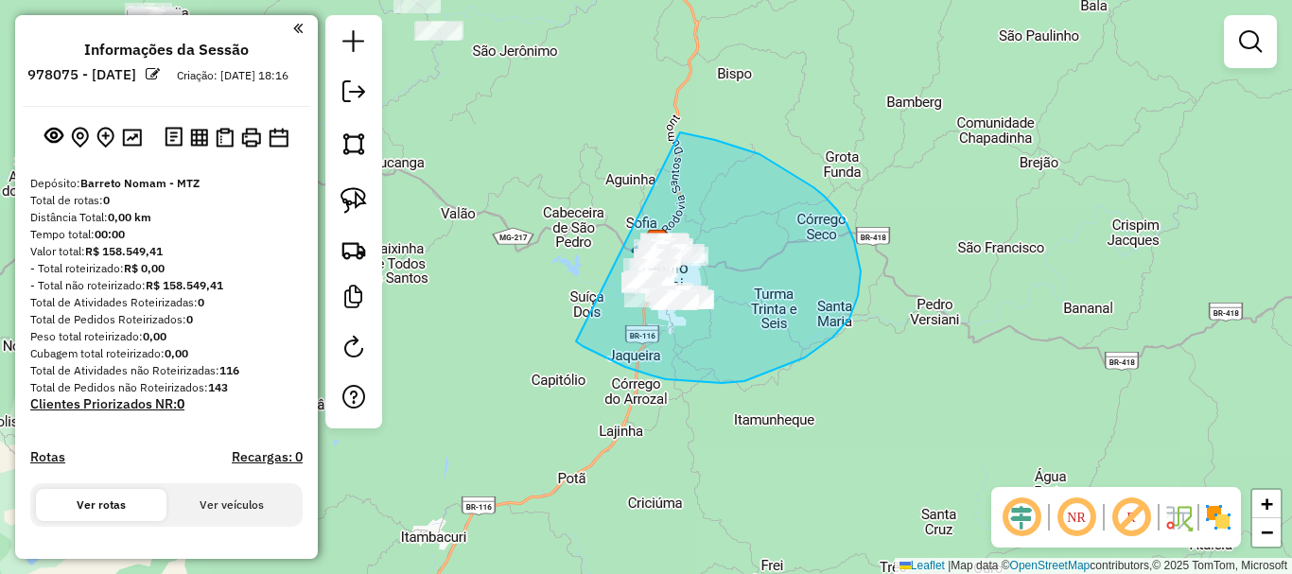
drag, startPoint x: 652, startPoint y: 375, endPoint x: 555, endPoint y: 252, distance: 157.0
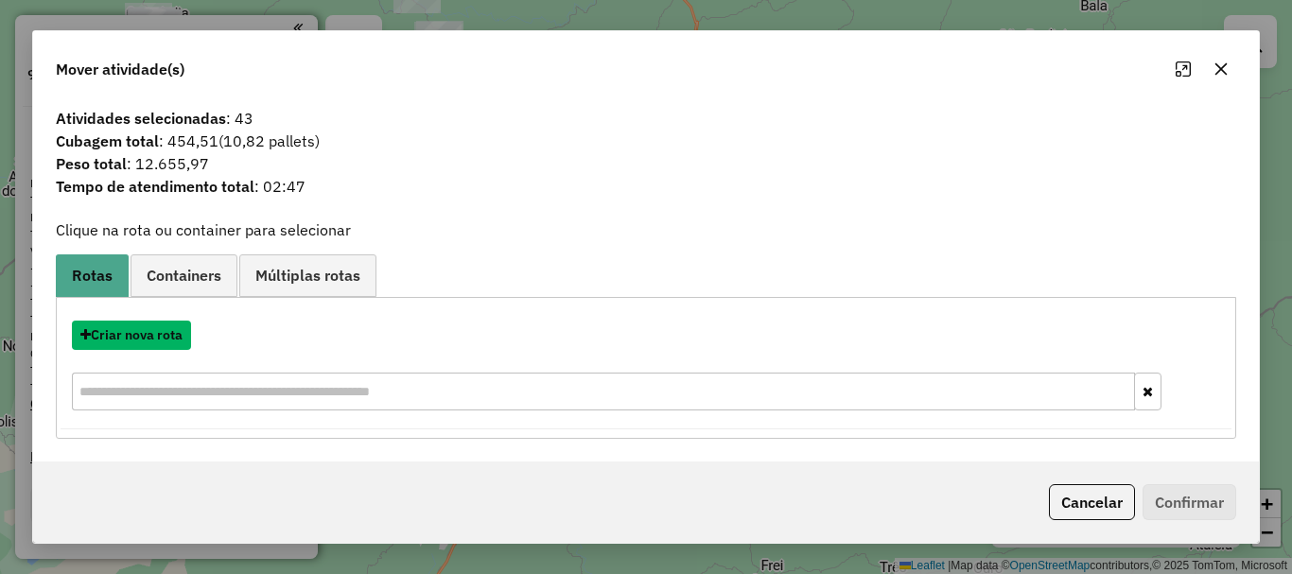
click at [129, 337] on button "Criar nova rota" at bounding box center [131, 335] width 119 height 29
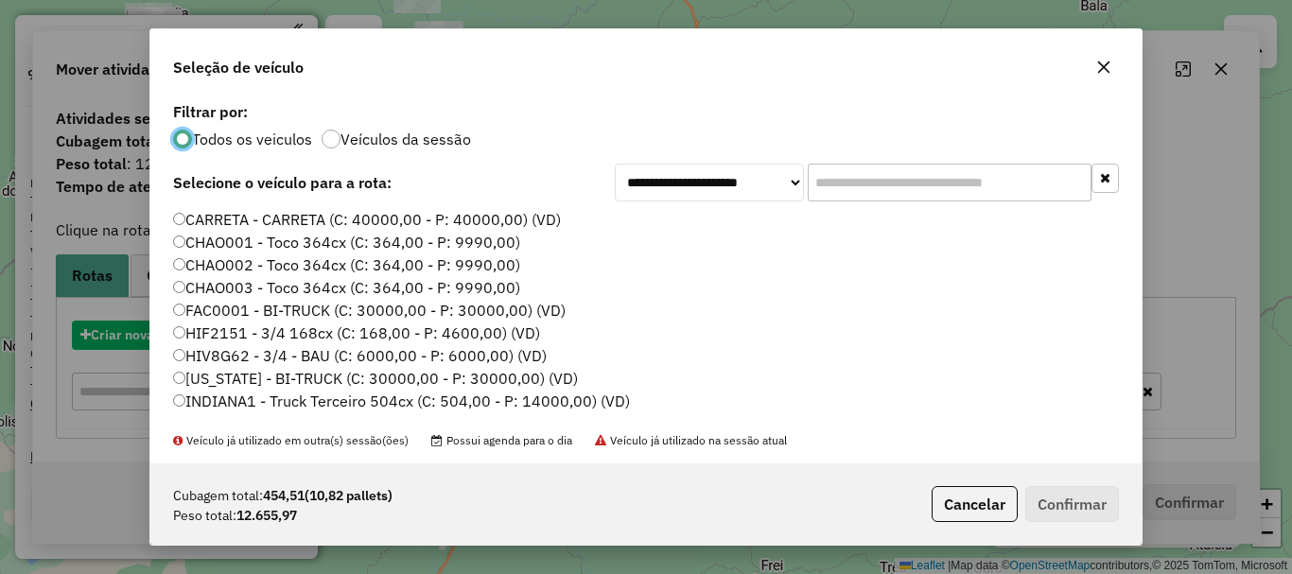
scroll to position [10, 6]
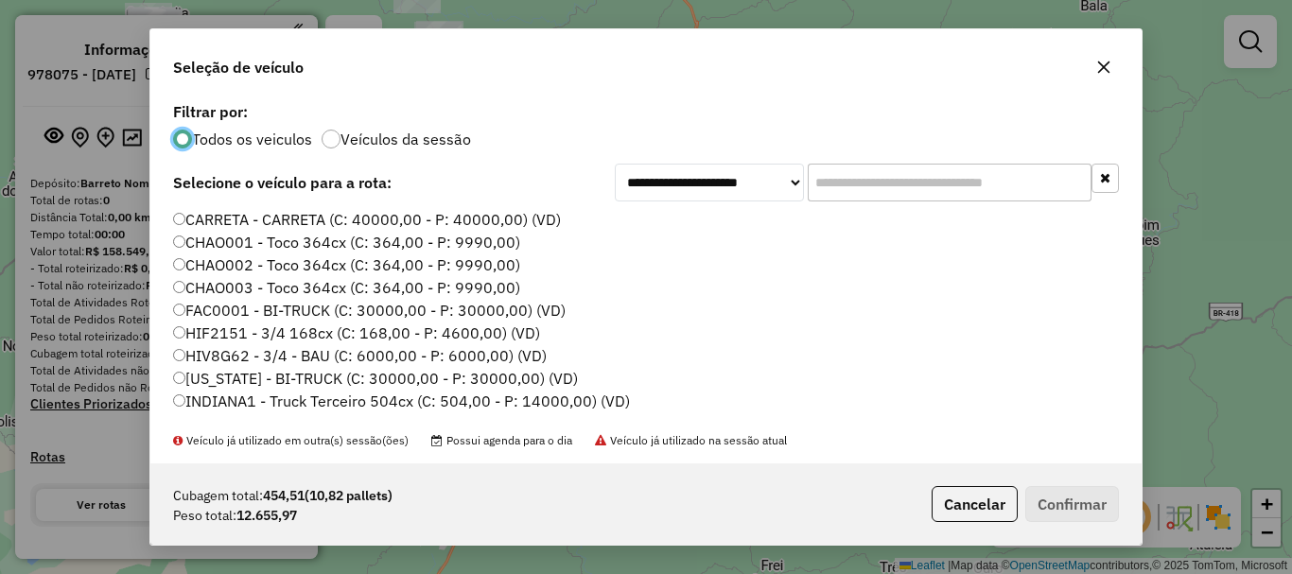
click at [881, 170] on input "text" at bounding box center [950, 183] width 284 height 38
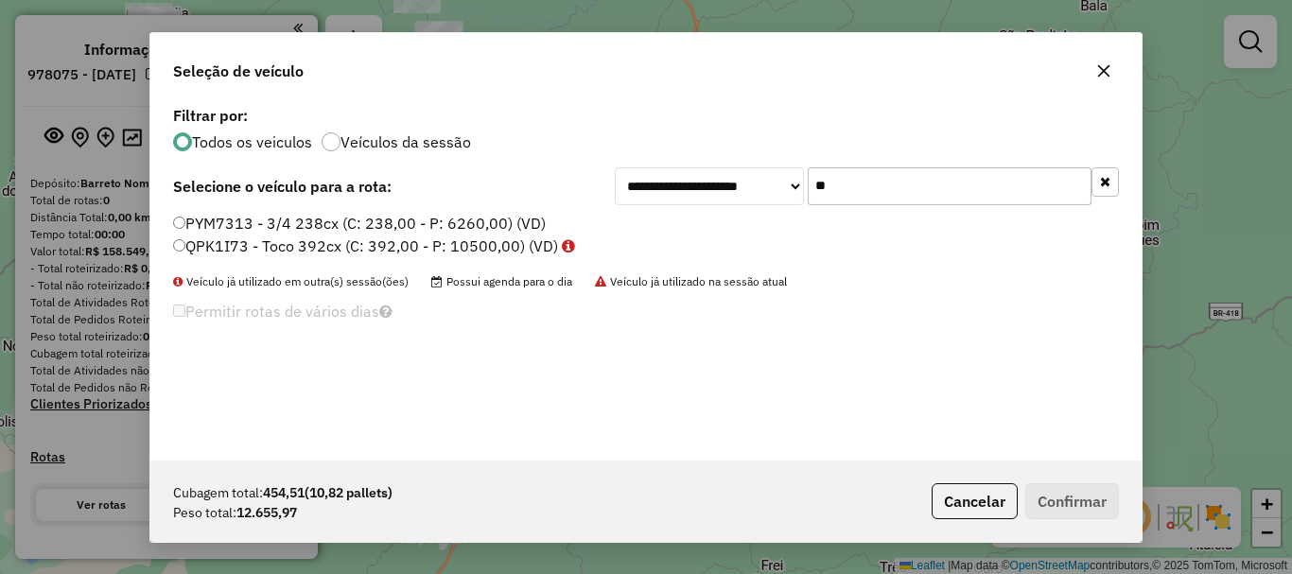
type input "**"
click at [343, 224] on label "PYM7313 - 3/4 238cx (C: 238,00 - P: 6260,00) (VD)" at bounding box center [359, 223] width 373 height 23
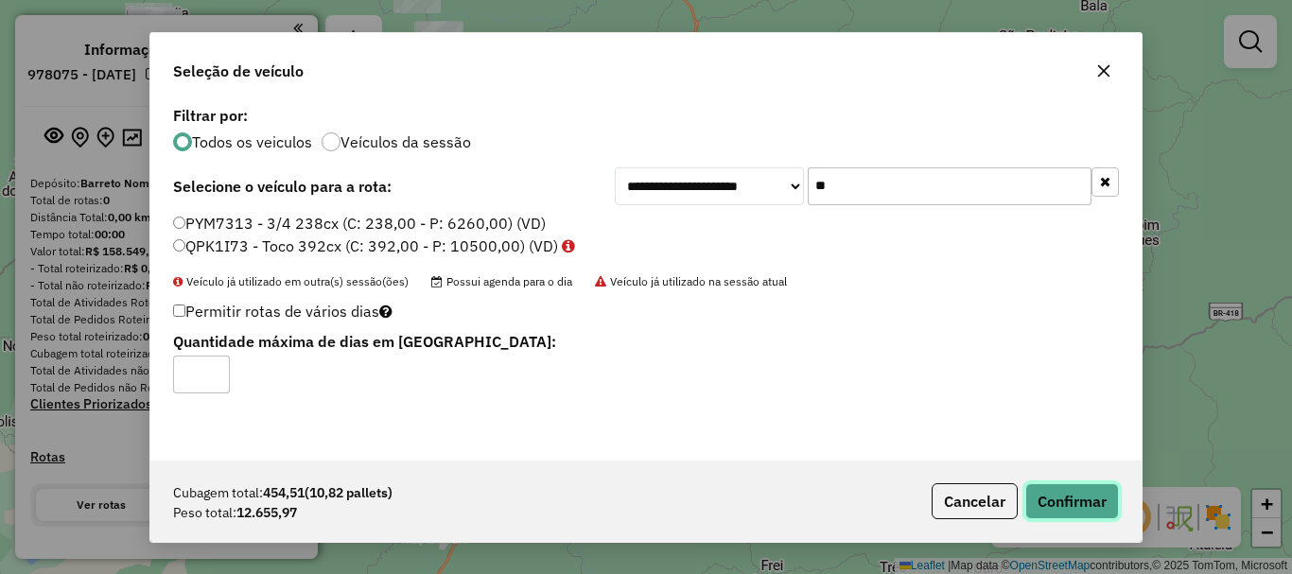
click at [1071, 491] on button "Confirmar" at bounding box center [1072, 501] width 94 height 36
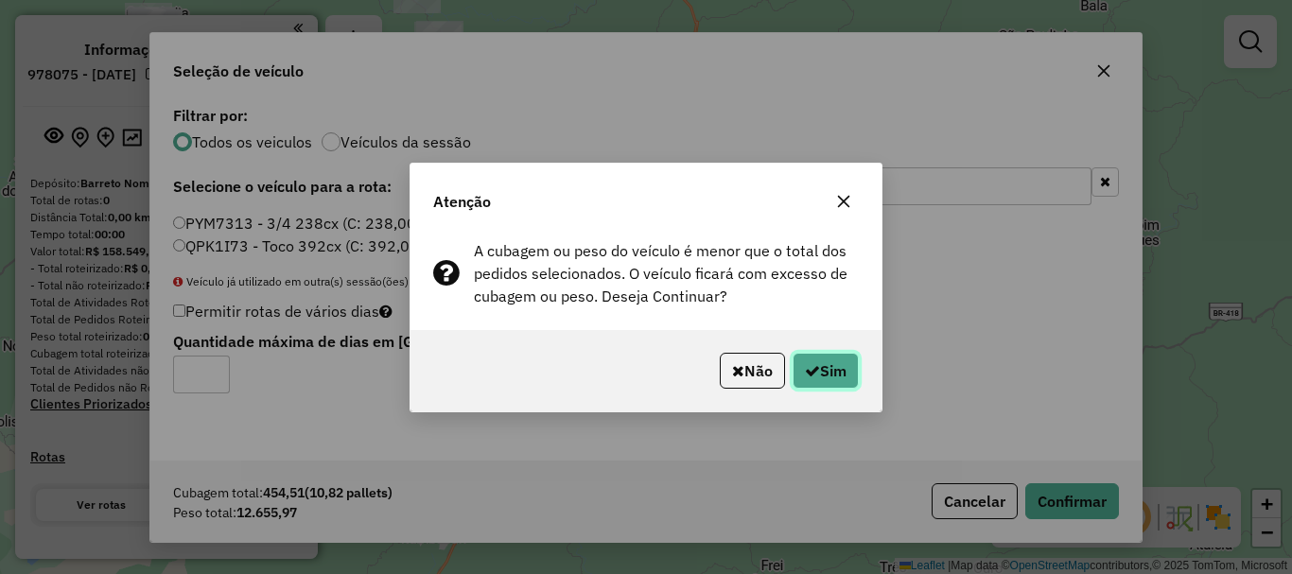
click at [809, 357] on button "Sim" at bounding box center [825, 371] width 66 height 36
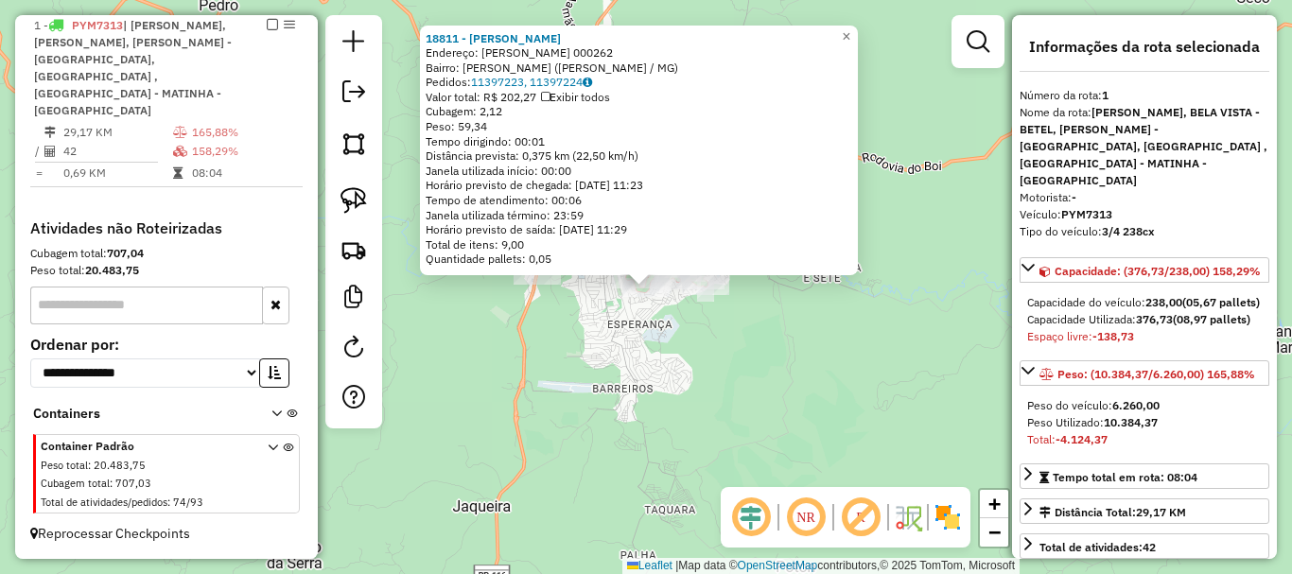
scroll to position [567, 0]
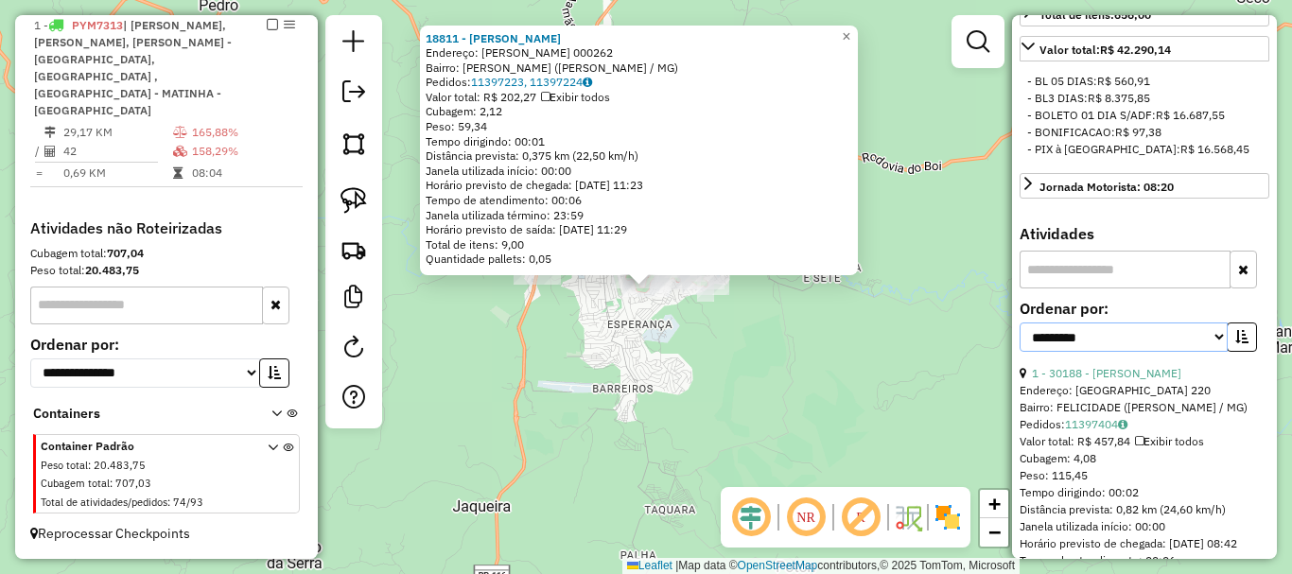
click at [1112, 352] on select "**********" at bounding box center [1123, 336] width 208 height 29
select select "*********"
click at [1019, 352] on select "**********" at bounding box center [1123, 336] width 208 height 29
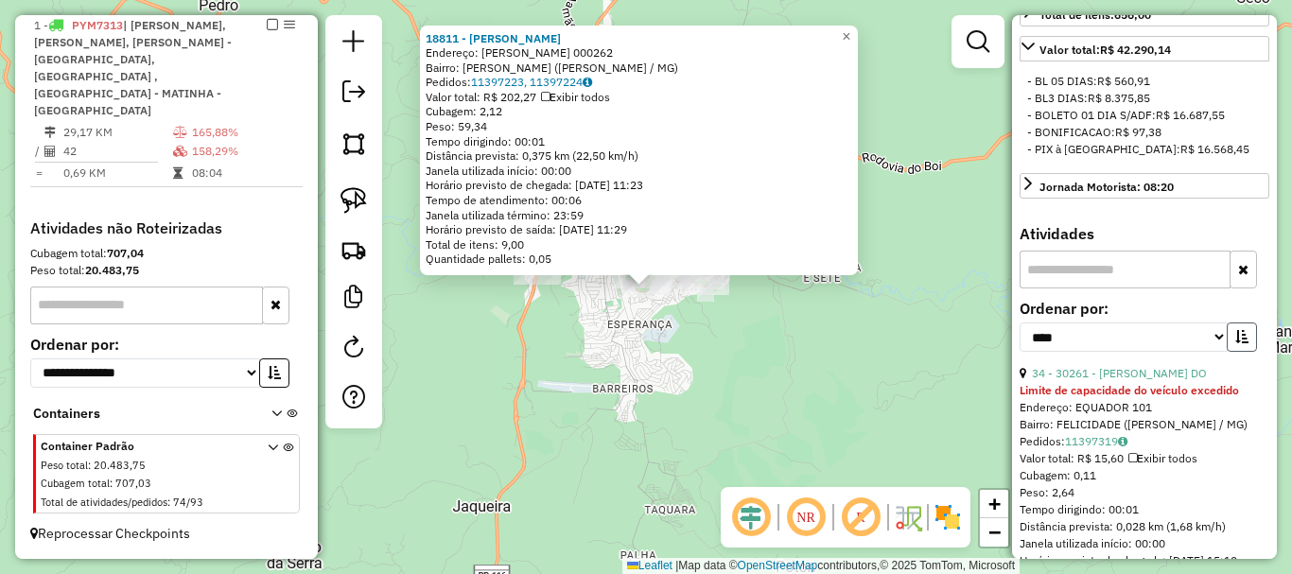
click at [1242, 343] on icon "button" at bounding box center [1241, 336] width 13 height 13
click at [835, 427] on div "18811 - [PERSON_NAME]: [PERSON_NAME] 000262 Bairro: [PERSON_NAME] ([PERSON_NAME…" at bounding box center [646, 287] width 1292 height 574
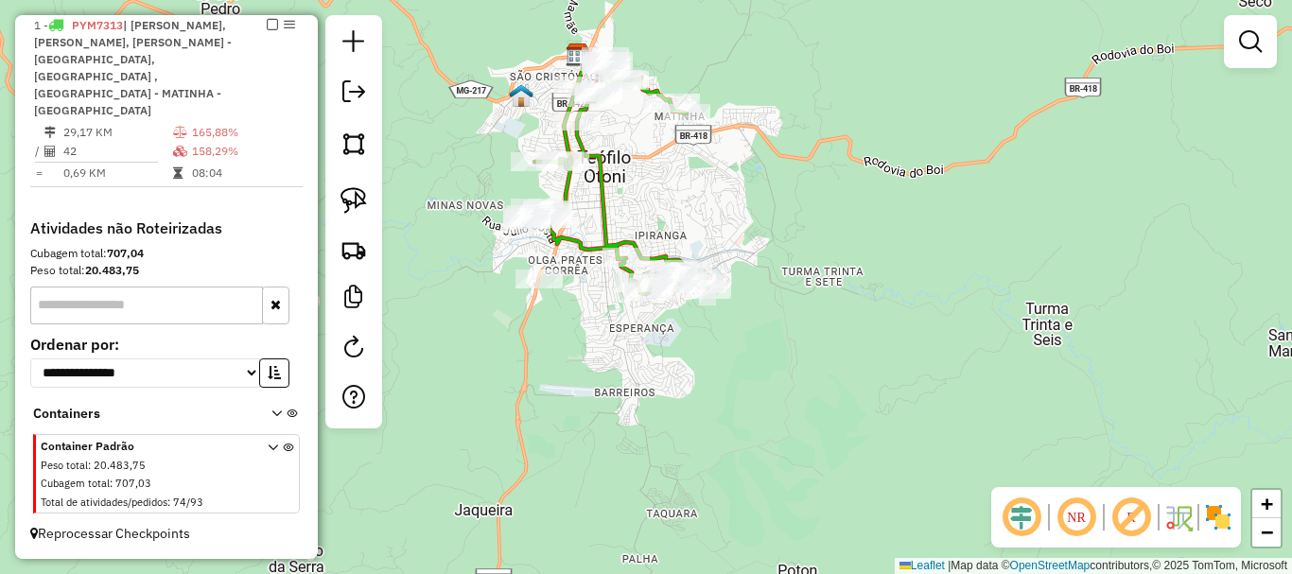
drag, startPoint x: 676, startPoint y: 374, endPoint x: 750, endPoint y: 439, distance: 97.9
click at [751, 472] on div "Janela de atendimento Grade de atendimento Capacidade Transportadoras Veículos …" at bounding box center [646, 287] width 1292 height 574
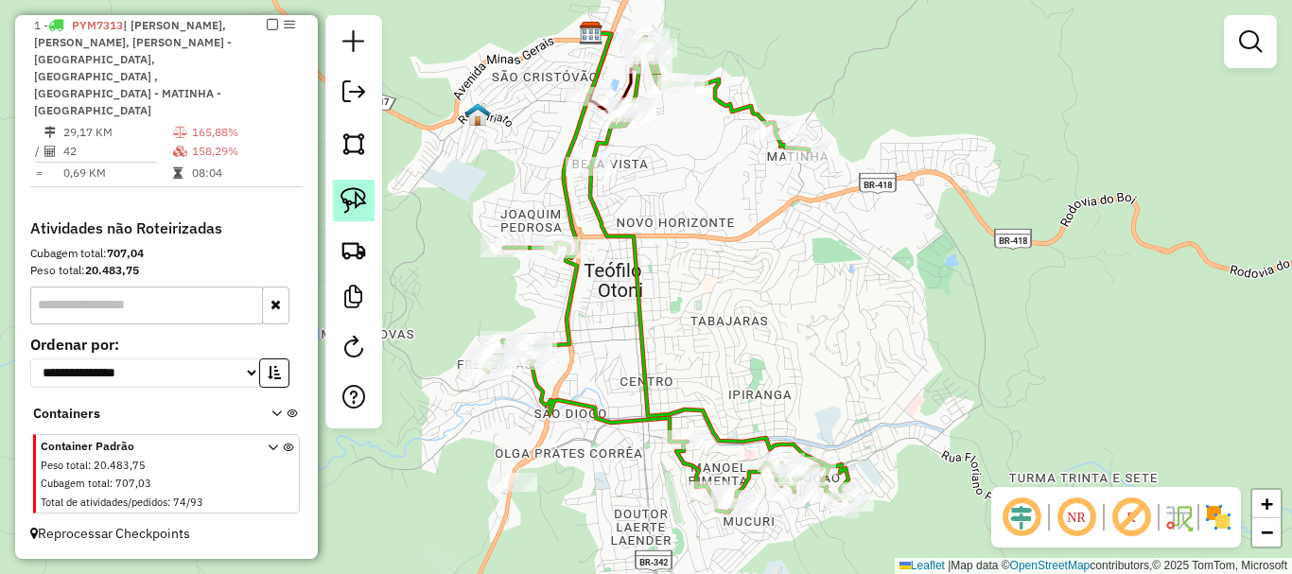
click at [369, 214] on link at bounding box center [354, 201] width 42 height 42
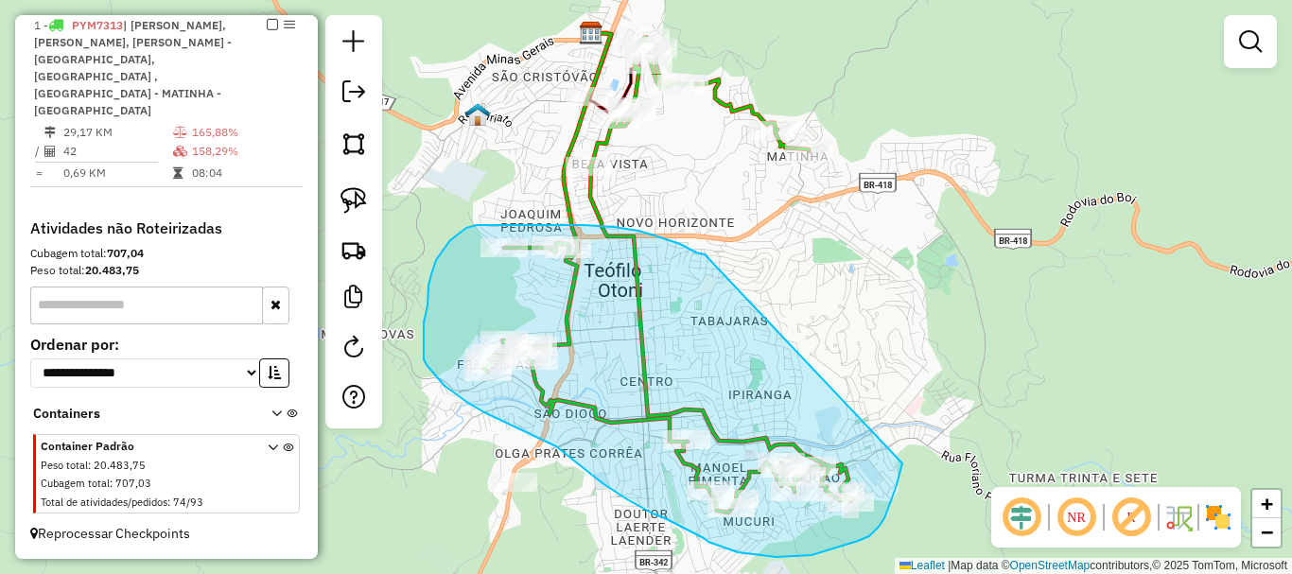
drag, startPoint x: 704, startPoint y: 253, endPoint x: 902, endPoint y: 463, distance: 289.0
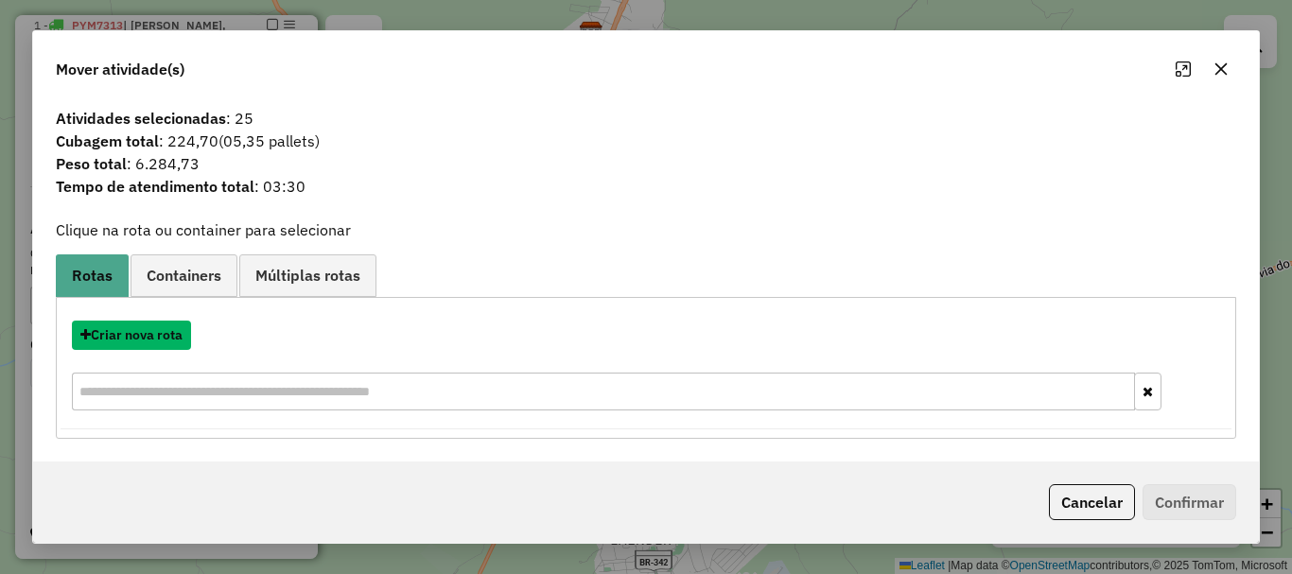
click at [158, 336] on button "Criar nova rota" at bounding box center [131, 335] width 119 height 29
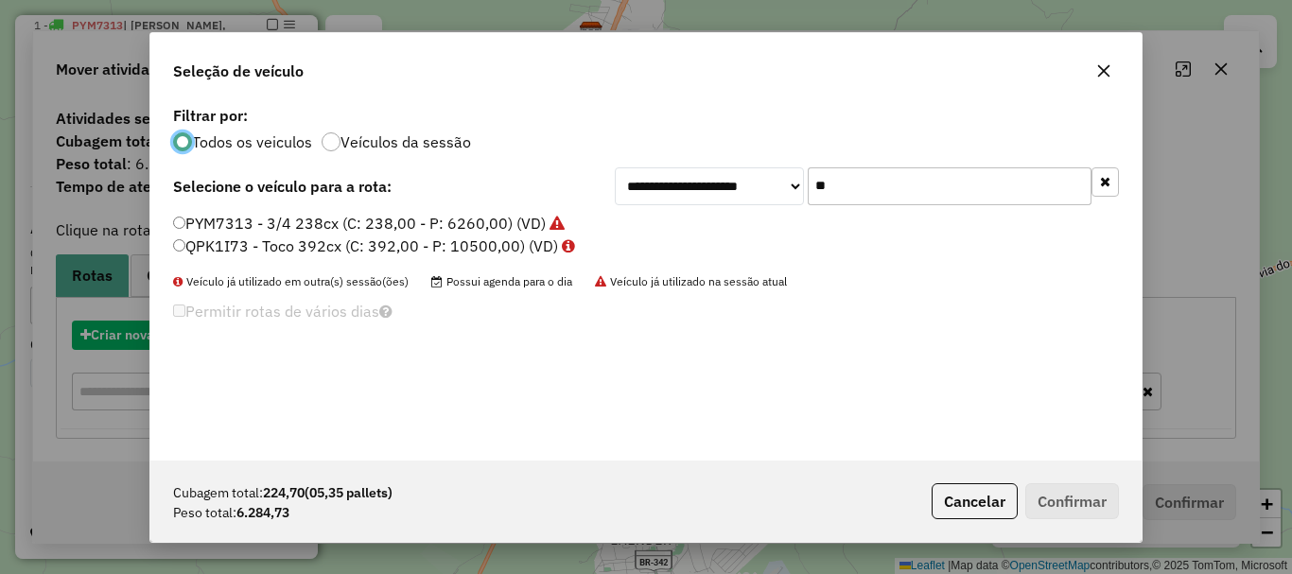
scroll to position [10, 6]
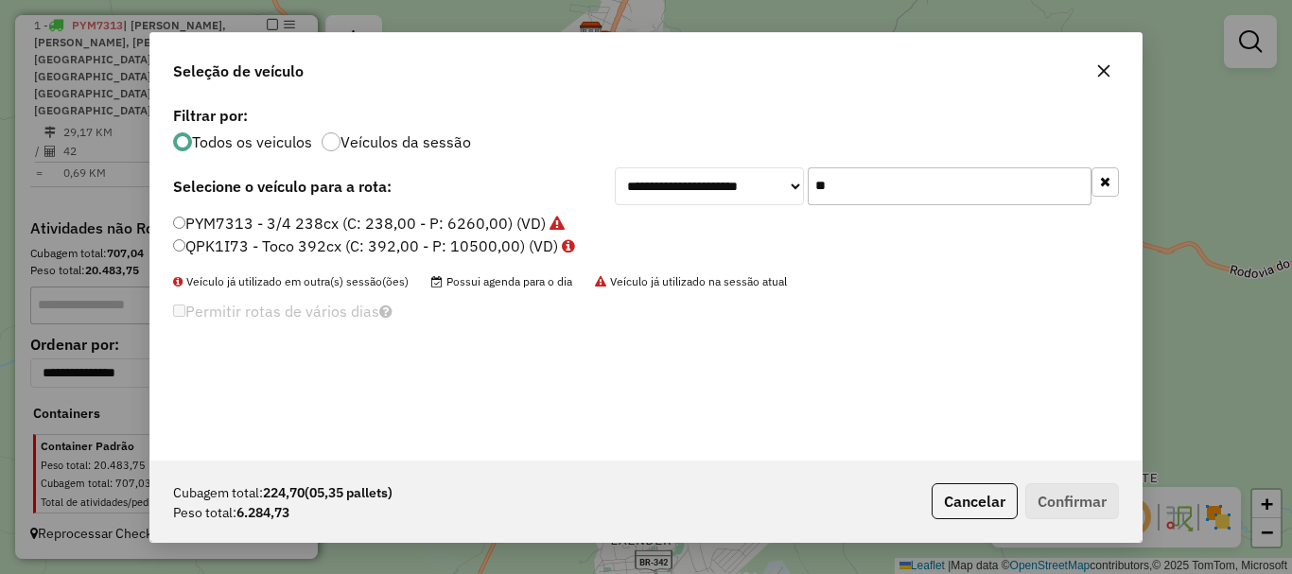
drag, startPoint x: 807, startPoint y: 188, endPoint x: 751, endPoint y: 194, distance: 56.1
click at [751, 194] on div "**********" at bounding box center [867, 186] width 504 height 38
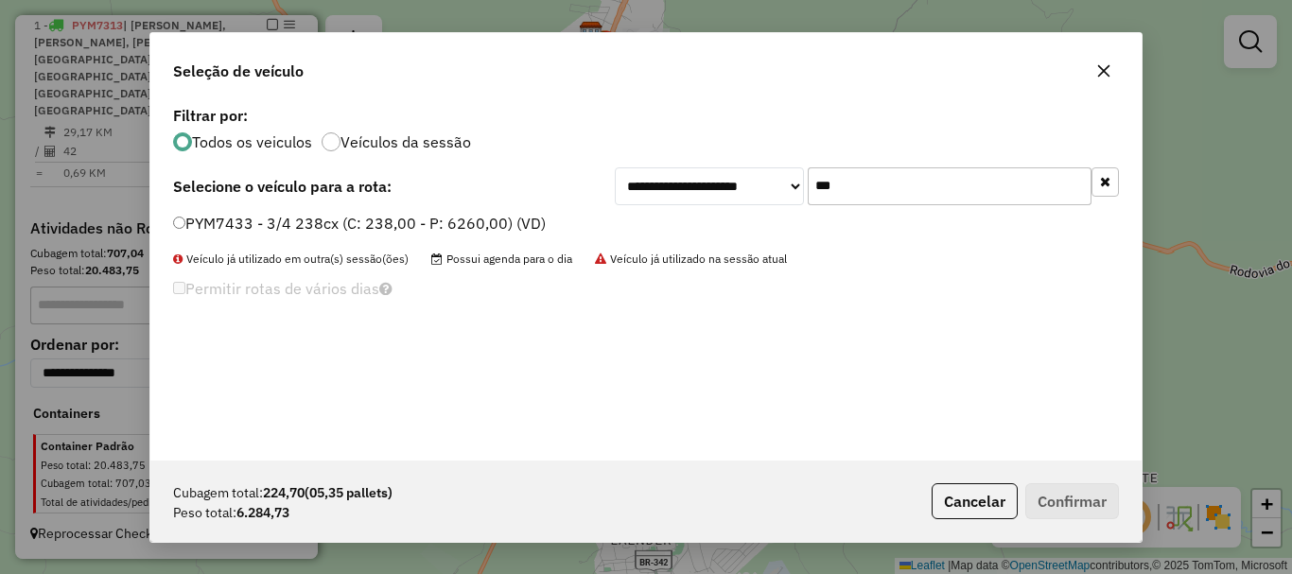
type input "***"
click at [384, 220] on label "PYM7433 - 3/4 238cx (C: 238,00 - P: 6260,00) (VD)" at bounding box center [359, 223] width 373 height 23
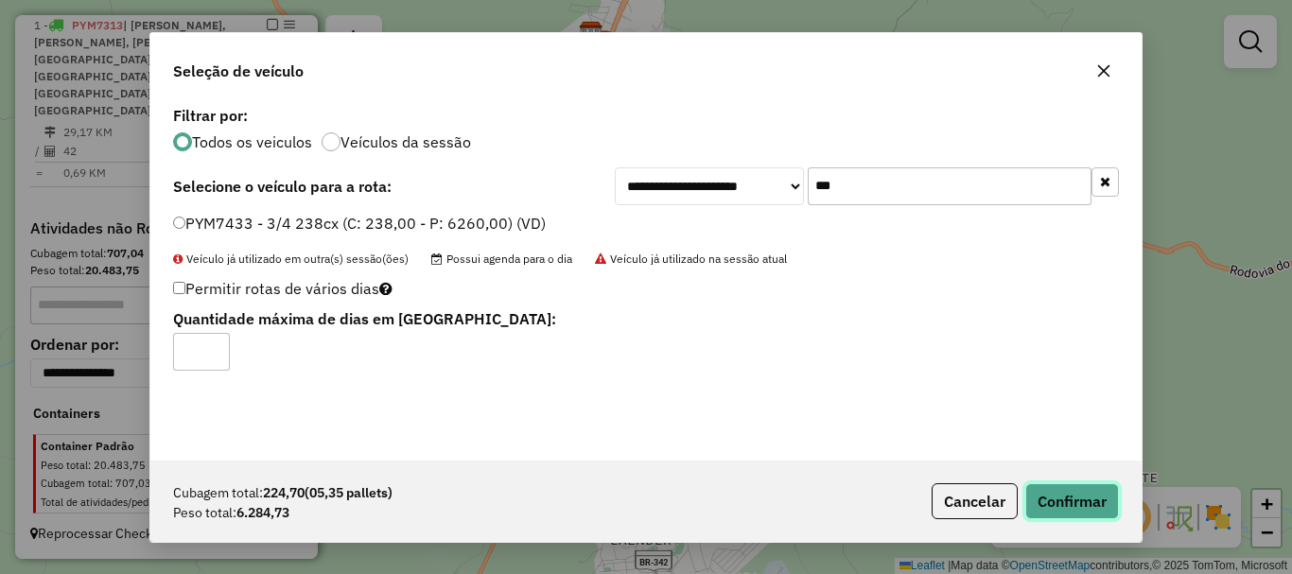
click at [1105, 506] on button "Confirmar" at bounding box center [1072, 501] width 94 height 36
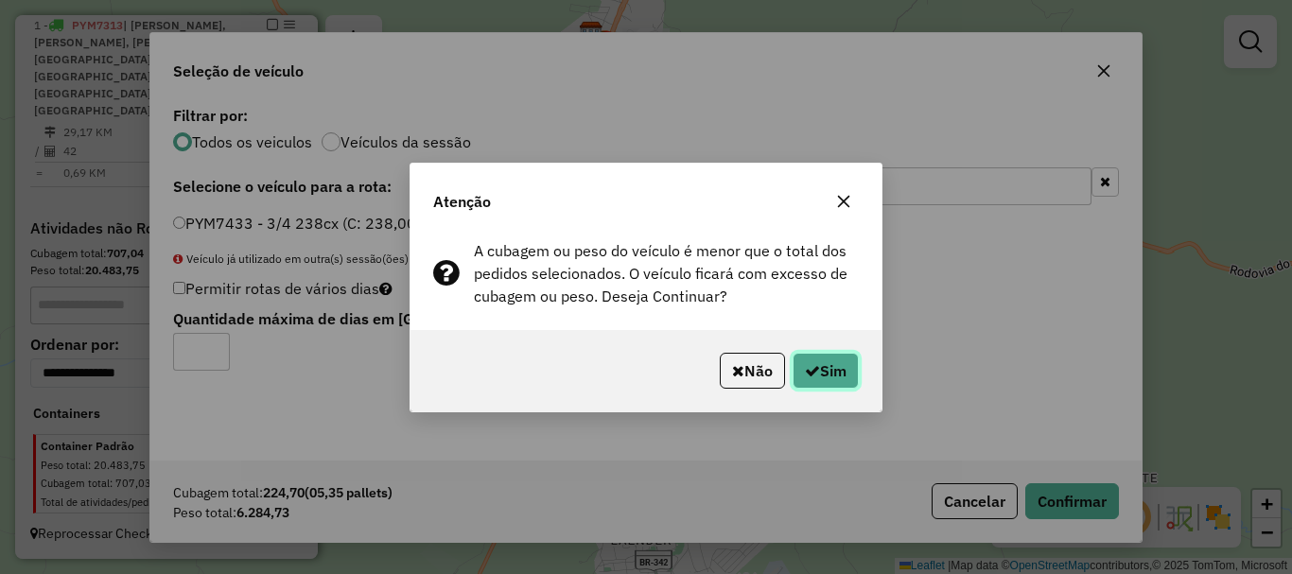
click at [815, 381] on button "Sim" at bounding box center [825, 371] width 66 height 36
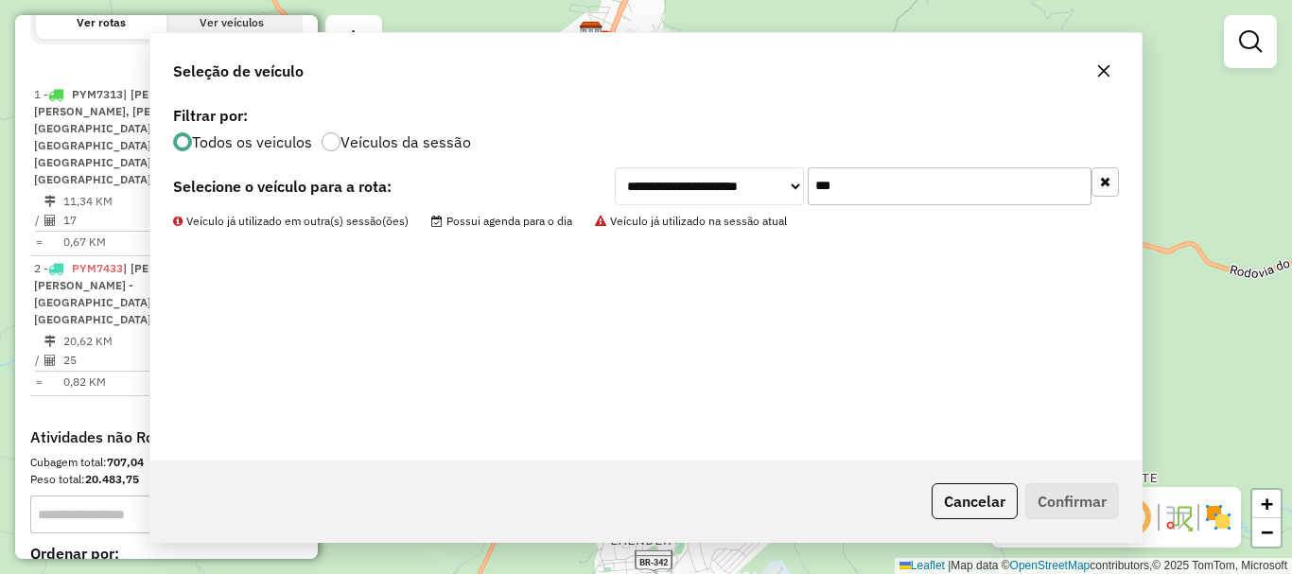
scroll to position [756, 0]
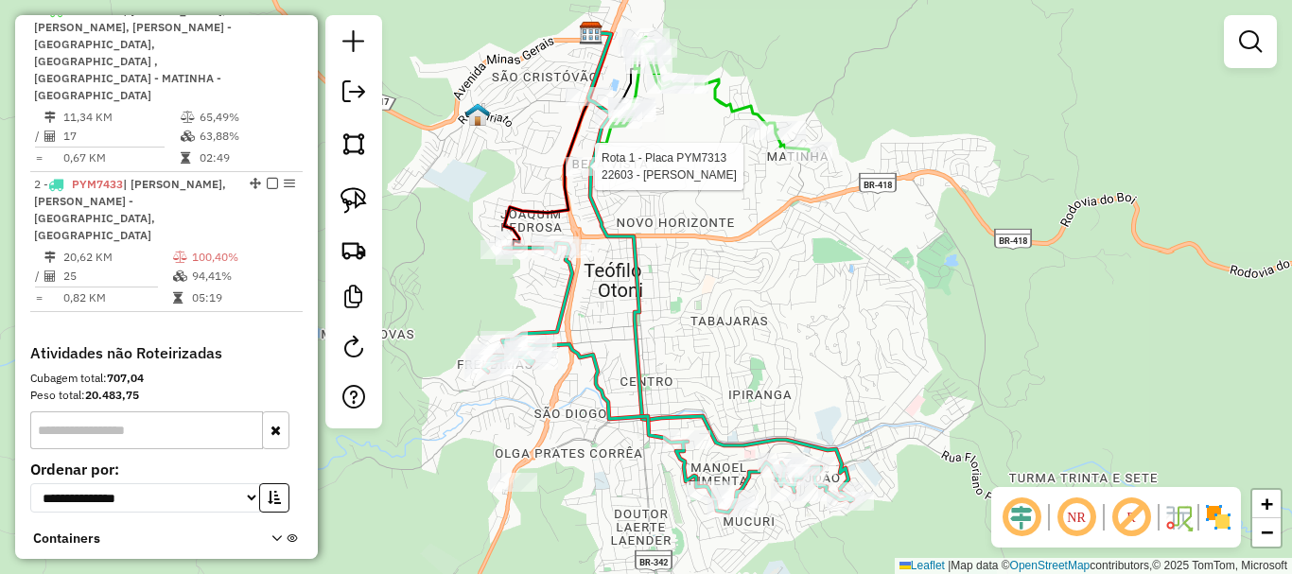
select select "*********"
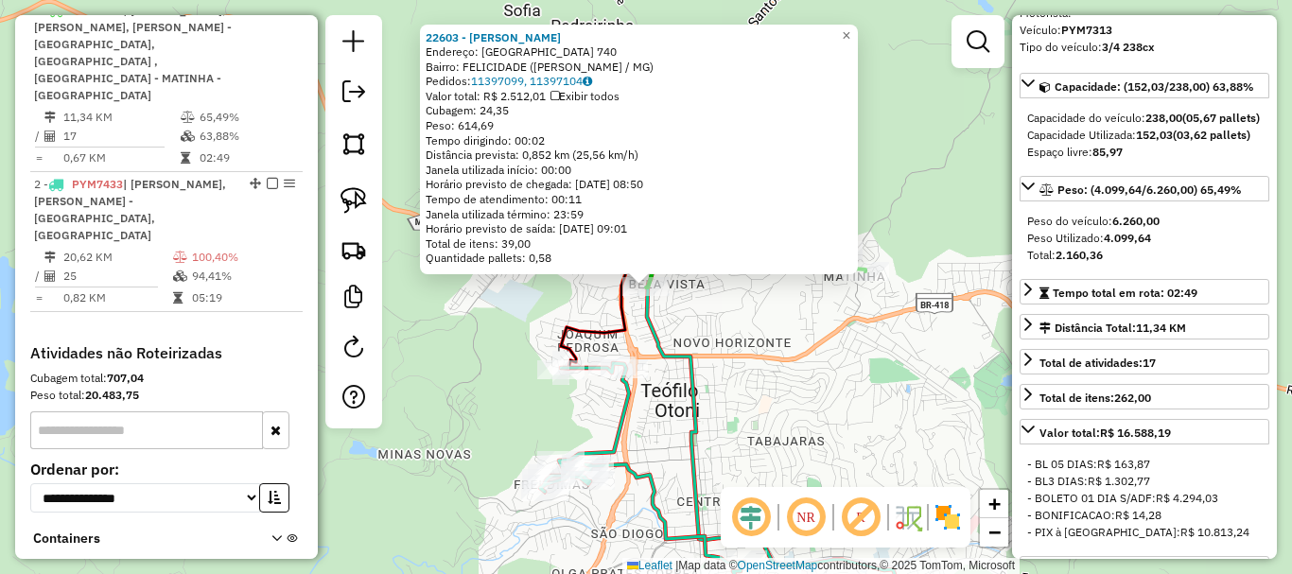
scroll to position [189, 0]
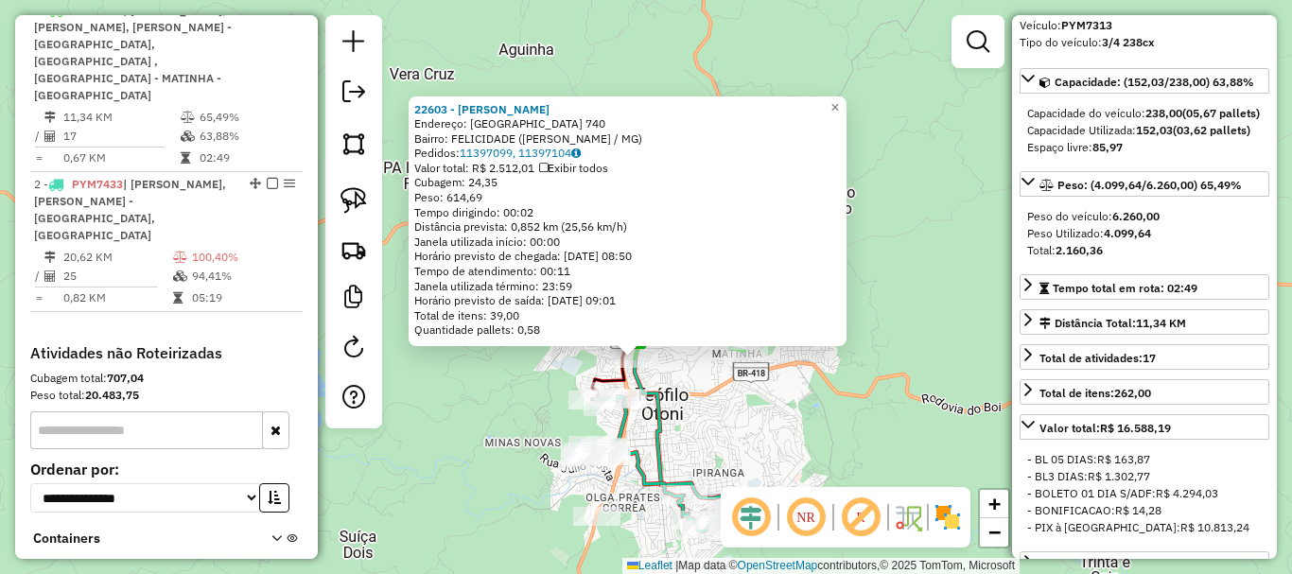
click at [552, 399] on div "22603 - [PERSON_NAME] DA SI Endereço: [GEOGRAPHIC_DATA] 740 Bairro: FELICIDADE …" at bounding box center [646, 287] width 1292 height 574
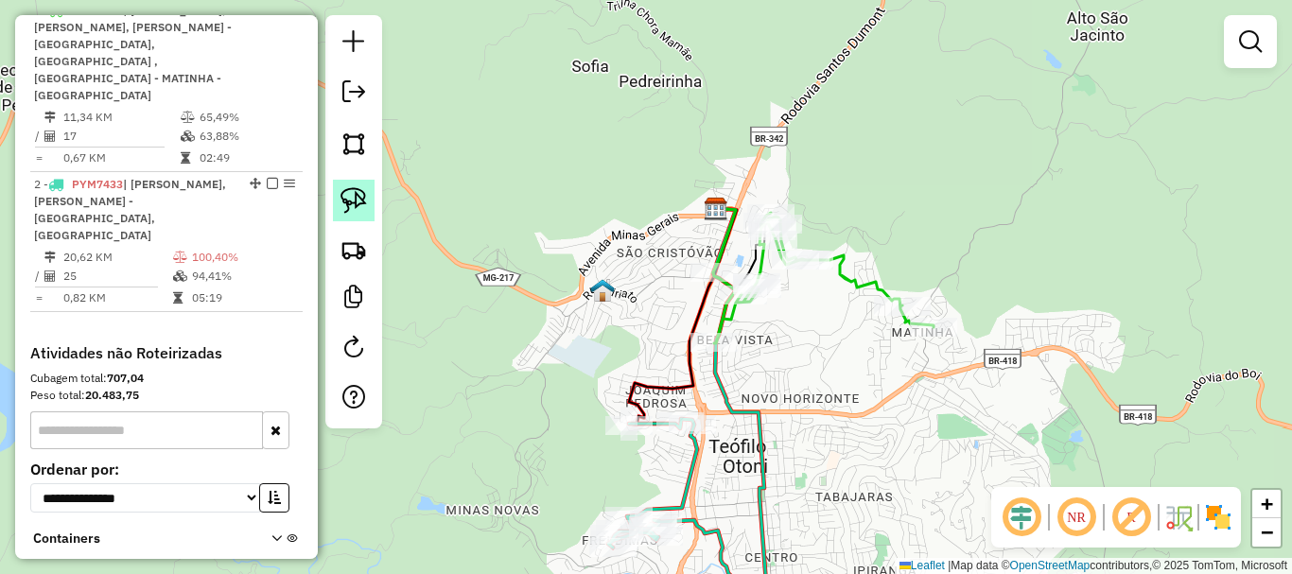
click at [356, 202] on img at bounding box center [353, 200] width 26 height 26
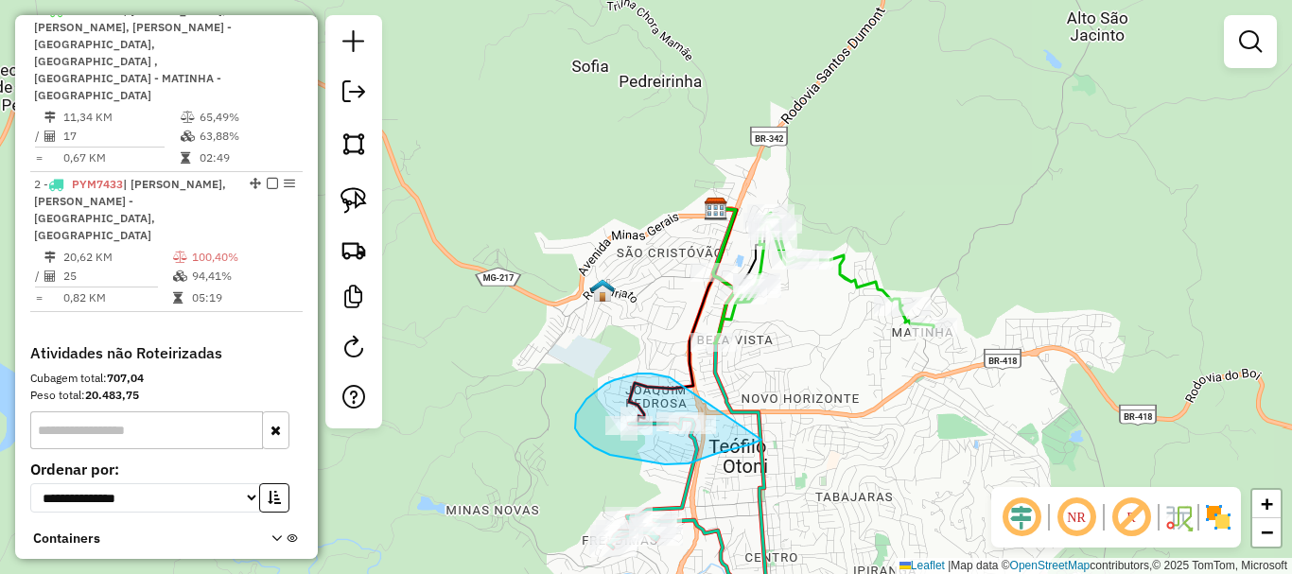
drag, startPoint x: 662, startPoint y: 375, endPoint x: 761, endPoint y: 440, distance: 118.3
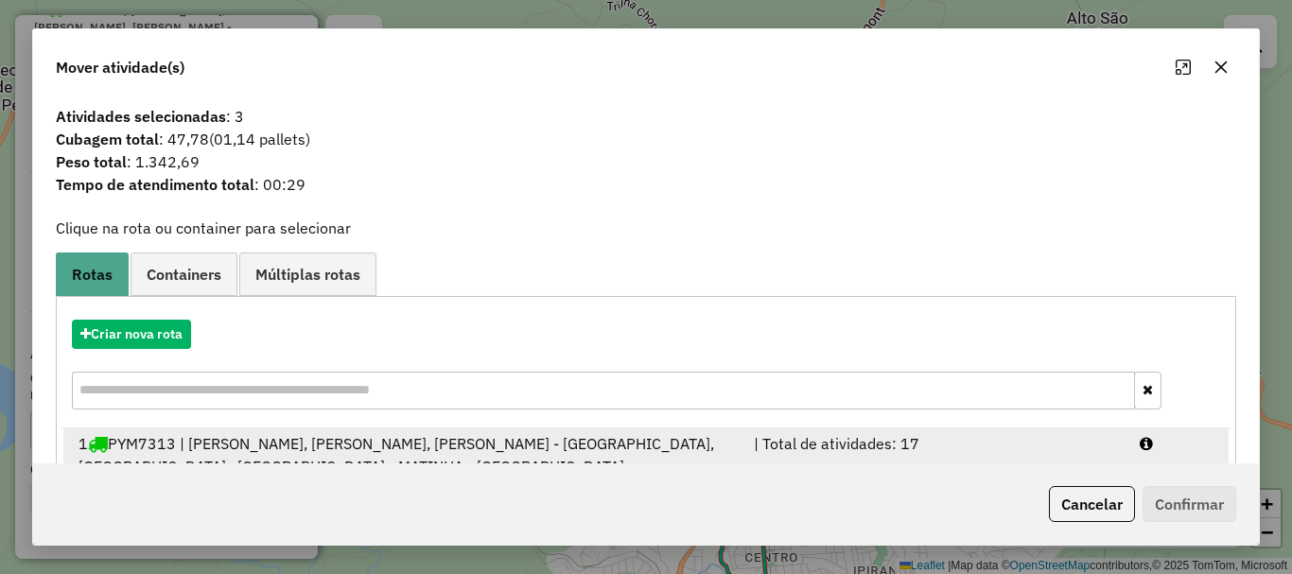
scroll to position [96, 0]
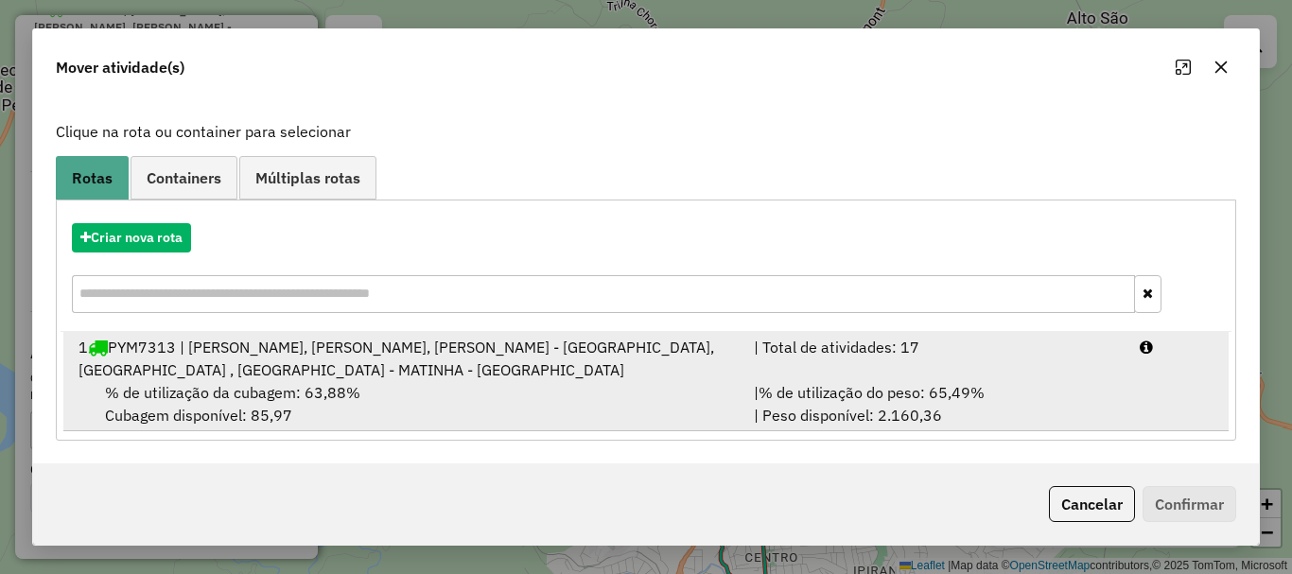
click at [406, 371] on div "1 PYM7313 | [PERSON_NAME], BELA VISTA - BETEL, [PERSON_NAME] - [GEOGRAPHIC_DATA…" at bounding box center [404, 358] width 675 height 45
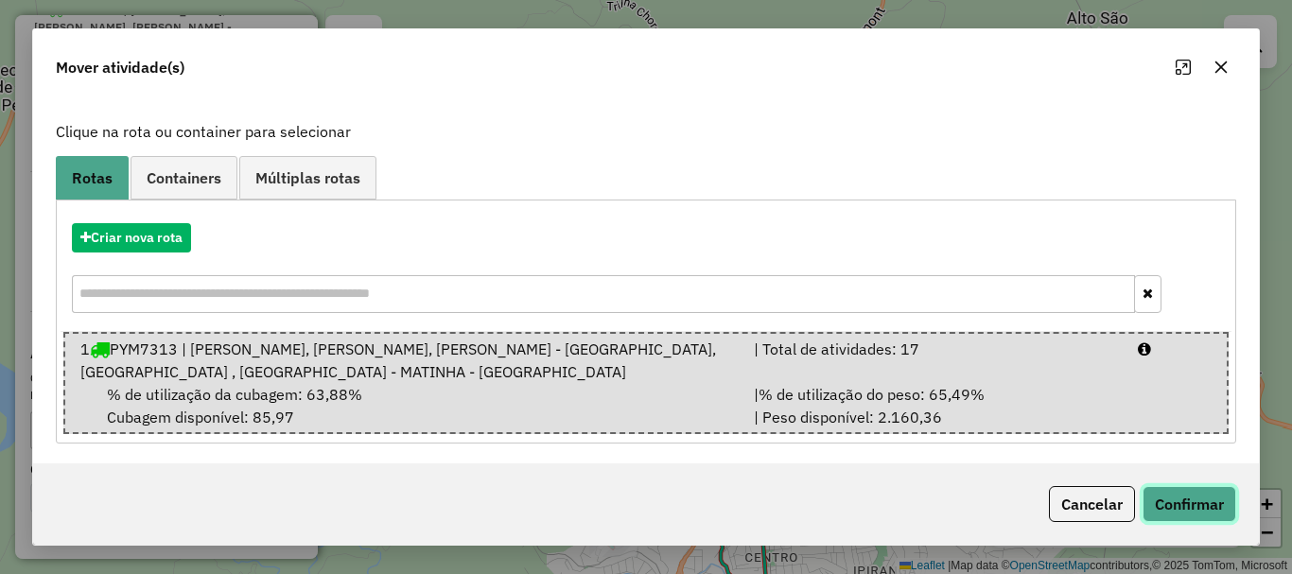
click at [1224, 510] on button "Confirmar" at bounding box center [1189, 504] width 94 height 36
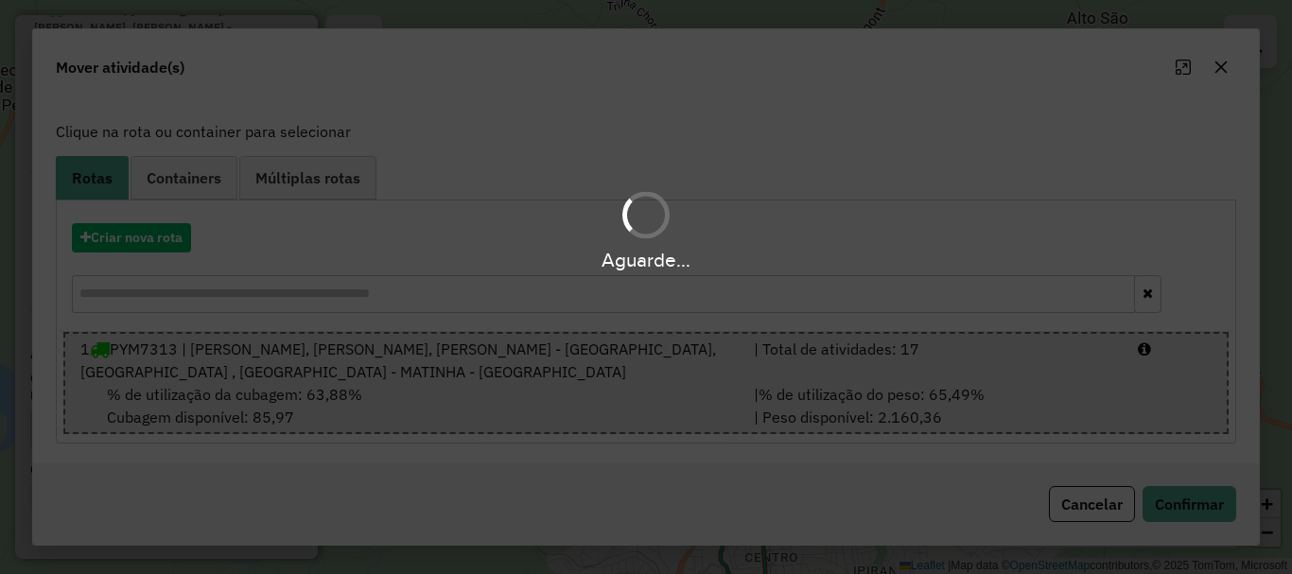
scroll to position [732, 0]
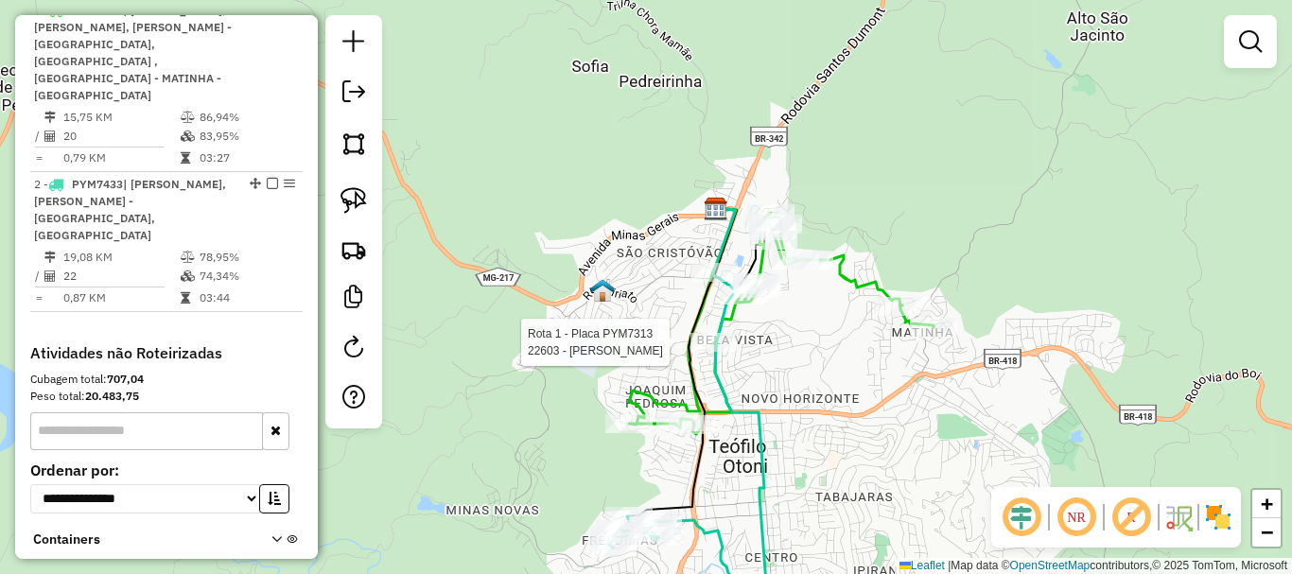
select select "*********"
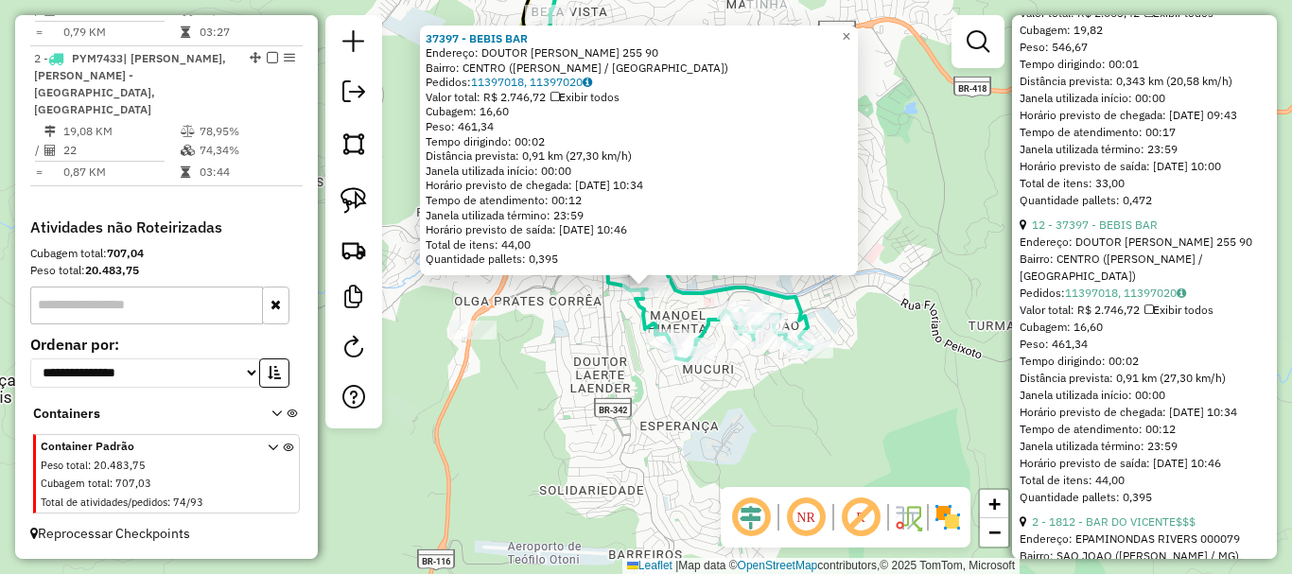
scroll to position [1023, 0]
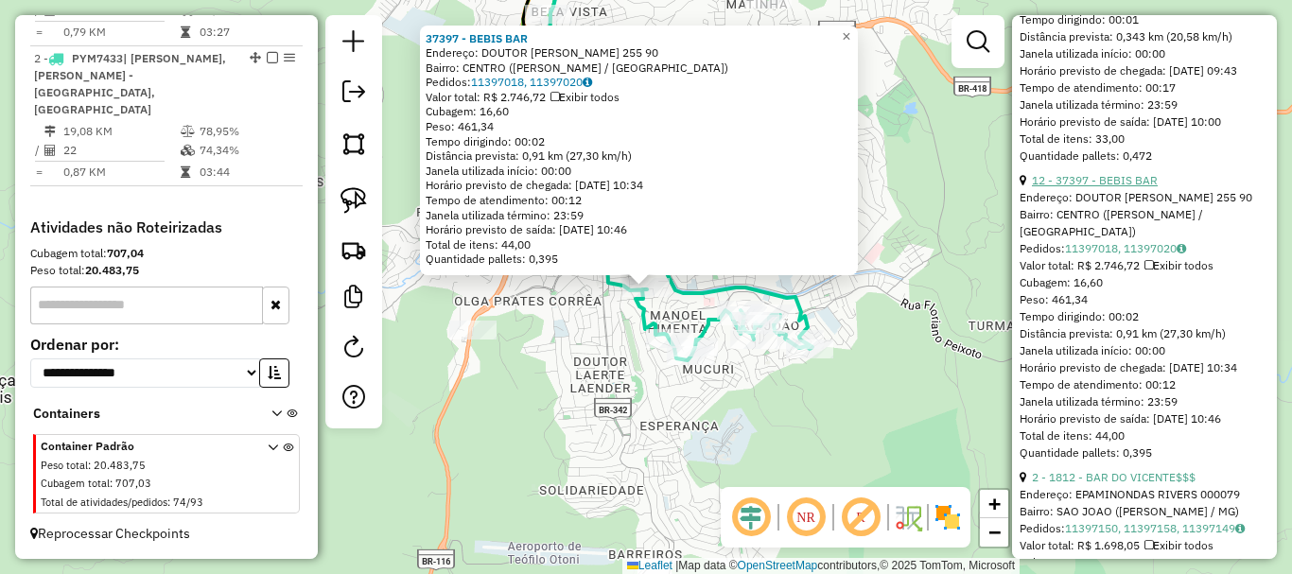
click at [1109, 187] on link "12 - 37397 - BEBIS BAR" at bounding box center [1095, 180] width 126 height 14
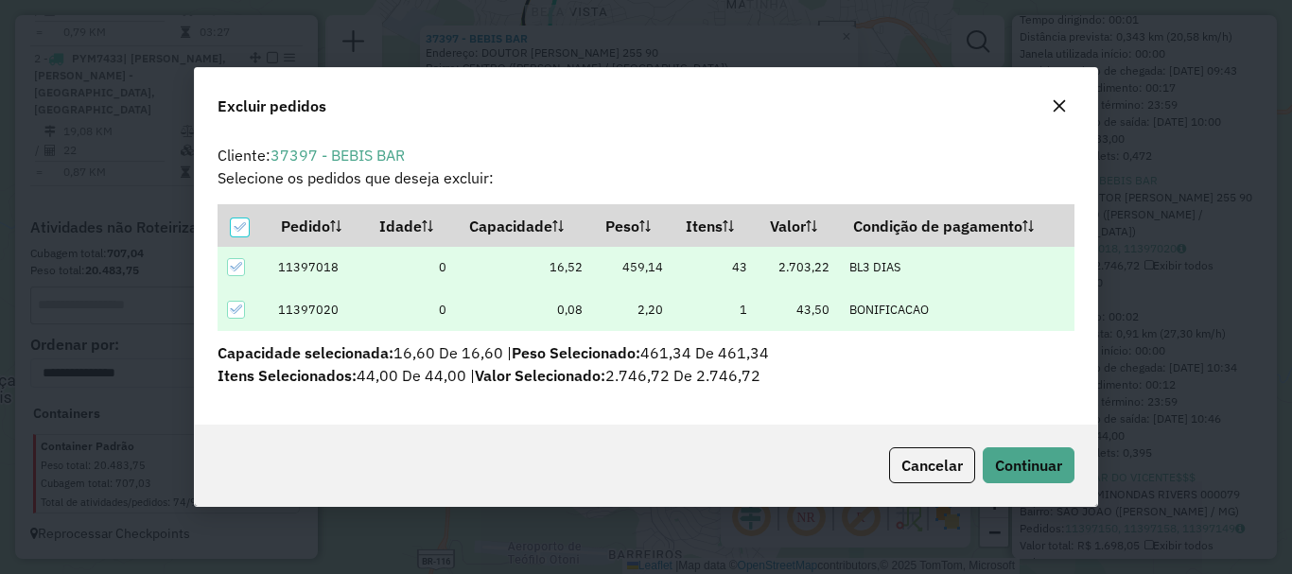
scroll to position [0, 0]
click at [1037, 473] on span "Continuar" at bounding box center [1028, 465] width 67 height 19
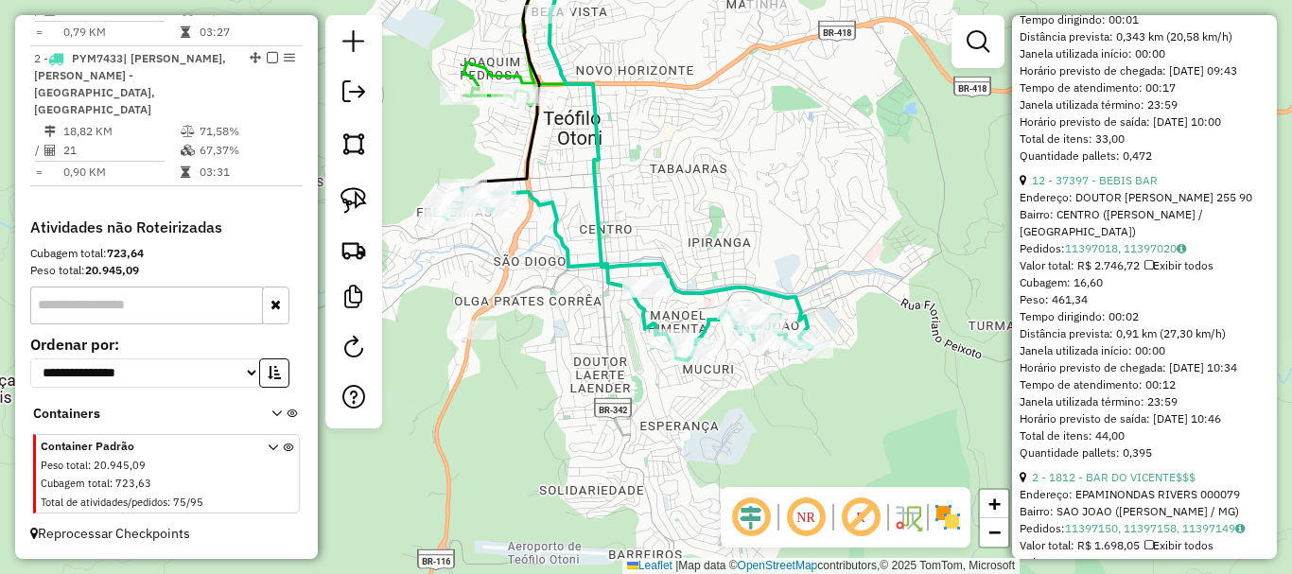
scroll to position [726, 0]
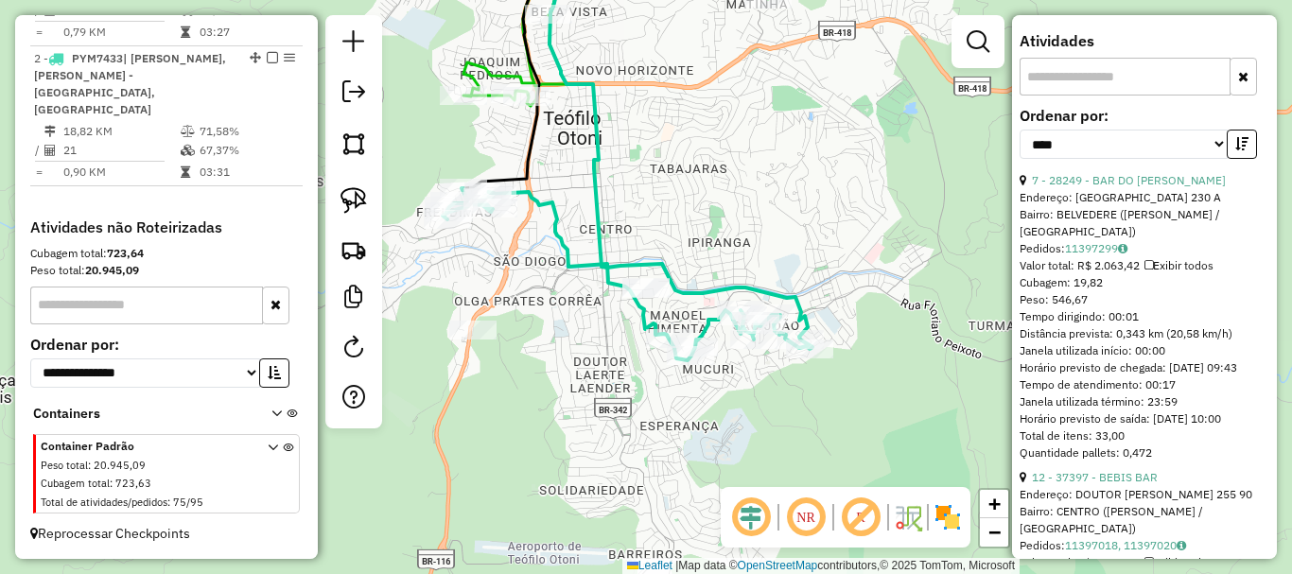
click at [754, 418] on div "Janela de atendimento Grade de atendimento Capacidade Transportadoras Veículos …" at bounding box center [646, 287] width 1292 height 574
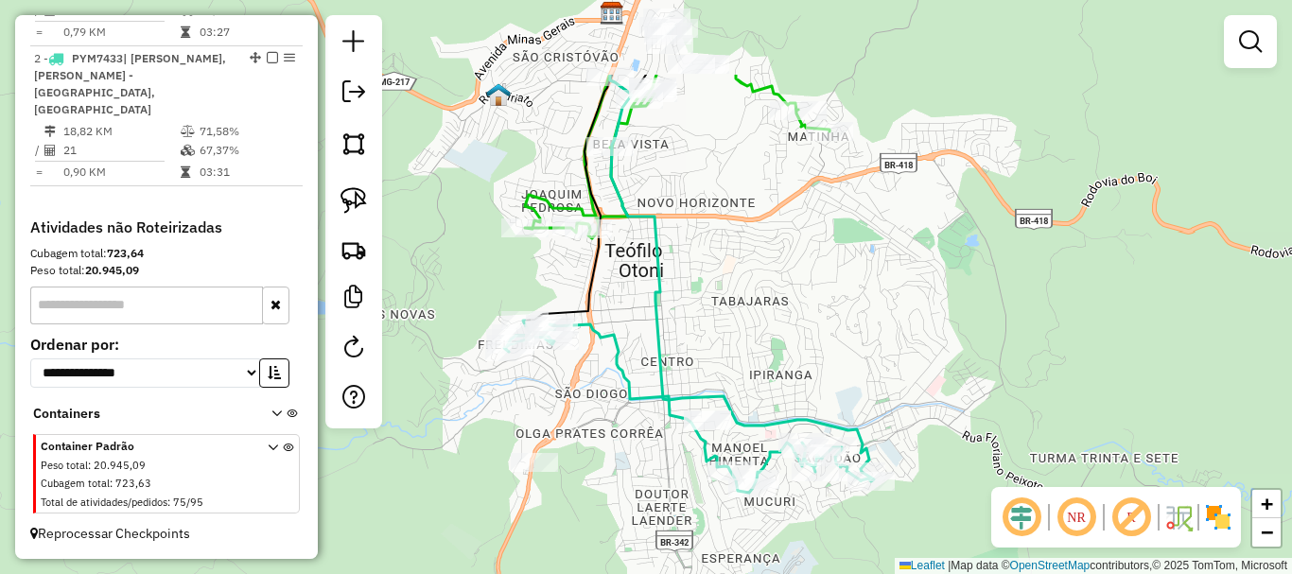
drag, startPoint x: 594, startPoint y: 119, endPoint x: 655, endPoint y: 252, distance: 146.0
click at [655, 252] on icon at bounding box center [739, 273] width 259 height 397
select select "*********"
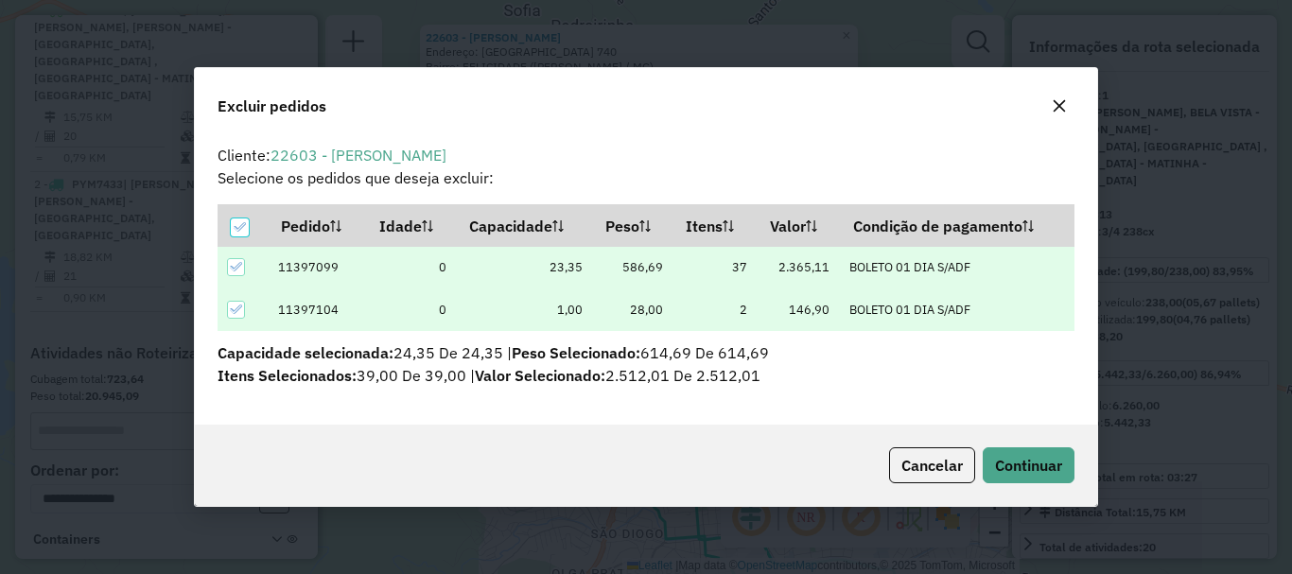
scroll to position [0, 0]
click at [1045, 456] on span "Continuar" at bounding box center [1028, 465] width 67 height 19
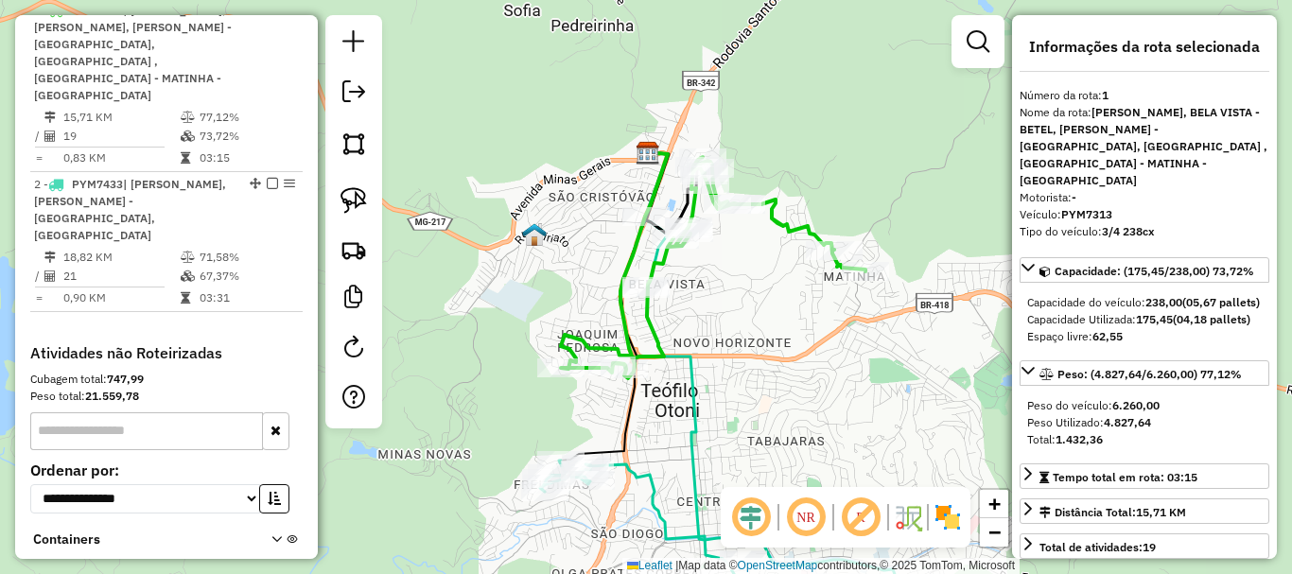
click at [859, 428] on div "Janela de atendimento Grade de atendimento Capacidade Transportadoras Veículos …" at bounding box center [646, 287] width 1292 height 574
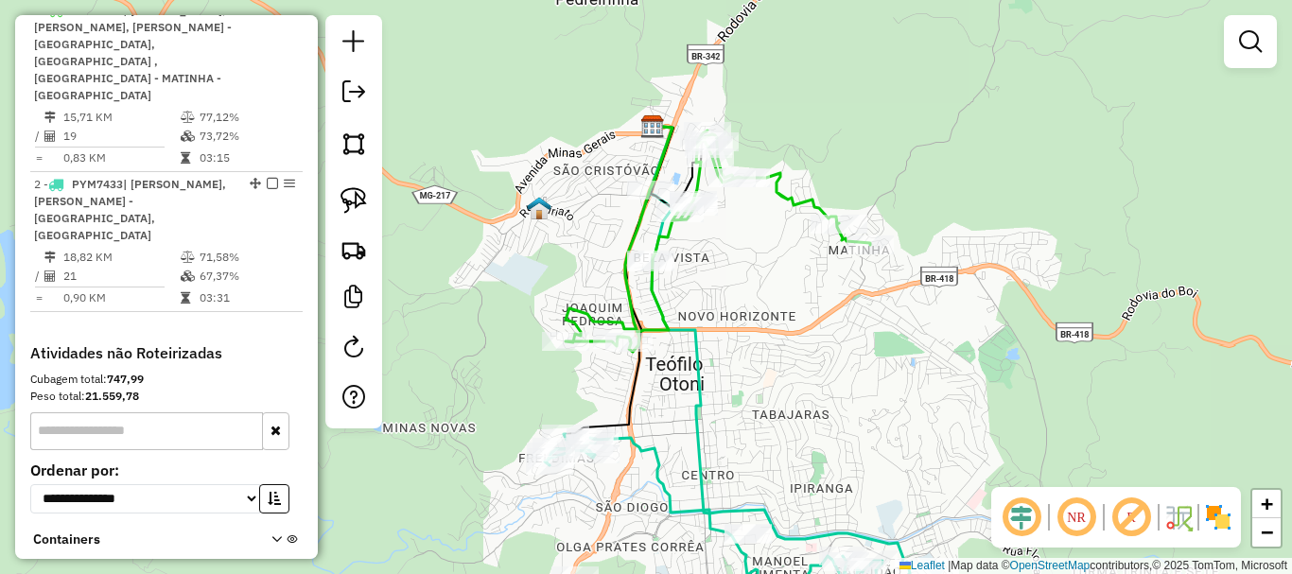
drag, startPoint x: 849, startPoint y: 436, endPoint x: 881, endPoint y: 239, distance: 199.3
click at [881, 241] on div "Janela de atendimento Grade de atendimento Capacidade Transportadoras Veículos …" at bounding box center [646, 287] width 1292 height 574
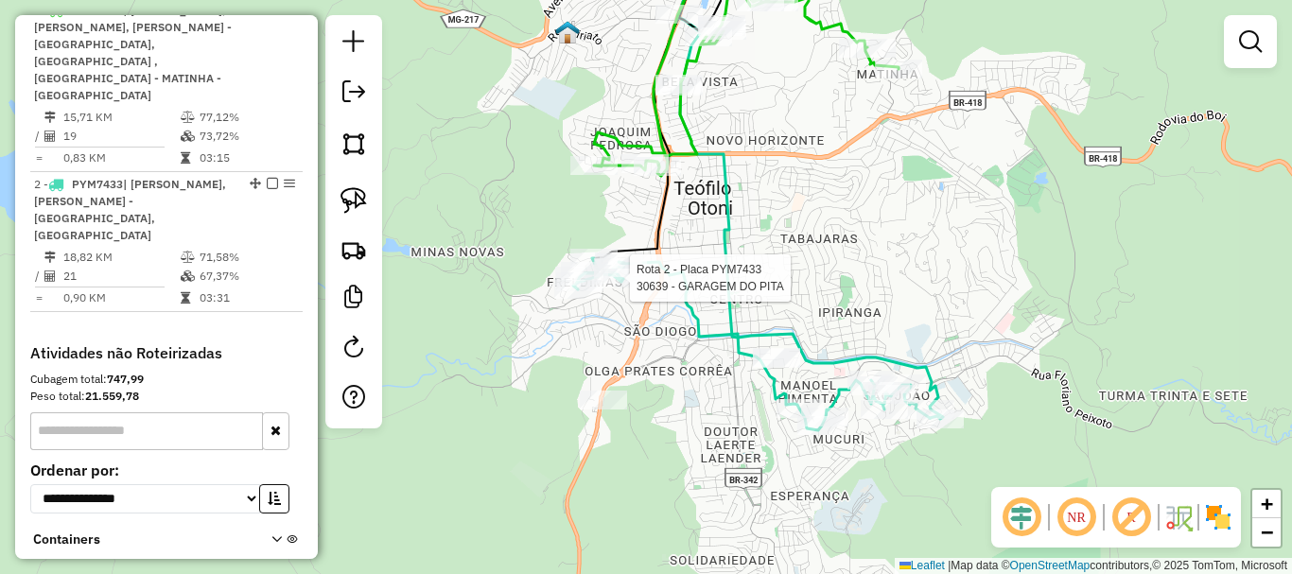
select select "*********"
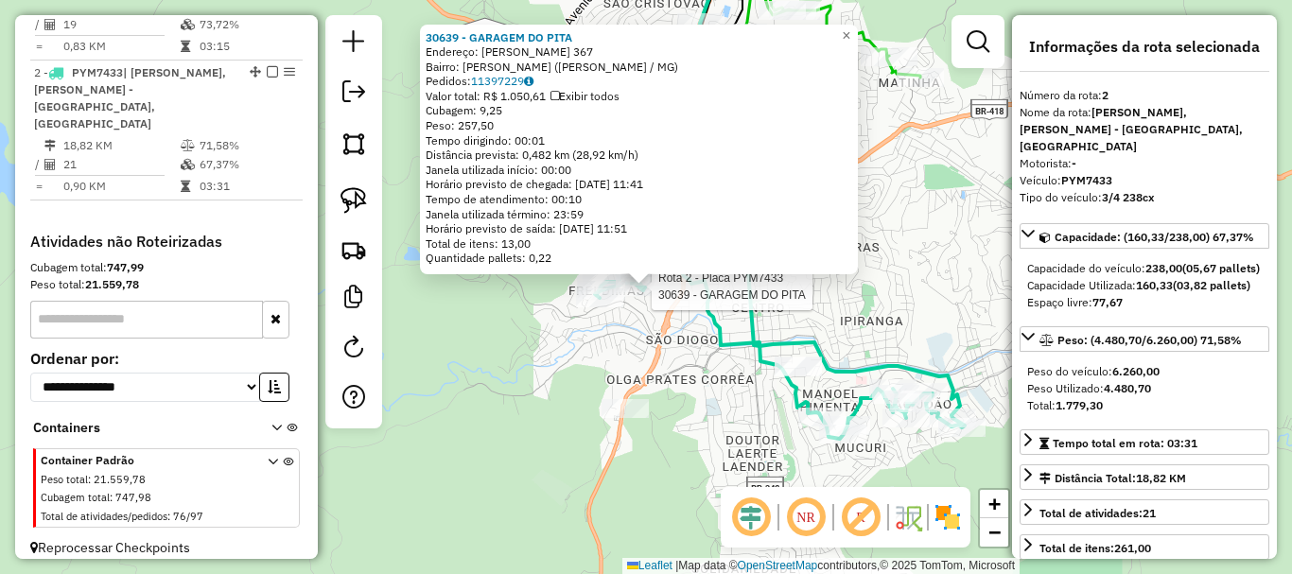
scroll to position [858, 0]
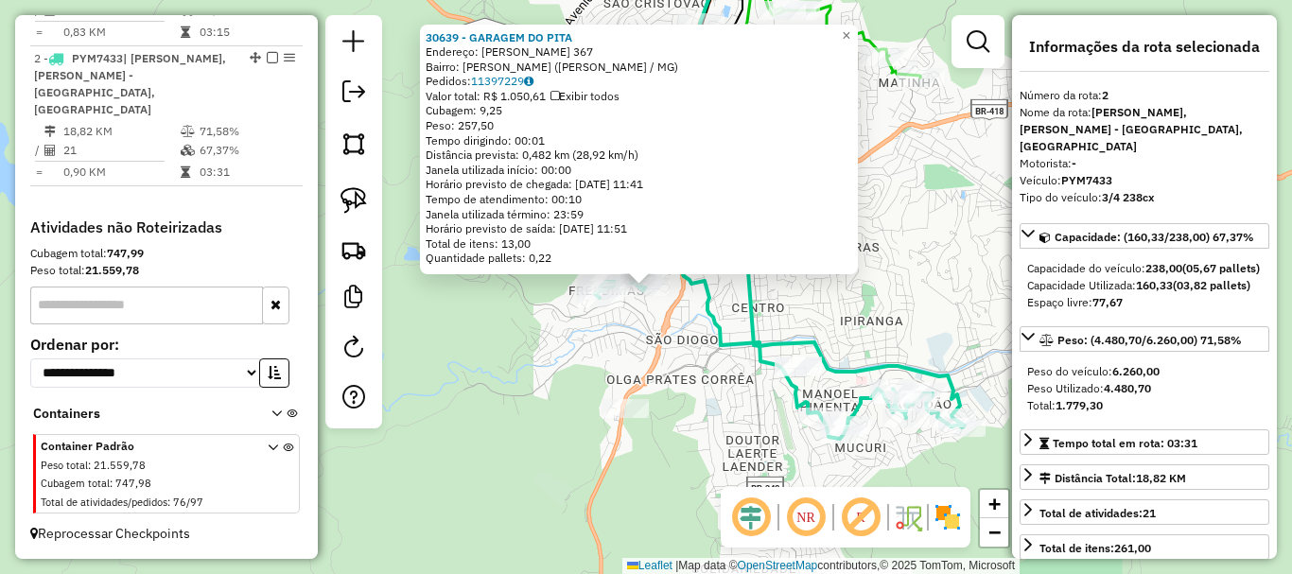
click at [867, 306] on div "30639 - GARAGEM DO PITA Endereço: [PERSON_NAME] 367 Bairro: [PERSON_NAME] (TEOF…" at bounding box center [646, 287] width 1292 height 574
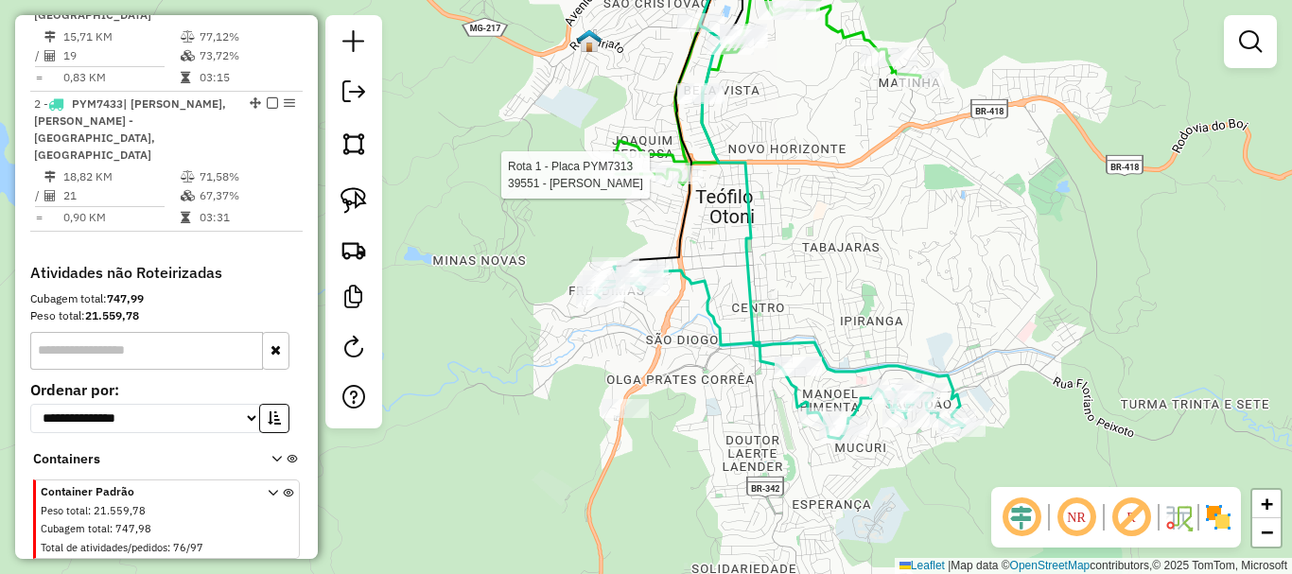
select select "*********"
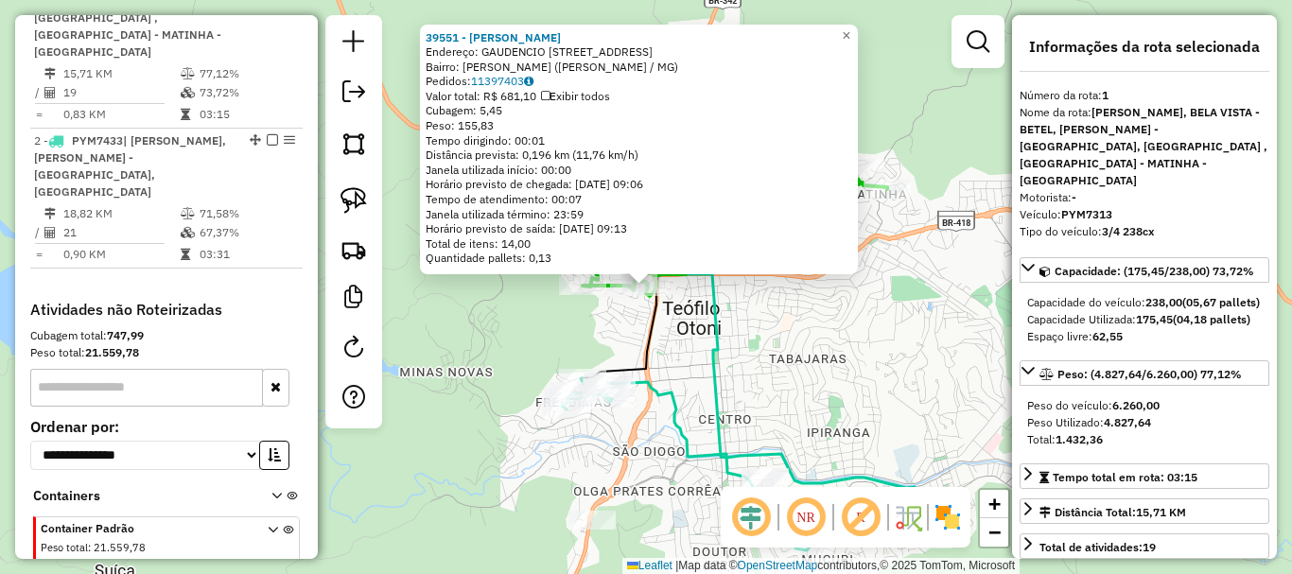
scroll to position [732, 0]
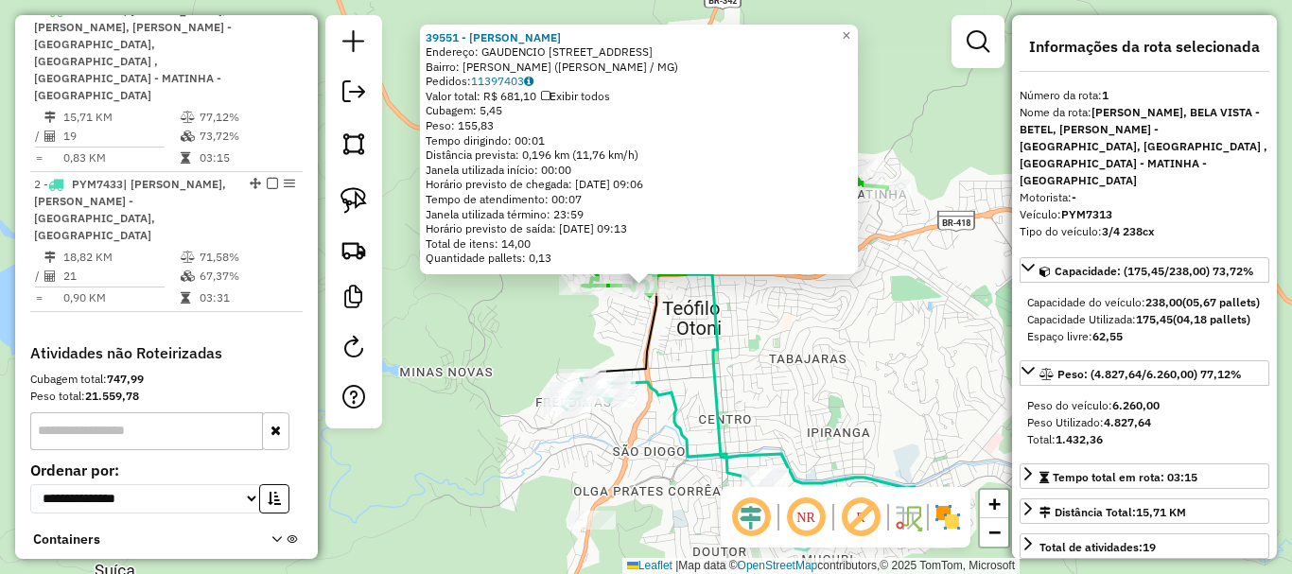
click at [887, 352] on div "39551 - [PERSON_NAME] BATI Endereço: [PERSON_NAME] 149 Bairro: [PERSON_NAME] ([…" at bounding box center [646, 287] width 1292 height 574
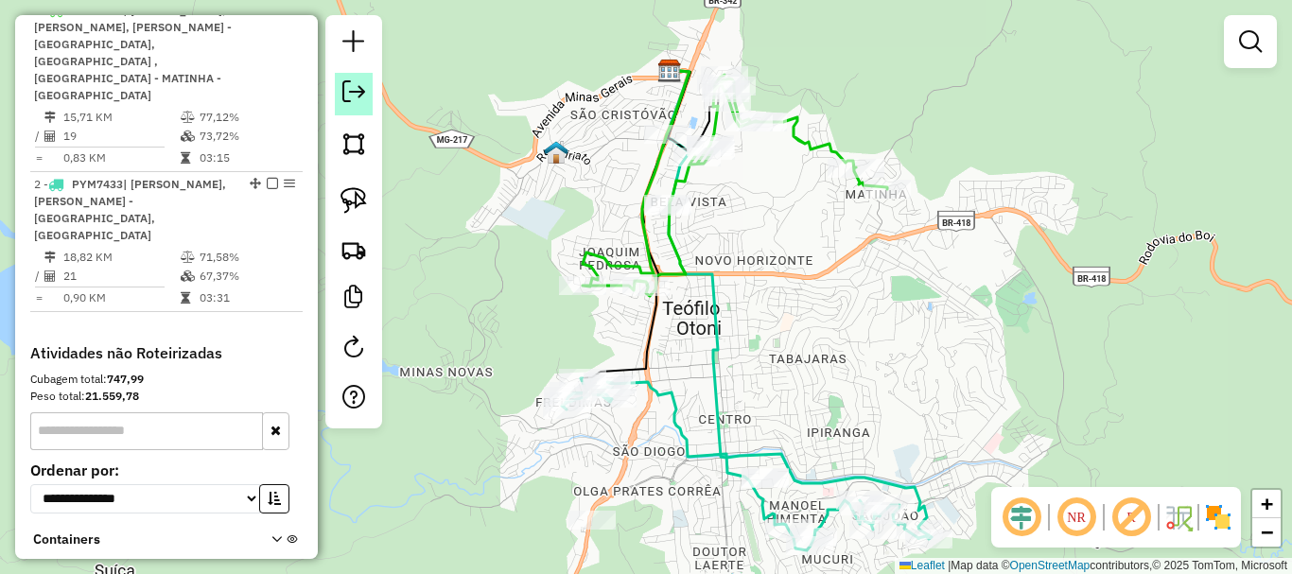
click at [360, 85] on em at bounding box center [353, 91] width 23 height 23
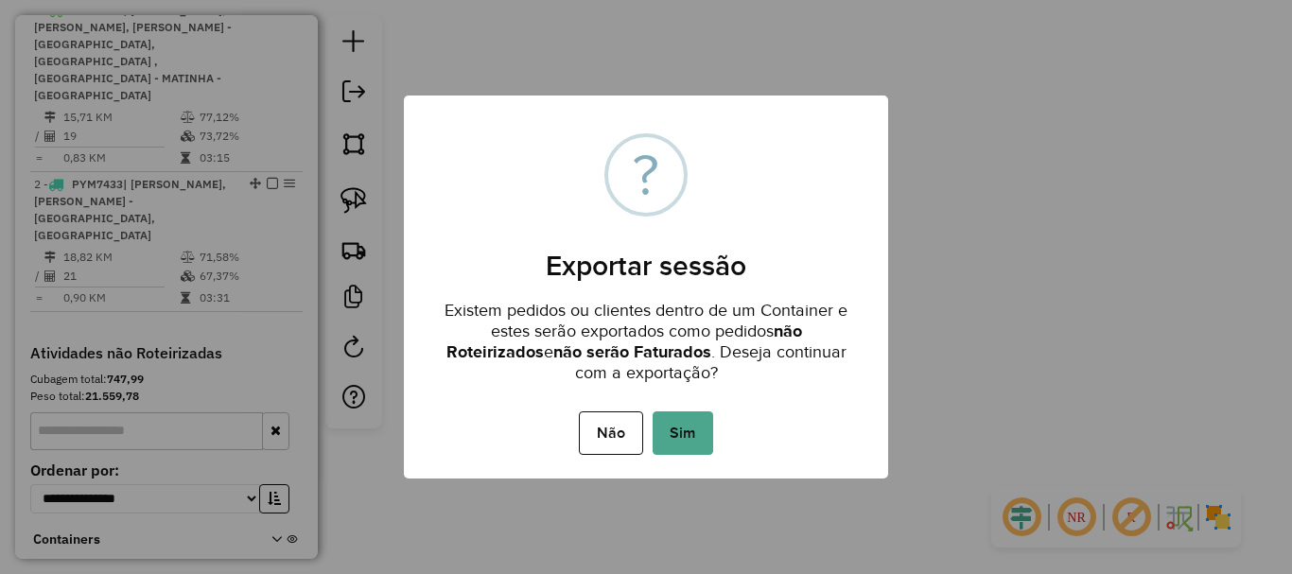
click at [679, 479] on div "× ? Exportar sessão Existem pedidos ou clientes dentro de um Container e estes …" at bounding box center [646, 287] width 1292 height 574
click at [679, 441] on button "Sim" at bounding box center [683, 433] width 61 height 44
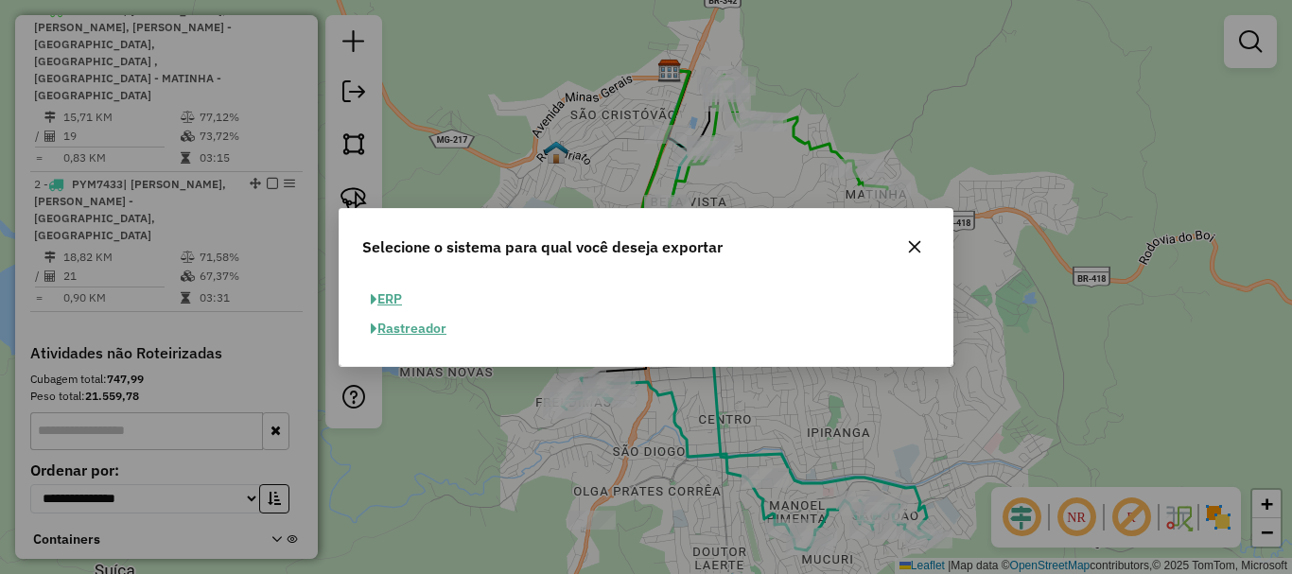
click at [388, 298] on button "ERP" at bounding box center [386, 299] width 48 height 29
select select "**"
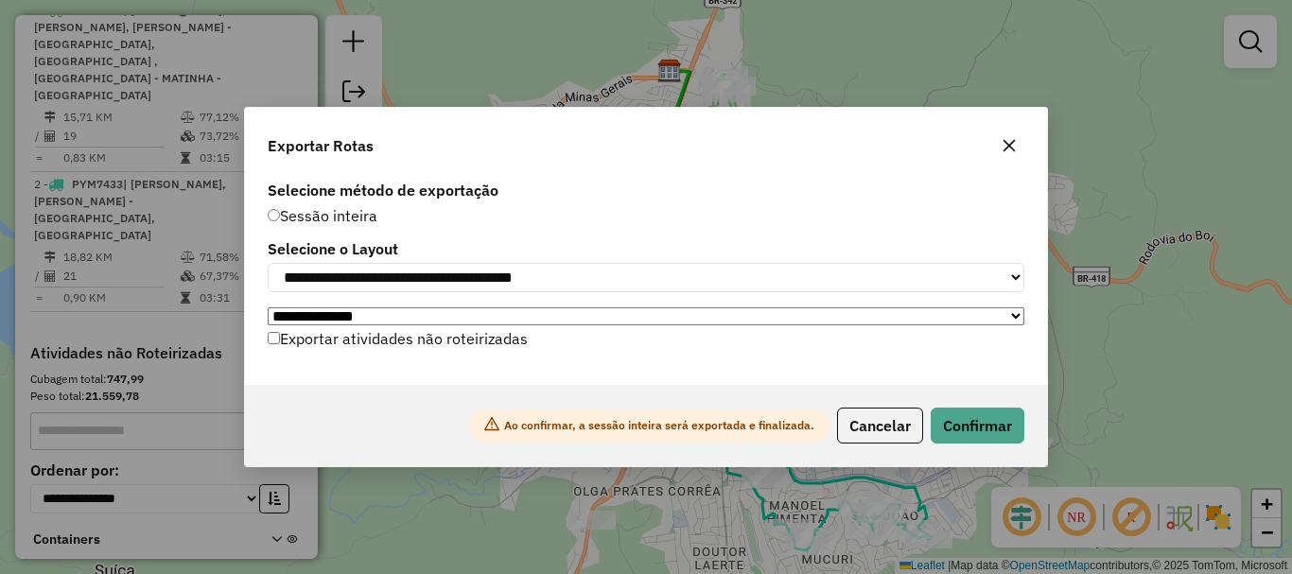
click at [962, 449] on div "Ao confirmar, a sessão inteira será exportada e finalizada. Cancelar Confirmar" at bounding box center [646, 425] width 802 height 81
click at [959, 429] on button "Confirmar" at bounding box center [978, 426] width 94 height 36
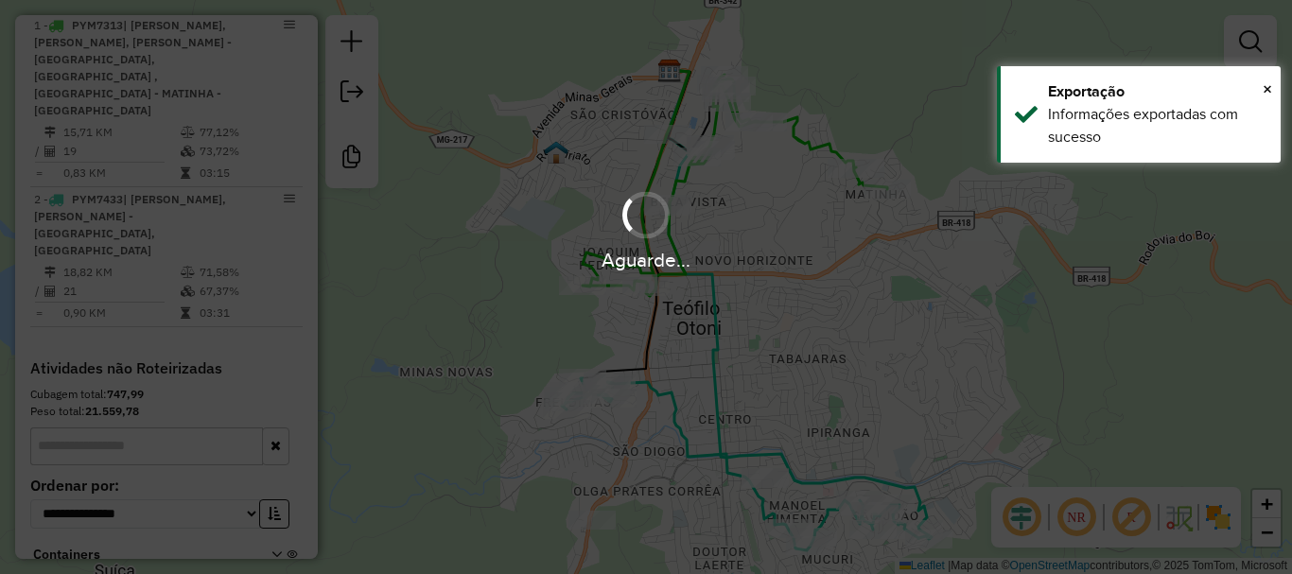
scroll to position [745, 0]
